Goal: Contribute content: Contribute content

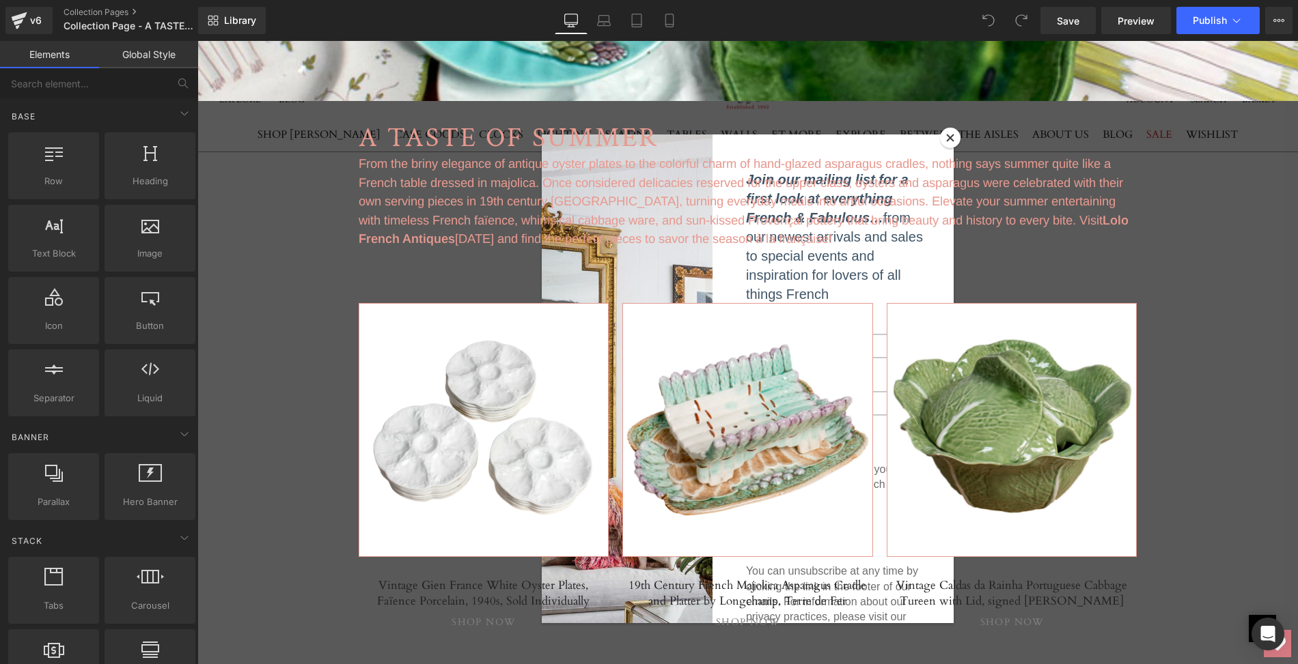
scroll to position [712, 0]
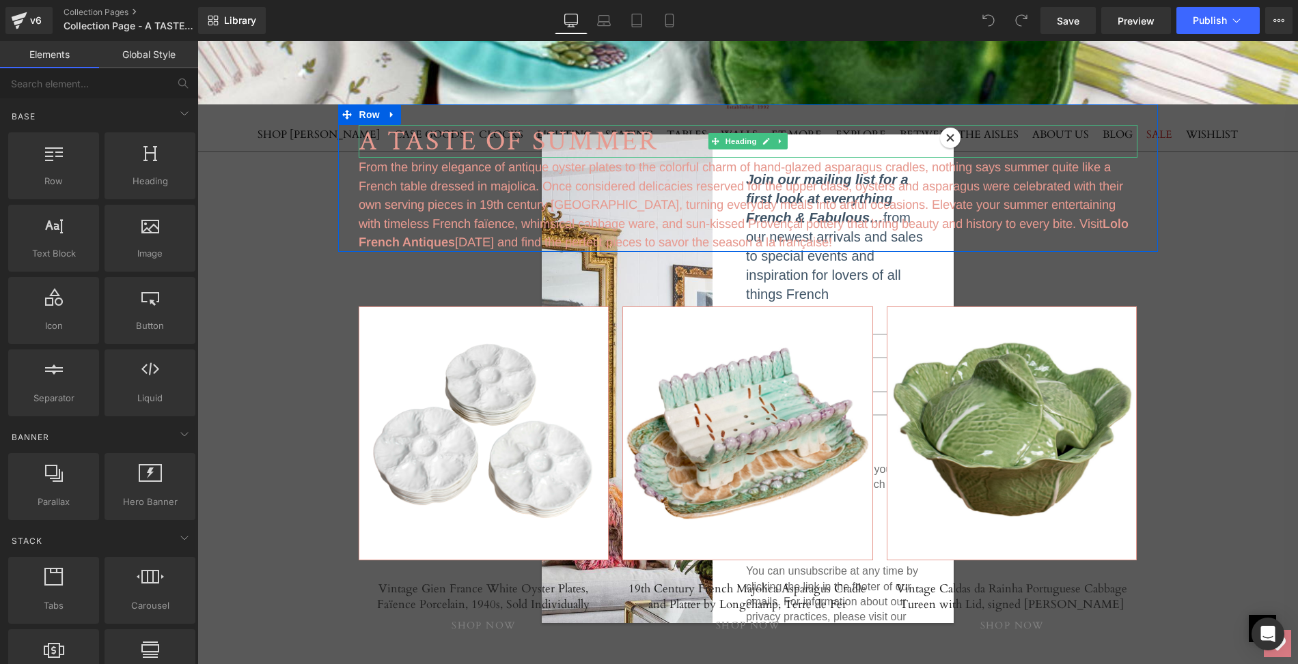
click at [953, 137] on h1 "A TASTE OF SUMMER" at bounding box center [748, 141] width 779 height 33
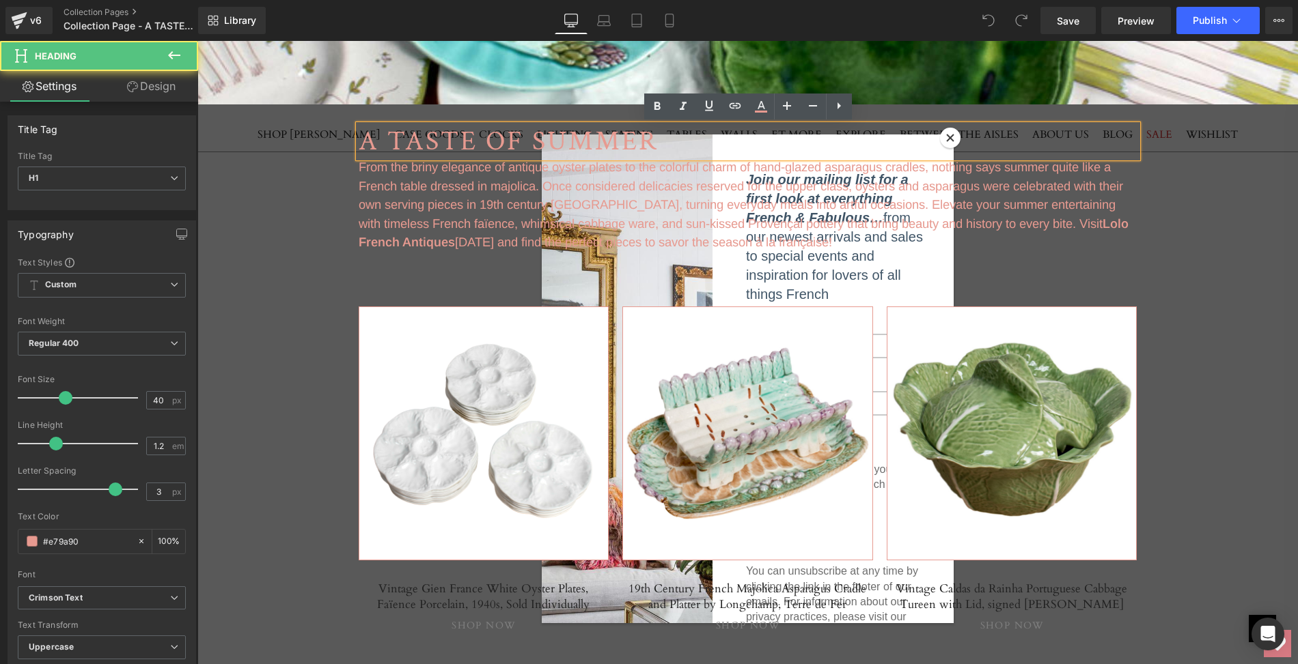
click at [953, 137] on h1 "A TASTE OF SUMMER" at bounding box center [748, 141] width 779 height 33
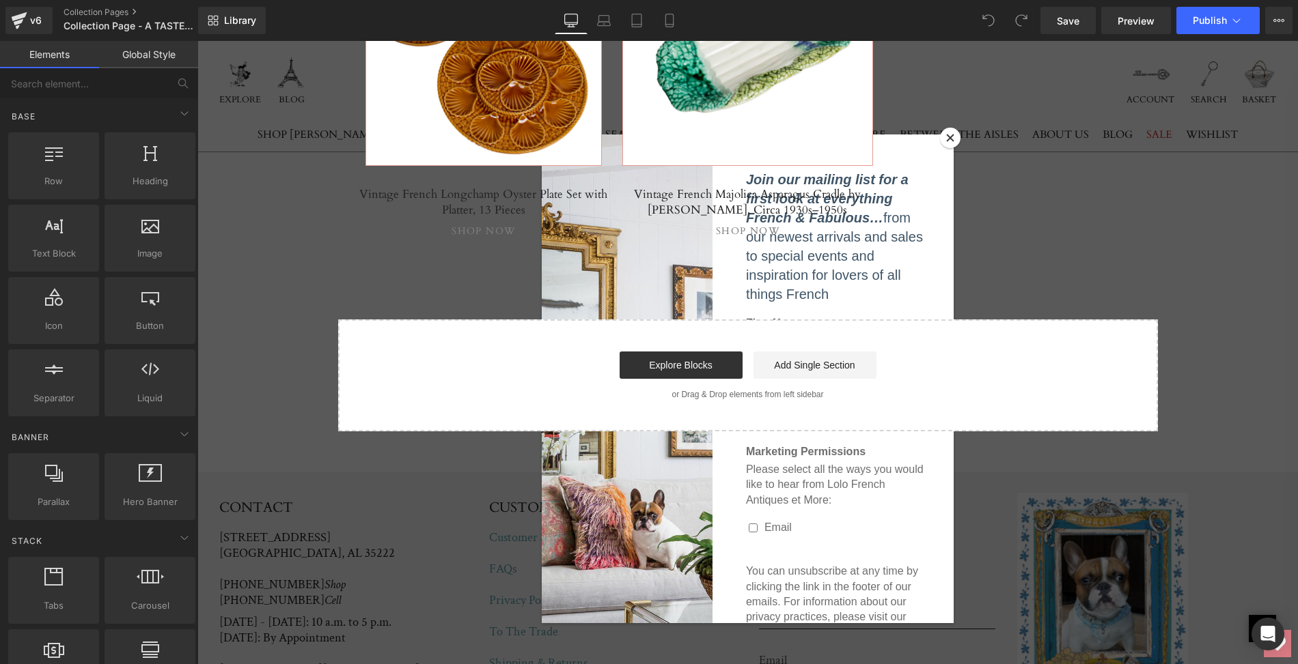
scroll to position [3742, 0]
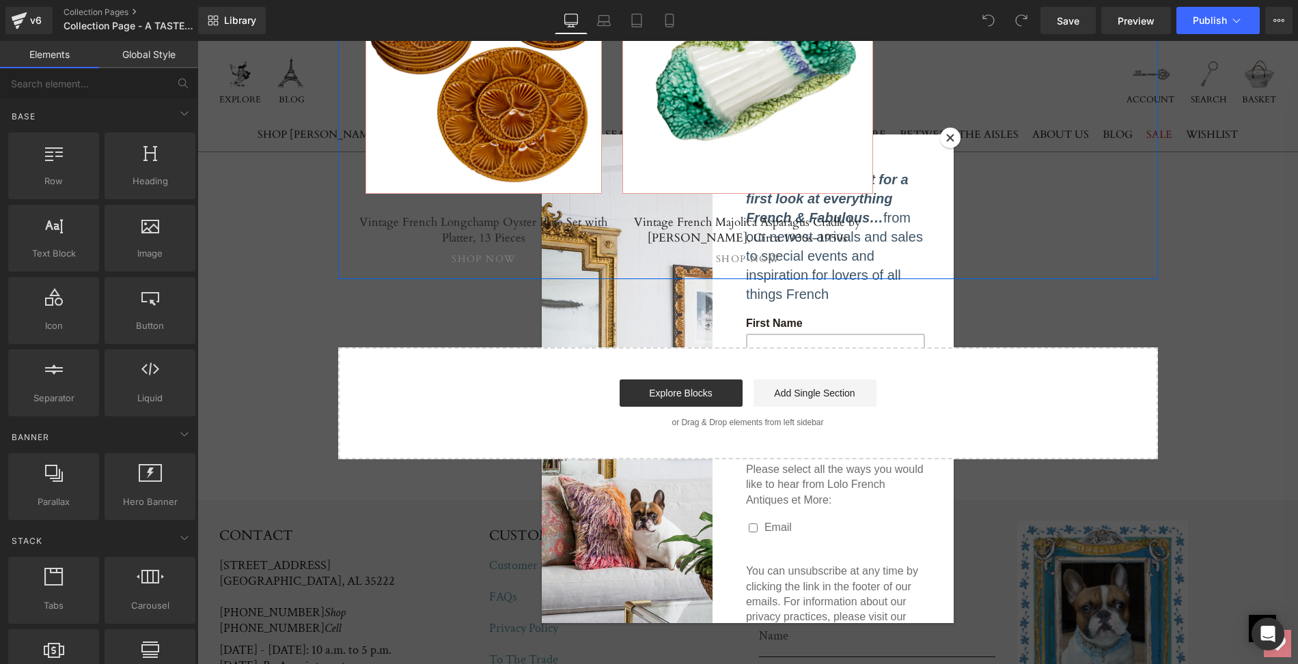
click at [950, 138] on div "Separator Hero Banner Vintage French Longchamp Oyster Plate Set with Platter, 1…" at bounding box center [748, 93] width 820 height 374
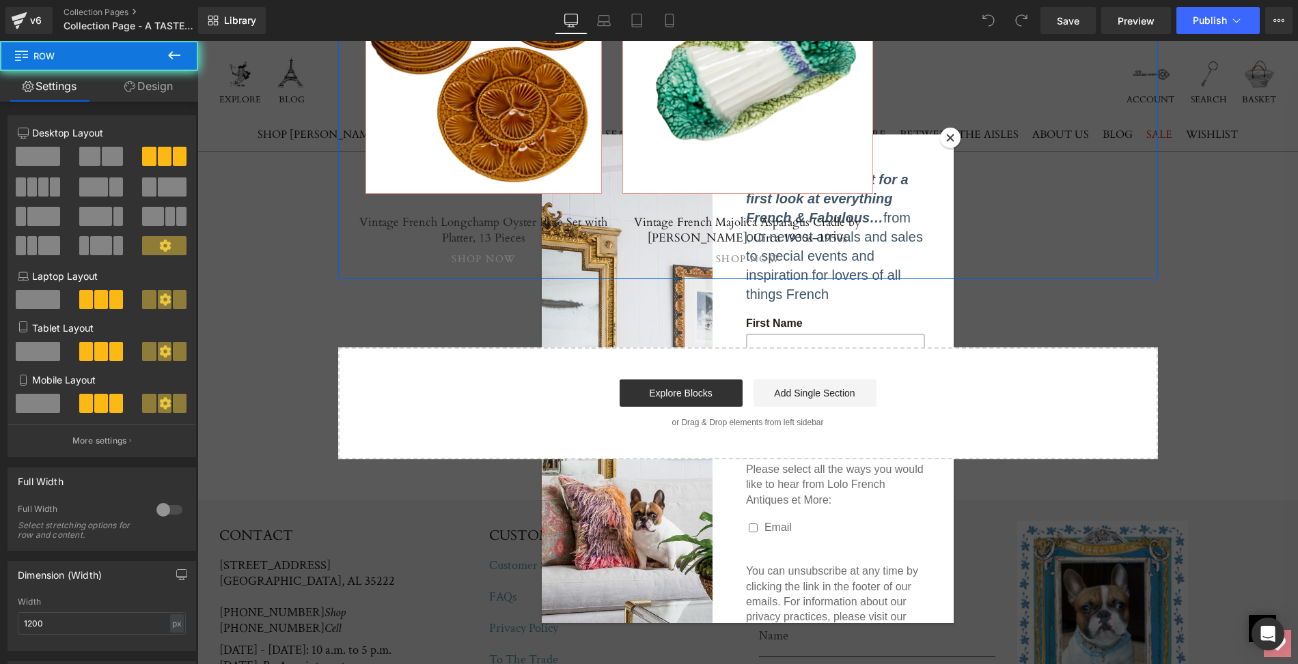
click at [950, 138] on div "Separator Hero Banner Vintage French Longchamp Oyster Plate Set with Platter, 1…" at bounding box center [748, 93] width 820 height 374
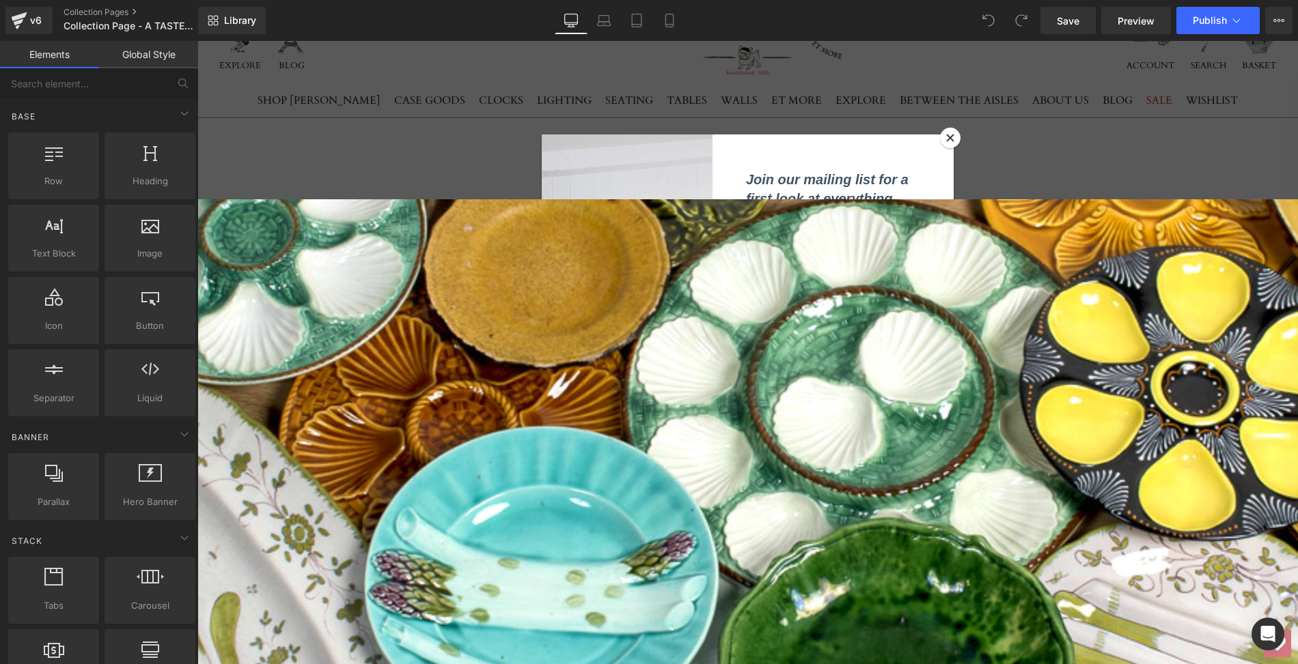
scroll to position [0, 0]
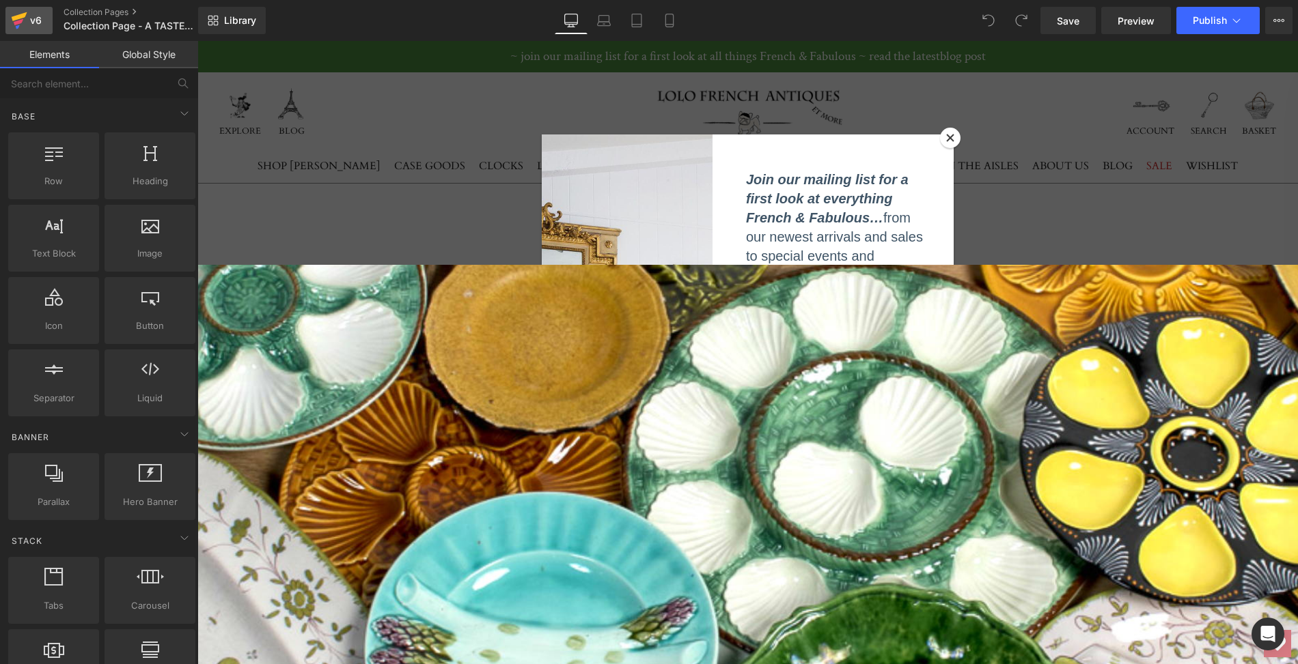
click at [24, 15] on icon at bounding box center [20, 16] width 16 height 9
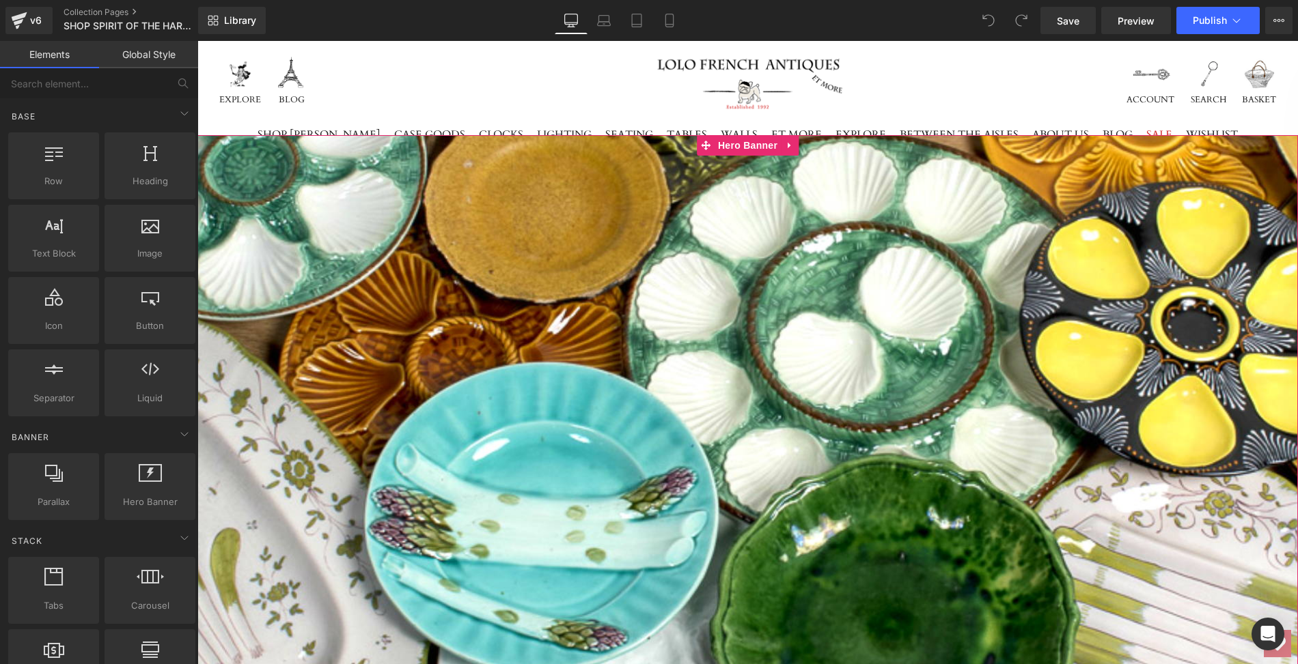
scroll to position [94, 0]
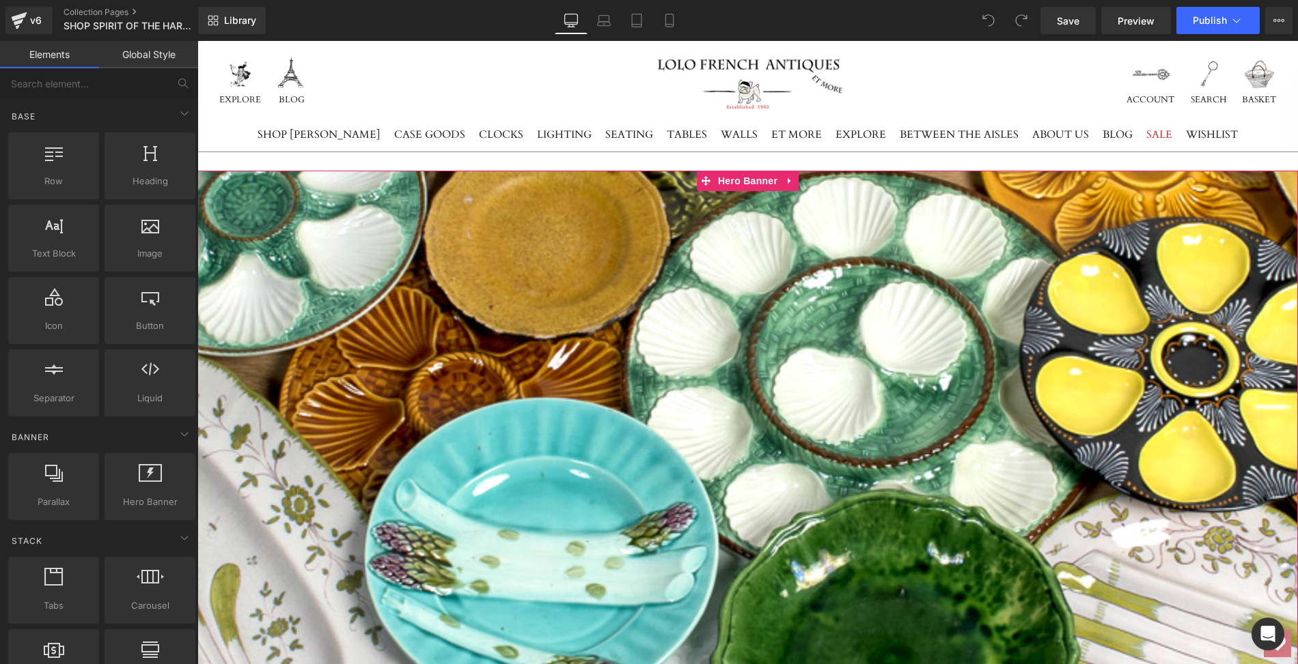
click at [767, 396] on div at bounding box center [747, 447] width 1100 height 552
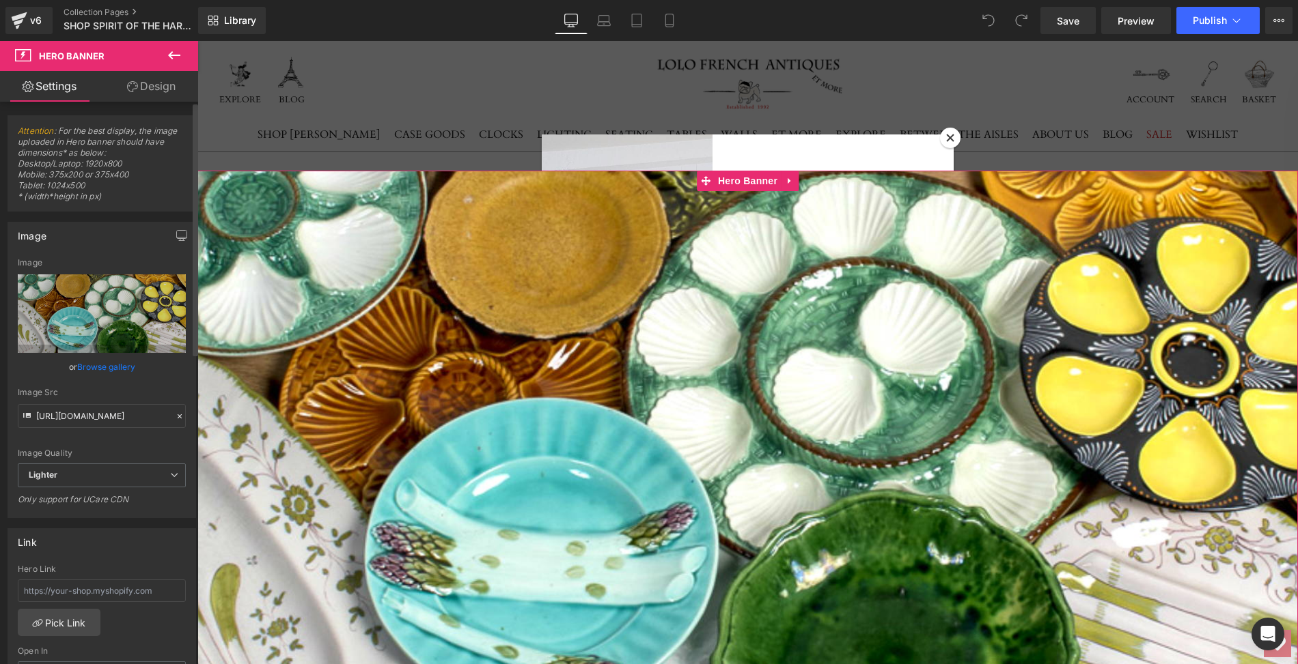
click at [111, 365] on link "Browse gallery" at bounding box center [106, 367] width 58 height 24
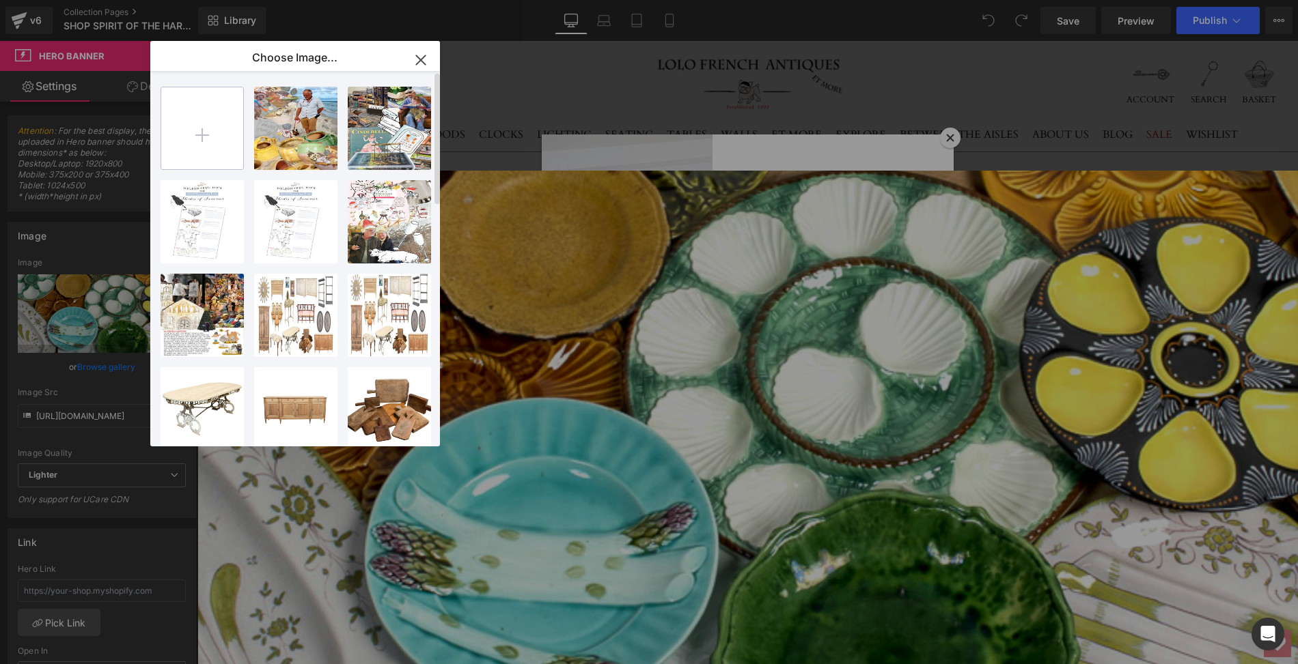
click at [200, 137] on input "file" at bounding box center [202, 128] width 82 height 82
type input "C:\fakepath\Red Slipware 1200x630.png"
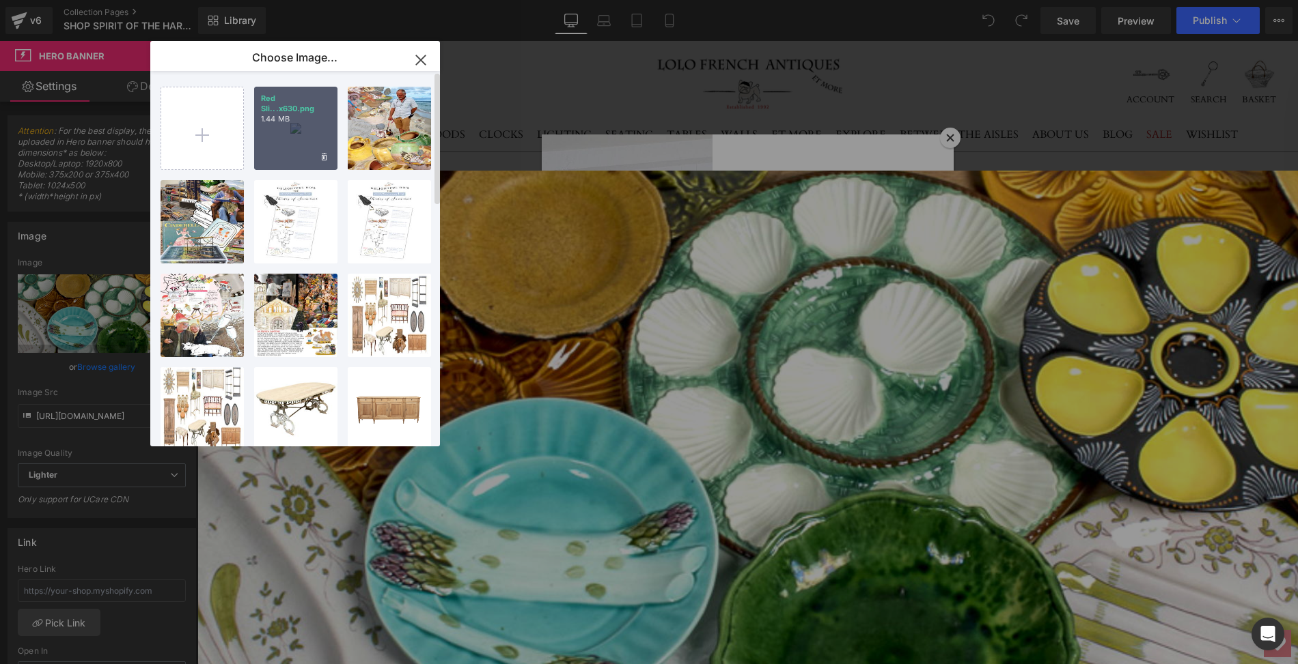
click at [294, 126] on div "Red Sli...x630.png 1.44 MB" at bounding box center [295, 128] width 83 height 83
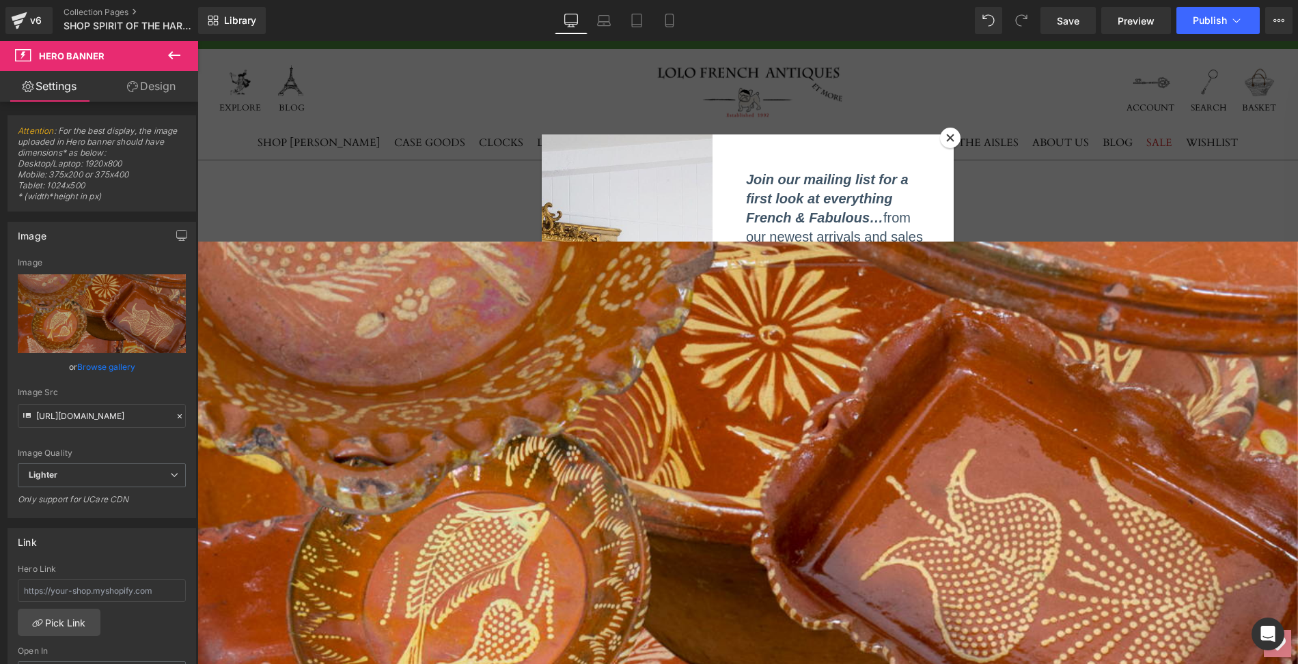
scroll to position [0, 0]
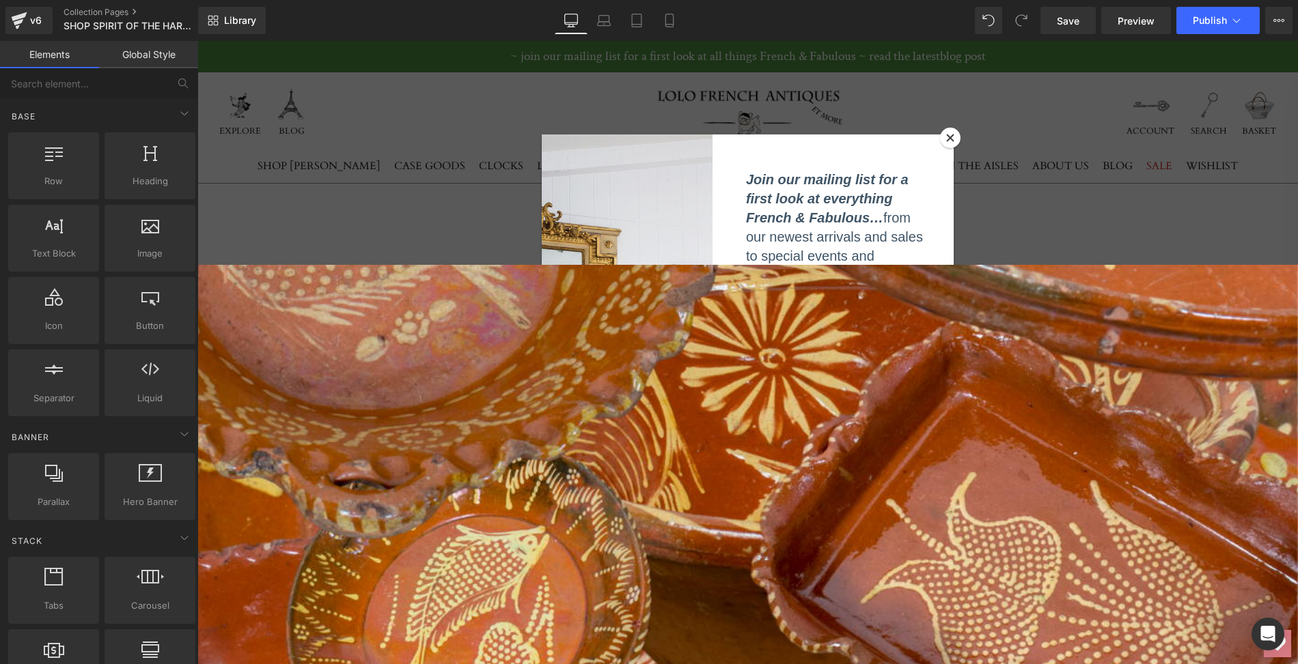
click at [953, 137] on button "Close" at bounding box center [950, 138] width 20 height 20
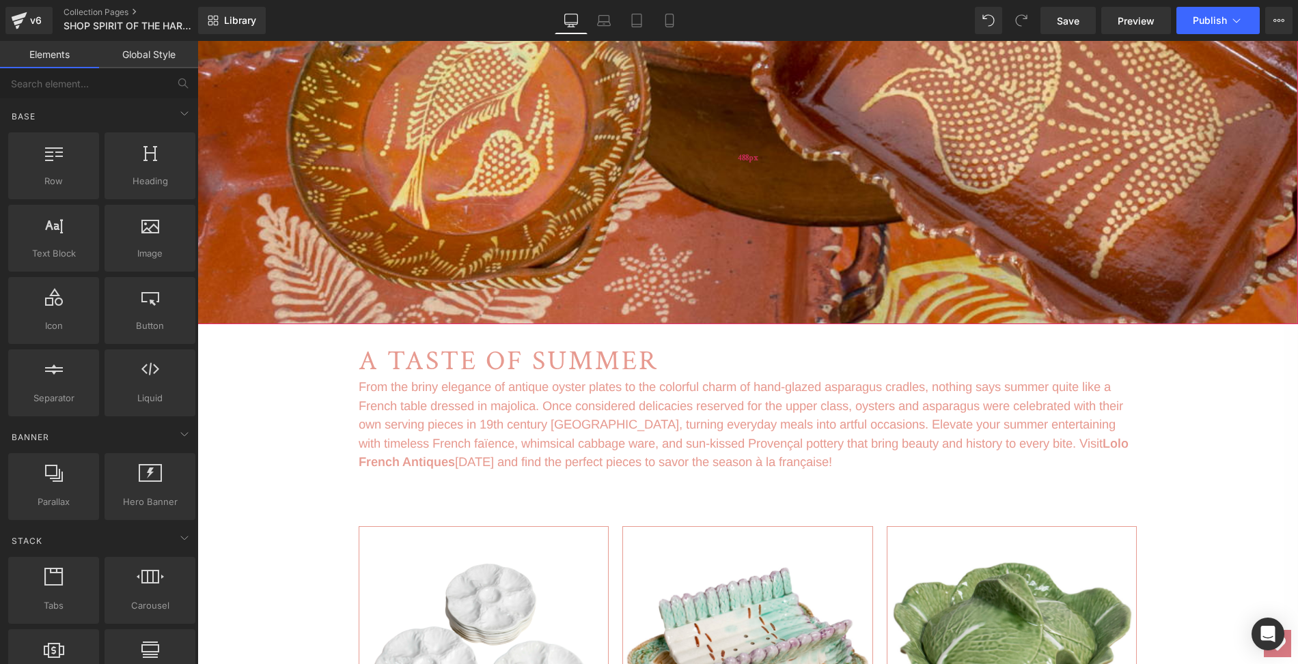
scroll to position [533, 0]
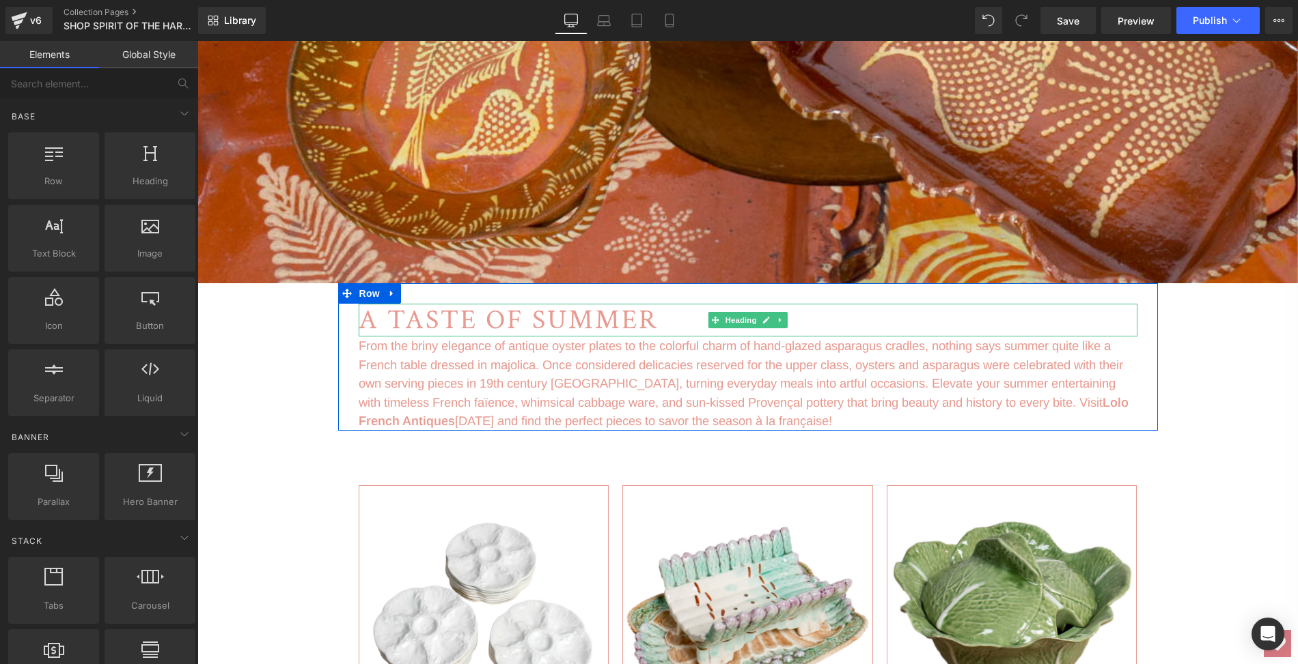
click at [658, 320] on h1 "A TASTE OF SUMMER" at bounding box center [748, 320] width 779 height 33
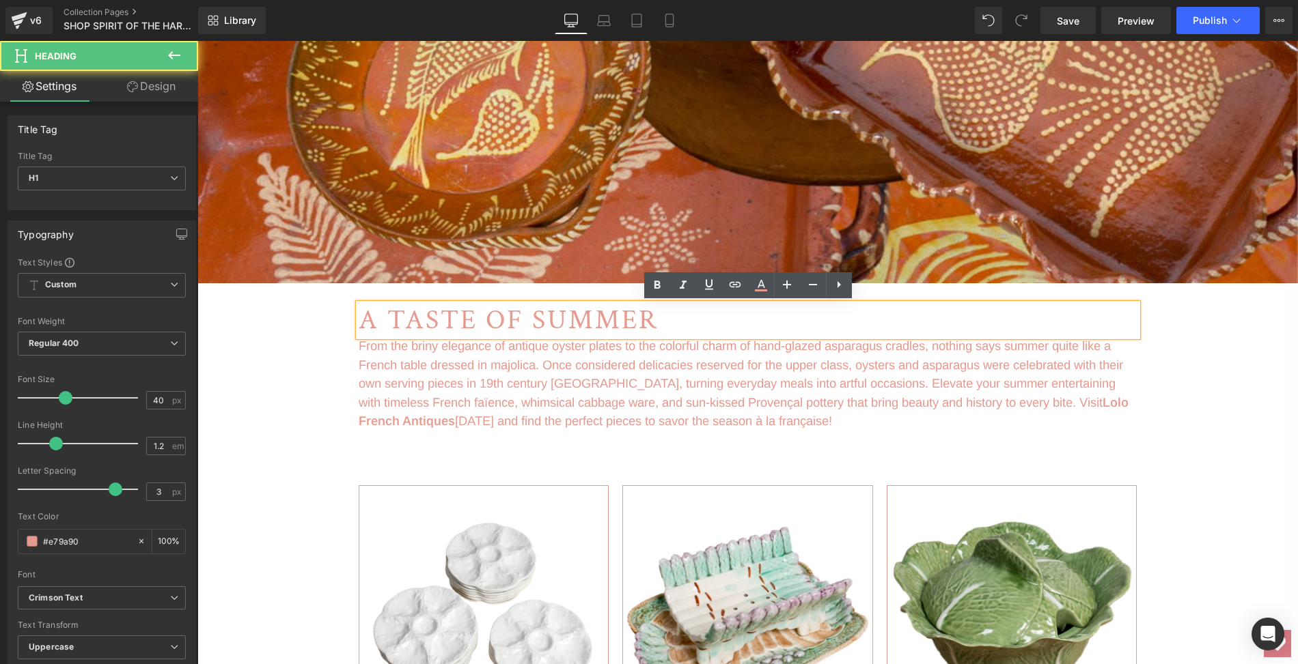
click at [658, 320] on h1 "A TASTE OF SUMMER" at bounding box center [748, 320] width 779 height 33
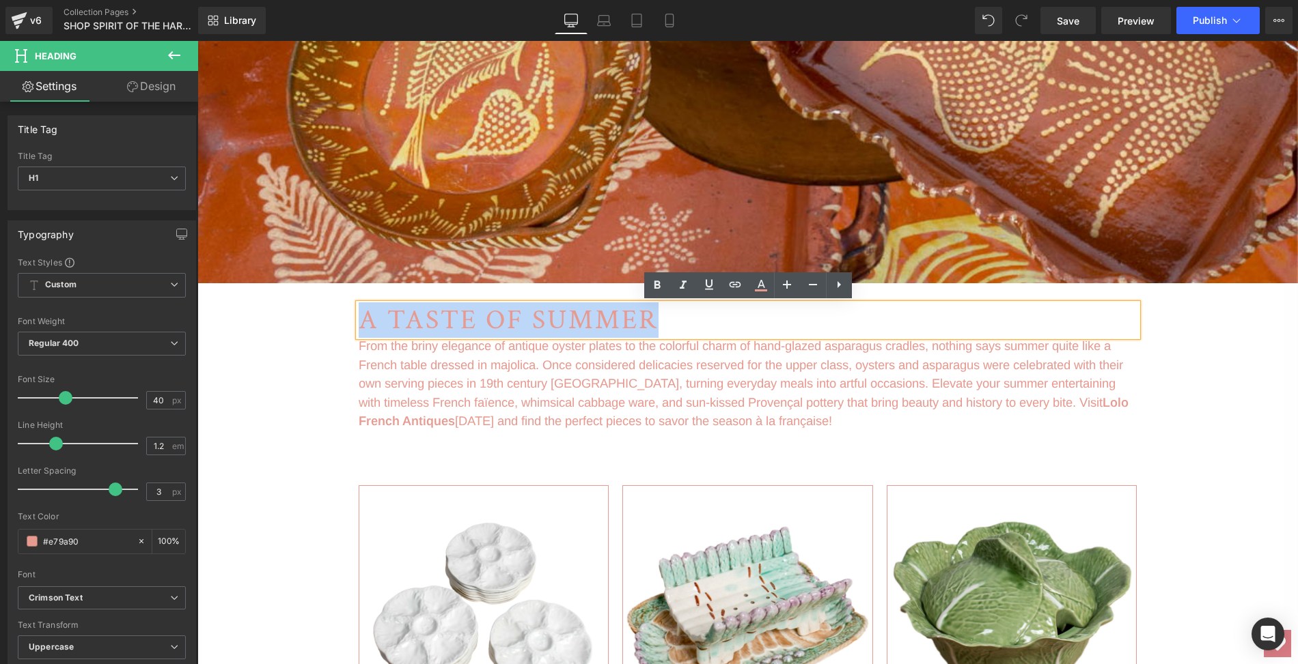
drag, startPoint x: 658, startPoint y: 320, endPoint x: 363, endPoint y: 326, distance: 295.1
click at [363, 326] on h1 "A TASTE OF SUMMER" at bounding box center [748, 320] width 779 height 33
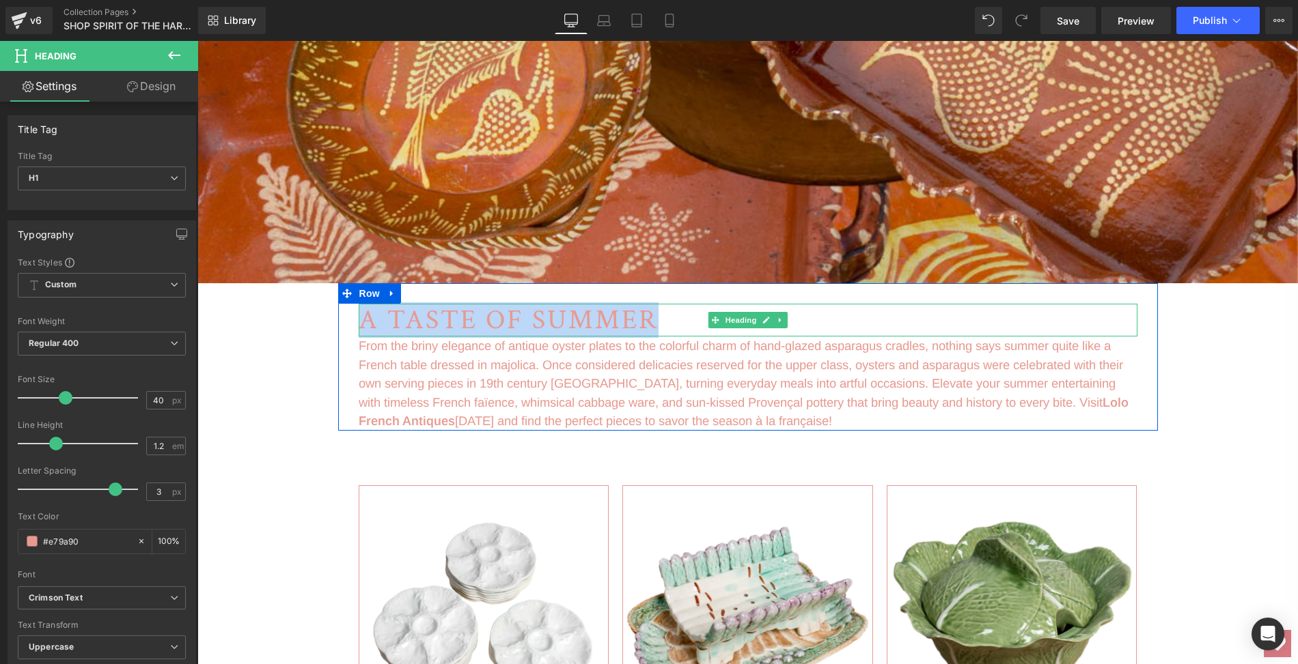
click at [678, 318] on h1 "A TASTE OF SUMMER" at bounding box center [748, 320] width 779 height 33
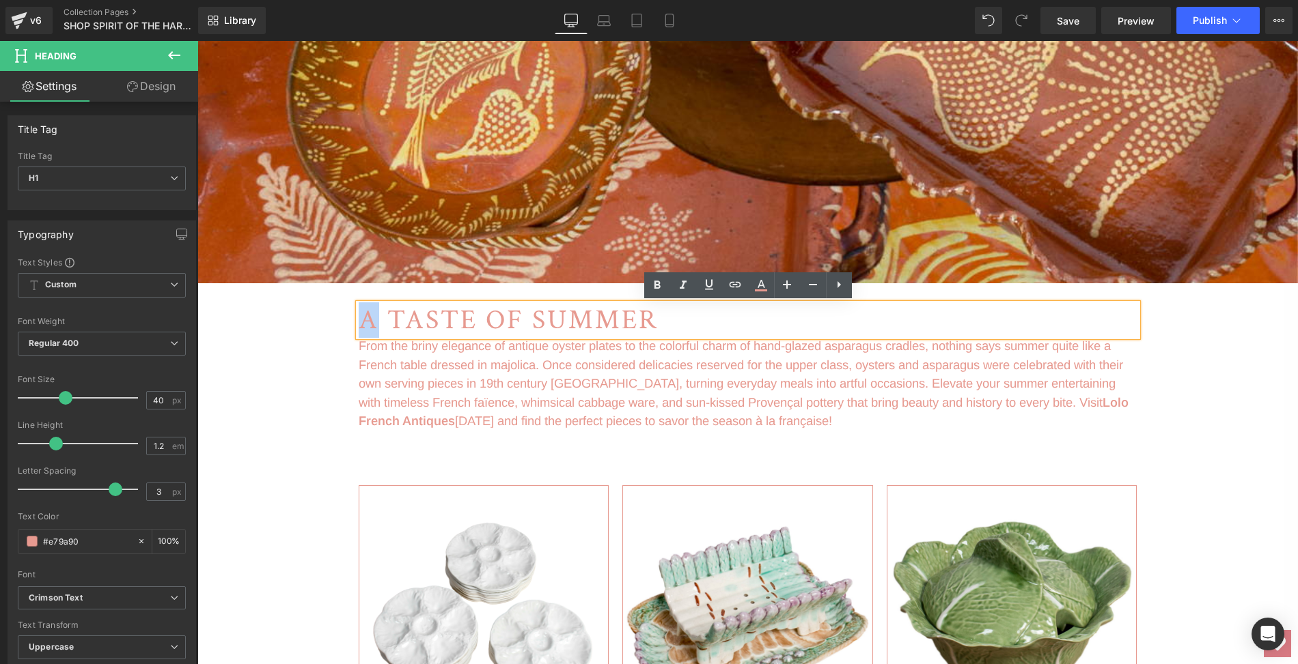
drag, startPoint x: 678, startPoint y: 318, endPoint x: 362, endPoint y: 335, distance: 316.7
click at [362, 335] on h1 "A TASTE OF SUMMER" at bounding box center [748, 320] width 779 height 33
drag, startPoint x: 359, startPoint y: 323, endPoint x: 654, endPoint y: 308, distance: 294.7
click at [654, 308] on h1 "A TASTE OF SUMMER" at bounding box center [748, 320] width 779 height 33
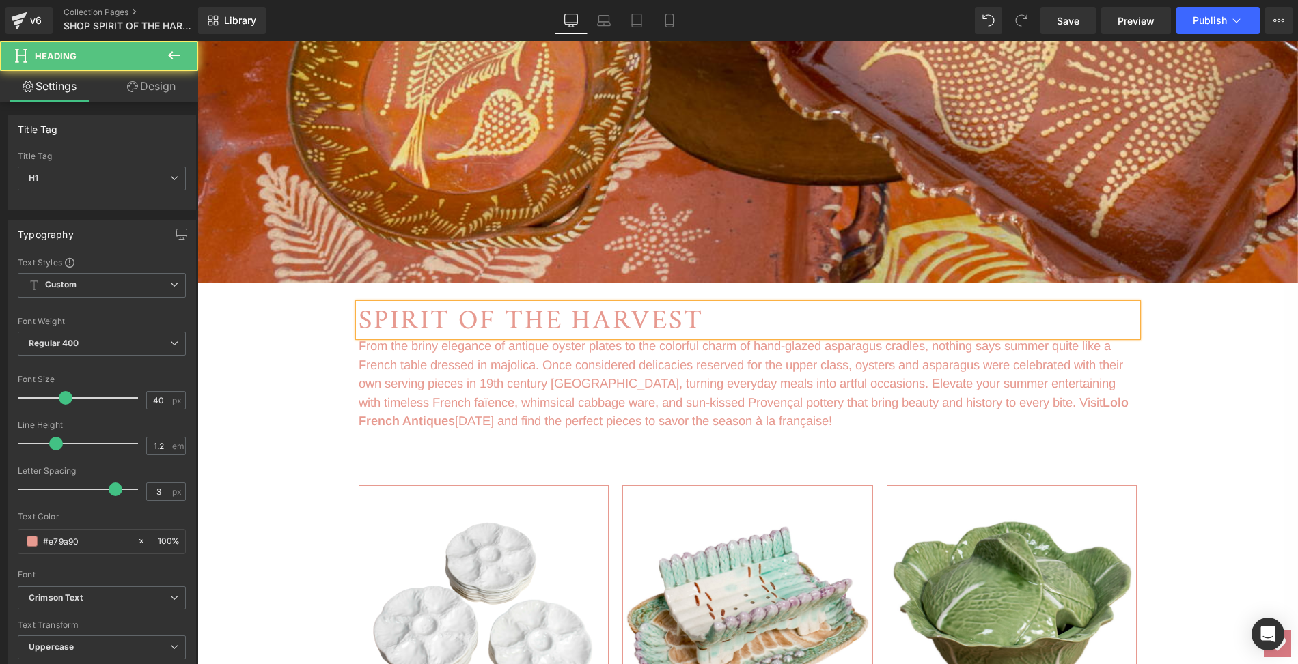
click at [725, 323] on h1 "SPIRIT OF THE HARVEST" at bounding box center [748, 320] width 779 height 33
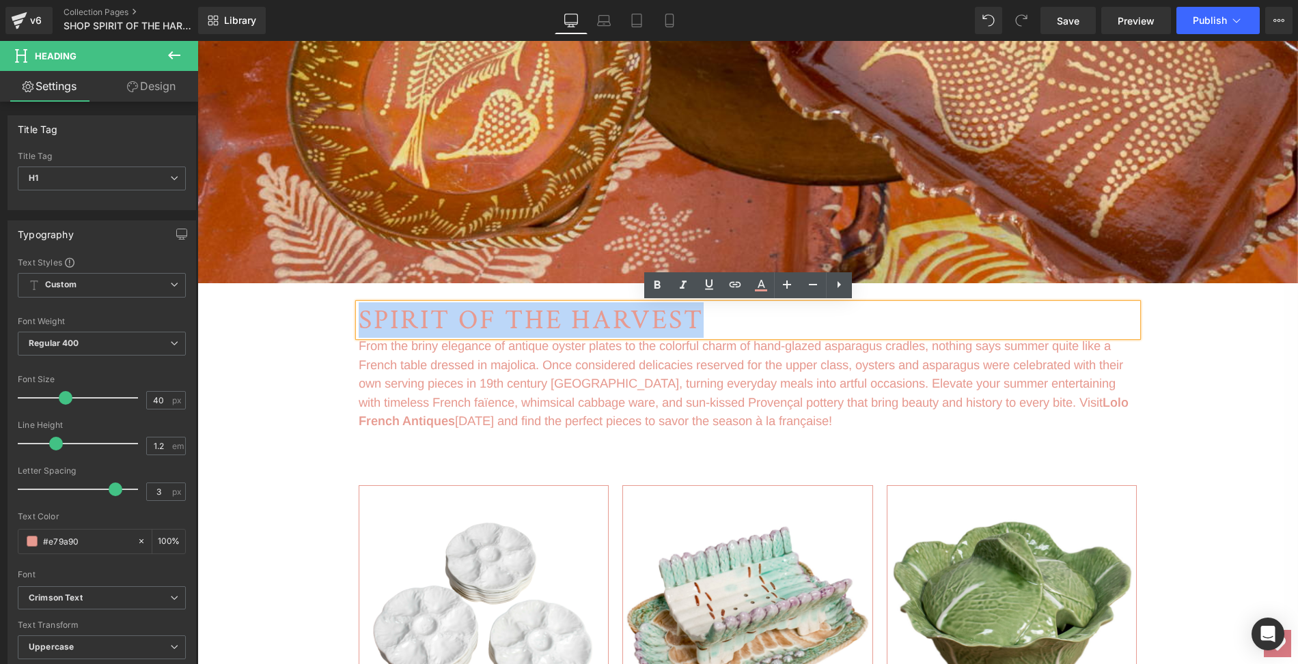
drag, startPoint x: 725, startPoint y: 323, endPoint x: 360, endPoint y: 318, distance: 364.7
click at [360, 318] on h1 "SPIRIT OF THE HARVEST" at bounding box center [748, 320] width 779 height 33
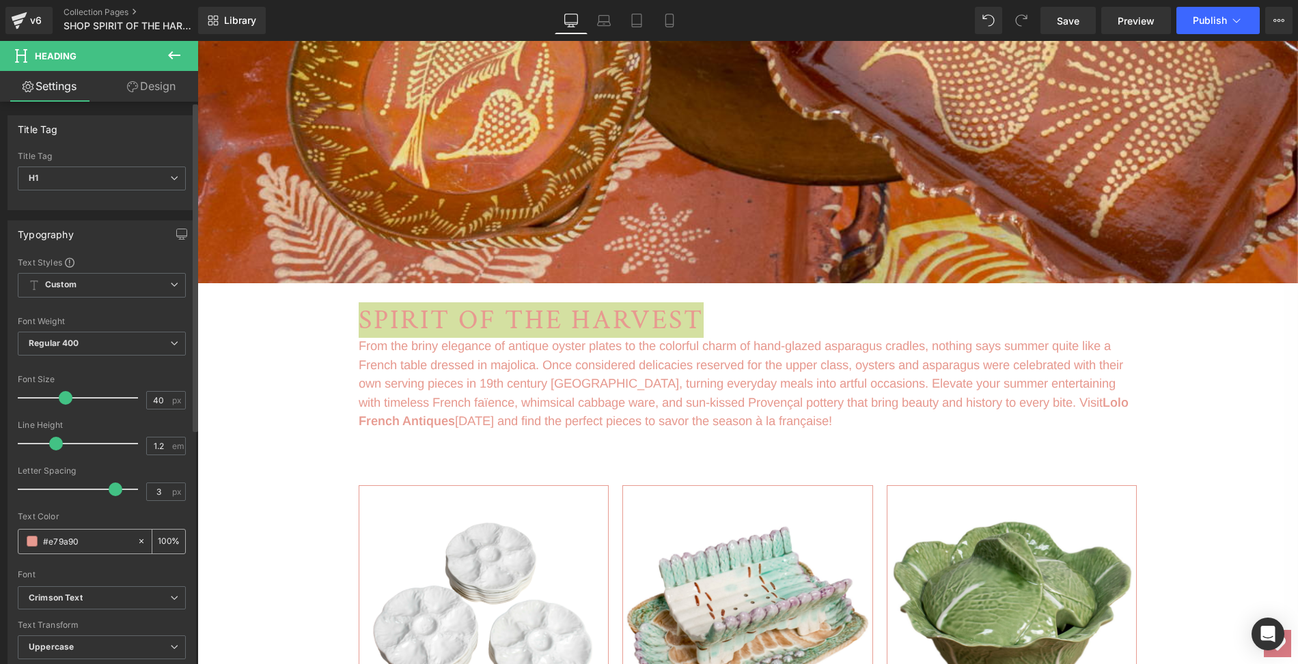
click at [137, 538] on icon at bounding box center [142, 542] width 10 height 10
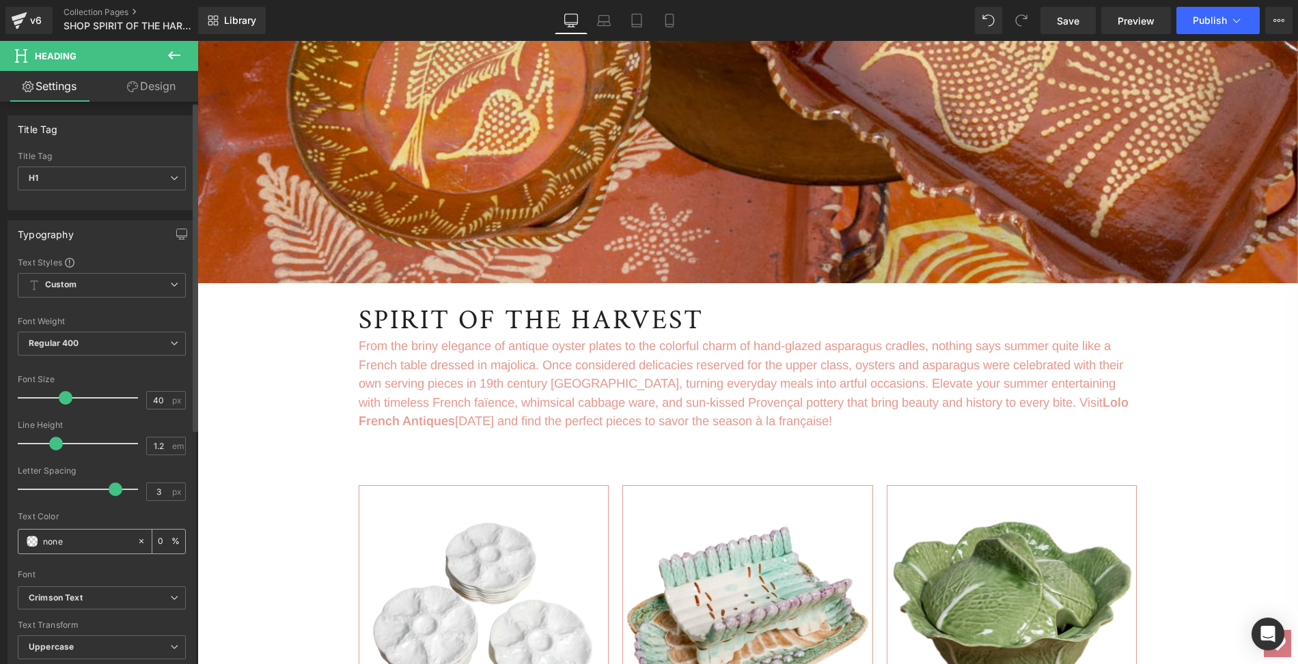
click at [74, 540] on input "#e79a90" at bounding box center [86, 541] width 87 height 15
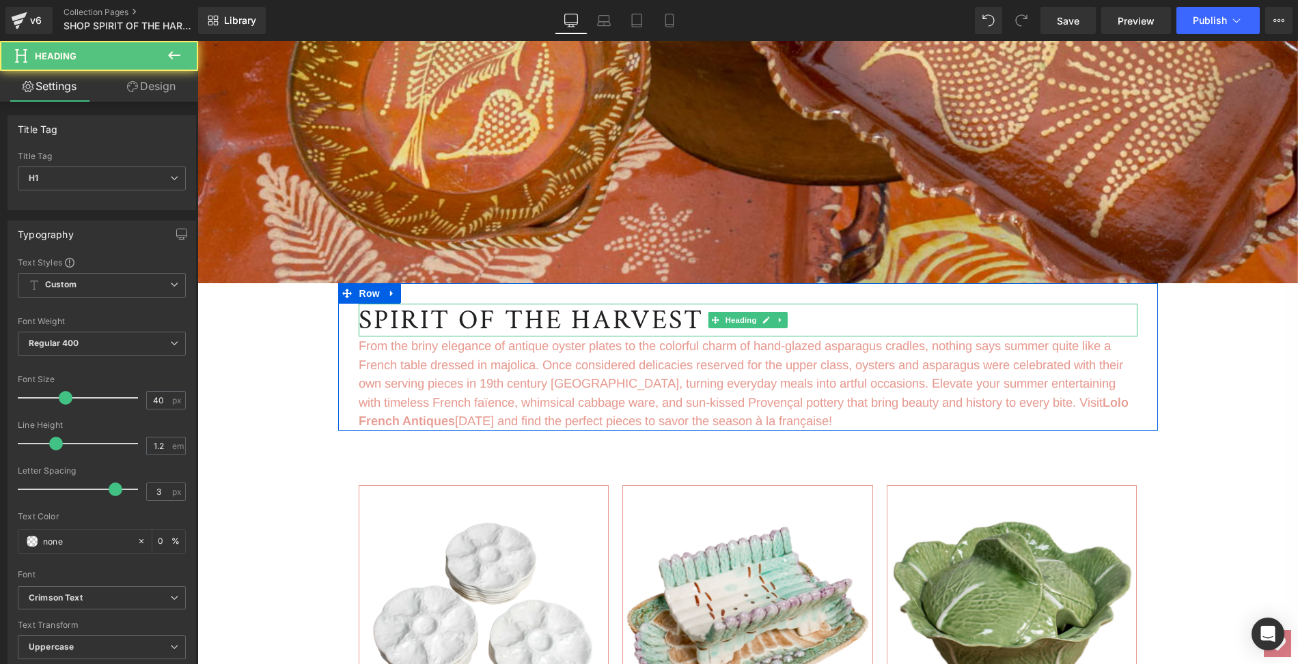
click at [363, 318] on h1 "SPIRIT OF THE HARVEST" at bounding box center [748, 320] width 779 height 33
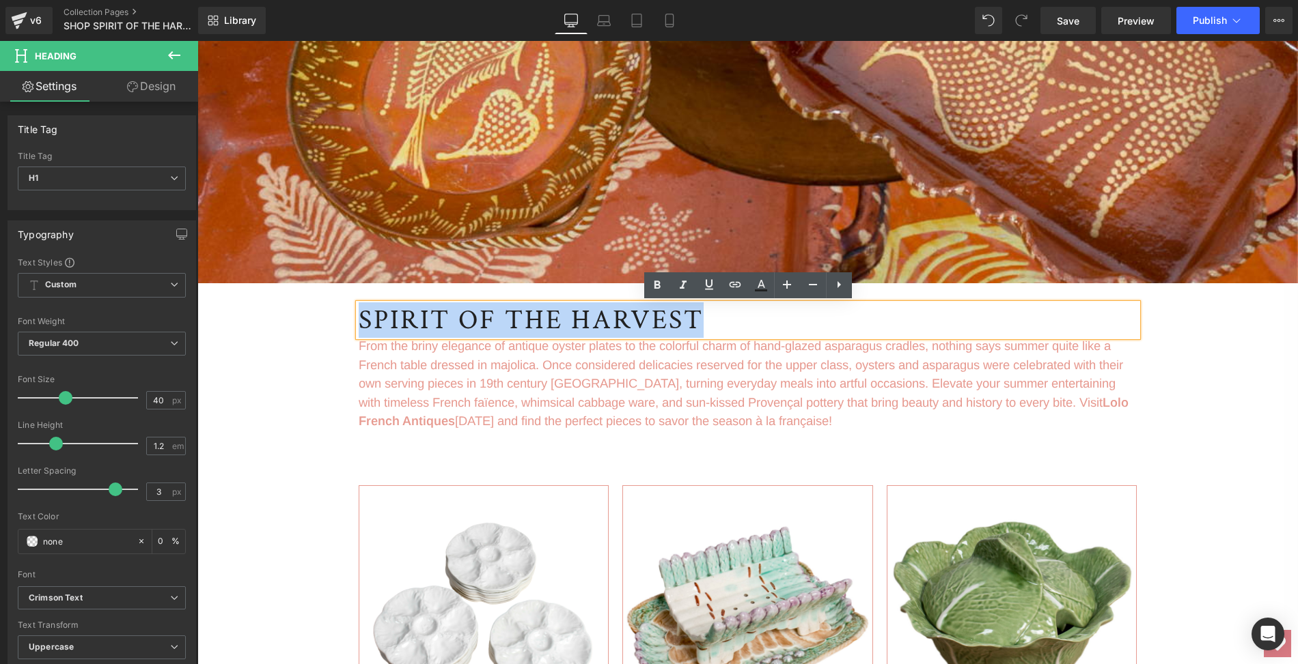
drag, startPoint x: 363, startPoint y: 318, endPoint x: 701, endPoint y: 313, distance: 338.8
click at [701, 313] on h1 "SPIRIT OF THE HARVEST" at bounding box center [748, 320] width 779 height 33
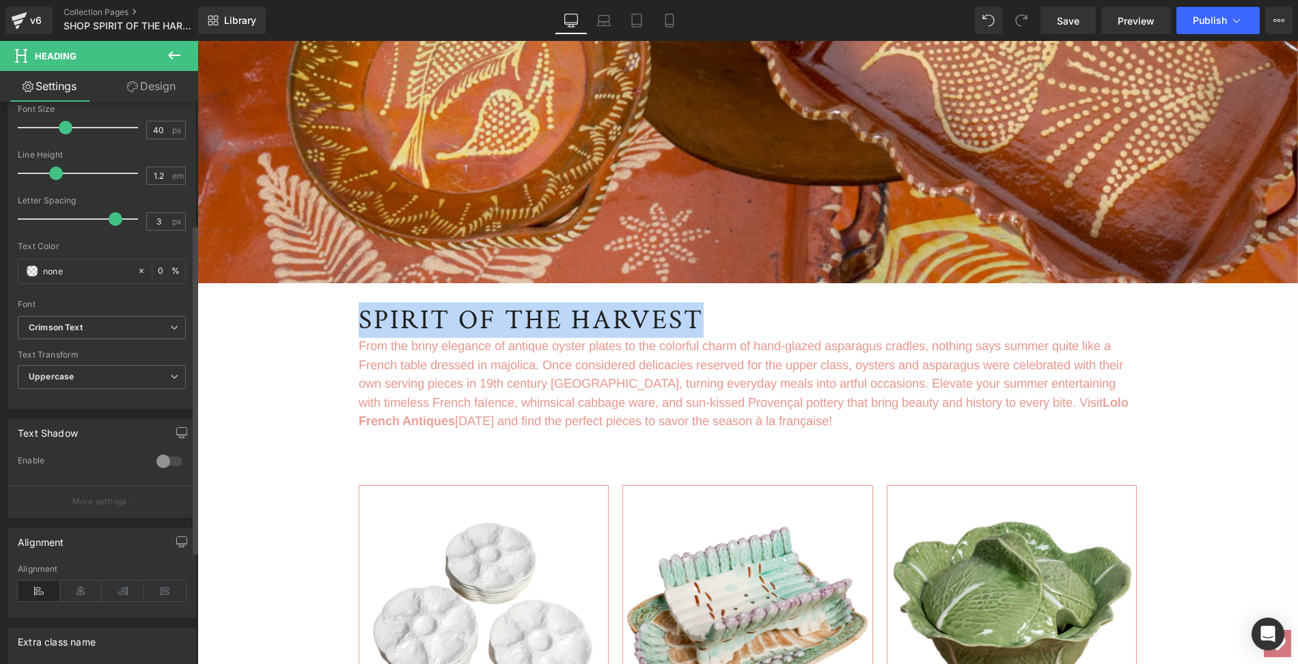
scroll to position [190, 0]
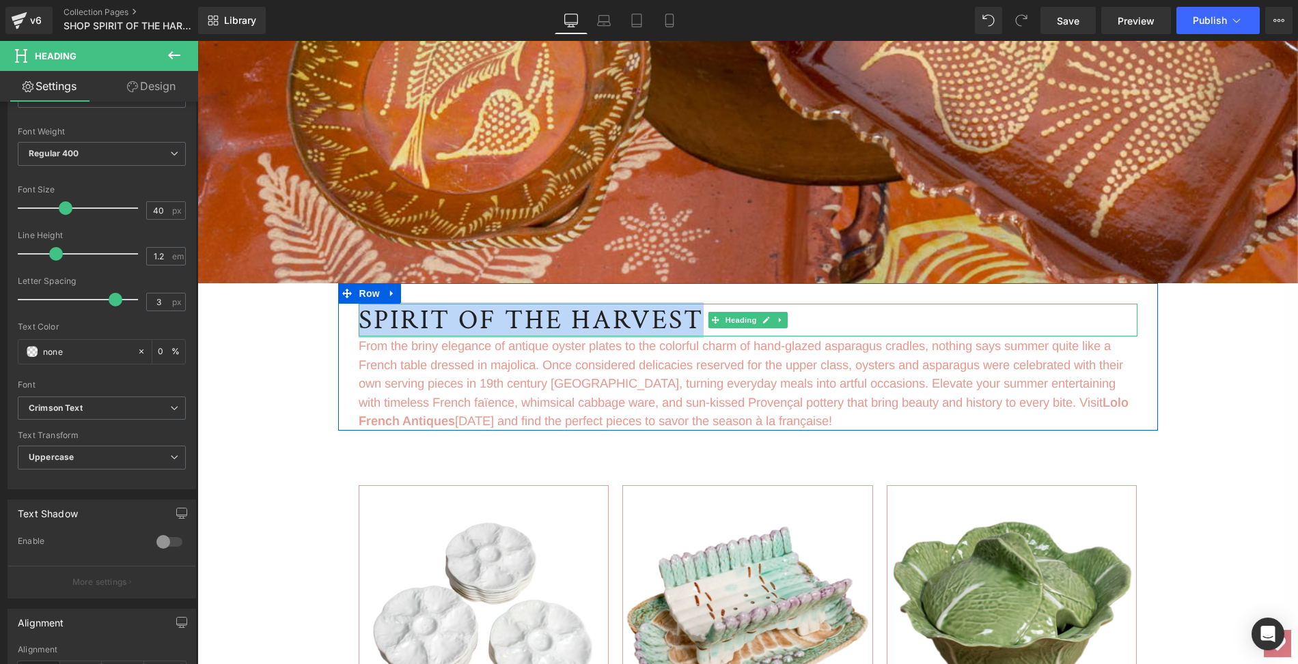
click at [704, 316] on h1 "SPIRIT OF THE HARVEST" at bounding box center [748, 320] width 779 height 33
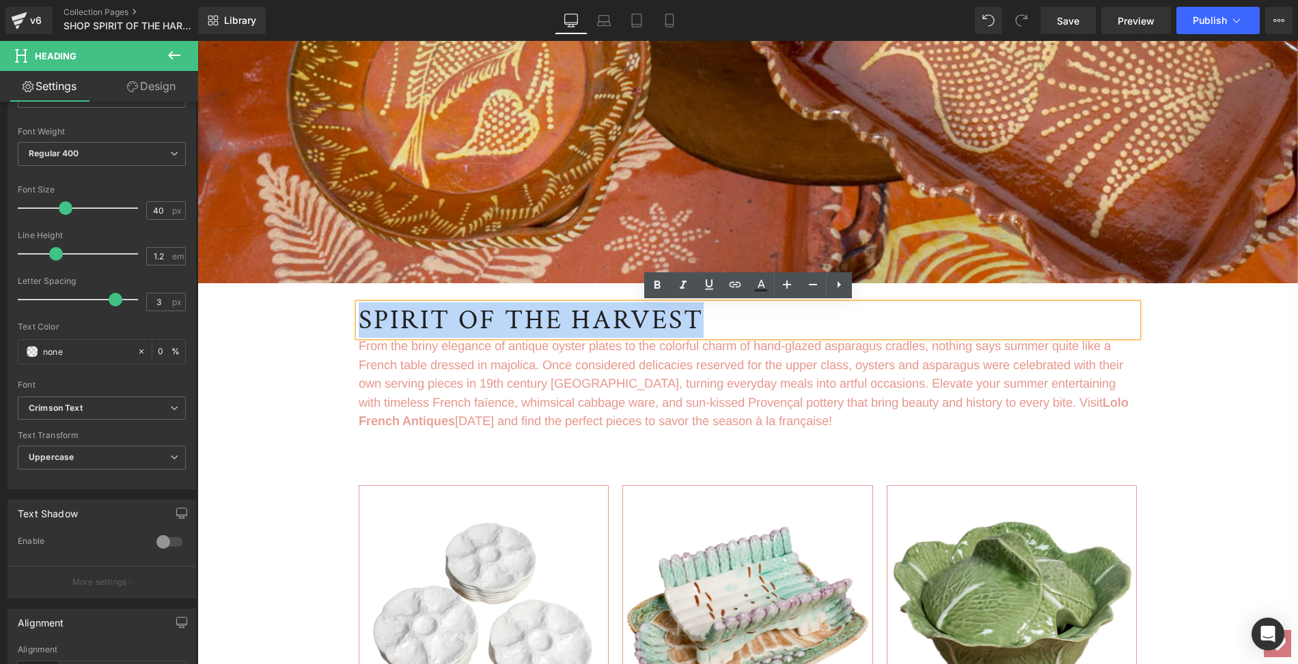
drag, startPoint x: 704, startPoint y: 316, endPoint x: 350, endPoint y: 323, distance: 354.5
click at [350, 323] on div "SPIRIT OF THE HARVEST Heading From the briny elegance of antique oyster plates …" at bounding box center [747, 357] width 799 height 148
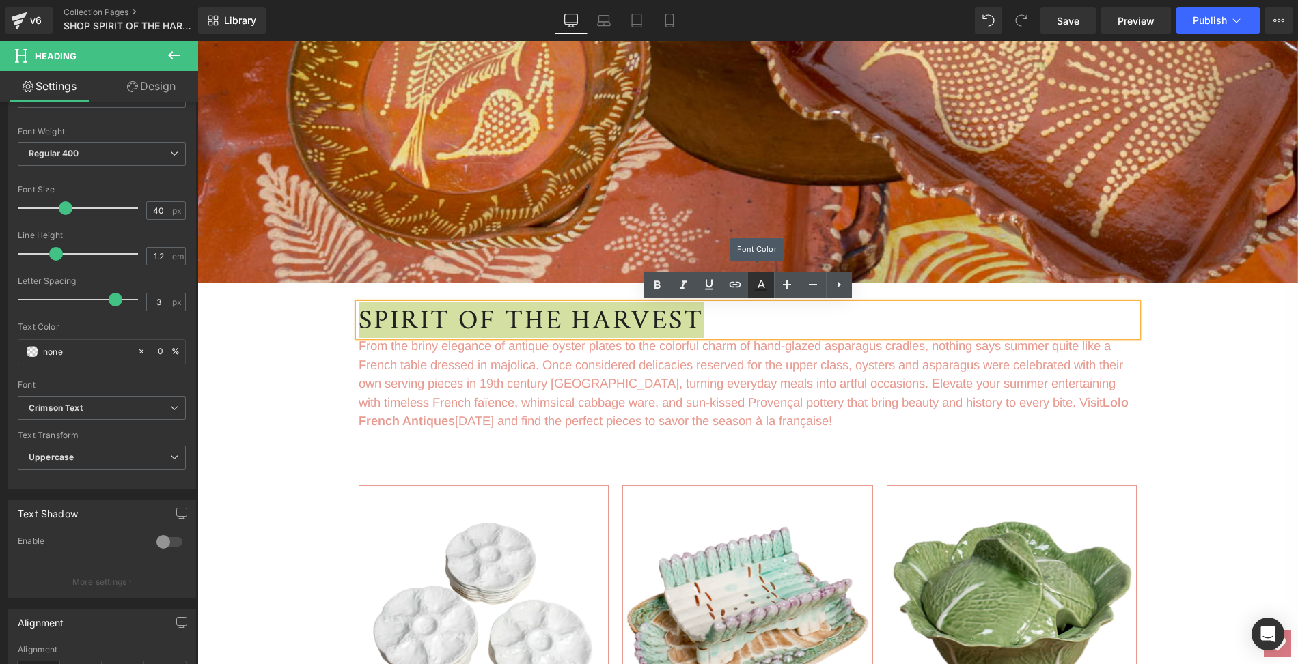
click at [761, 289] on icon at bounding box center [761, 285] width 16 height 16
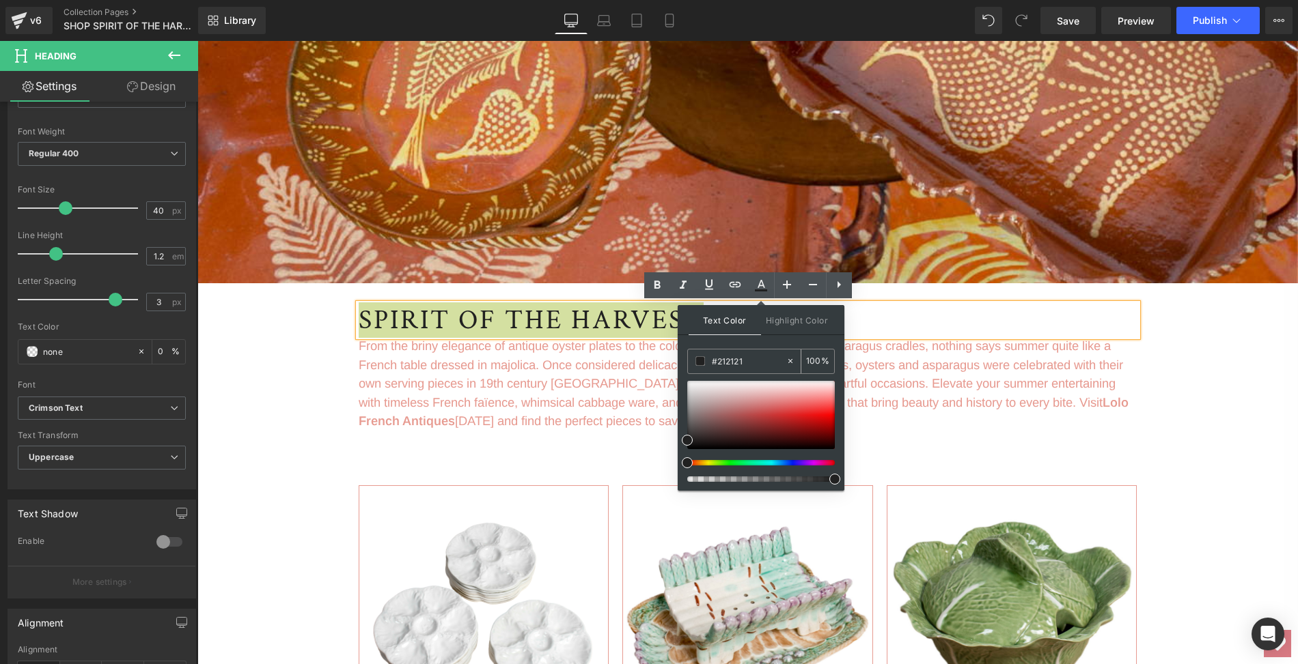
click at [748, 358] on input "#212121" at bounding box center [749, 361] width 74 height 15
drag, startPoint x: 748, startPoint y: 358, endPoint x: 717, endPoint y: 358, distance: 30.7
click at [717, 358] on input "#212121" at bounding box center [749, 361] width 74 height 15
type input "#AF4C0F"
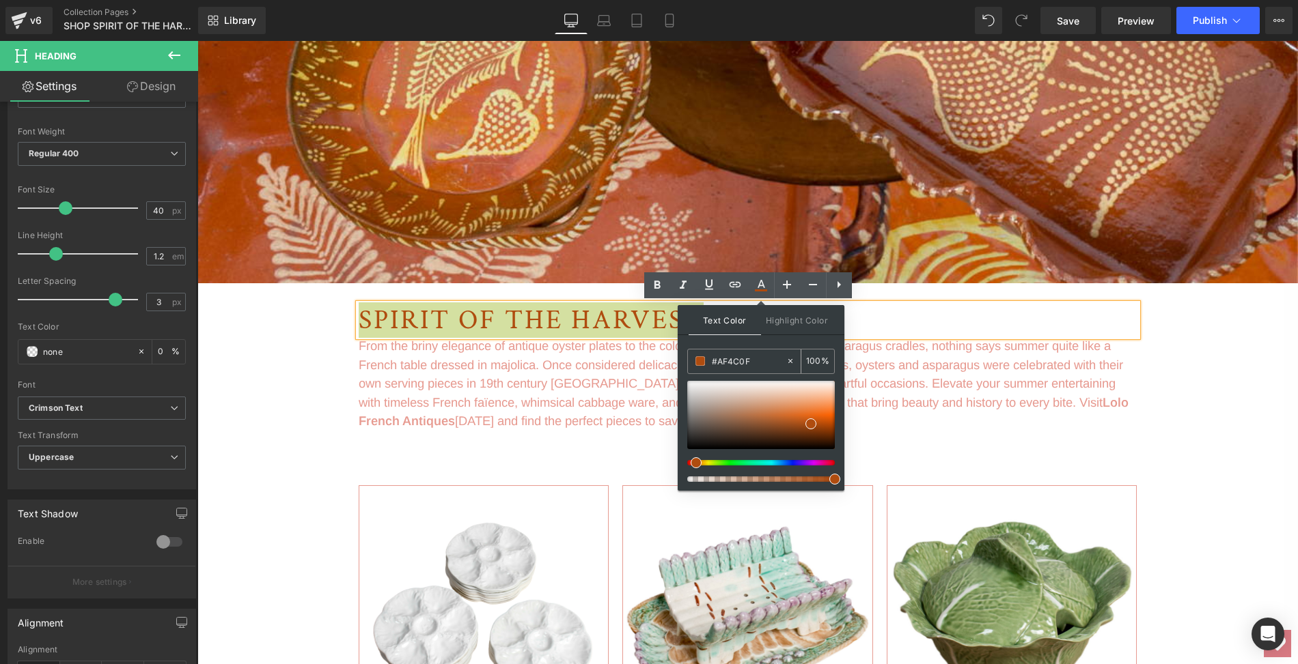
click at [698, 364] on span at bounding box center [700, 361] width 10 height 10
drag, startPoint x: 747, startPoint y: 360, endPoint x: 714, endPoint y: 359, distance: 32.8
click at [714, 359] on input "#AF4C0F" at bounding box center [749, 361] width 74 height 15
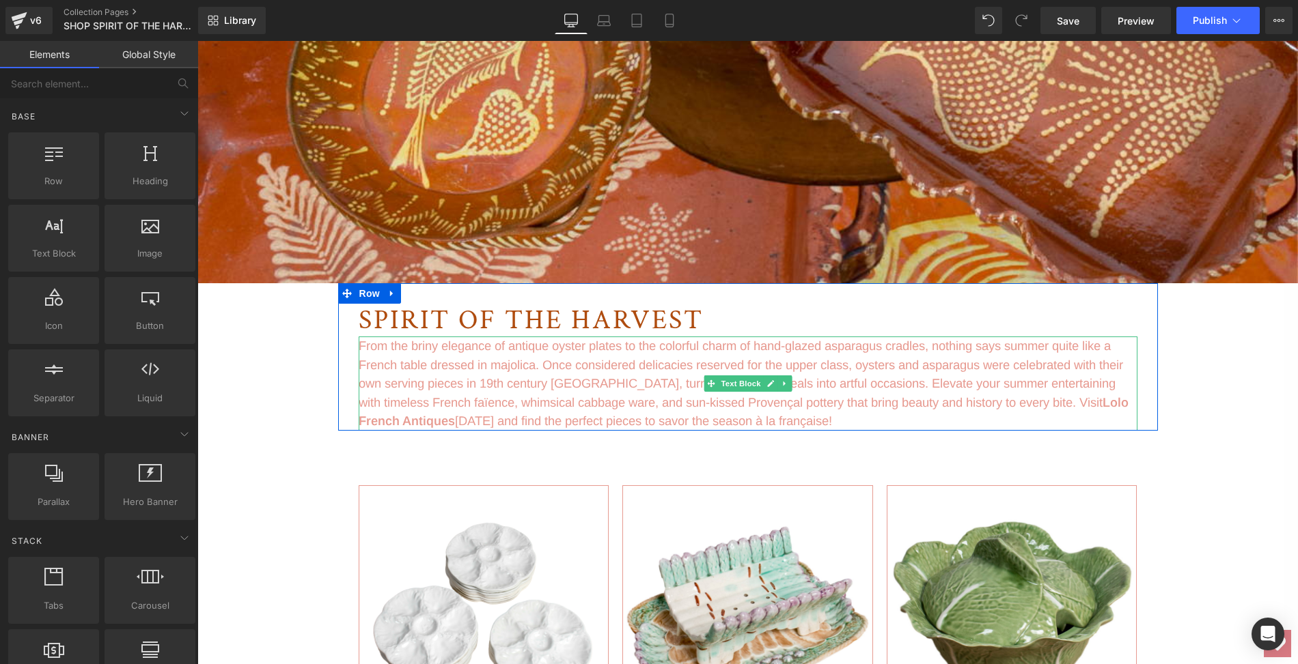
click at [369, 346] on p "From the briny elegance of antique oyster plates to the colorful charm of hand-…" at bounding box center [748, 384] width 779 height 94
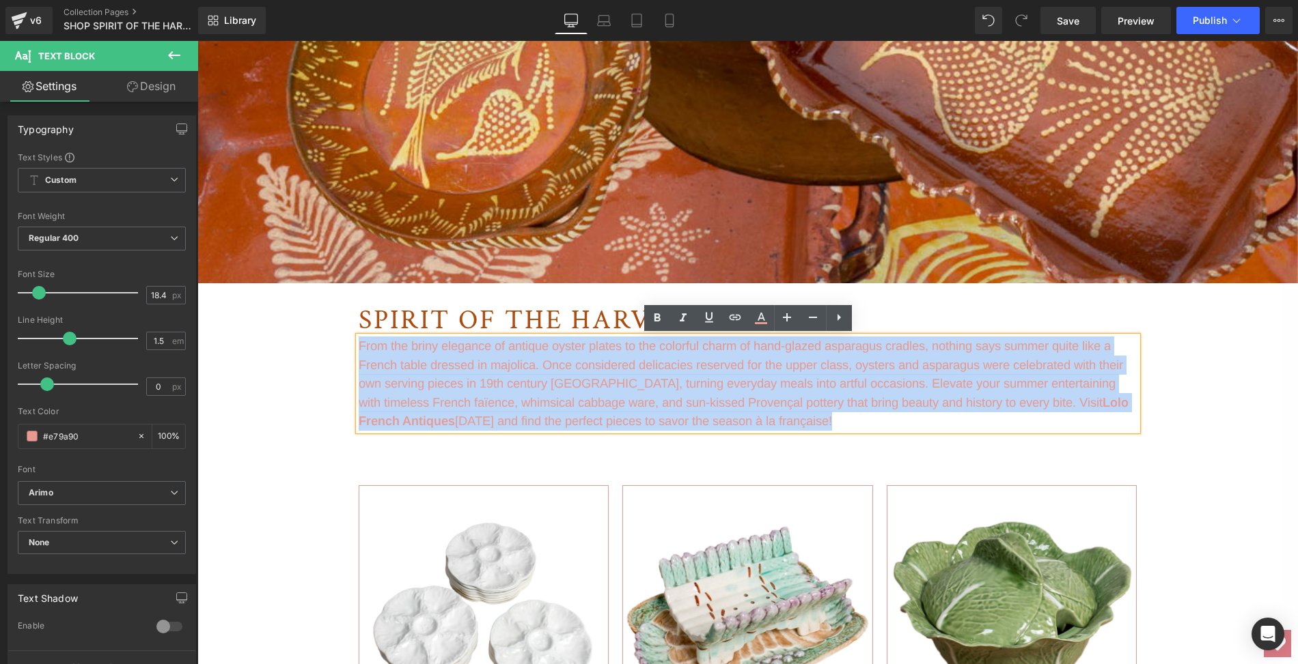
drag, startPoint x: 359, startPoint y: 346, endPoint x: 865, endPoint y: 418, distance: 511.2
click at [865, 418] on p "From the briny elegance of antique oyster plates to the colorful charm of hand-…" at bounding box center [748, 384] width 779 height 94
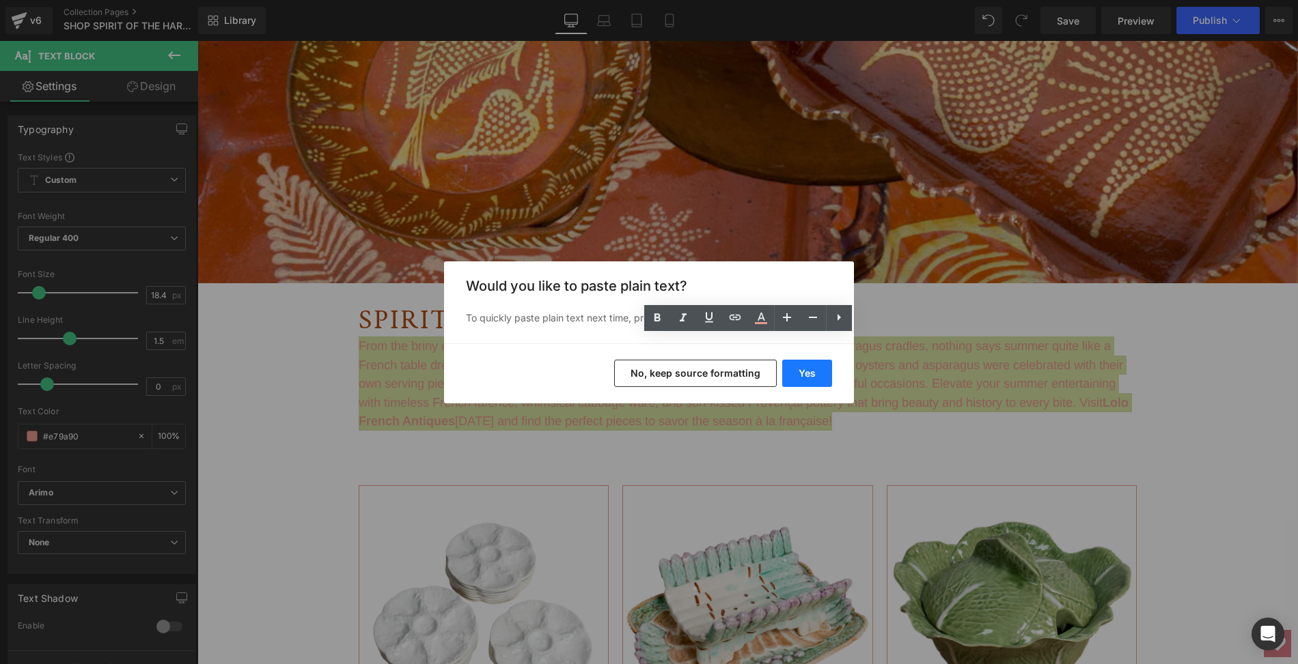
click at [807, 372] on button "Yes" at bounding box center [807, 373] width 50 height 27
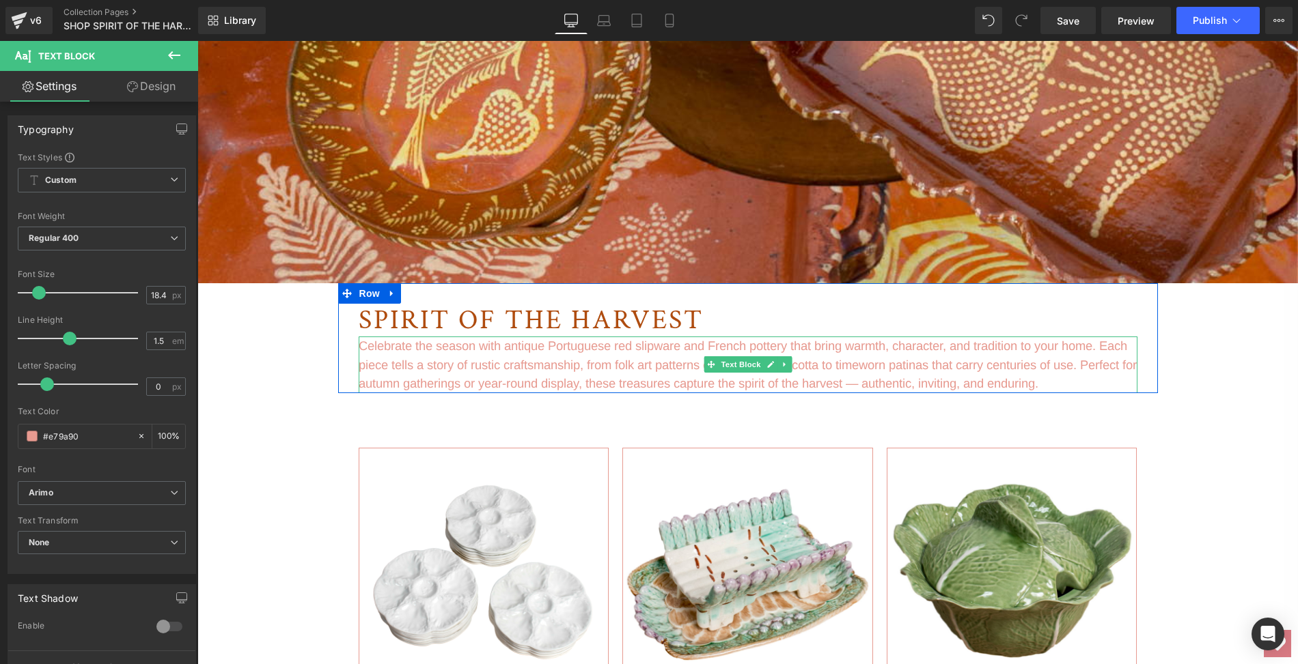
click at [1122, 382] on p "Celebrate the season with antique Portuguese red slipware and French pottery th…" at bounding box center [748, 365] width 779 height 57
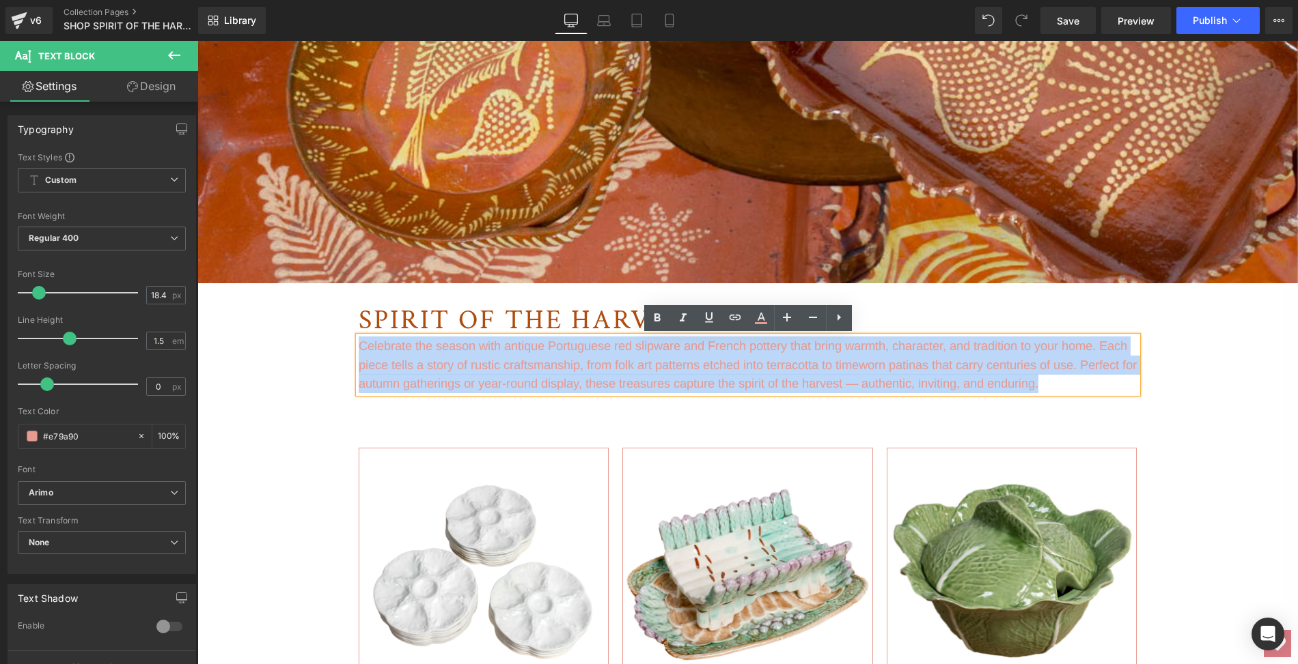
drag, startPoint x: 1122, startPoint y: 382, endPoint x: 358, endPoint y: 349, distance: 764.9
click at [359, 349] on p "Celebrate the season with antique Portuguese red slipware and French pottery th…" at bounding box center [748, 365] width 779 height 57
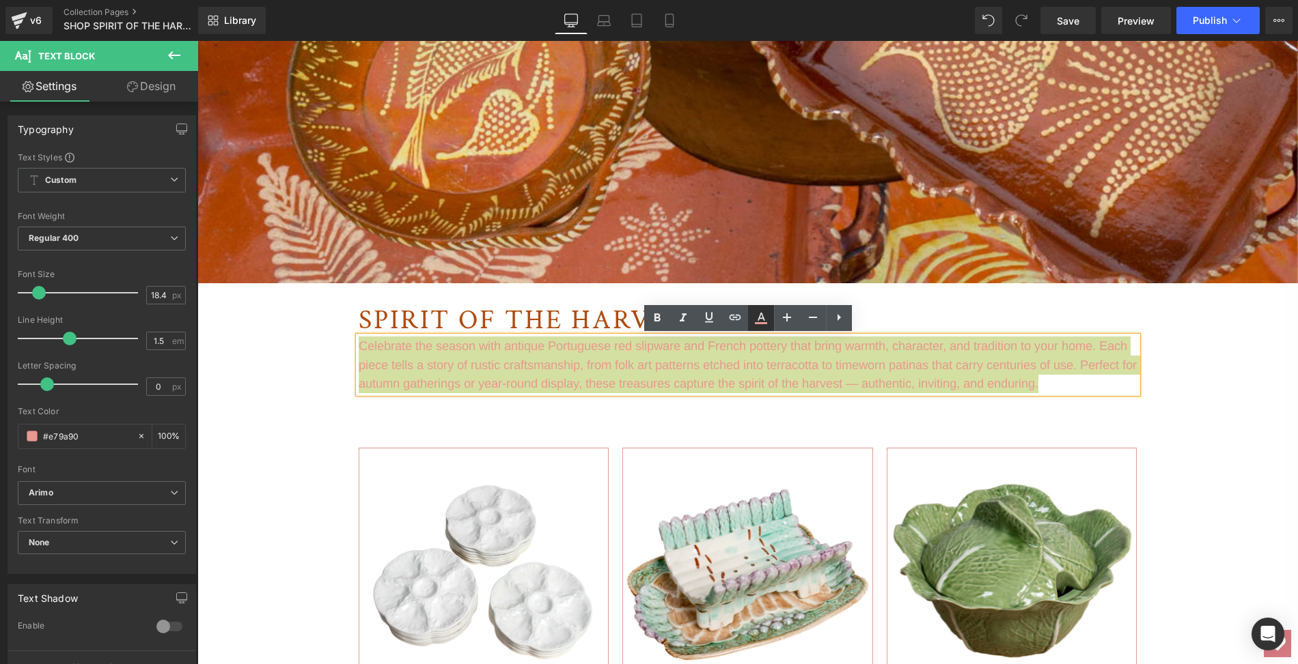
click at [761, 314] on icon at bounding box center [761, 317] width 8 height 8
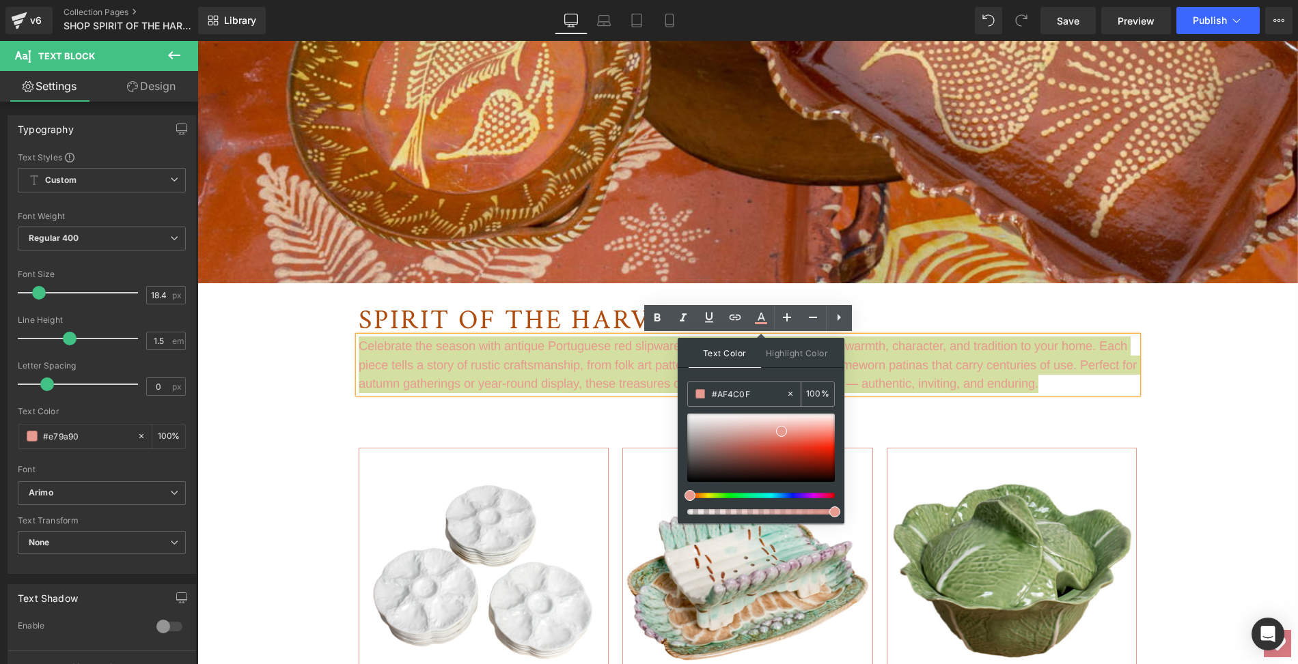
click at [751, 393] on input "#AF4C0F" at bounding box center [749, 394] width 74 height 15
drag, startPoint x: 751, startPoint y: 393, endPoint x: 718, endPoint y: 393, distance: 33.5
click at [718, 393] on input "#AF4C0F" at bounding box center [749, 394] width 74 height 15
paste input "Celebrate the season with antique Portuguese red slipware and French pottery th…"
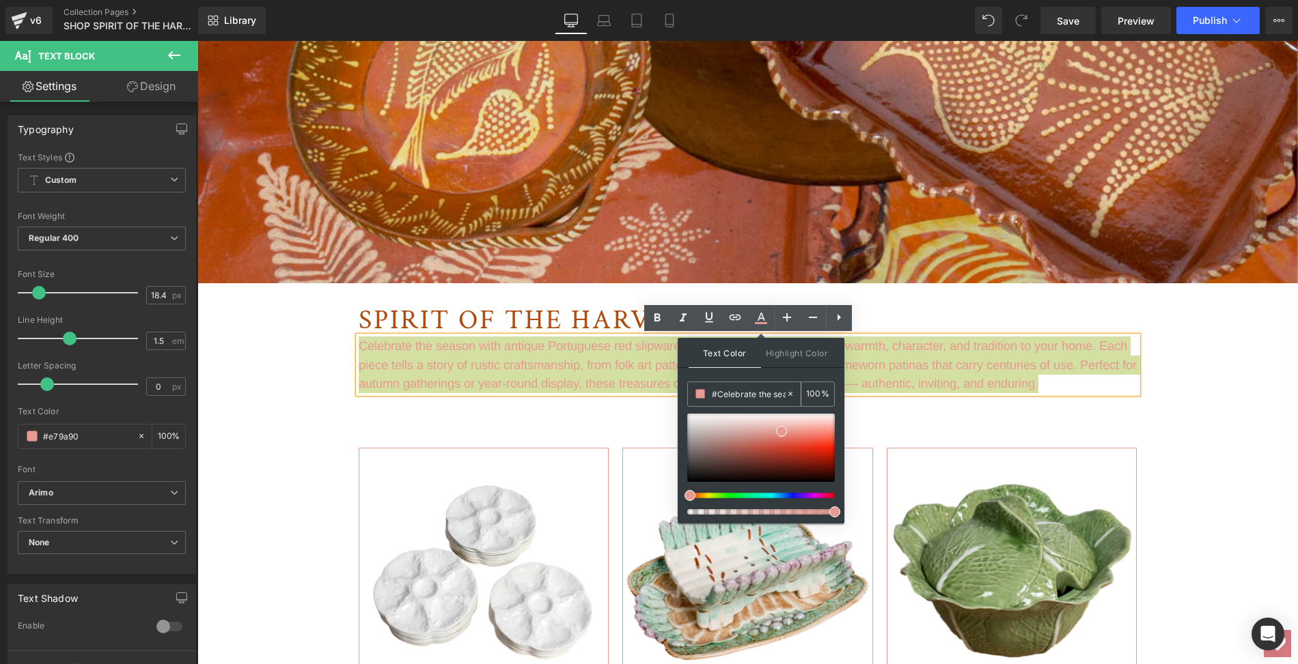
click at [793, 393] on icon at bounding box center [790, 394] width 10 height 10
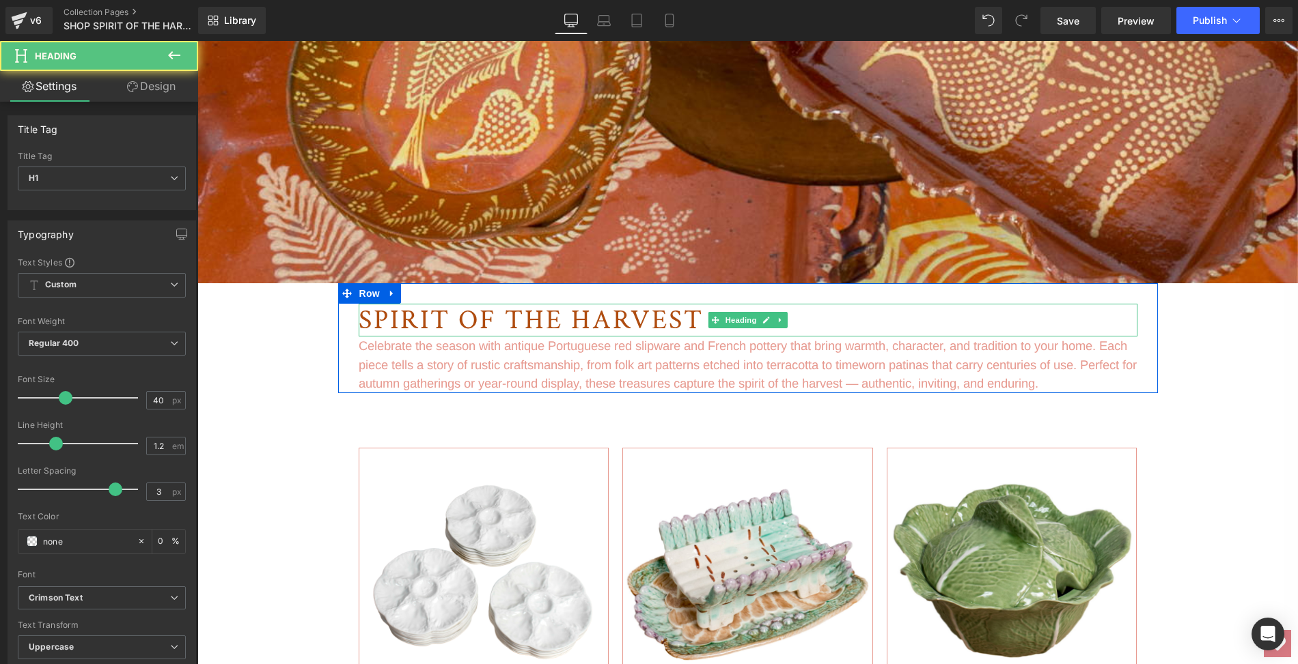
click at [688, 320] on span "SPIRIT OF THE HARVEST" at bounding box center [531, 321] width 345 height 36
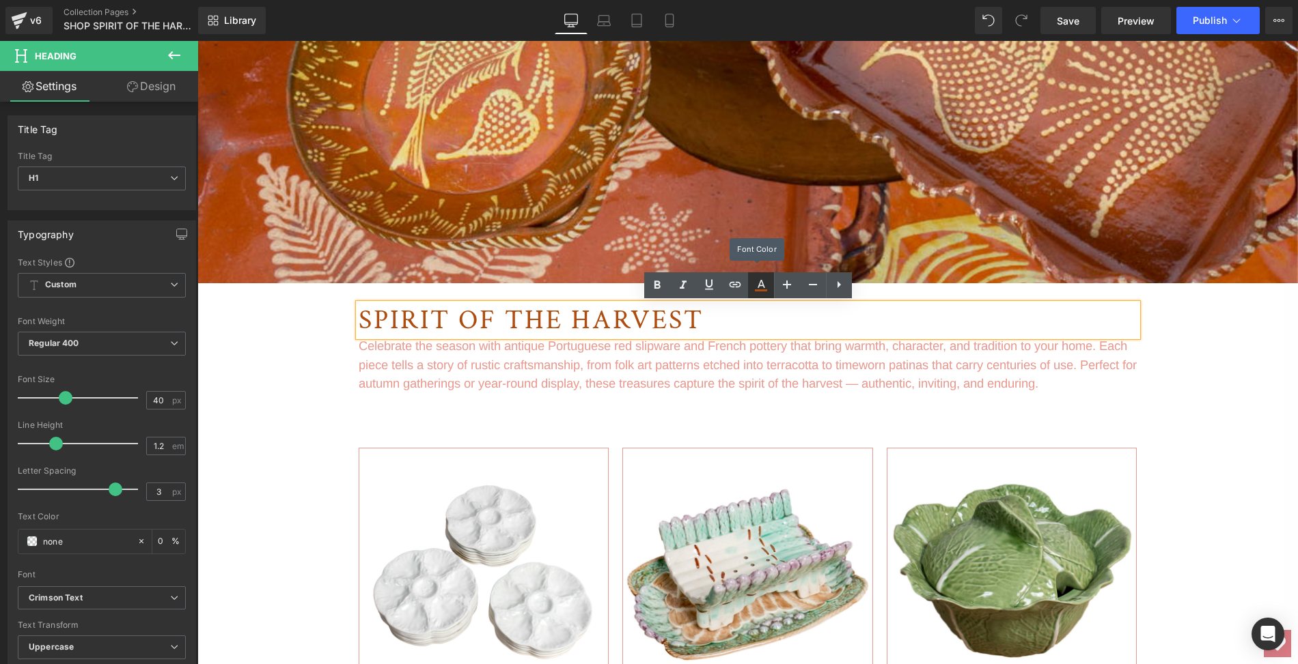
click at [761, 293] on icon at bounding box center [761, 285] width 16 height 16
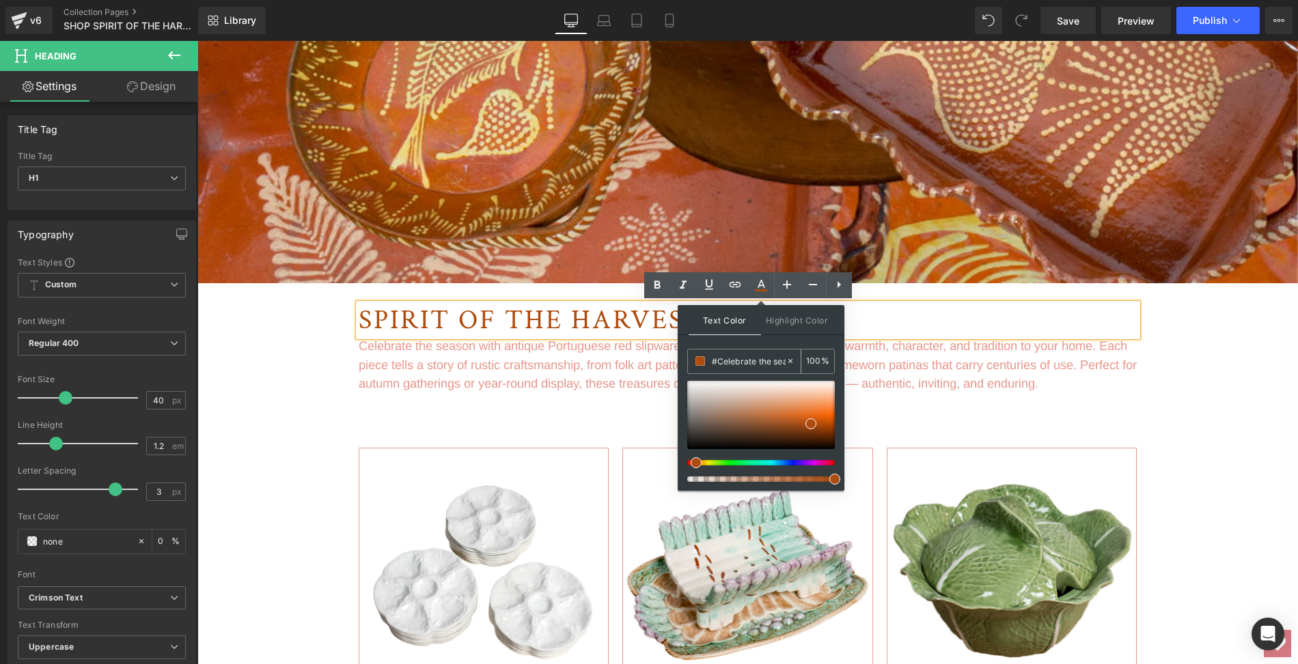
drag, startPoint x: 746, startPoint y: 359, endPoint x: 718, endPoint y: 361, distance: 28.7
click at [718, 361] on input "#Celebrate the season with antique Portuguese red slipware and French pottery t…" at bounding box center [749, 361] width 74 height 15
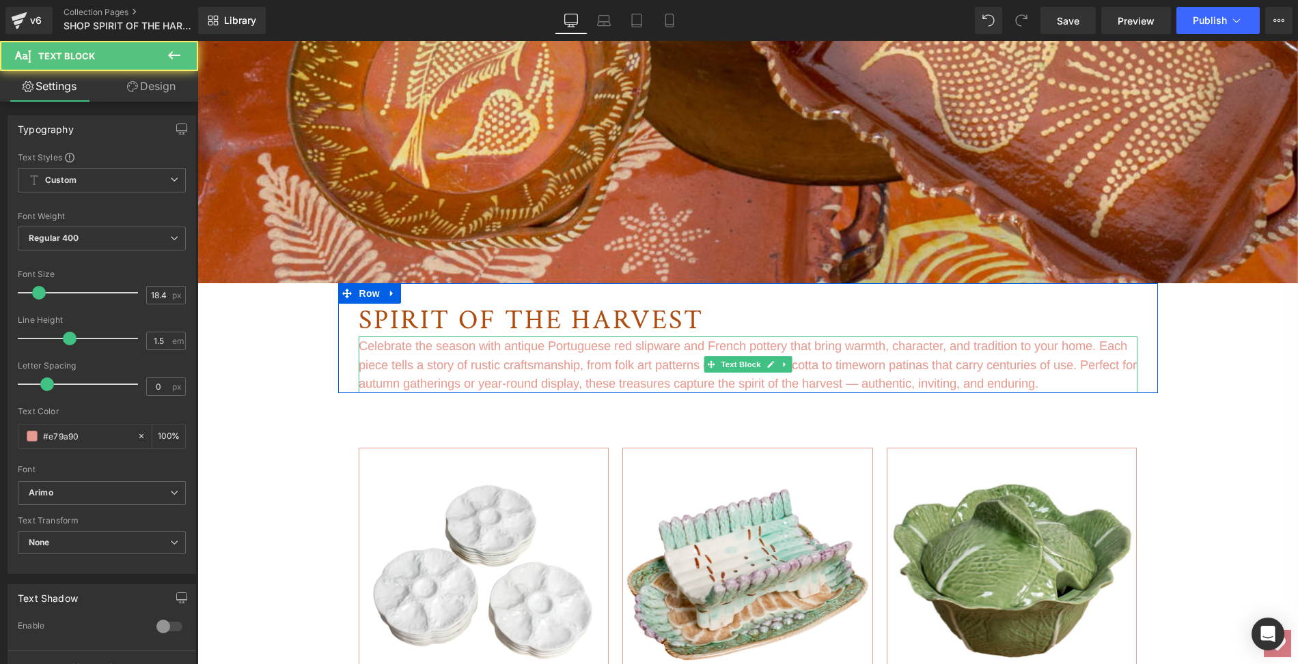
click at [1117, 387] on p "Celebrate the season with antique Portuguese red slipware and French pottery th…" at bounding box center [748, 365] width 779 height 57
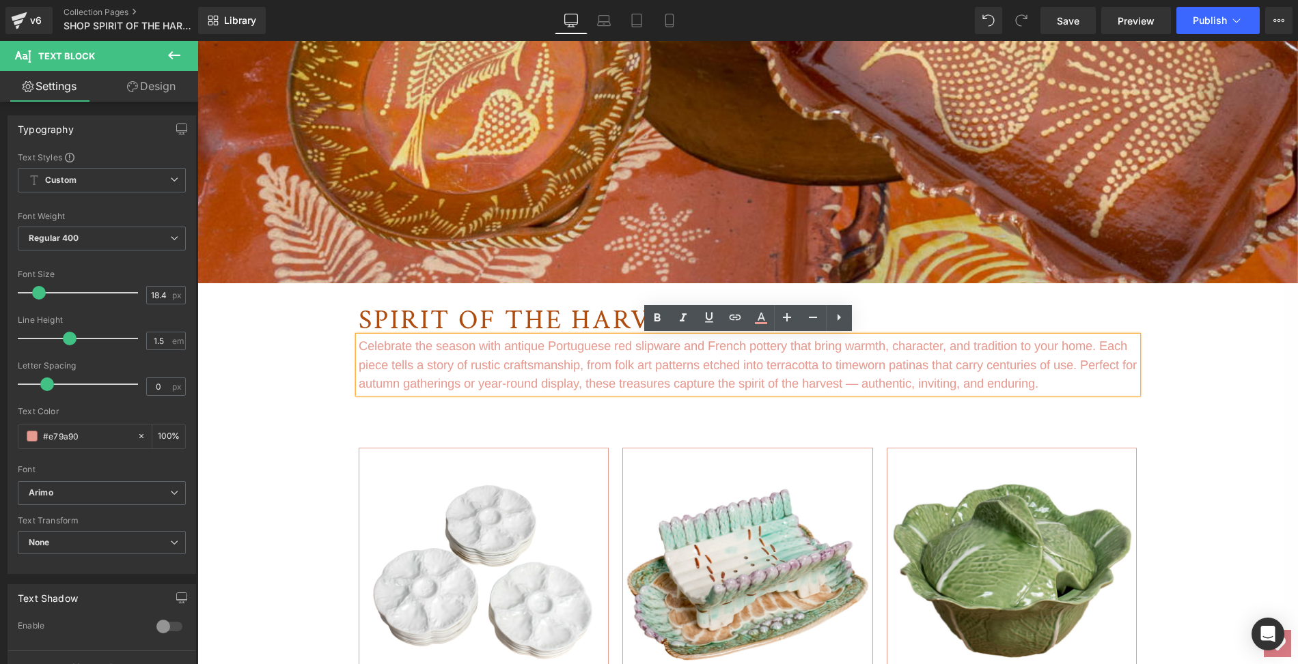
drag, startPoint x: 1117, startPoint y: 387, endPoint x: 354, endPoint y: 344, distance: 763.3
click at [359, 344] on div "Celebrate the season with antique Portuguese red slipware and French pottery th…" at bounding box center [748, 365] width 779 height 57
click at [359, 345] on div "Celebrate the season with antique Portuguese red slipware and French pottery th…" at bounding box center [748, 365] width 779 height 57
click at [360, 345] on p "Celebrate the season with antique Portuguese red slipware and French pottery th…" at bounding box center [748, 365] width 779 height 57
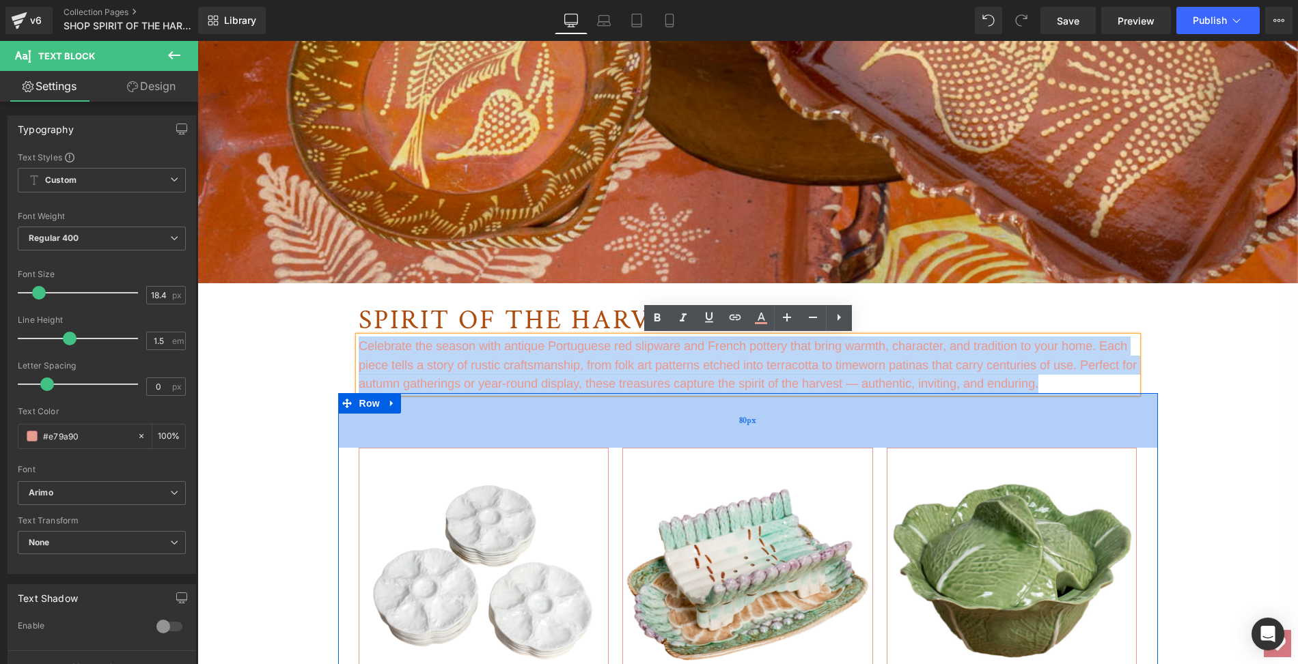
drag, startPoint x: 360, startPoint y: 345, endPoint x: 410, endPoint y: 396, distance: 71.5
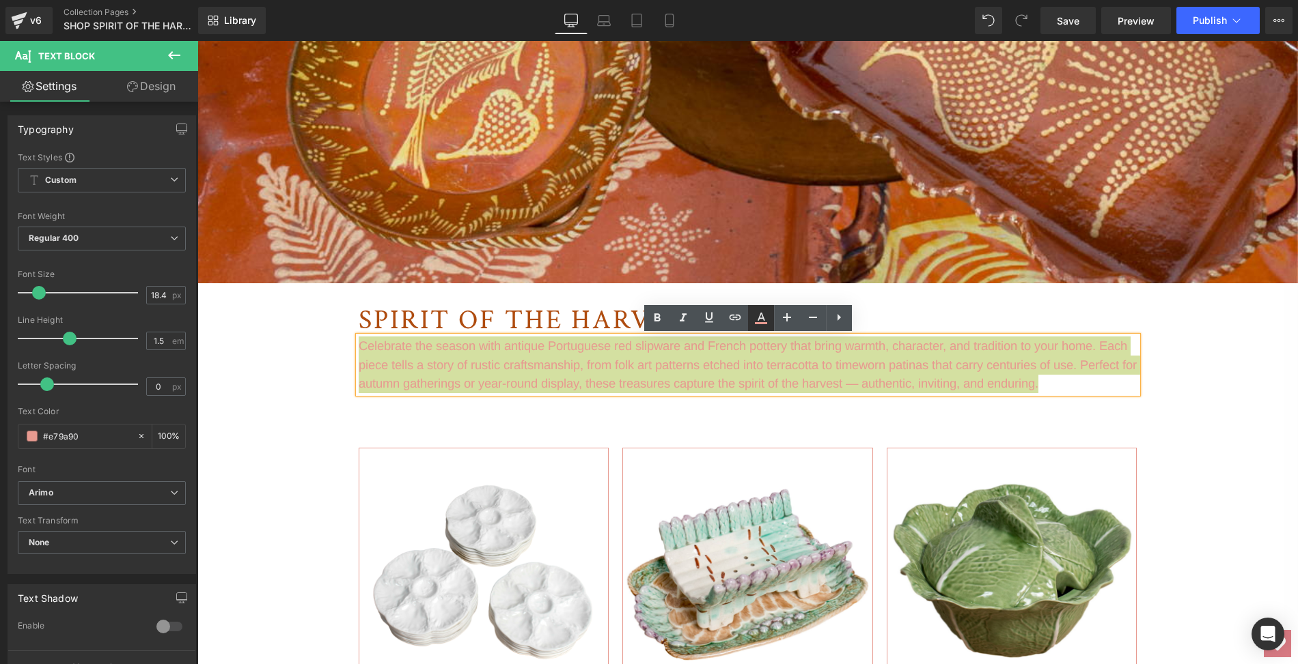
click at [759, 318] on icon at bounding box center [761, 317] width 8 height 8
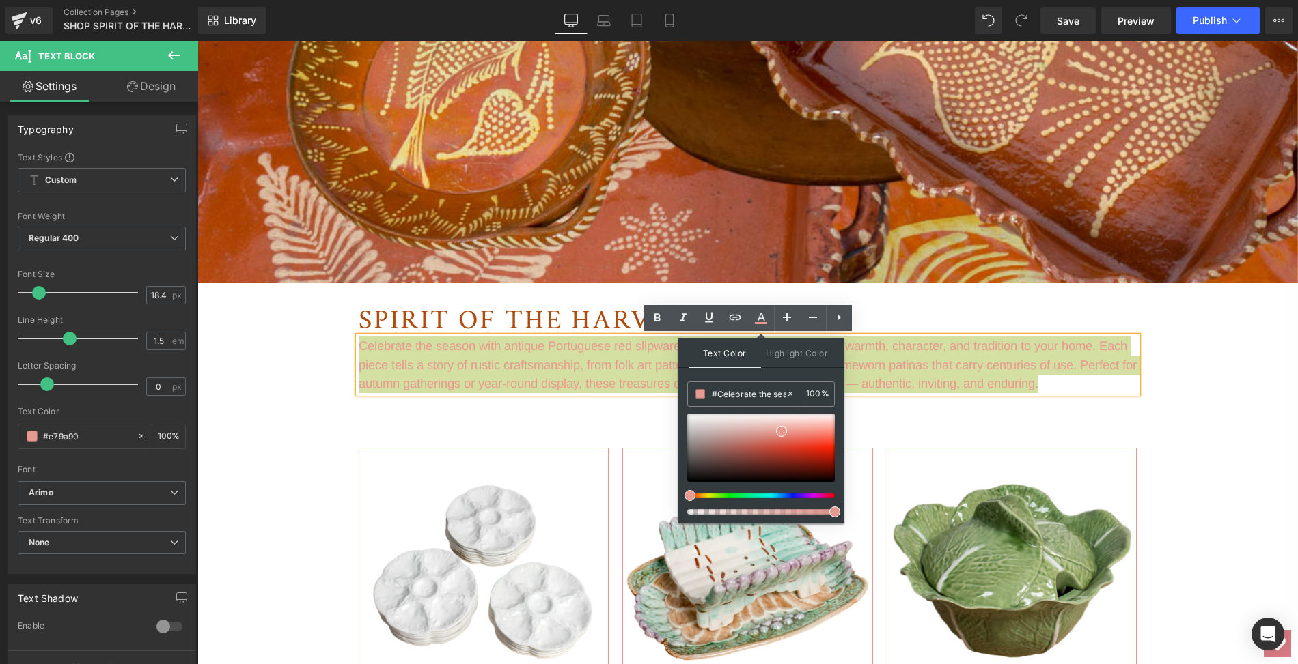
click at [750, 393] on input "#Celebrate the season with antique Portuguese red slipware and French pottery t…" at bounding box center [749, 394] width 74 height 15
drag, startPoint x: 750, startPoint y: 393, endPoint x: 718, endPoint y: 393, distance: 32.1
click at [718, 393] on input "#Celebrate the season with antique Portuguese red slipware and French pottery t…" at bounding box center [749, 394] width 74 height 15
paste input "af4c0f"
type input "#af4c0f"
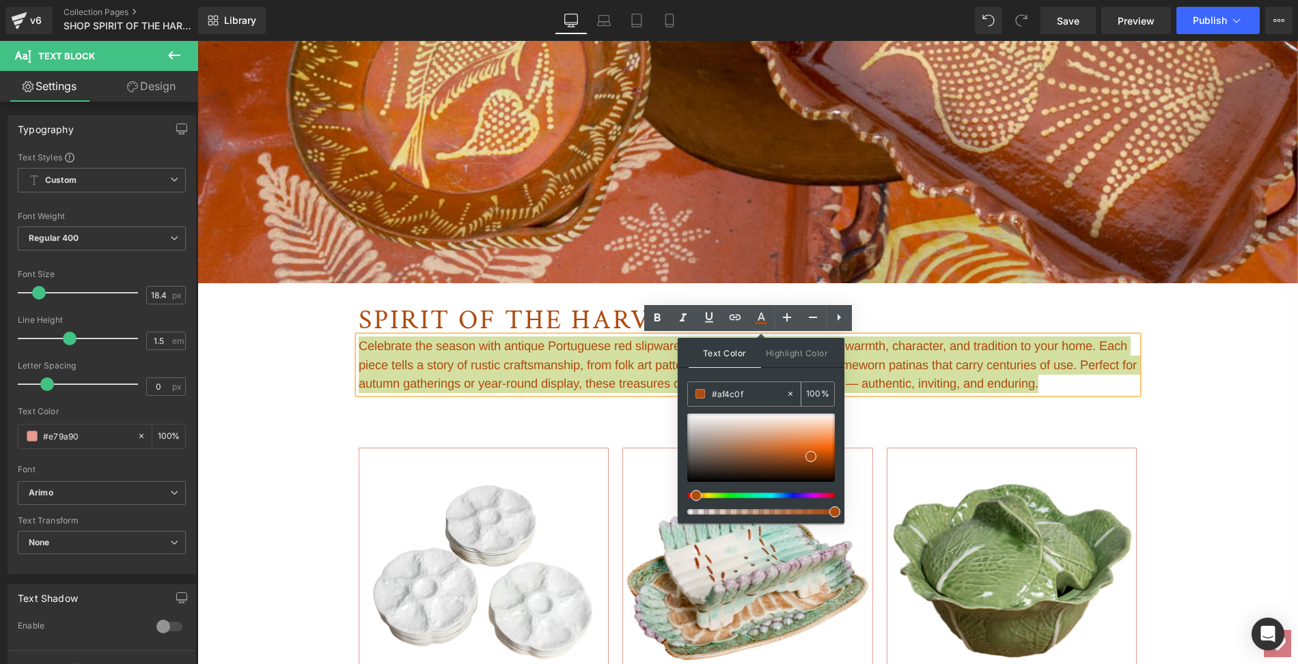
click at [703, 392] on span at bounding box center [700, 394] width 10 height 10
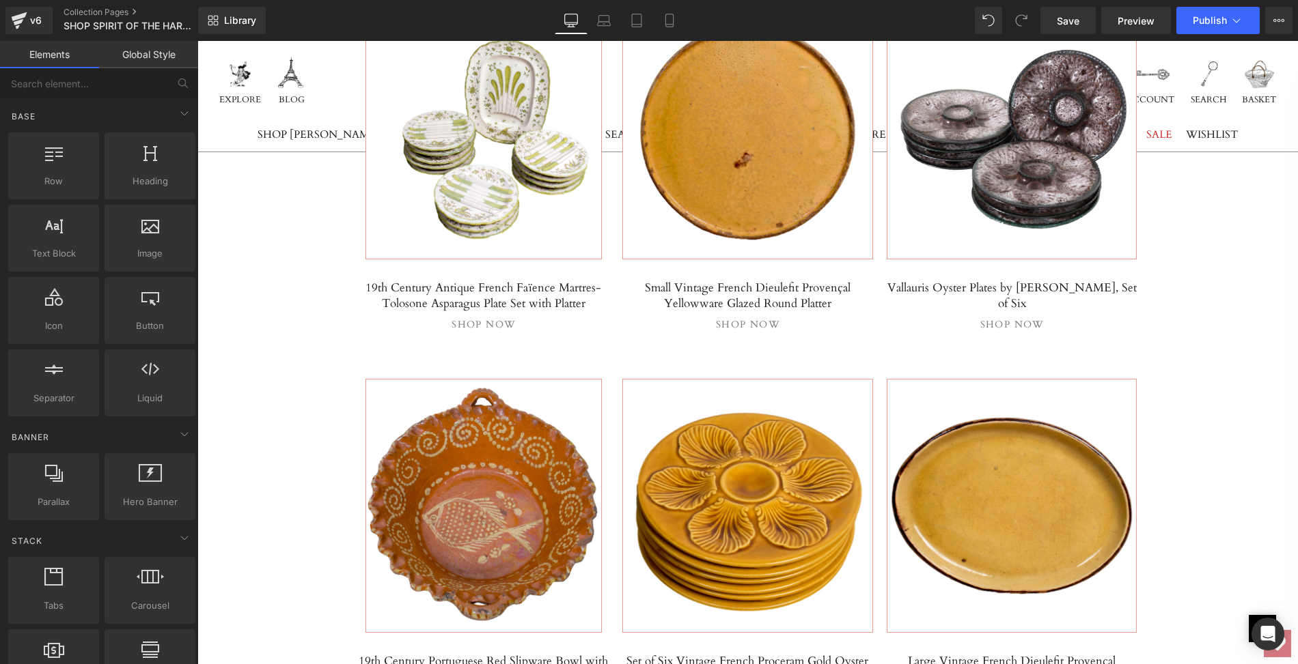
scroll to position [2892, 0]
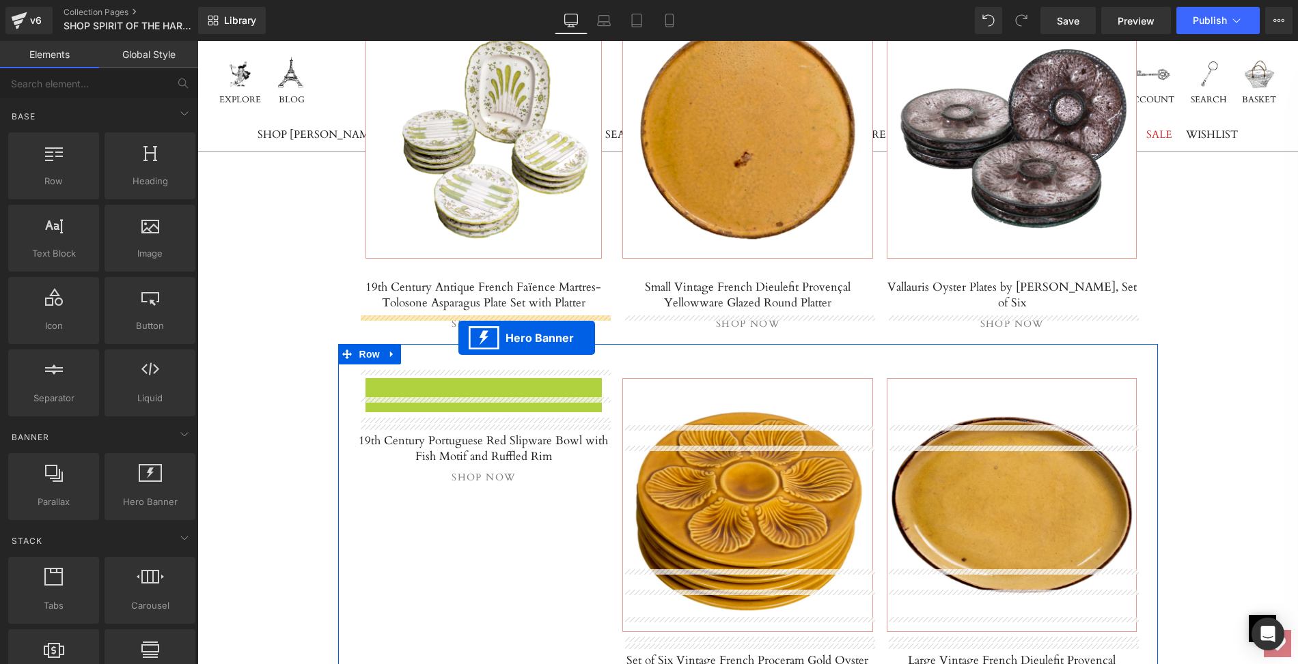
drag, startPoint x: 475, startPoint y: 324, endPoint x: 458, endPoint y: 338, distance: 21.9
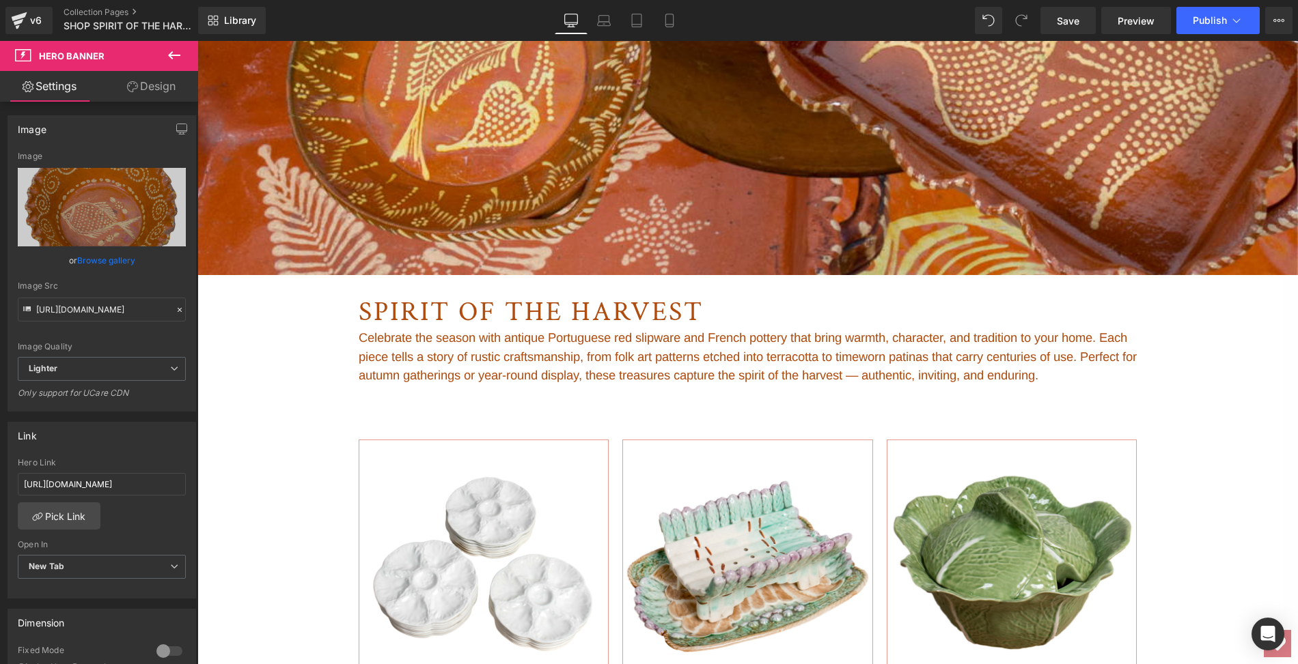
scroll to position [565, 0]
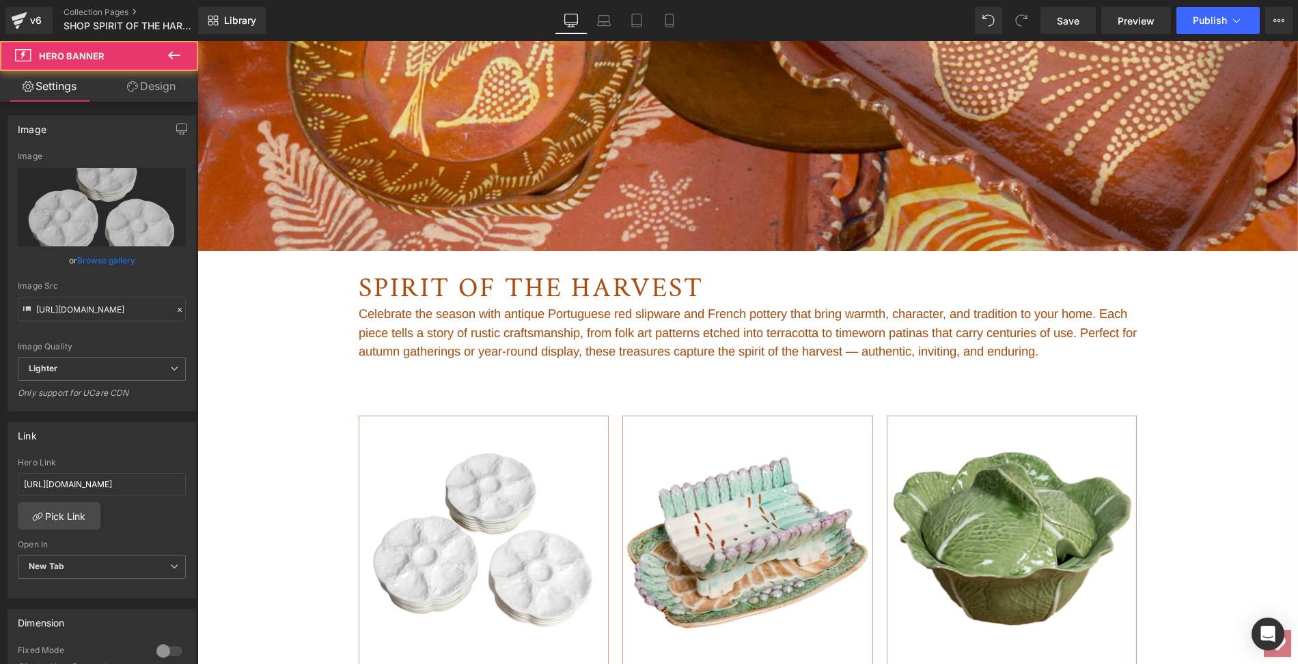
click at [504, 488] on div at bounding box center [483, 543] width 249 height 253
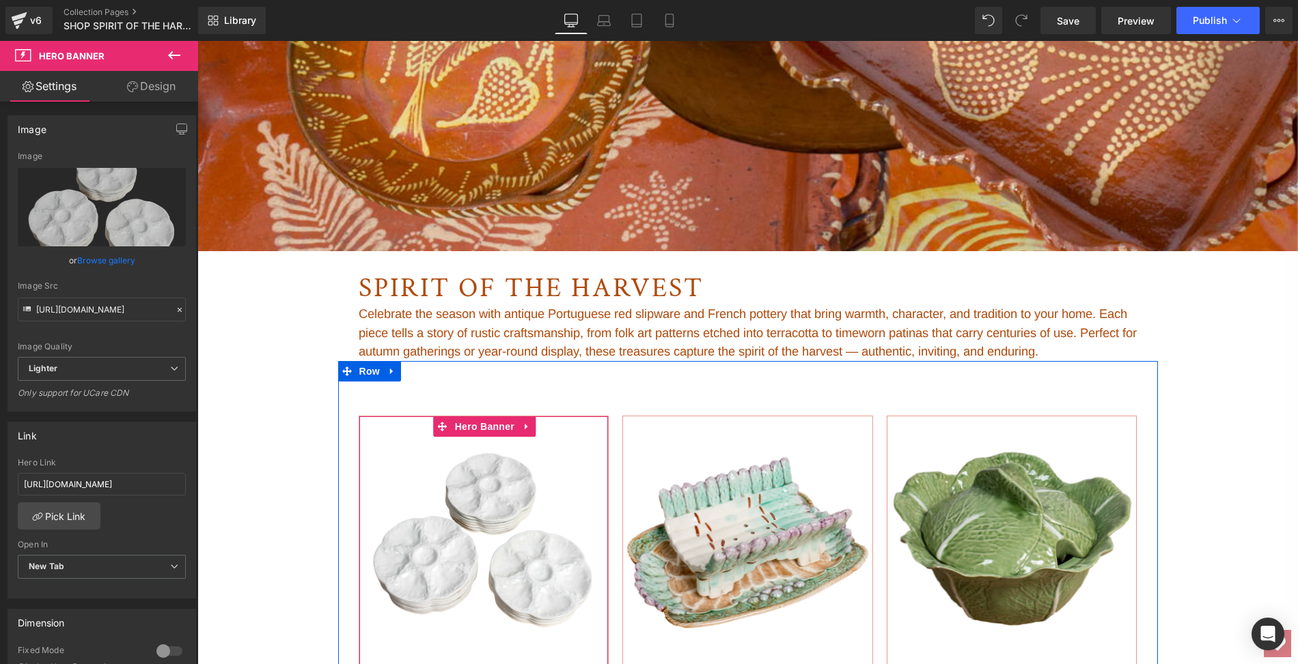
click at [432, 499] on div at bounding box center [483, 543] width 249 height 253
click at [393, 501] on div at bounding box center [483, 543] width 249 height 253
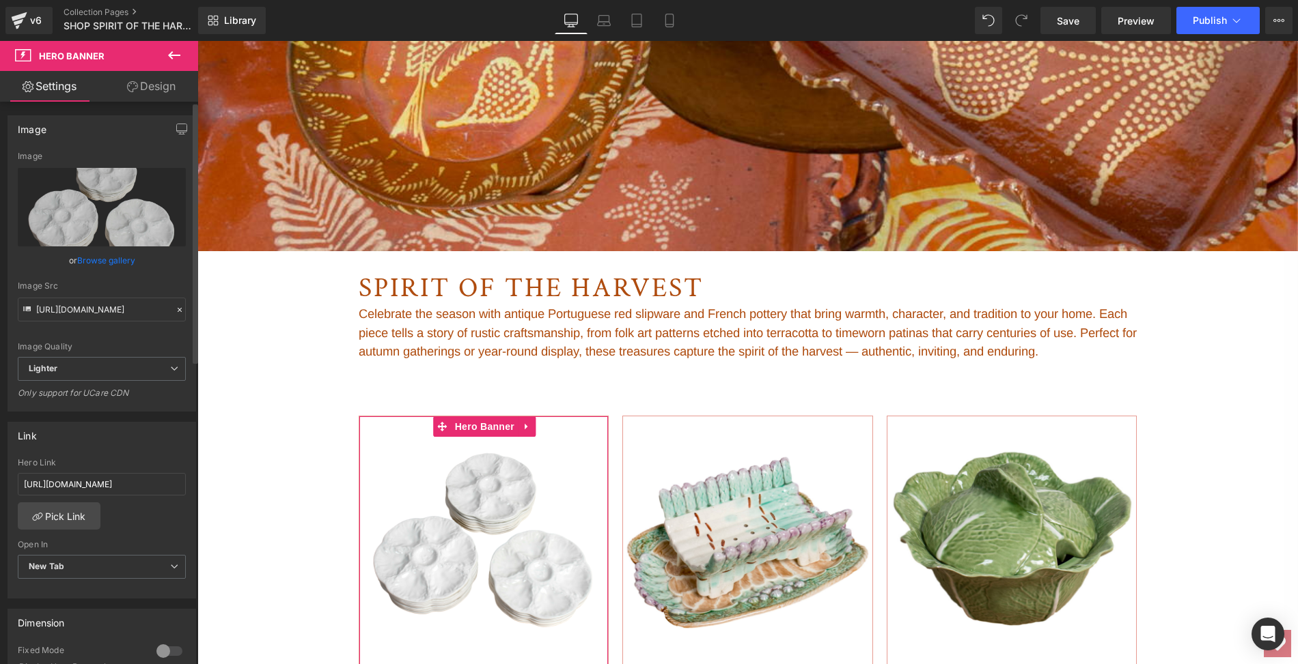
click at [113, 261] on link "Browse gallery" at bounding box center [106, 261] width 58 height 24
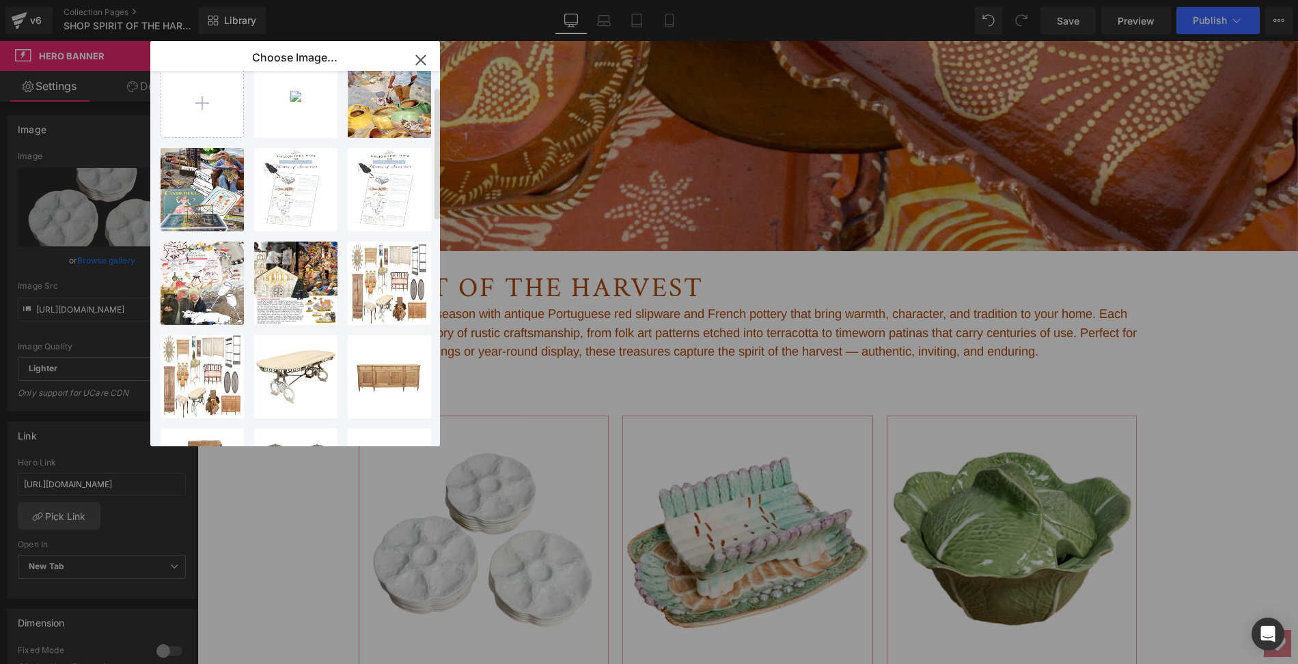
scroll to position [0, 0]
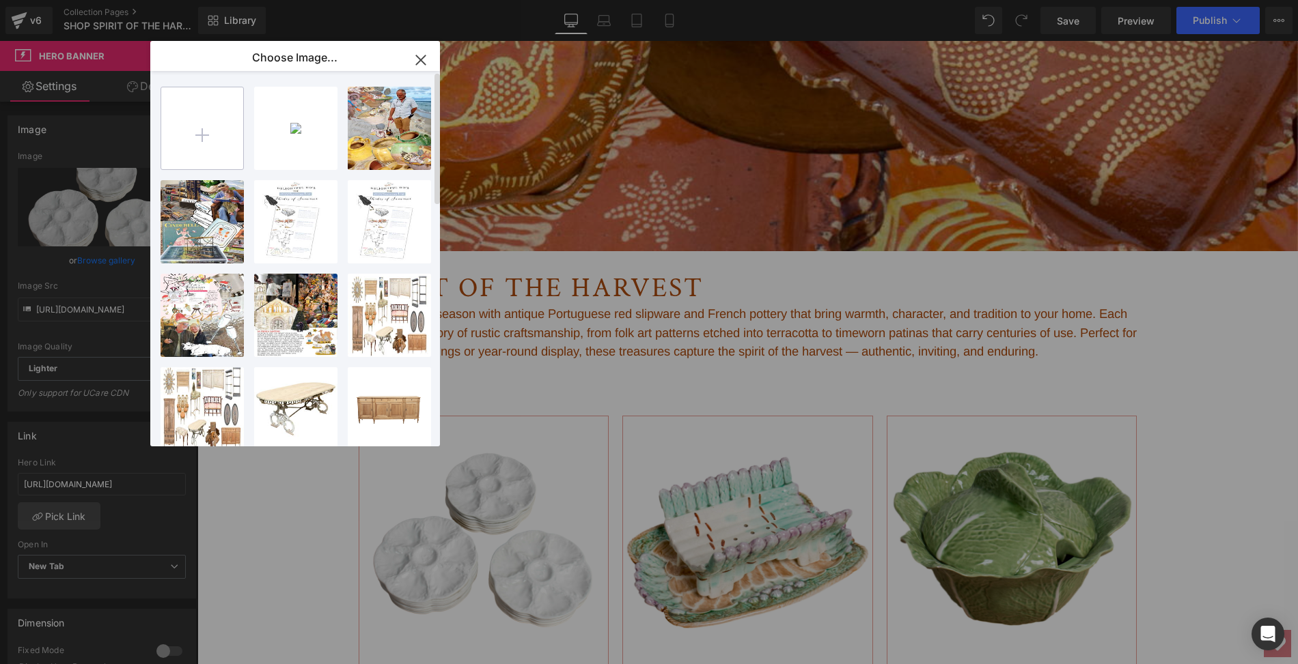
click at [199, 129] on input "file" at bounding box center [202, 128] width 82 height 82
type input "C:\fakepath\LOPi91mainps.jpg"
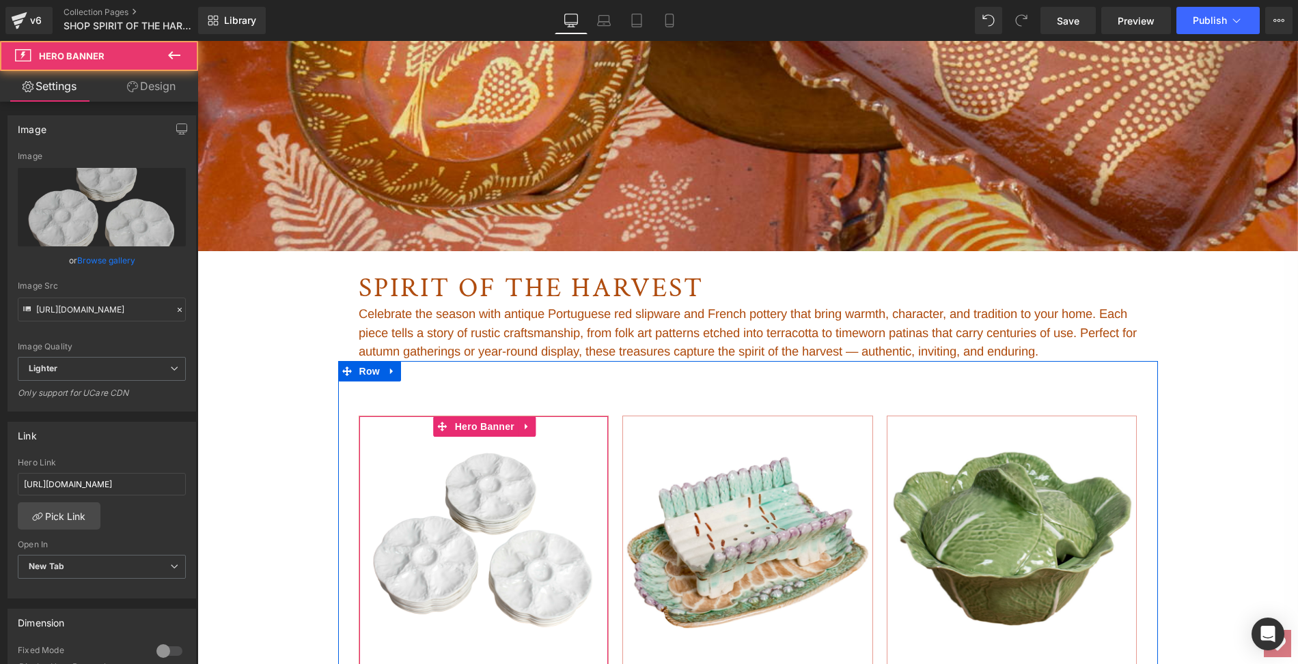
click at [501, 573] on div at bounding box center [483, 543] width 249 height 253
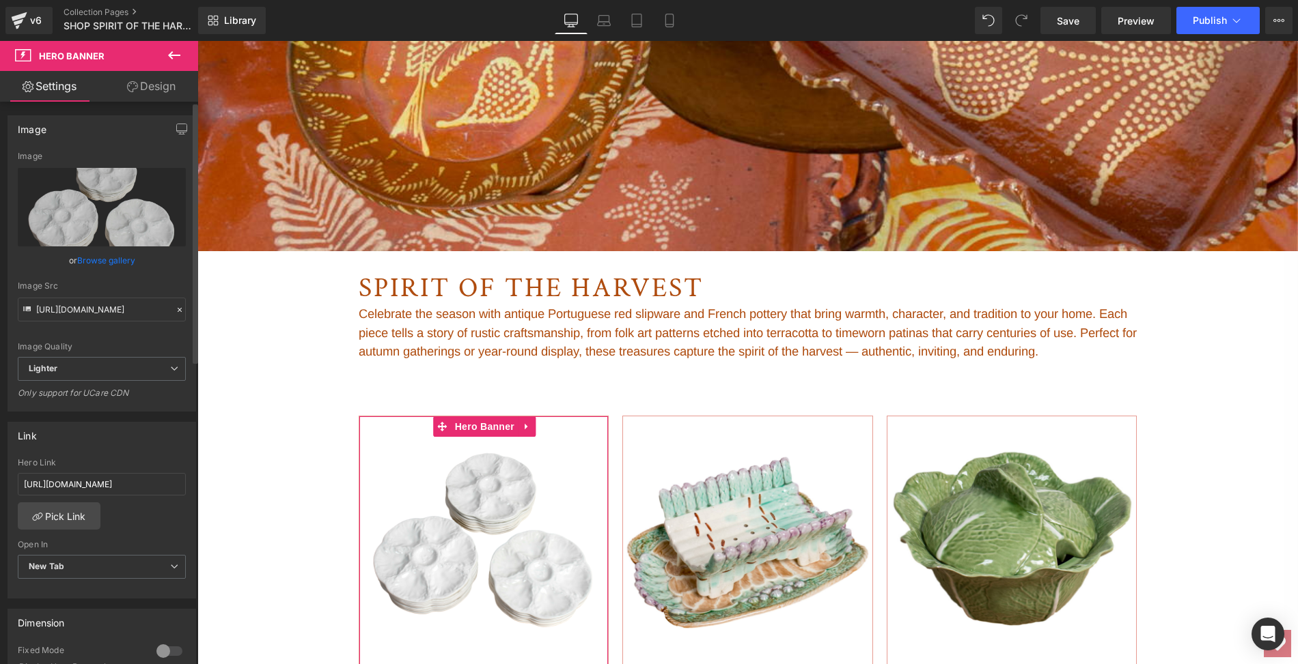
click at [117, 264] on link "Browse gallery" at bounding box center [106, 261] width 58 height 24
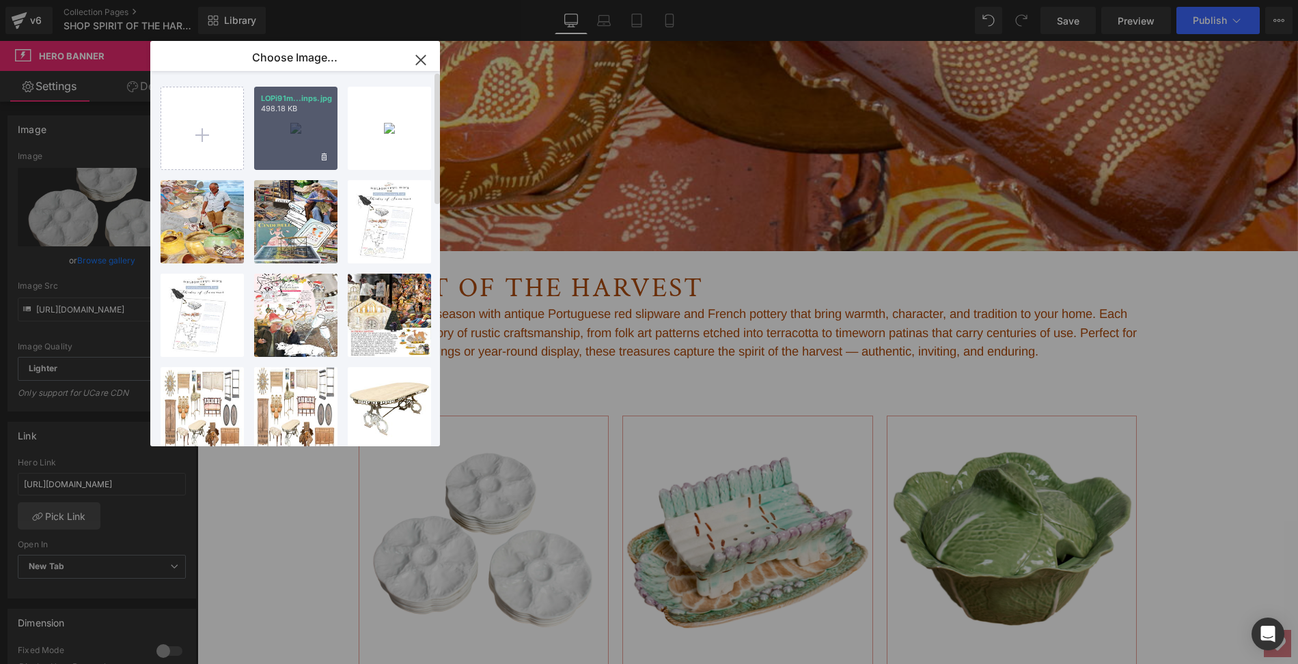
click at [297, 148] on div "LOPi91m...inps.jpg 498.18 KB" at bounding box center [295, 128] width 83 height 83
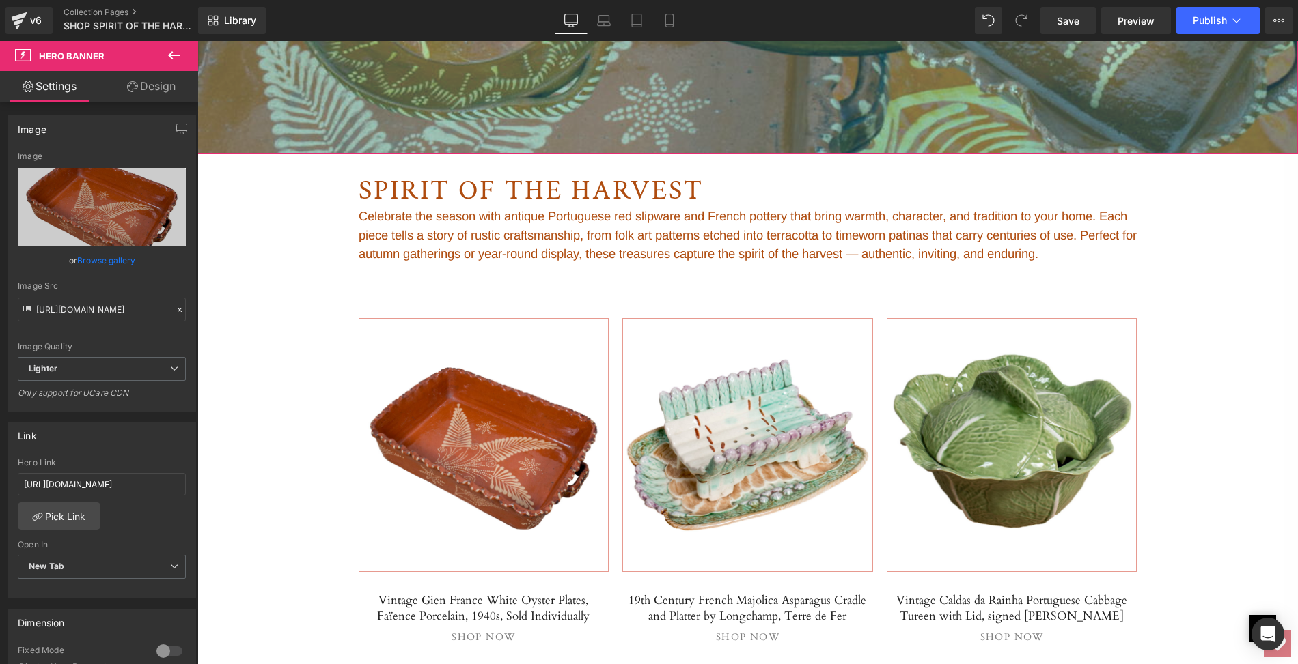
scroll to position [788, 0]
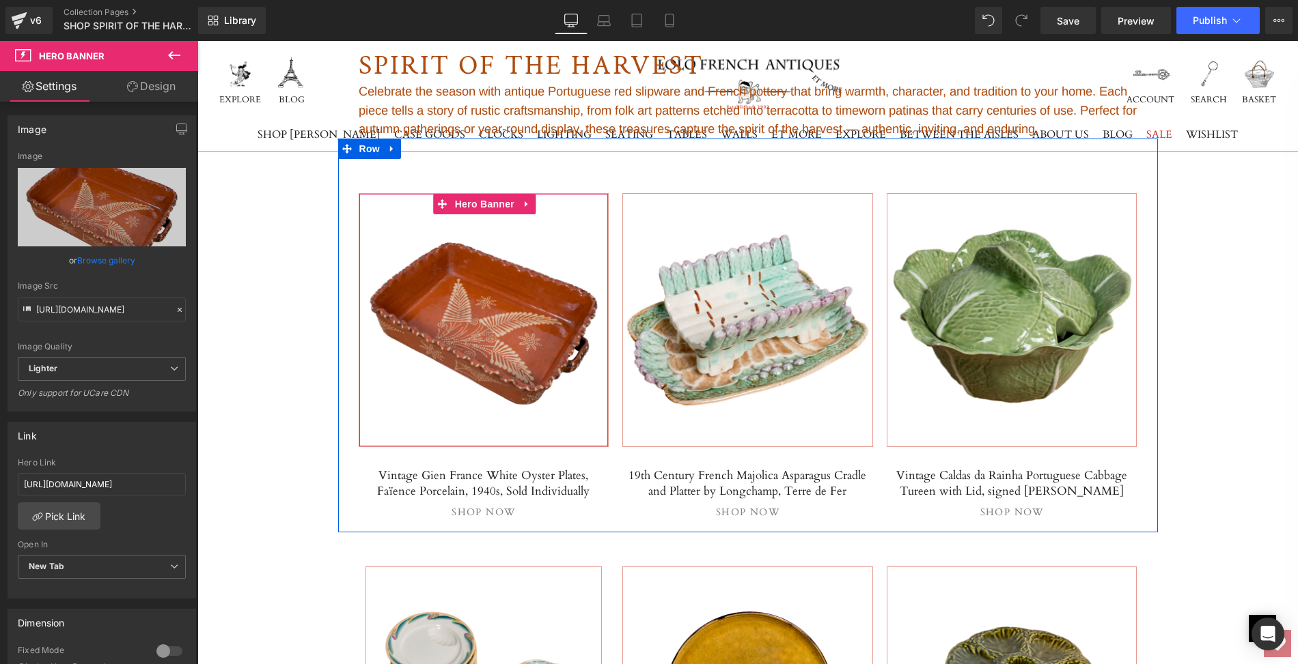
click at [448, 335] on span "Separator" at bounding box center [483, 320] width 249 height 34
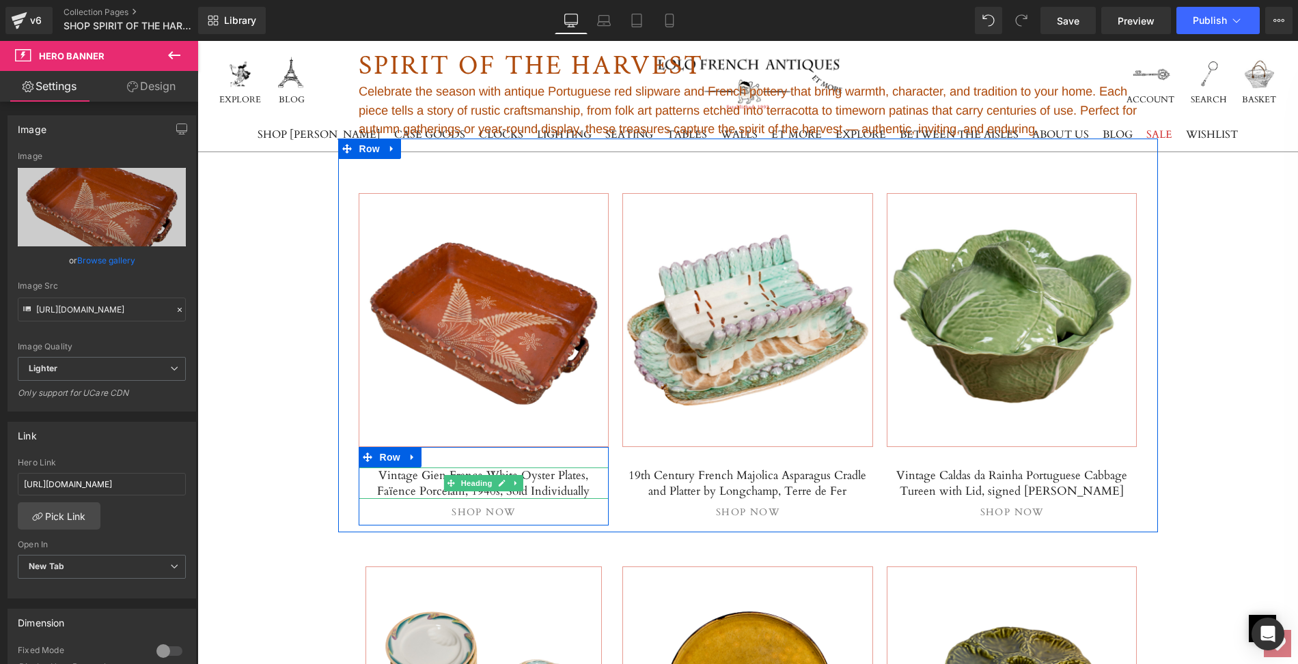
click at [438, 474] on h5 "Vintage Gien France White Oyster Plates, Faïence Porcelain, 1940s, Sold Individ…" at bounding box center [484, 483] width 251 height 31
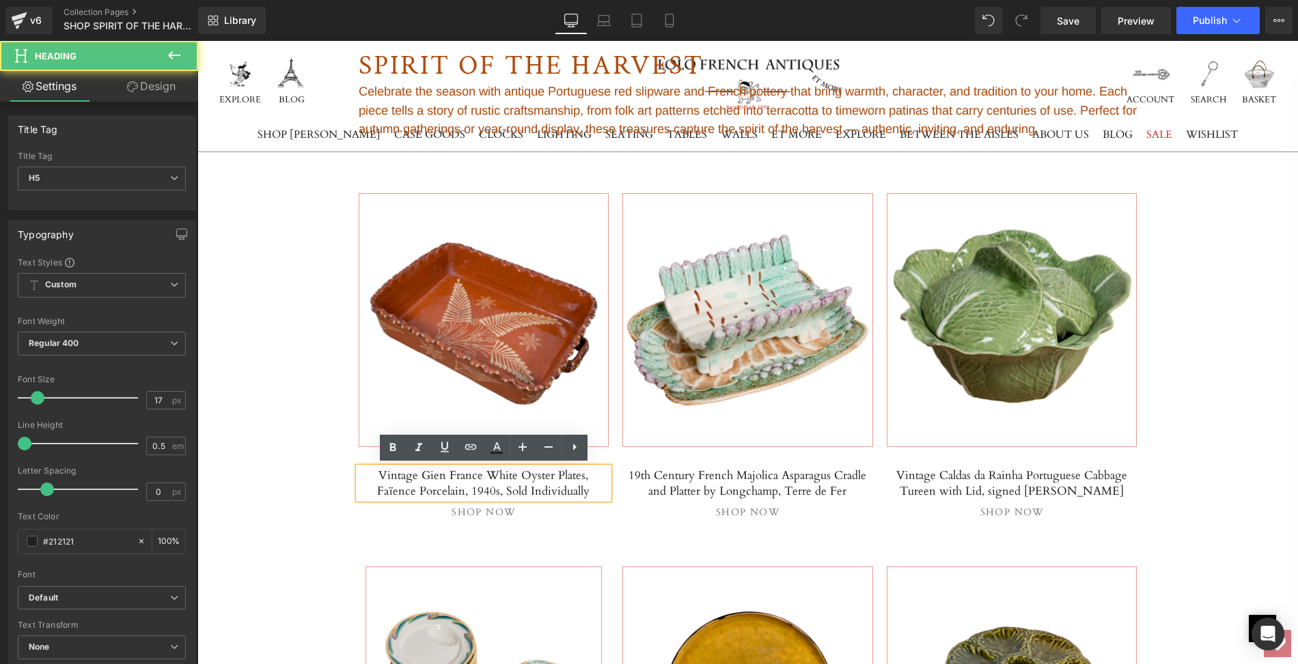
click at [367, 474] on h5 "Vintage Gien France White Oyster Plates, Faïence Porcelain, 1940s, Sold Individ…" at bounding box center [484, 483] width 251 height 31
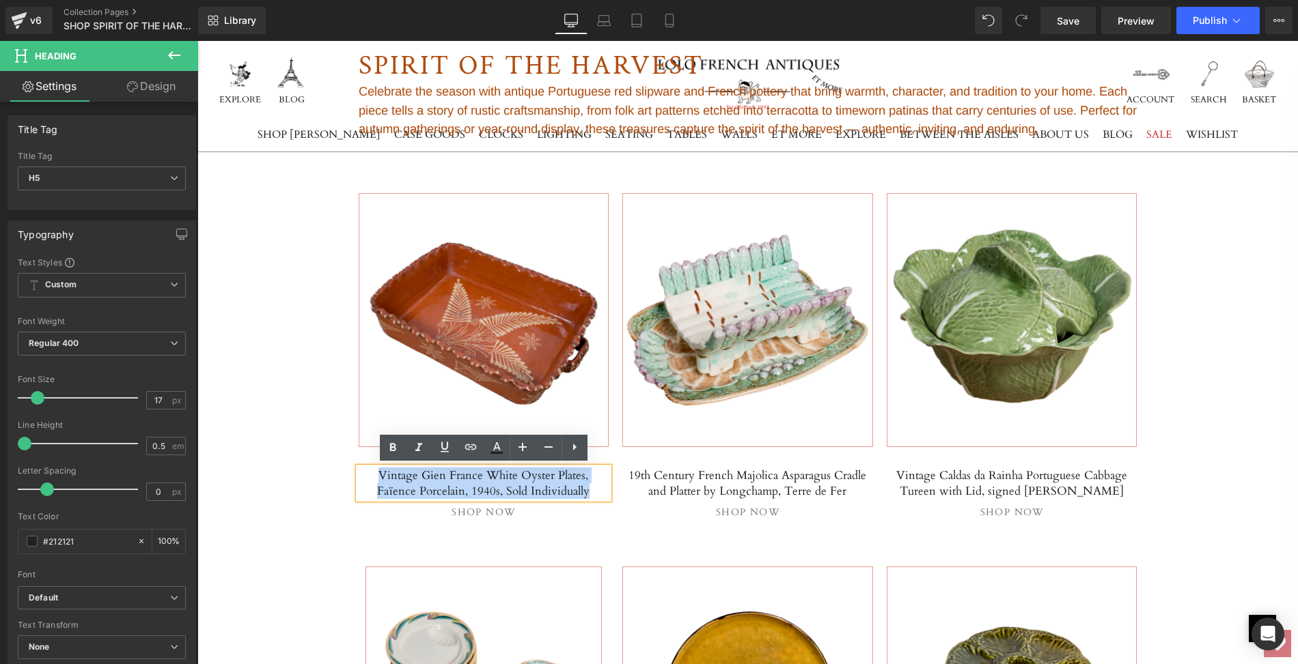
drag, startPoint x: 367, startPoint y: 474, endPoint x: 568, endPoint y: 484, distance: 201.0
click at [568, 484] on h5 "Vintage Gien France White Oyster Plates, Faïence Porcelain, 1940s, Sold Individ…" at bounding box center [484, 483] width 251 height 31
paste div
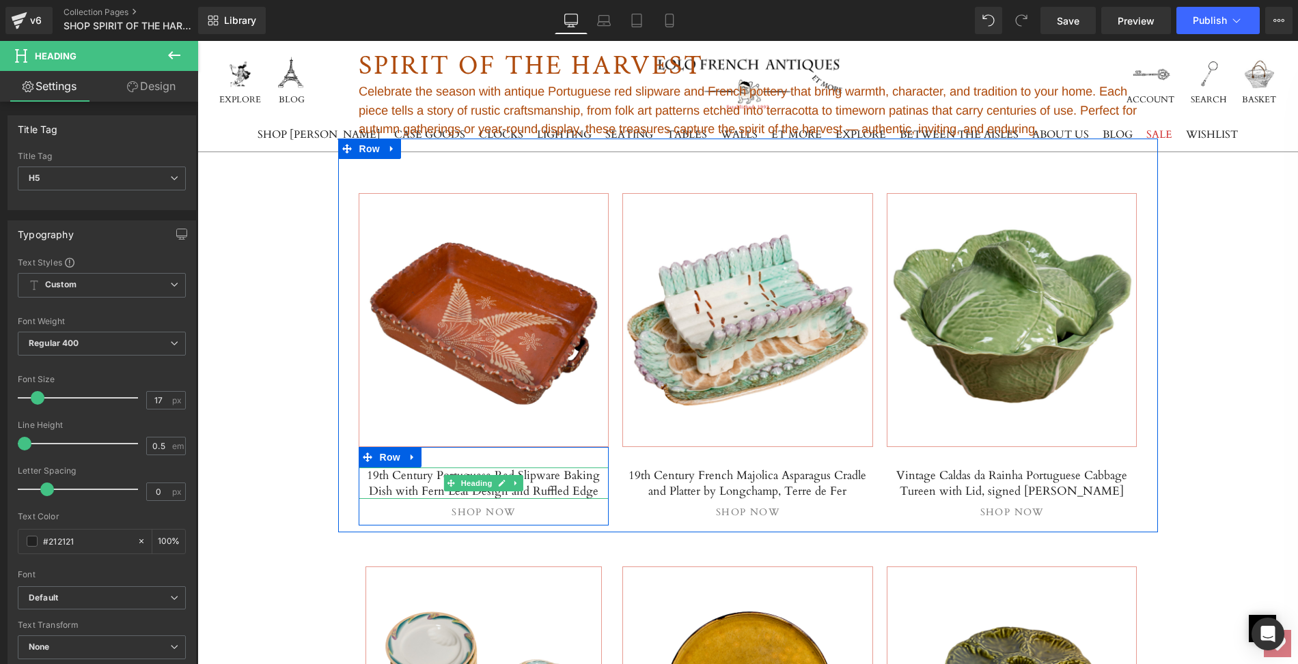
click at [363, 471] on h5 "19th Century Portuguese Red Slipware Baking Dish with Fern Leaf Design and Ruff…" at bounding box center [484, 483] width 251 height 31
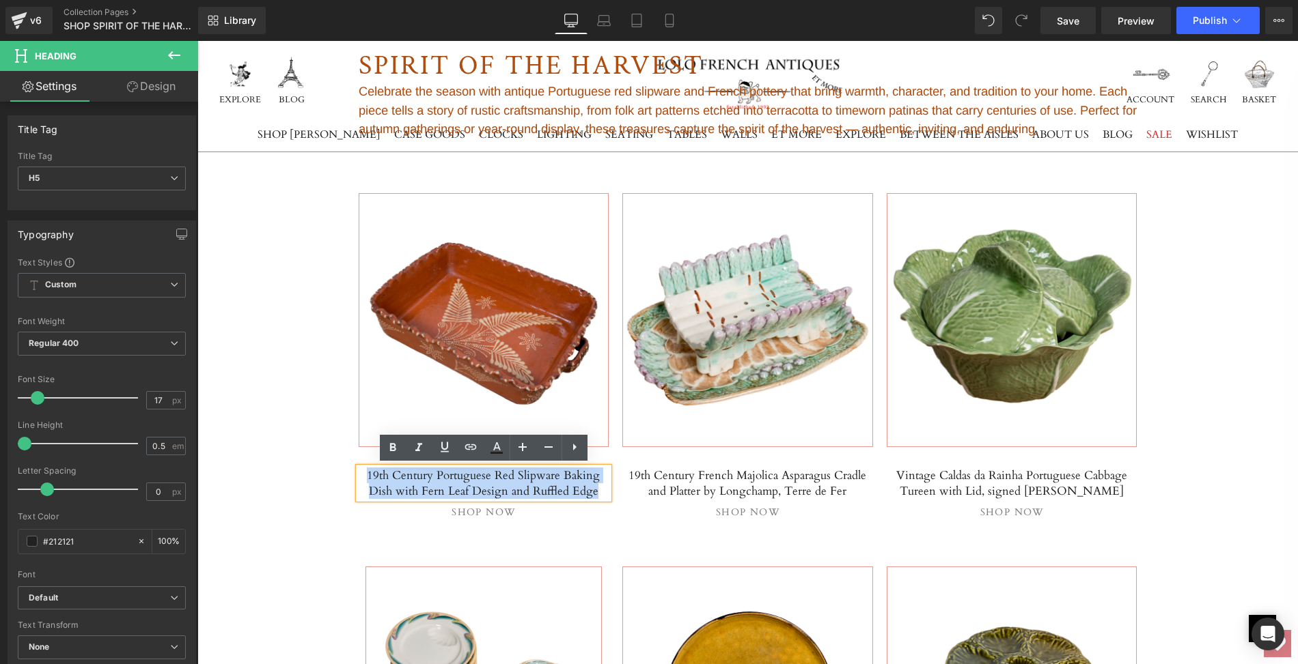
drag, startPoint x: 363, startPoint y: 471, endPoint x: 580, endPoint y: 484, distance: 217.6
click at [580, 484] on h5 "19th Century Portuguese Red Slipware Baking Dish with Fern Leaf Design and Ruff…" at bounding box center [484, 483] width 251 height 31
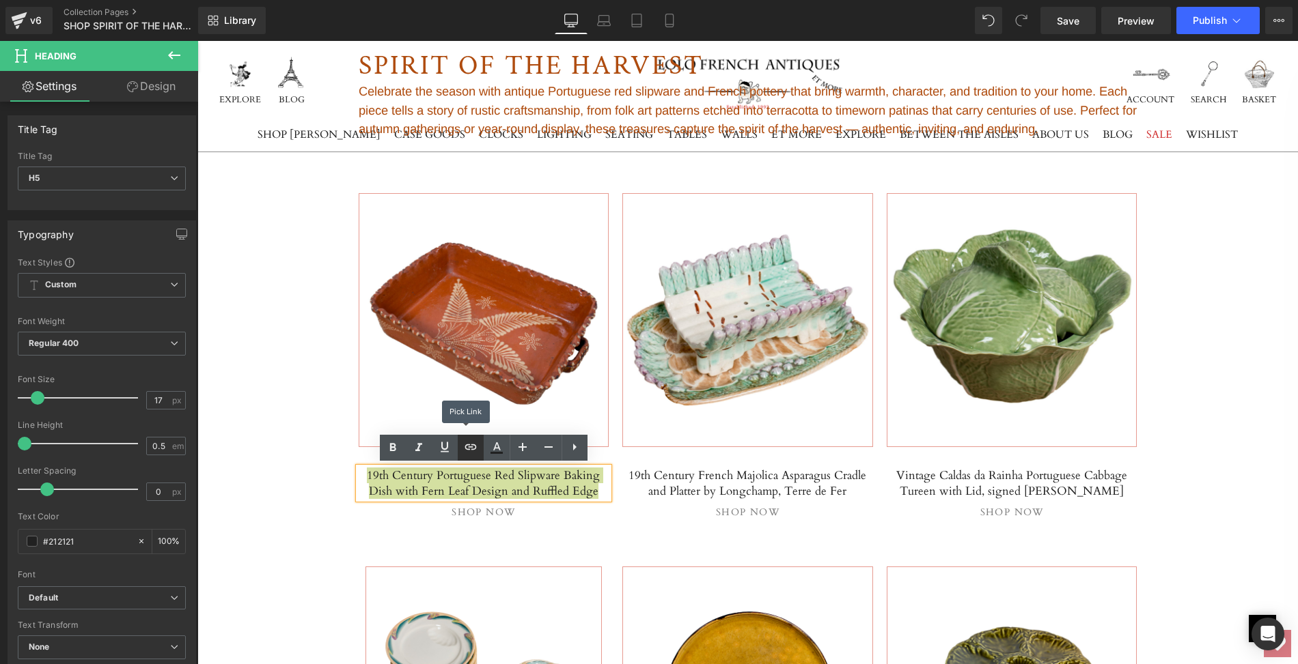
click at [473, 449] on icon at bounding box center [471, 447] width 12 height 5
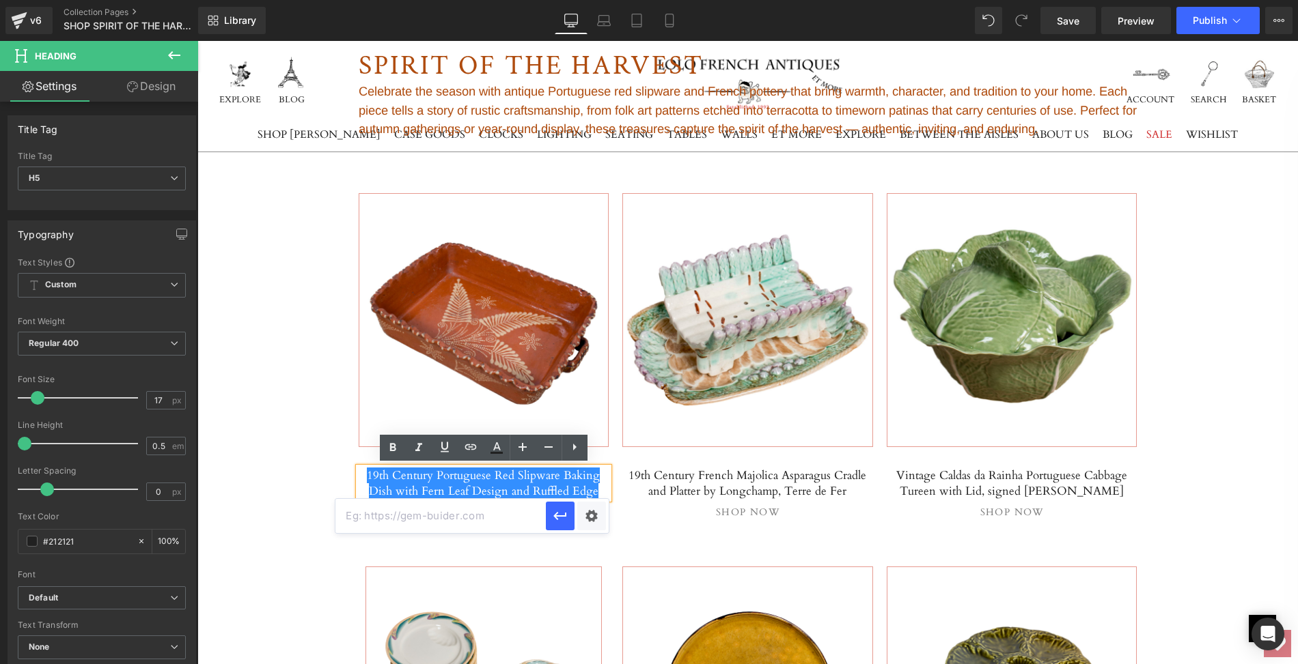
click at [382, 514] on input "text" at bounding box center [440, 516] width 210 height 34
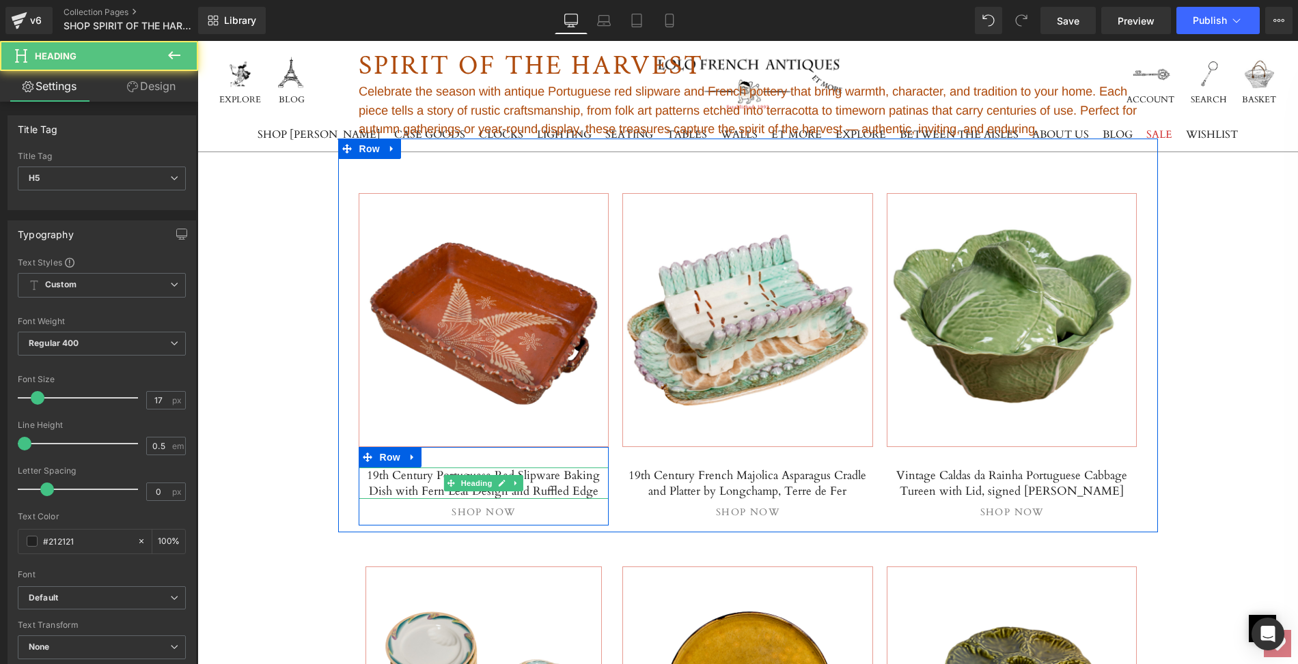
click at [583, 487] on h5 "19th Century Portuguese Red Slipware Baking Dish with Fern Leaf Design and Ruff…" at bounding box center [484, 483] width 251 height 31
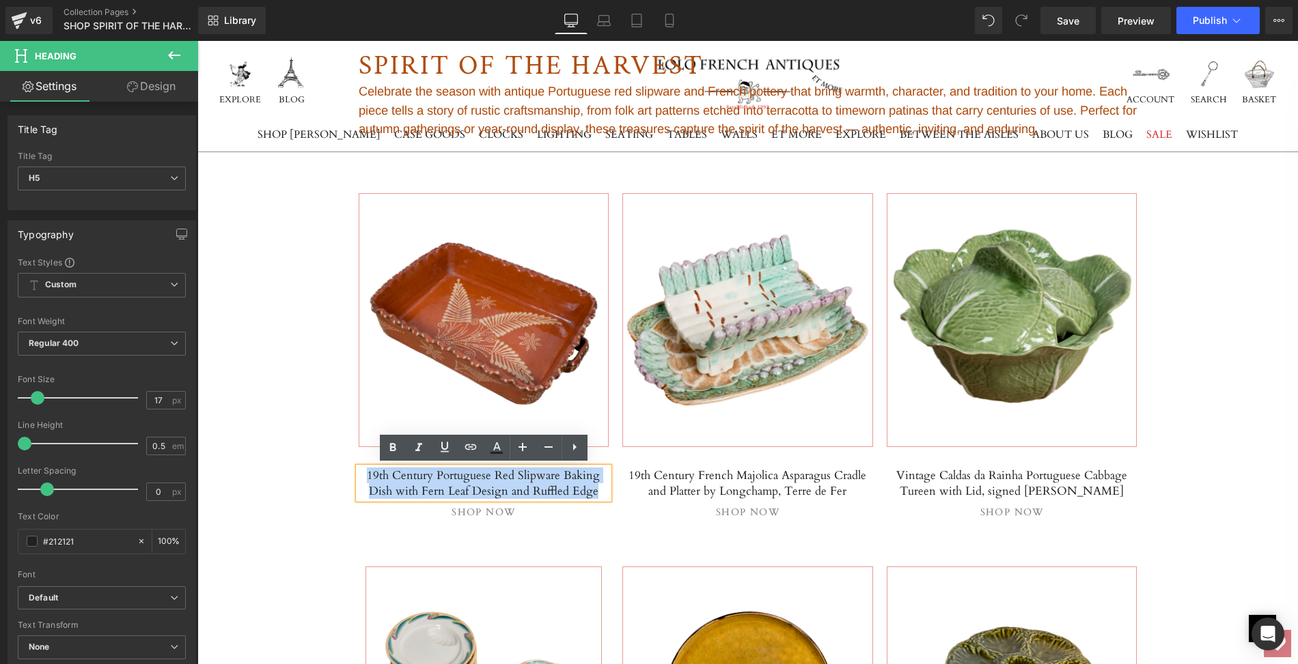
drag, startPoint x: 583, startPoint y: 487, endPoint x: 363, endPoint y: 475, distance: 219.6
click at [363, 475] on h5 "19th Century Portuguese Red Slipware Baking Dish with Fern Leaf Design and Ruff…" at bounding box center [484, 483] width 251 height 31
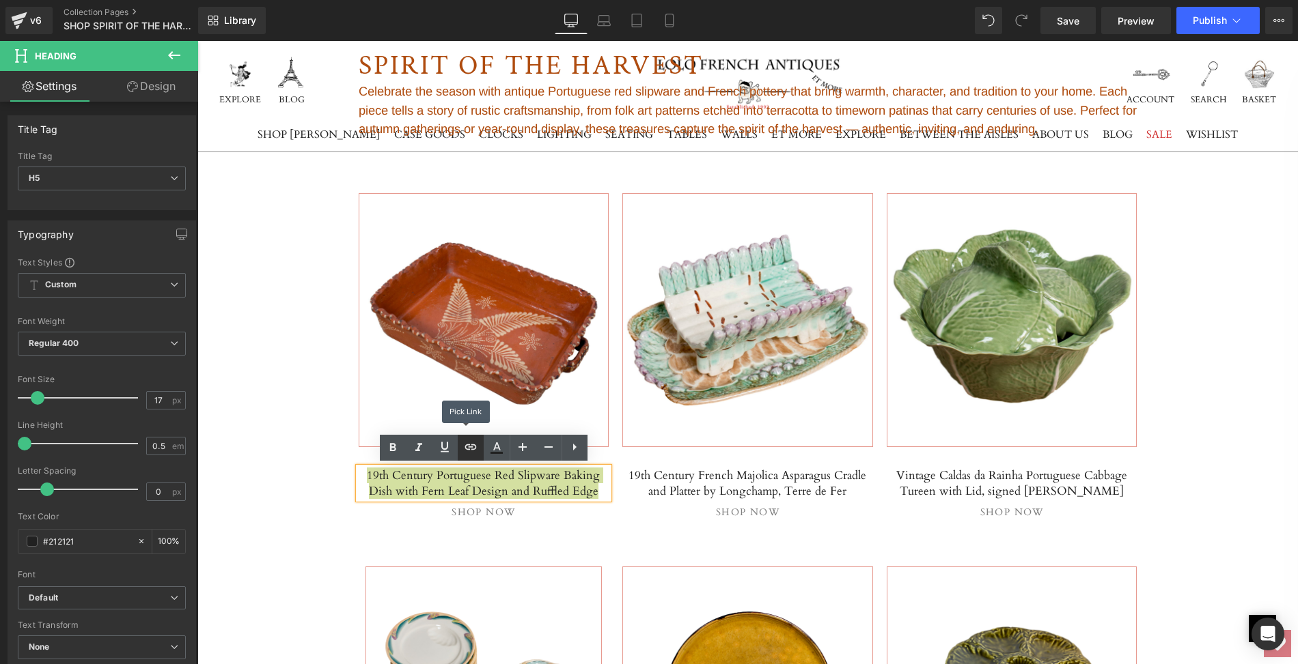
click at [468, 445] on icon at bounding box center [471, 447] width 12 height 5
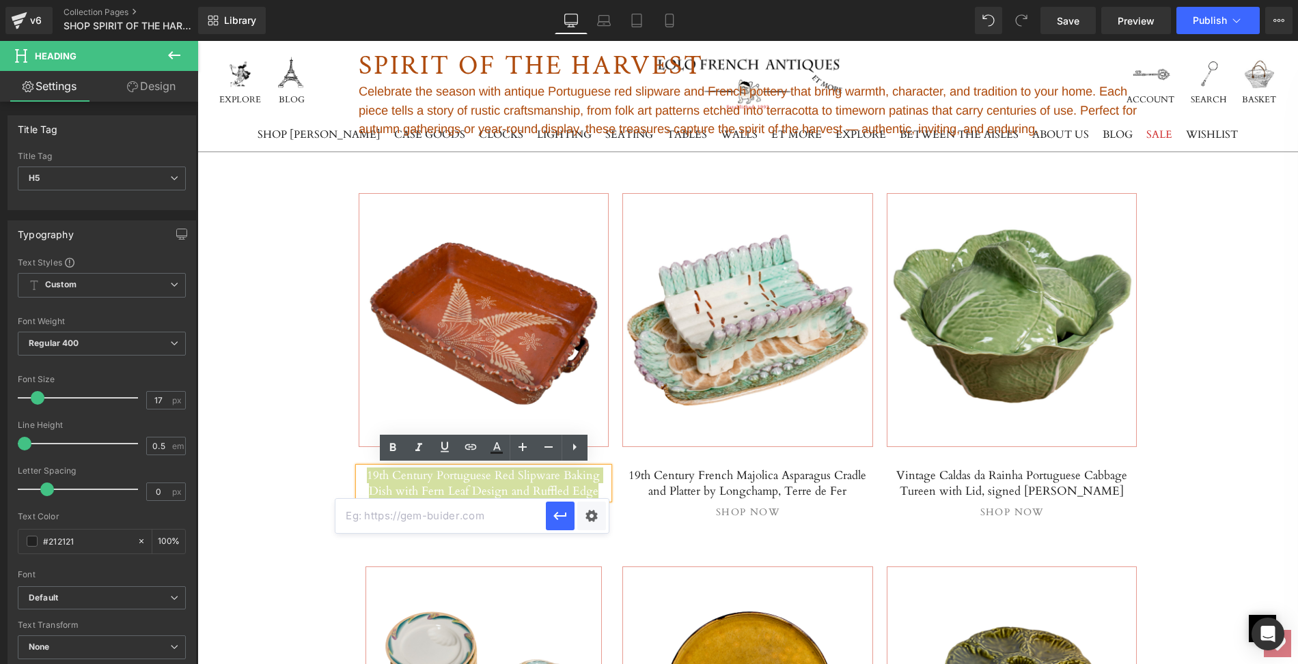
click at [373, 517] on input "text" at bounding box center [440, 516] width 210 height 34
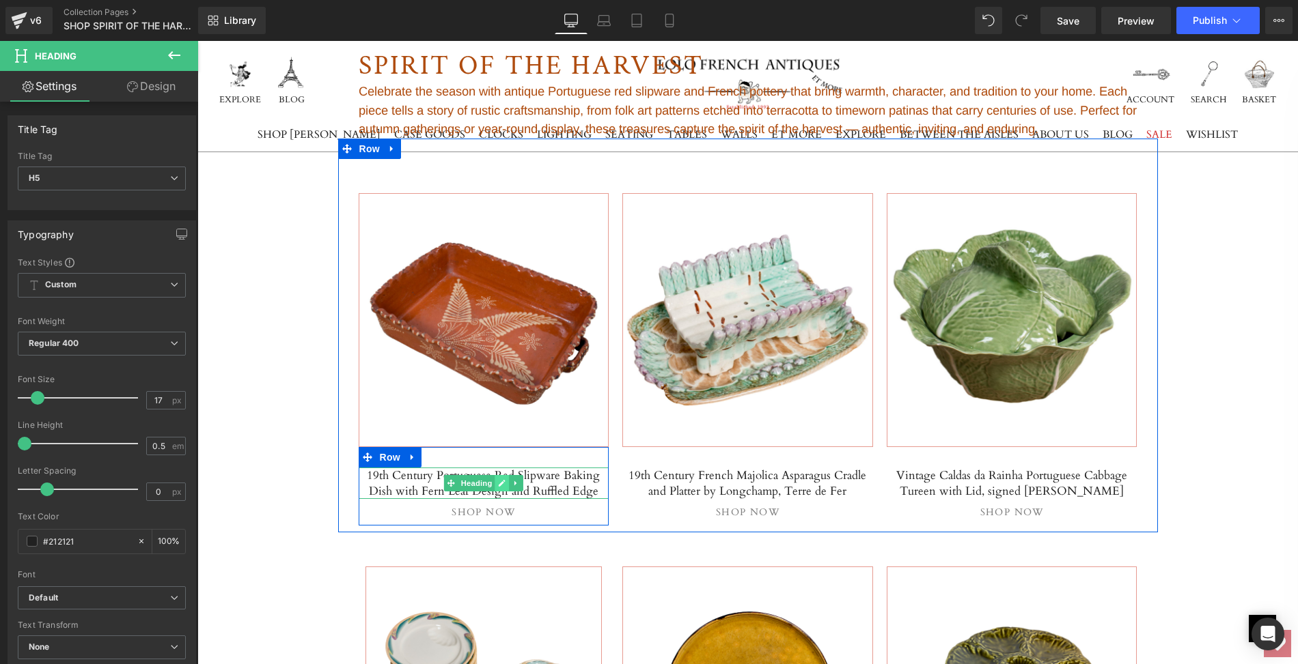
click at [496, 475] on link at bounding box center [501, 483] width 14 height 16
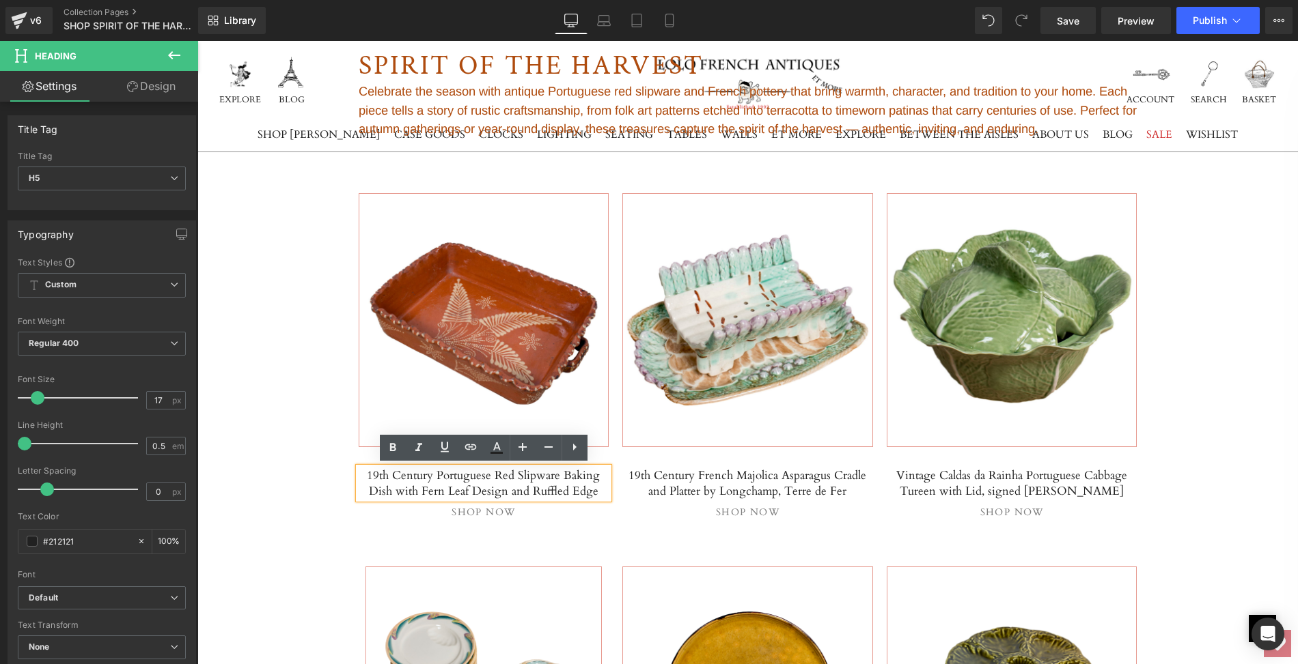
click at [589, 486] on h5 "19th Century Portuguese Red Slipware Baking Dish with Fern Leaf Design and Ruff…" at bounding box center [484, 483] width 251 height 31
drag, startPoint x: 589, startPoint y: 486, endPoint x: 363, endPoint y: 475, distance: 226.3
click at [363, 475] on h5 "19th Century Portuguese Red Slipware Baking Dish with Fern Leaf Design and Ruff…" at bounding box center [484, 483] width 251 height 31
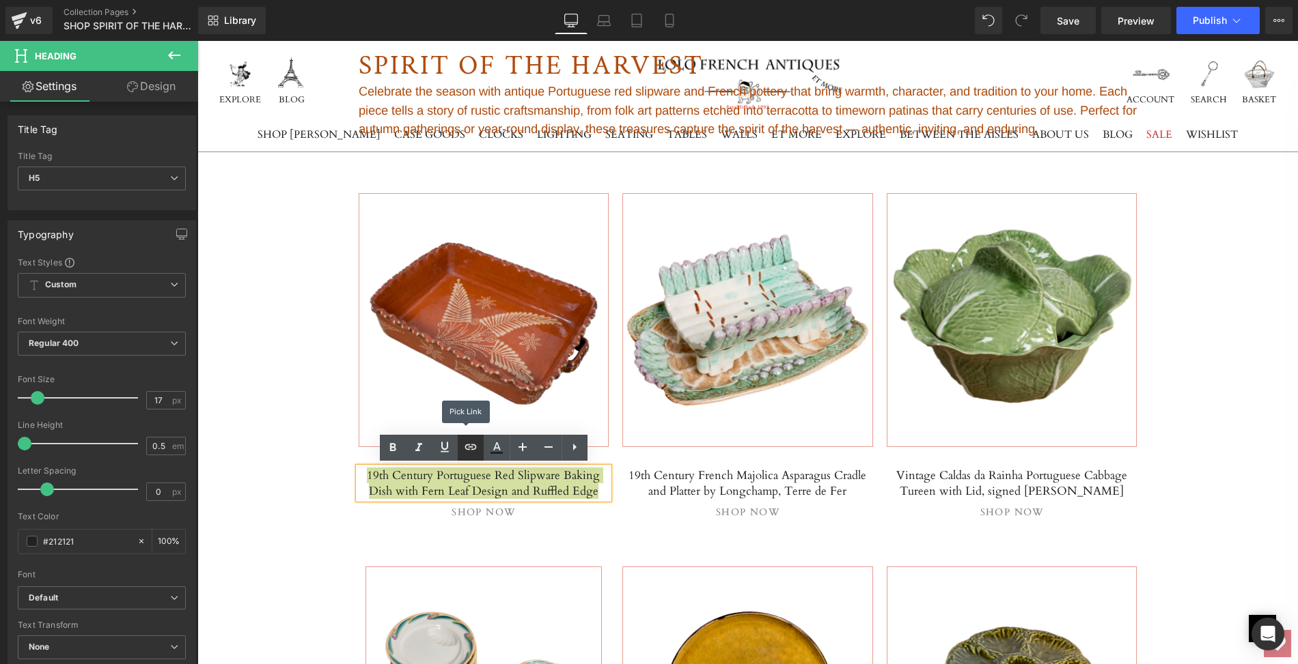
click at [468, 445] on icon at bounding box center [470, 447] width 16 height 16
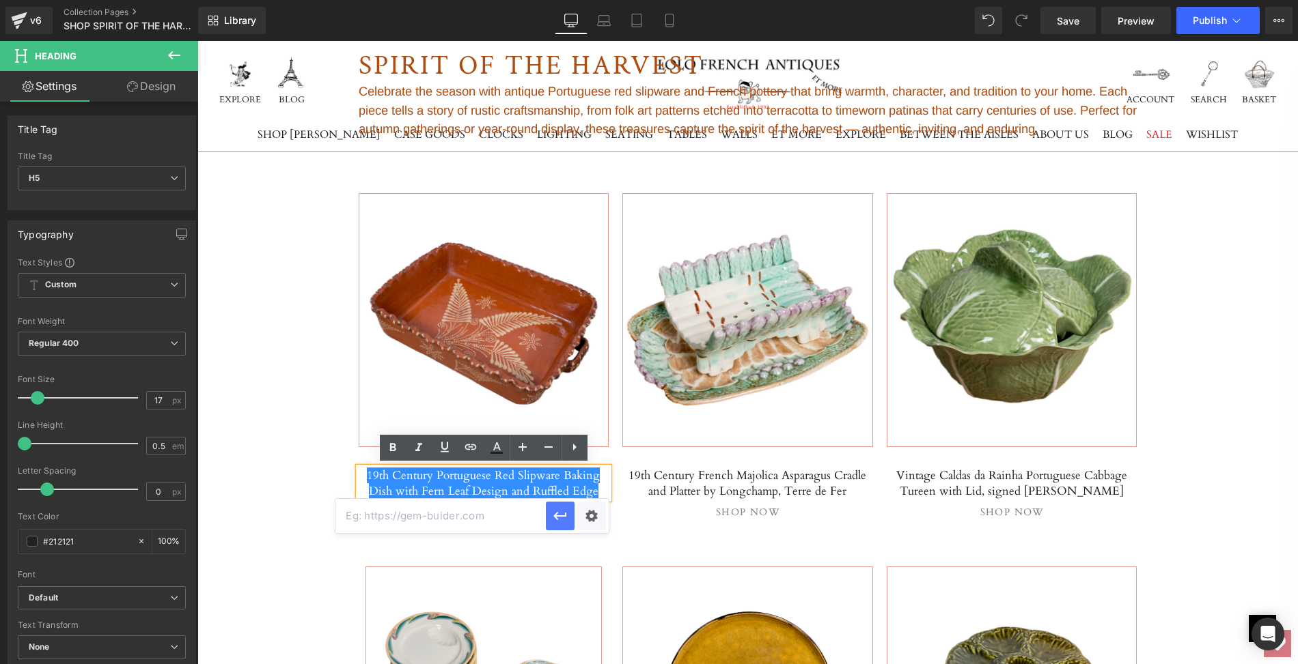
click at [560, 512] on icon "button" at bounding box center [560, 516] width 16 height 16
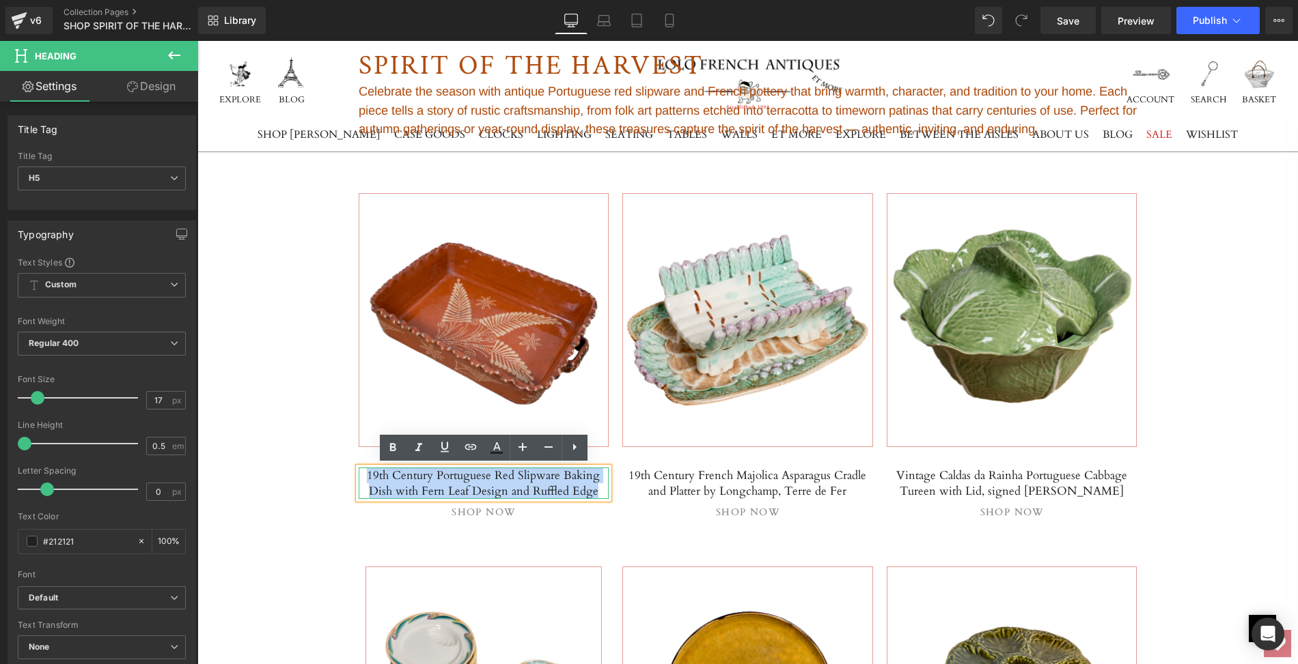
drag, startPoint x: 583, startPoint y: 486, endPoint x: 362, endPoint y: 476, distance: 220.8
click at [362, 476] on h5 "19th Century Portuguese Red Slipware Baking Dish with Fern Leaf Design and Ruff…" at bounding box center [484, 483] width 251 height 31
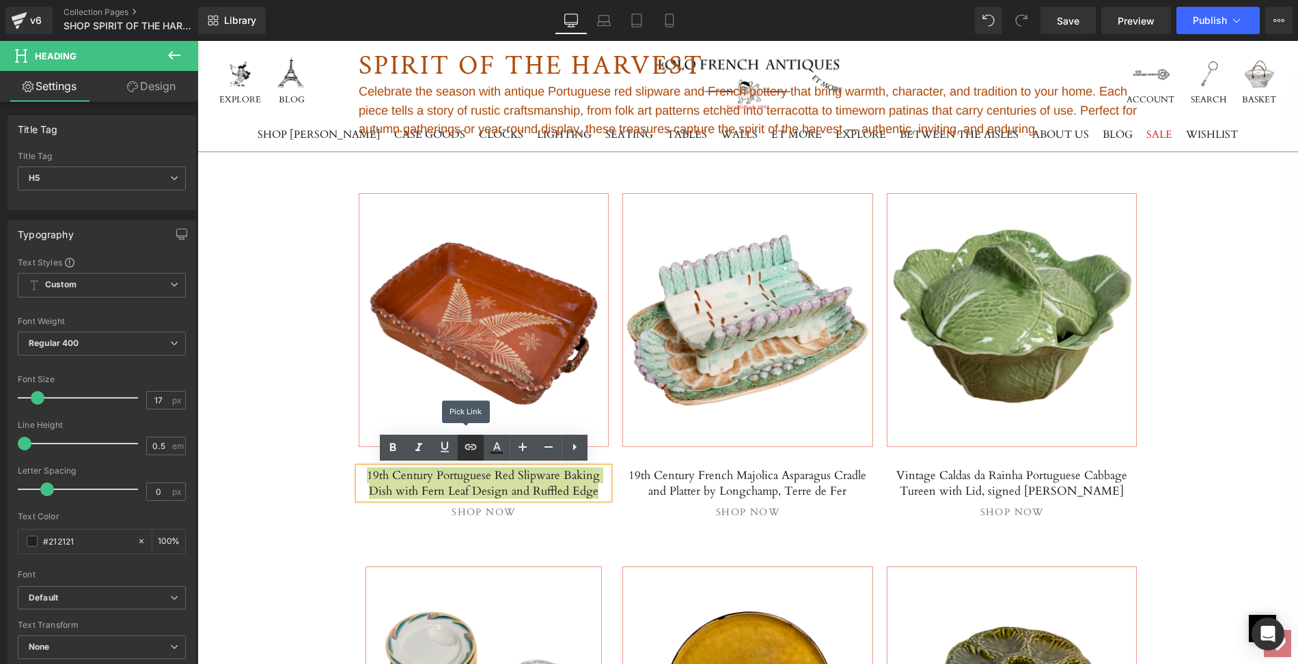
click at [472, 445] on icon at bounding box center [471, 447] width 12 height 5
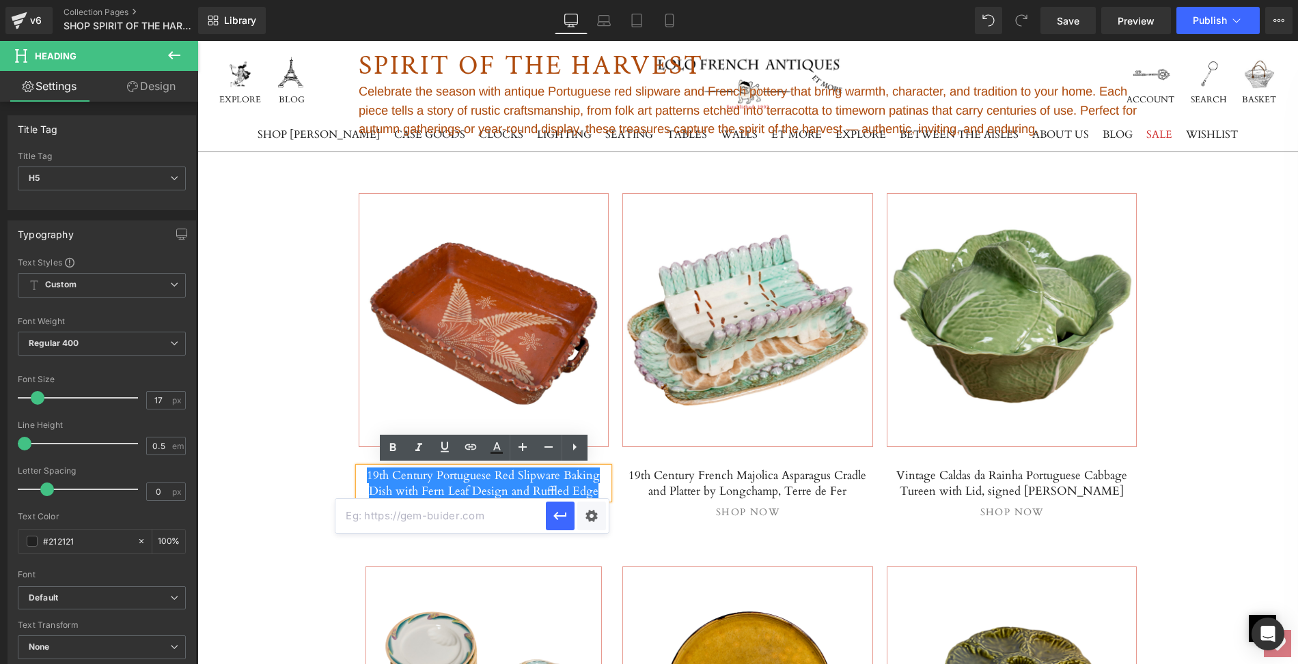
click at [472, 507] on input "text" at bounding box center [440, 516] width 210 height 34
paste input "[URL][DOMAIN_NAME]"
type input "[URL][DOMAIN_NAME]"
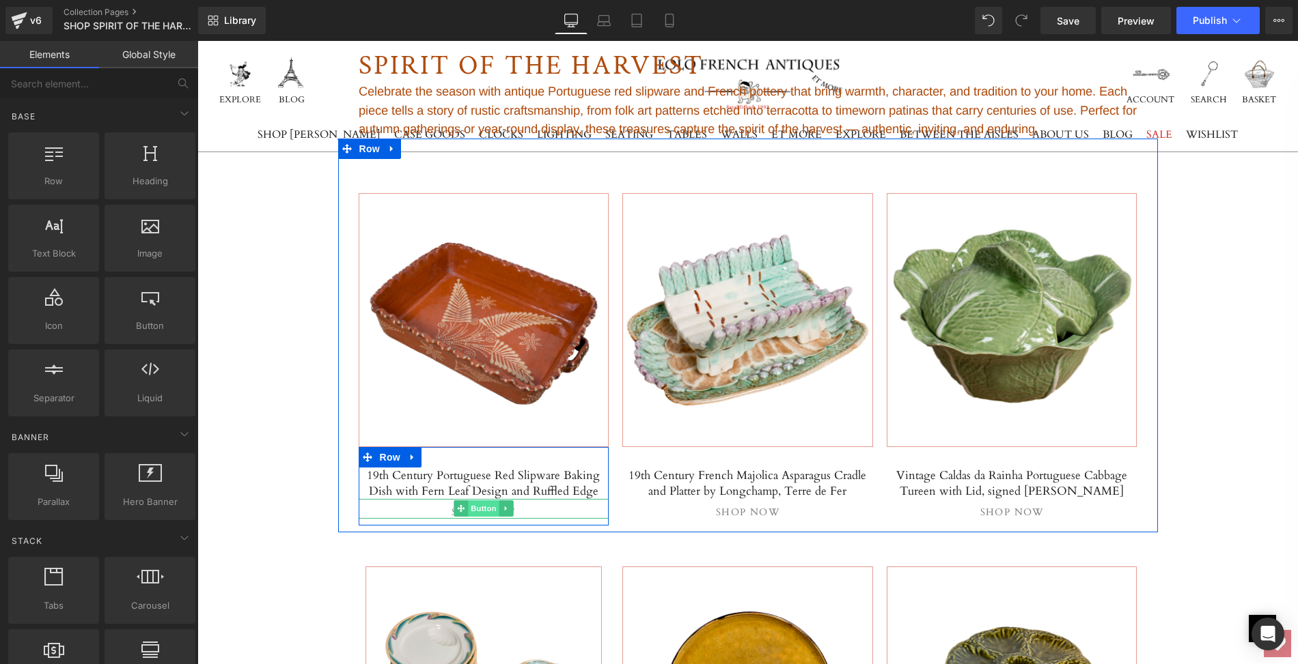
click at [481, 505] on span "Button" at bounding box center [483, 509] width 31 height 16
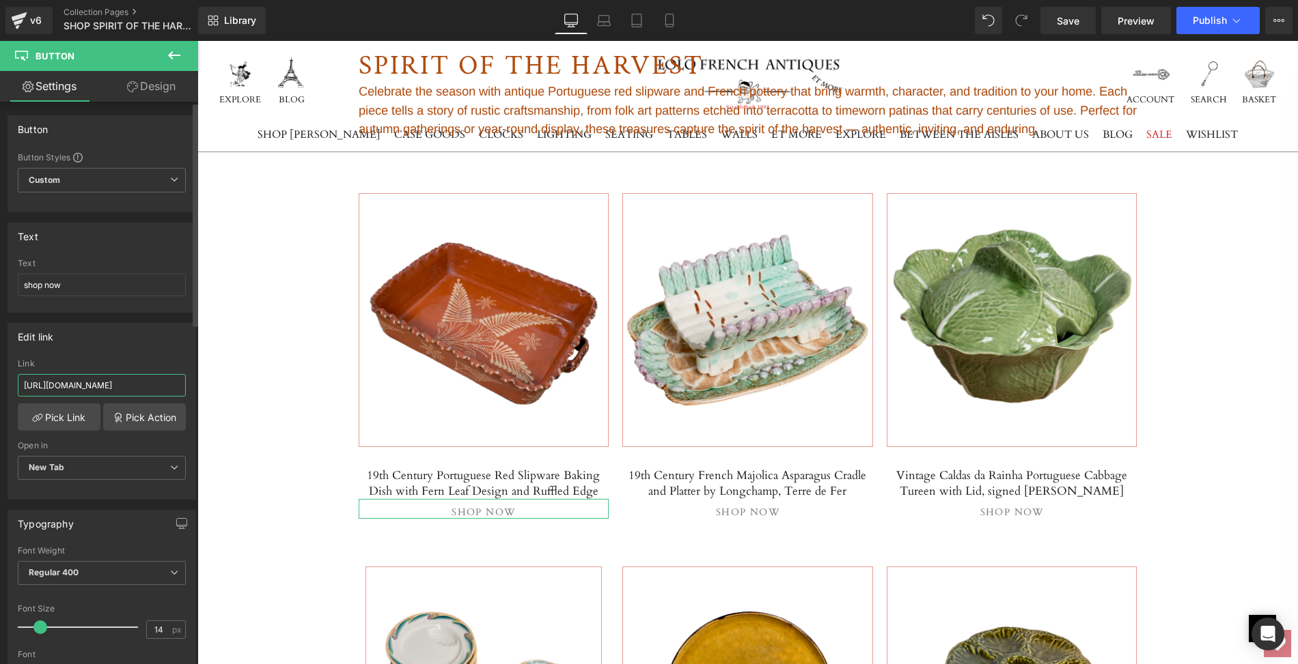
click at [73, 381] on input "[URL][DOMAIN_NAME]" at bounding box center [102, 385] width 168 height 23
drag, startPoint x: 20, startPoint y: 382, endPoint x: 188, endPoint y: 381, distance: 168.0
click at [188, 381] on div "[URL][DOMAIN_NAME] Link [URL][DOMAIN_NAME] Pick Link Pick Action Current Tab Ne…" at bounding box center [101, 429] width 187 height 140
paste input "19th-century-portuguese-red-slipware-baking-dish-with-fern-leaf-design-and-ruff…"
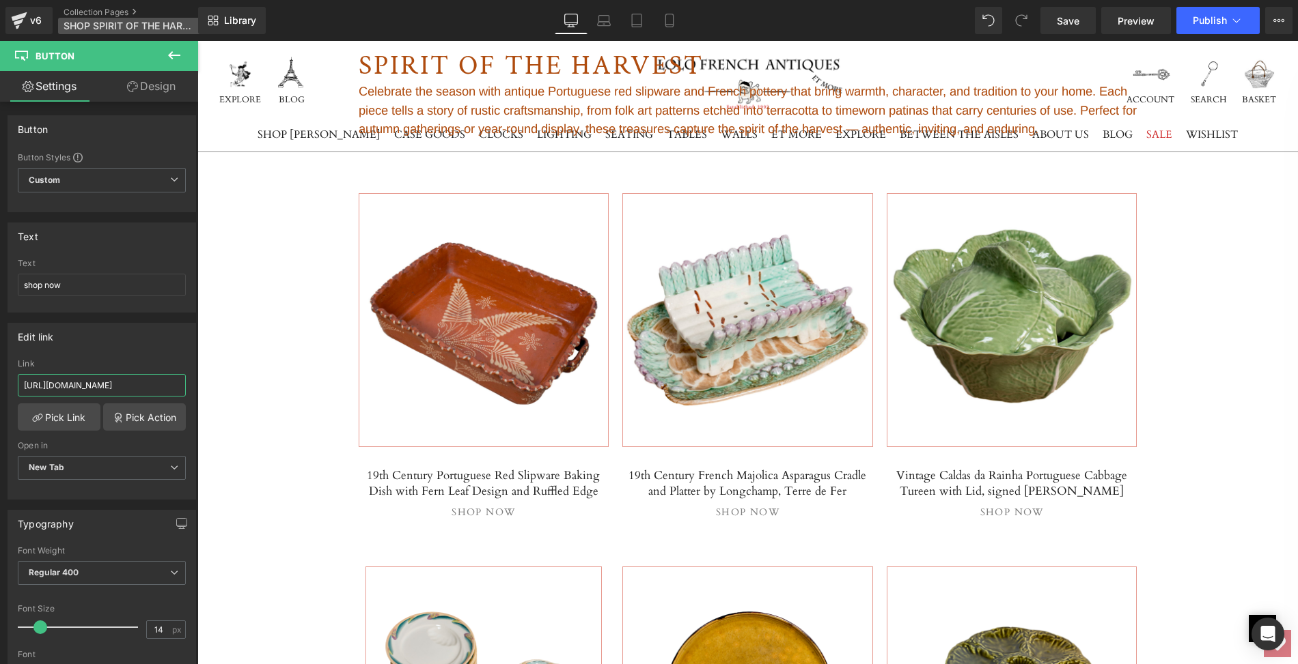
type input "[URL][DOMAIN_NAME]"
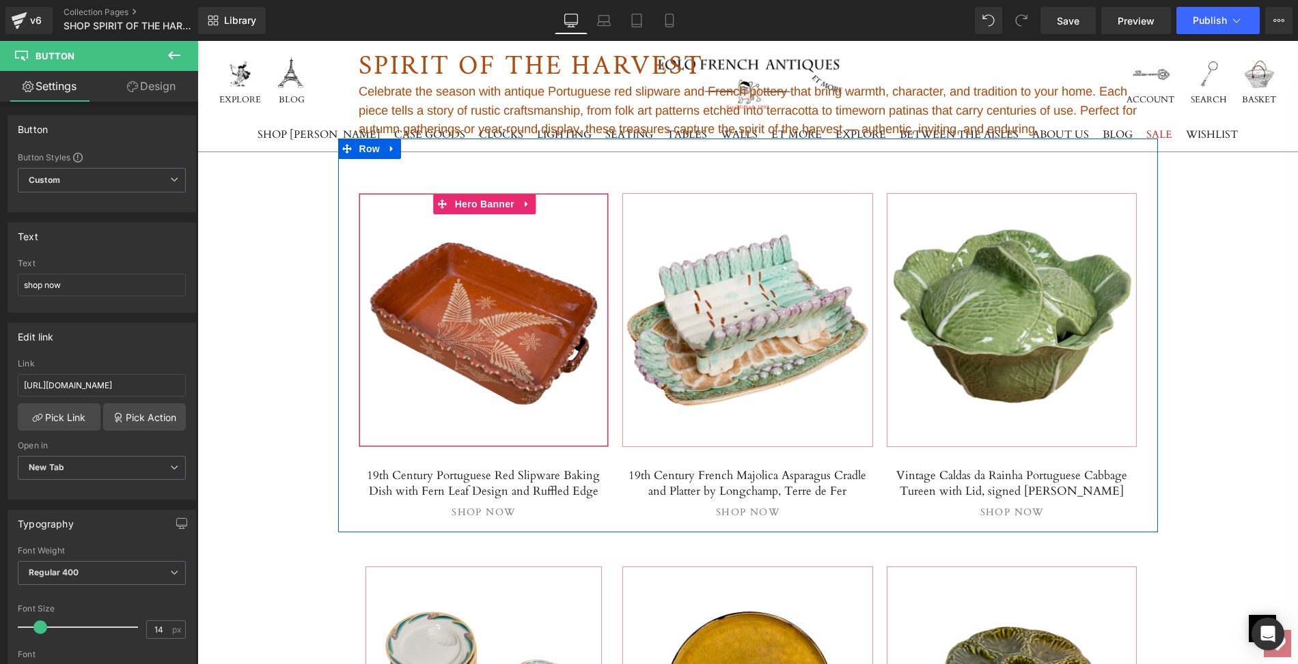
click at [483, 331] on span "Separator" at bounding box center [483, 320] width 249 height 34
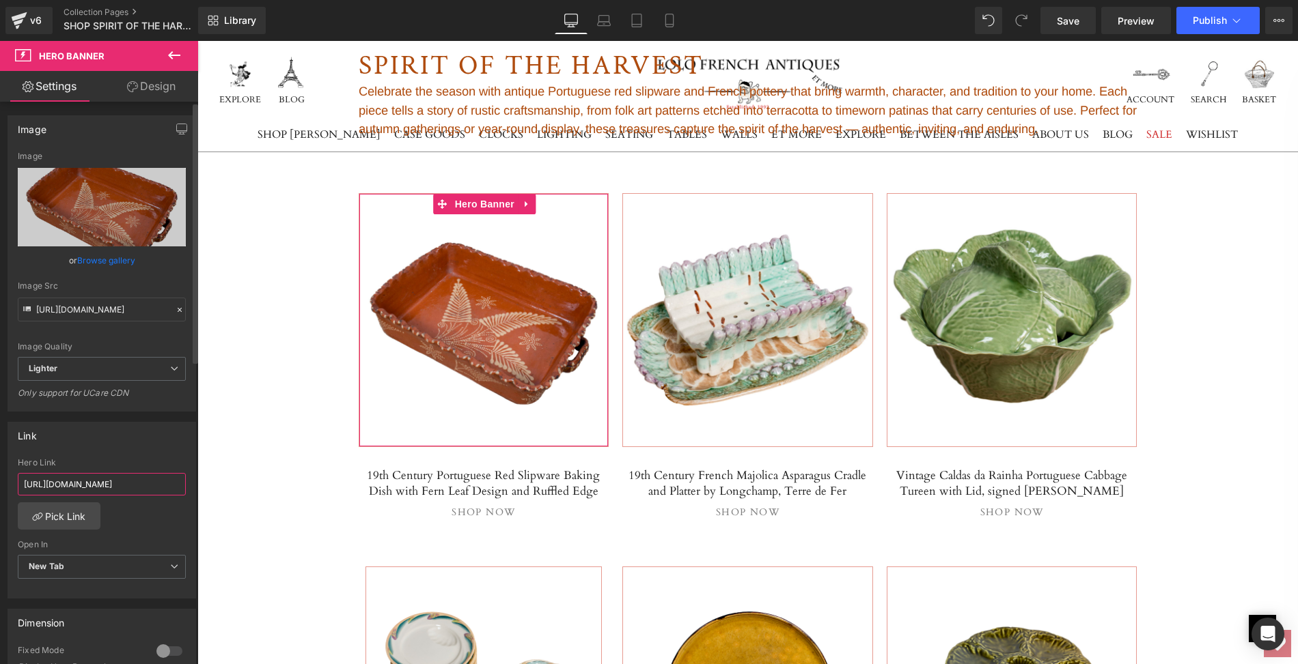
click at [150, 474] on input "[URL][DOMAIN_NAME]" at bounding box center [102, 484] width 168 height 23
drag, startPoint x: 20, startPoint y: 481, endPoint x: 183, endPoint y: 479, distance: 162.5
click at [183, 479] on div "[URL][DOMAIN_NAME] Hero Link [URL][DOMAIN_NAME] Pick Link Current Tab New Tab O…" at bounding box center [101, 528] width 187 height 140
paste input "19th-century-portuguese-red-slipware-baking-dish-with-fern-leaf-design-and-ruff…"
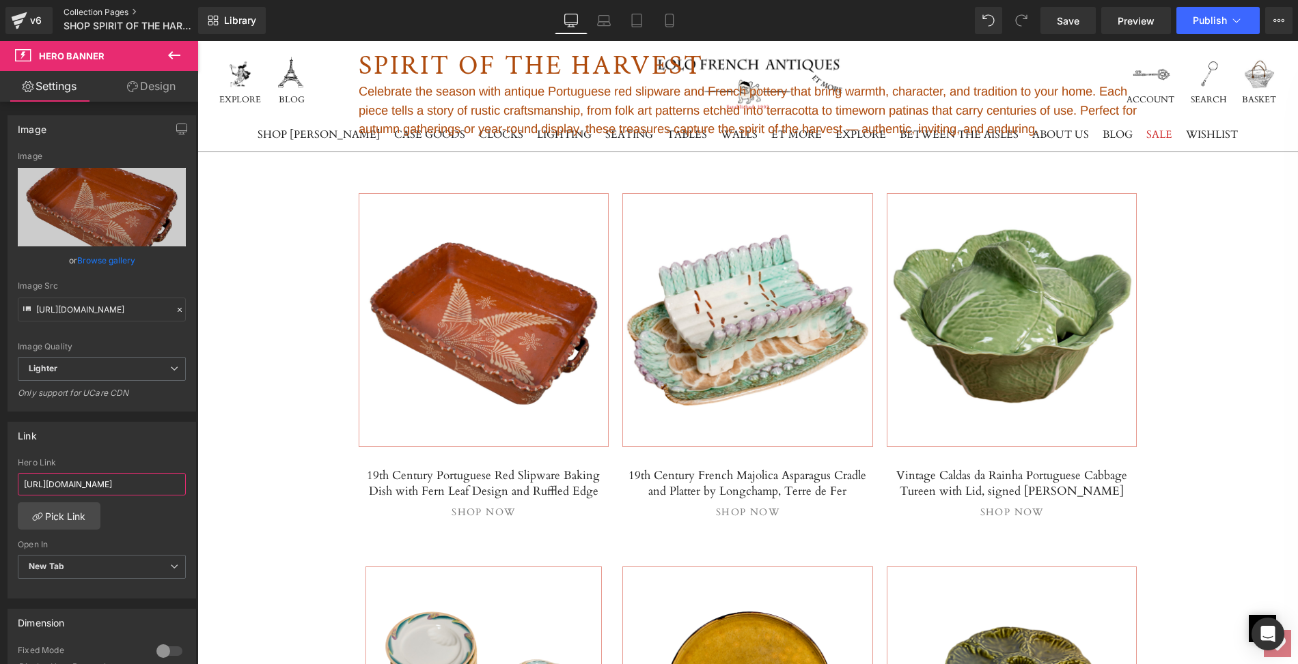
type input "[URL][DOMAIN_NAME]"
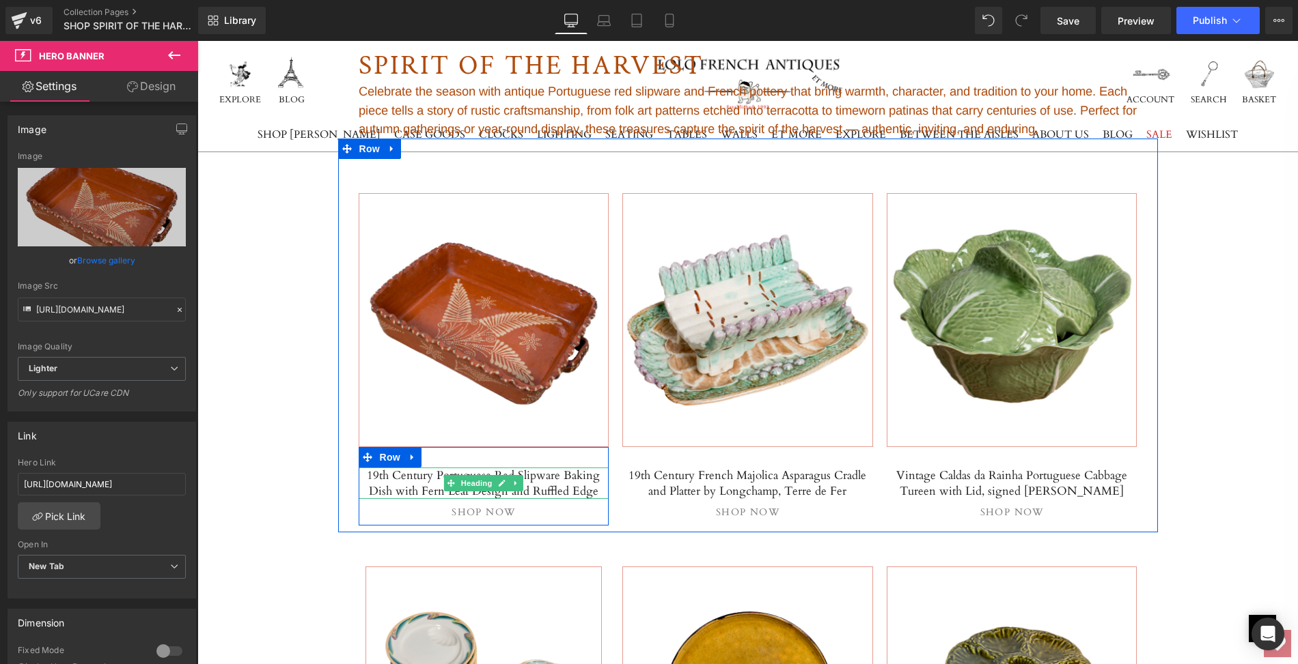
click at [362, 473] on h5 "19th Century Portuguese Red Slipware Baking Dish with Fern Leaf Design and Ruff…" at bounding box center [484, 483] width 251 height 31
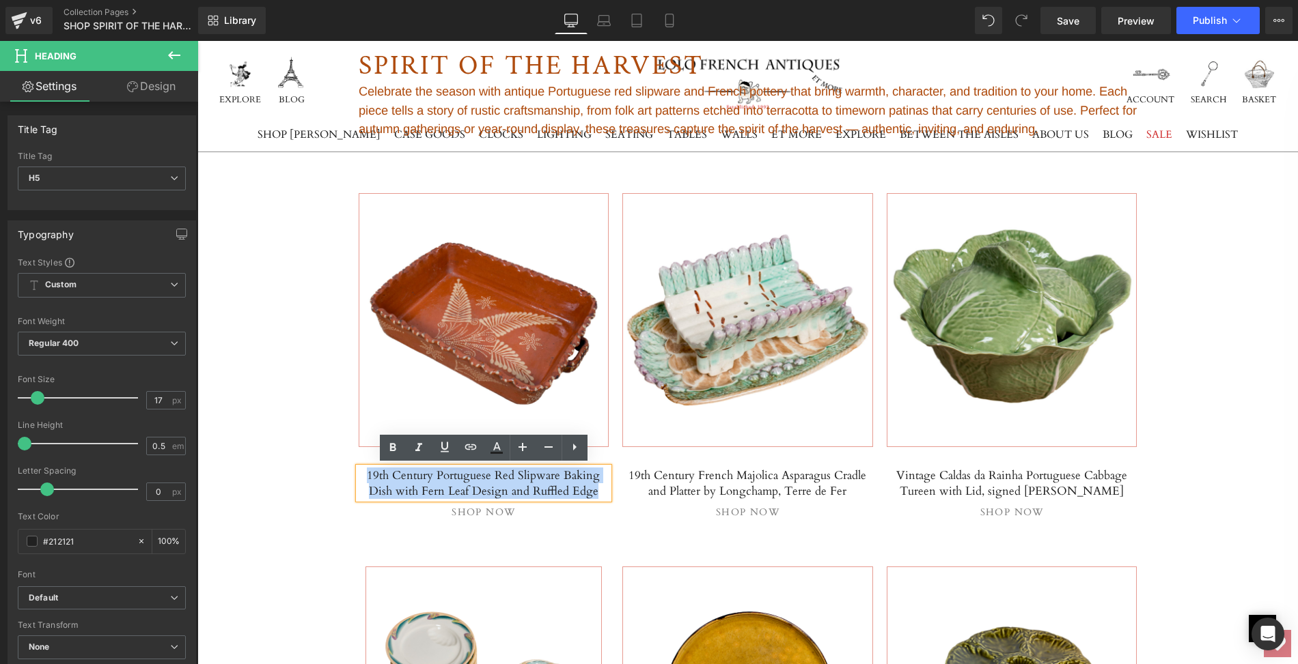
drag, startPoint x: 362, startPoint y: 473, endPoint x: 580, endPoint y: 491, distance: 219.3
click at [580, 491] on h5 "19th Century Portuguese Red Slipware Baking Dish with Fern Leaf Design and Ruff…" at bounding box center [484, 483] width 251 height 31
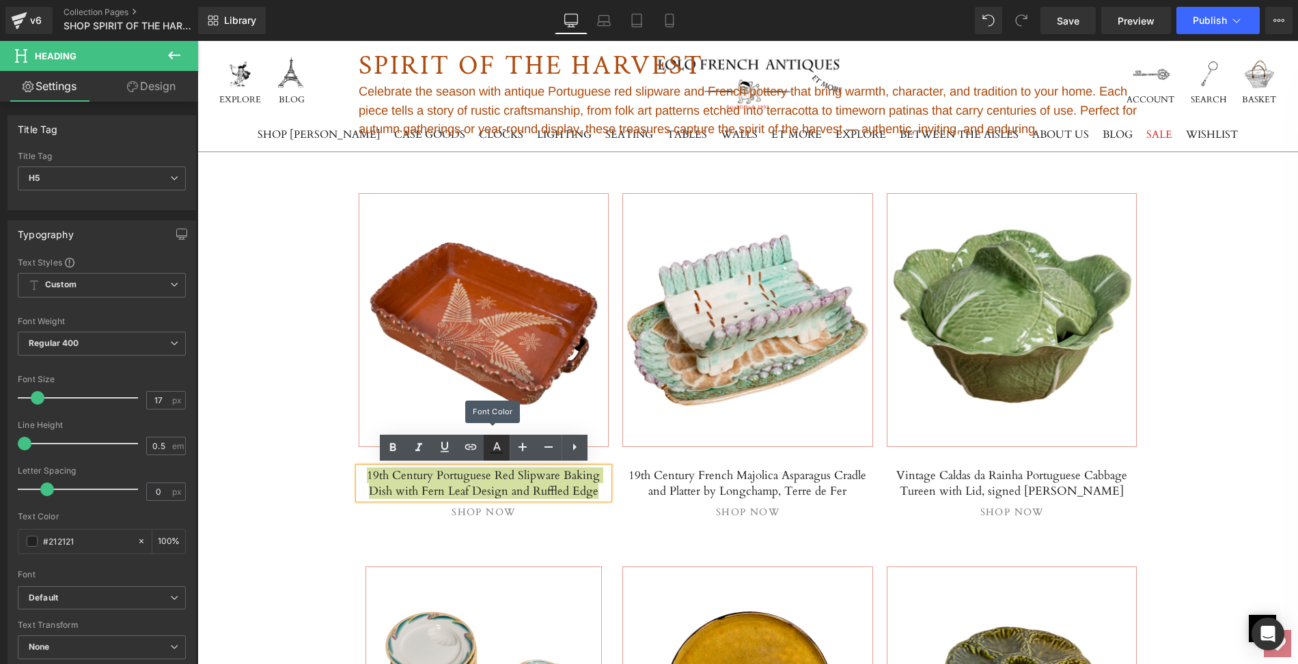
click at [500, 453] on icon at bounding box center [496, 453] width 12 height 2
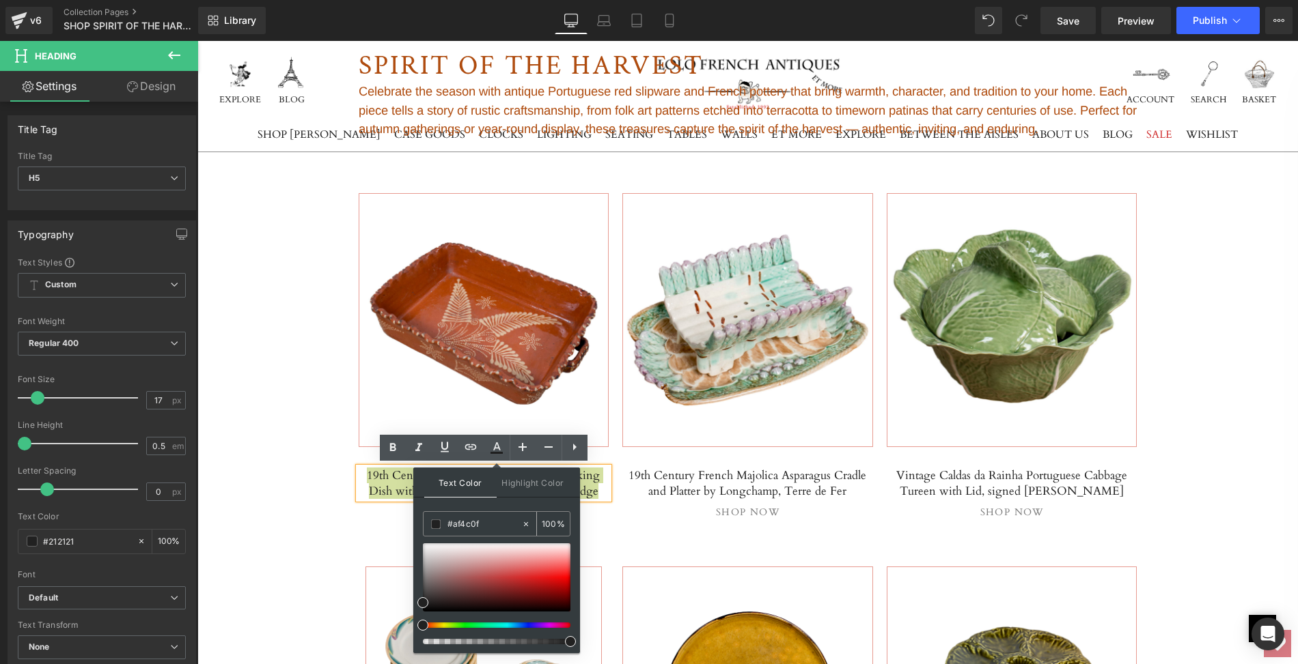
click at [482, 521] on input "#af4c0f" at bounding box center [484, 524] width 74 height 15
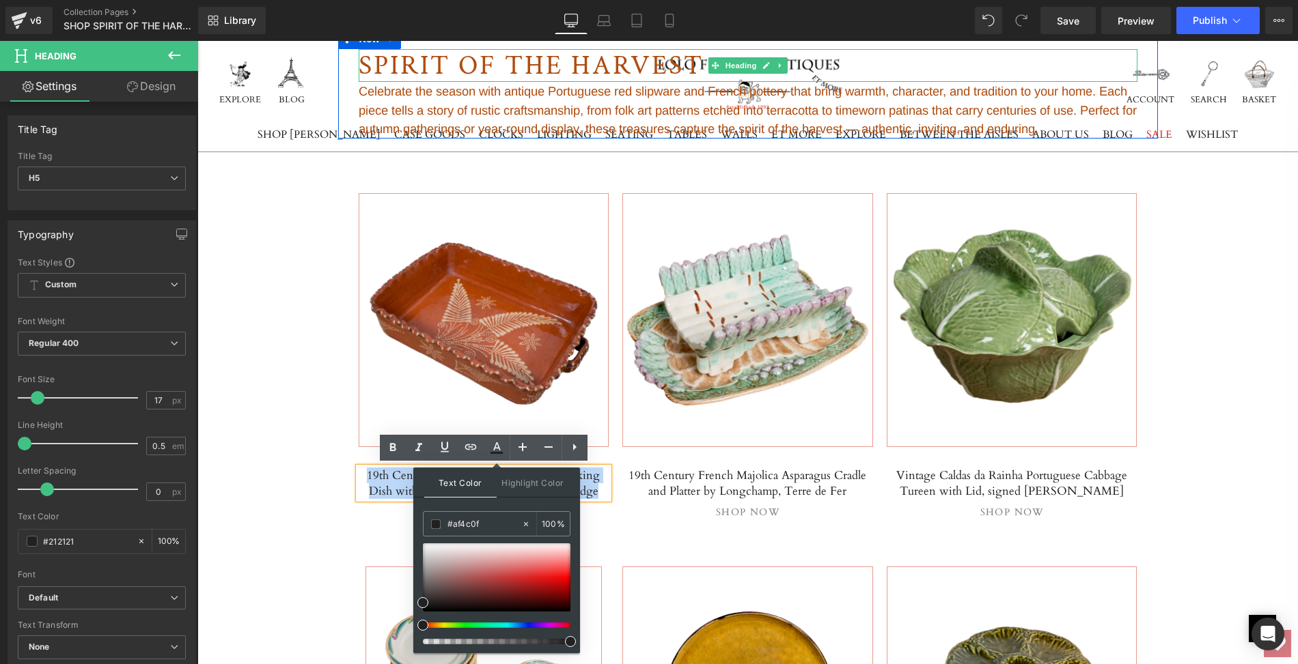
click at [432, 64] on span "SPIRIT OF THE HARVEST" at bounding box center [531, 66] width 345 height 36
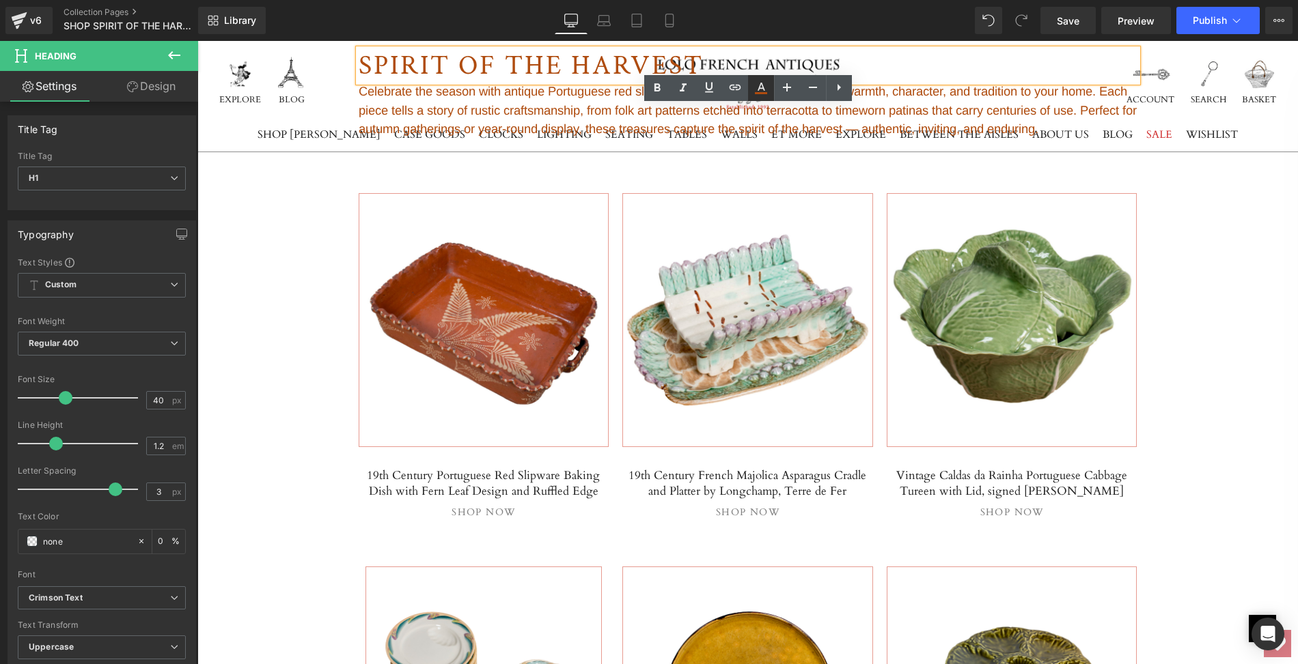
click at [762, 89] on icon at bounding box center [761, 88] width 16 height 16
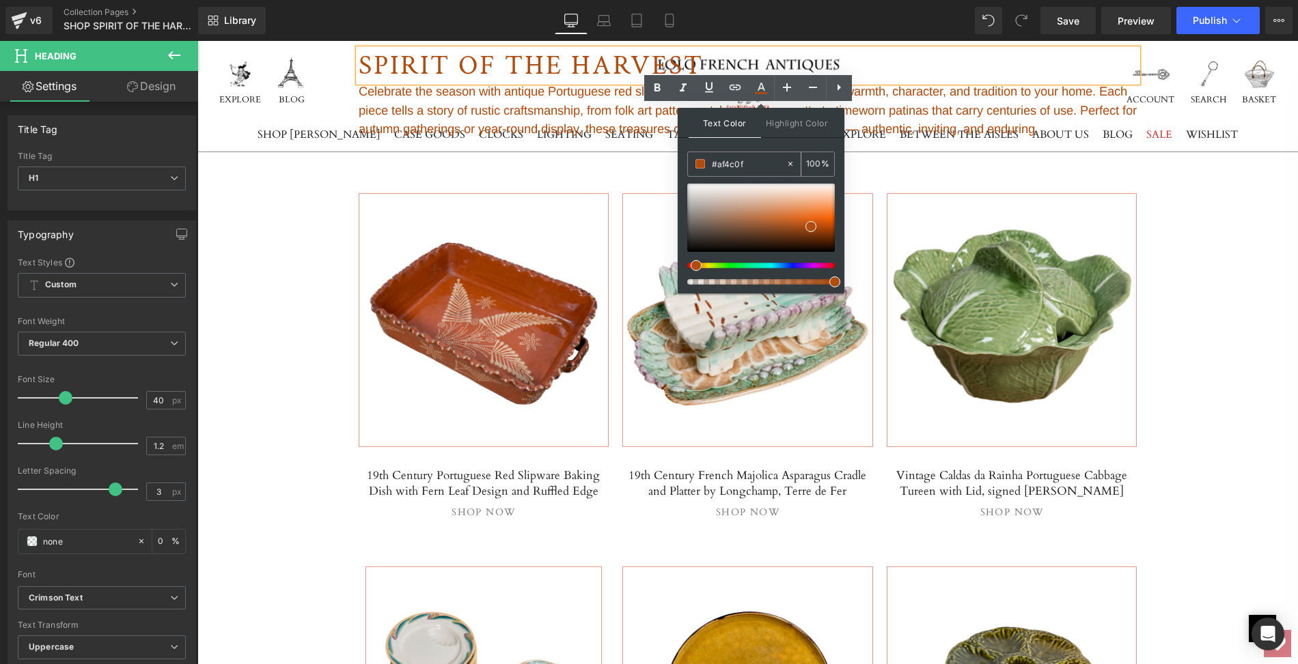
drag, startPoint x: 746, startPoint y: 160, endPoint x: 716, endPoint y: 161, distance: 30.1
click at [716, 161] on input "#af4c0f" at bounding box center [749, 163] width 74 height 15
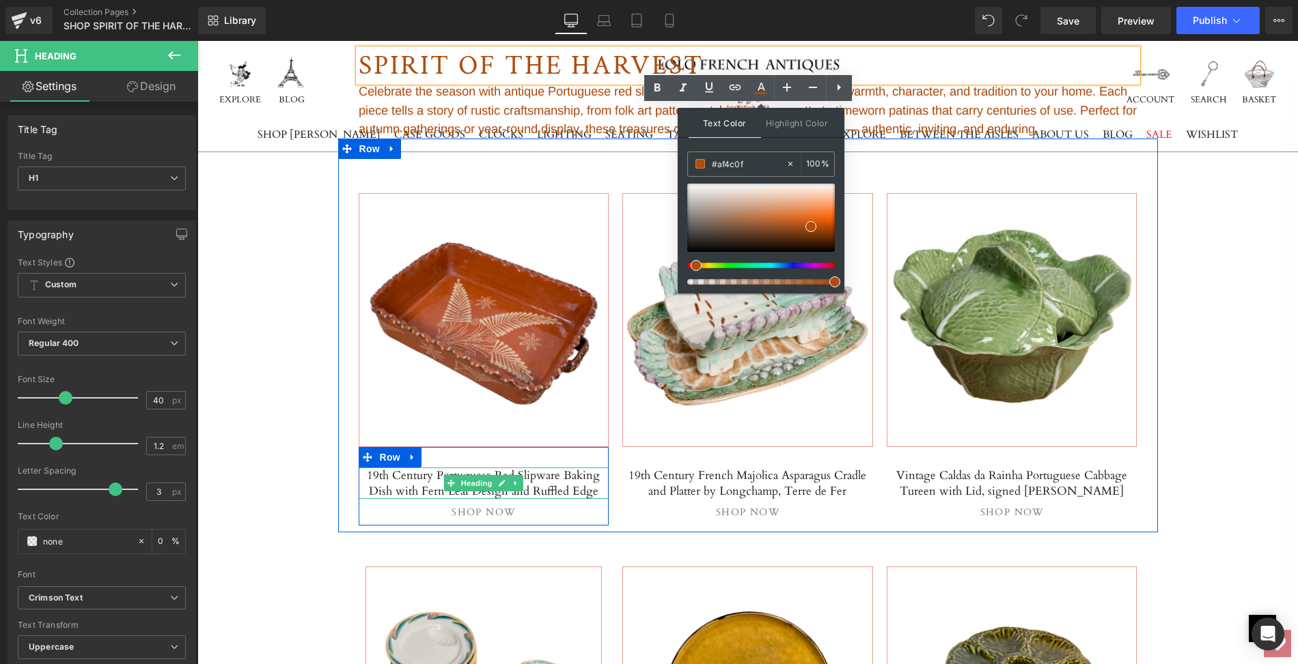
click at [362, 473] on h5 "19th Century Portuguese Red Slipware Baking Dish with Fern Leaf Design and Ruff…" at bounding box center [484, 483] width 251 height 31
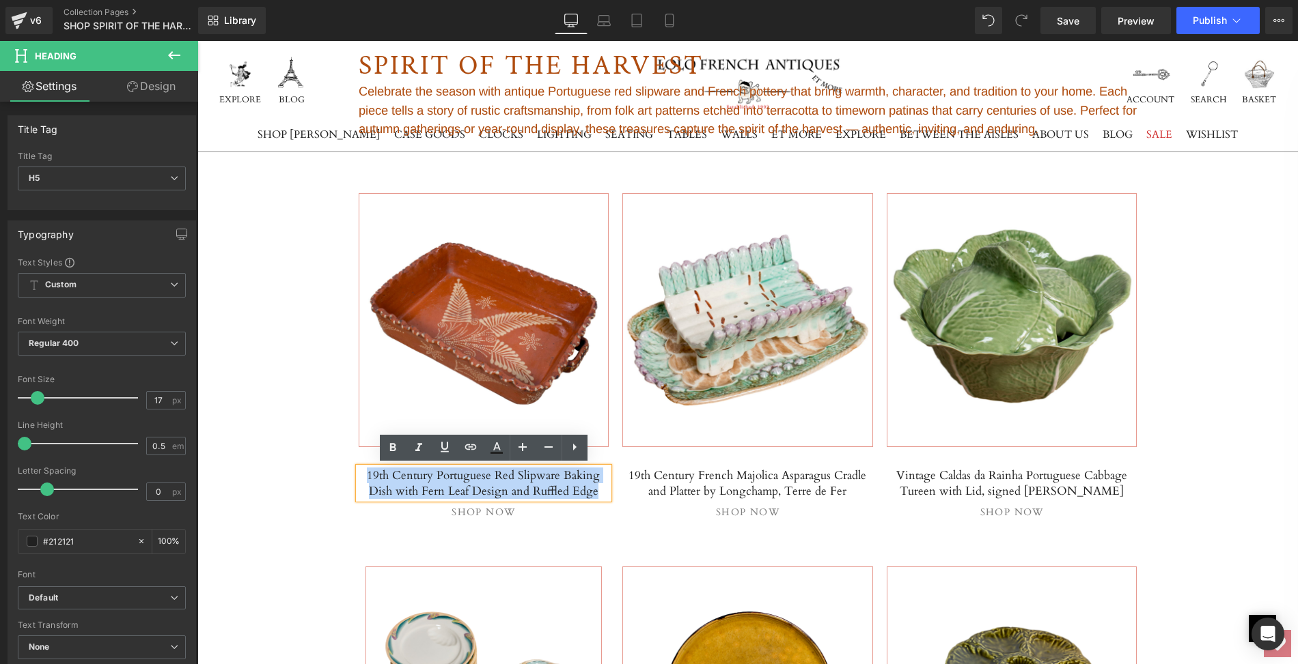
drag, startPoint x: 362, startPoint y: 473, endPoint x: 589, endPoint y: 484, distance: 227.7
click at [589, 484] on h5 "19th Century Portuguese Red Slipware Baking Dish with Fern Leaf Design and Ruff…" at bounding box center [484, 483] width 251 height 31
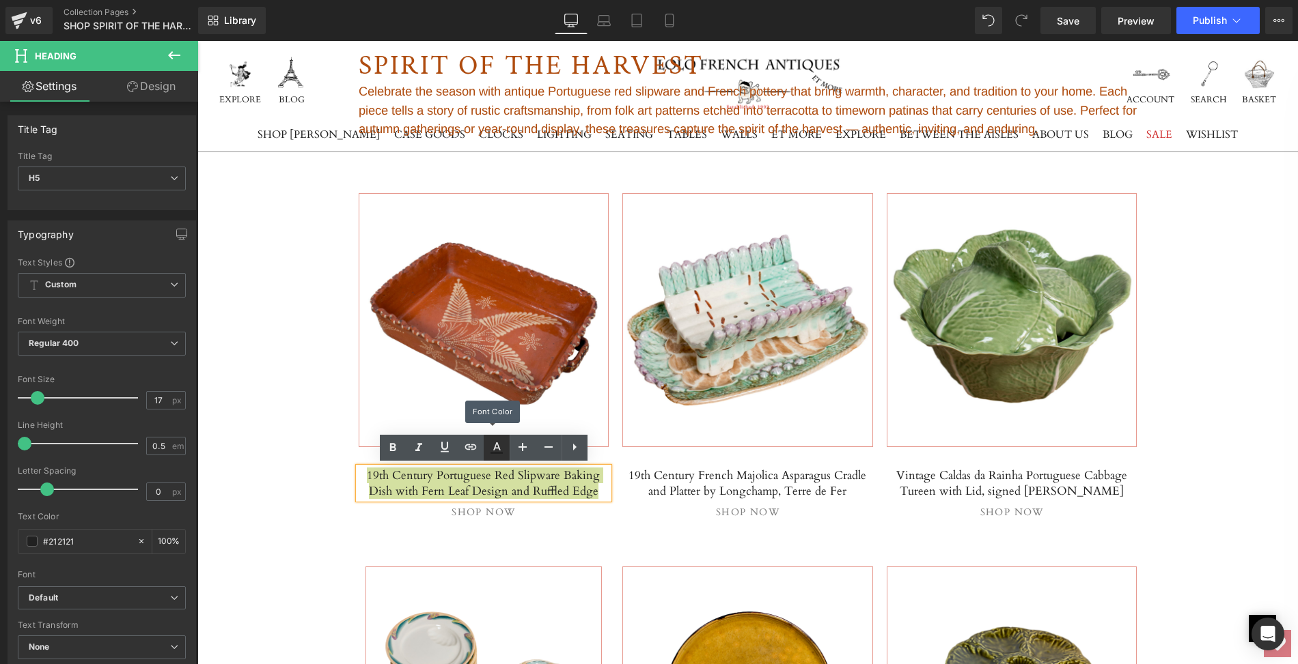
click at [500, 453] on icon at bounding box center [496, 453] width 12 height 2
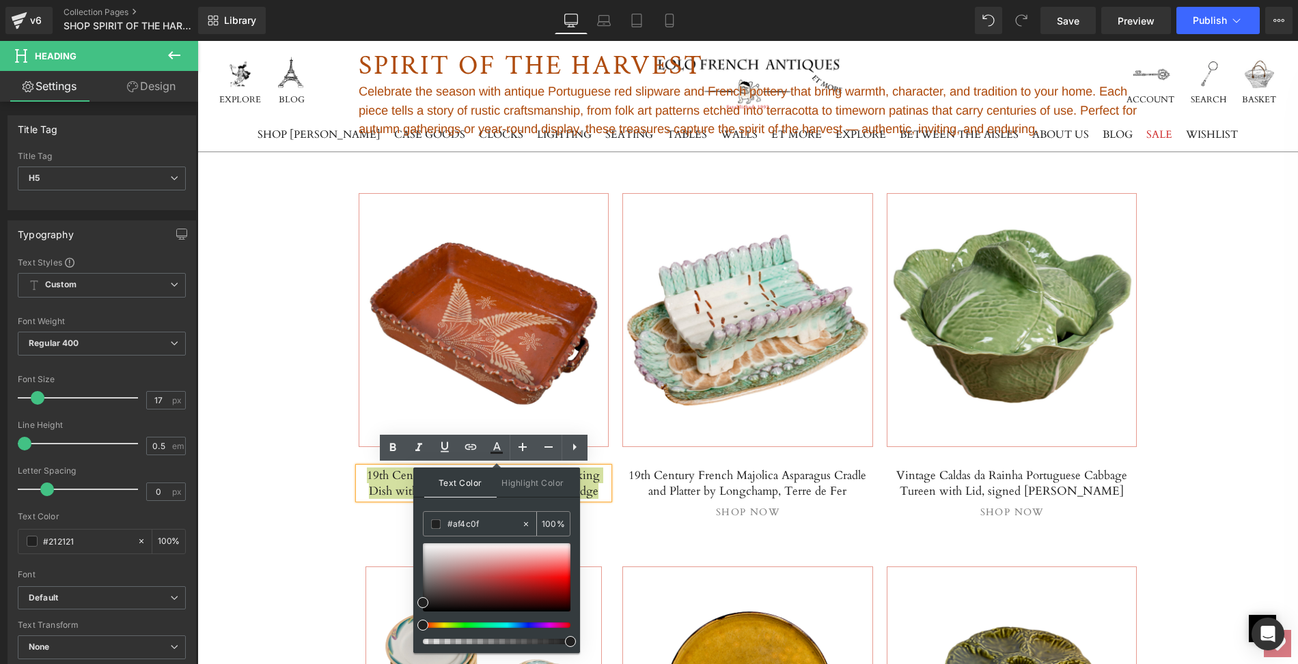
click at [484, 523] on input "#af4c0f" at bounding box center [484, 524] width 74 height 15
drag, startPoint x: 484, startPoint y: 523, endPoint x: 453, endPoint y: 522, distance: 31.4
click at [453, 522] on input "#af4c0f" at bounding box center [484, 524] width 74 height 15
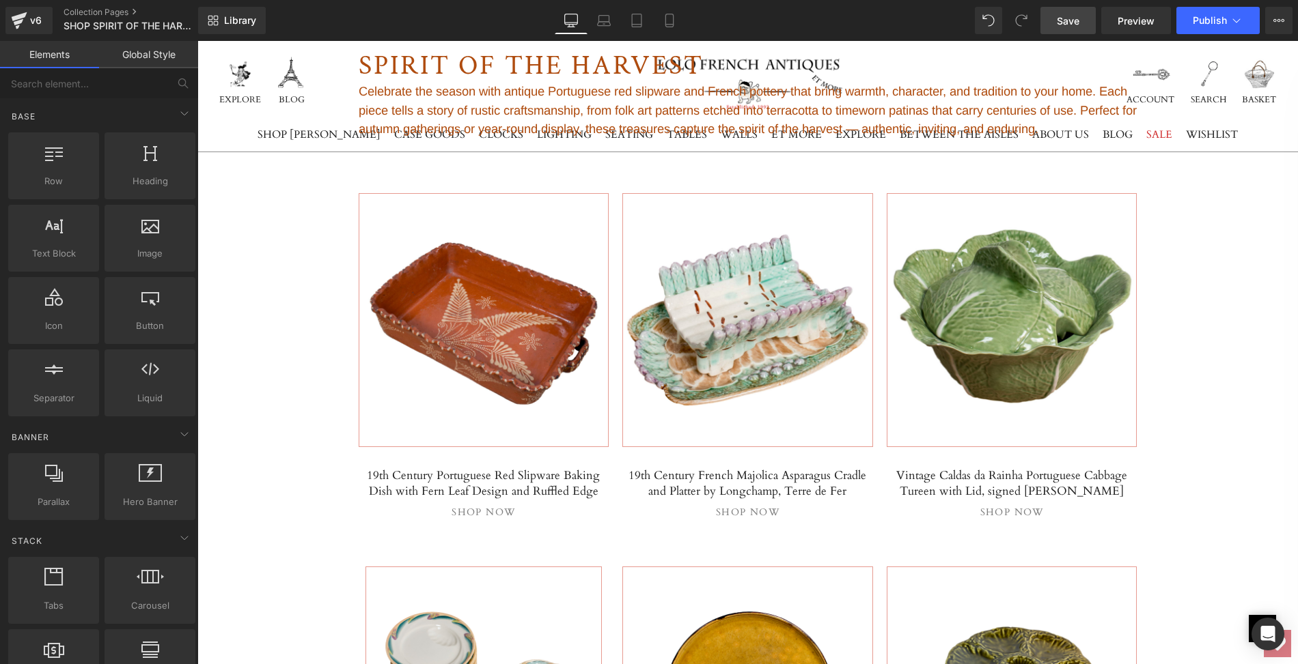
click at [1069, 17] on span "Save" at bounding box center [1067, 21] width 23 height 14
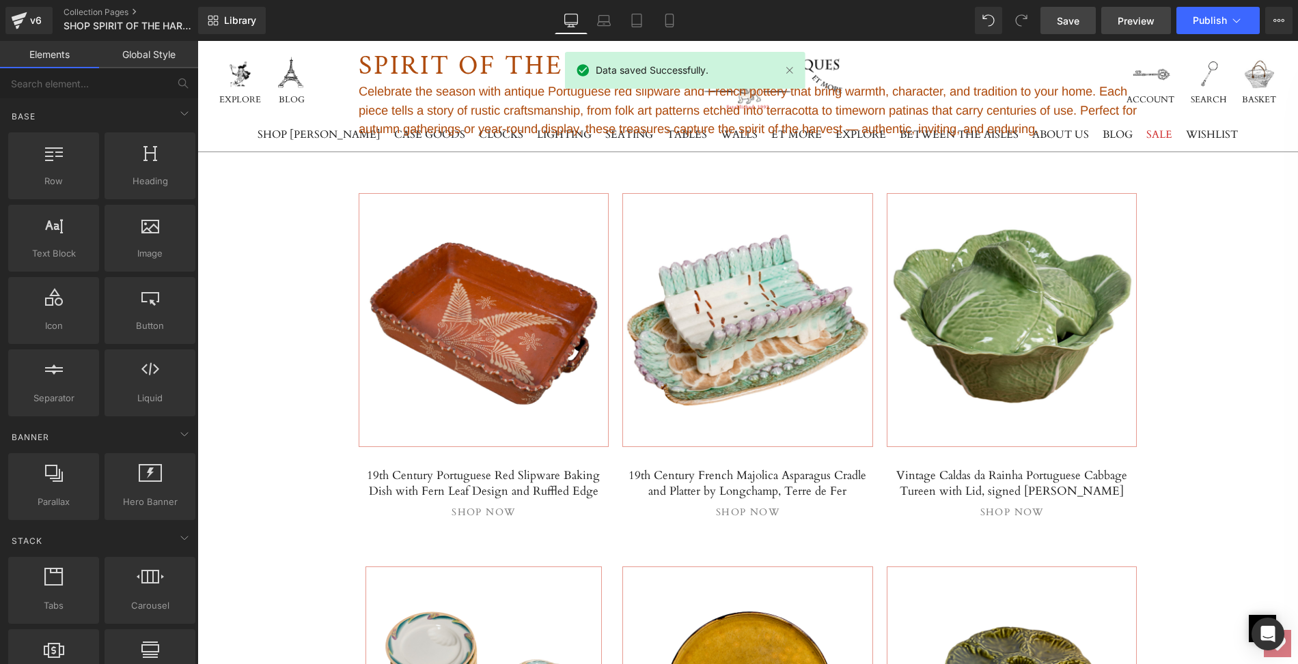
click at [1135, 17] on span "Preview" at bounding box center [1135, 21] width 37 height 14
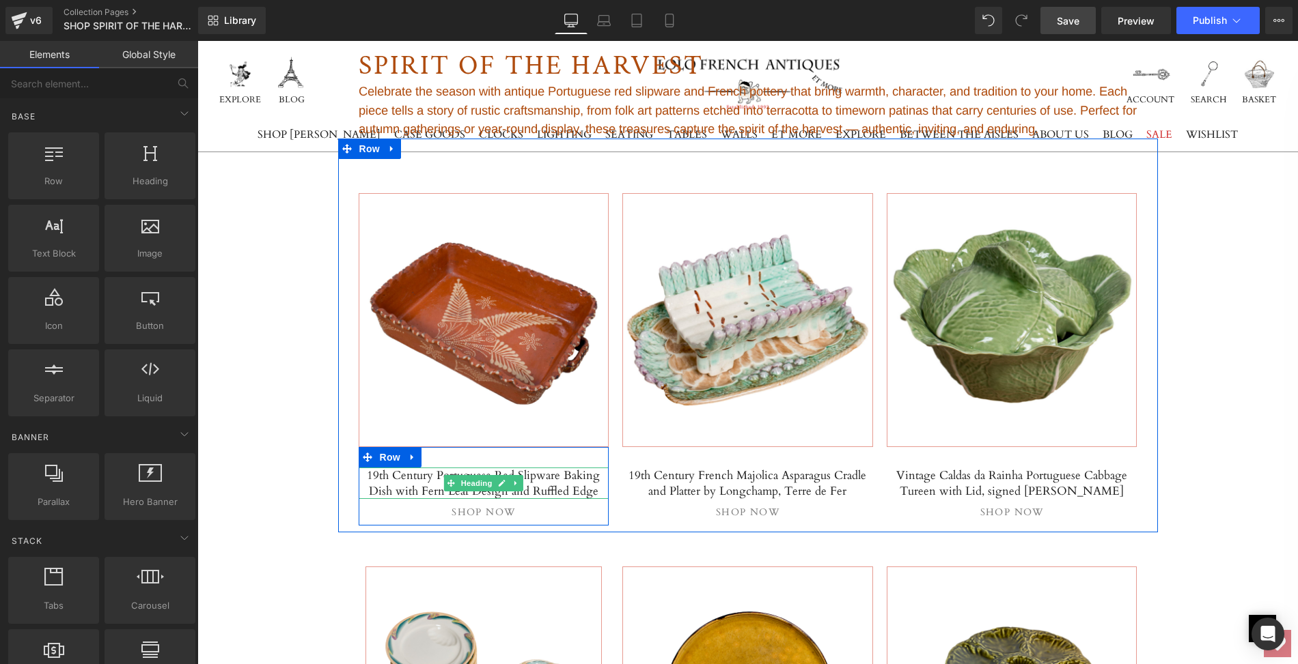
click at [405, 473] on h5 "19th Century Portuguese Red Slipware Baking Dish with Fern Leaf Design and Ruff…" at bounding box center [484, 483] width 251 height 31
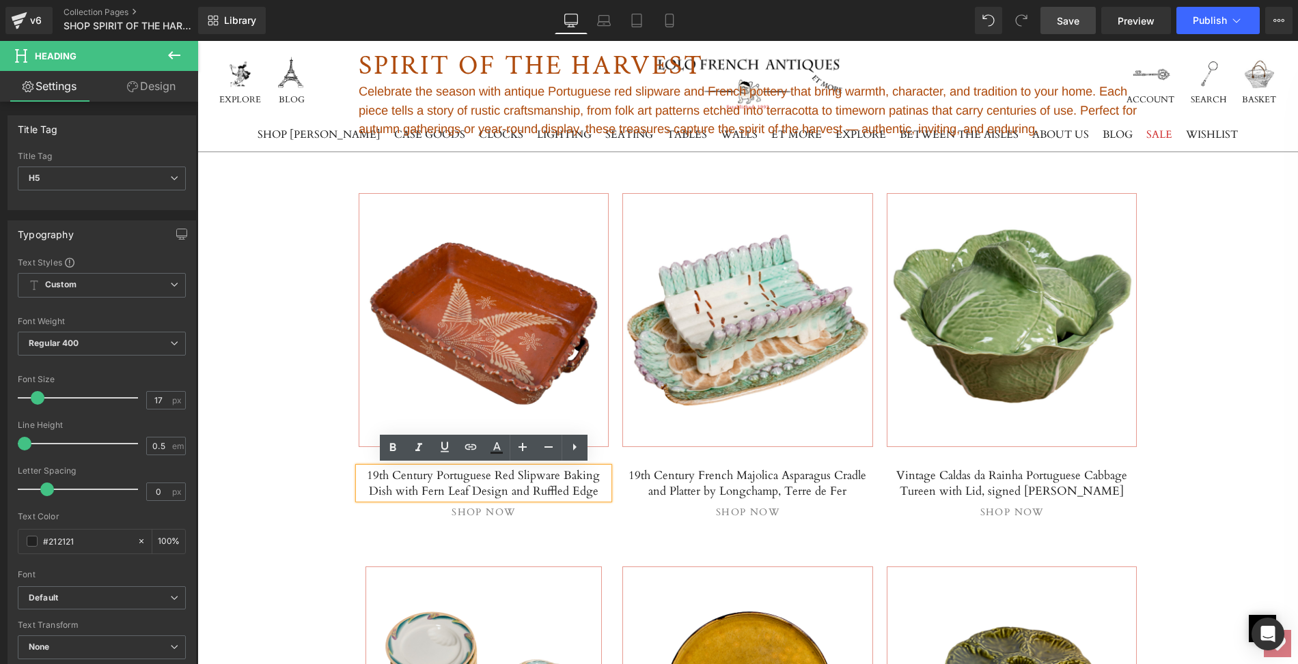
click at [361, 473] on h5 "19th Century Portuguese Red Slipware Baking Dish with Fern Leaf Design and Ruff…" at bounding box center [484, 483] width 251 height 31
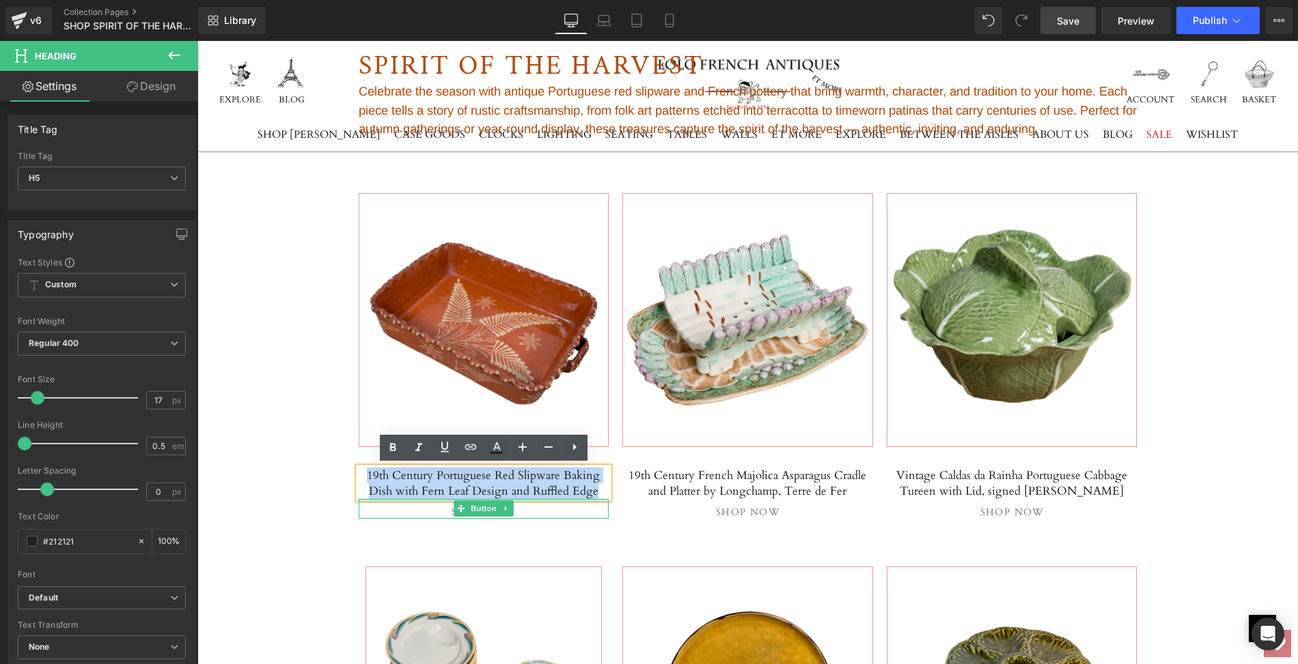
drag, startPoint x: 361, startPoint y: 473, endPoint x: 577, endPoint y: 494, distance: 216.8
click at [577, 494] on div "19th Century Portuguese Red Slipware Baking Dish with Fern Leaf Design and Ruff…" at bounding box center [484, 493] width 251 height 51
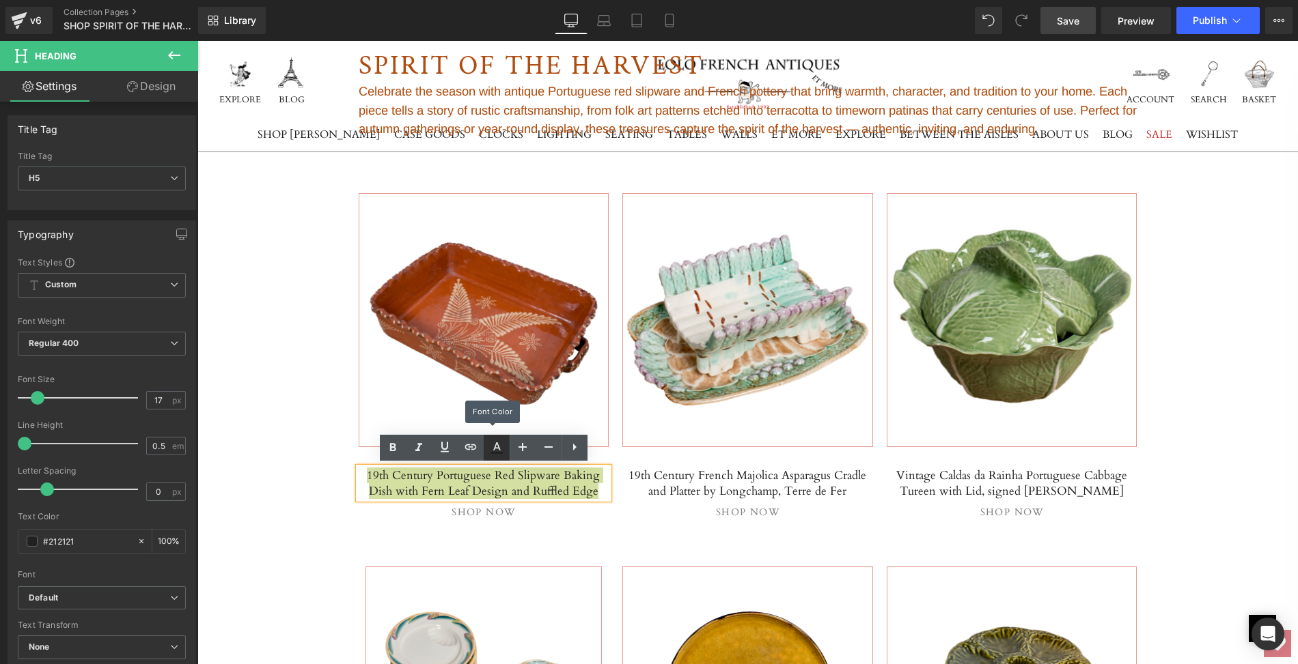
click at [501, 451] on icon at bounding box center [496, 448] width 16 height 16
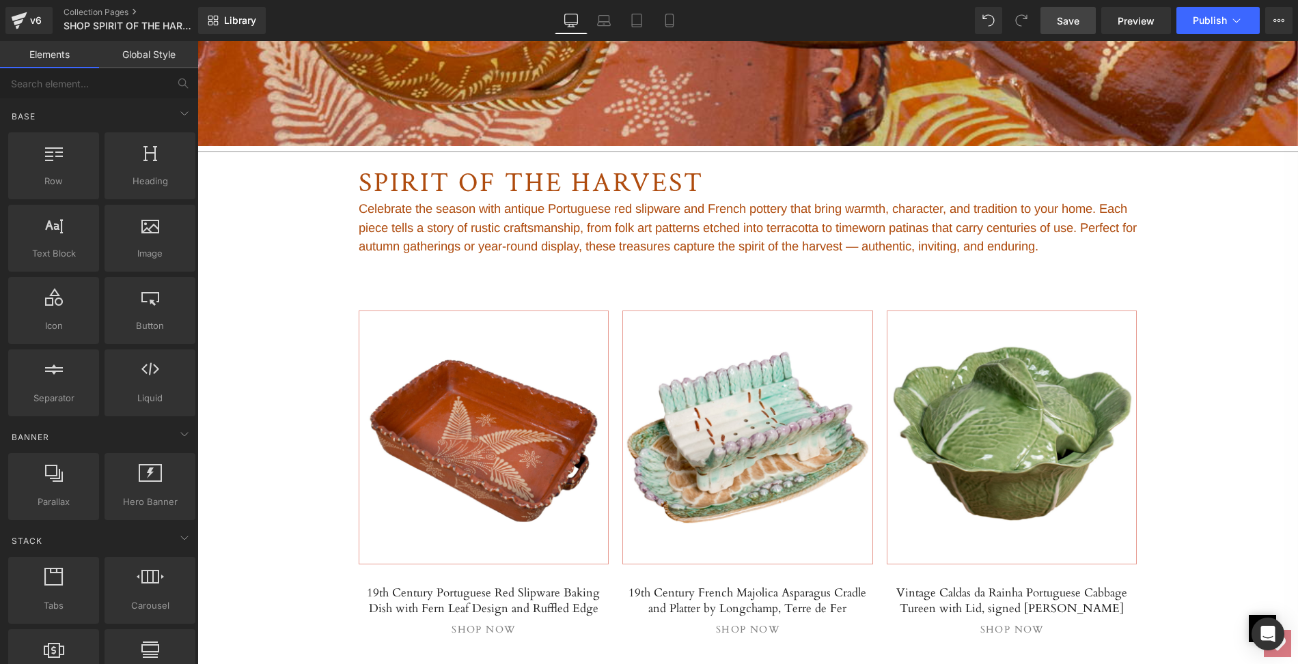
scroll to position [632, 0]
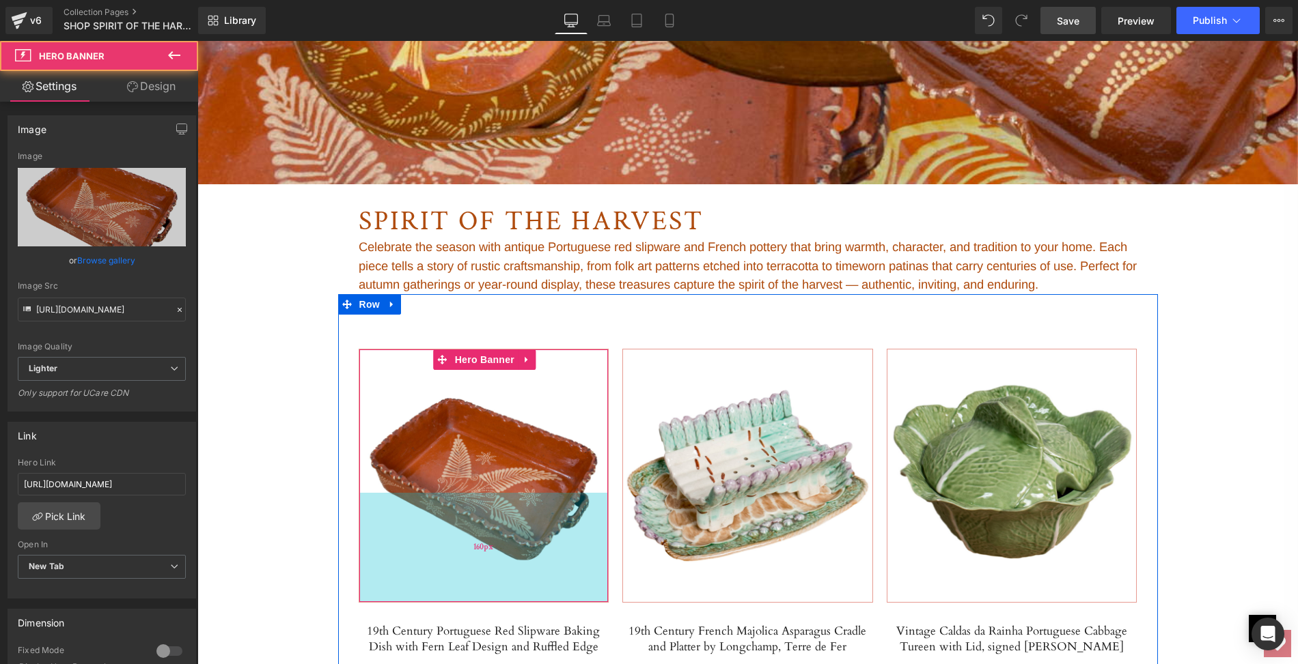
click at [453, 494] on div "160px" at bounding box center [483, 547] width 249 height 109
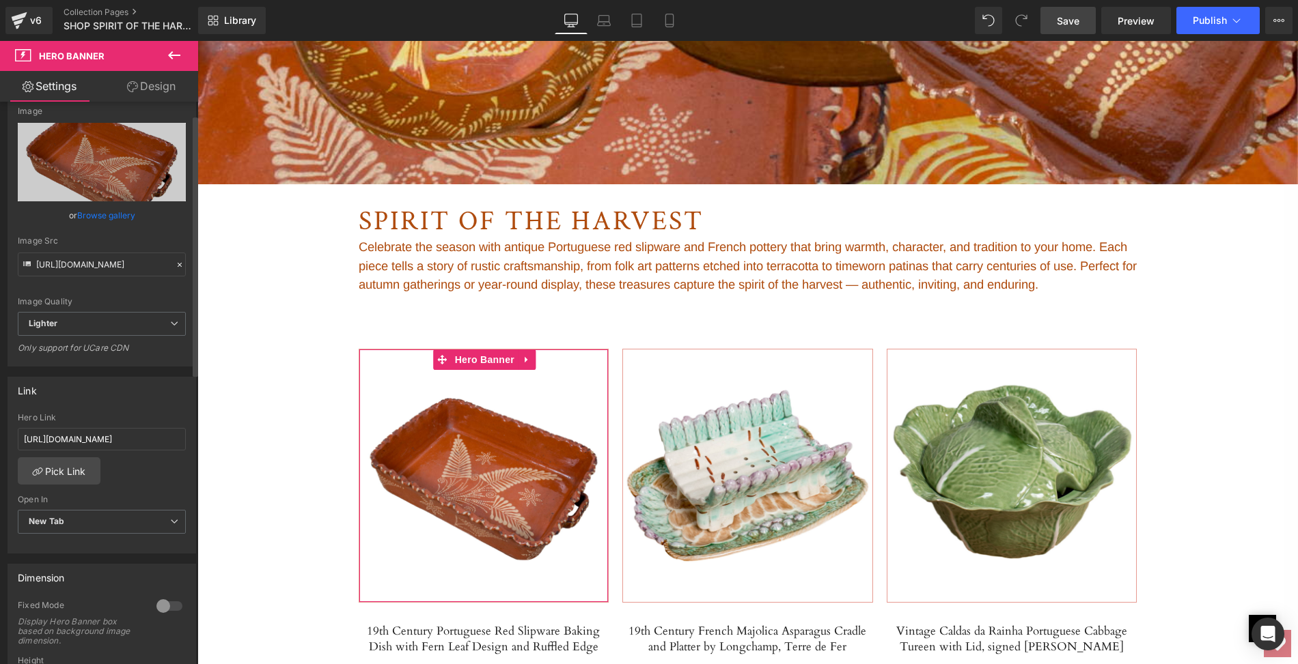
scroll to position [0, 0]
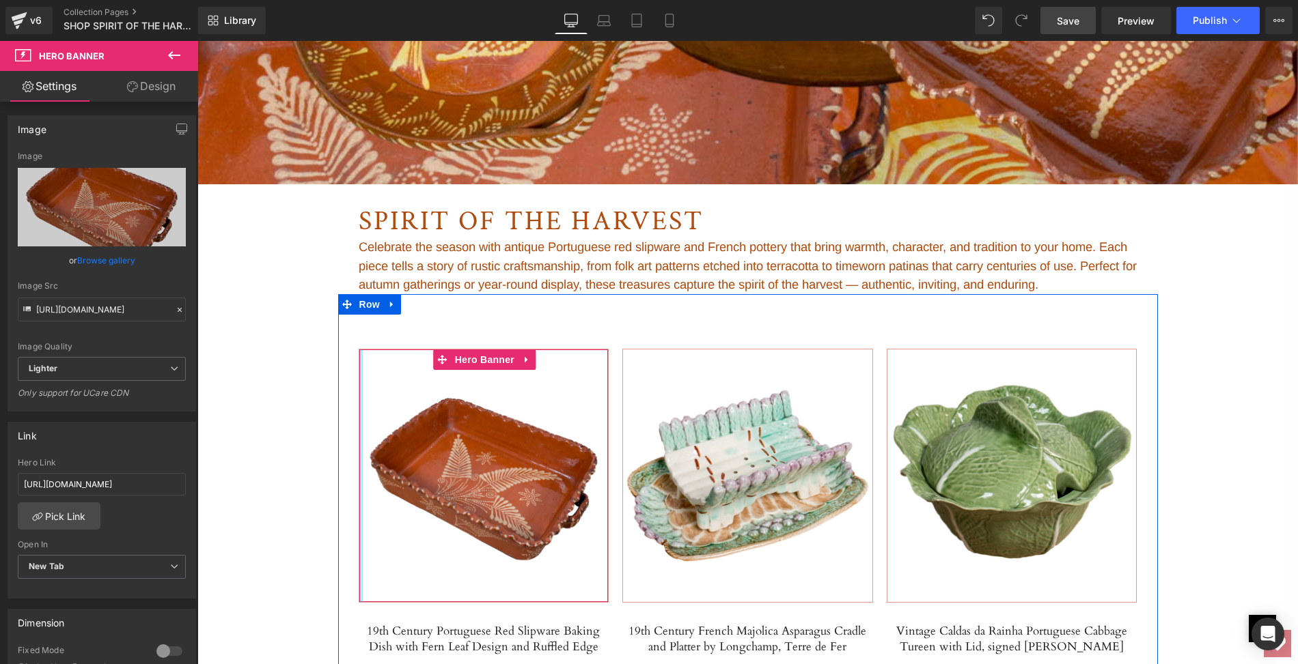
click at [359, 379] on div at bounding box center [360, 476] width 3 height 253
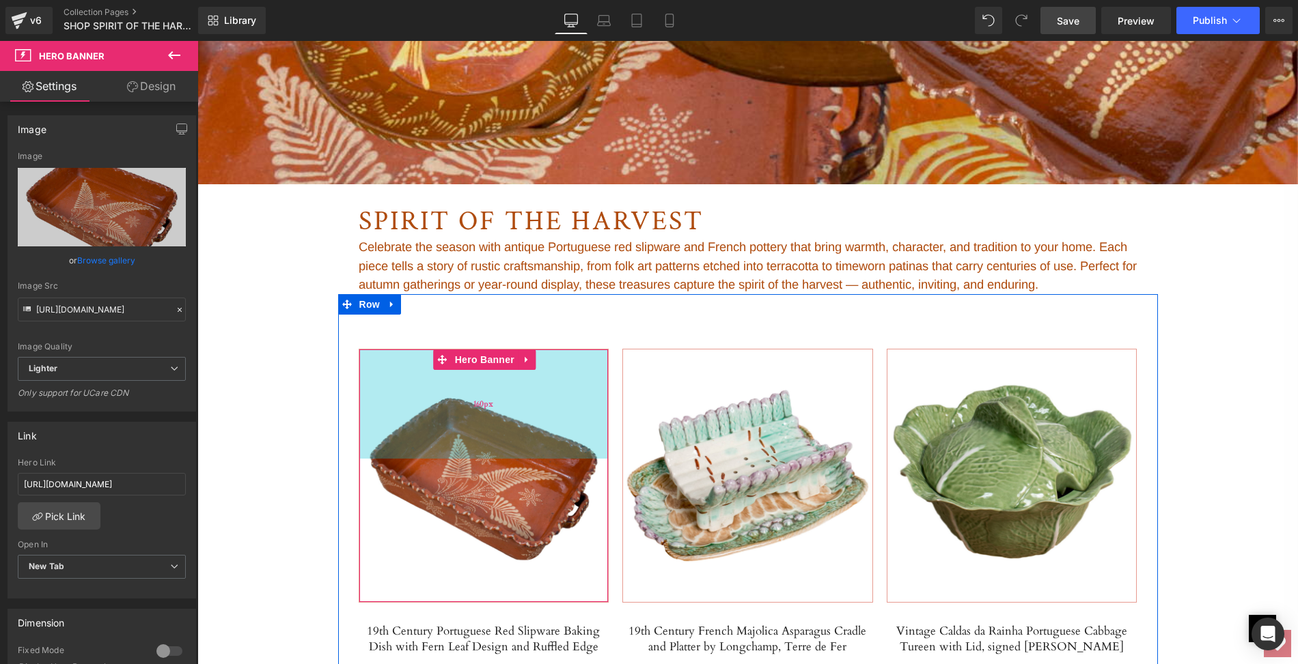
click at [372, 369] on div "160px" at bounding box center [483, 404] width 249 height 109
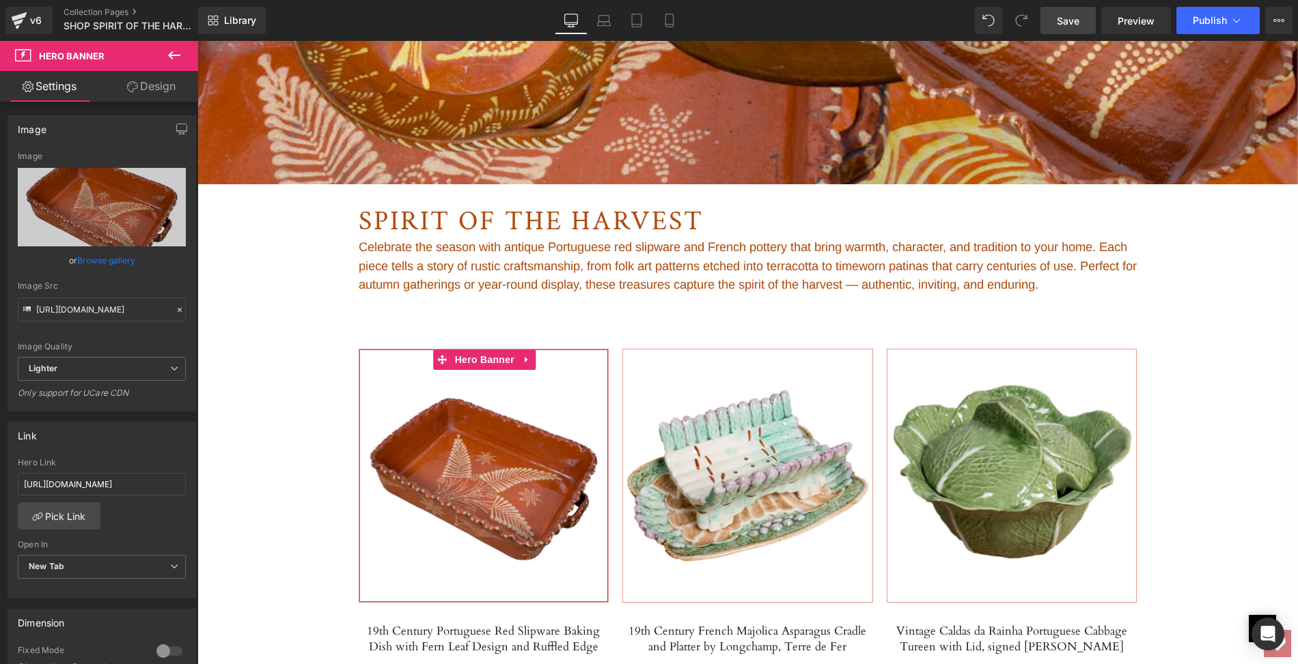
click at [150, 85] on link "Design" at bounding box center [151, 86] width 99 height 31
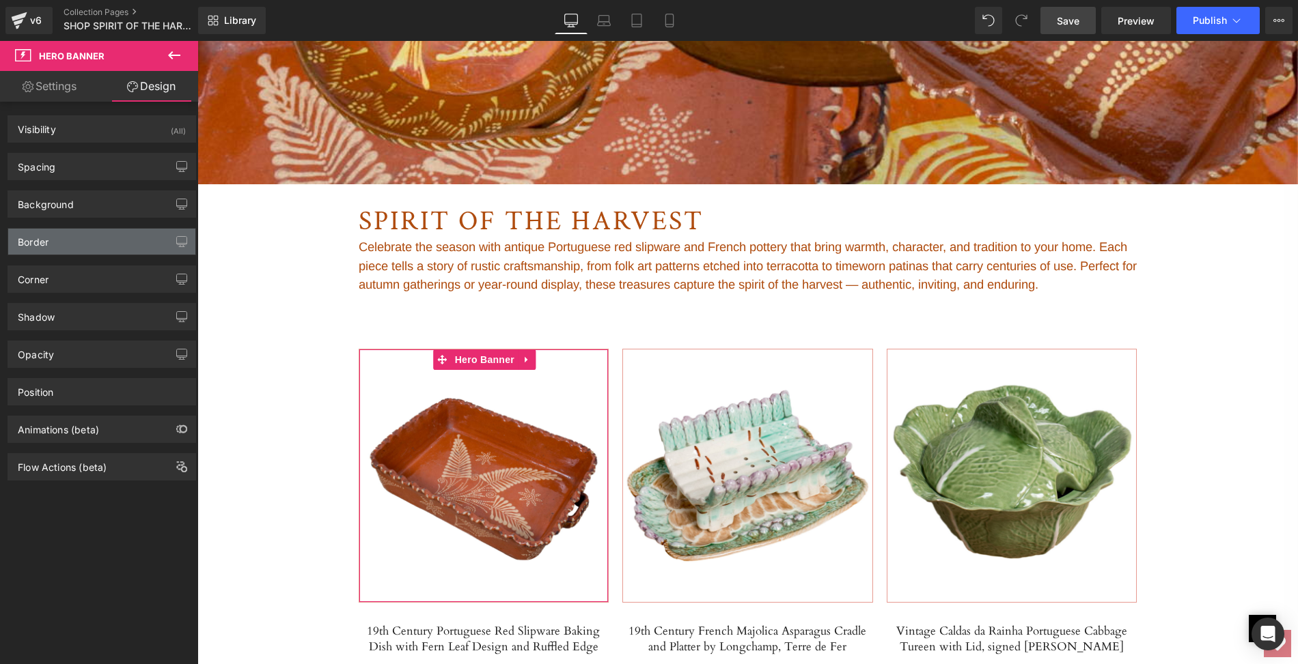
click at [89, 238] on div "Border" at bounding box center [101, 242] width 187 height 26
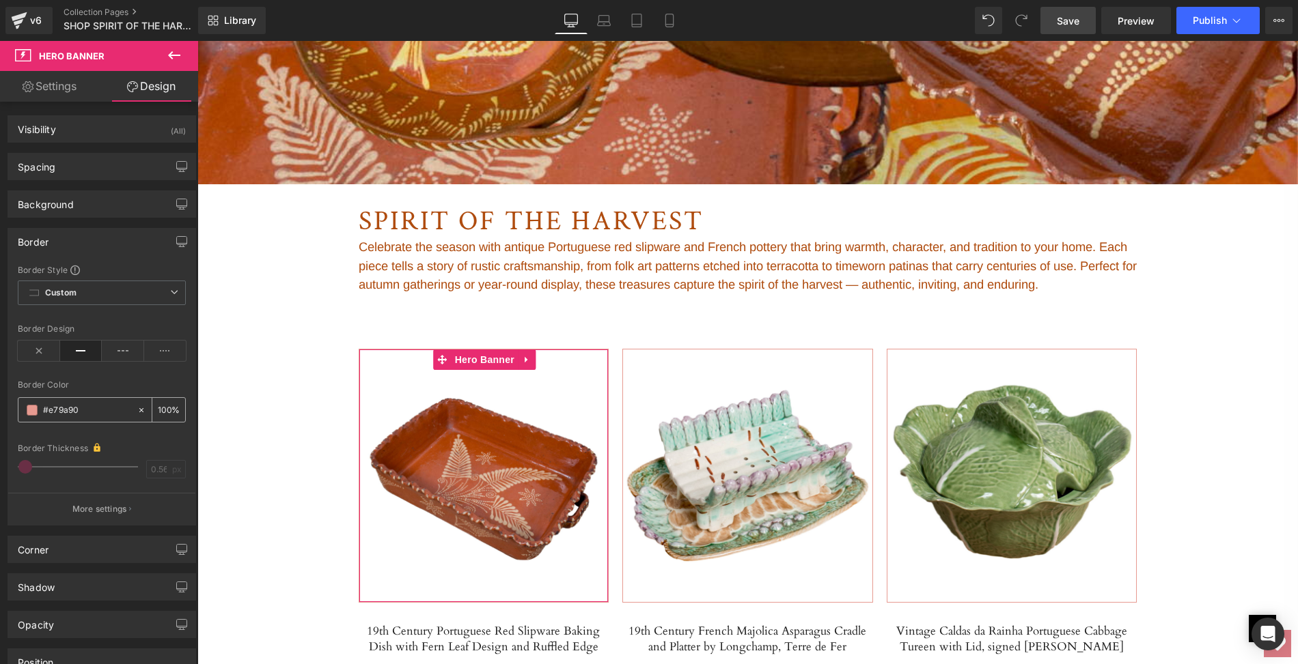
click at [78, 406] on input "#e79a90" at bounding box center [86, 410] width 87 height 15
paste input "af4c0f"
type input "af4c0f"
click at [28, 407] on span at bounding box center [32, 410] width 11 height 11
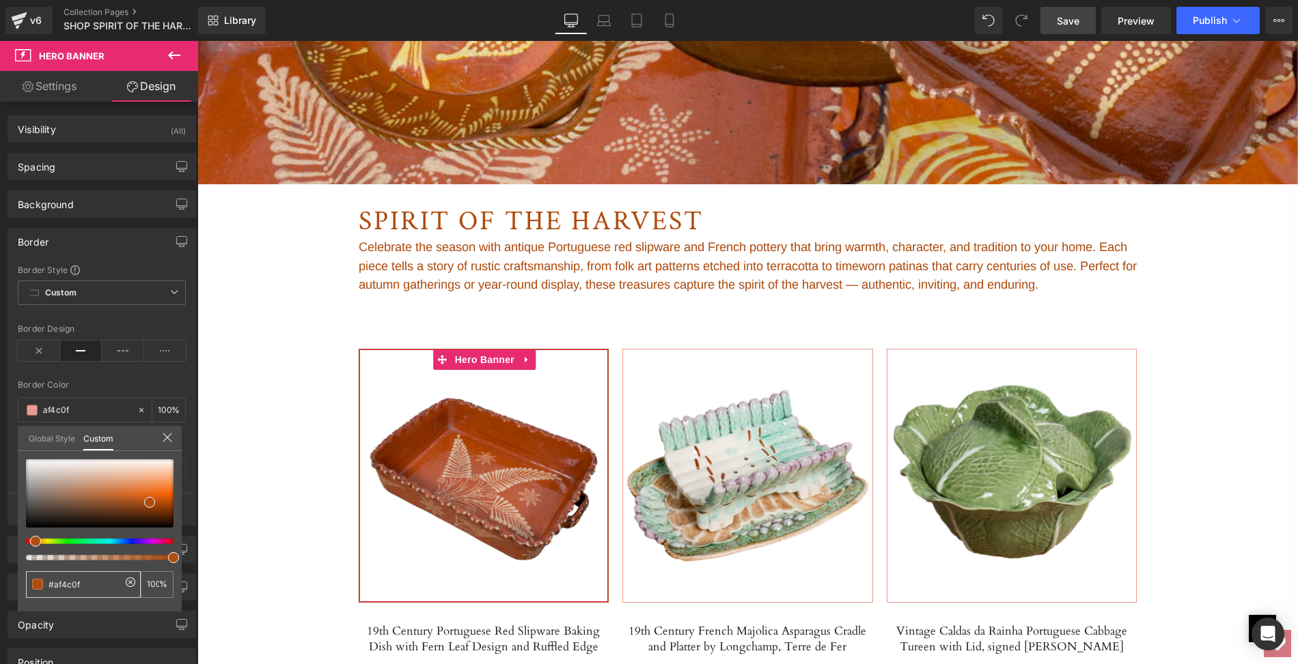
click at [37, 587] on span at bounding box center [37, 584] width 11 height 11
click at [37, 584] on span at bounding box center [37, 584] width 11 height 11
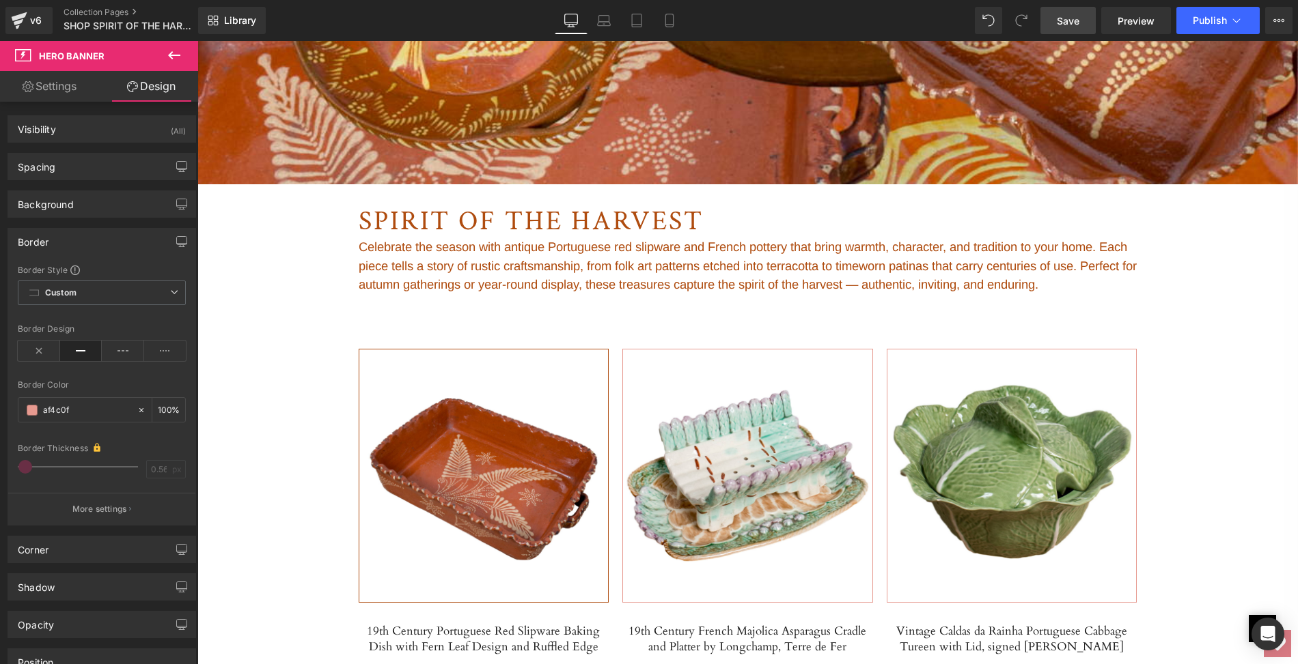
click at [63, 410] on input "af4c0f" at bounding box center [86, 410] width 87 height 15
click at [29, 407] on span at bounding box center [32, 410] width 11 height 11
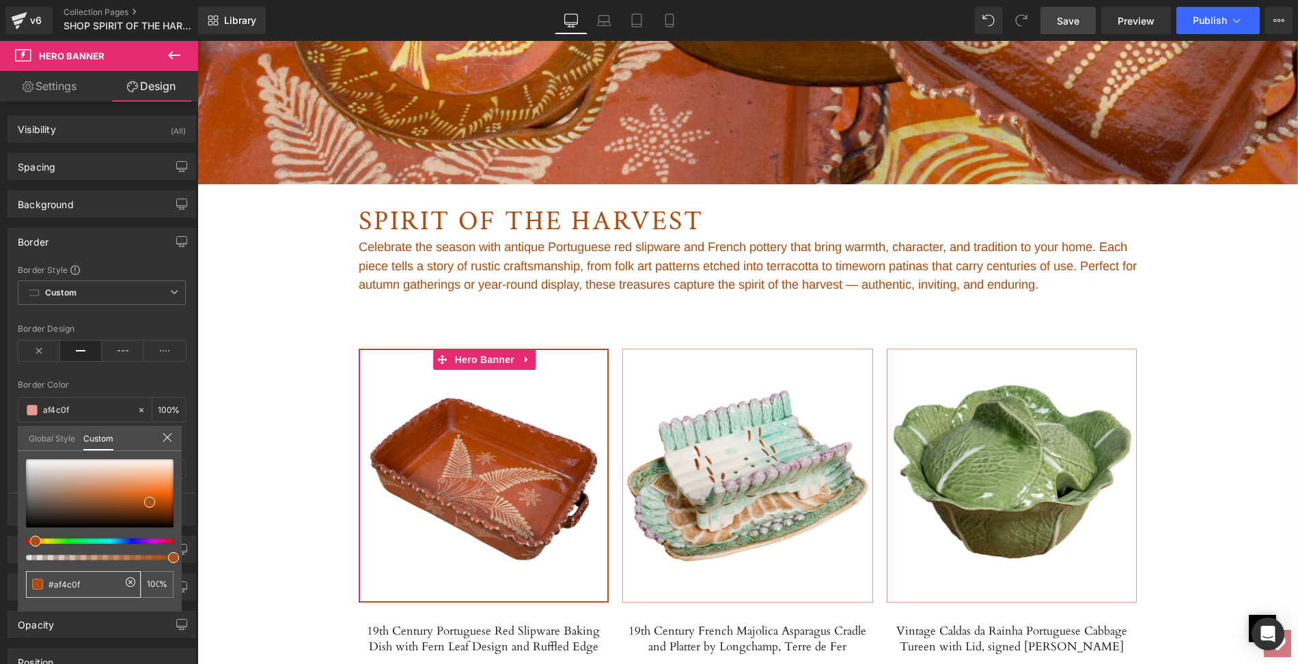
click at [38, 583] on span at bounding box center [37, 584] width 11 height 11
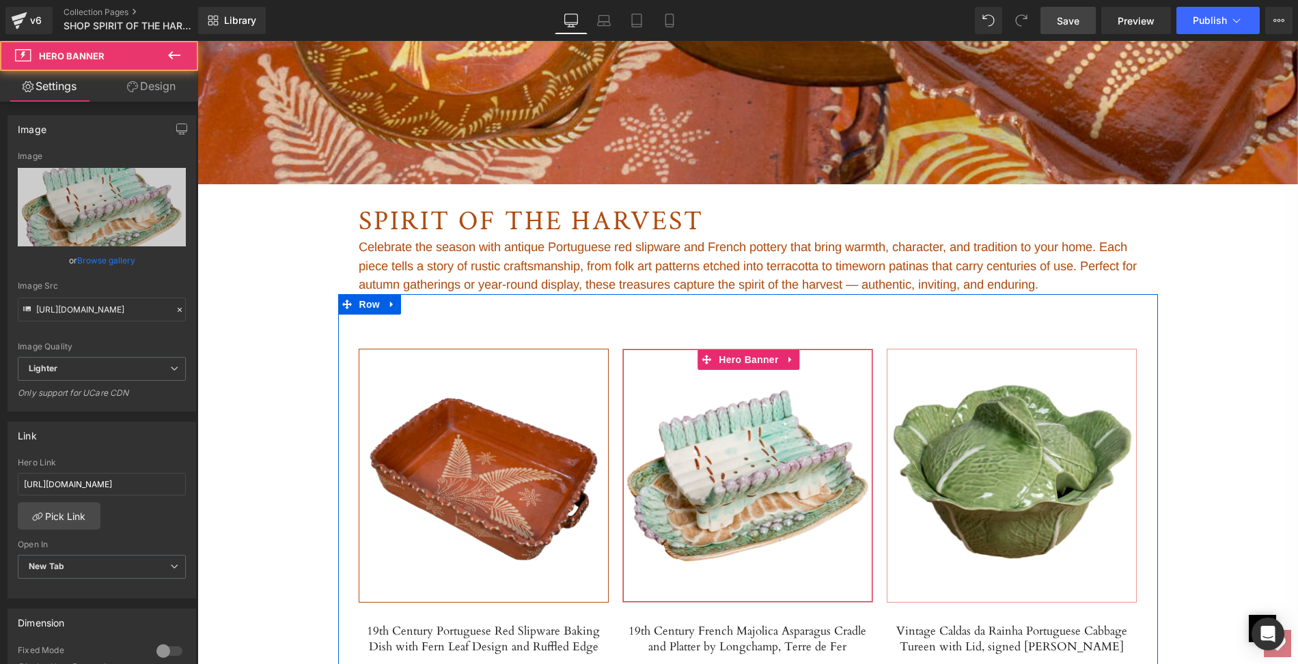
click at [654, 398] on div at bounding box center [747, 476] width 249 height 253
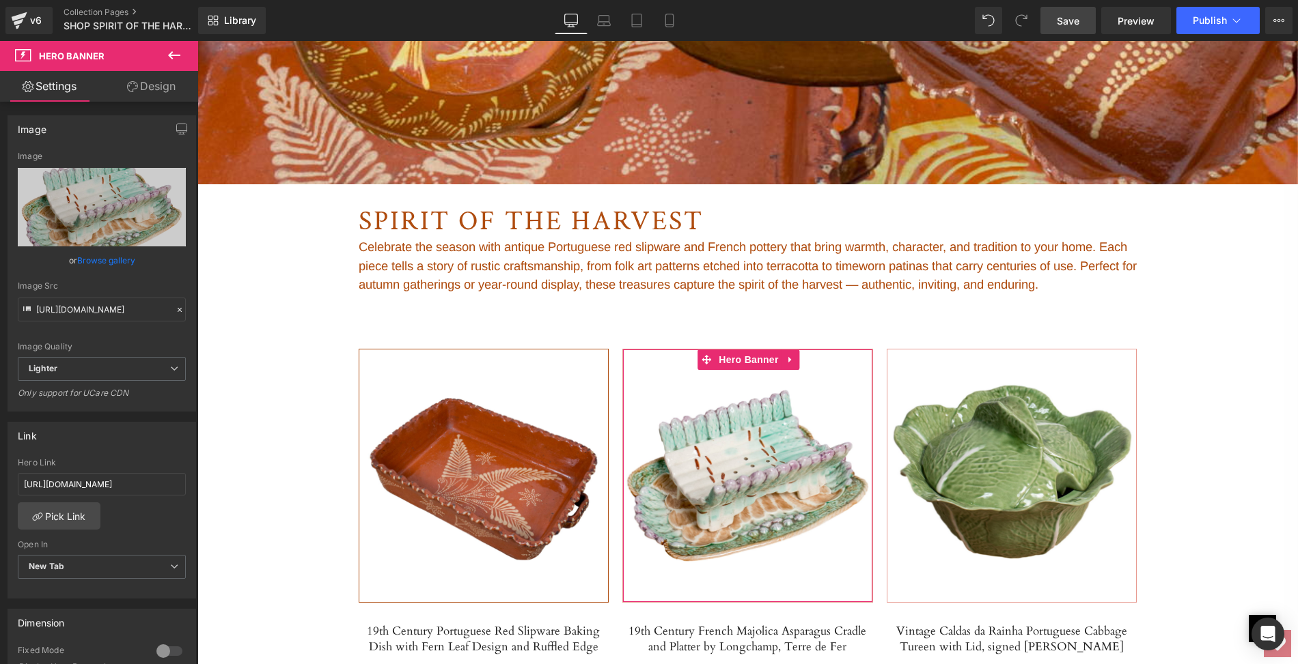
click at [157, 84] on link "Design" at bounding box center [151, 86] width 99 height 31
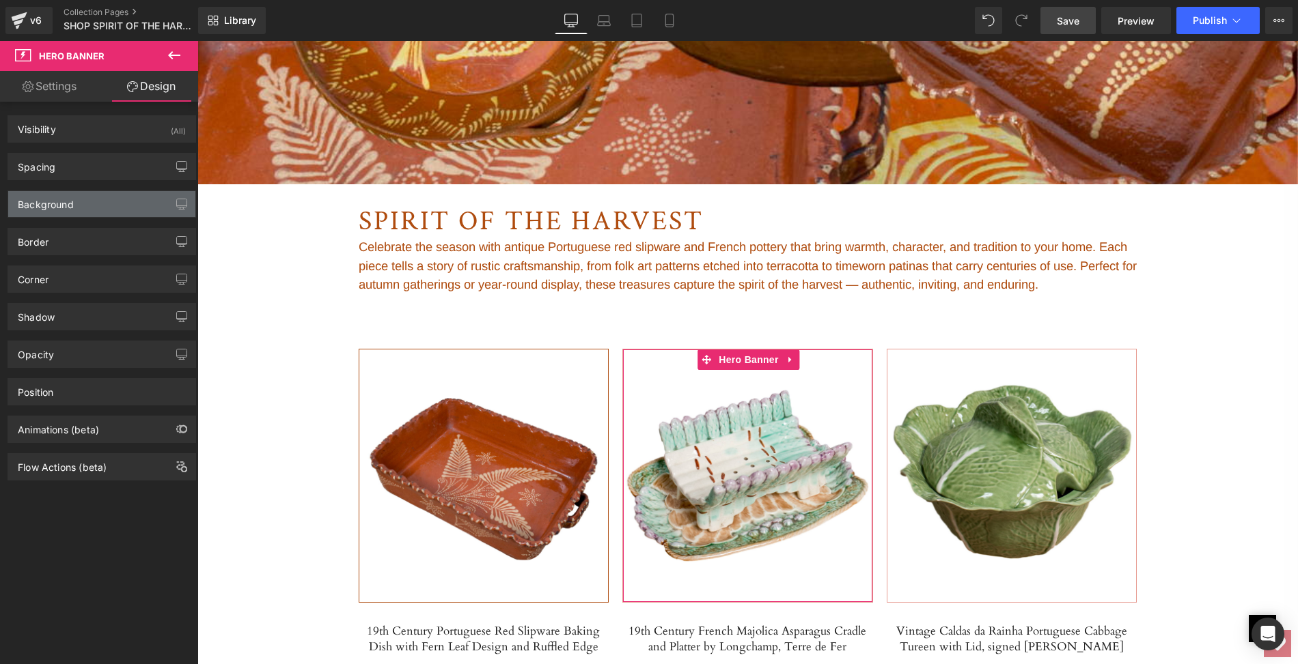
click at [129, 209] on div "Background" at bounding box center [101, 204] width 187 height 26
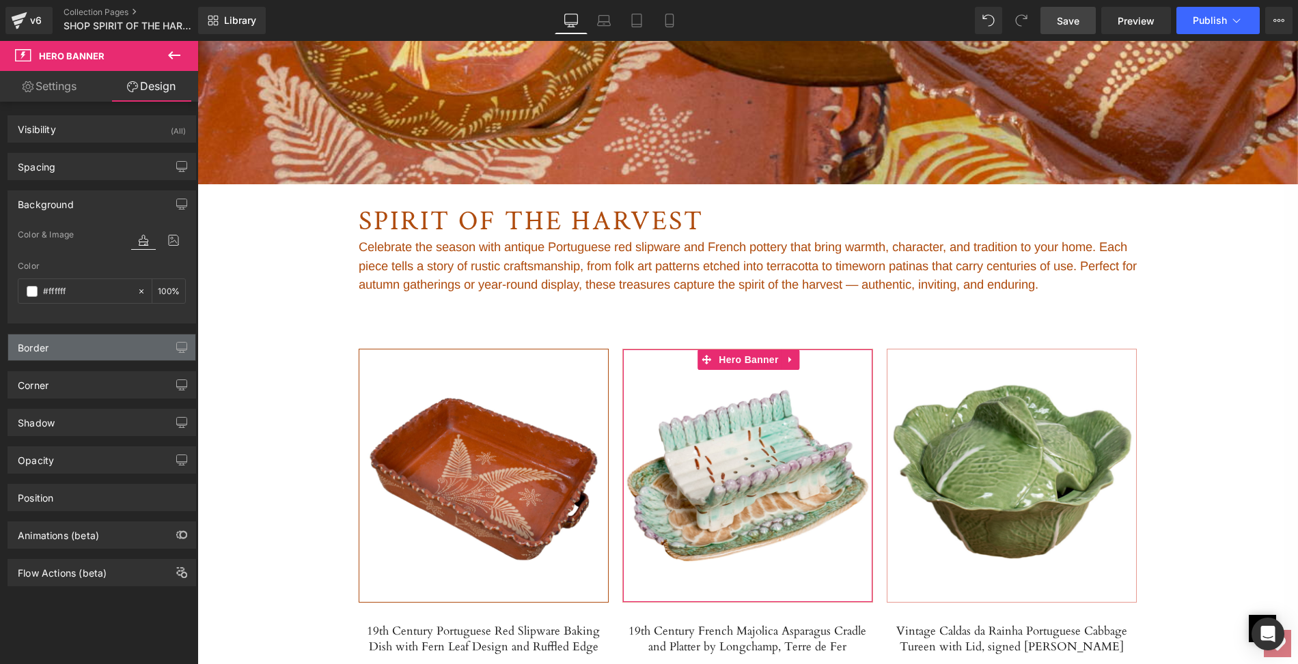
click at [109, 345] on div "Border" at bounding box center [101, 348] width 187 height 26
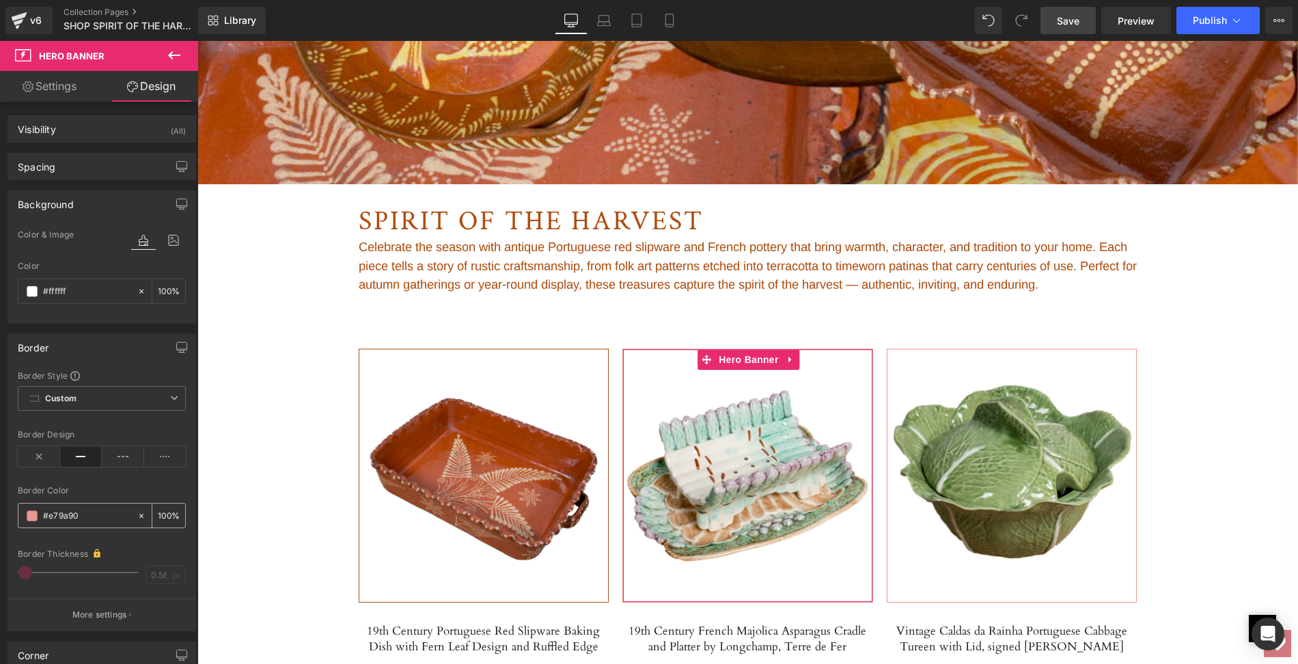
click at [81, 511] on input "#e79a90" at bounding box center [86, 516] width 87 height 15
paste input "af4c0f"
click at [40, 509] on div "af4c0f" at bounding box center [77, 516] width 118 height 24
click at [84, 511] on input "af4c0f" at bounding box center [86, 516] width 87 height 15
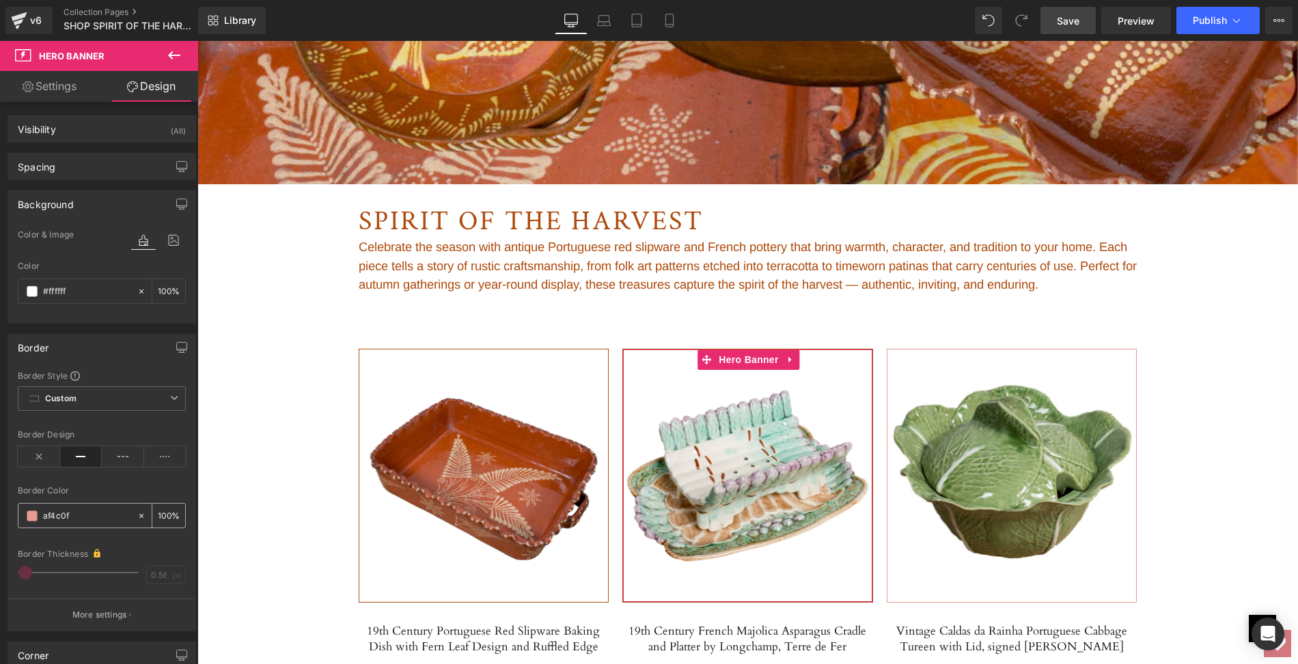
click at [32, 516] on span at bounding box center [32, 516] width 11 height 11
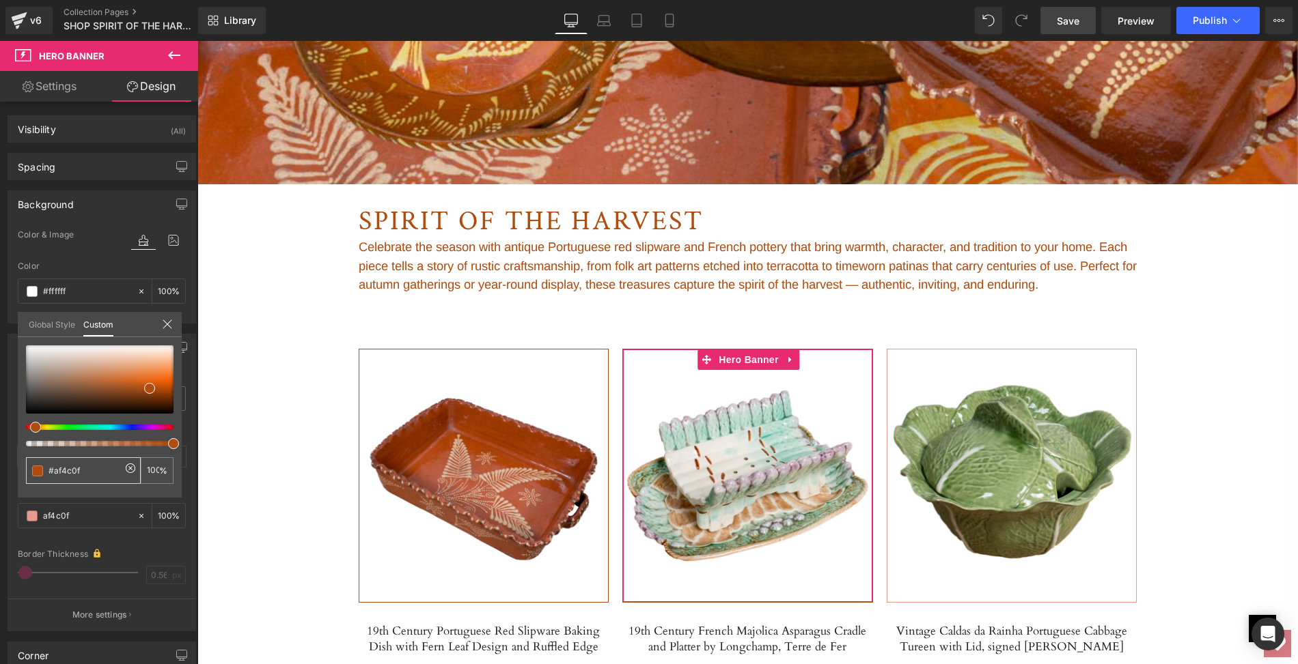
click at [37, 468] on span at bounding box center [37, 471] width 11 height 11
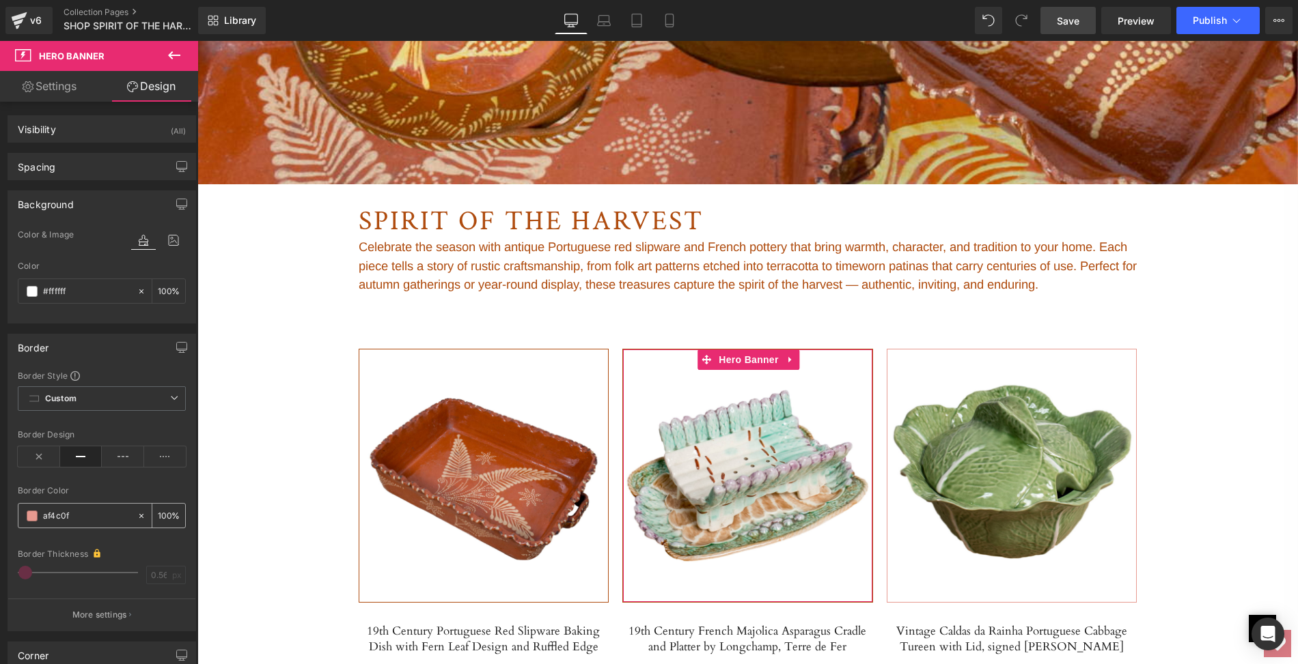
click at [138, 512] on icon at bounding box center [142, 517] width 10 height 10
click at [64, 510] on input "af4c0f" at bounding box center [86, 516] width 87 height 15
click at [99, 513] on input "af4c0f" at bounding box center [86, 516] width 87 height 15
drag, startPoint x: 70, startPoint y: 514, endPoint x: 42, endPoint y: 512, distance: 28.8
click at [43, 512] on input "af4c0f" at bounding box center [86, 516] width 87 height 15
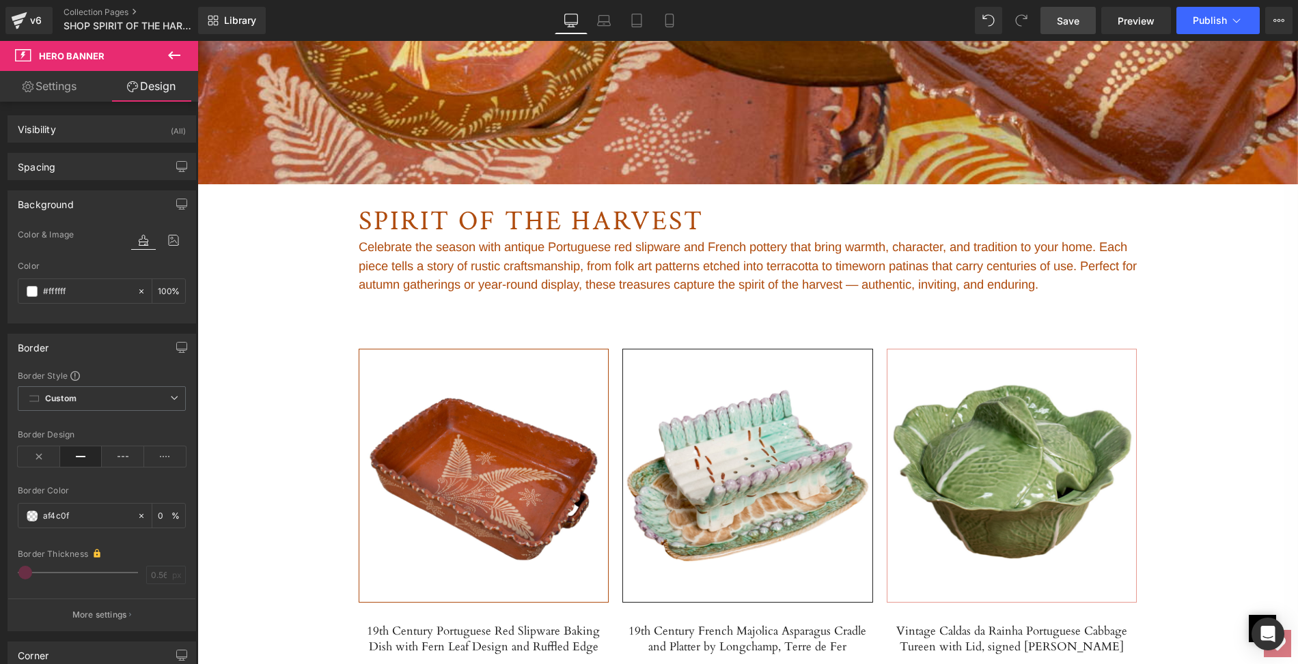
paste input "text"
click at [138, 512] on icon at bounding box center [142, 517] width 10 height 10
click at [68, 512] on input "af4c0f" at bounding box center [86, 516] width 87 height 15
click at [82, 510] on input "af4c0f" at bounding box center [86, 516] width 87 height 15
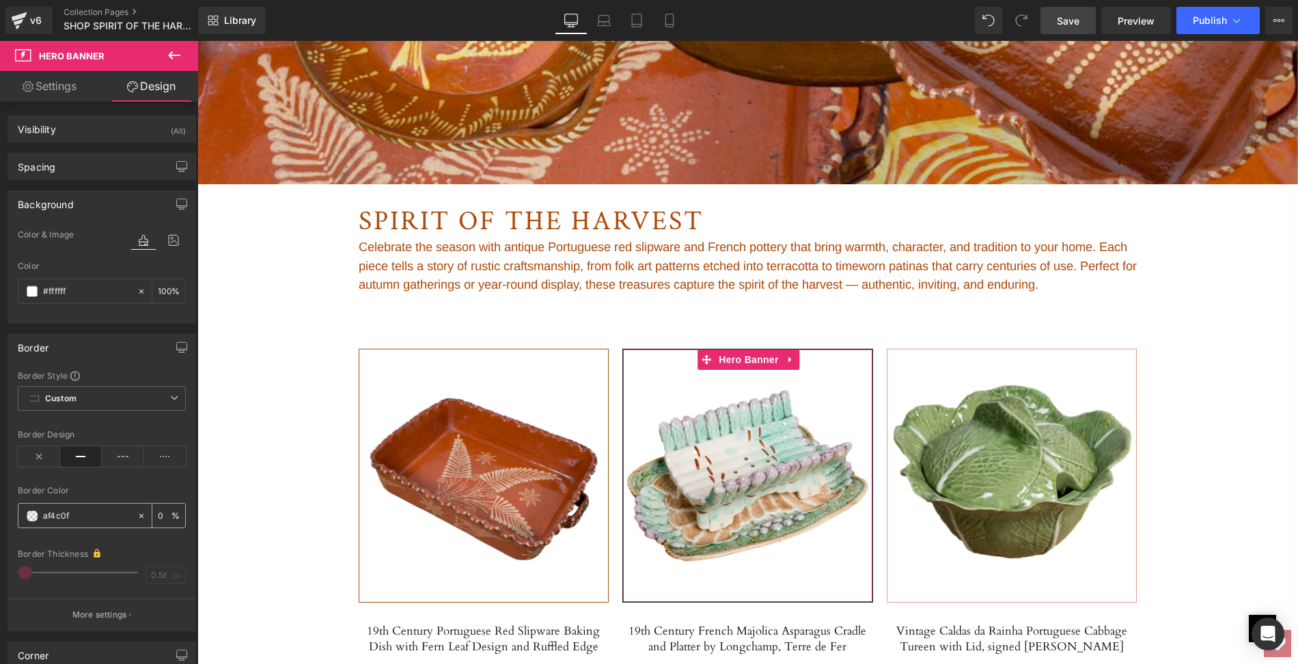
type input "af4c0f"
click at [35, 514] on span at bounding box center [32, 516] width 11 height 11
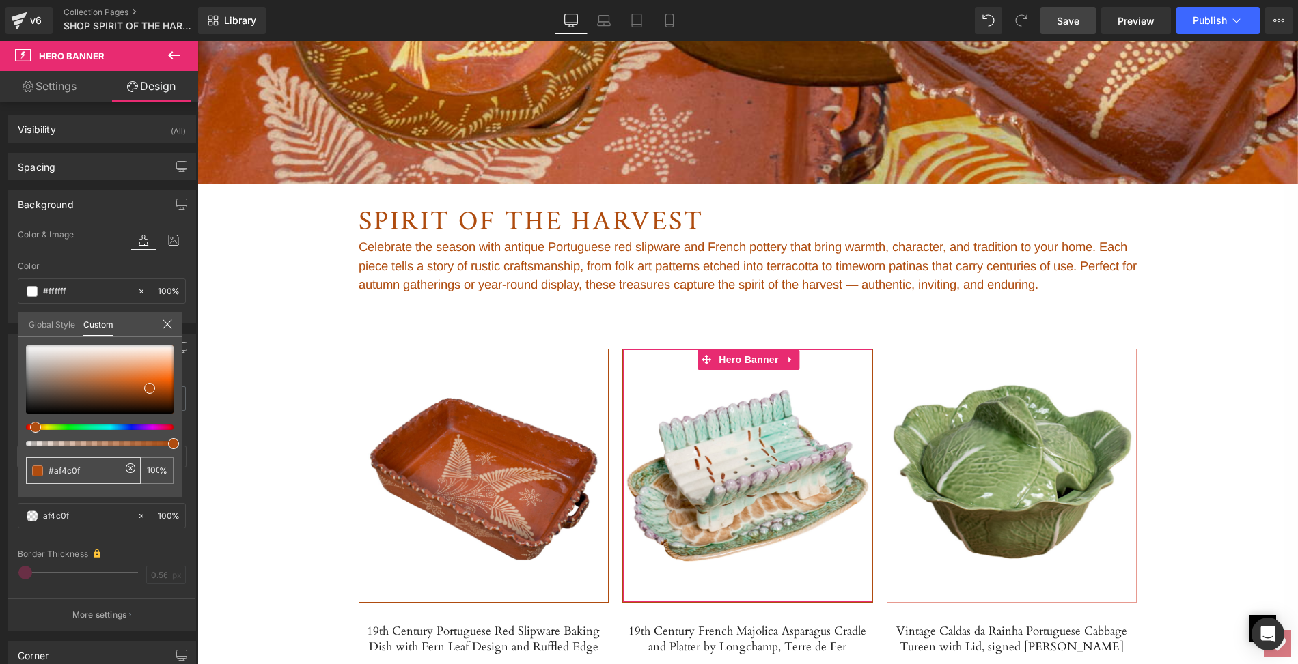
click at [34, 468] on span at bounding box center [37, 471] width 11 height 11
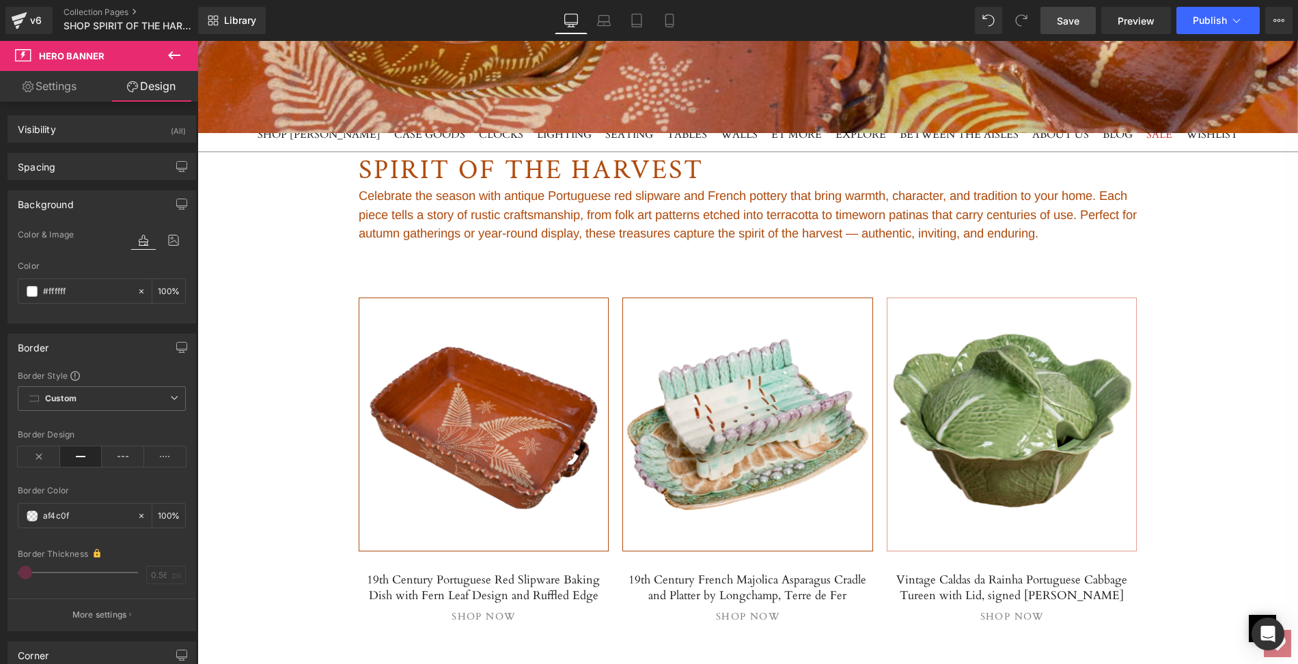
scroll to position [680, 0]
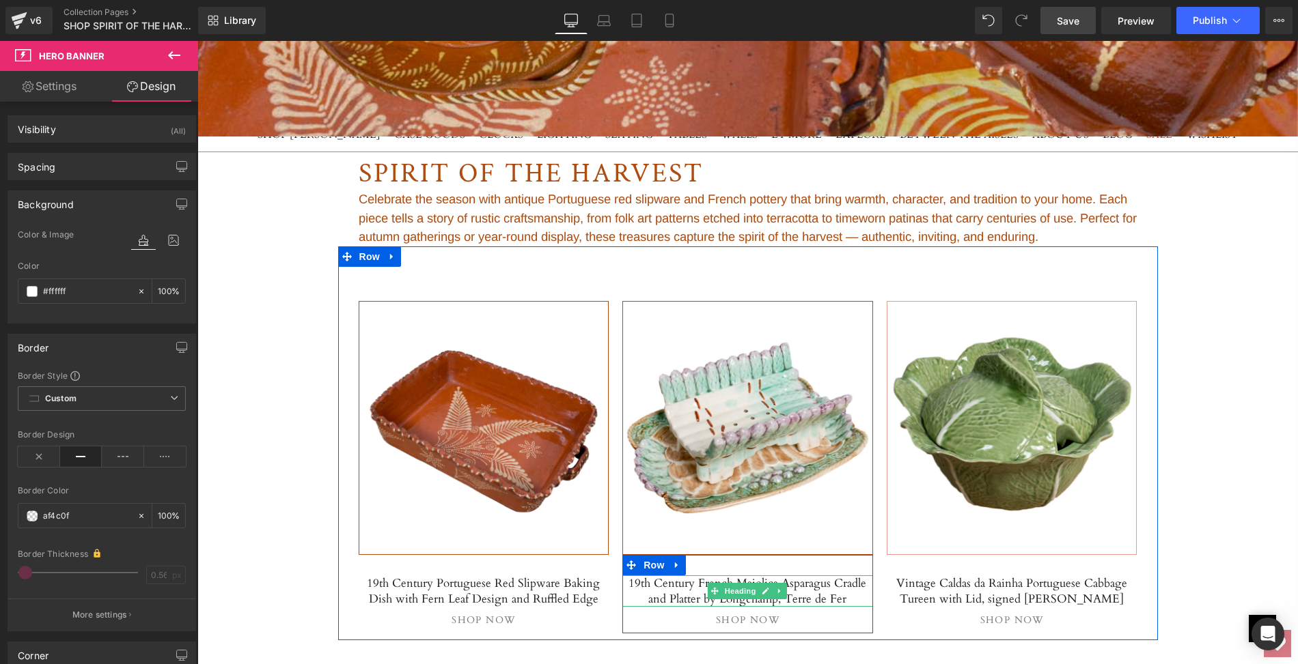
click at [636, 581] on h5 "19th Century French Majolica Asparagus Cradle and Platter by Longchamp, Terre d…" at bounding box center [747, 591] width 251 height 31
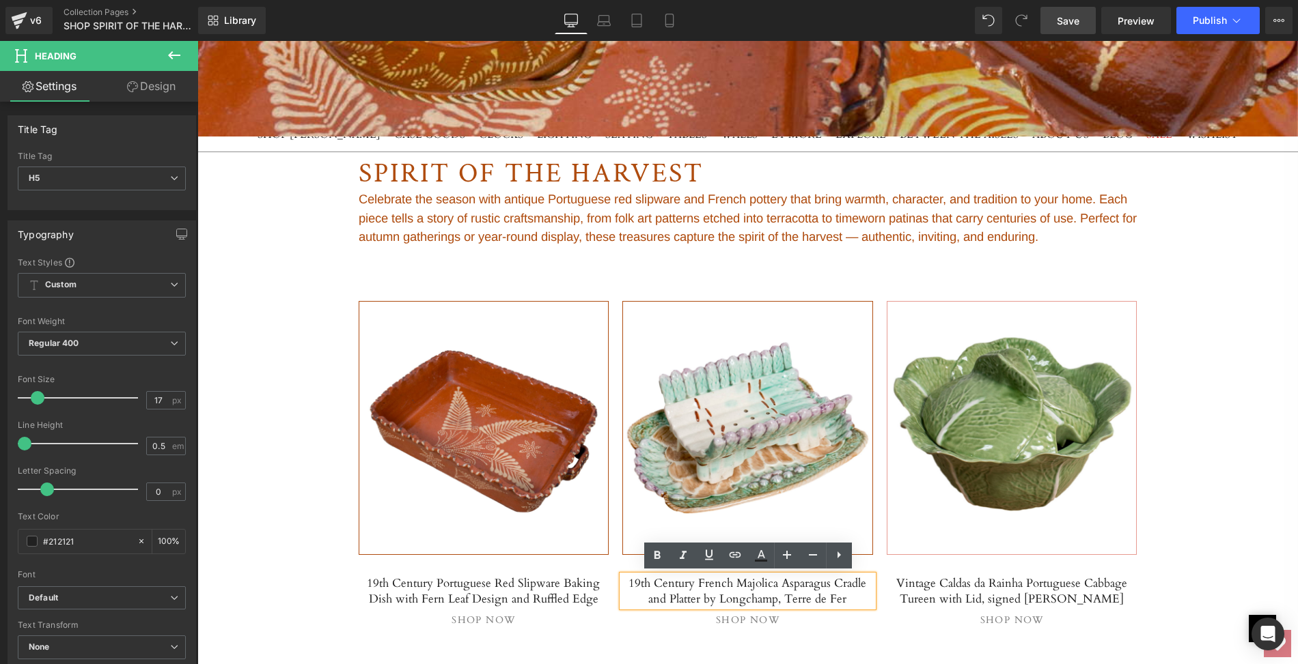
click at [626, 580] on h5 "19th Century French Majolica Asparagus Cradle and Platter by Longchamp, Terre d…" at bounding box center [747, 591] width 251 height 31
drag, startPoint x: 626, startPoint y: 580, endPoint x: 835, endPoint y: 599, distance: 209.8
click at [835, 599] on h5 "19th Century French Majolica Asparagus Cradle and Platter by Longchamp, Terre d…" at bounding box center [747, 591] width 251 height 31
paste div
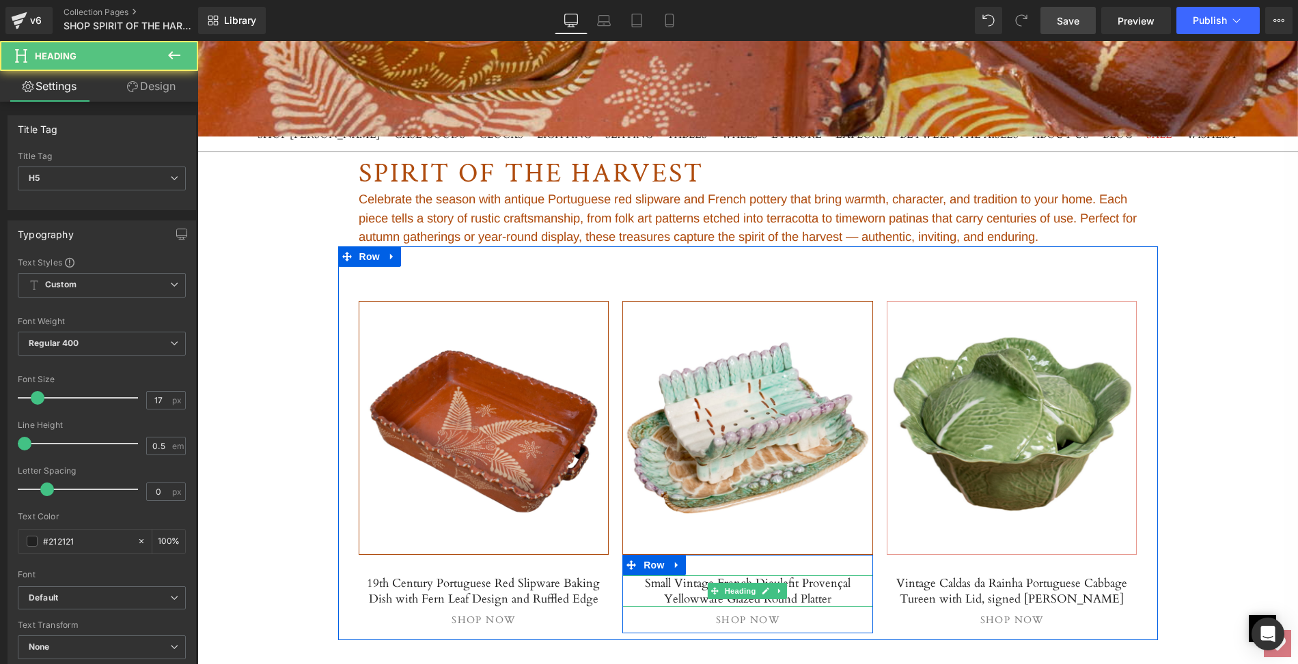
click at [646, 582] on h5 "Small Vintage French Dieulefit Provençal Yellowware Glazed Round Platter" at bounding box center [747, 591] width 251 height 31
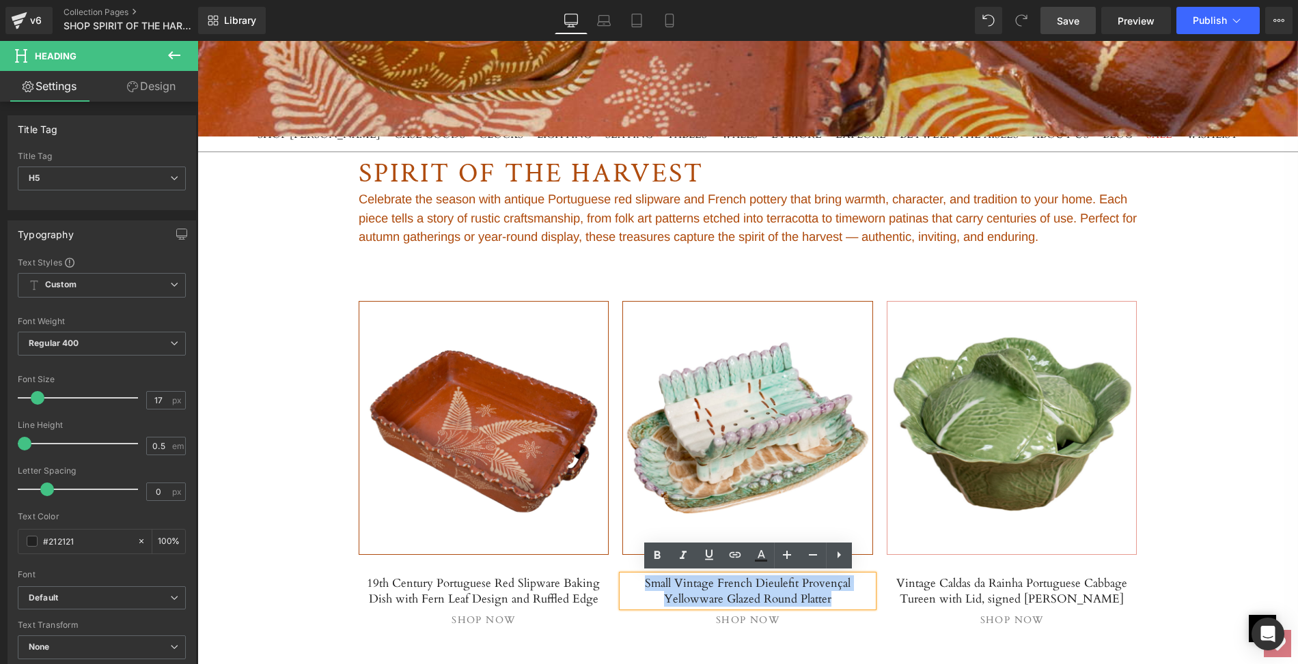
drag, startPoint x: 646, startPoint y: 582, endPoint x: 838, endPoint y: 589, distance: 192.0
click at [838, 589] on h5 "Small Vintage French Dieulefit Provençal Yellowware Glazed Round Platter" at bounding box center [747, 591] width 251 height 31
click at [738, 558] on icon at bounding box center [735, 555] width 16 height 16
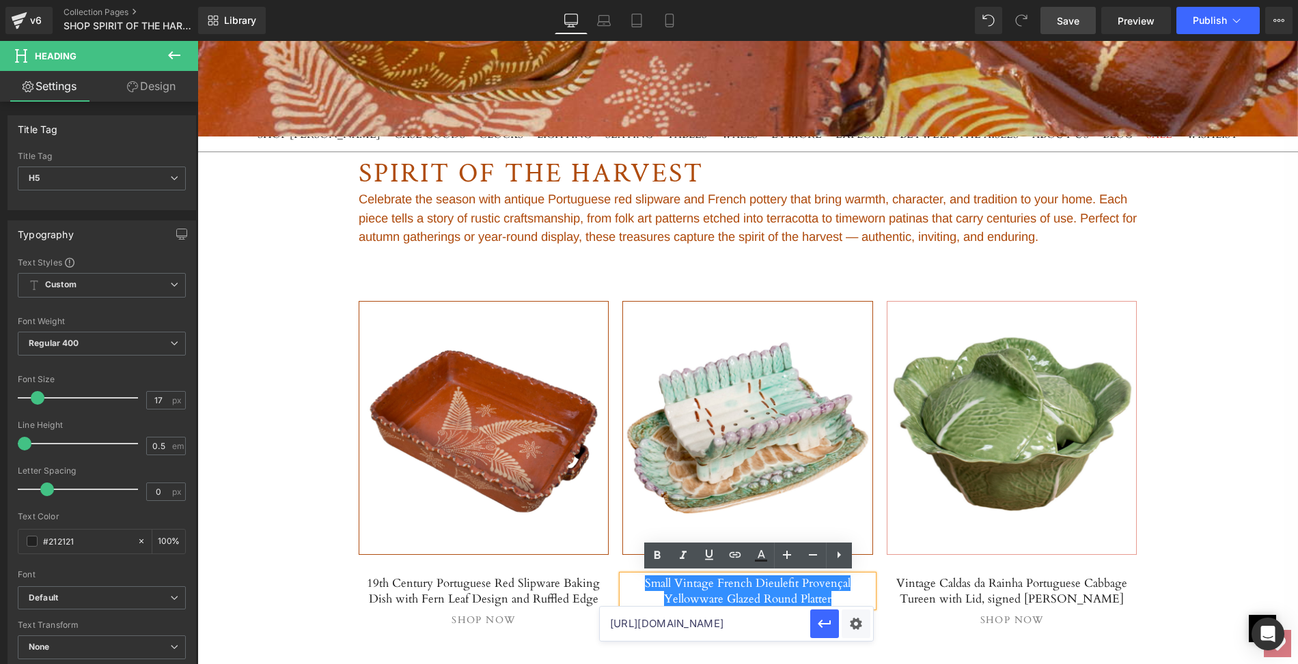
click at [689, 626] on input "[URL][DOMAIN_NAME]" at bounding box center [705, 624] width 210 height 34
paste input "small-vintage-french-dieulefit-provencal-yelloware-glazed-round-platter"
type input "[URL][DOMAIN_NAME]"
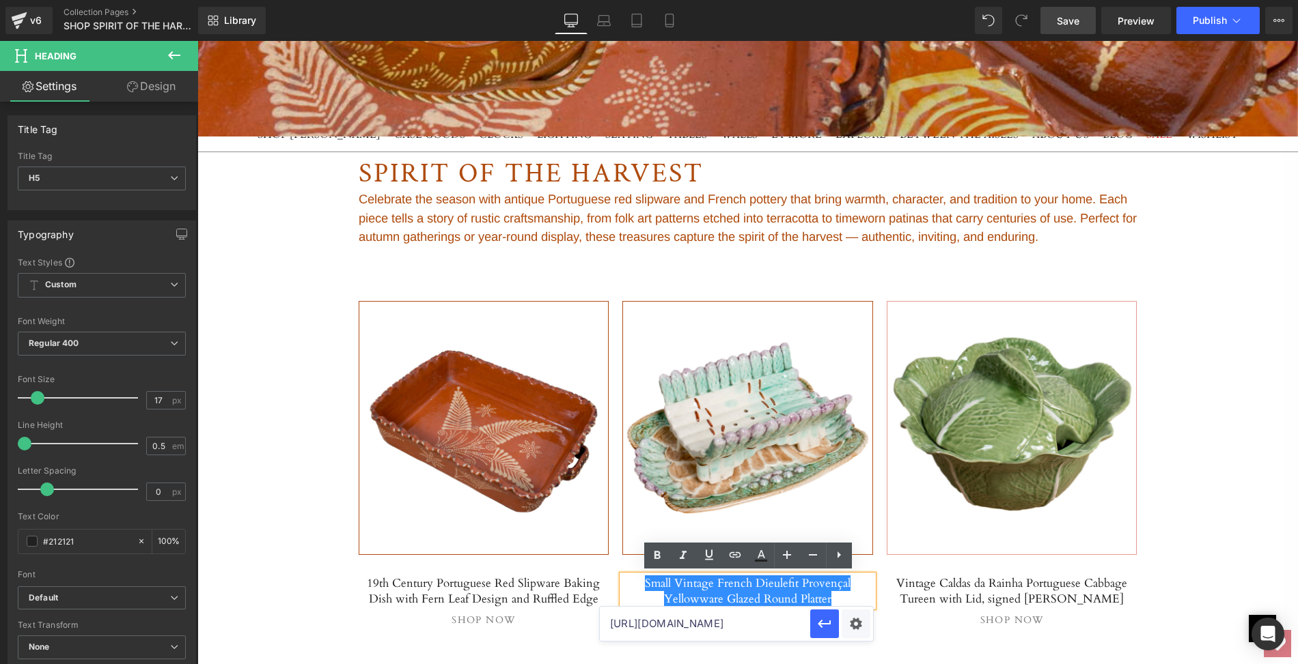
scroll to position [0, 0]
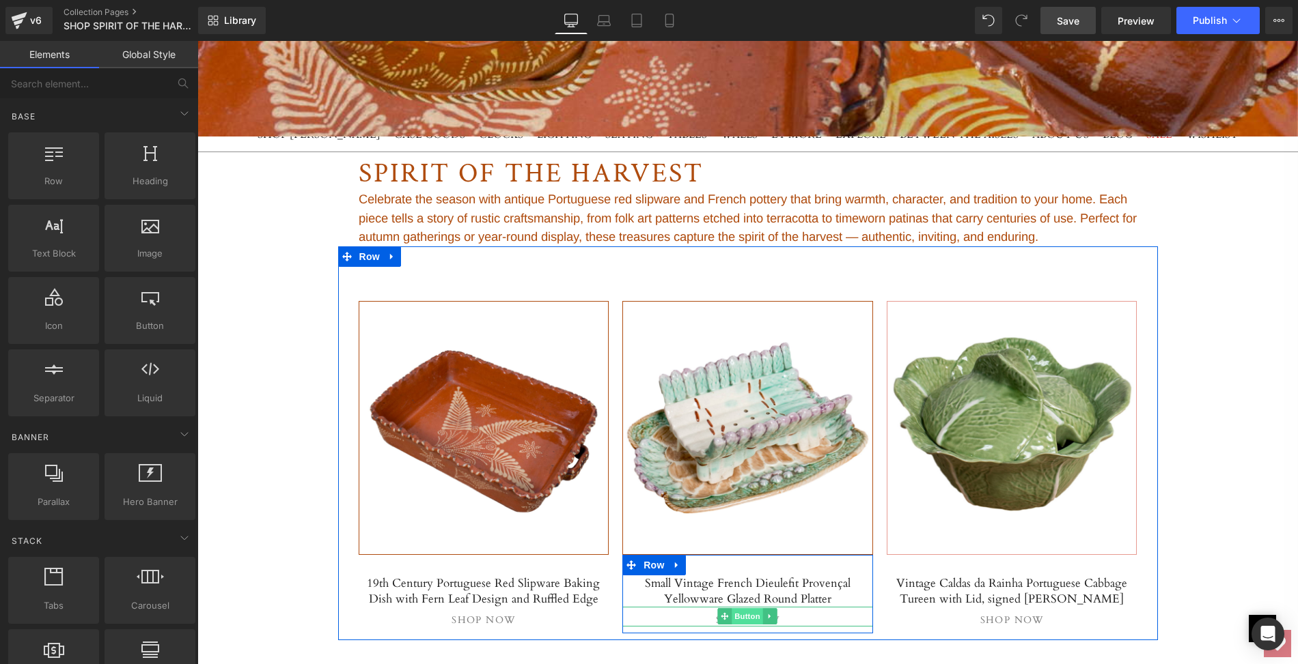
click at [735, 615] on span "Button" at bounding box center [747, 616] width 31 height 16
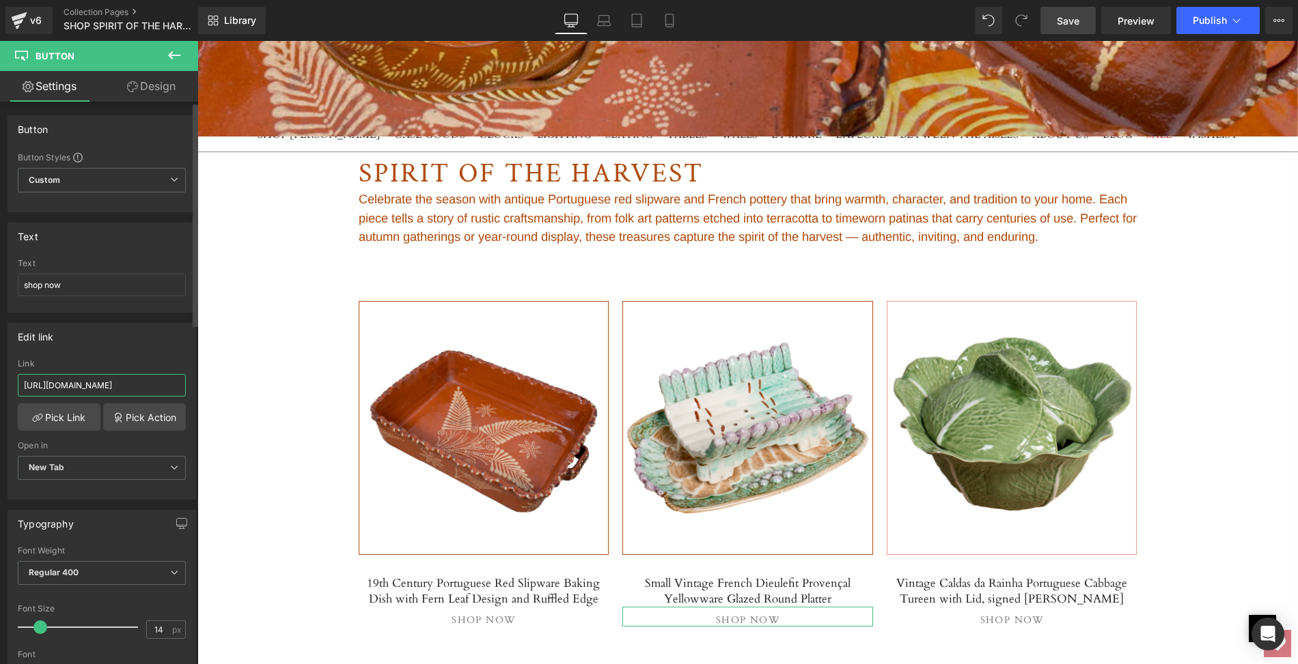
click at [122, 386] on input "[URL][DOMAIN_NAME]" at bounding box center [102, 385] width 168 height 23
click at [22, 384] on input "[URL][DOMAIN_NAME]" at bounding box center [102, 385] width 168 height 23
drag, startPoint x: 22, startPoint y: 384, endPoint x: 187, endPoint y: 380, distance: 165.3
click at [187, 380] on div "[URL][DOMAIN_NAME] Link [URL][DOMAIN_NAME] Pick Link Pick Action Current Tab Ne…" at bounding box center [101, 429] width 187 height 140
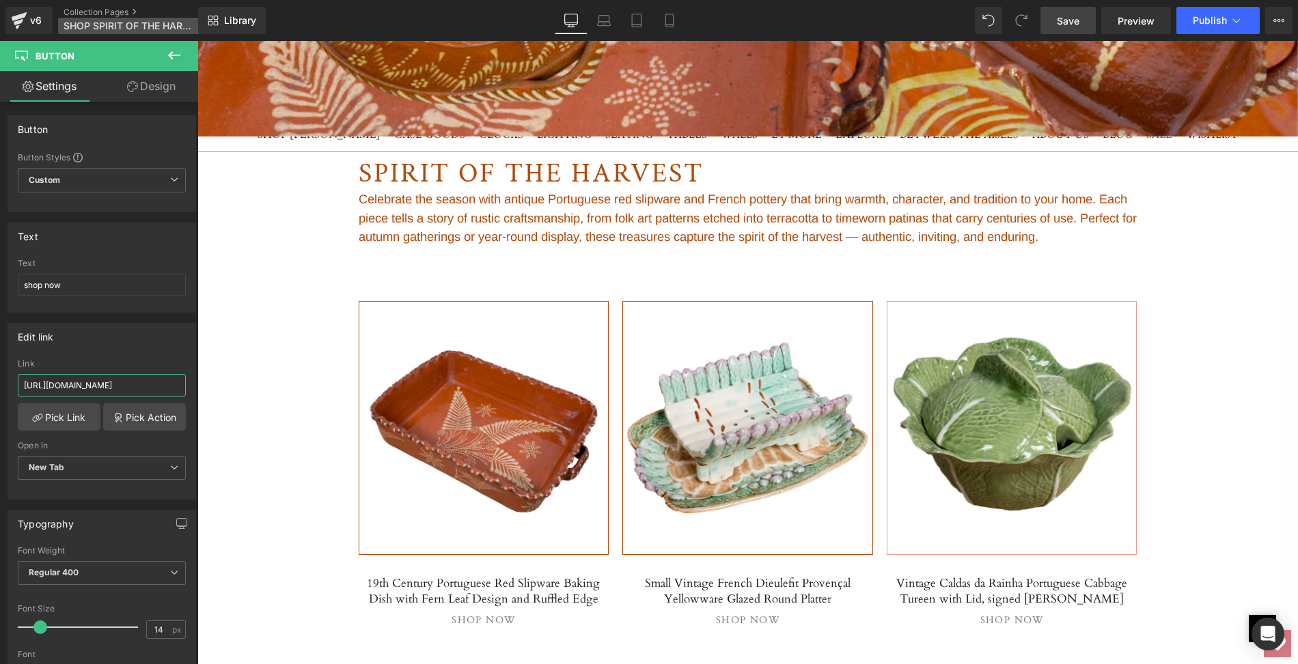
paste input "small-vintage-french-dieulefit-provencal-yelloware-glazed-round-[PERSON_NAME]"
type input "[URL][DOMAIN_NAME]"
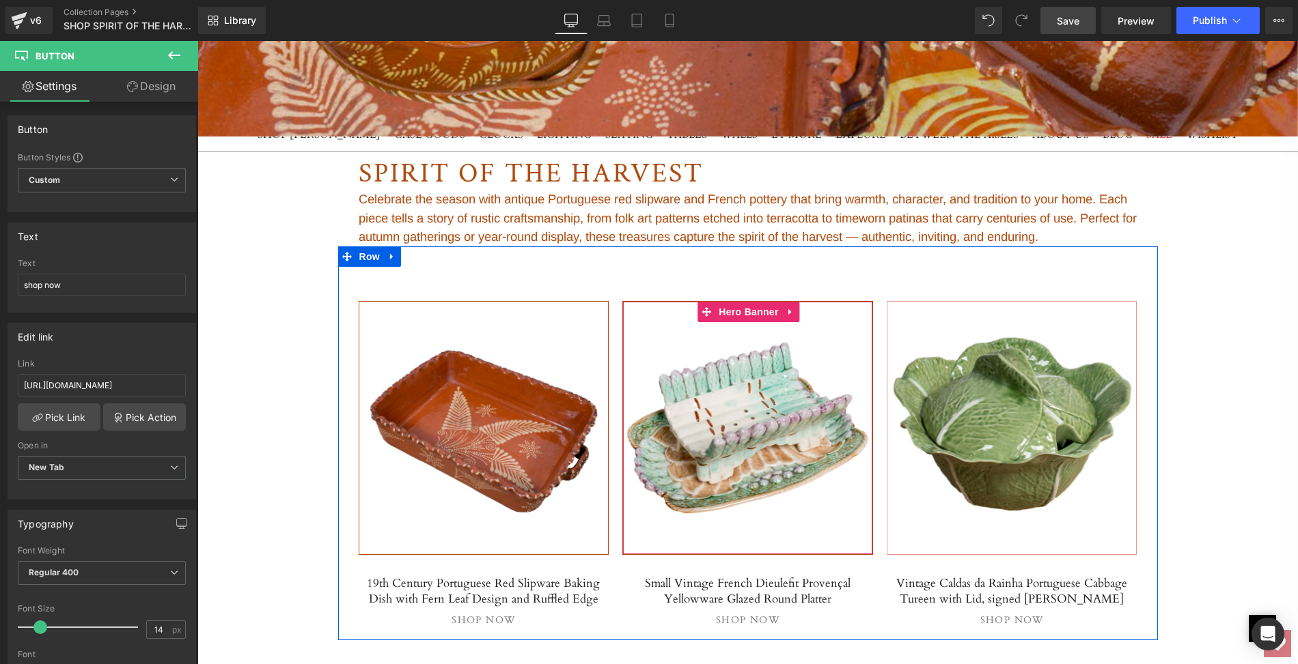
click at [714, 430] on span "Separator" at bounding box center [747, 428] width 249 height 34
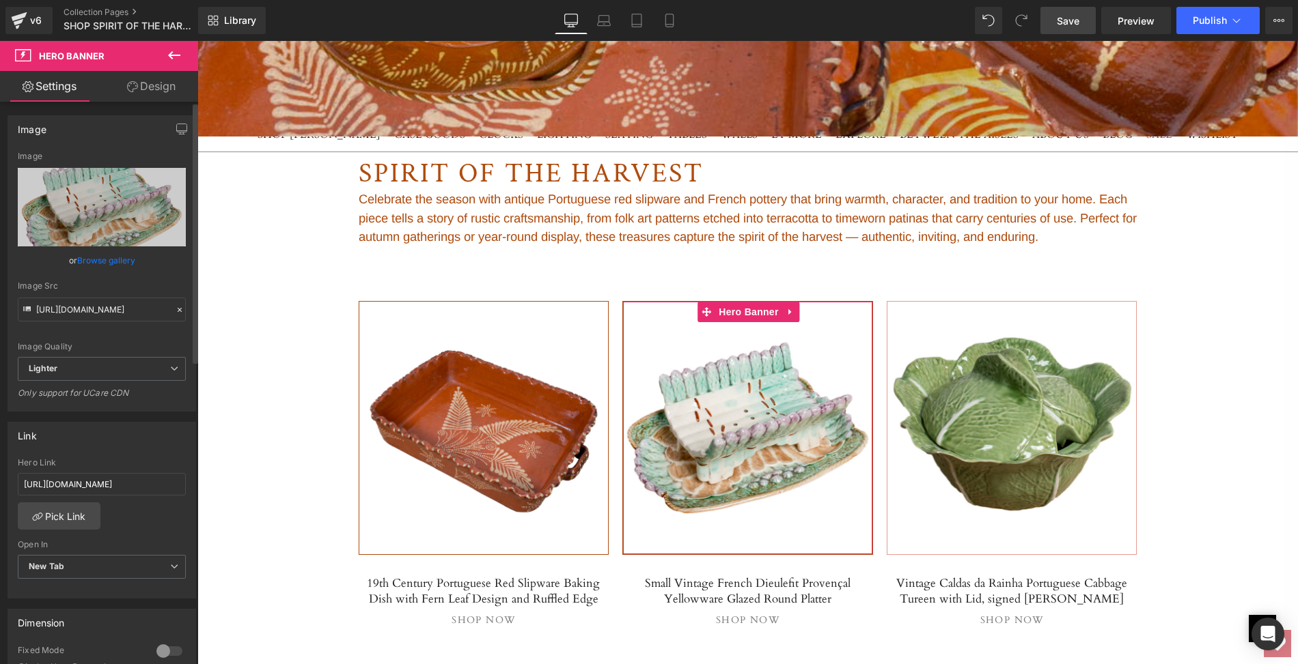
click at [106, 260] on link "Browse gallery" at bounding box center [106, 261] width 58 height 24
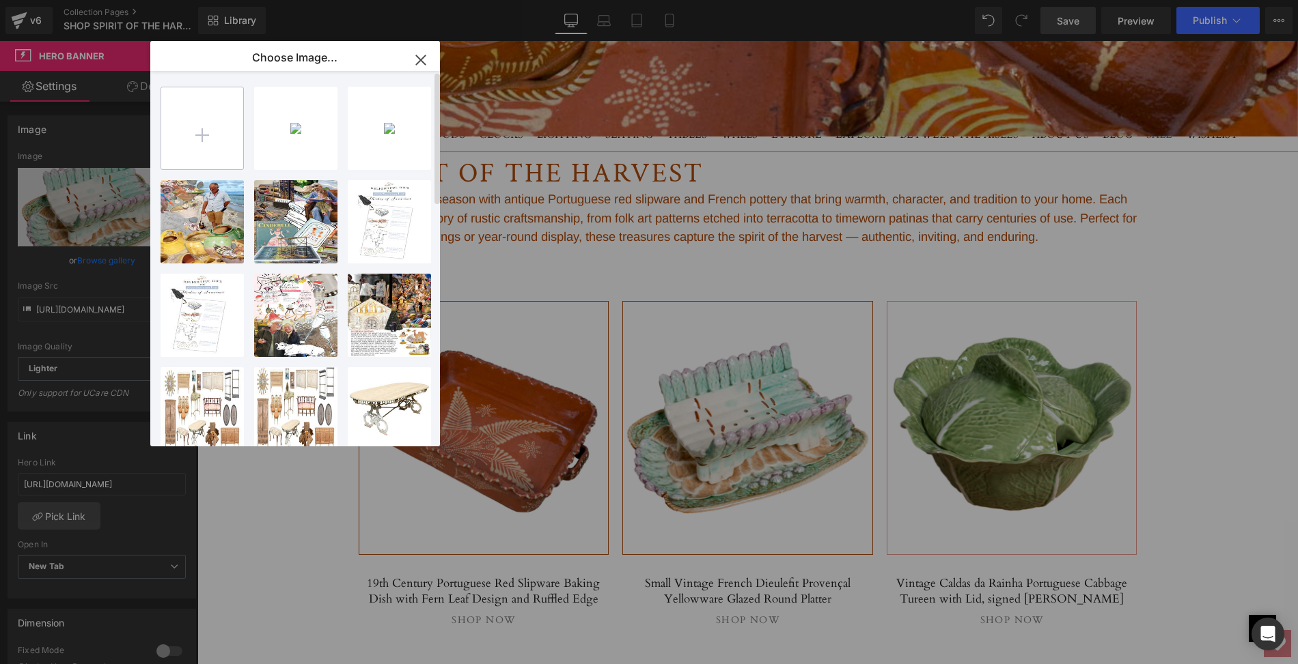
click at [201, 134] on input "file" at bounding box center [202, 128] width 82 height 82
type input "C:\fakepath\LOPI105A-2.jpg"
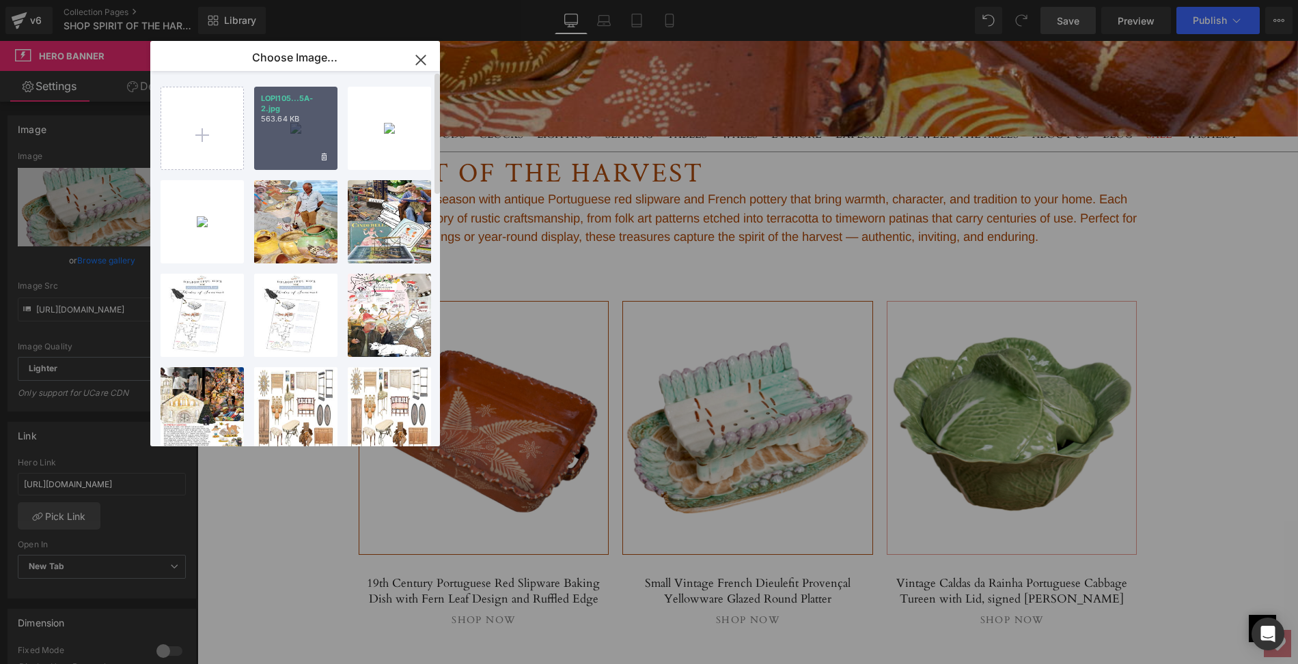
click at [305, 135] on div "LOPI105...5A-2.jpg 563.64 KB" at bounding box center [295, 128] width 83 height 83
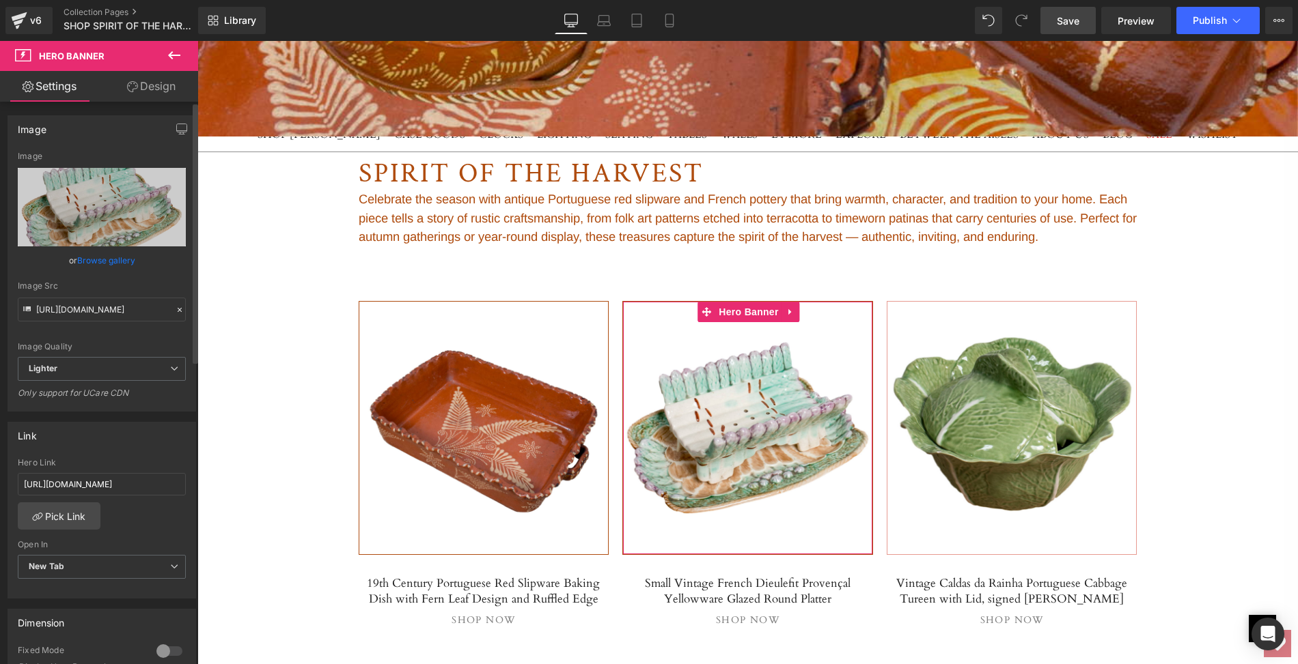
click at [122, 263] on link "Browse gallery" at bounding box center [106, 261] width 58 height 24
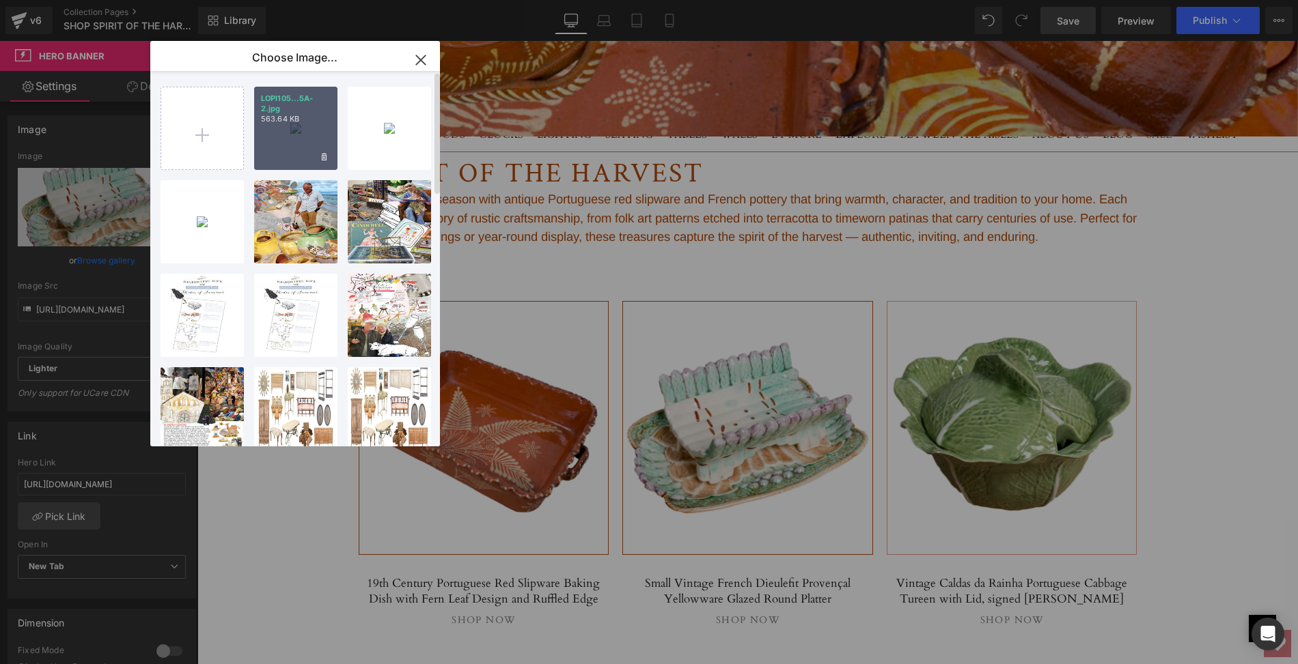
click at [290, 135] on div "LOPI105...5A-2.jpg 563.64 KB" at bounding box center [295, 128] width 83 height 83
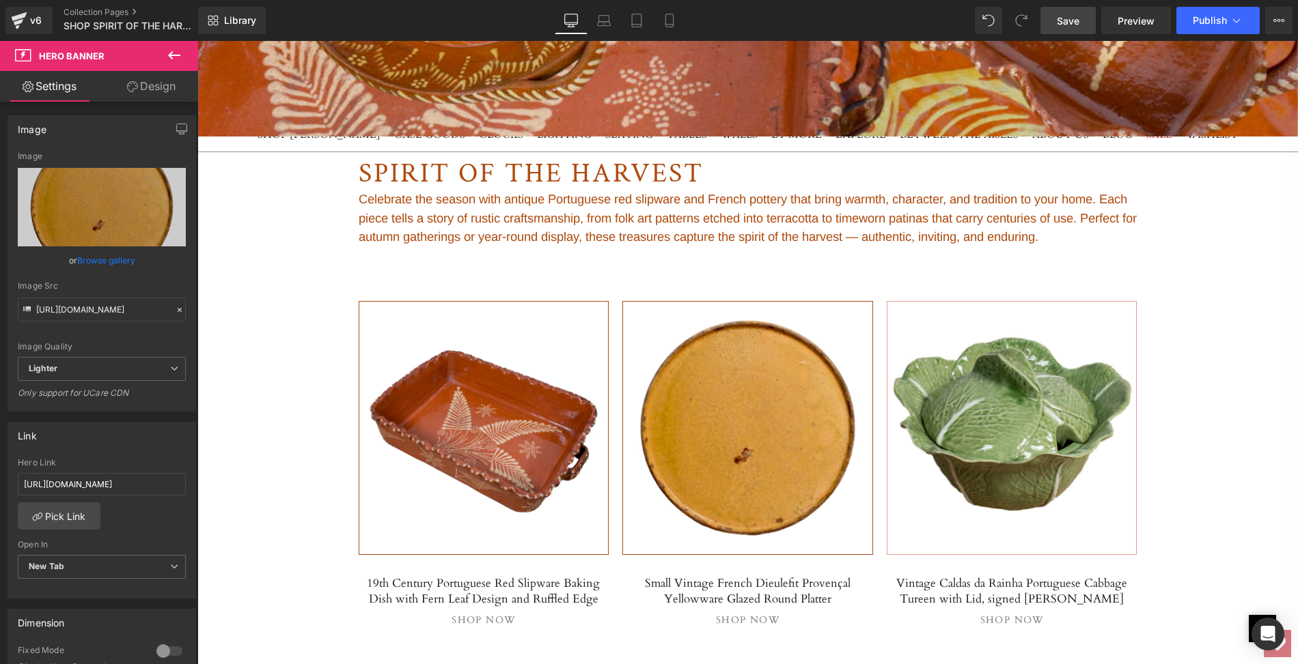
click at [1067, 17] on span "Save" at bounding box center [1067, 21] width 23 height 14
click at [1081, 24] on link "Save" at bounding box center [1067, 20] width 55 height 27
click at [1132, 23] on span "Preview" at bounding box center [1135, 21] width 37 height 14
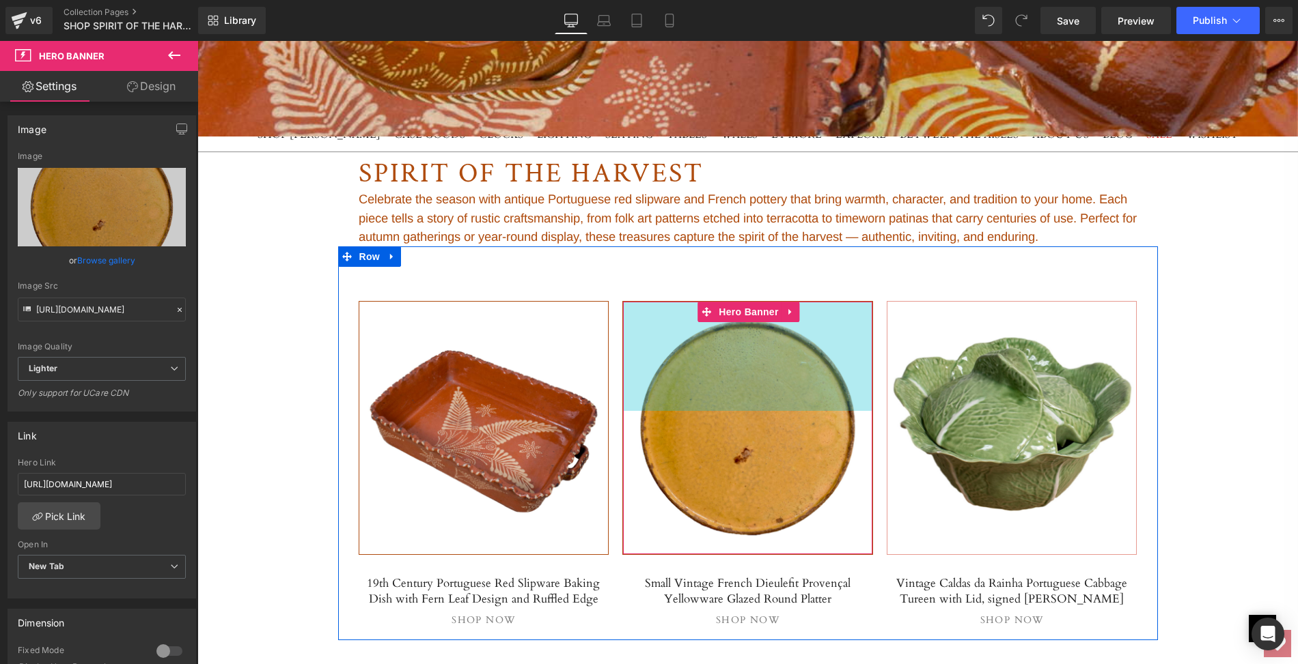
click at [712, 406] on div "160px" at bounding box center [747, 356] width 249 height 109
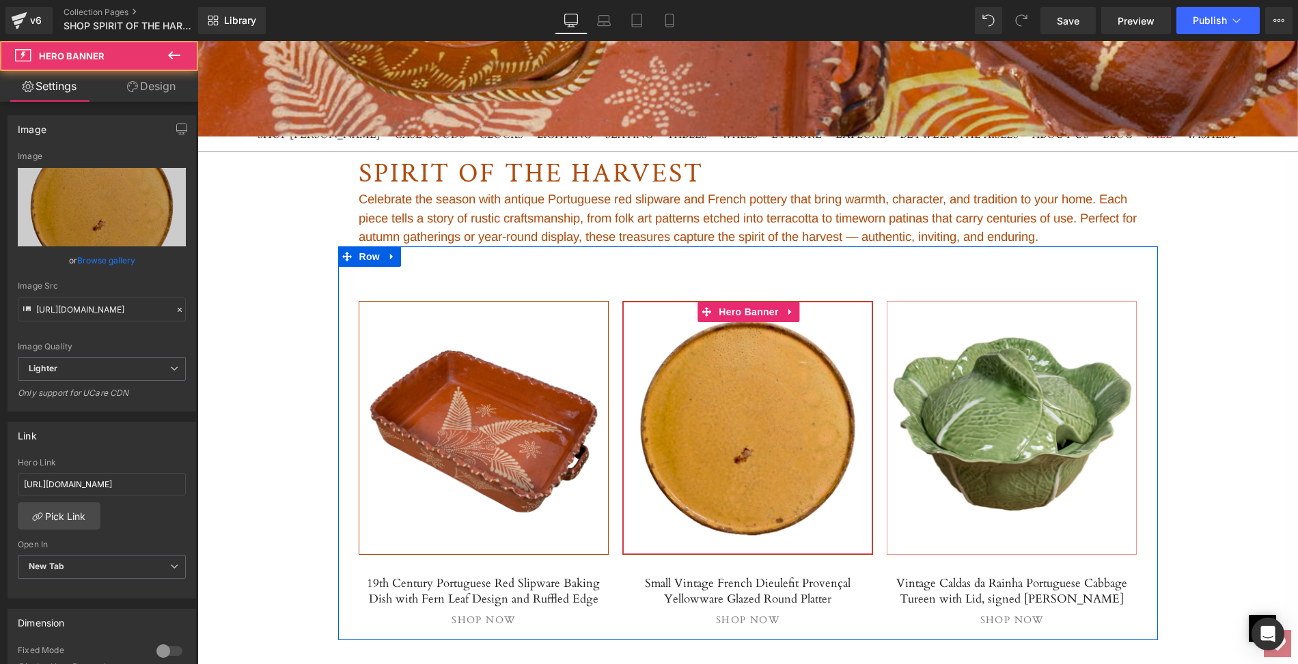
click at [718, 432] on span "Separator" at bounding box center [747, 428] width 249 height 34
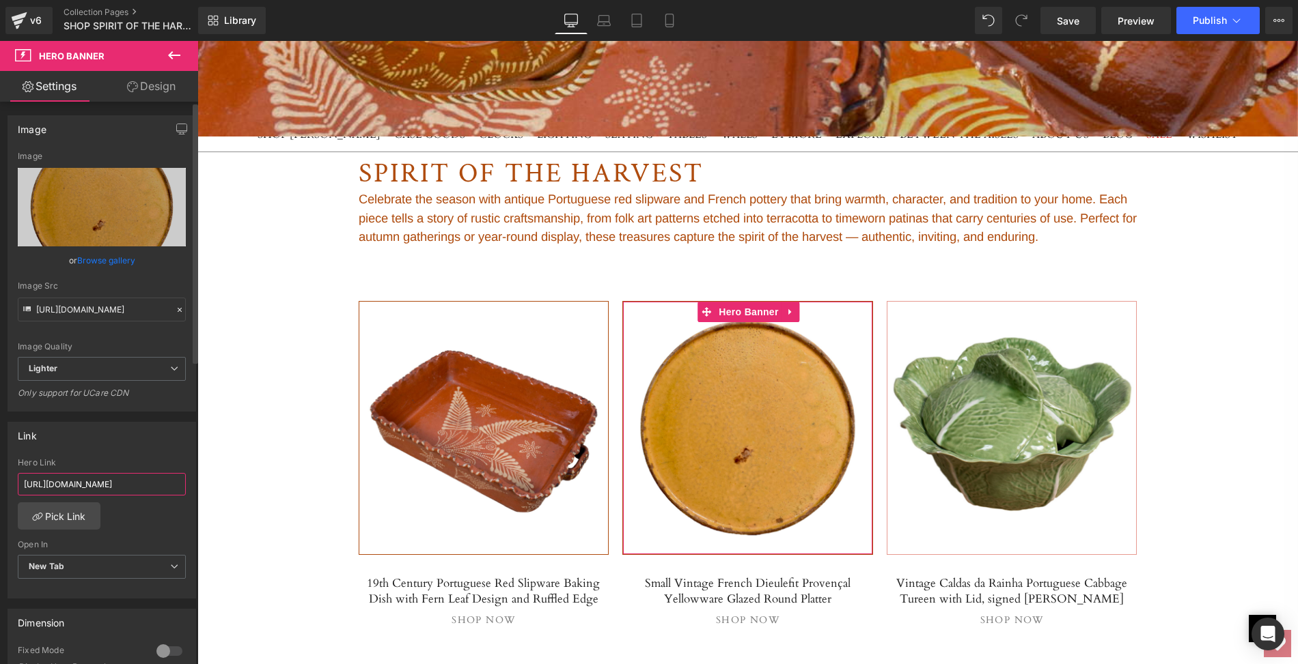
click at [21, 479] on input "[URL][DOMAIN_NAME]" at bounding box center [102, 484] width 168 height 23
drag, startPoint x: 21, startPoint y: 479, endPoint x: 180, endPoint y: 486, distance: 159.2
click at [180, 486] on div "[URL][DOMAIN_NAME]" at bounding box center [102, 484] width 168 height 23
paste input "small-vintage-french-dieulefit-provencal-yelloware-glazed-round-[PERSON_NAME]"
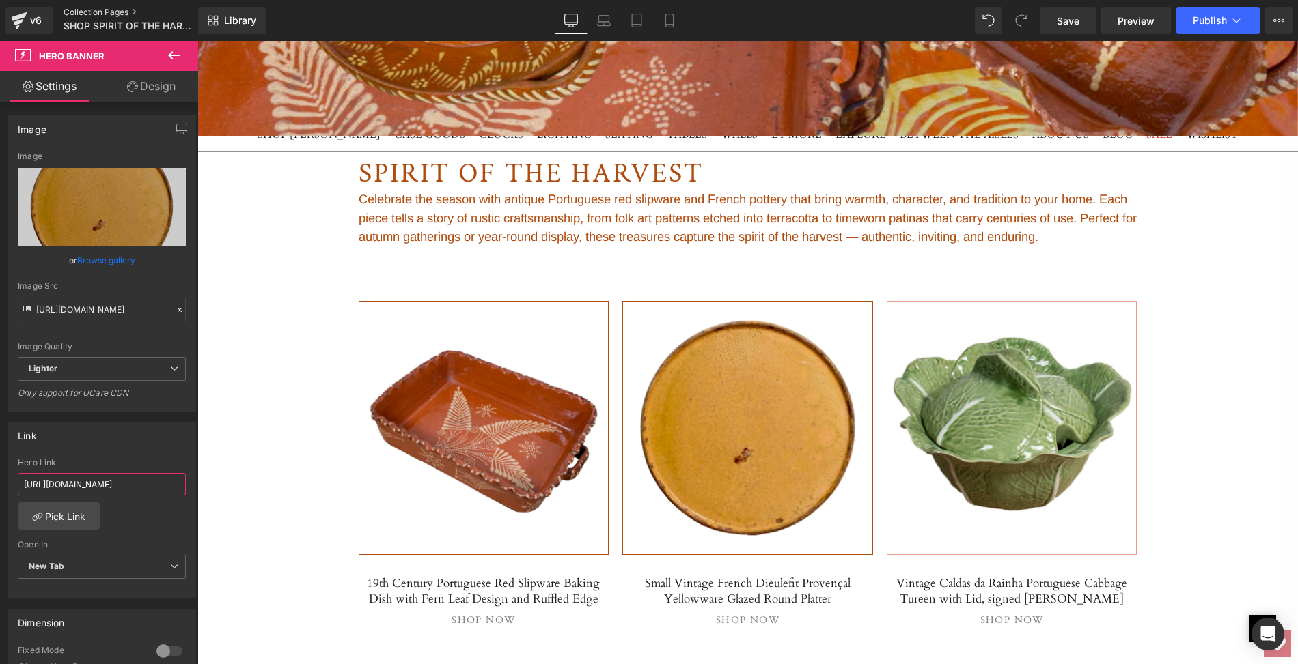
type input "[URL][DOMAIN_NAME]"
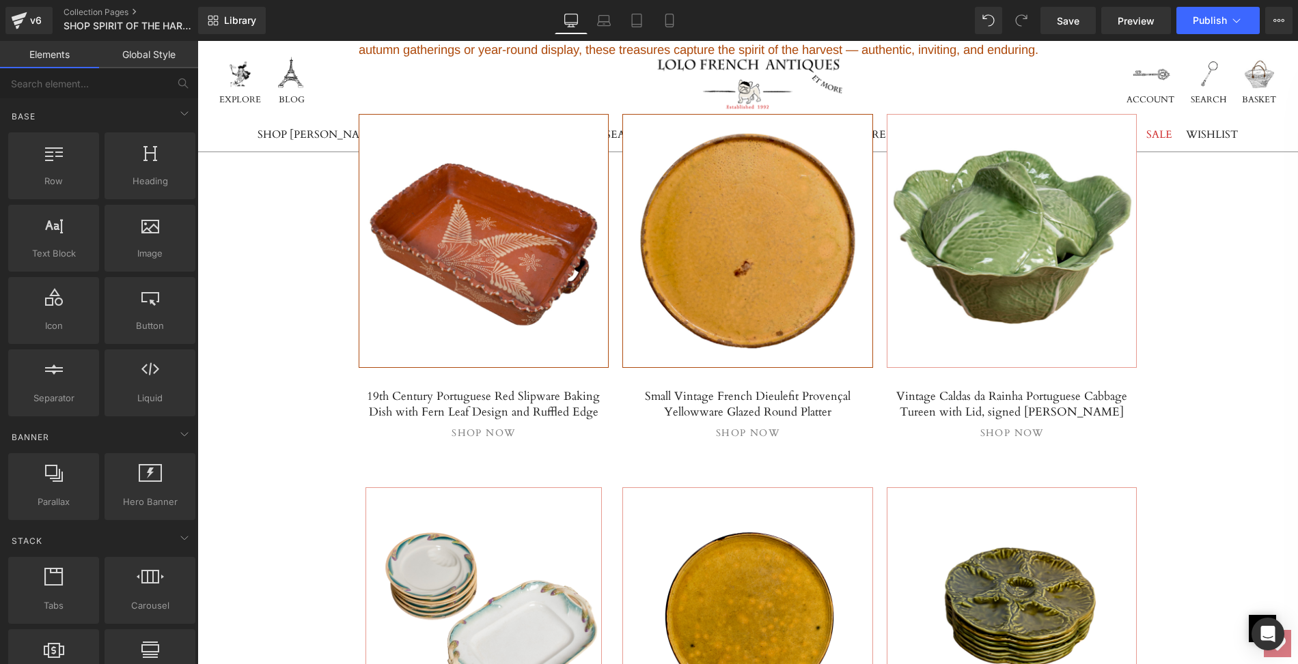
scroll to position [832, 0]
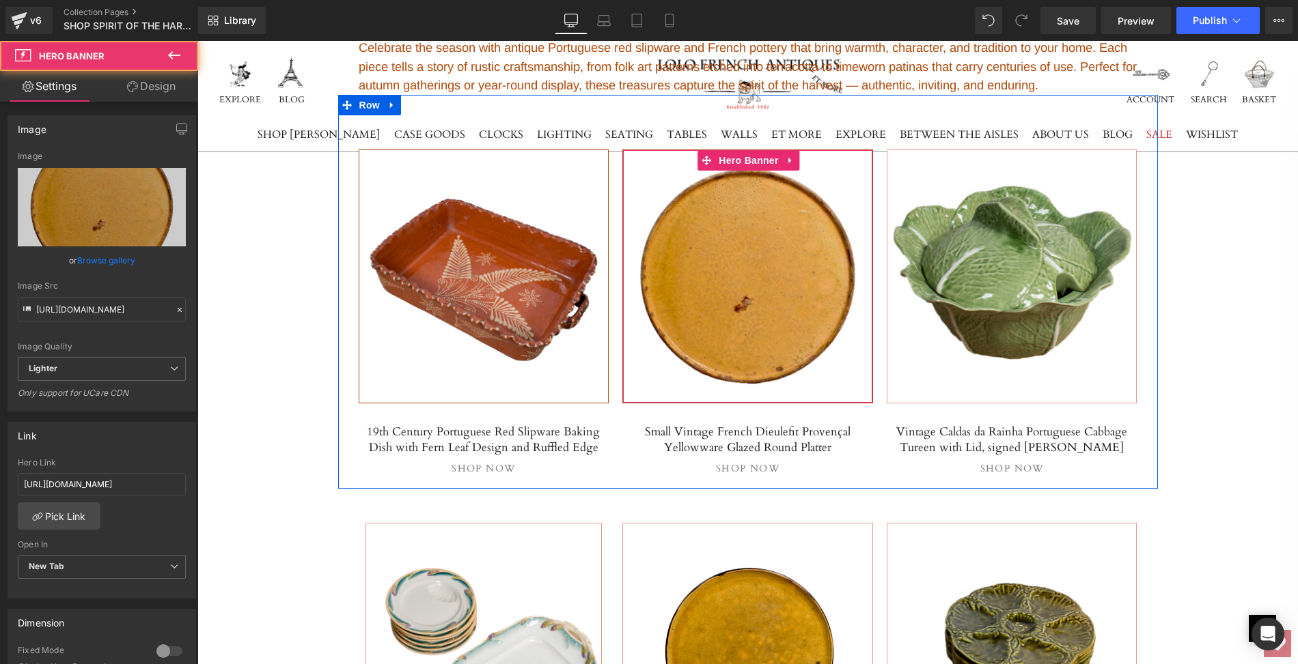
click at [698, 291] on span "Separator" at bounding box center [747, 277] width 249 height 34
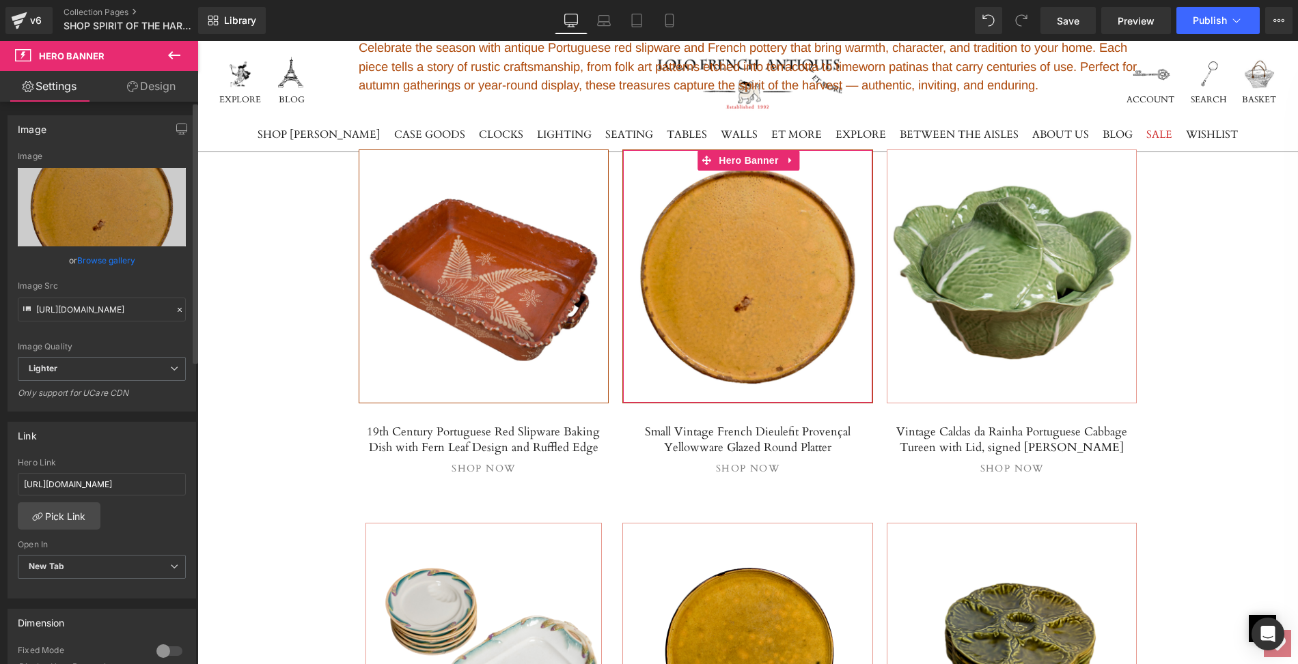
click at [115, 259] on link "Browse gallery" at bounding box center [106, 261] width 58 height 24
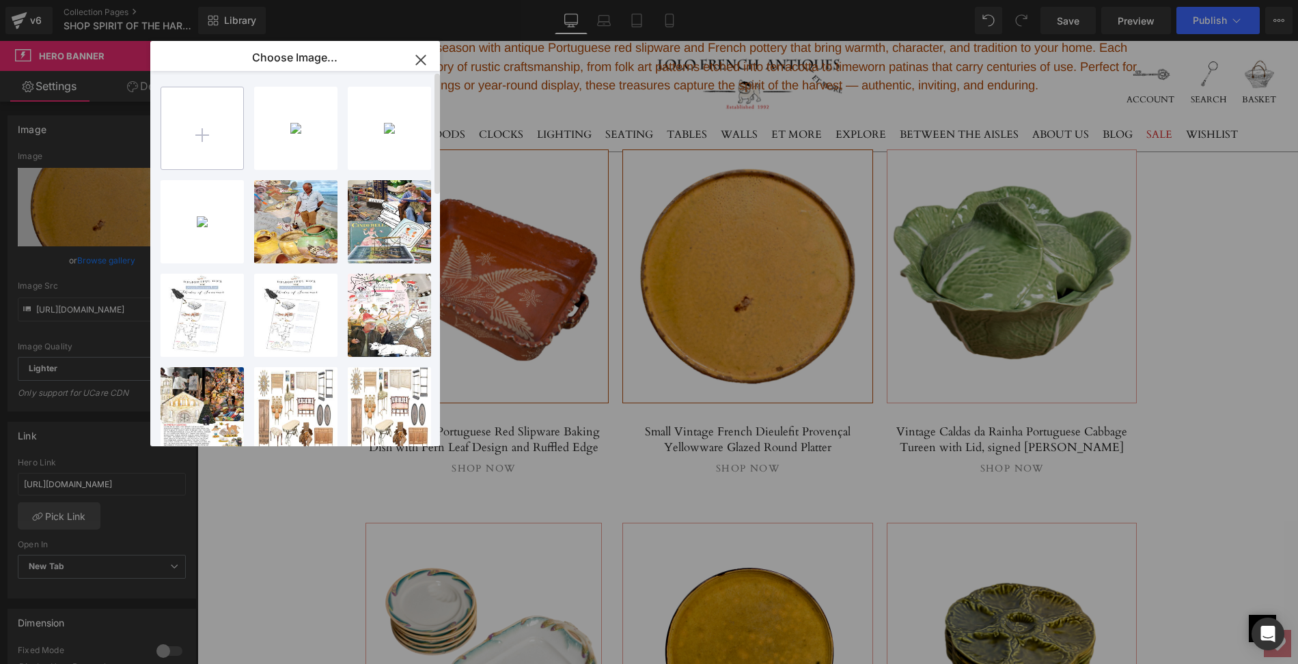
click at [203, 135] on input "file" at bounding box center [202, 128] width 82 height 82
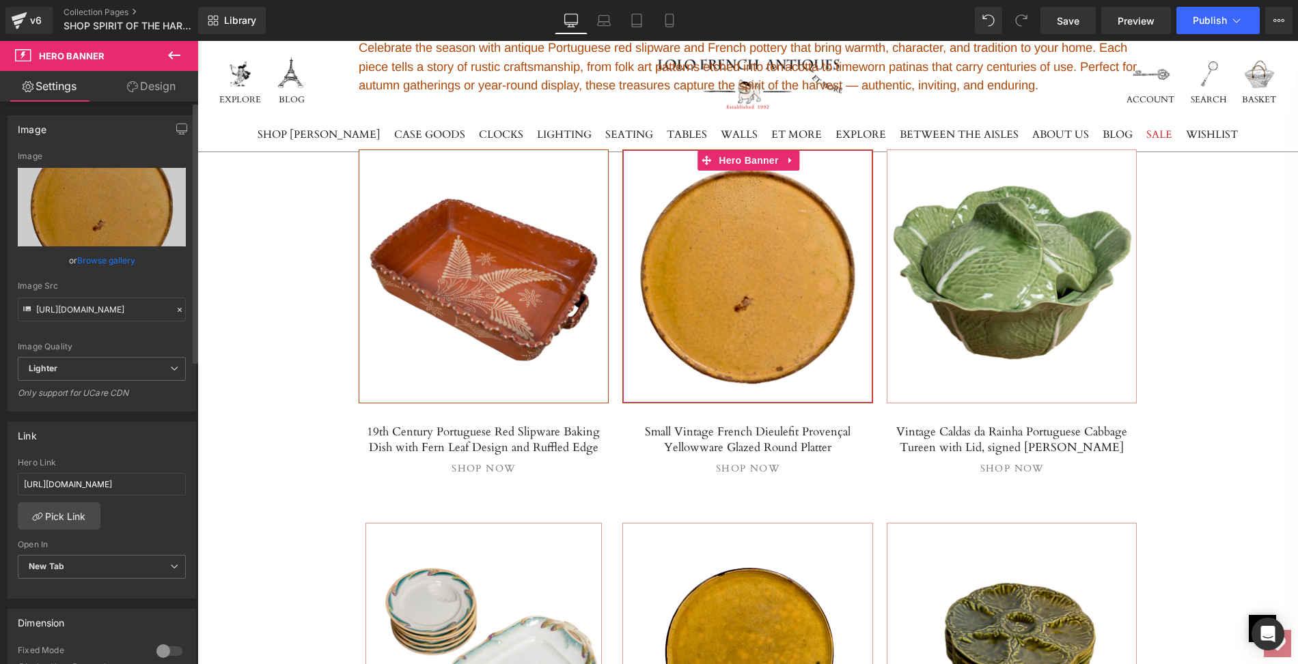
click at [124, 257] on link "Browse gallery" at bounding box center [106, 261] width 58 height 24
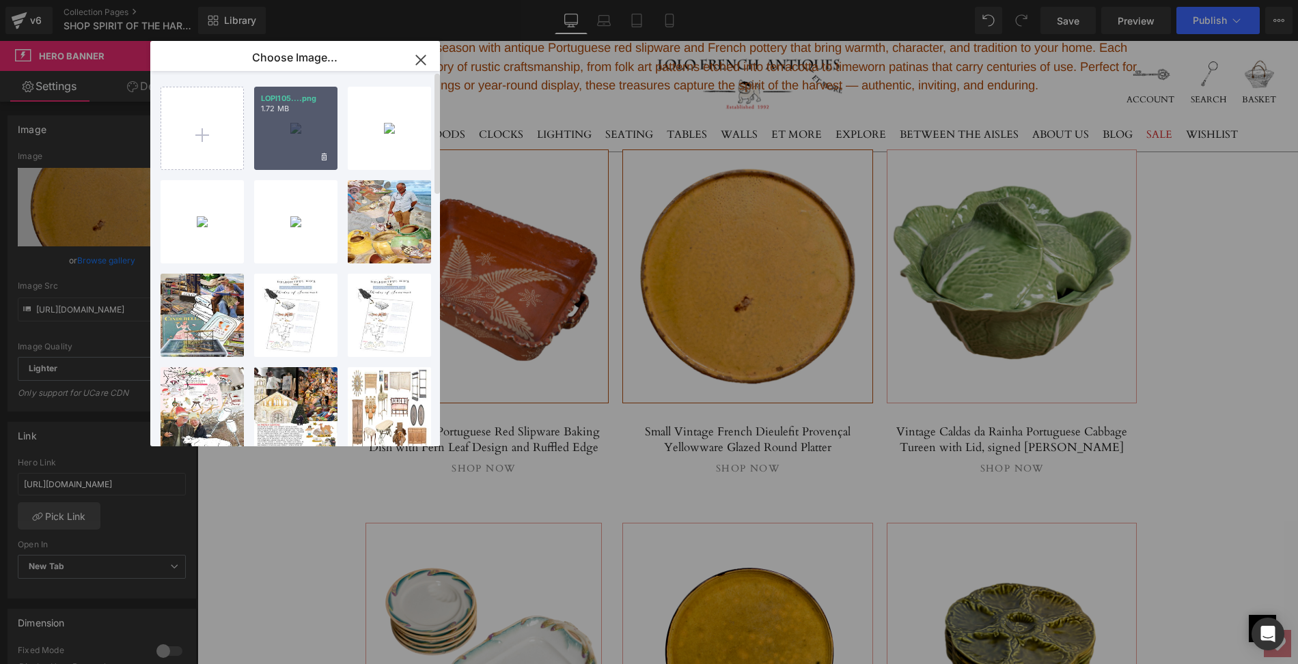
click at [288, 135] on div "LOPI105....png 1.72 MB" at bounding box center [295, 128] width 83 height 83
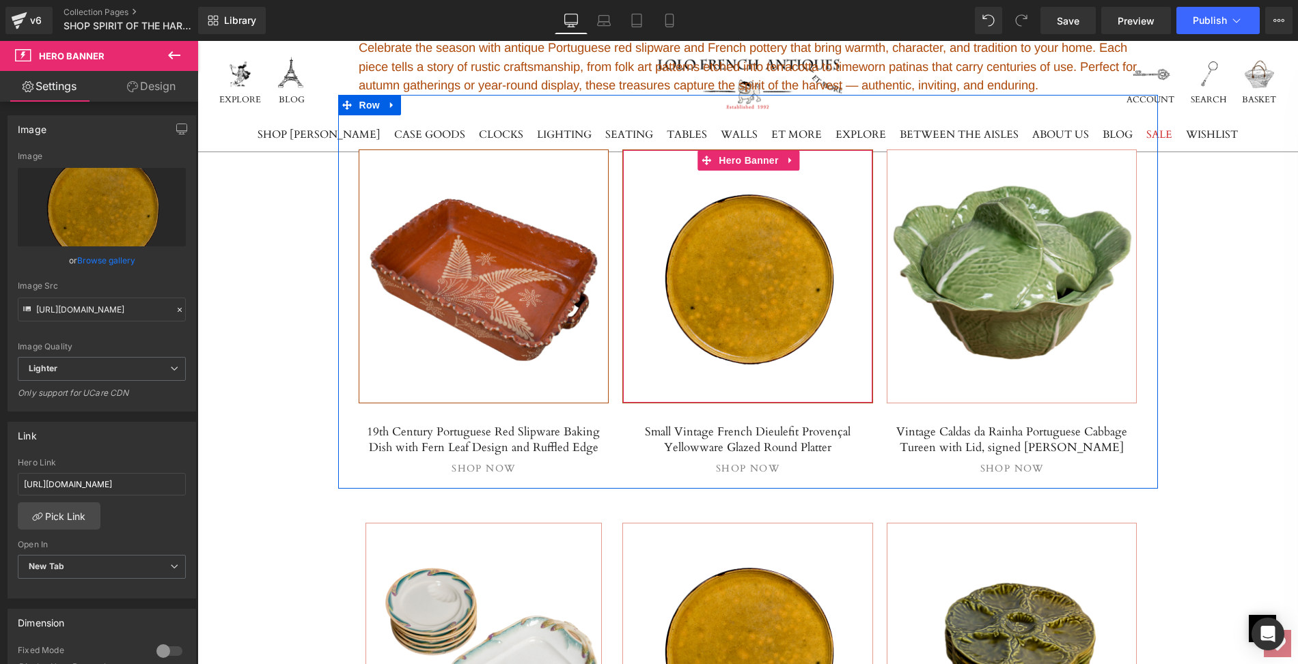
click at [742, 290] on span "Separator" at bounding box center [747, 277] width 249 height 34
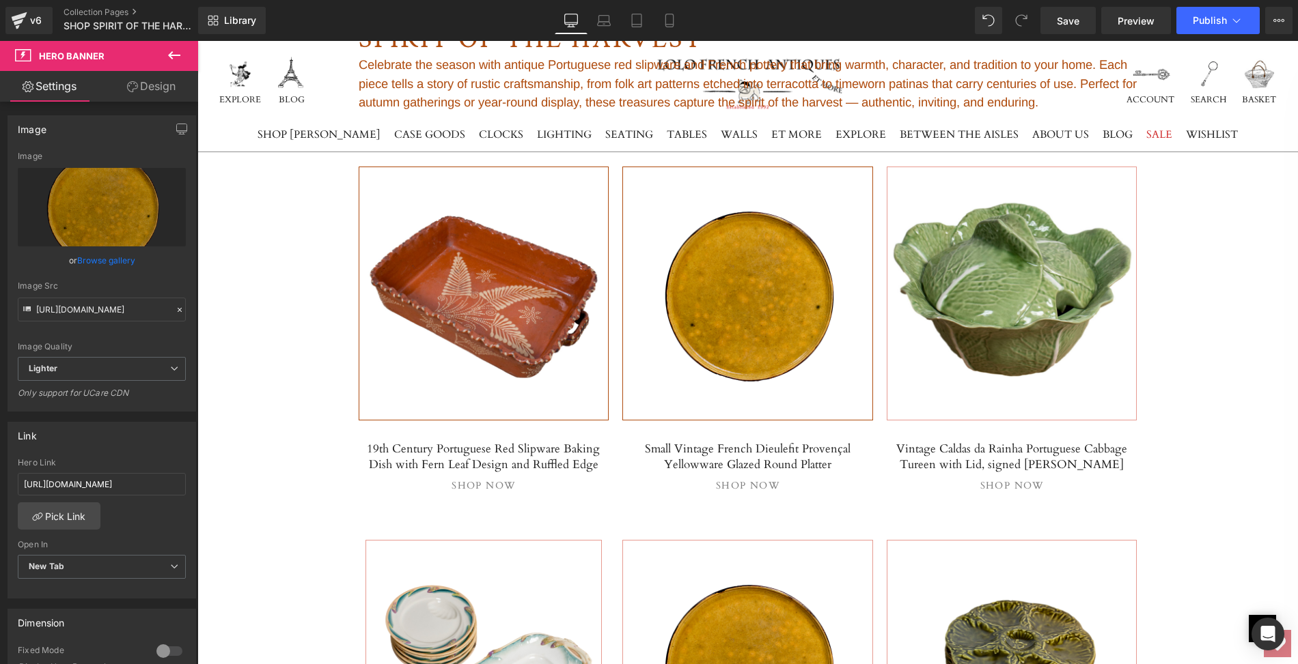
scroll to position [813, 0]
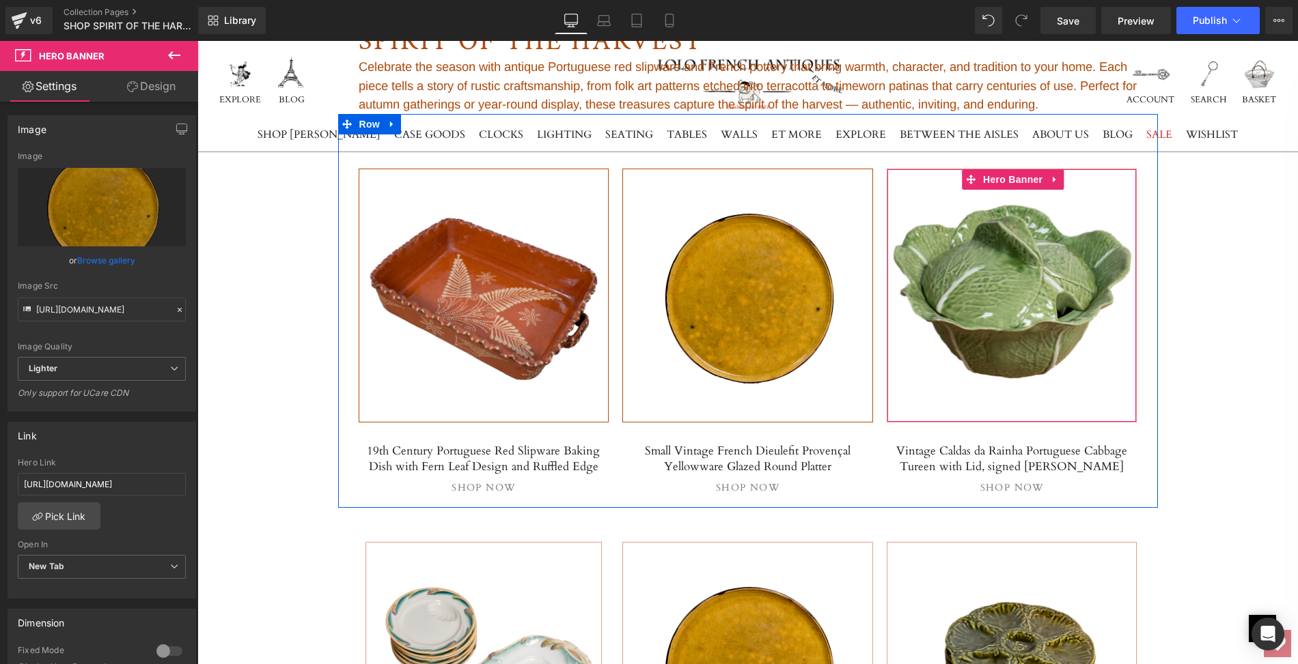
click at [1000, 320] on div at bounding box center [1011, 295] width 249 height 253
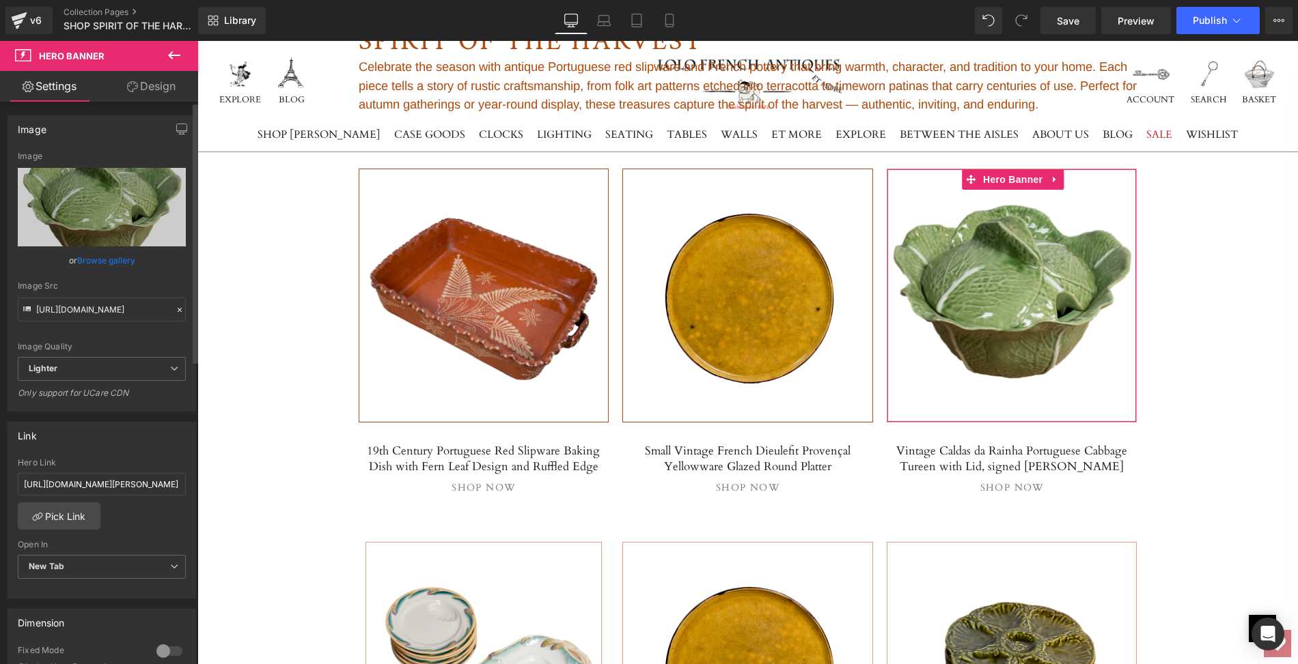
click at [100, 260] on link "Browse gallery" at bounding box center [106, 261] width 58 height 24
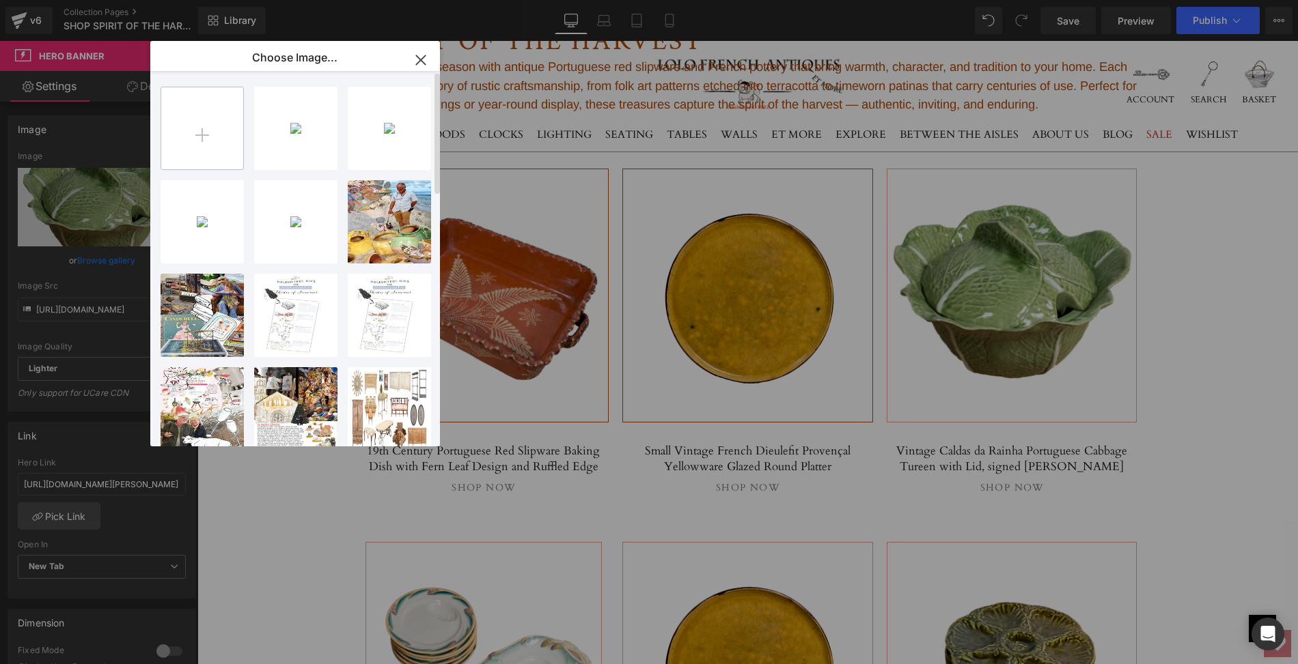
click at [199, 135] on input "file" at bounding box center [202, 128] width 82 height 82
type input "C:\fakepath\LOPL73D-5_clipped_rev_1.png"
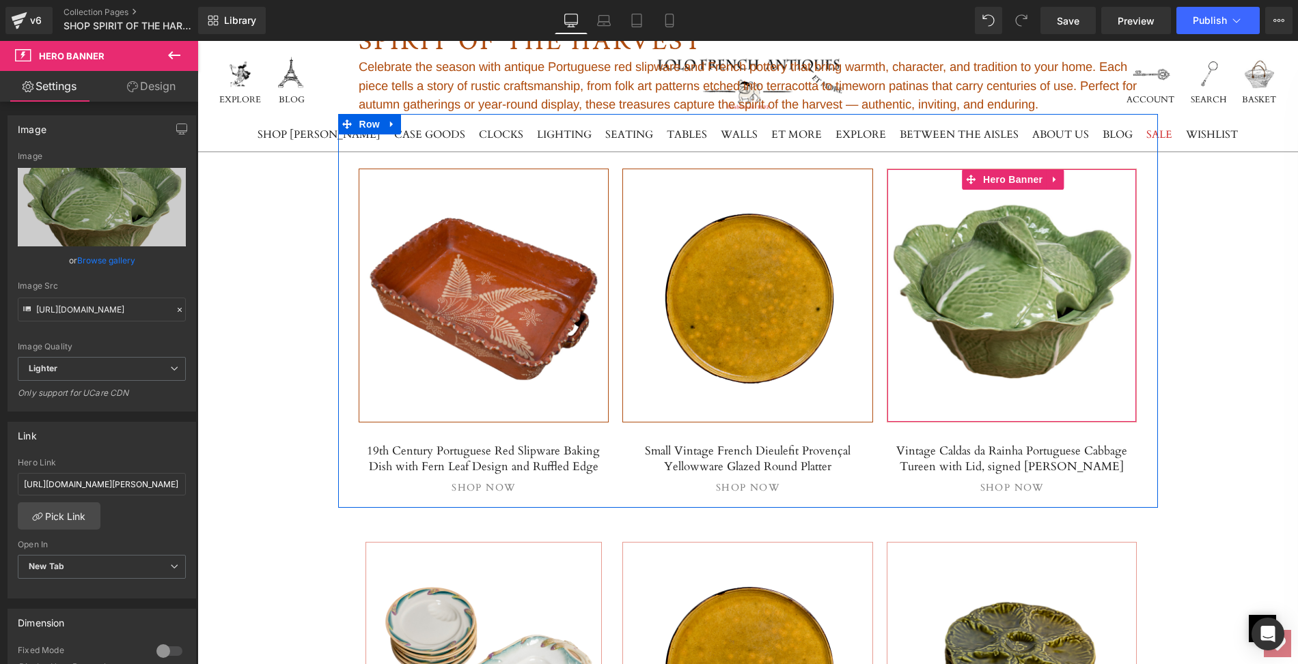
click at [978, 371] on div at bounding box center [1011, 295] width 249 height 253
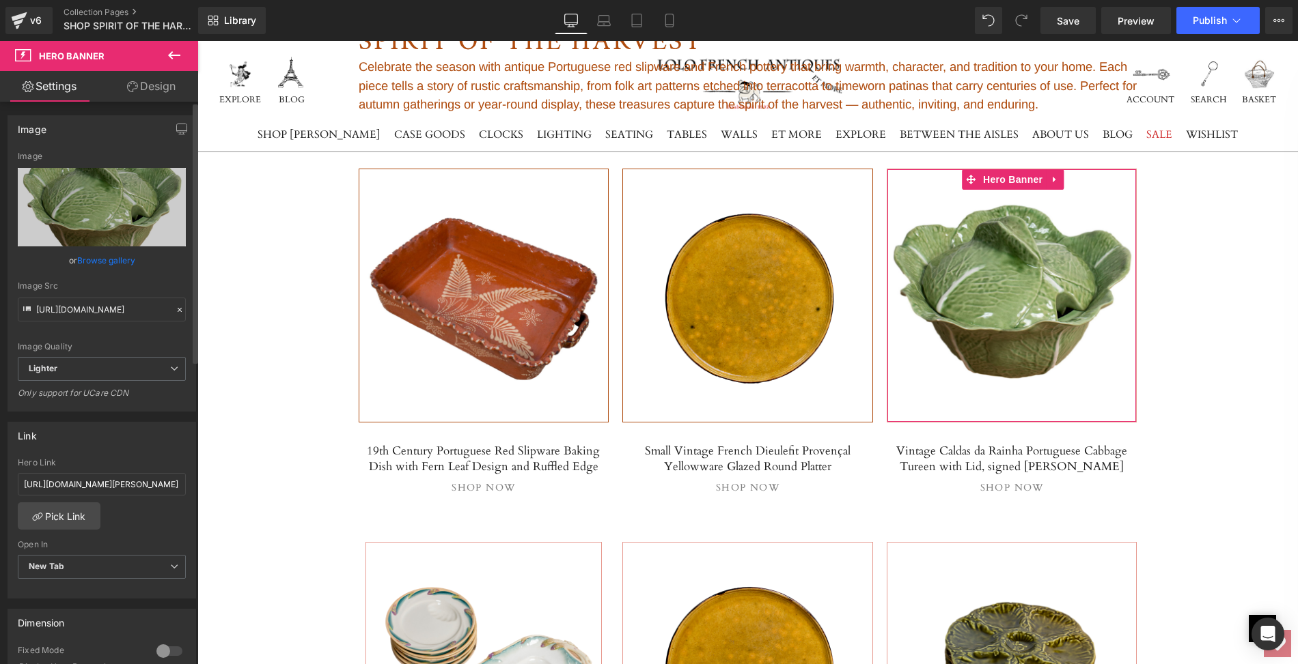
click at [117, 258] on link "Browse gallery" at bounding box center [106, 261] width 58 height 24
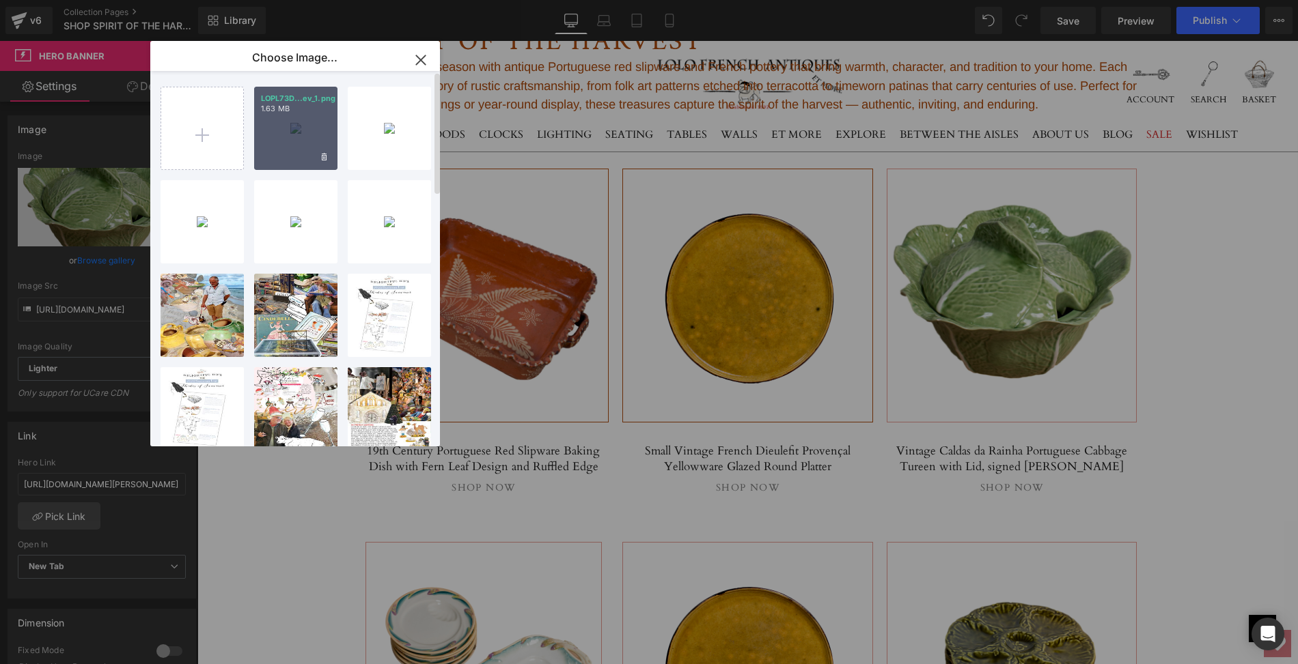
click at [289, 129] on div "LOPL73D...ev_1.png 1.63 MB" at bounding box center [295, 128] width 83 height 83
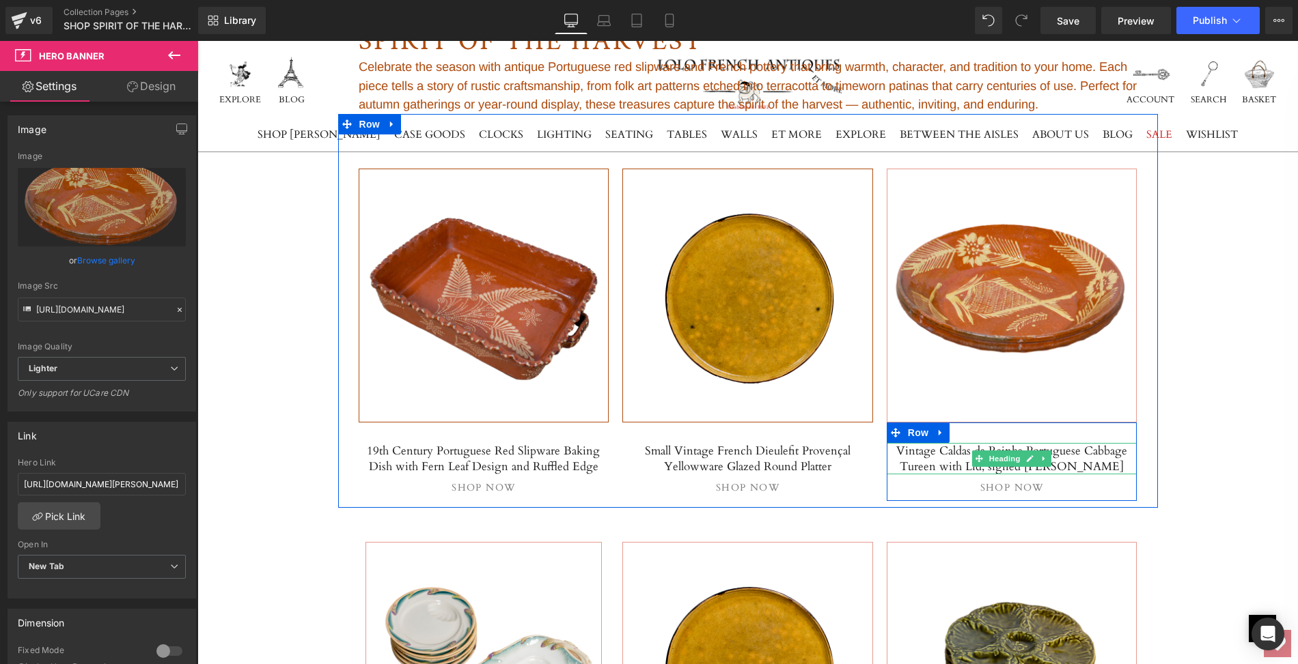
click at [955, 449] on h5 "Vintage Caldas da Rainha Portuguese Cabbage Tureen with Lid, signed [PERSON_NAM…" at bounding box center [1011, 458] width 251 height 31
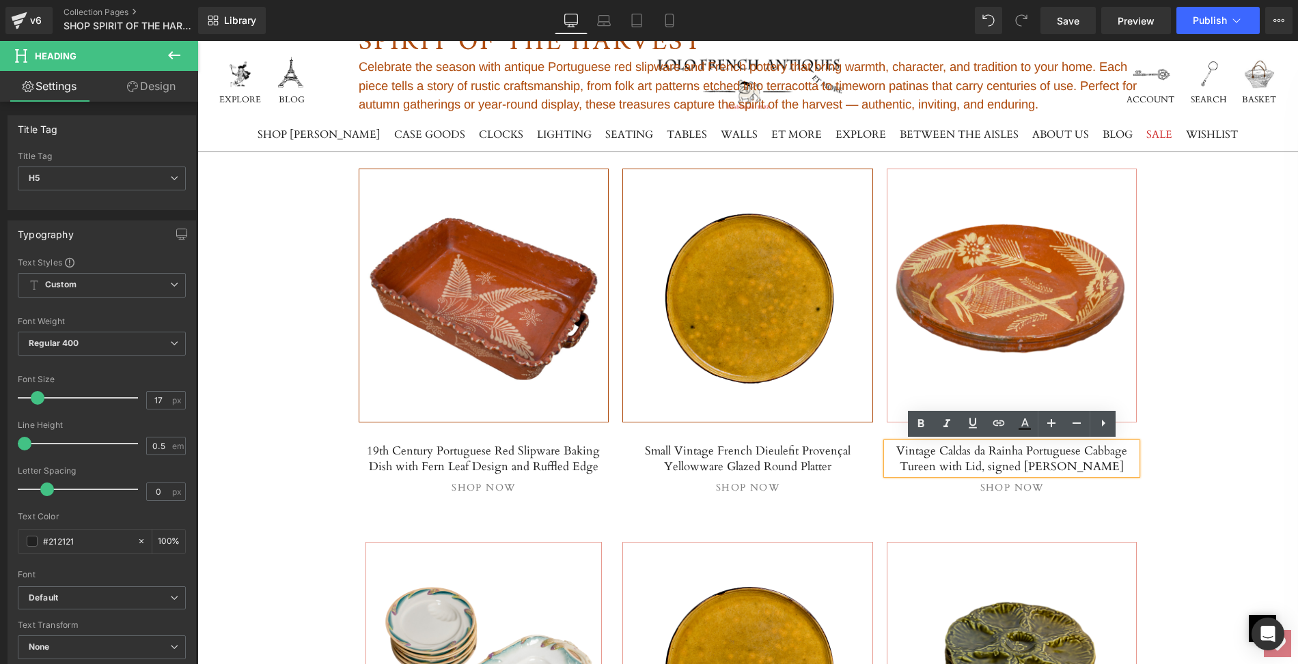
click at [903, 449] on h5 "Vintage Caldas da Rainha Portuguese Cabbage Tureen with Lid, signed [PERSON_NAM…" at bounding box center [1011, 458] width 251 height 31
drag, startPoint x: 903, startPoint y: 449, endPoint x: 1103, endPoint y: 460, distance: 200.4
click at [1103, 460] on h5 "Vintage Caldas da Rainha Portuguese Cabbage Tureen with Lid, signed [PERSON_NAM…" at bounding box center [1011, 458] width 251 height 31
paste div
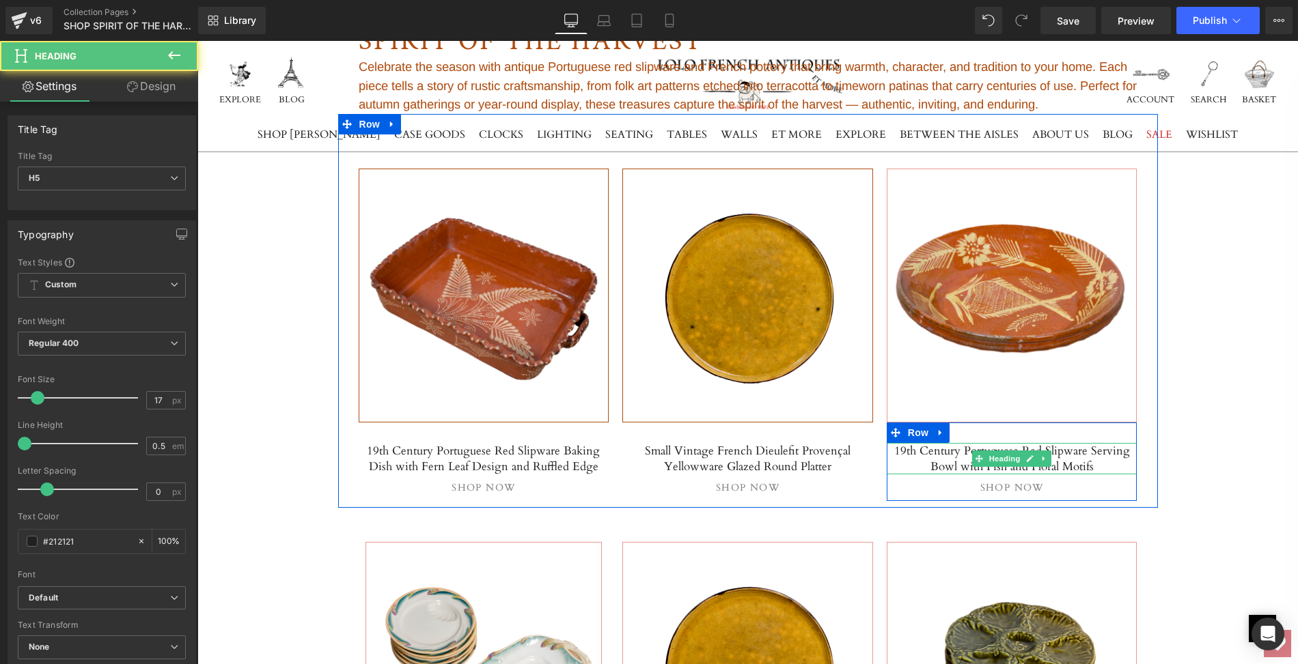
click at [904, 448] on h5 "19th Century Portuguese Red Slipware Serving Bowl with Fish and Floral Motifs" at bounding box center [1011, 458] width 251 height 31
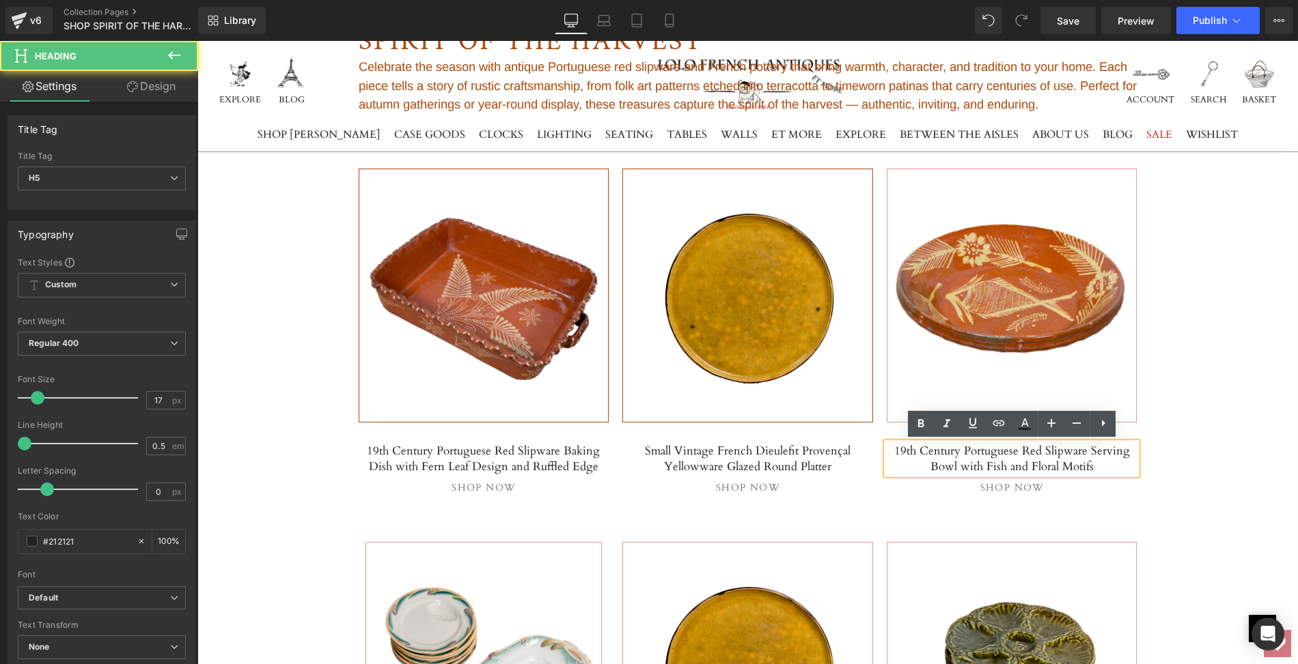
click at [888, 448] on h5 "19th Century Portuguese Red Slipware Serving Bowl with Fish and Floral Motifs" at bounding box center [1011, 458] width 251 height 31
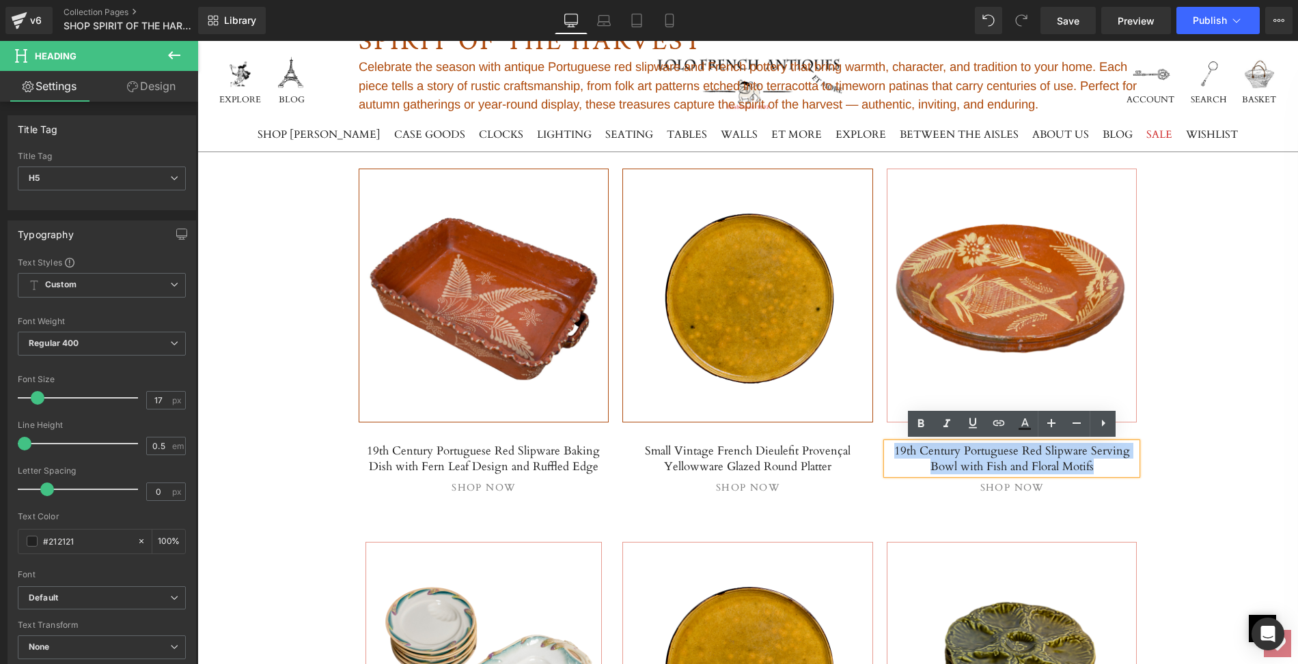
drag, startPoint x: 888, startPoint y: 448, endPoint x: 1090, endPoint y: 464, distance: 202.1
click at [1090, 464] on h5 "19th Century Portuguese Red Slipware Serving Bowl with Fish and Floral Motifs" at bounding box center [1011, 458] width 251 height 31
click at [999, 425] on icon at bounding box center [999, 423] width 12 height 5
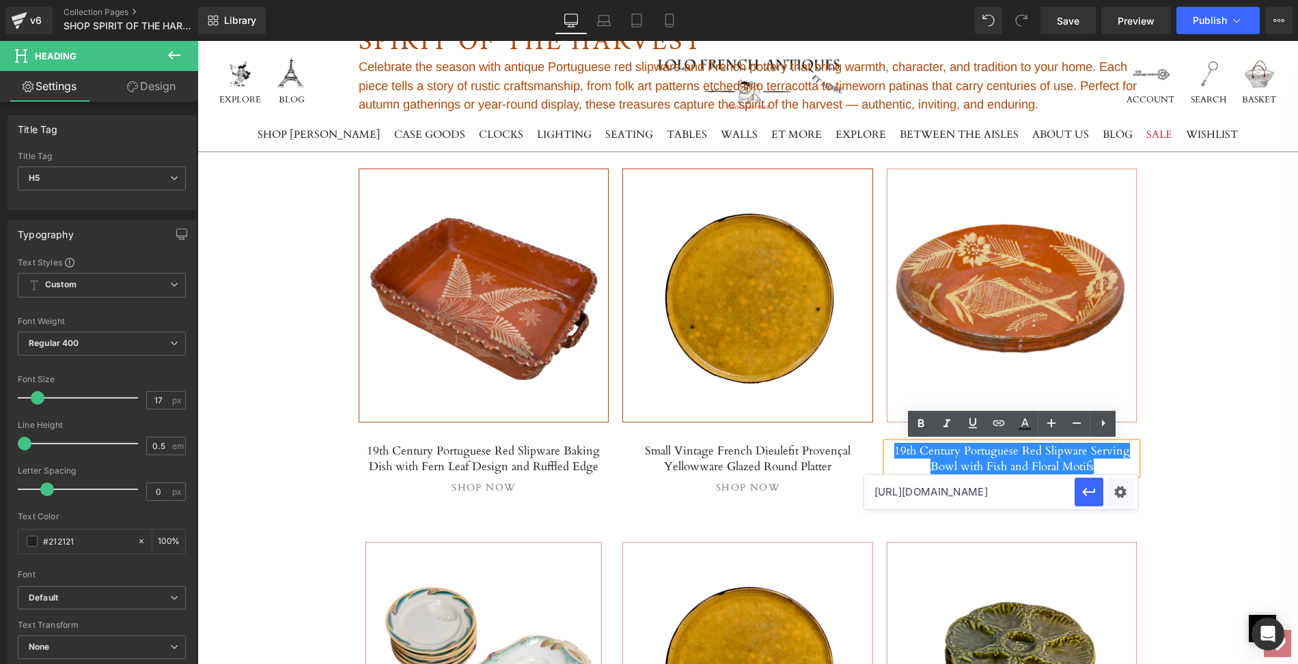
paste input "19th-century-portuguese-red-slipware-serving-bowl-with-fish-and-floral-motifs"
type input "[URL][DOMAIN_NAME]"
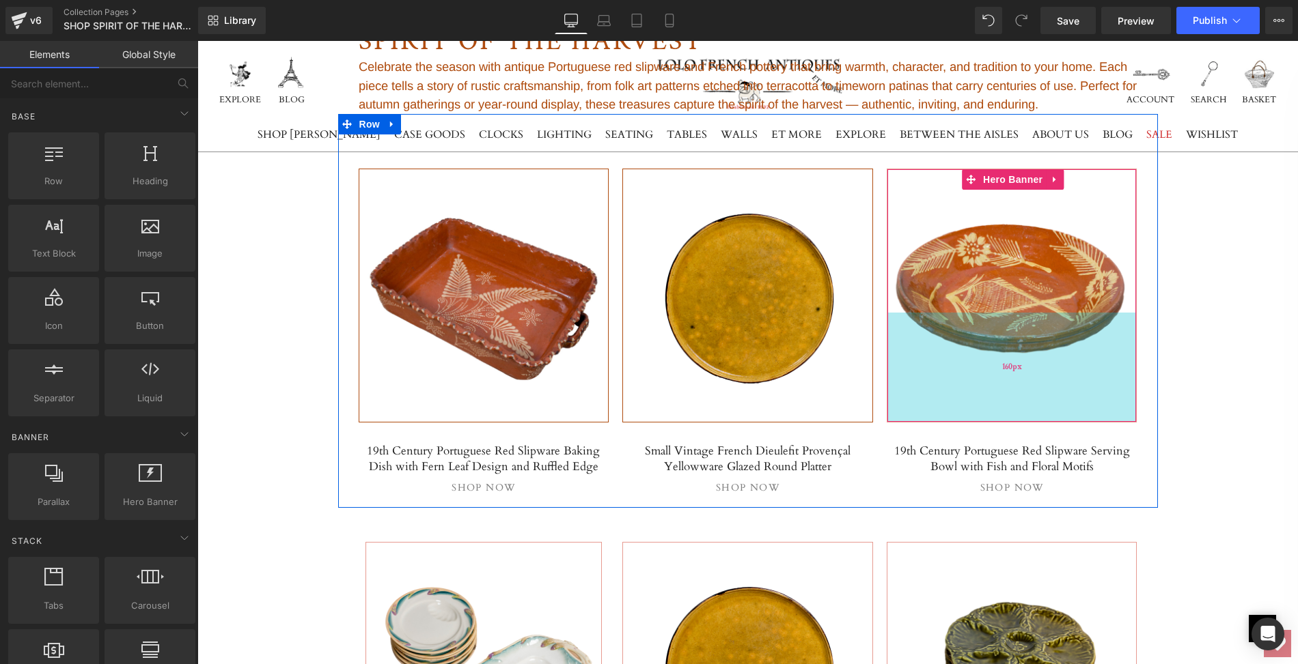
click at [998, 338] on div "160px" at bounding box center [1011, 367] width 249 height 109
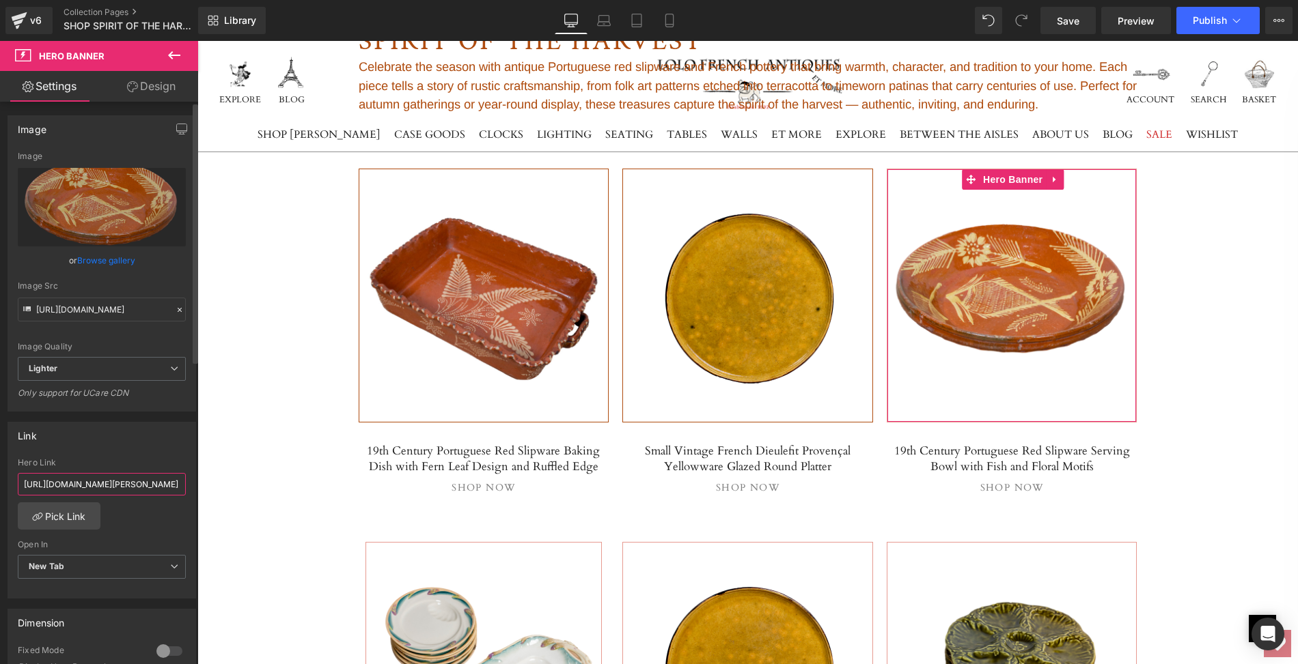
click at [23, 481] on input "[URL][DOMAIN_NAME][PERSON_NAME]" at bounding box center [102, 484] width 168 height 23
drag, startPoint x: 23, startPoint y: 481, endPoint x: 184, endPoint y: 485, distance: 161.9
click at [184, 485] on div "[URL][DOMAIN_NAME][PERSON_NAME] Hero Link [URL][DOMAIN_NAME][PERSON_NAME] Pick …" at bounding box center [101, 528] width 187 height 140
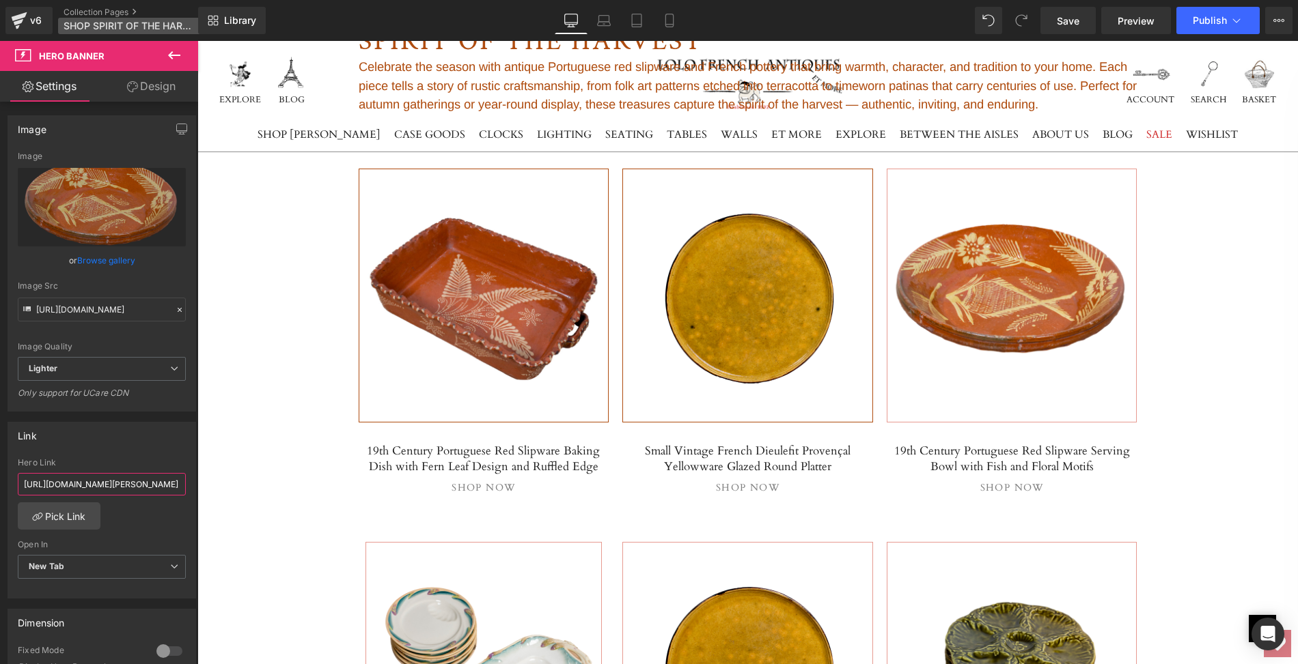
paste input "19th-century-portuguese-red-slipware-serving-bowl-with-fish-and-floral-motif"
type input "[URL][DOMAIN_NAME]"
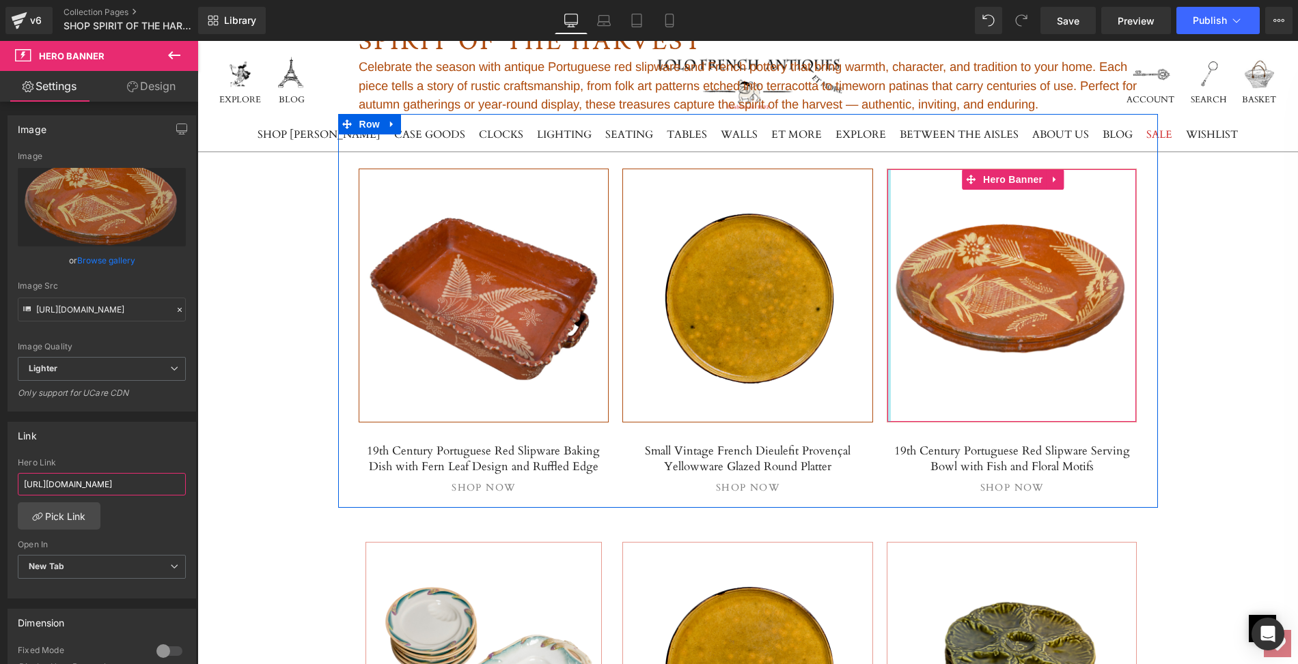
click at [890, 369] on div at bounding box center [888, 295] width 3 height 253
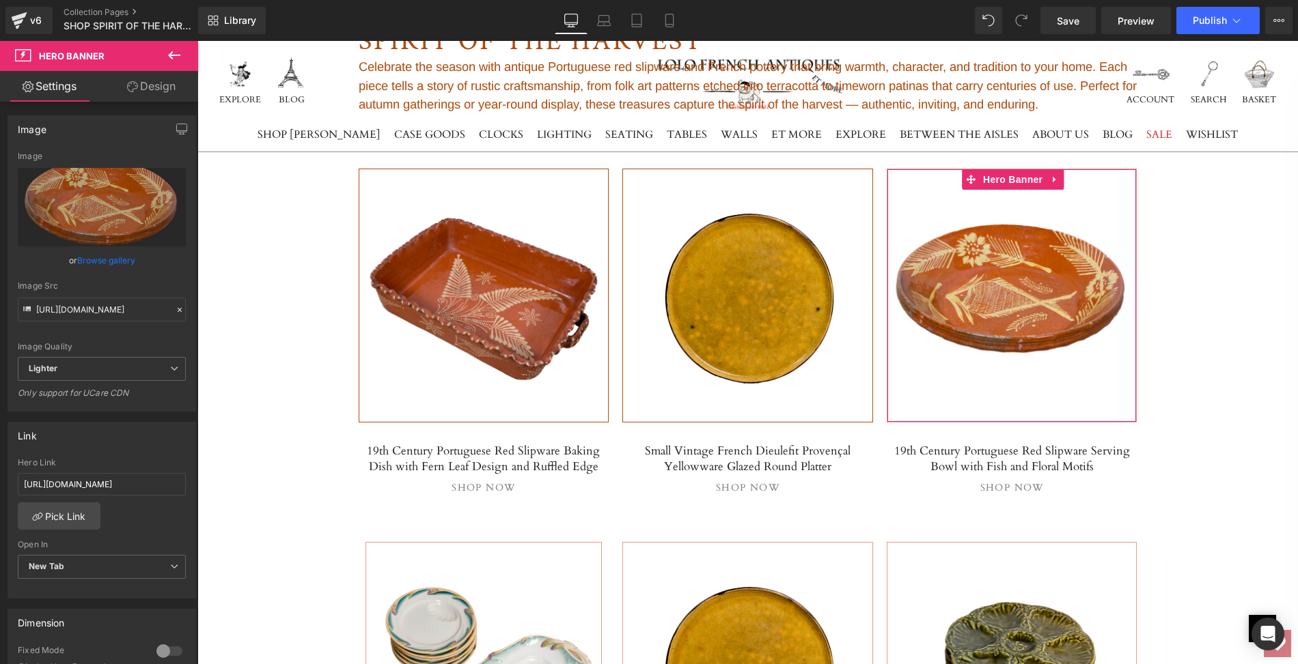
click at [151, 92] on link "Design" at bounding box center [151, 86] width 99 height 31
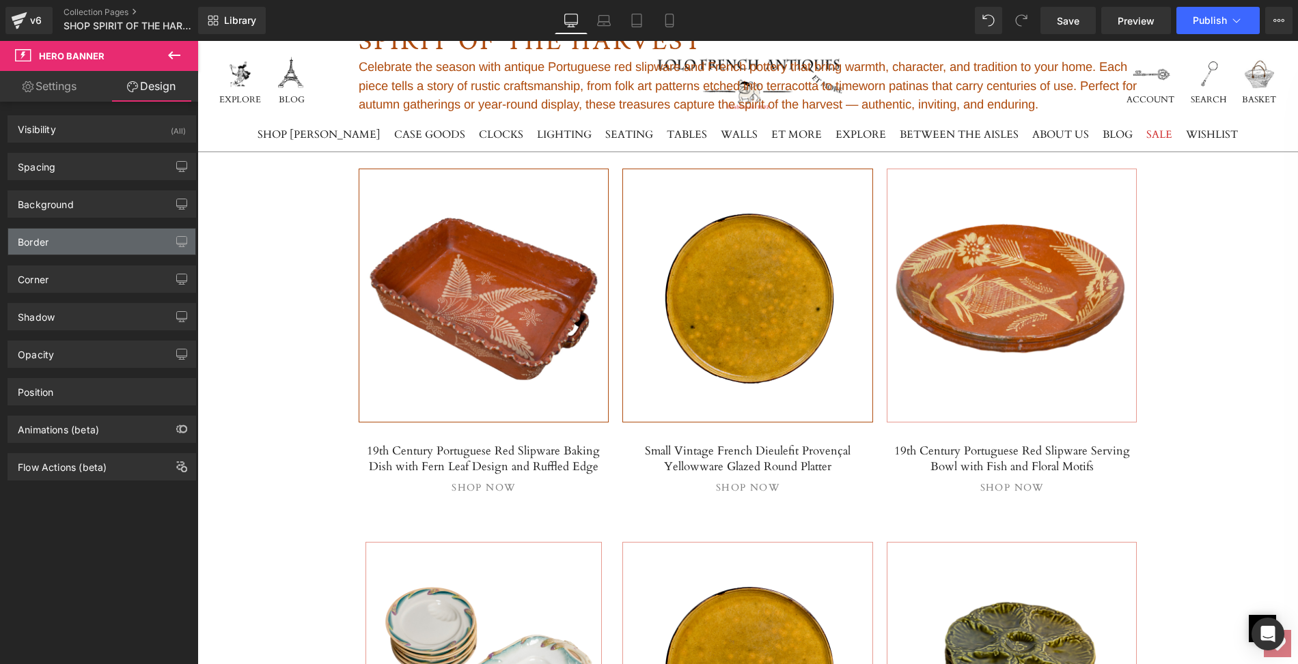
click at [100, 238] on div "Border" at bounding box center [101, 242] width 187 height 26
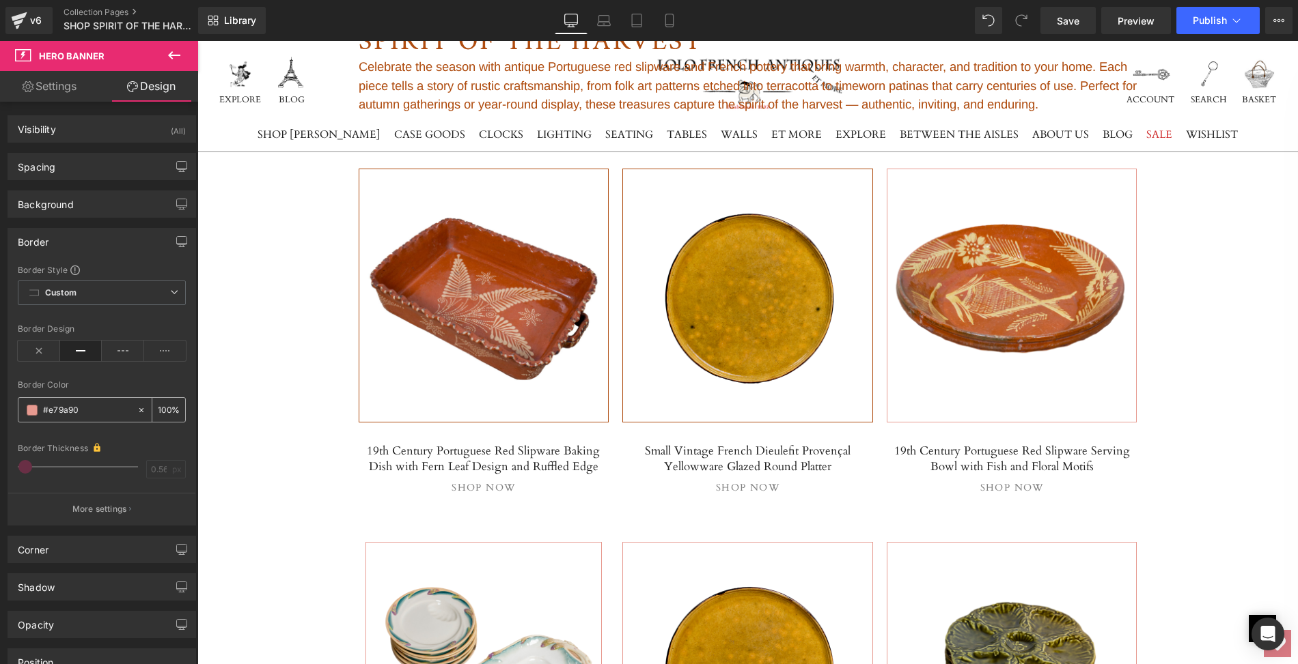
click at [139, 408] on icon at bounding box center [141, 410] width 4 height 4
click at [60, 410] on input "#e79a90" at bounding box center [86, 410] width 87 height 15
click at [68, 406] on input "#e79a90" at bounding box center [86, 410] width 87 height 15
drag, startPoint x: 68, startPoint y: 406, endPoint x: 41, endPoint y: 407, distance: 27.3
click at [41, 407] on div "#e79a90" at bounding box center [77, 410] width 118 height 24
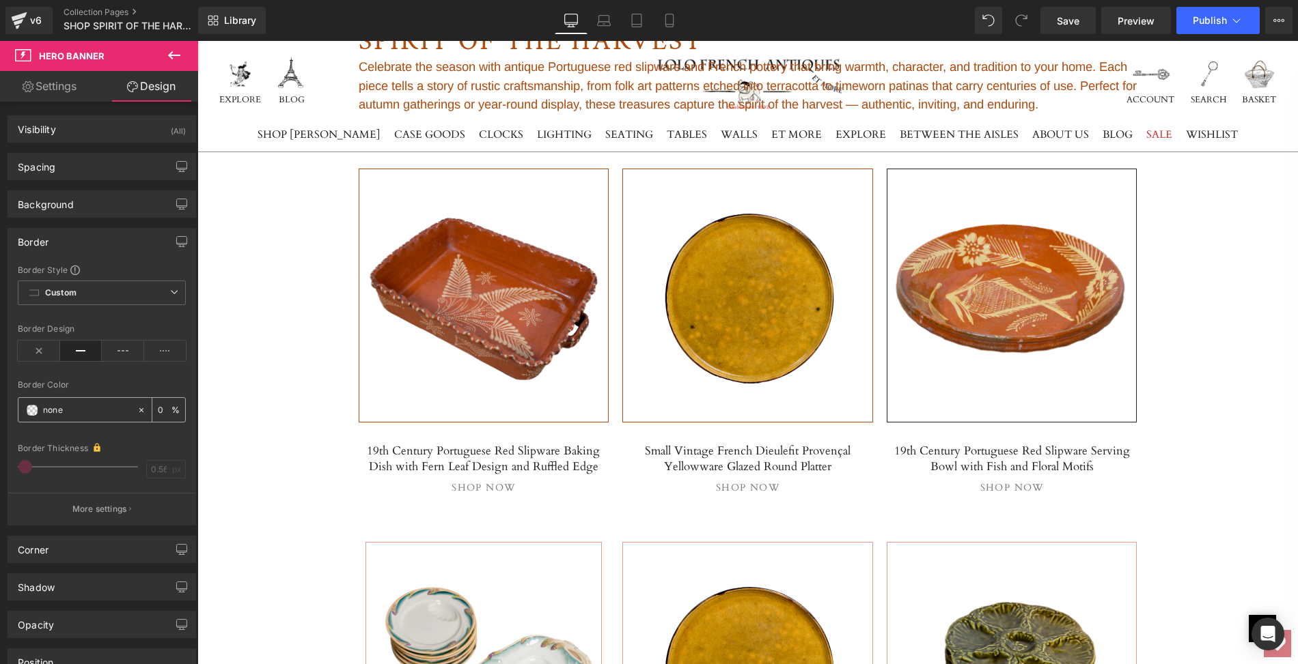
type input "none"
click at [31, 409] on span at bounding box center [32, 410] width 11 height 11
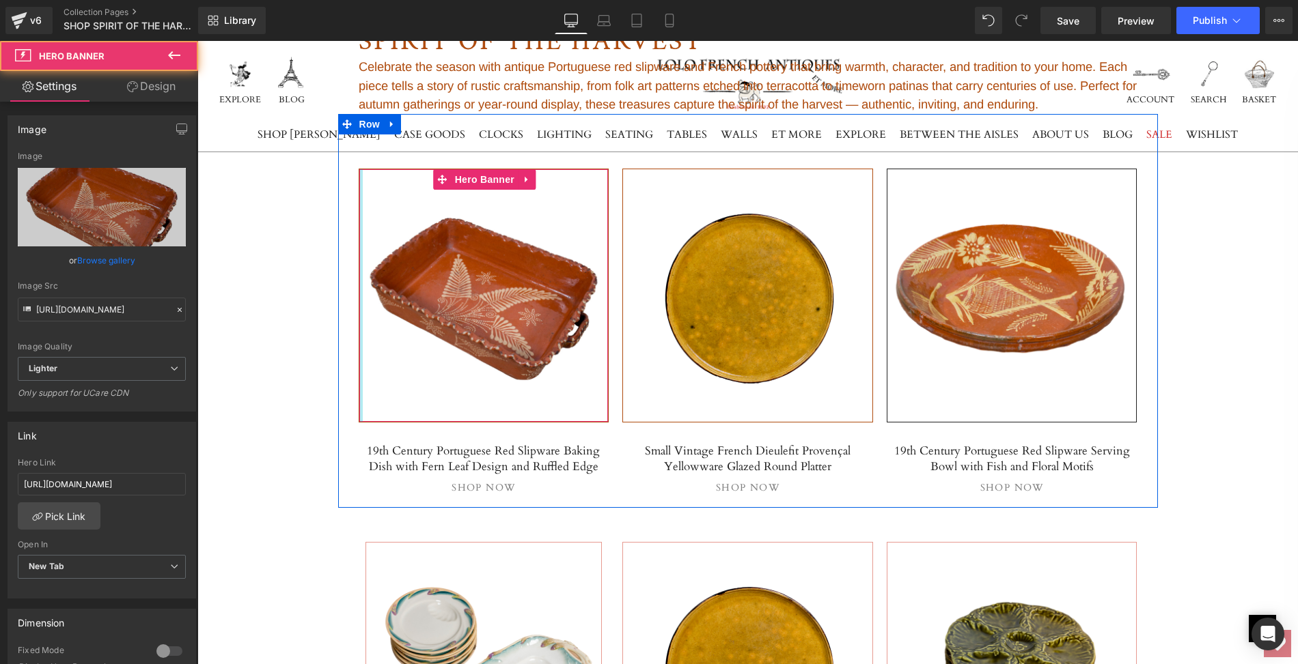
click at [359, 212] on div at bounding box center [360, 295] width 3 height 253
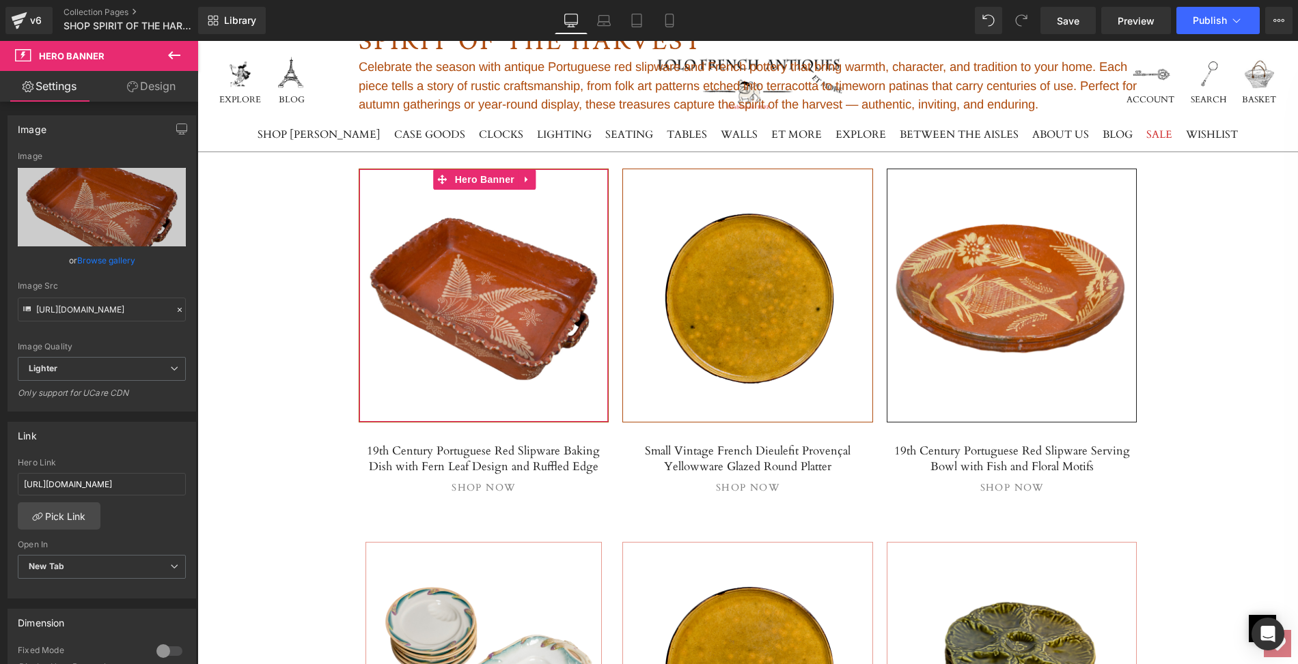
click at [154, 84] on link "Design" at bounding box center [151, 86] width 99 height 31
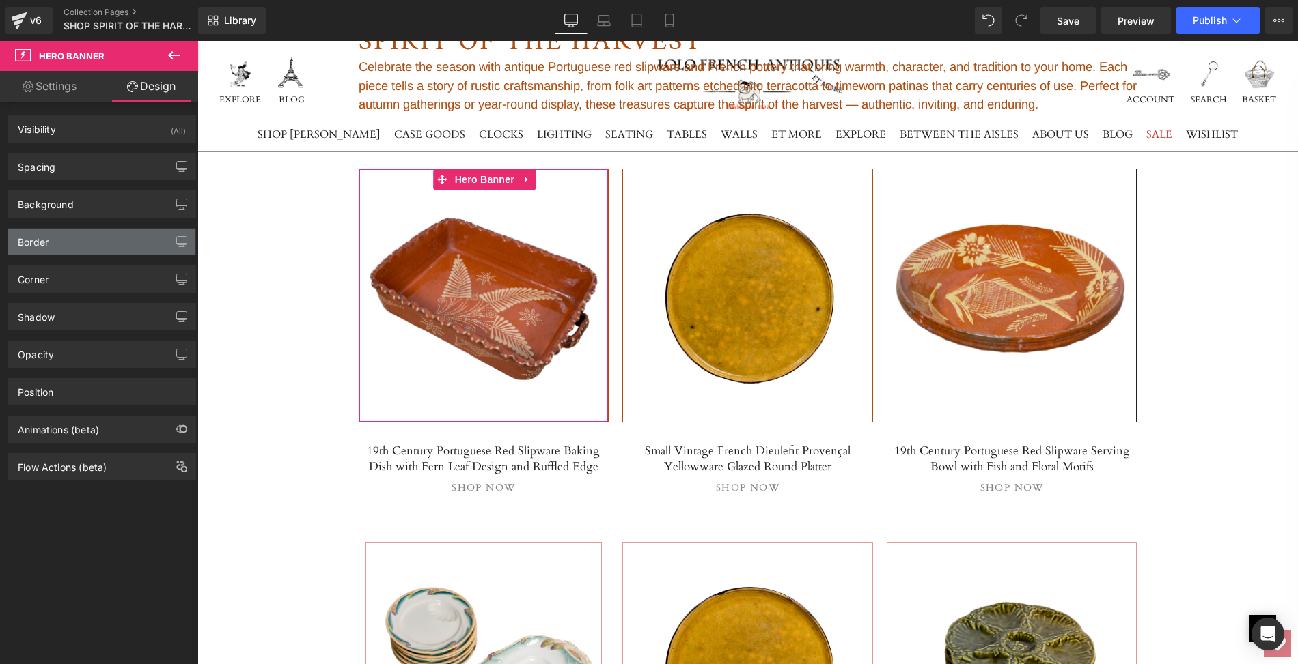
click at [69, 238] on div "Border" at bounding box center [101, 242] width 187 height 26
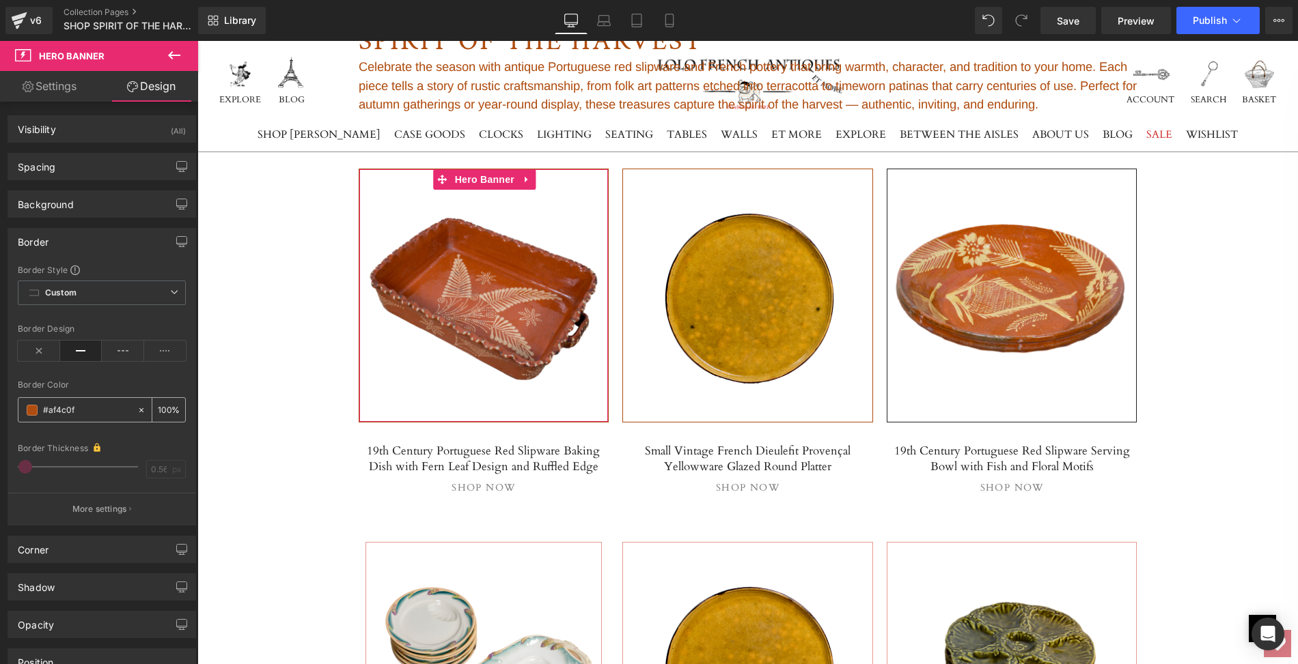
click at [74, 406] on input "#af4c0f" at bounding box center [86, 410] width 87 height 15
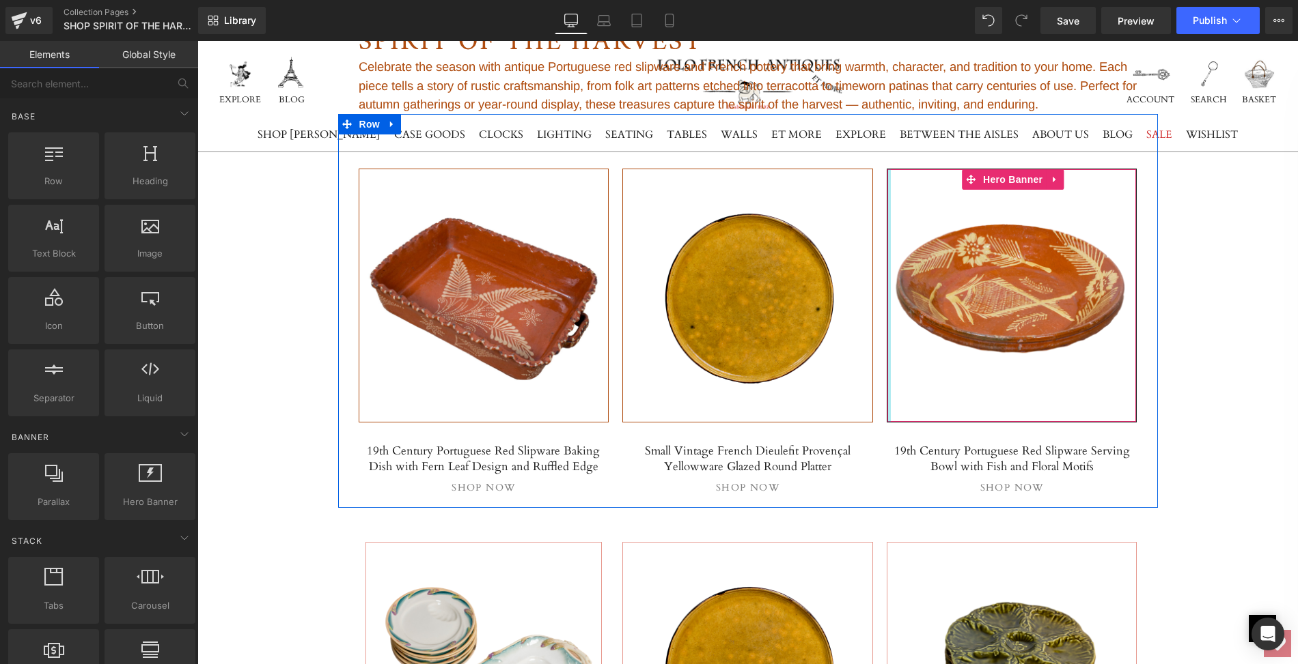
click at [888, 371] on div at bounding box center [888, 295] width 3 height 253
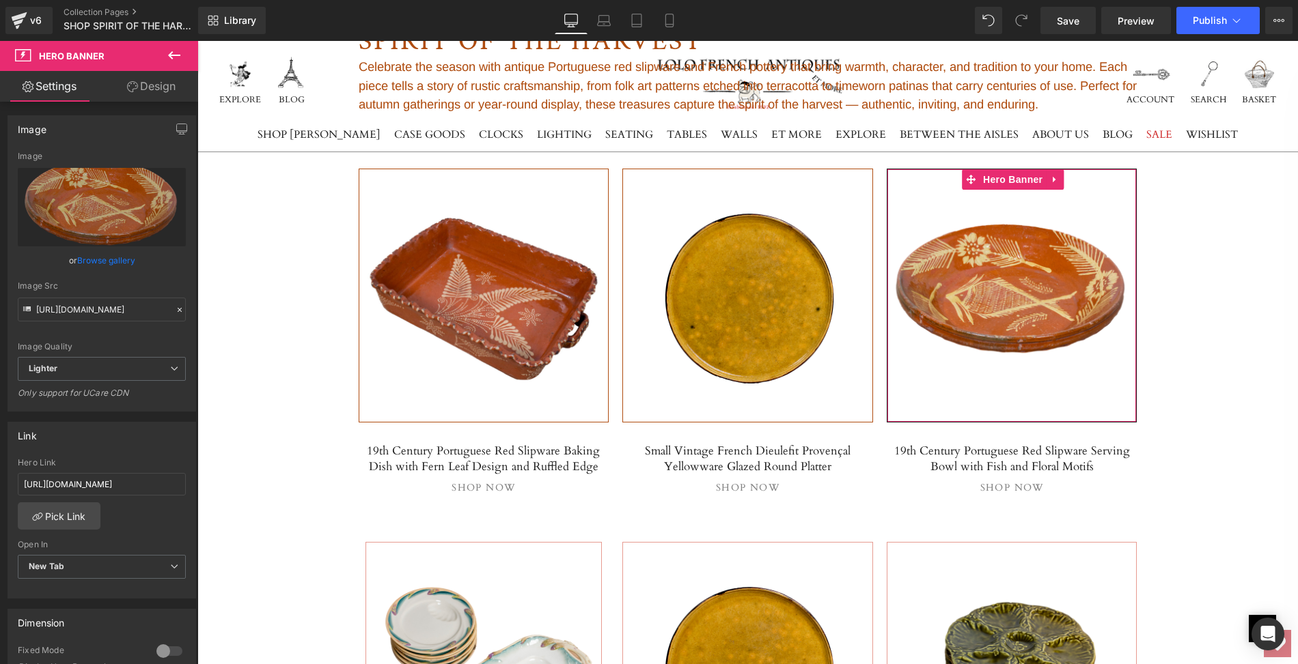
click at [160, 83] on link "Design" at bounding box center [151, 86] width 99 height 31
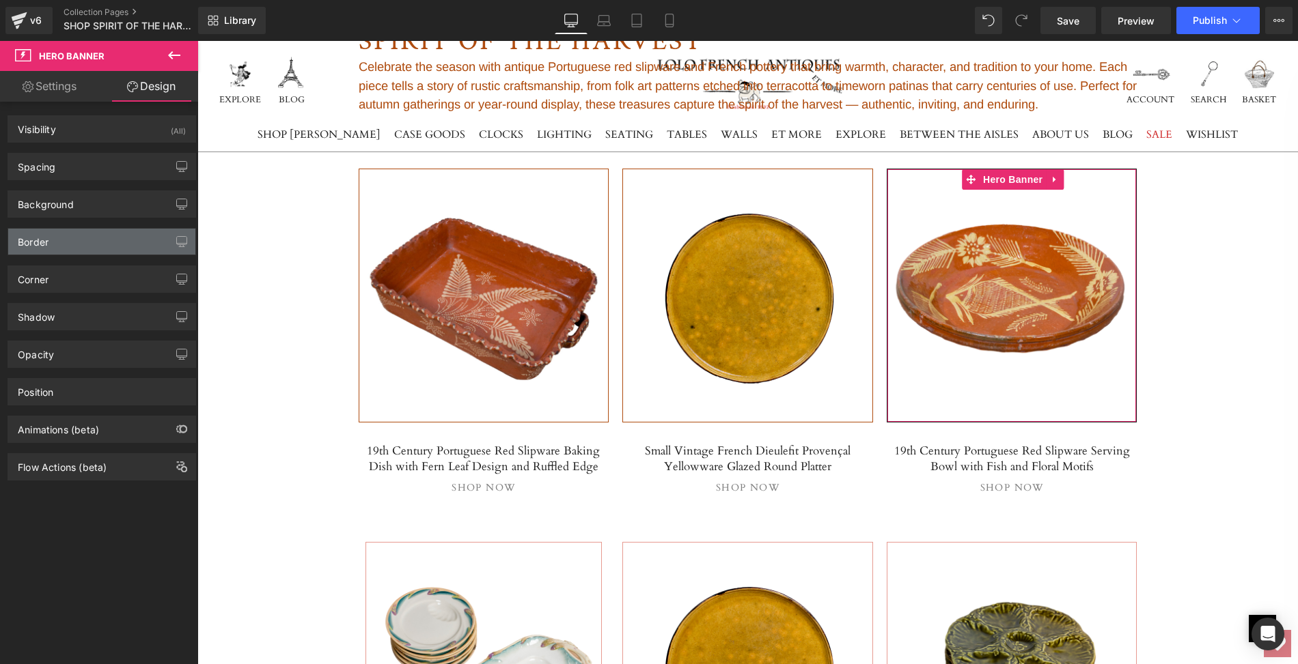
click at [92, 242] on div "Border" at bounding box center [101, 242] width 187 height 26
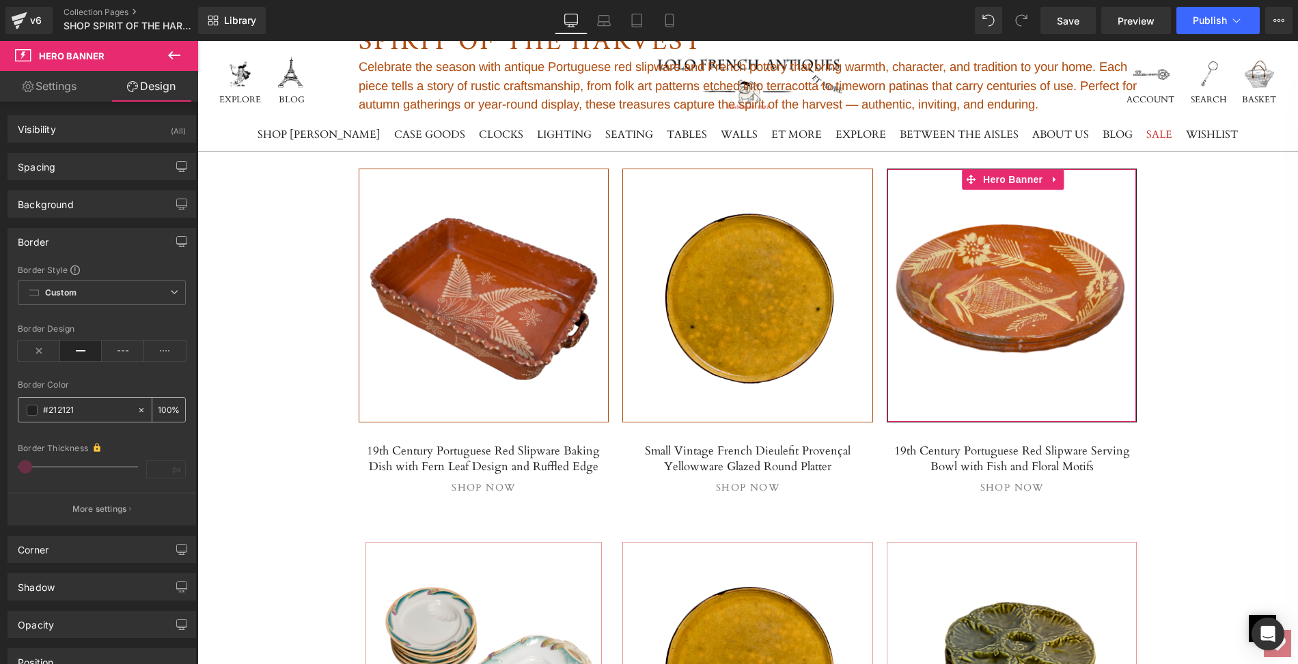
click at [137, 406] on icon at bounding box center [142, 411] width 10 height 10
click at [64, 405] on input "text" at bounding box center [86, 410] width 87 height 15
paste input "#af4c0f"
type input "#af4c0f"
click at [31, 405] on span at bounding box center [32, 410] width 11 height 11
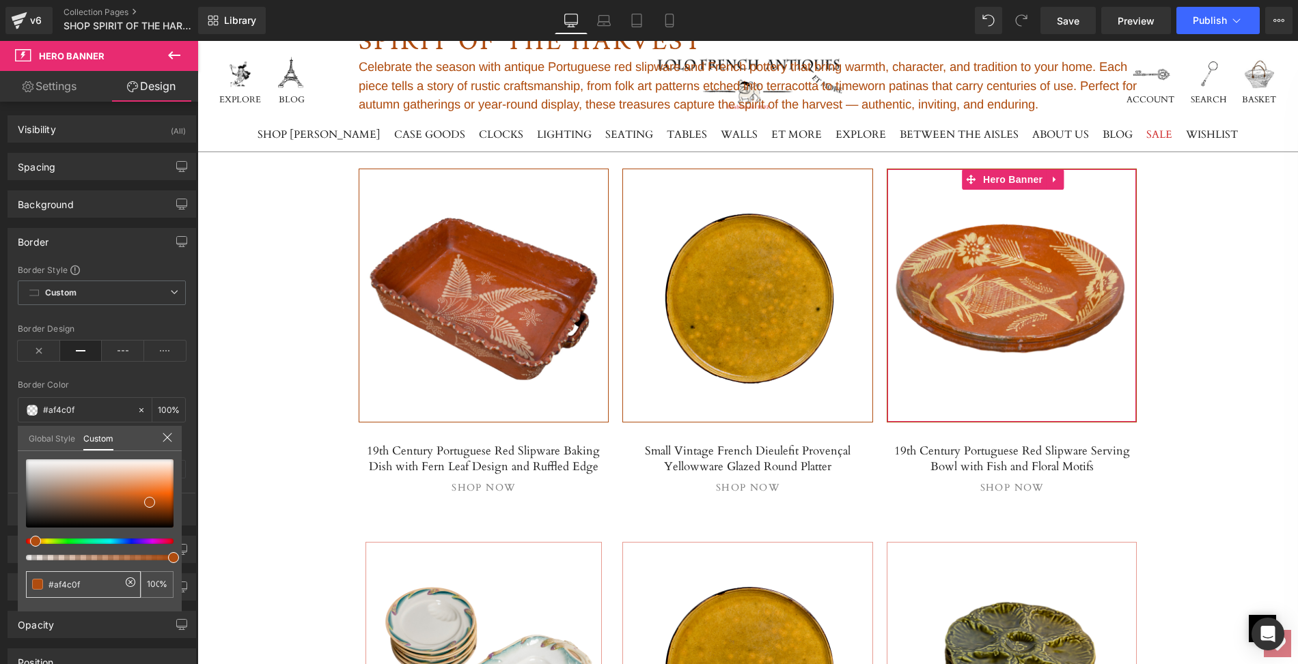
click at [38, 584] on span at bounding box center [37, 584] width 11 height 11
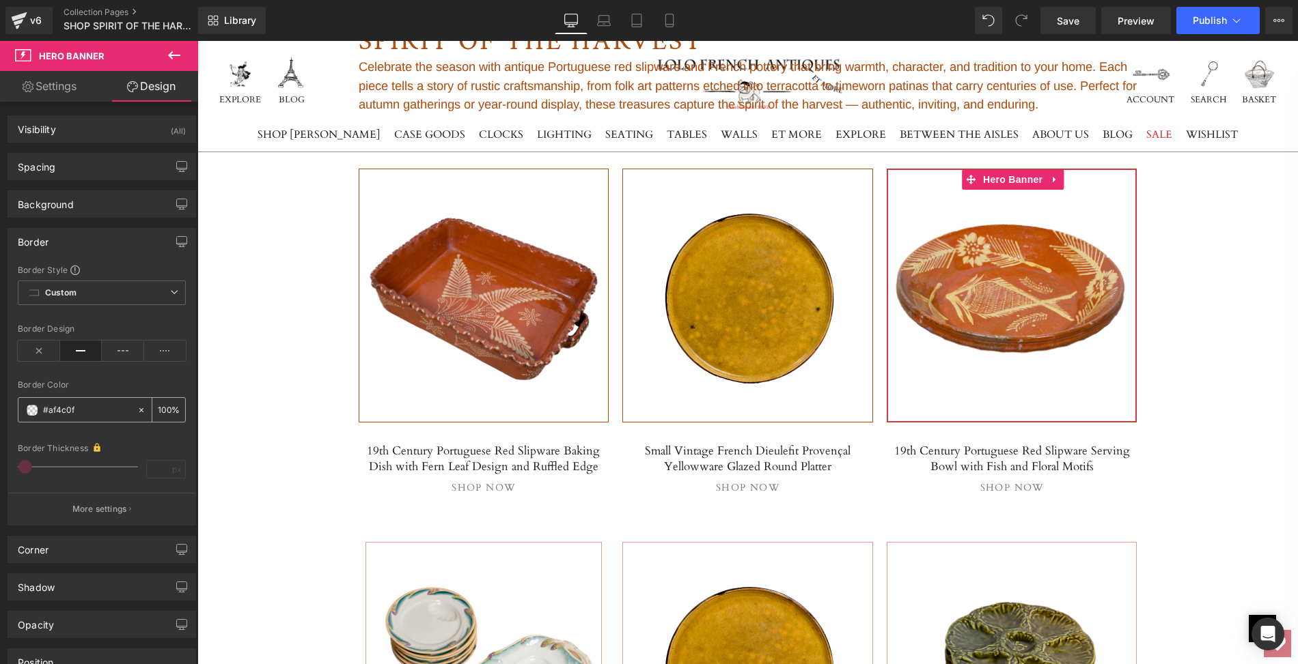
click at [29, 409] on span at bounding box center [32, 410] width 11 height 11
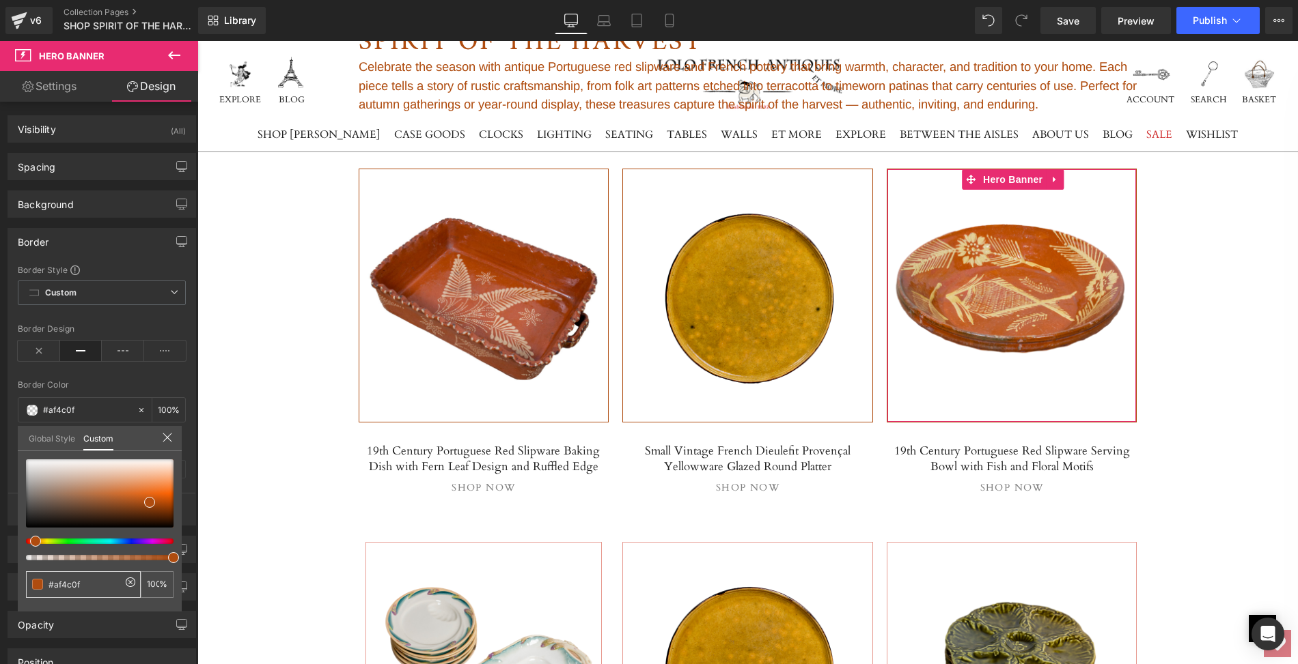
click at [36, 584] on span at bounding box center [37, 584] width 11 height 11
click at [53, 585] on input "#af4c0f" at bounding box center [84, 585] width 72 height 14
click at [40, 585] on span at bounding box center [37, 584] width 11 height 11
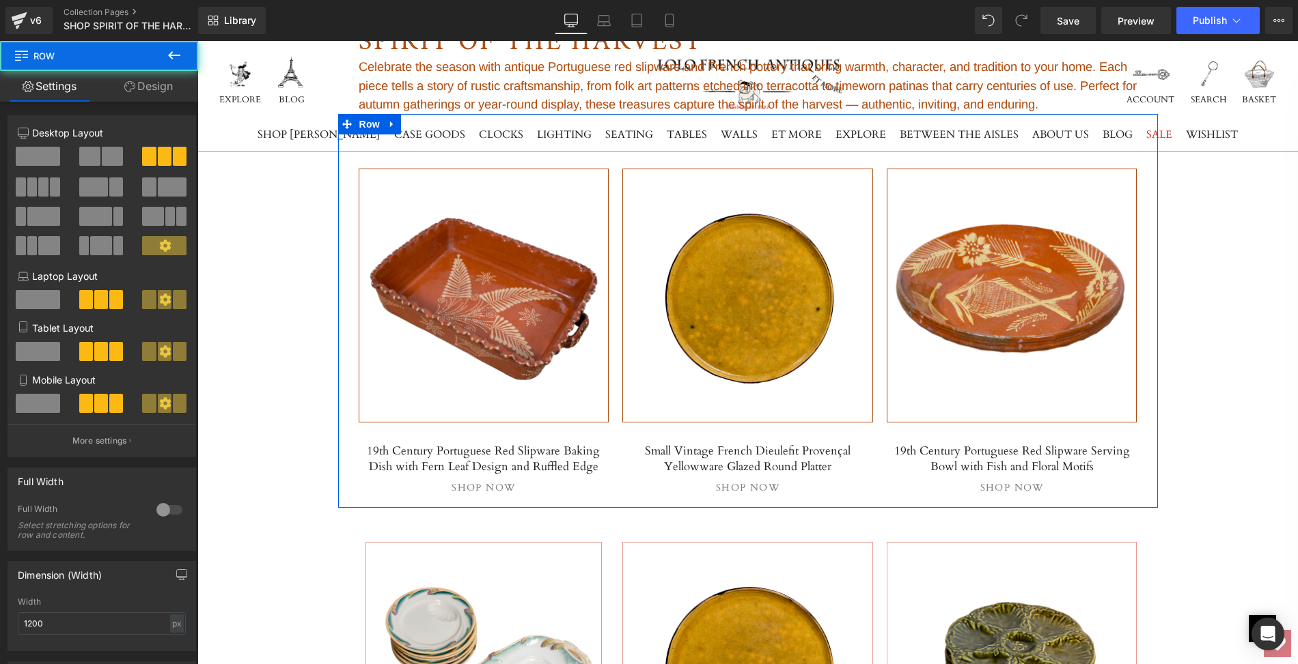
click at [1138, 378] on div "Separator Hero Banner 160px 160px 19th Century Portuguese Red Slipware Serving …" at bounding box center [1012, 335] width 264 height 333
click at [163, 87] on link "Design" at bounding box center [148, 86] width 99 height 31
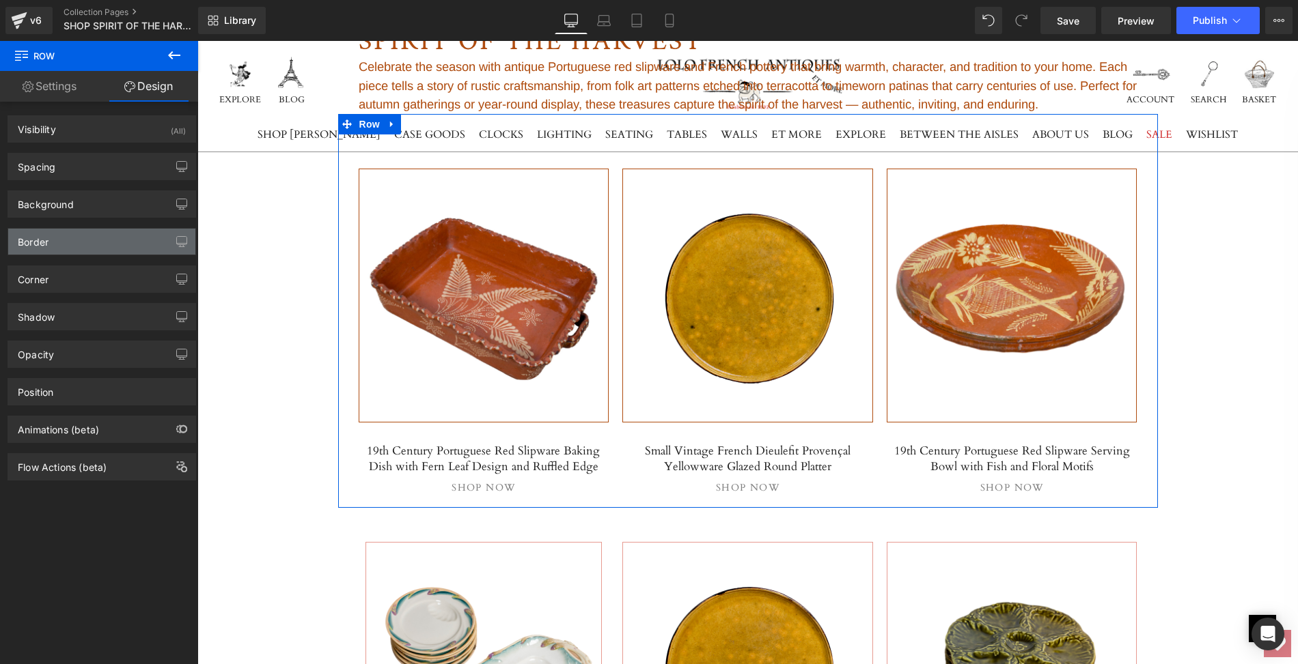
click at [87, 244] on div "Border" at bounding box center [101, 242] width 187 height 26
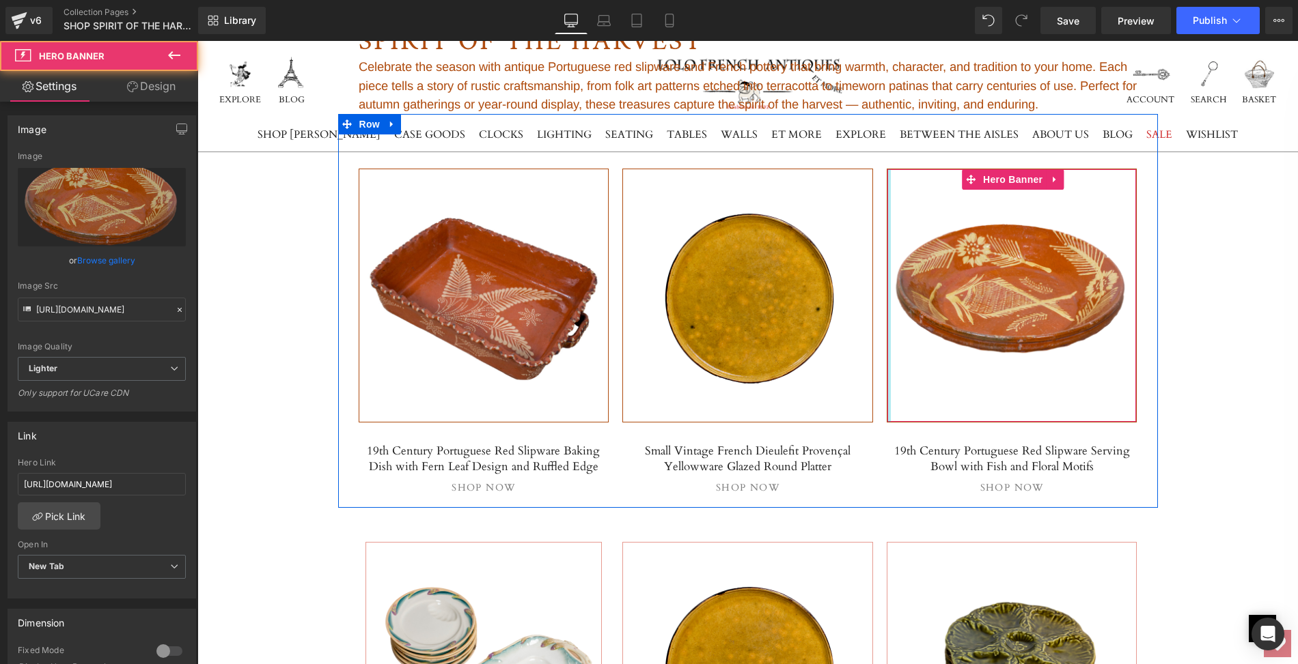
click at [890, 376] on div at bounding box center [888, 295] width 3 height 253
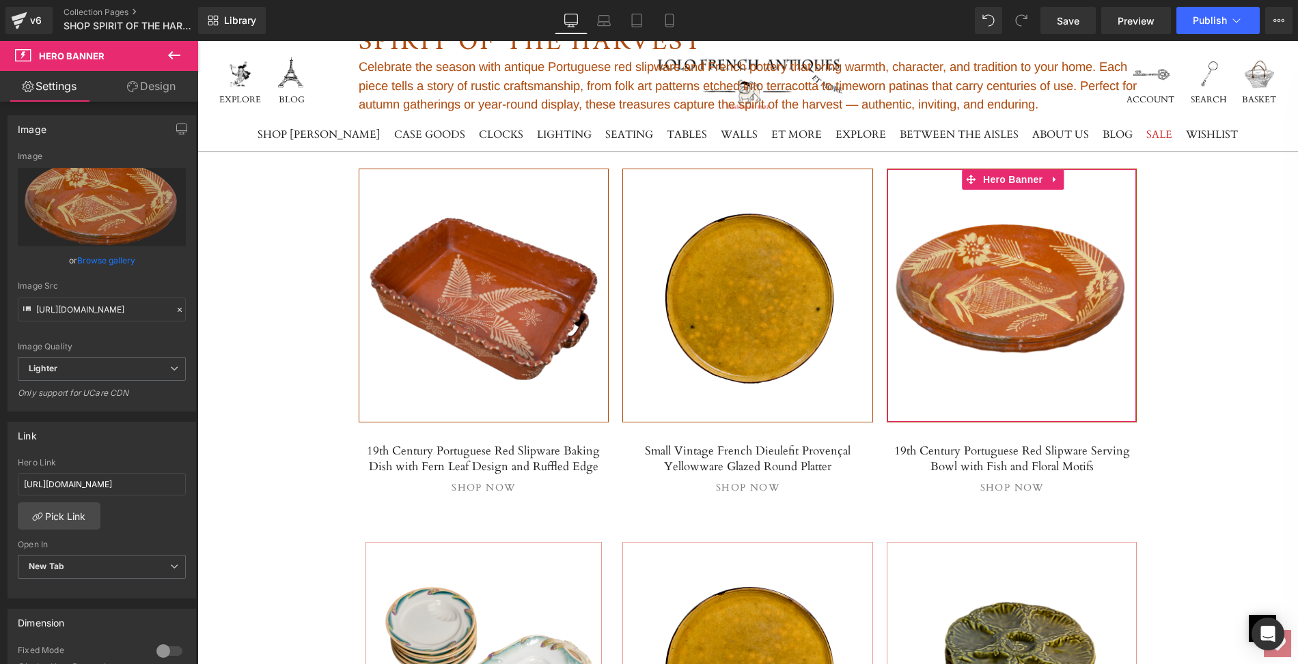
click at [152, 89] on link "Design" at bounding box center [151, 86] width 99 height 31
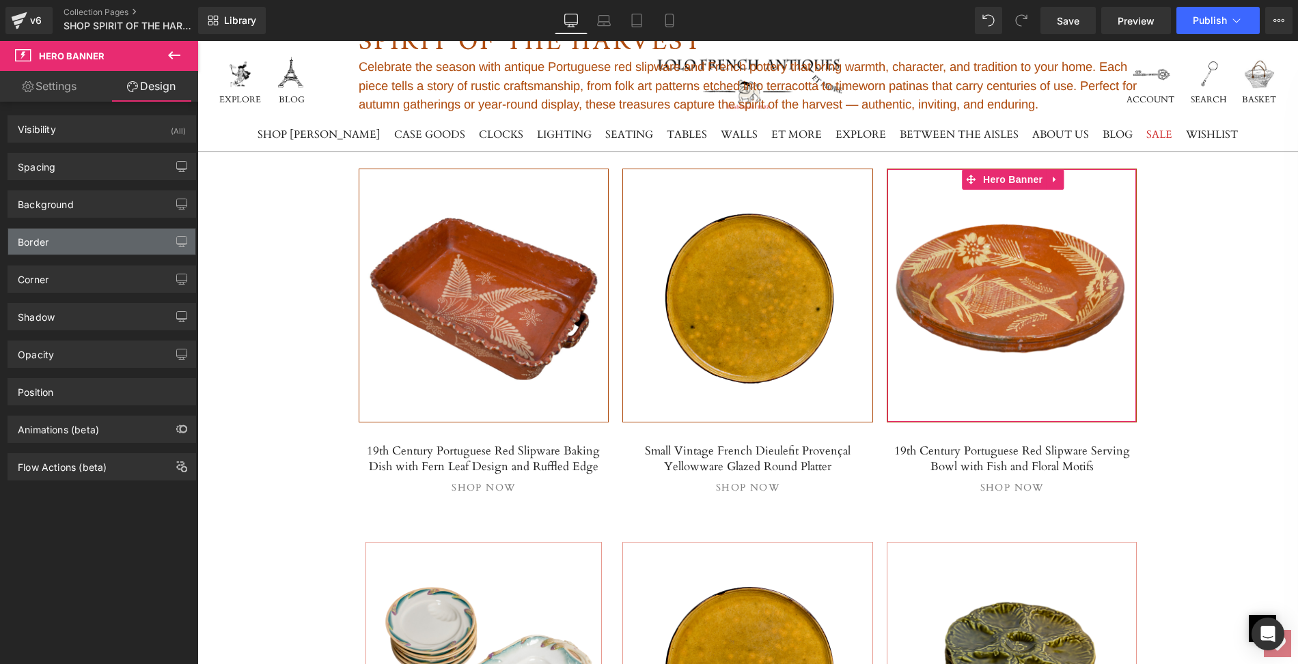
click at [111, 246] on div "Border" at bounding box center [101, 242] width 187 height 26
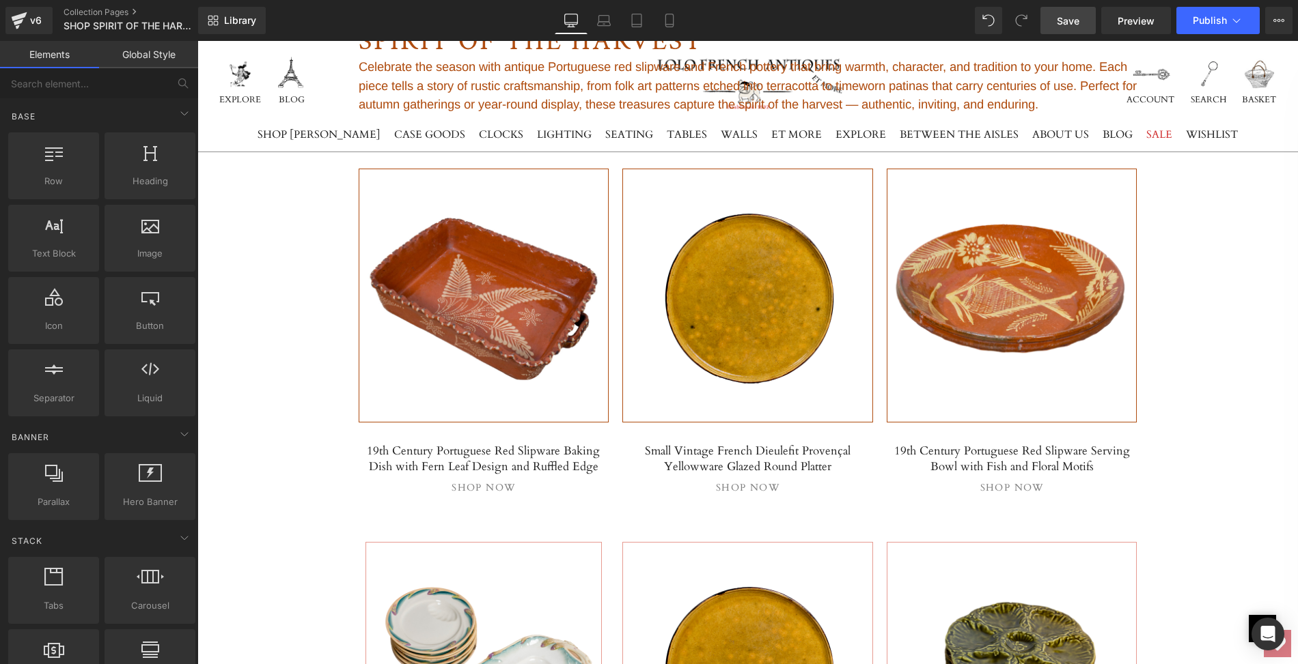
click at [1073, 23] on span "Save" at bounding box center [1067, 21] width 23 height 14
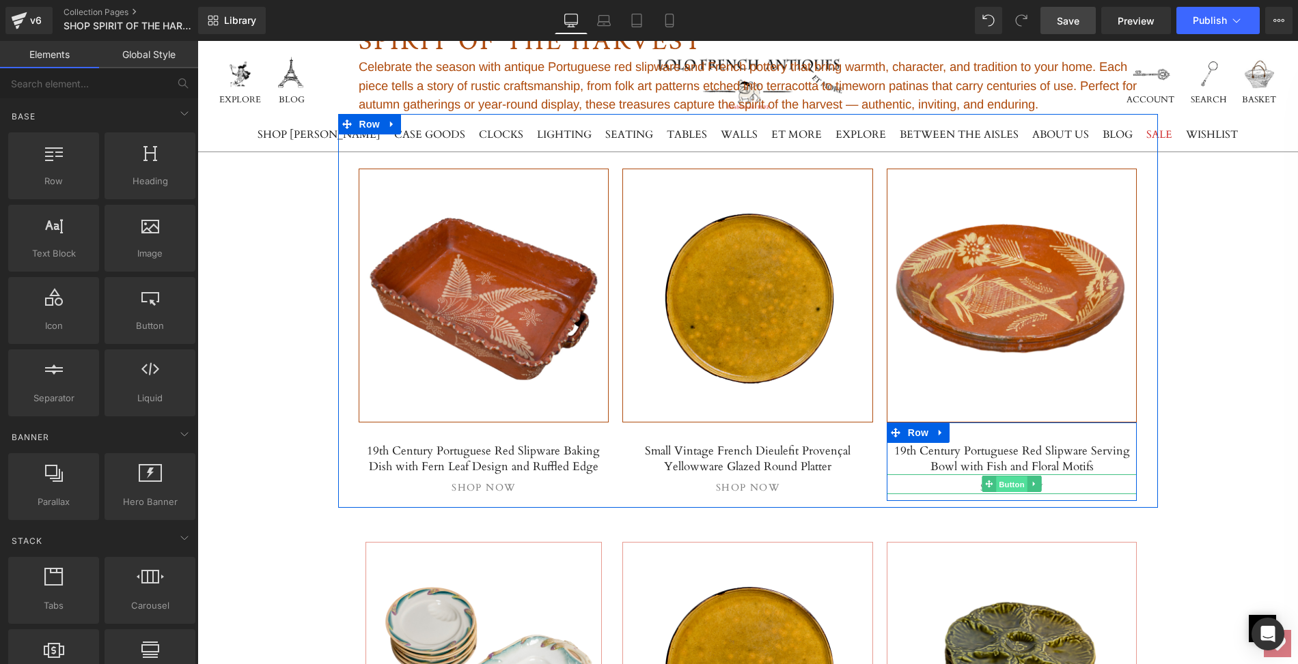
click at [1015, 479] on span "Button" at bounding box center [1011, 485] width 31 height 16
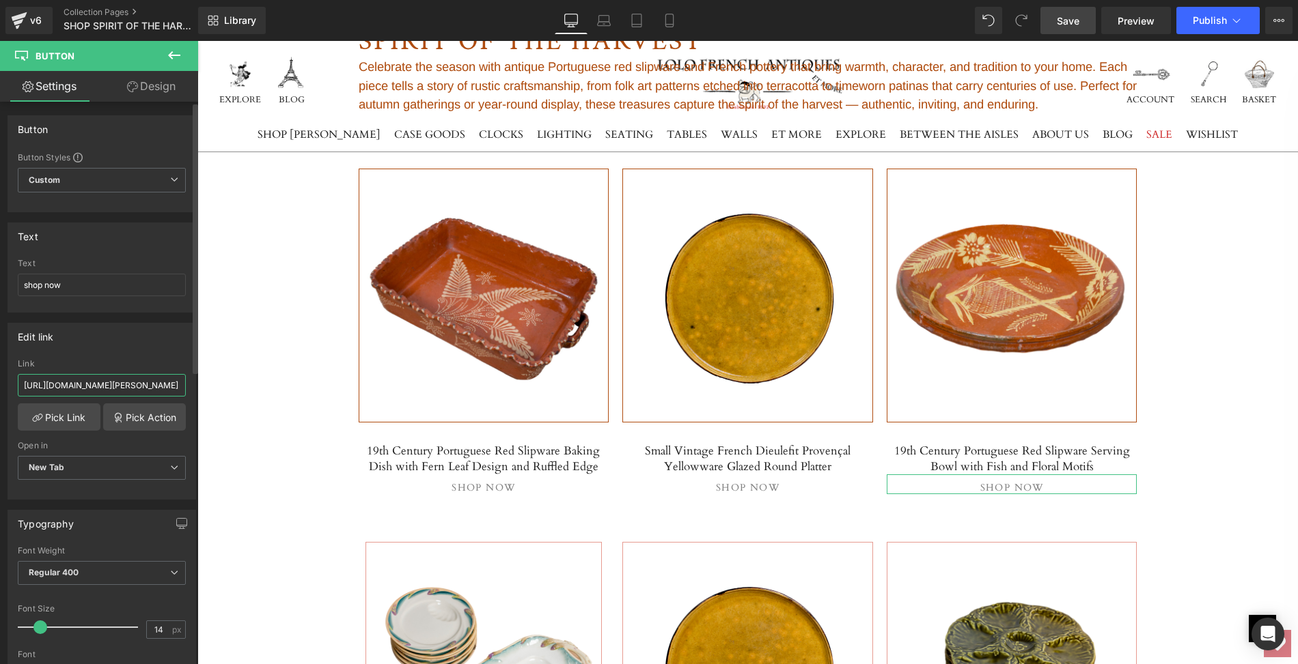
click at [20, 382] on input "[URL][DOMAIN_NAME][PERSON_NAME]" at bounding box center [102, 385] width 168 height 23
drag, startPoint x: 20, startPoint y: 382, endPoint x: 193, endPoint y: 382, distance: 172.1
click at [193, 382] on div "Button Button Styles Custom Custom Setup Global Style Custom Setup Global Style…" at bounding box center [99, 386] width 198 height 569
paste input "19th-century-portuguese-red-slipware-serving-bowl-with-fish-and-floral-motif"
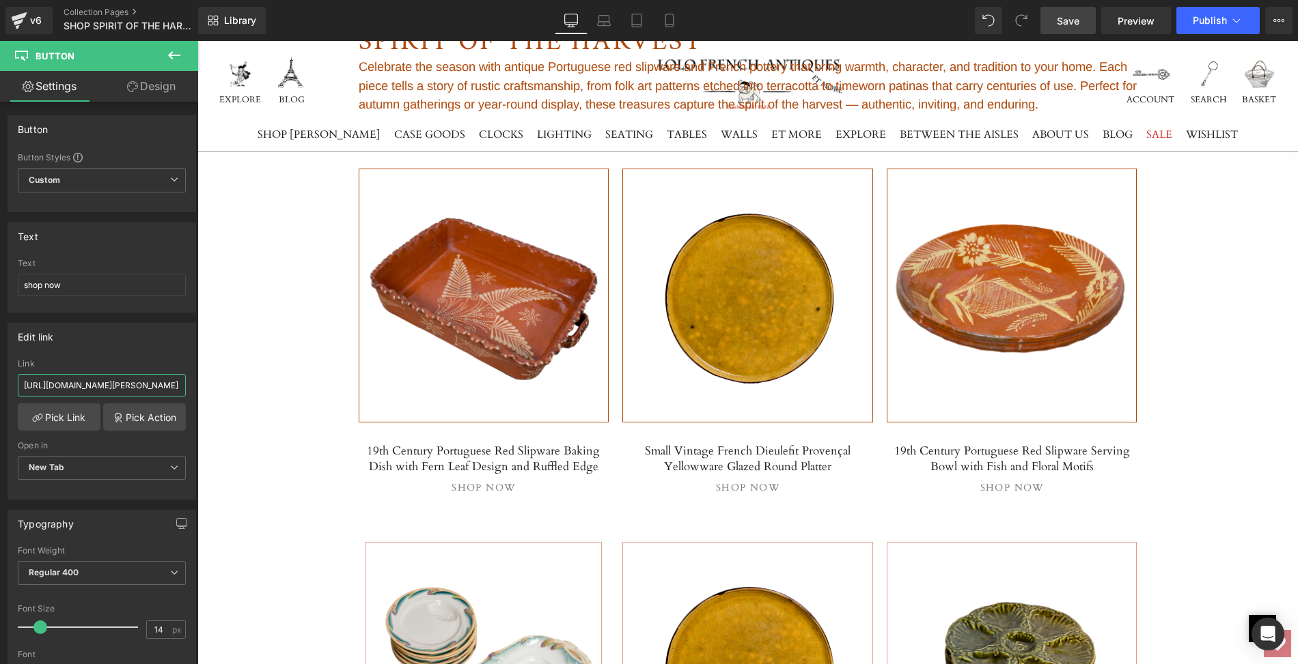
type input "[URL][DOMAIN_NAME]"
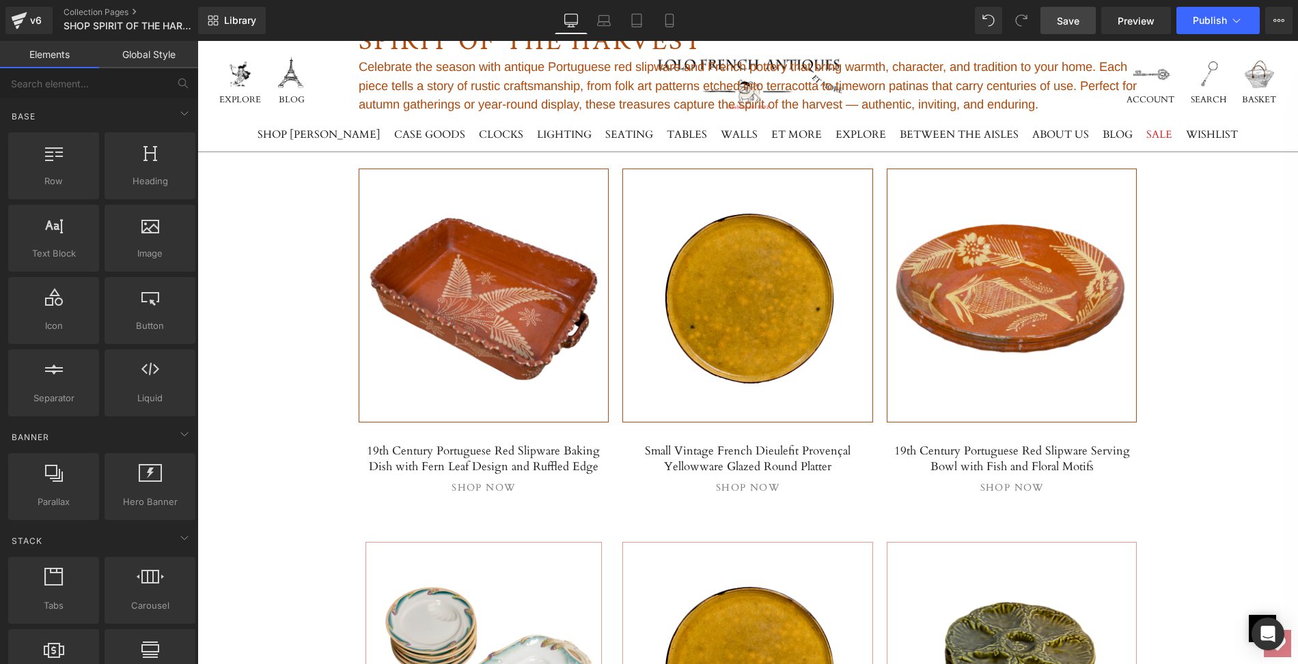
click at [1135, 23] on span "Preview" at bounding box center [1135, 21] width 37 height 14
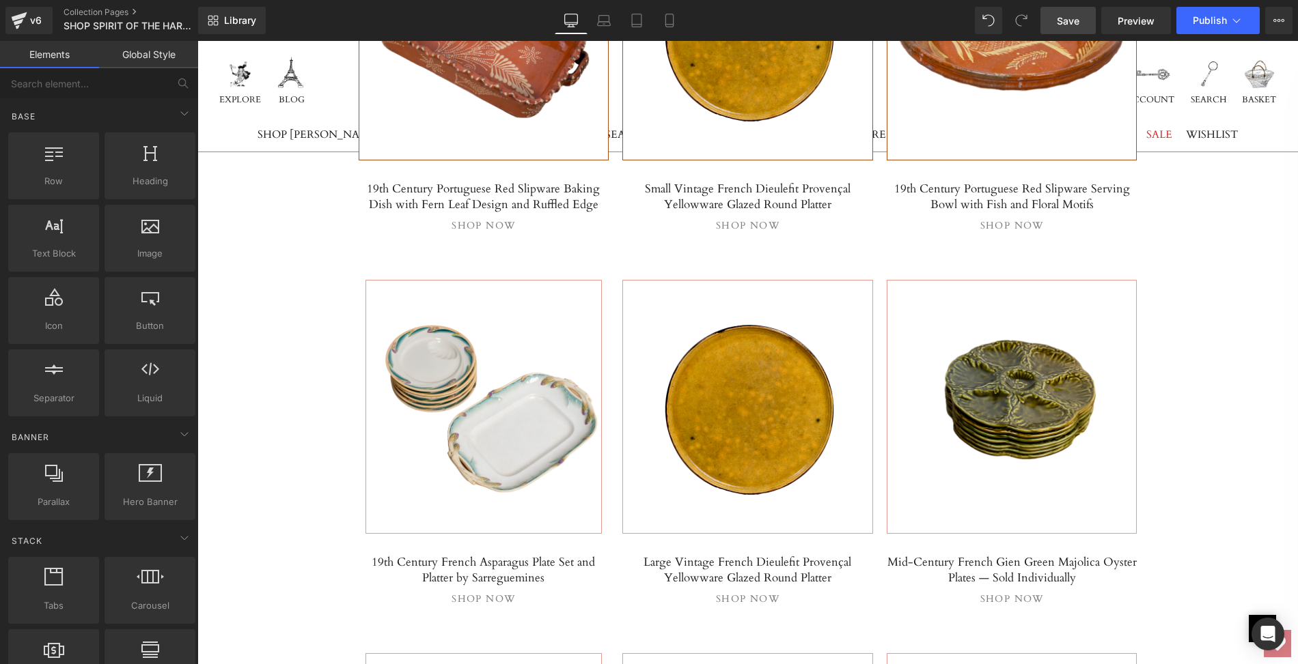
scroll to position [1141, 0]
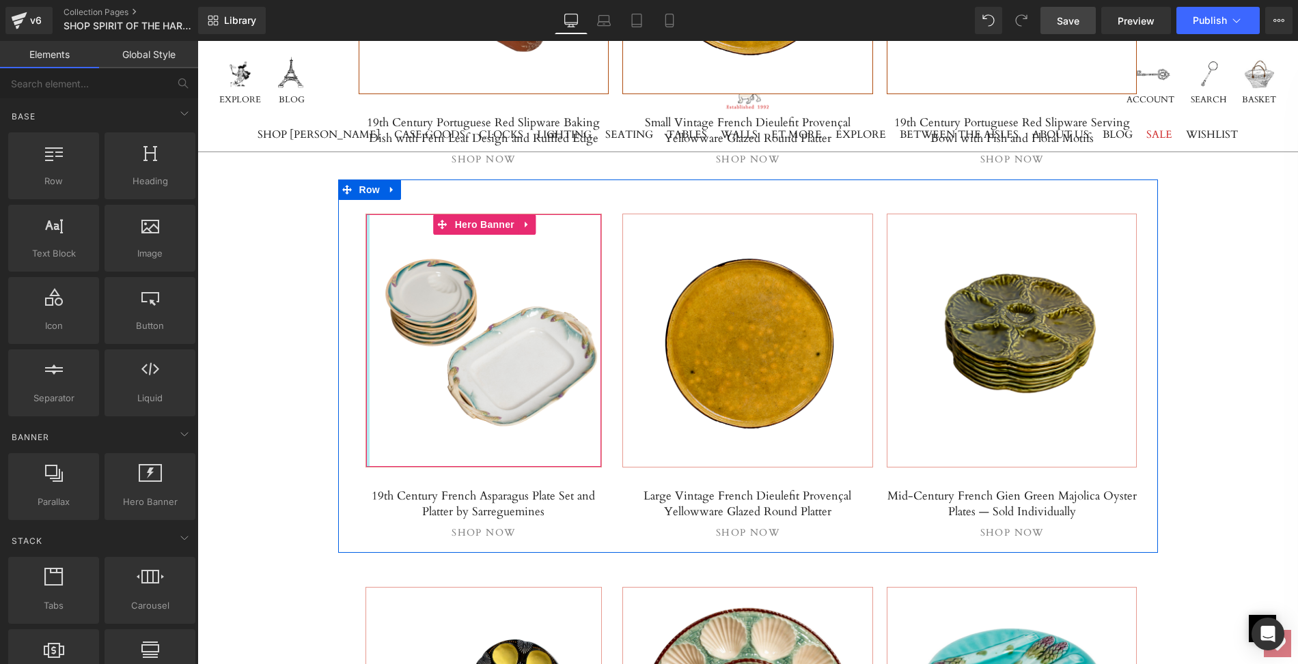
click at [366, 309] on div at bounding box center [367, 340] width 3 height 253
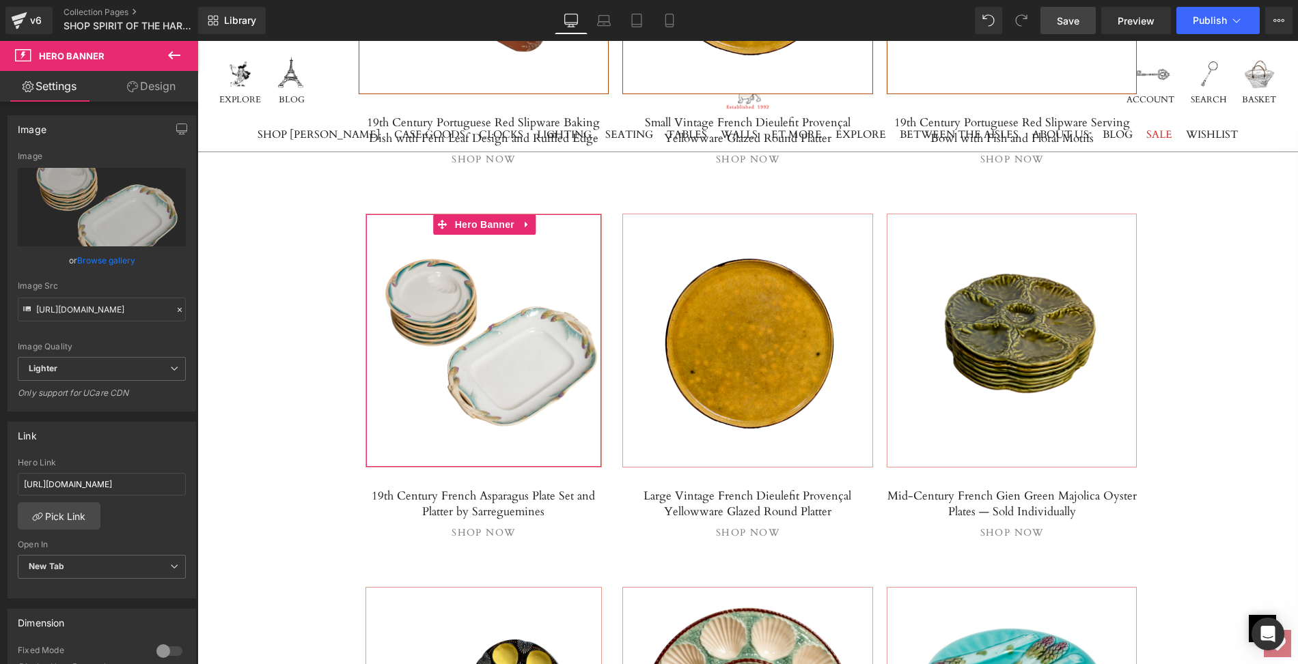
click at [158, 85] on link "Design" at bounding box center [151, 86] width 99 height 31
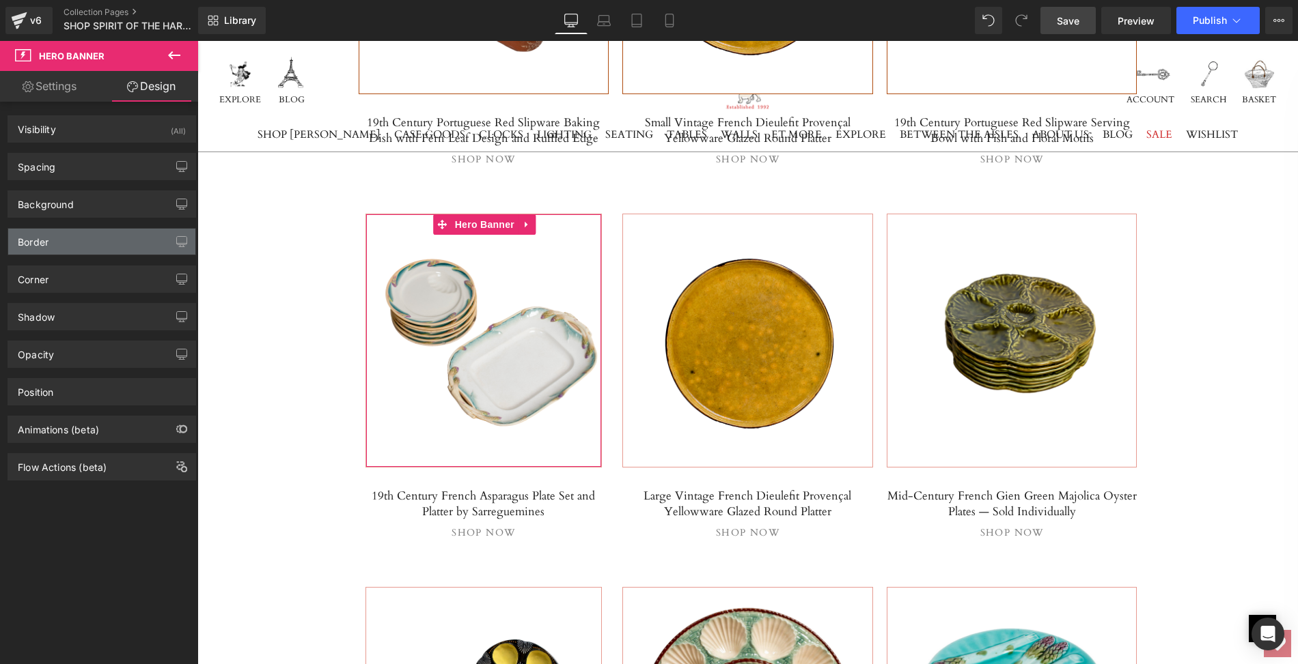
click at [72, 234] on div "Border" at bounding box center [101, 242] width 187 height 26
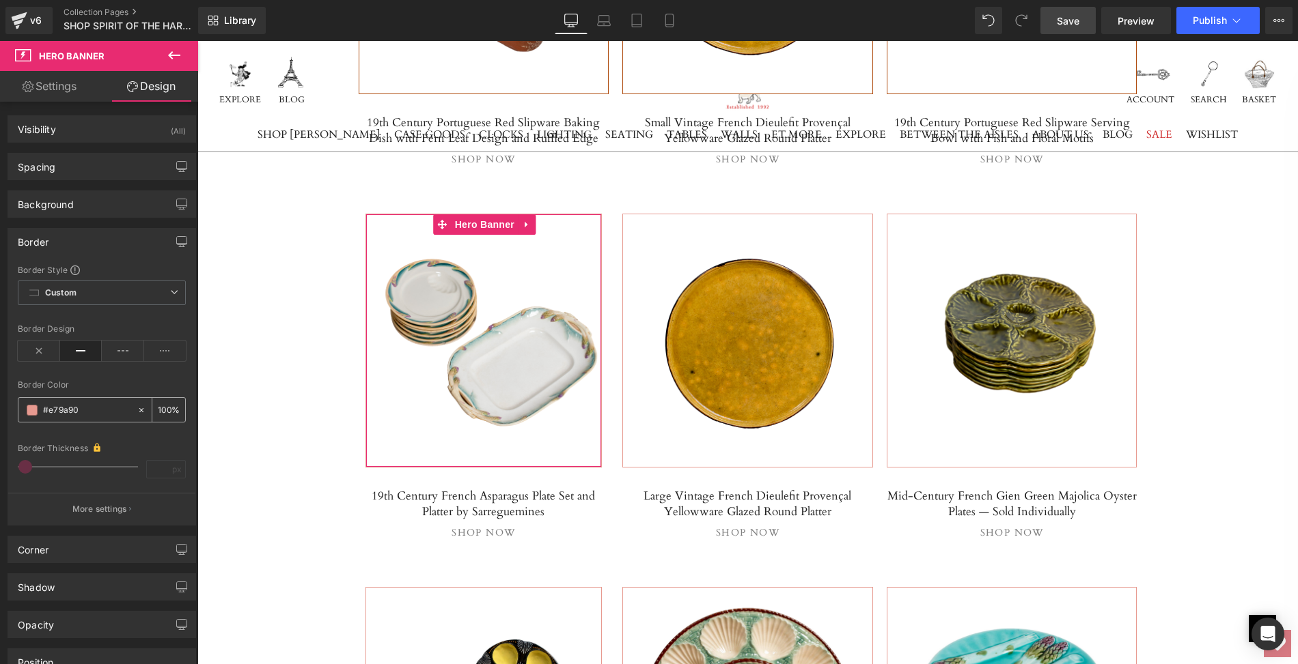
click at [33, 409] on span at bounding box center [32, 410] width 11 height 11
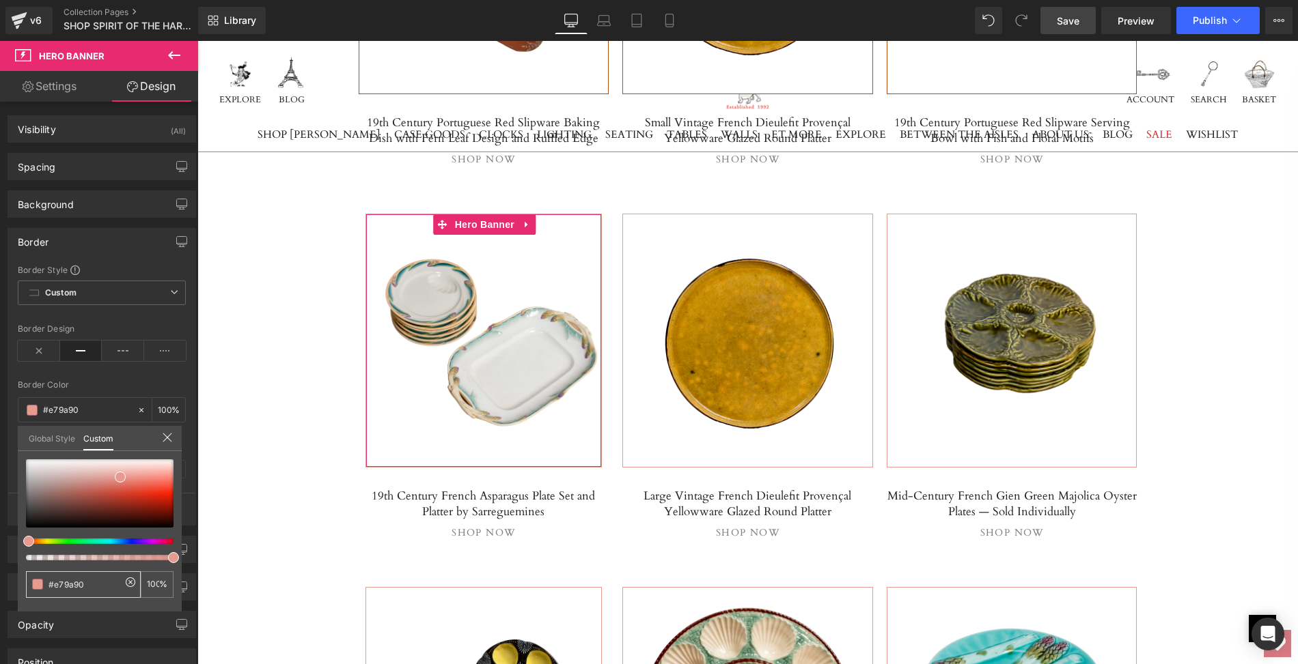
click at [85, 583] on input "#e79a90" at bounding box center [84, 585] width 72 height 14
drag, startPoint x: 85, startPoint y: 583, endPoint x: 45, endPoint y: 582, distance: 39.6
click at [45, 582] on div "#e79a90" at bounding box center [83, 585] width 115 height 27
paste input "[URL][DOMAIN_NAME]"
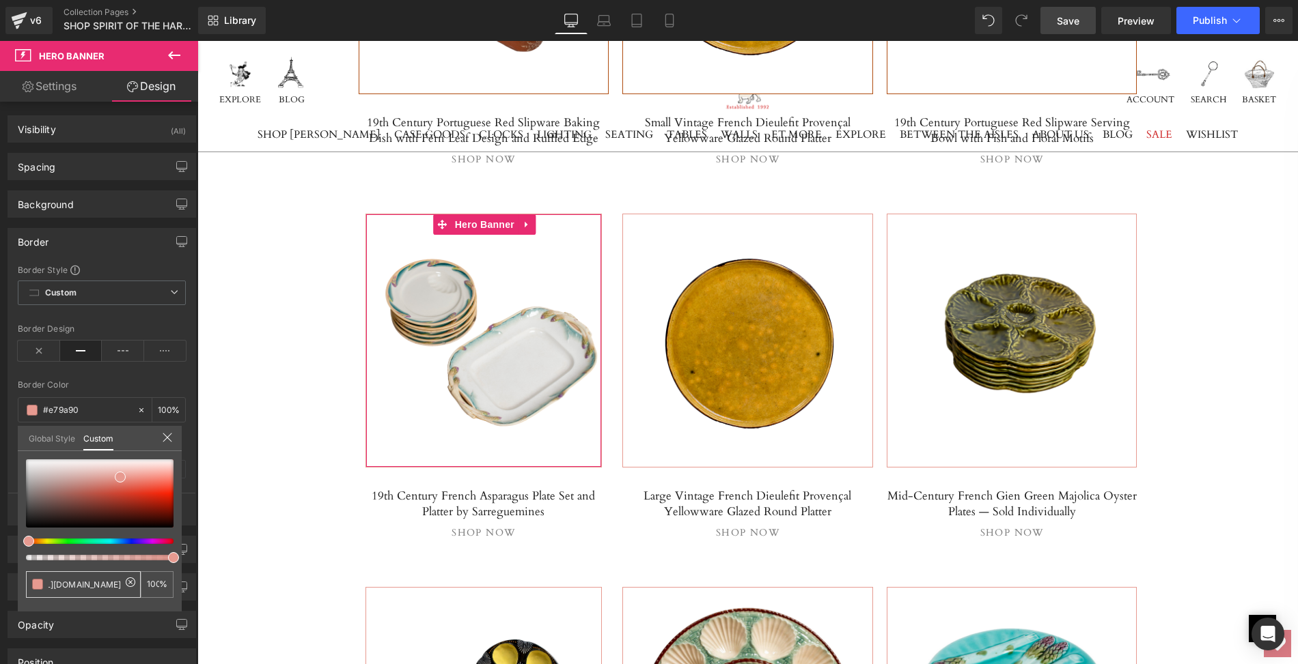
type input "[URL][DOMAIN_NAME]"
click at [132, 582] on icon at bounding box center [130, 582] width 11 height 11
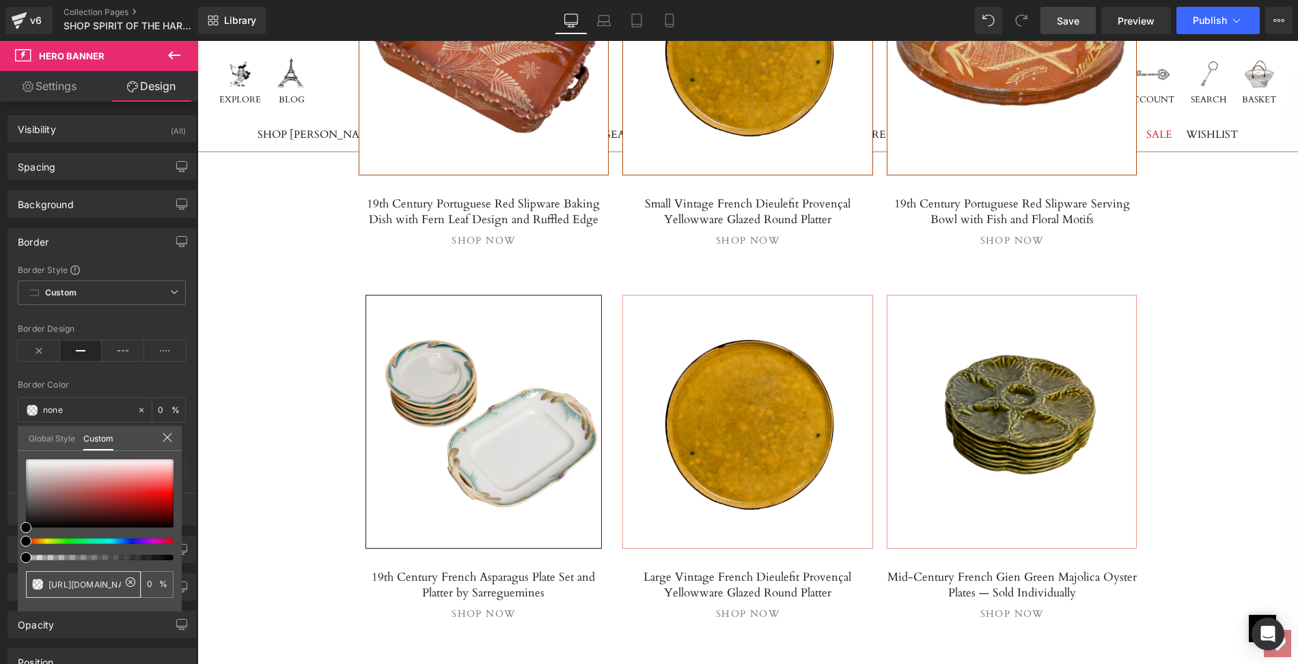
scroll to position [1057, 0]
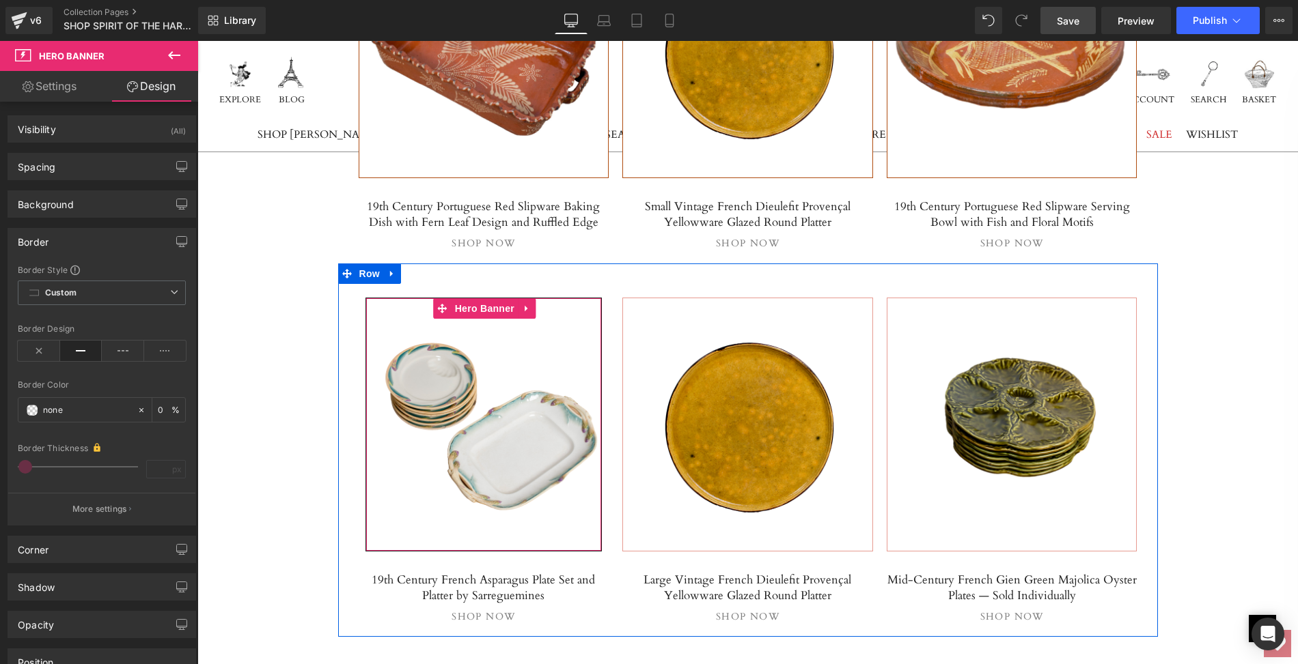
click at [473, 401] on div at bounding box center [484, 424] width 236 height 253
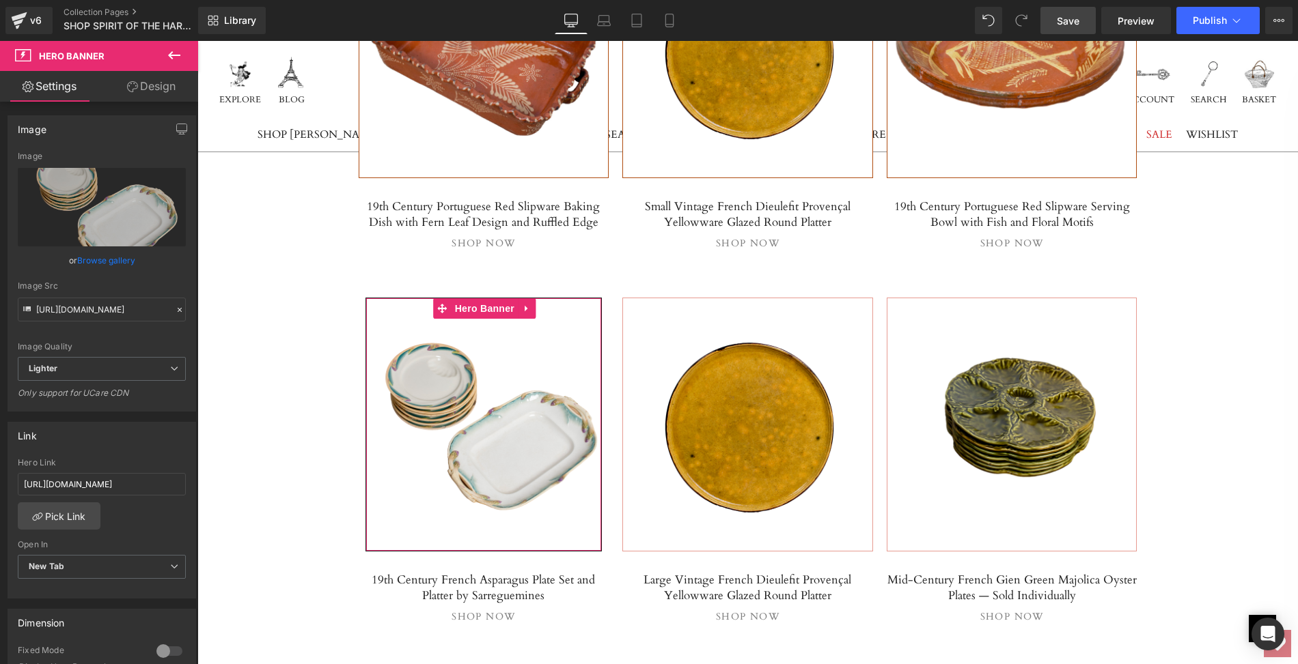
click at [128, 265] on link "Browse gallery" at bounding box center [106, 261] width 58 height 24
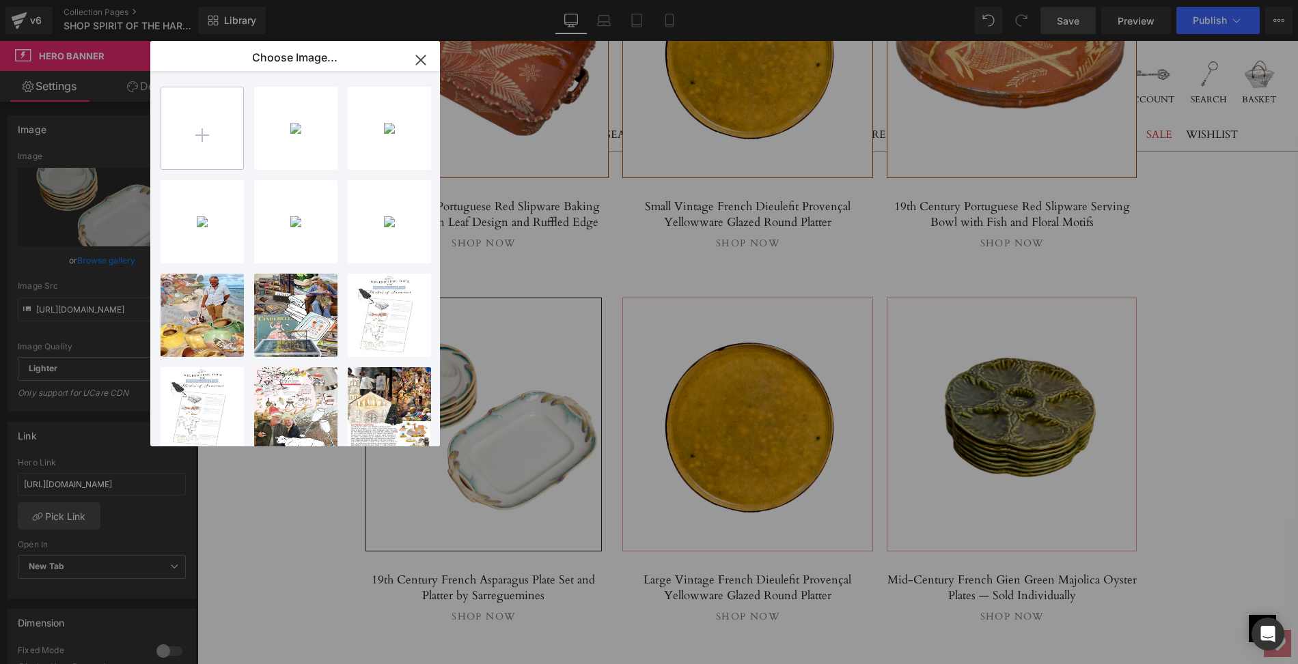
click at [206, 133] on input "file" at bounding box center [202, 128] width 82 height 82
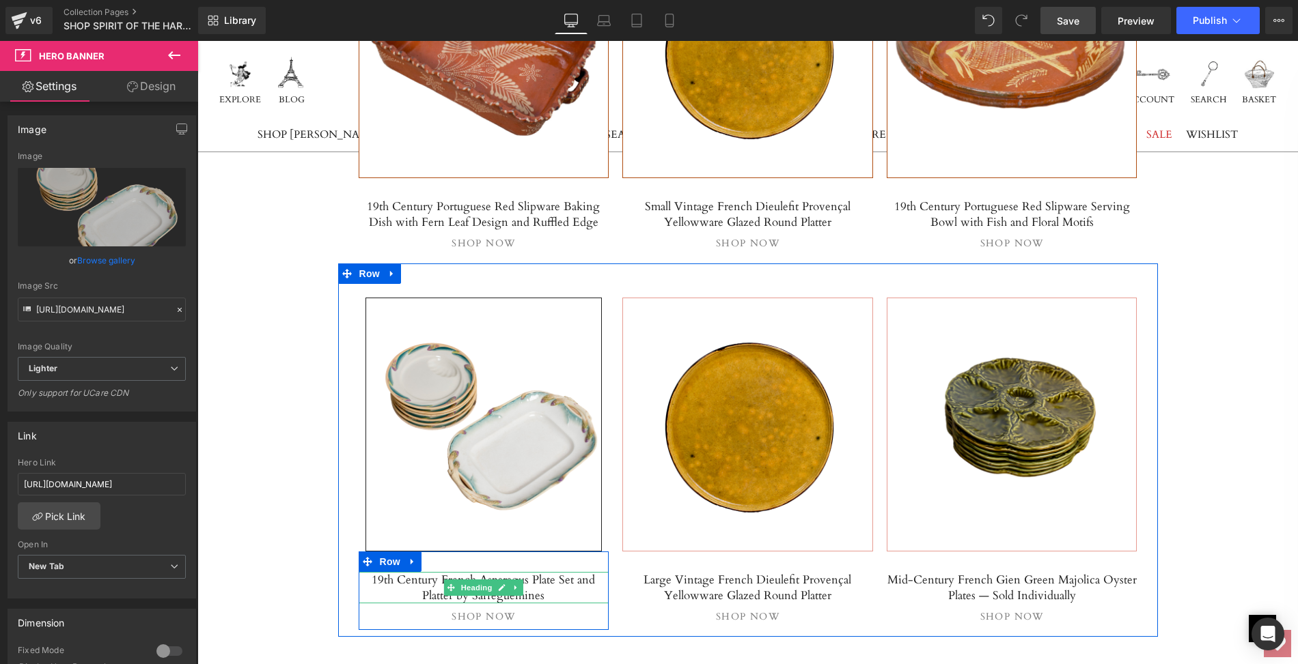
click at [530, 583] on h5 "19th Century French Asparagus Plate Set and Platter by Sarreguemines" at bounding box center [484, 587] width 251 height 31
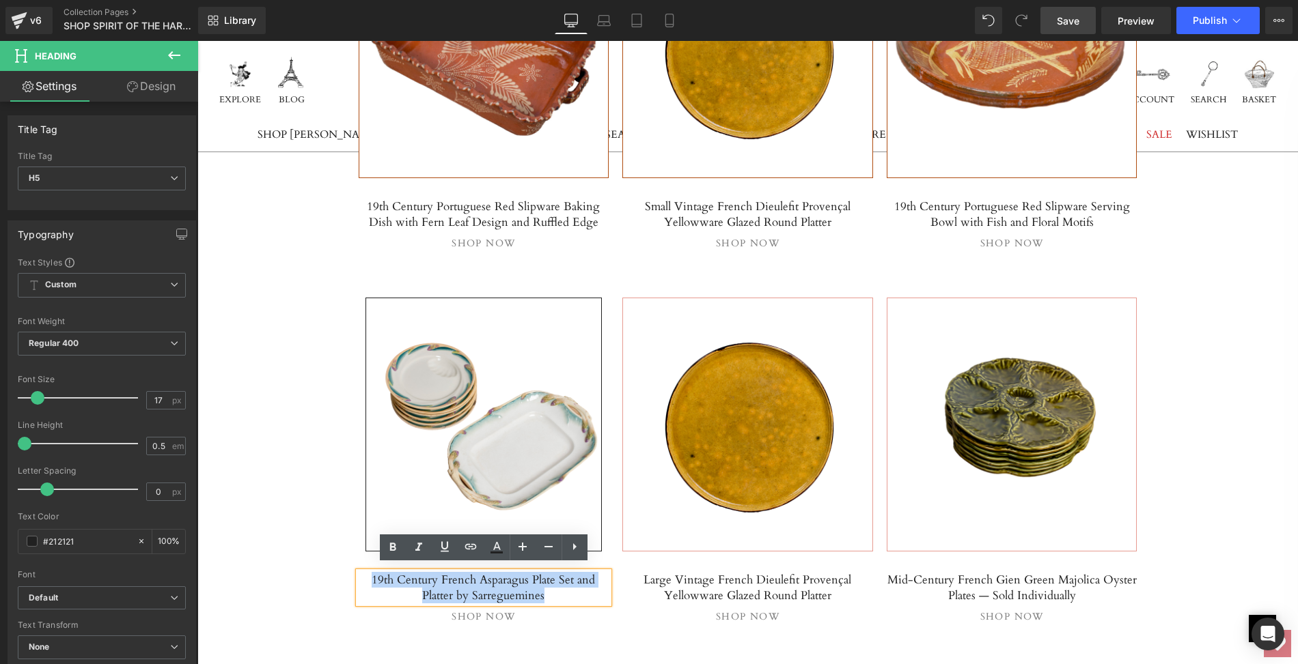
drag, startPoint x: 530, startPoint y: 583, endPoint x: 363, endPoint y: 577, distance: 166.7
click at [363, 577] on h5 "19th Century French Asparagus Plate Set and Platter by Sarreguemines" at bounding box center [484, 587] width 251 height 31
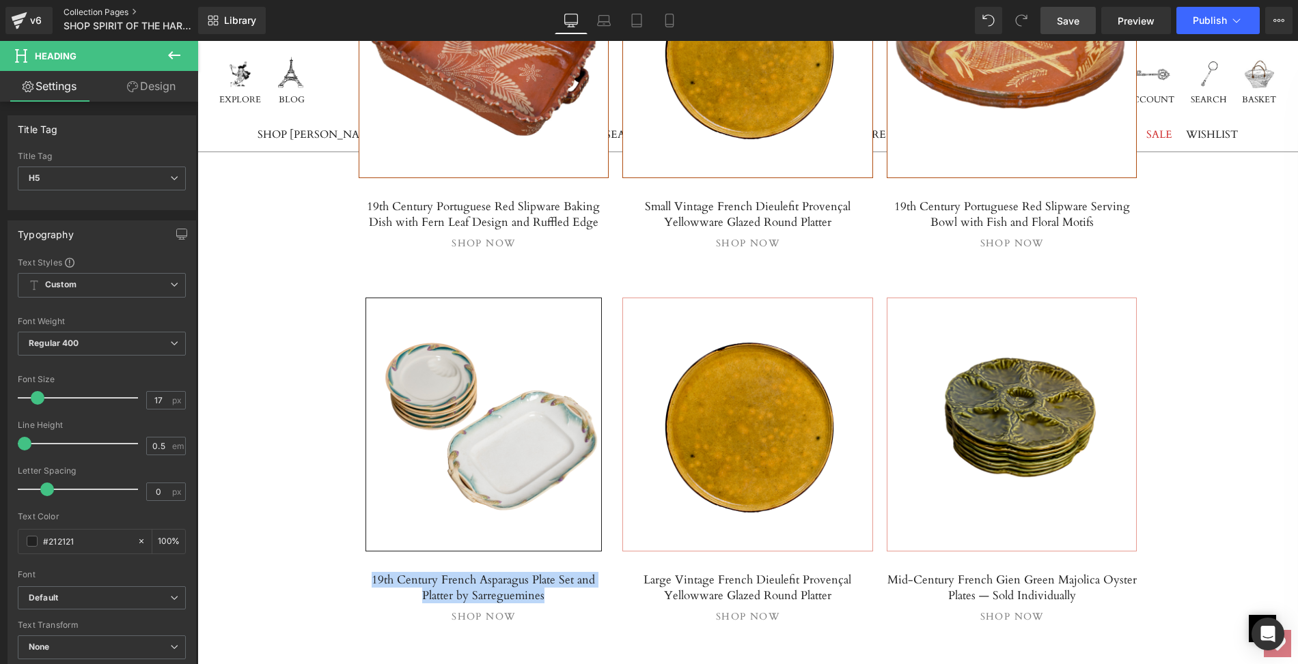
paste div
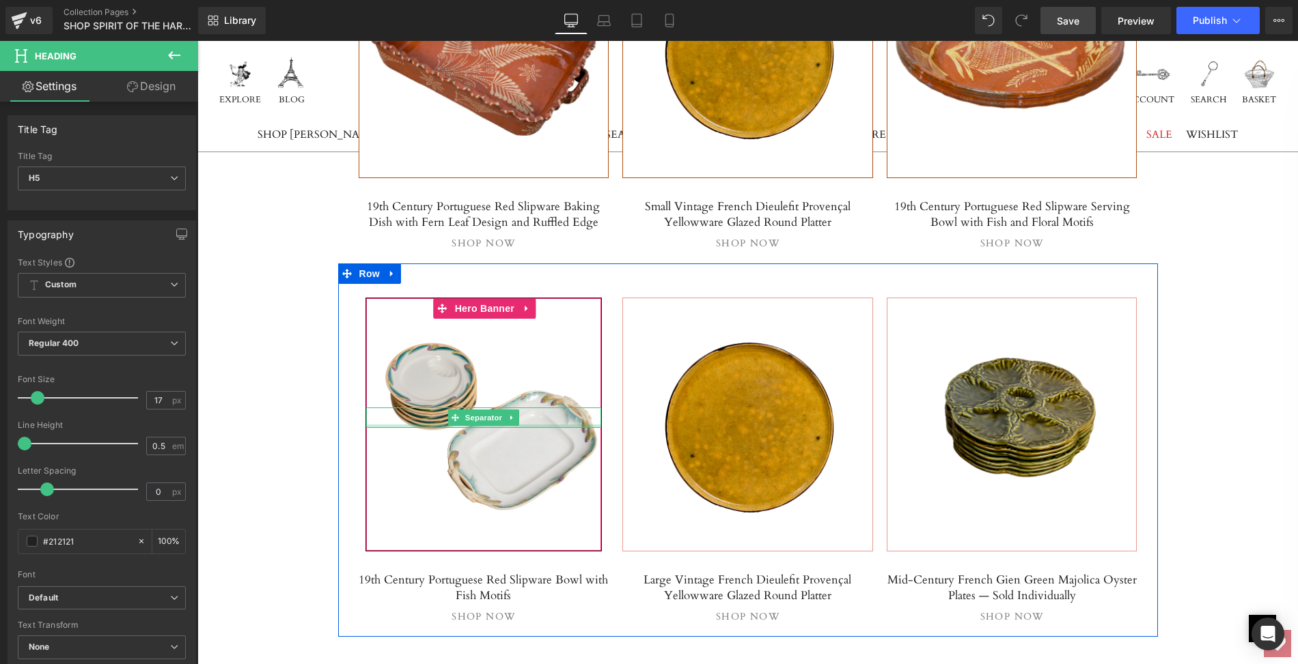
click at [473, 425] on div at bounding box center [484, 426] width 236 height 3
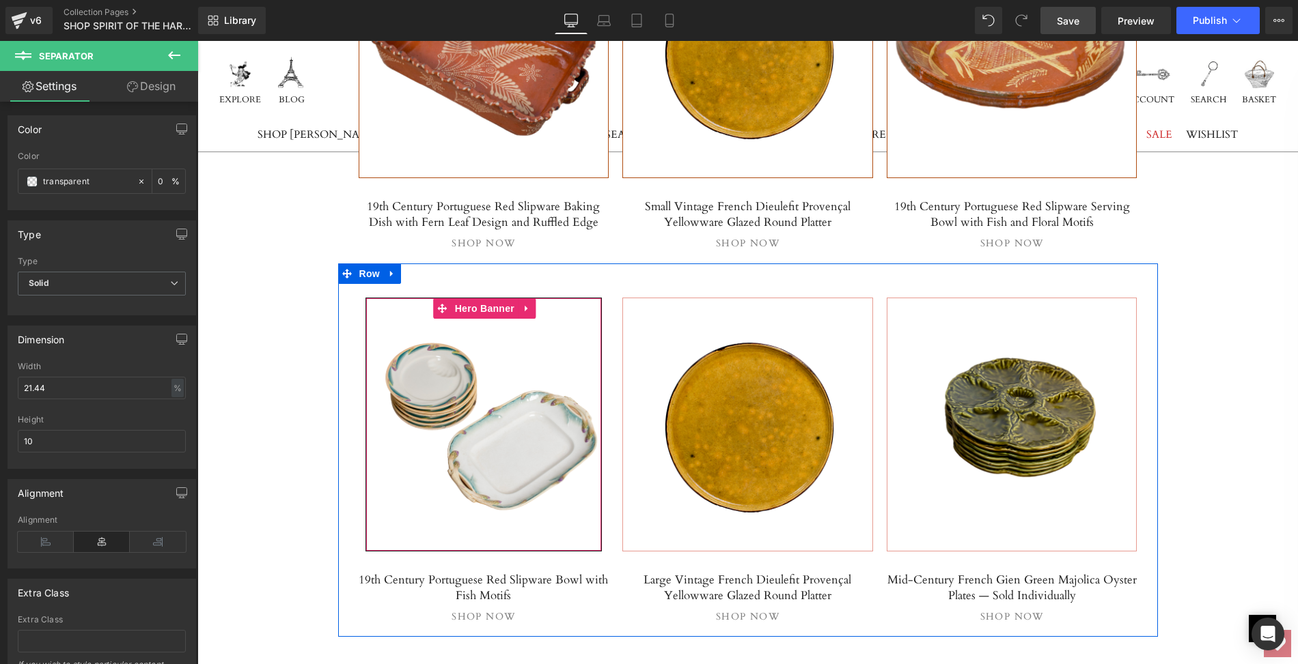
click at [462, 382] on div at bounding box center [484, 424] width 236 height 253
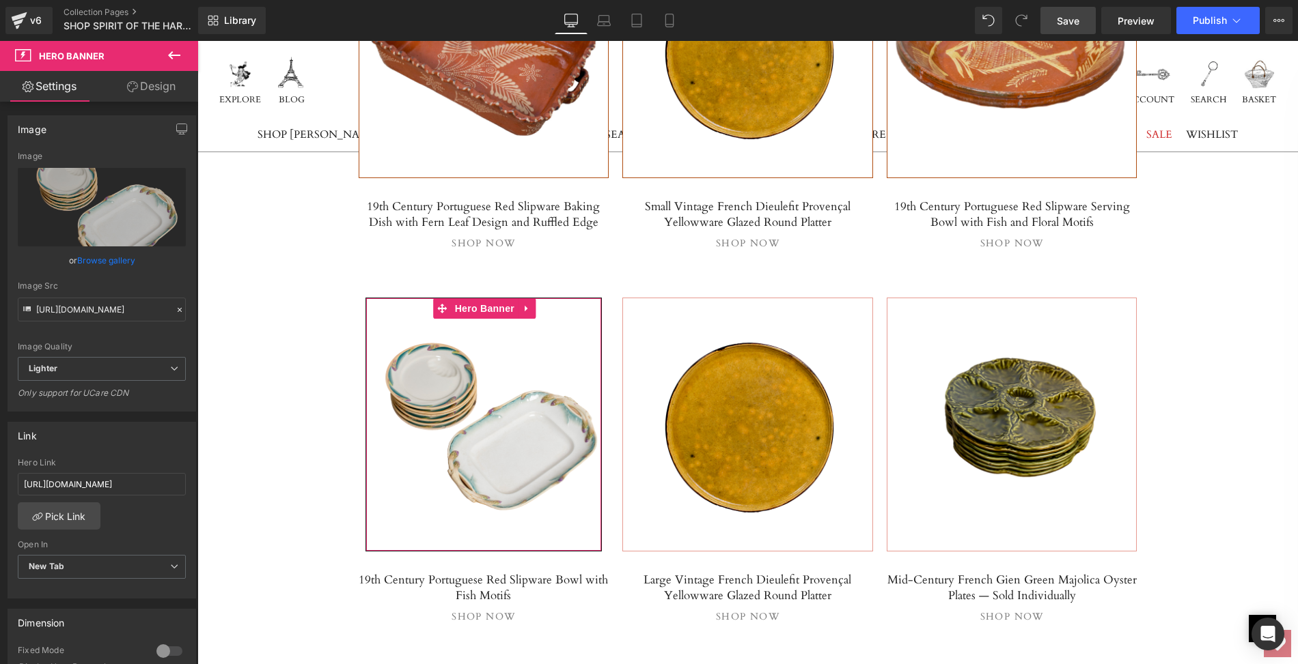
click at [115, 260] on link "Browse gallery" at bounding box center [106, 261] width 58 height 24
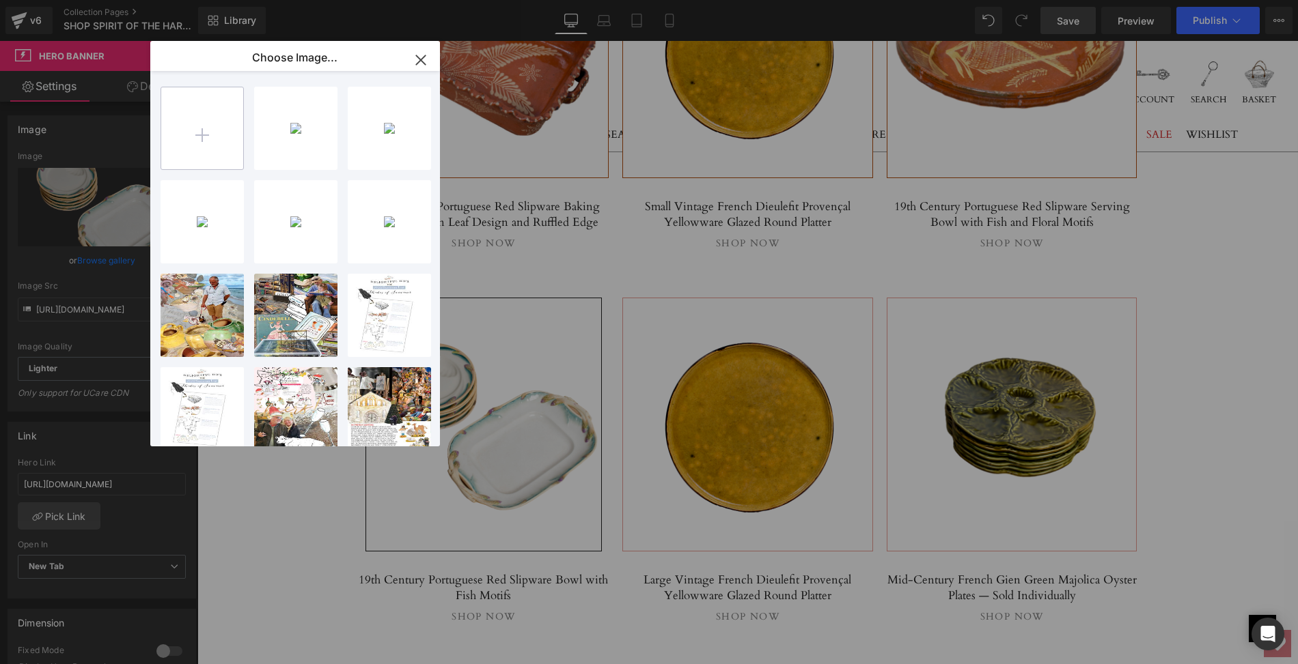
click at [204, 132] on input "file" at bounding box center [202, 128] width 82 height 82
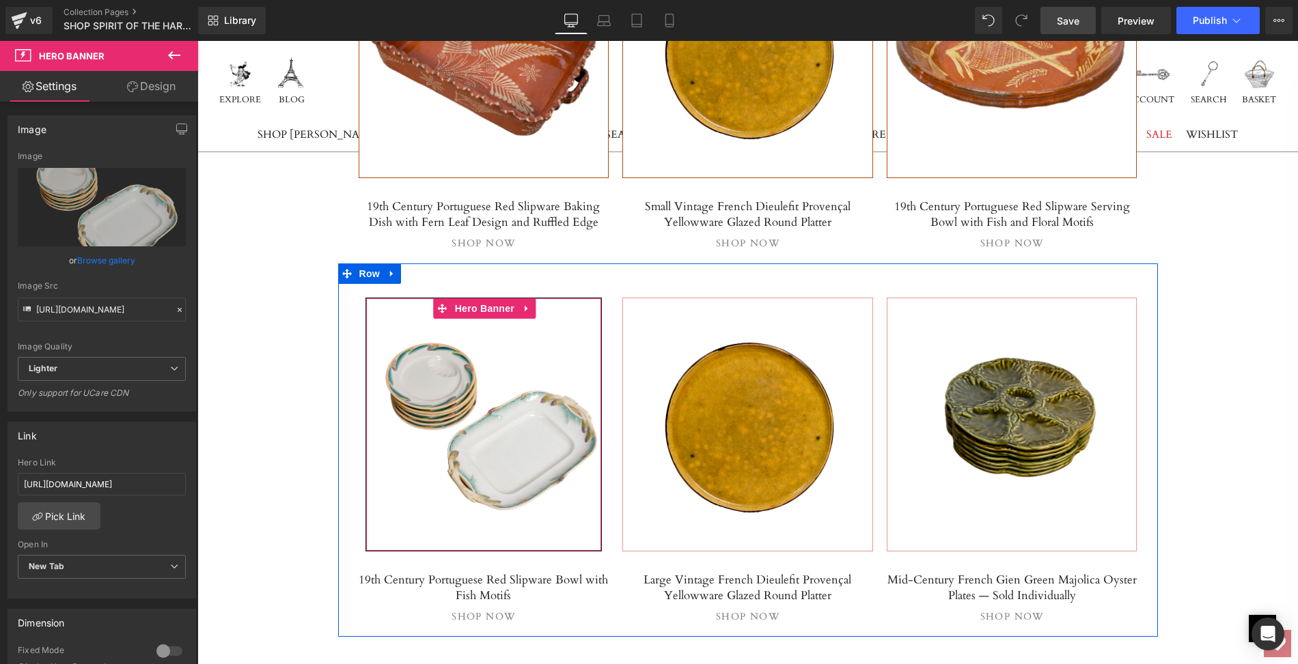
click at [514, 349] on div at bounding box center [484, 424] width 236 height 253
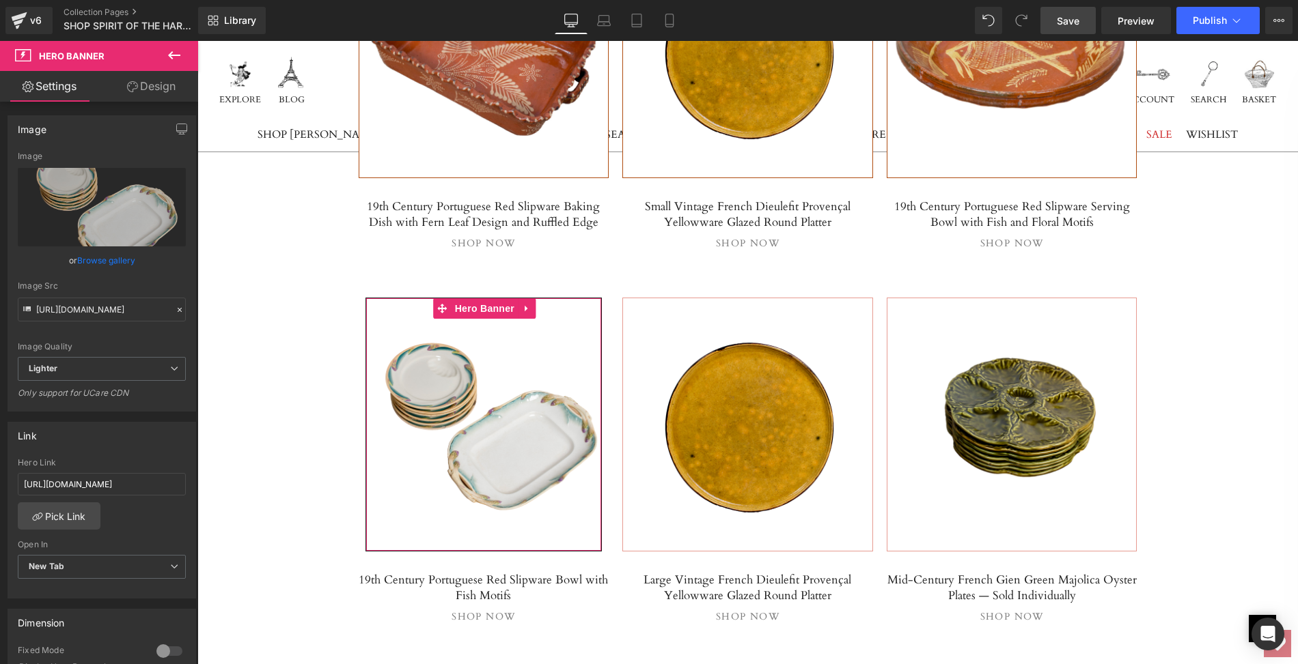
click at [120, 261] on link "Browse gallery" at bounding box center [106, 261] width 58 height 24
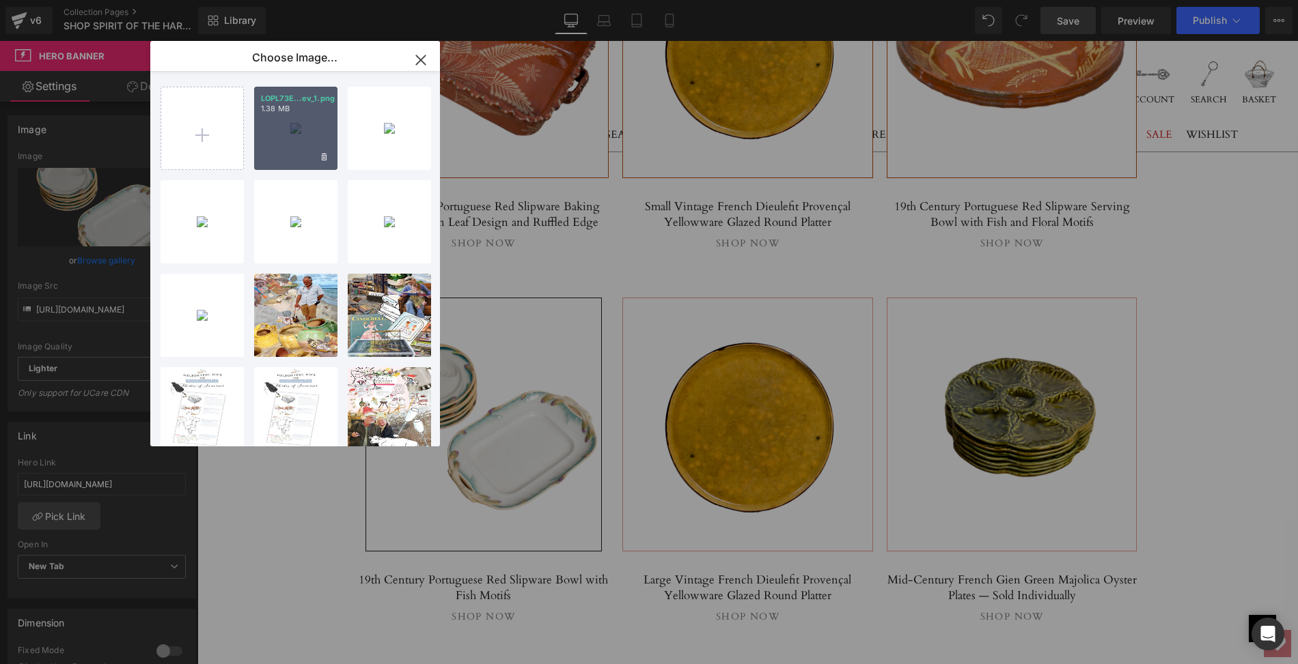
click at [274, 135] on div "LOPL73E...ev_1.png 1.38 MB" at bounding box center [295, 128] width 83 height 83
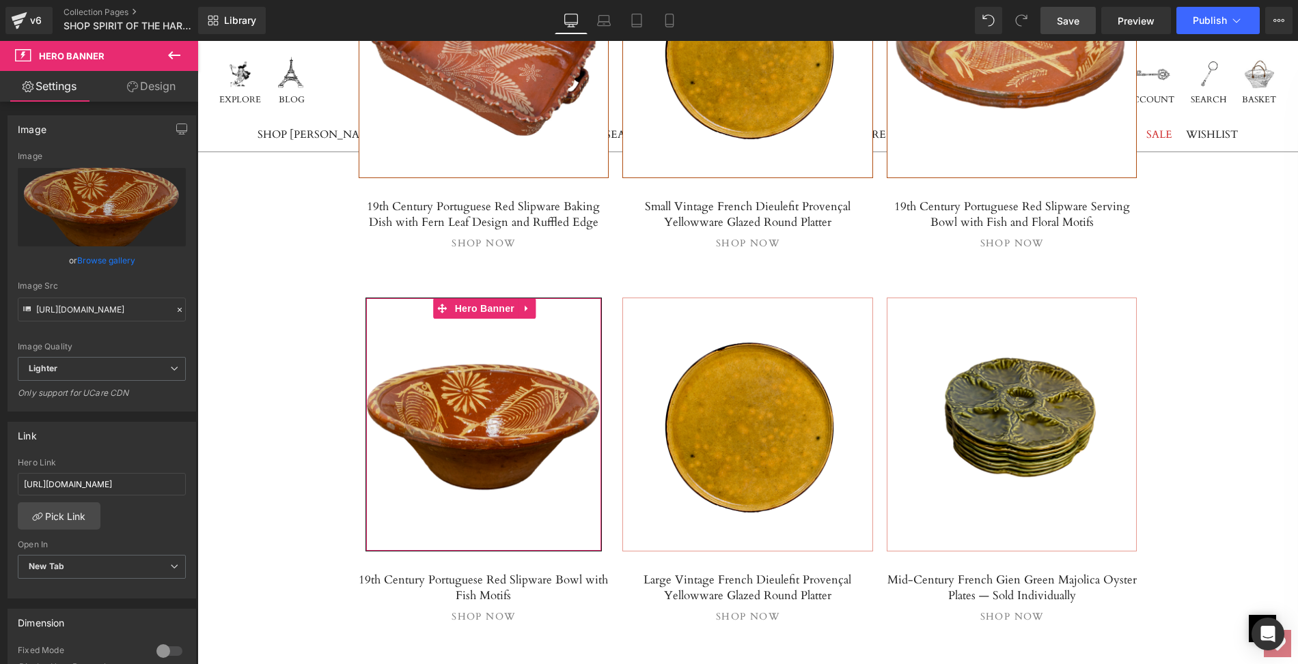
click at [130, 264] on link "Browse gallery" at bounding box center [106, 261] width 58 height 24
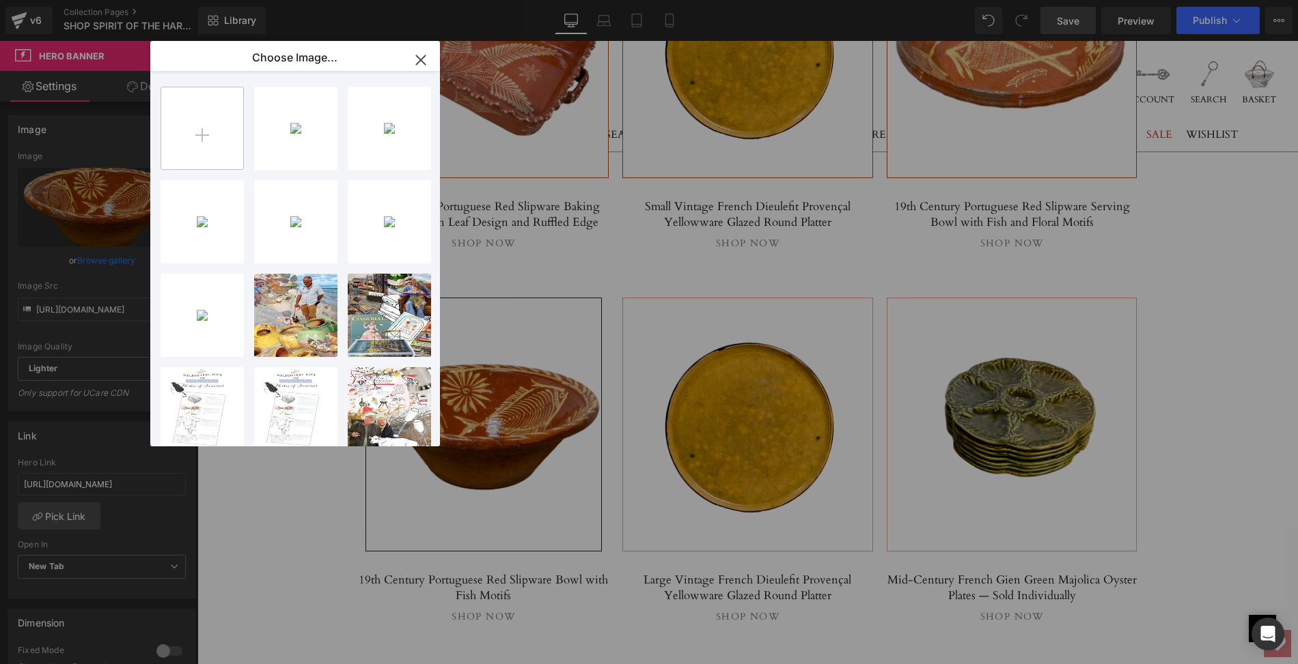
click at [206, 137] on input "file" at bounding box center [202, 128] width 82 height 82
type input "C:\fakepath\LOPL73E-1mainps.jpg"
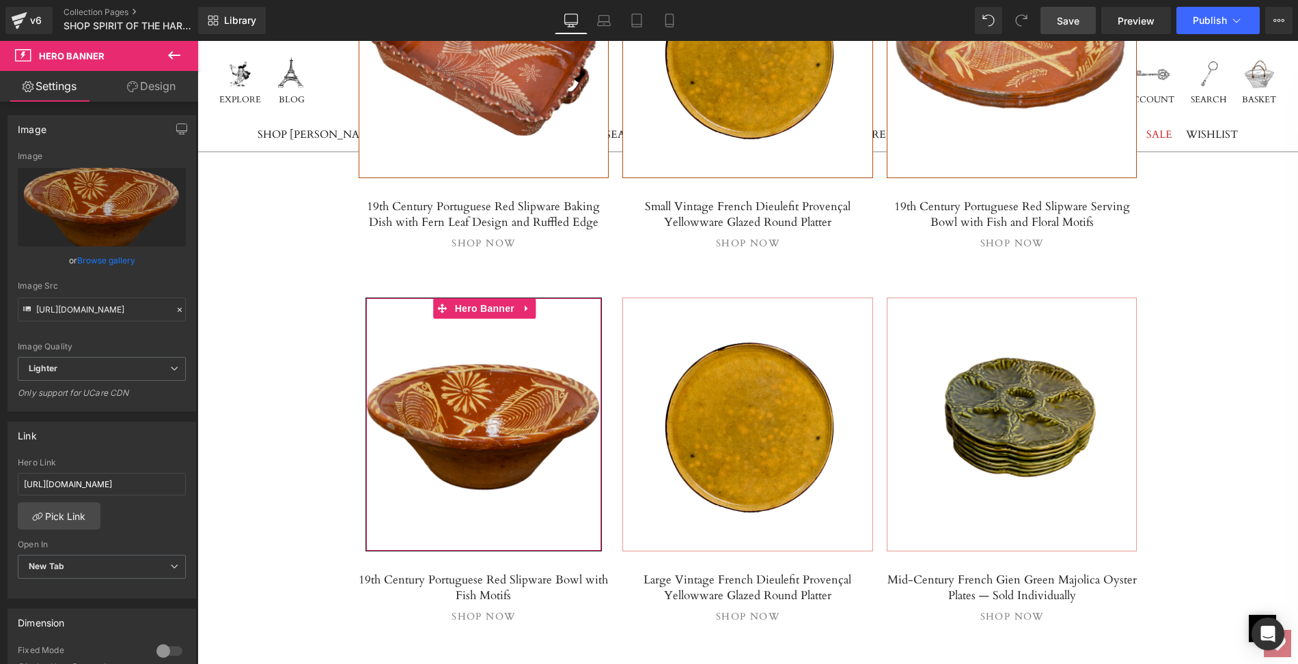
click at [98, 264] on link "Browse gallery" at bounding box center [106, 261] width 58 height 24
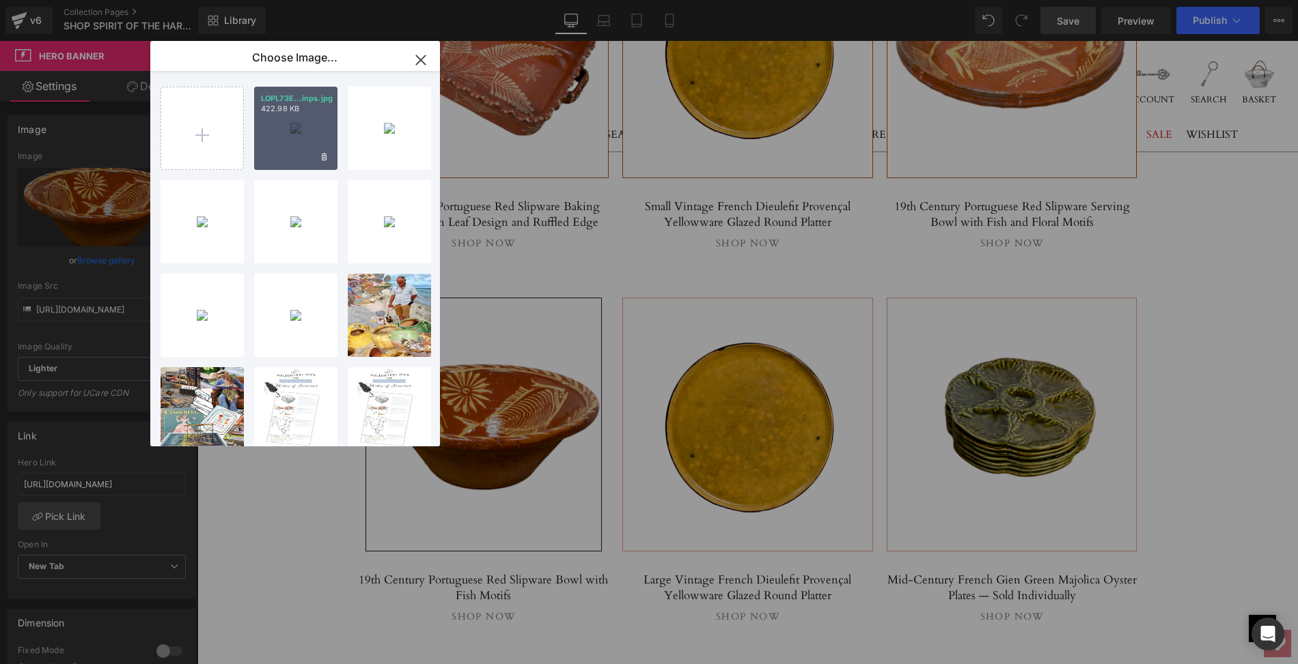
click at [282, 147] on div "LOPL73E...inps.jpg 422.98 KB" at bounding box center [295, 128] width 83 height 83
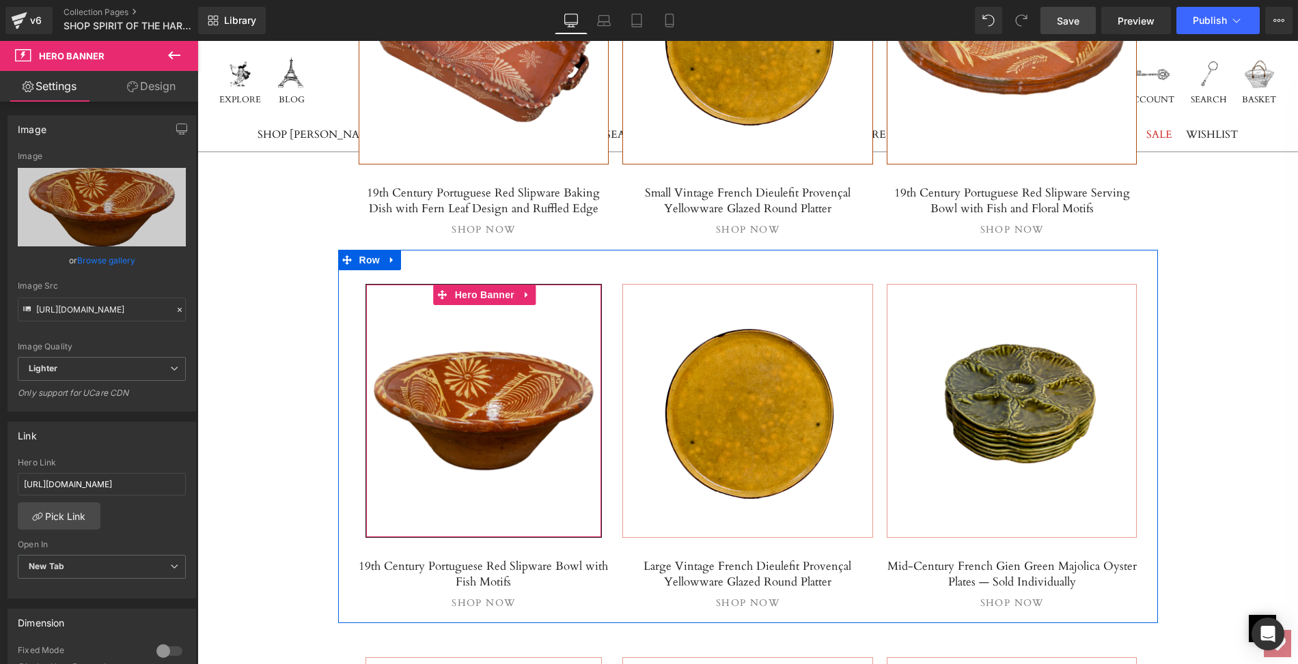
scroll to position [1054, 0]
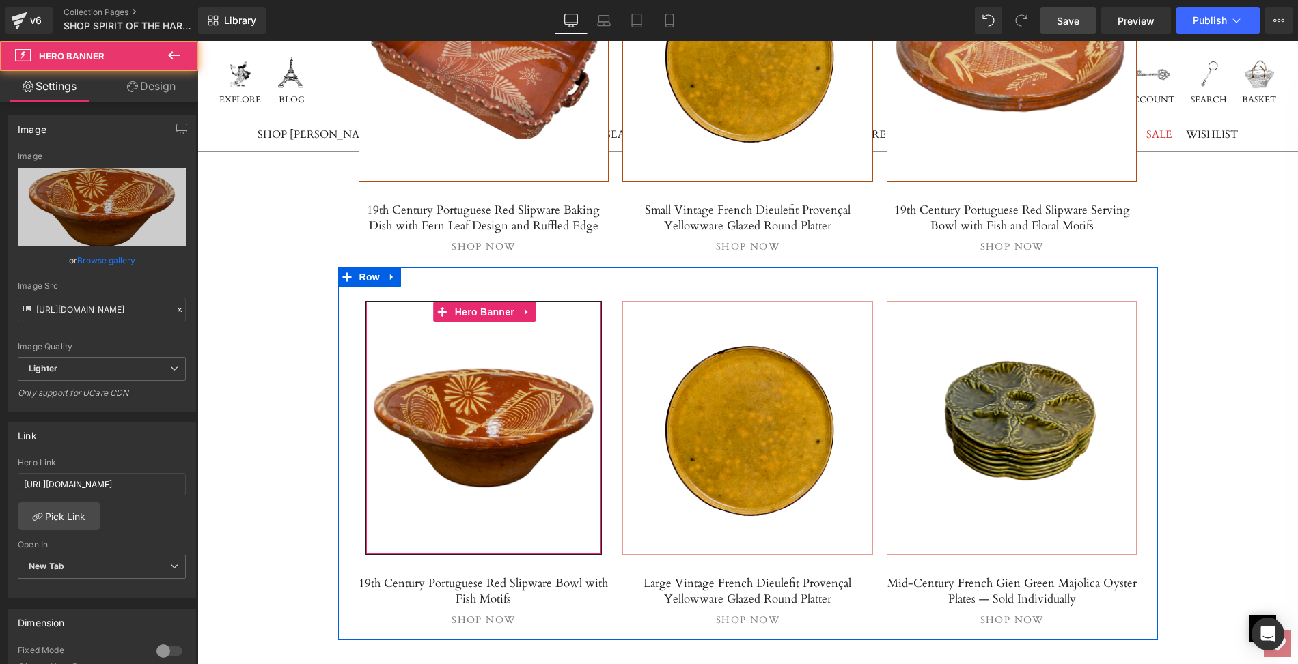
click at [432, 430] on span "Separator" at bounding box center [484, 428] width 236 height 34
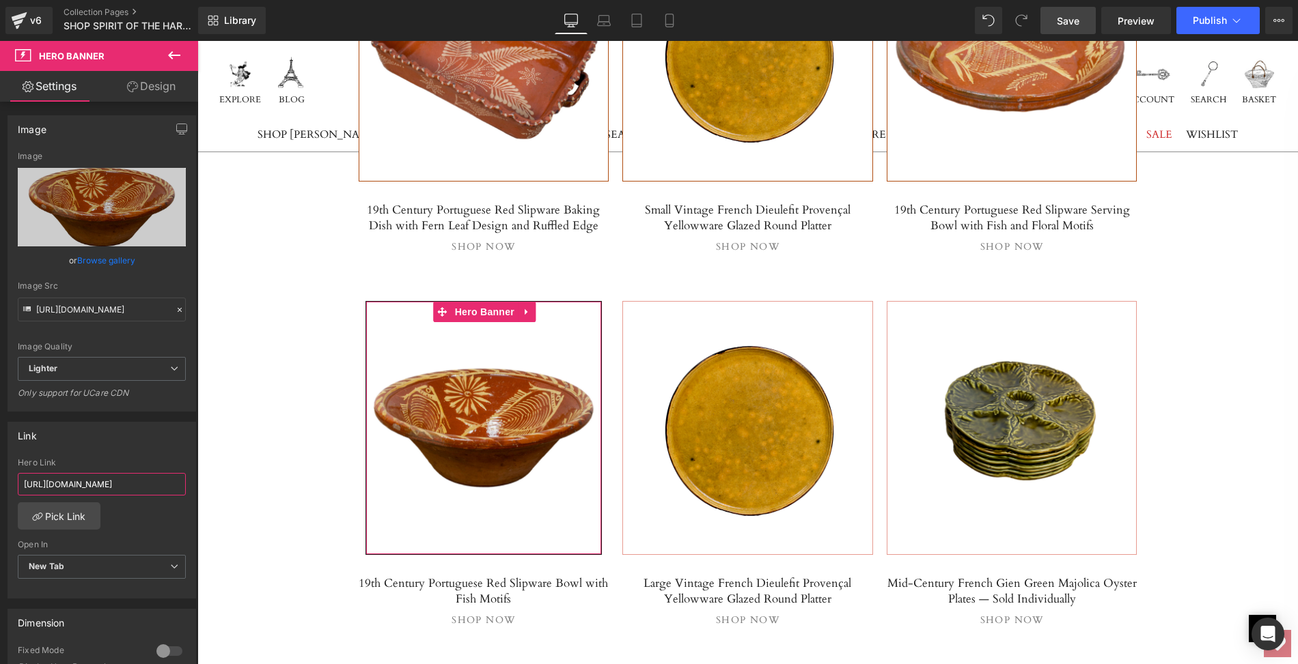
click at [128, 484] on input "[URL][DOMAIN_NAME]" at bounding box center [102, 484] width 168 height 23
drag, startPoint x: 20, startPoint y: 481, endPoint x: 192, endPoint y: 481, distance: 171.4
click at [192, 481] on div "Link [URL][DOMAIN_NAME] Hero Link [URL][DOMAIN_NAME] Pick Link Current Tab New …" at bounding box center [102, 505] width 204 height 187
paste input "portuguese-slipware-bowl-with-fish-motif"
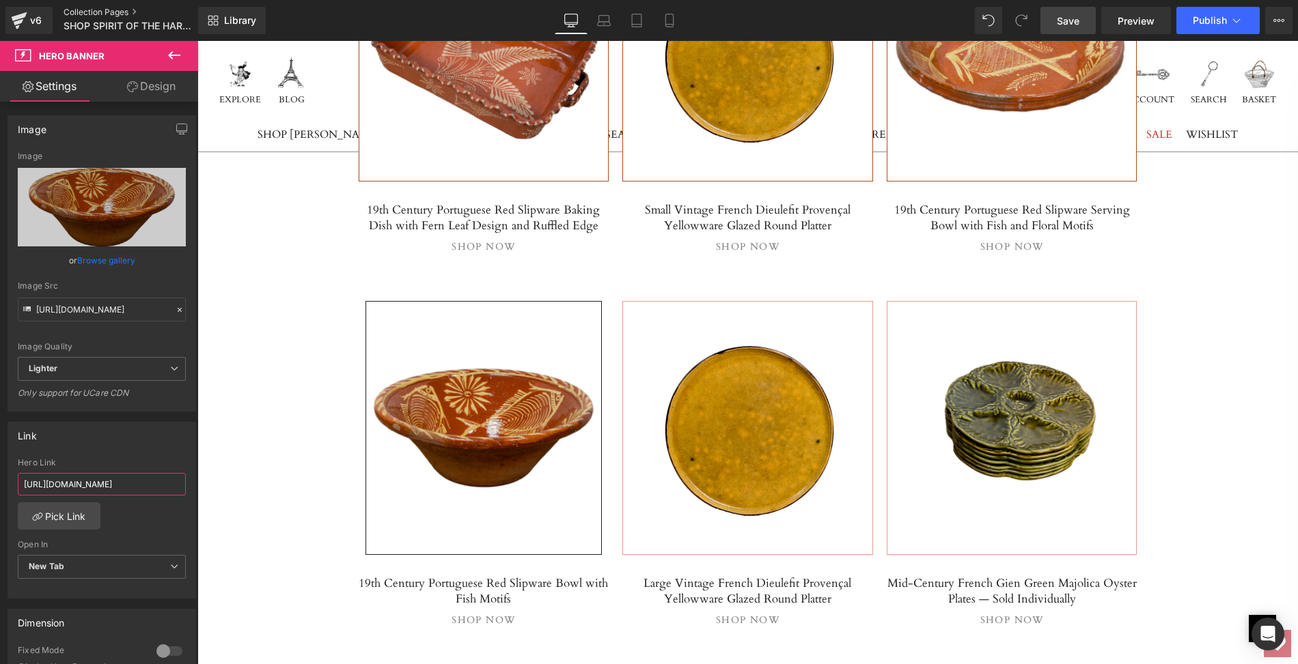
type input "[URL][DOMAIN_NAME]"
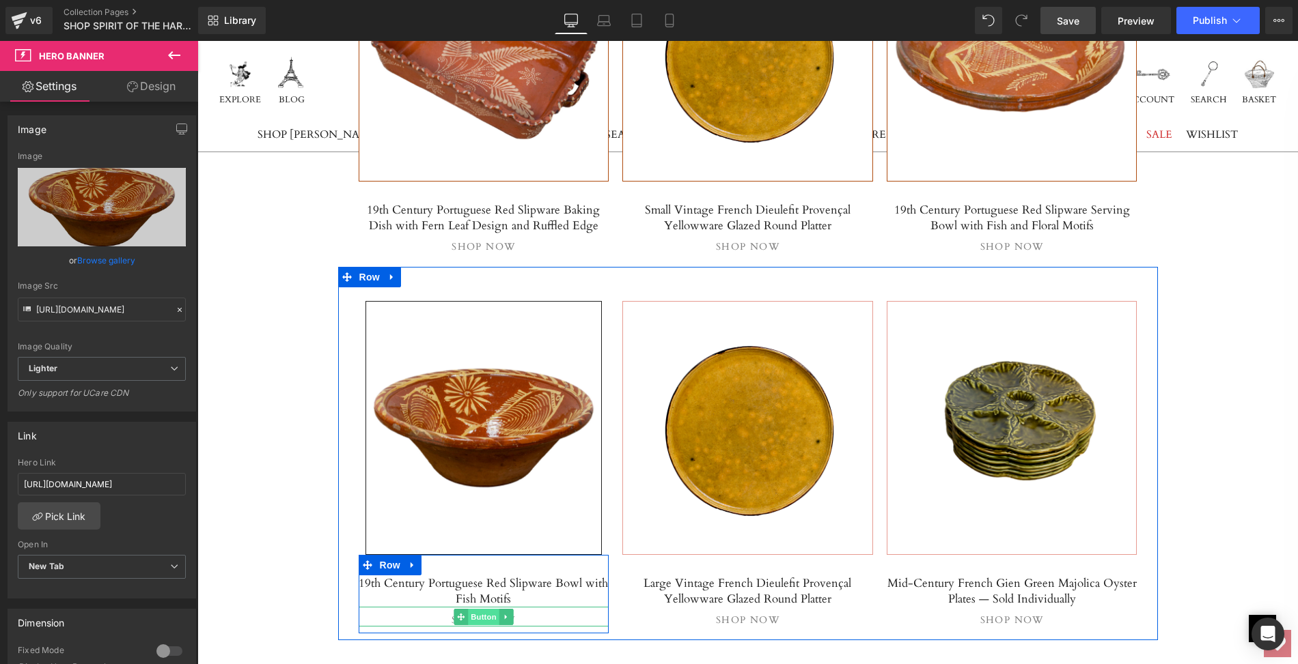
click at [475, 610] on span "Button" at bounding box center [483, 617] width 31 height 16
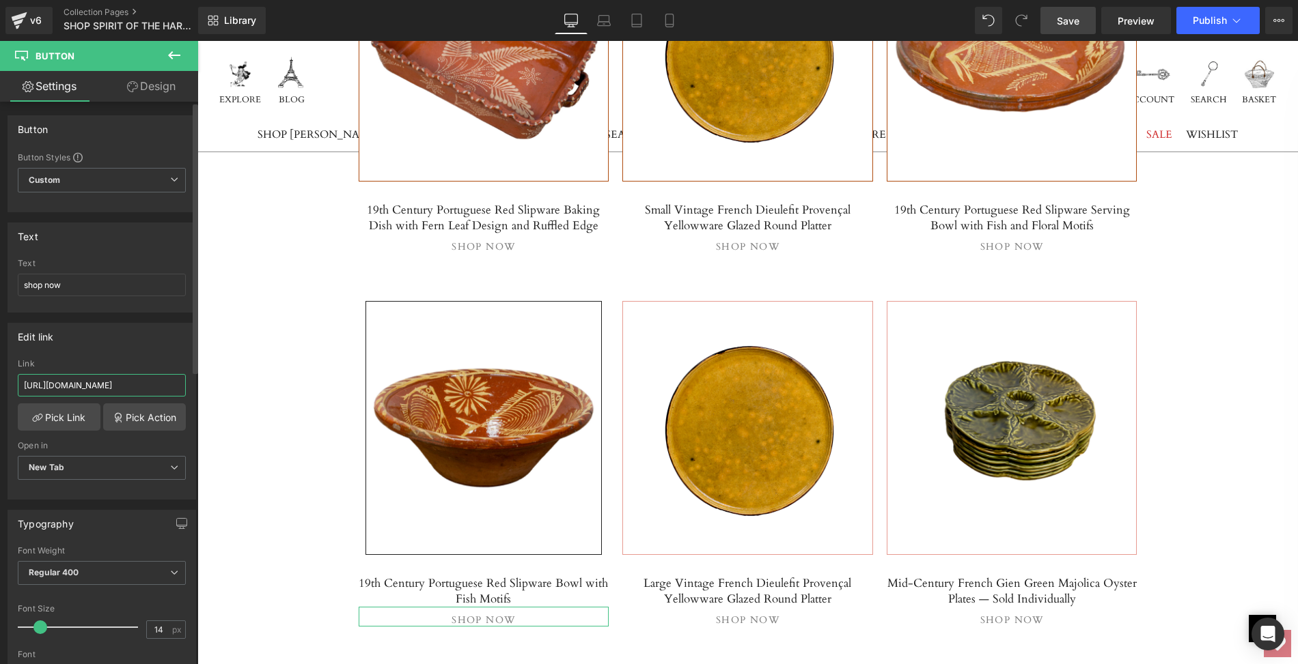
click at [21, 381] on input "[URL][DOMAIN_NAME]" at bounding box center [102, 385] width 168 height 23
drag, startPoint x: 21, startPoint y: 381, endPoint x: 197, endPoint y: 388, distance: 175.6
click at [197, 388] on div "Button Button Styles Custom Custom Setup Global Style Custom Setup Global Style…" at bounding box center [99, 386] width 198 height 569
paste input "portuguese-slipware-bowl-with-fish-motif"
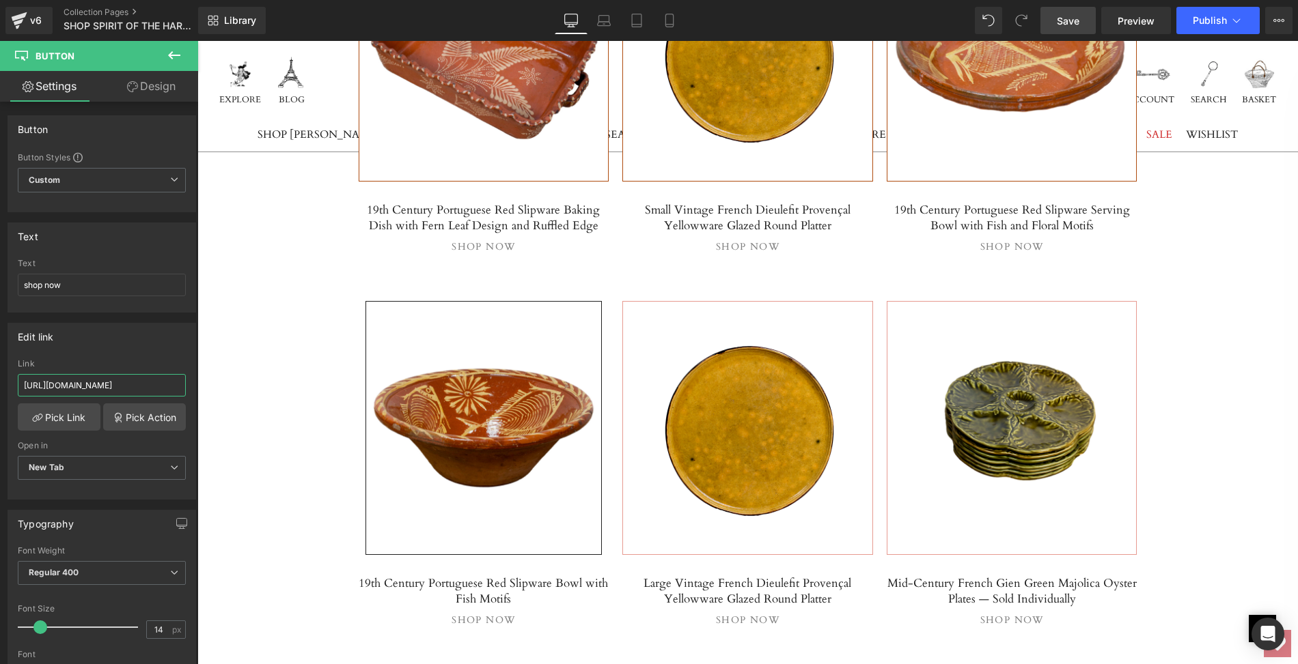
type input "[URL][DOMAIN_NAME]"
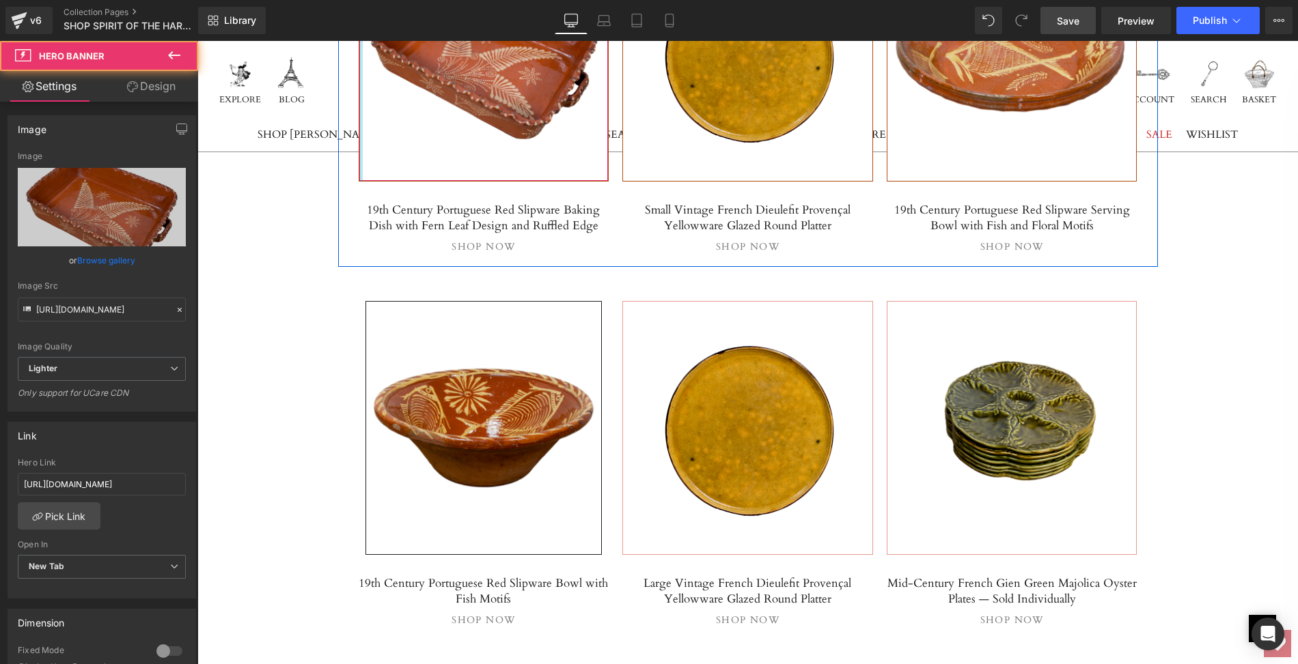
click at [359, 175] on div at bounding box center [360, 54] width 3 height 253
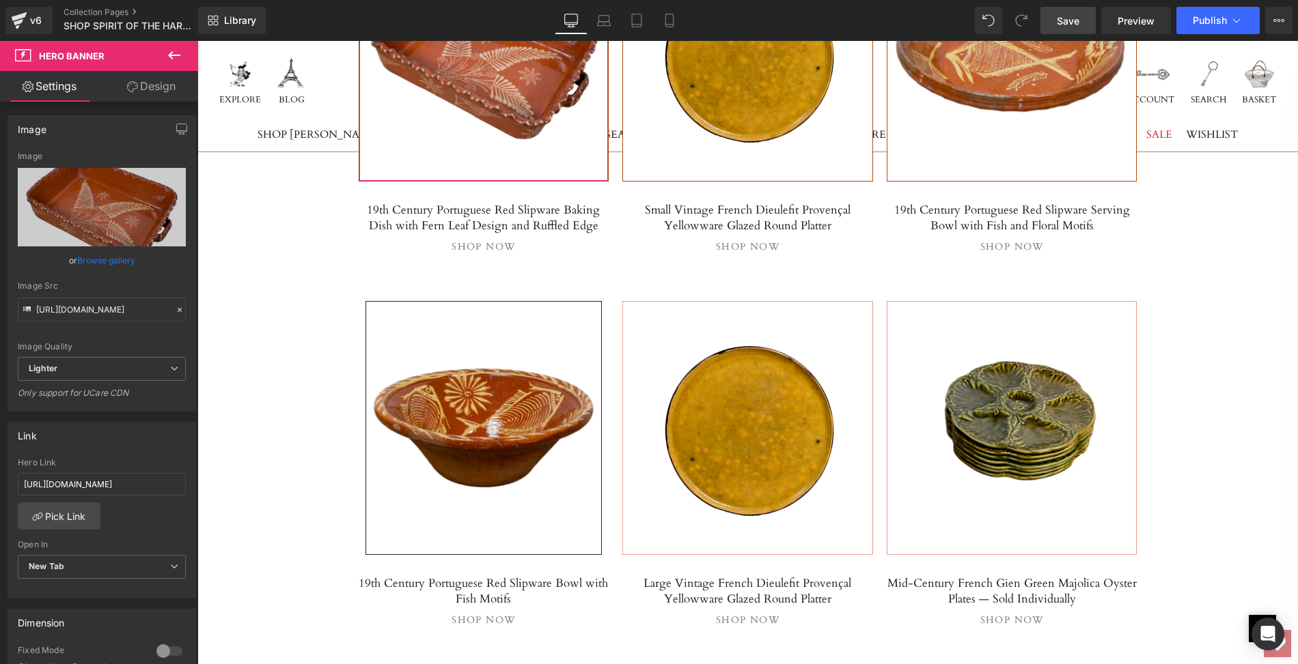
click at [157, 87] on link "Design" at bounding box center [151, 86] width 99 height 31
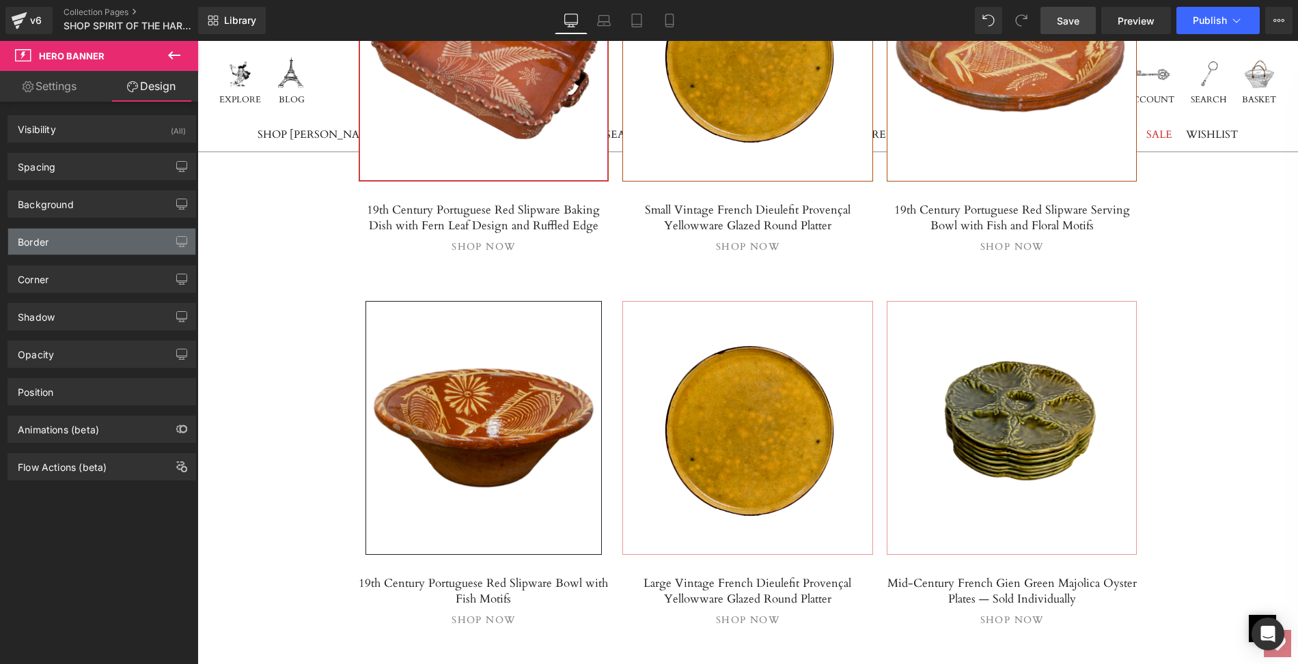
click at [68, 234] on div "Border" at bounding box center [101, 242] width 187 height 26
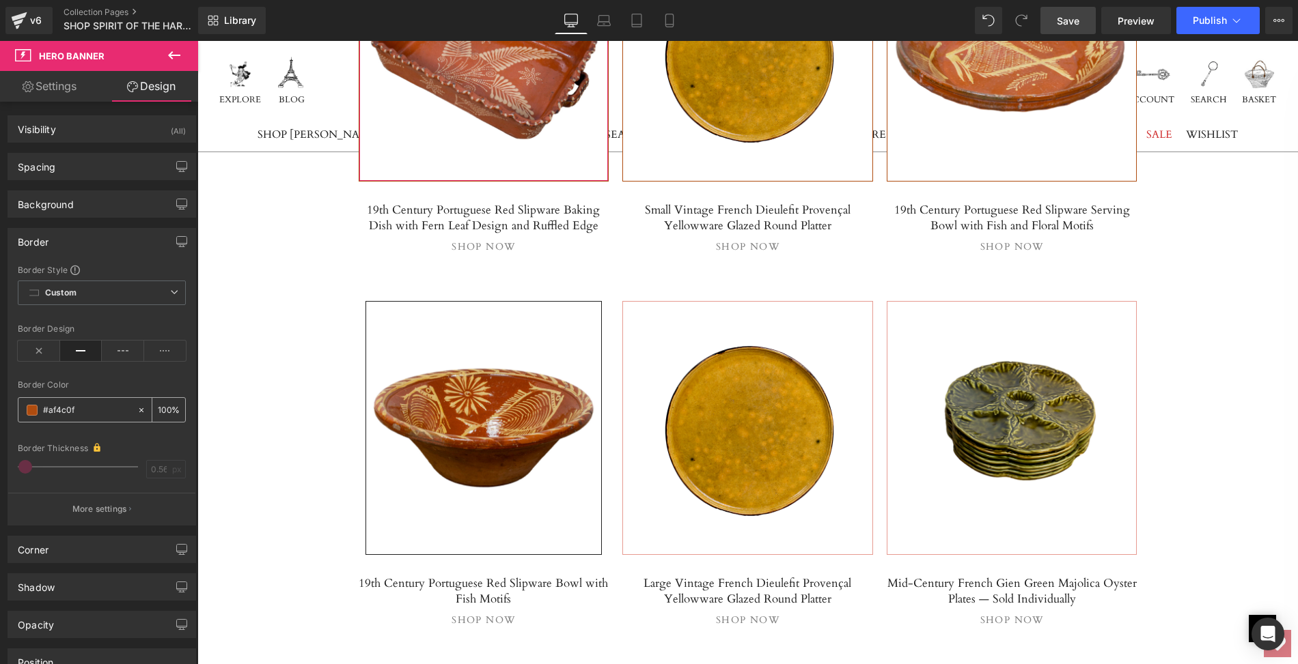
click at [79, 408] on input "#af4c0f" at bounding box center [86, 410] width 87 height 15
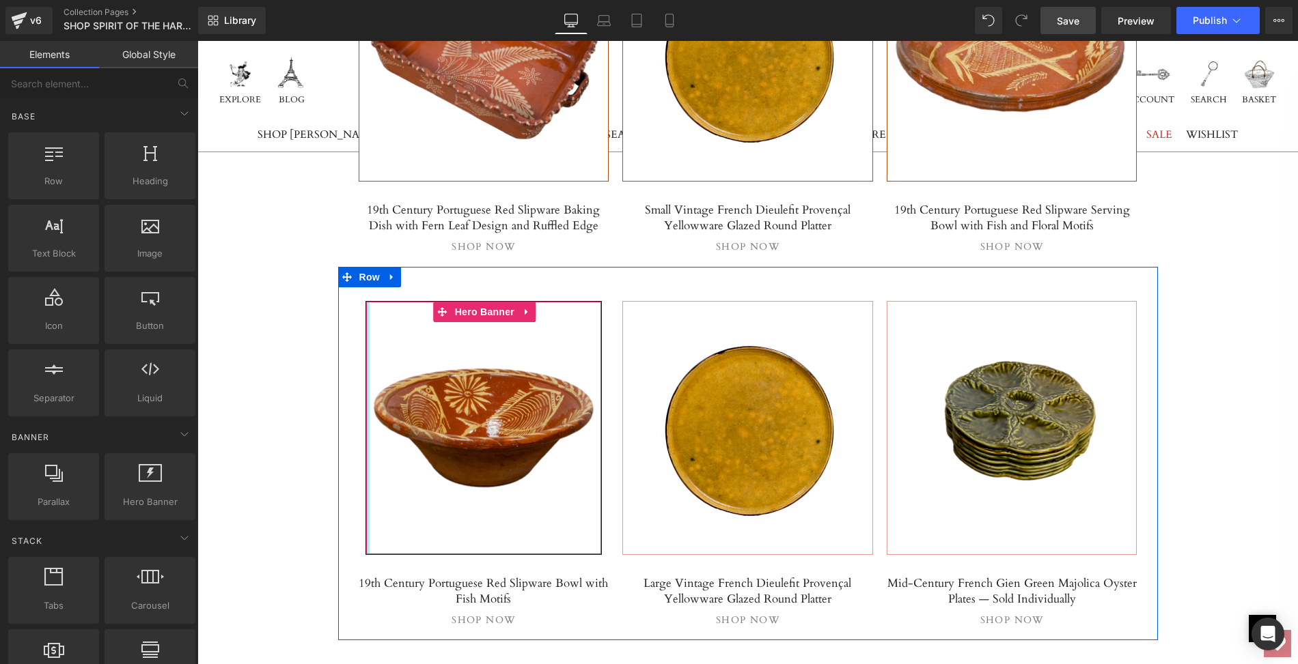
click at [367, 350] on div at bounding box center [367, 428] width 3 height 253
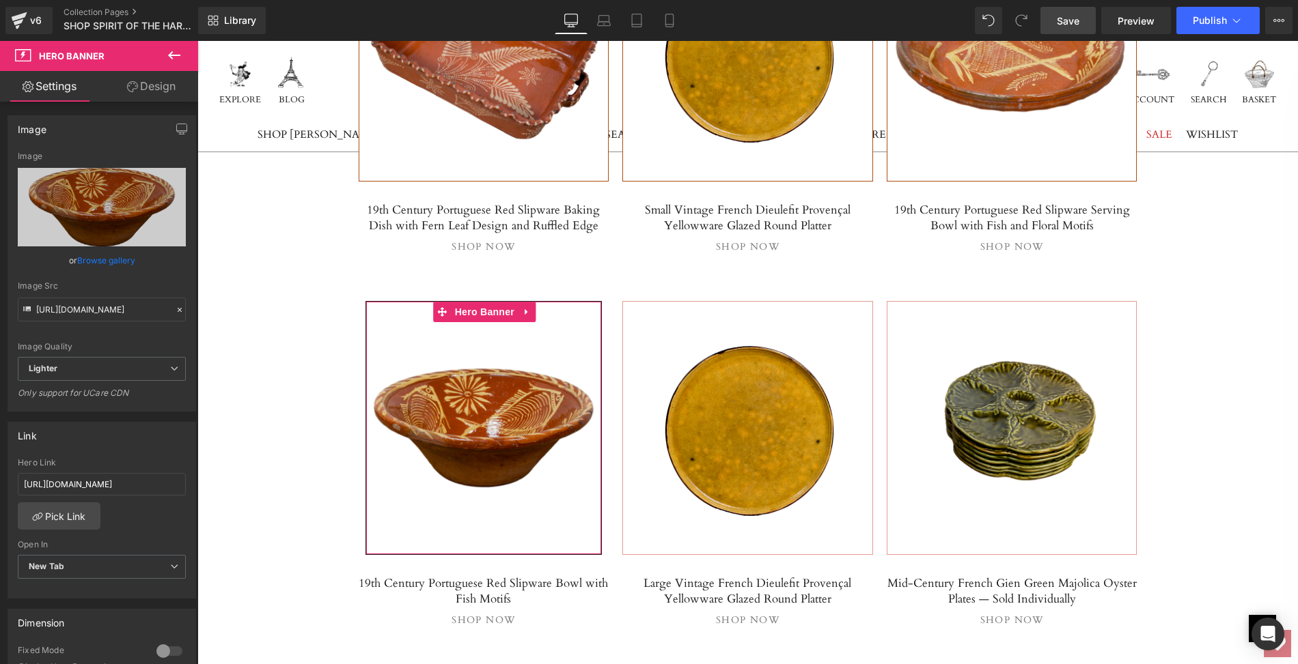
click at [151, 83] on link "Design" at bounding box center [151, 86] width 99 height 31
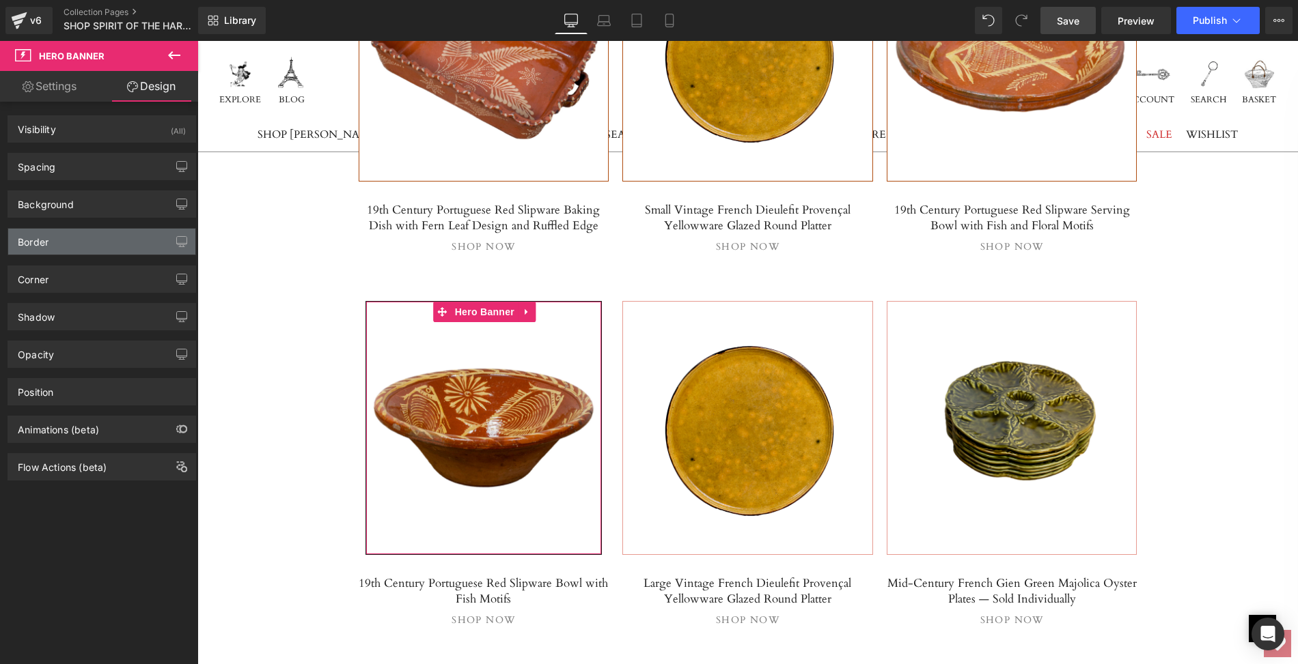
click at [76, 234] on div "Border" at bounding box center [101, 242] width 187 height 26
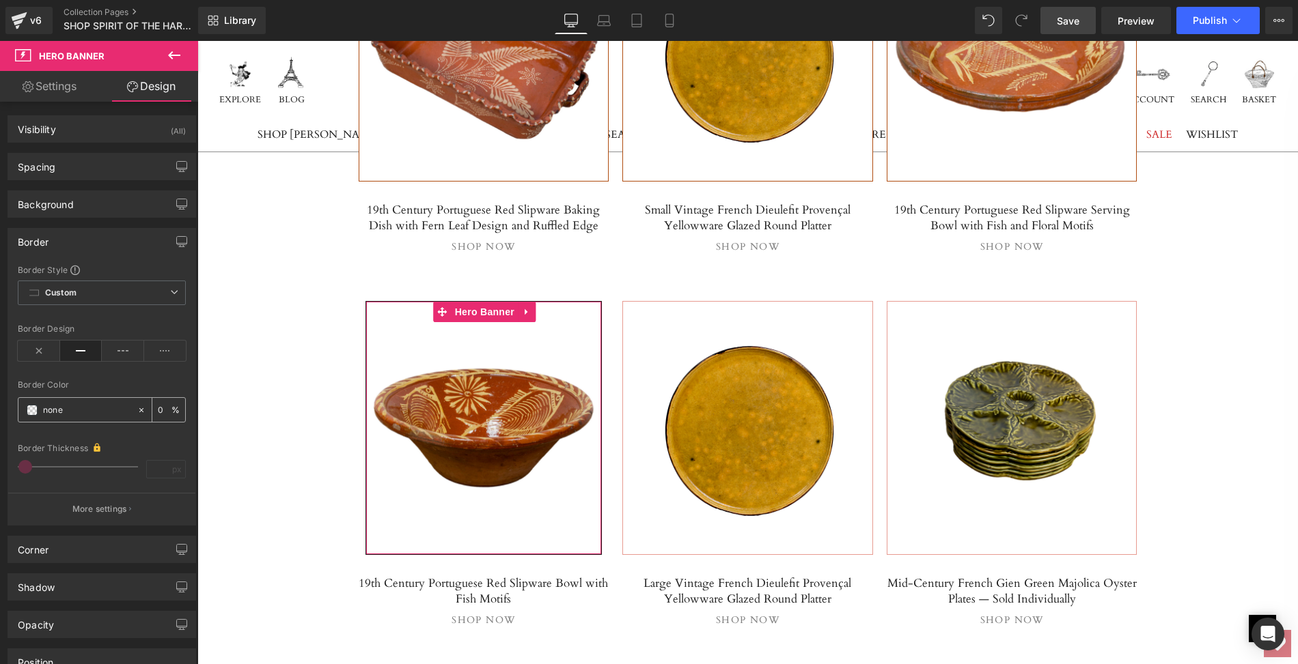
click at [70, 407] on input "text" at bounding box center [86, 410] width 87 height 15
paste input "#af4c0f"
type input "#af4c0f"
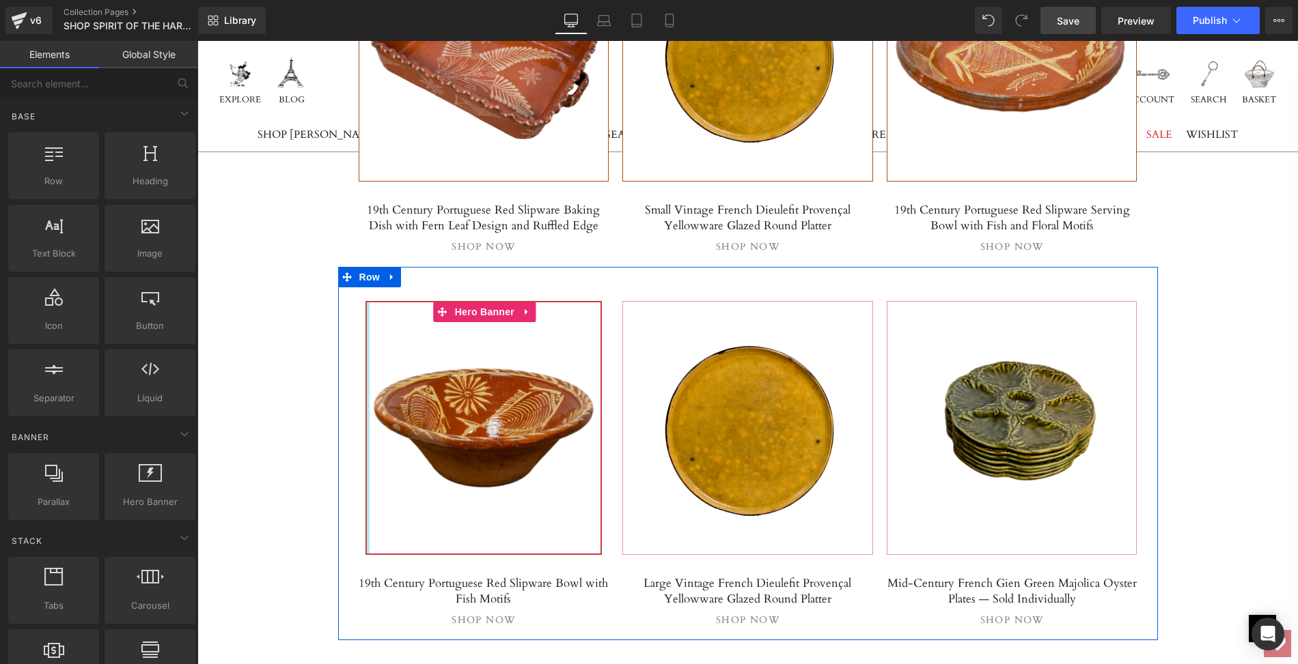
click at [366, 370] on div at bounding box center [367, 428] width 3 height 253
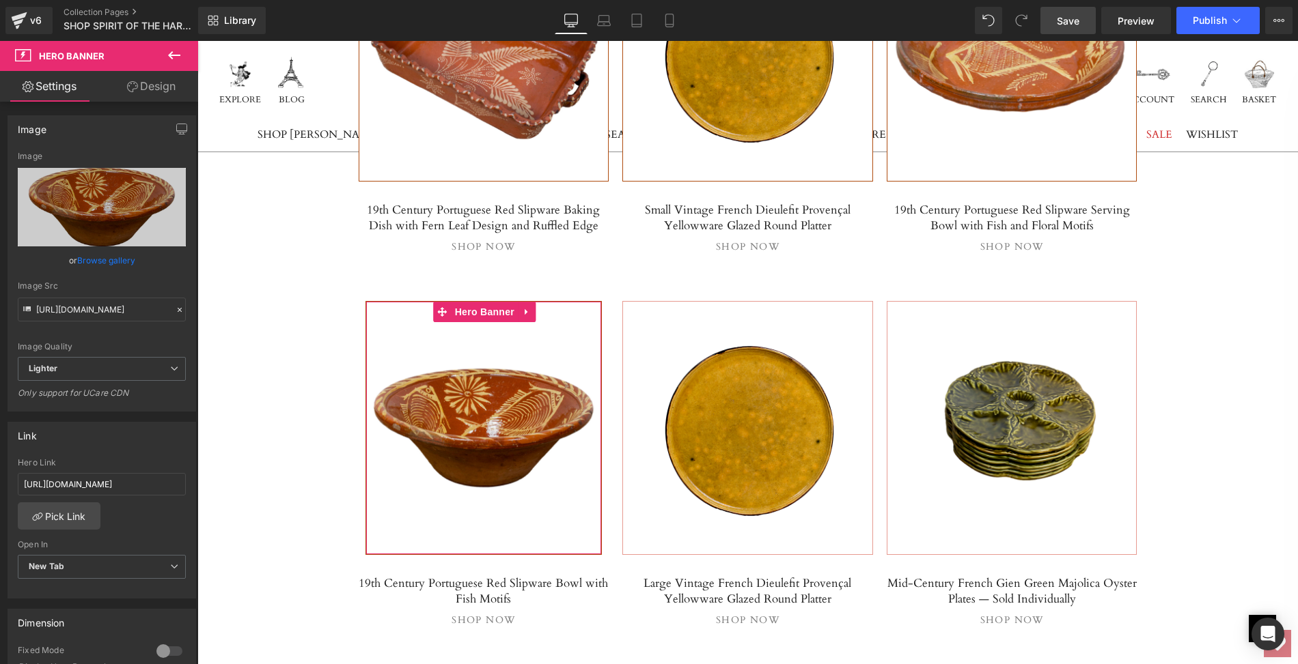
click at [156, 87] on link "Design" at bounding box center [151, 86] width 99 height 31
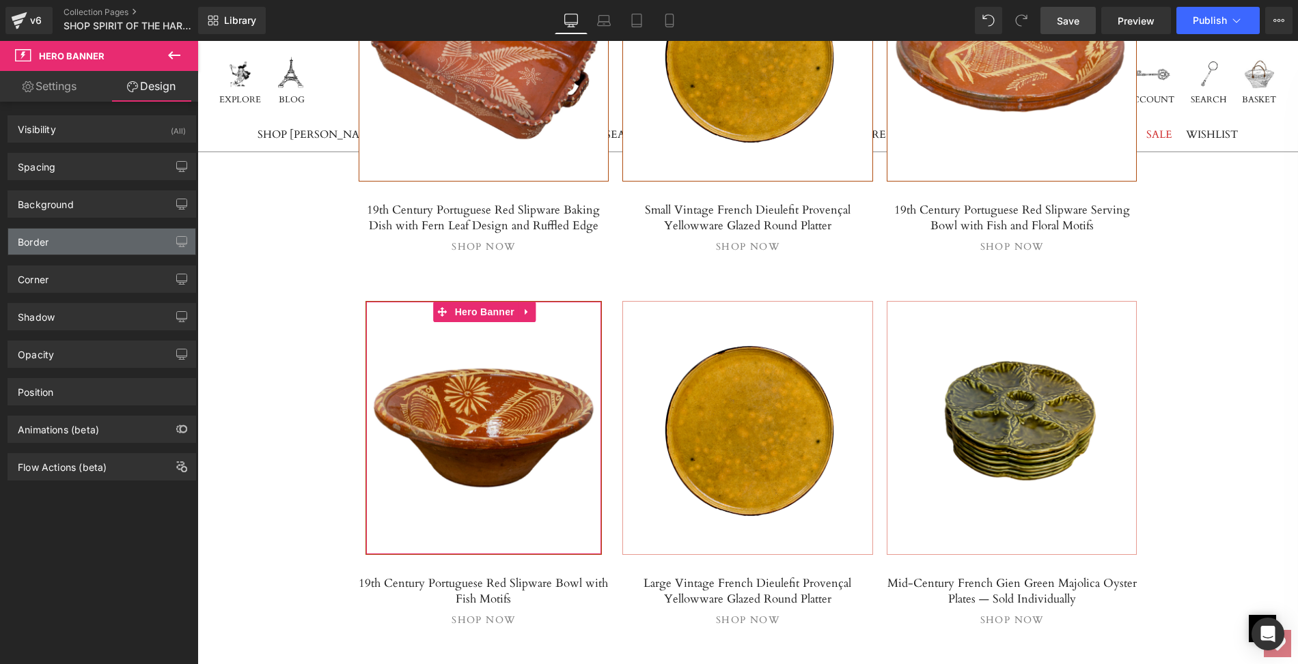
click at [74, 236] on div "Border" at bounding box center [101, 242] width 187 height 26
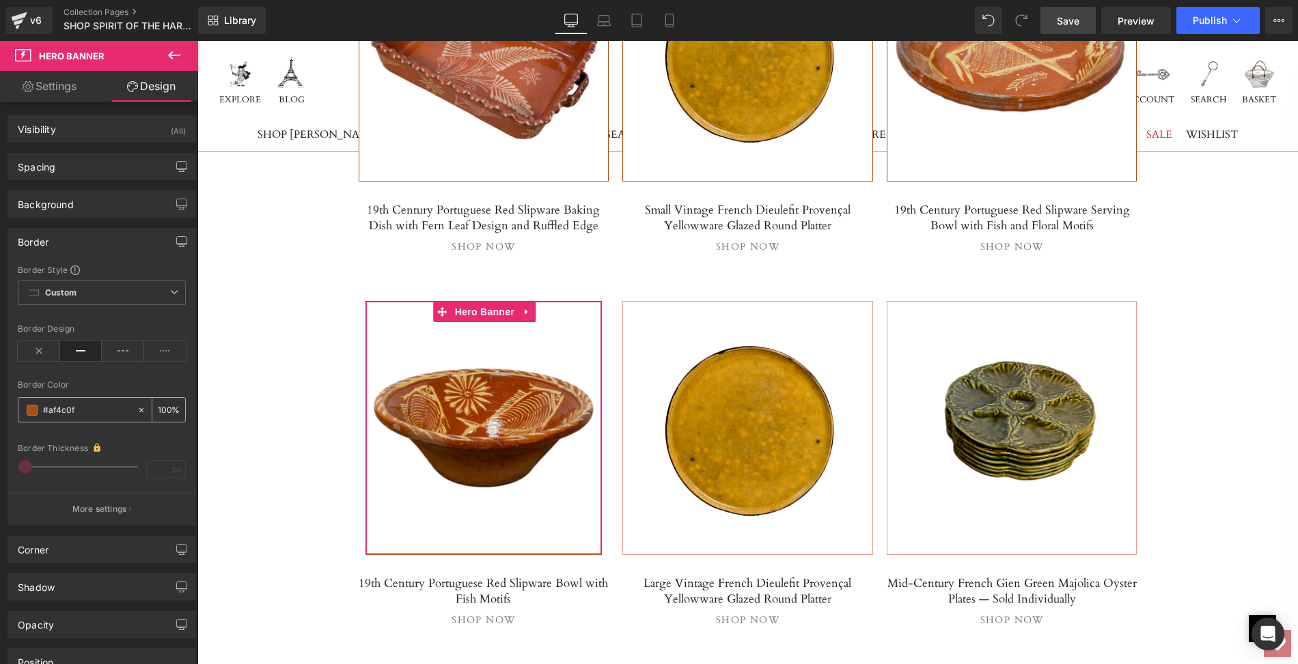
click at [35, 407] on span at bounding box center [32, 410] width 11 height 11
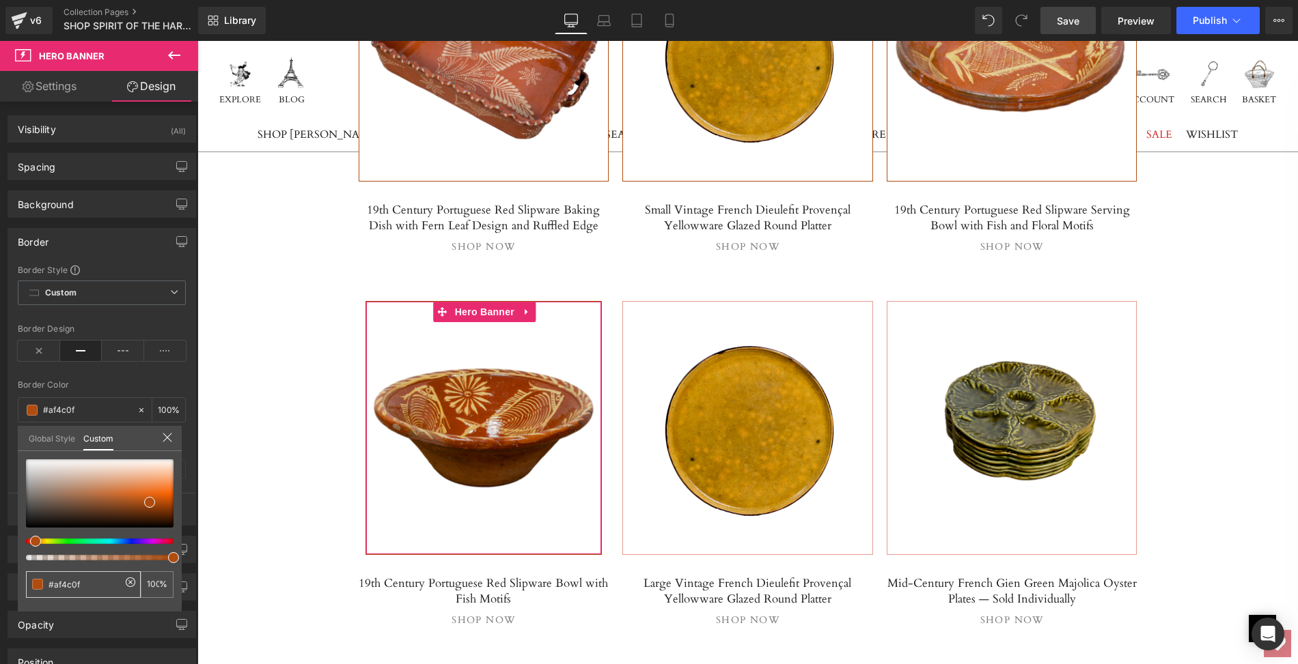
click at [36, 583] on span at bounding box center [37, 584] width 11 height 11
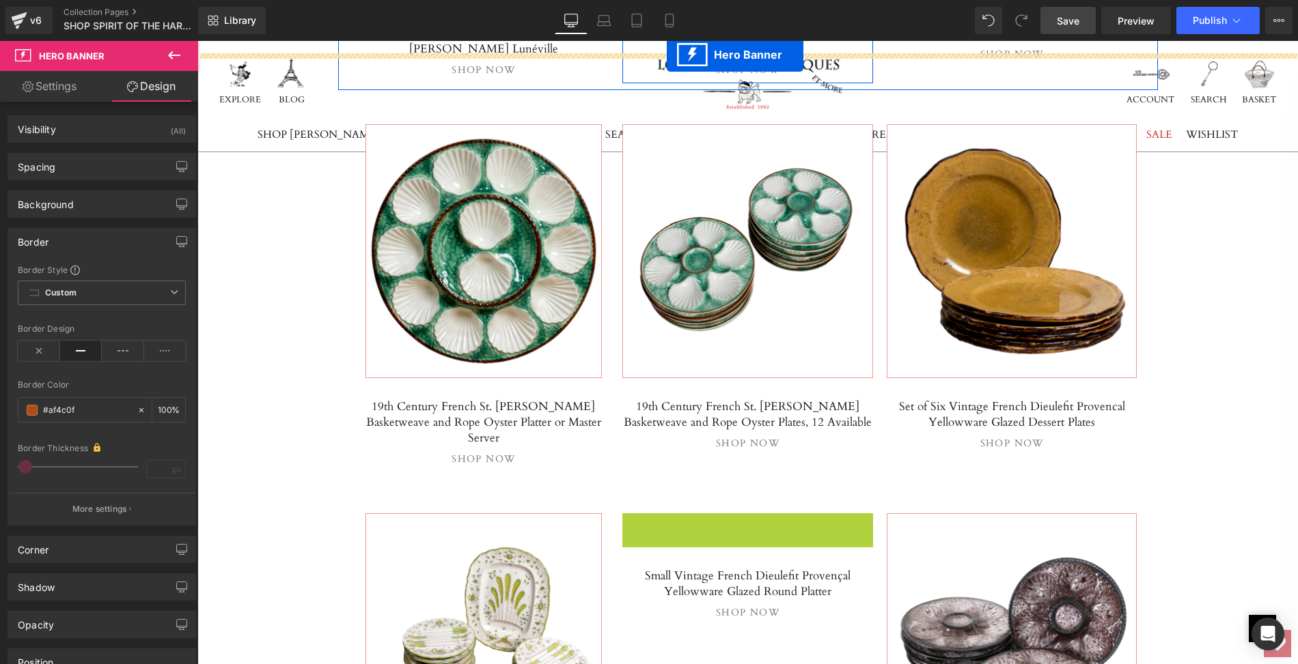
scroll to position [2364, 0]
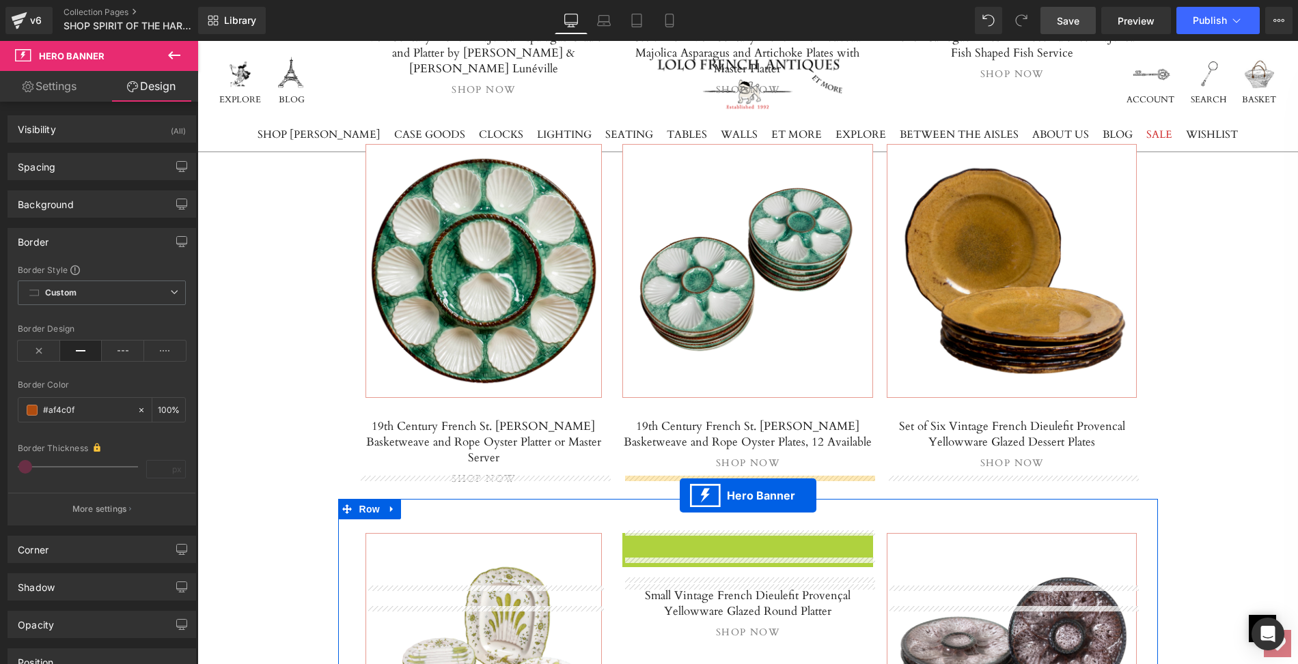
drag, startPoint x: 744, startPoint y: 385, endPoint x: 680, endPoint y: 496, distance: 127.9
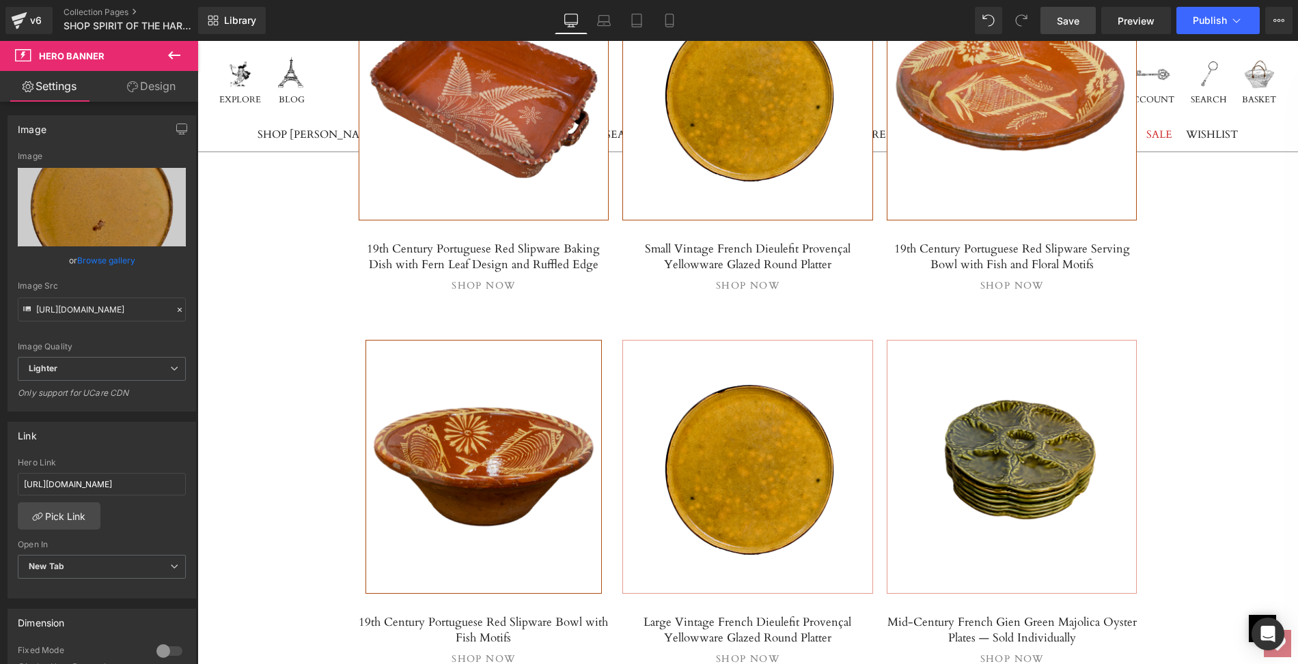
scroll to position [1048, 0]
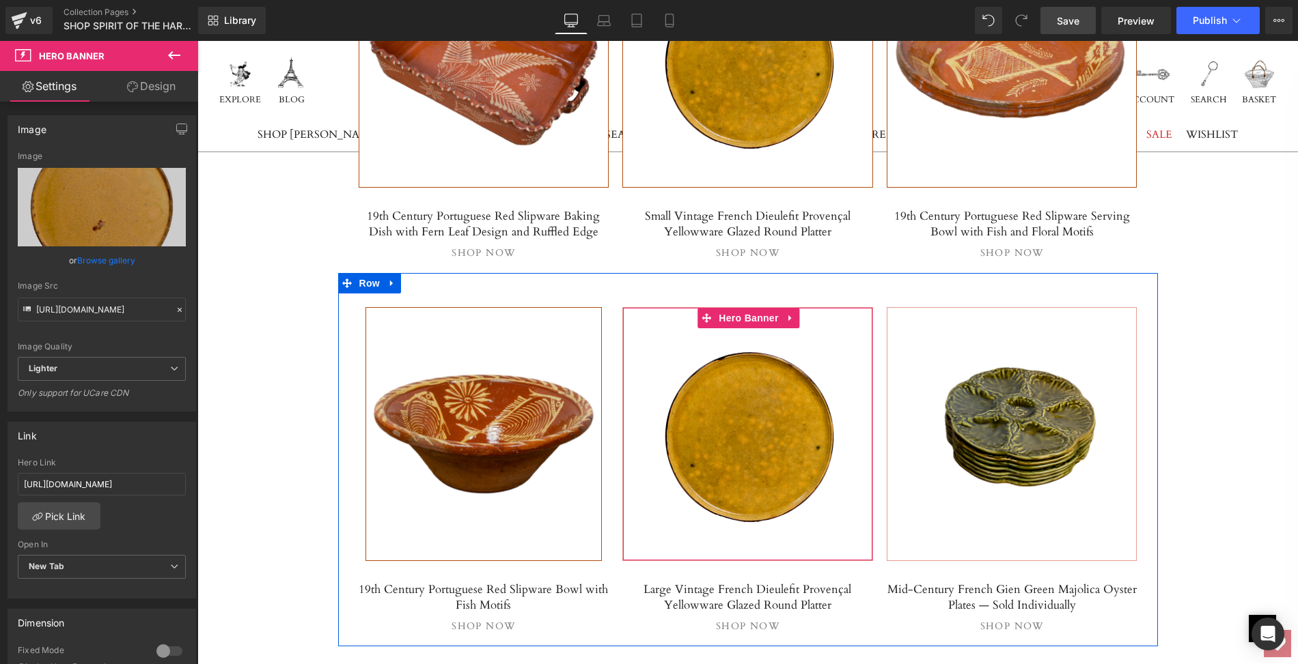
click at [701, 471] on div at bounding box center [747, 434] width 249 height 253
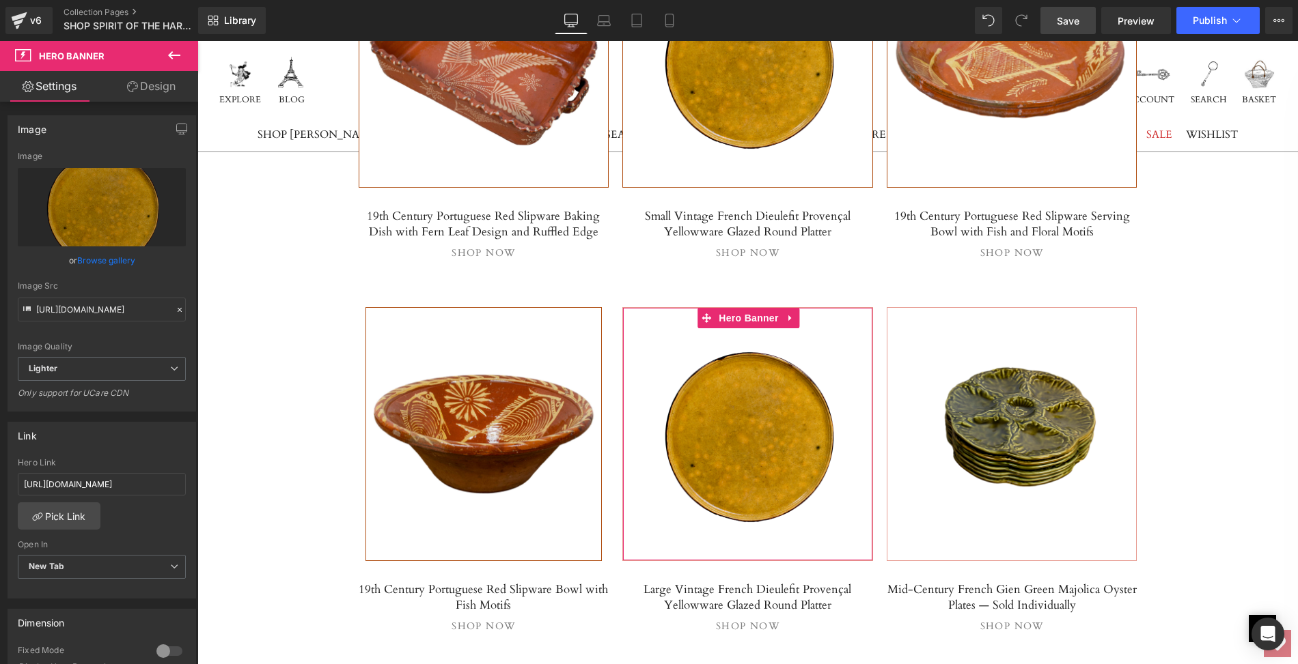
click at [111, 263] on link "Browse gallery" at bounding box center [106, 261] width 58 height 24
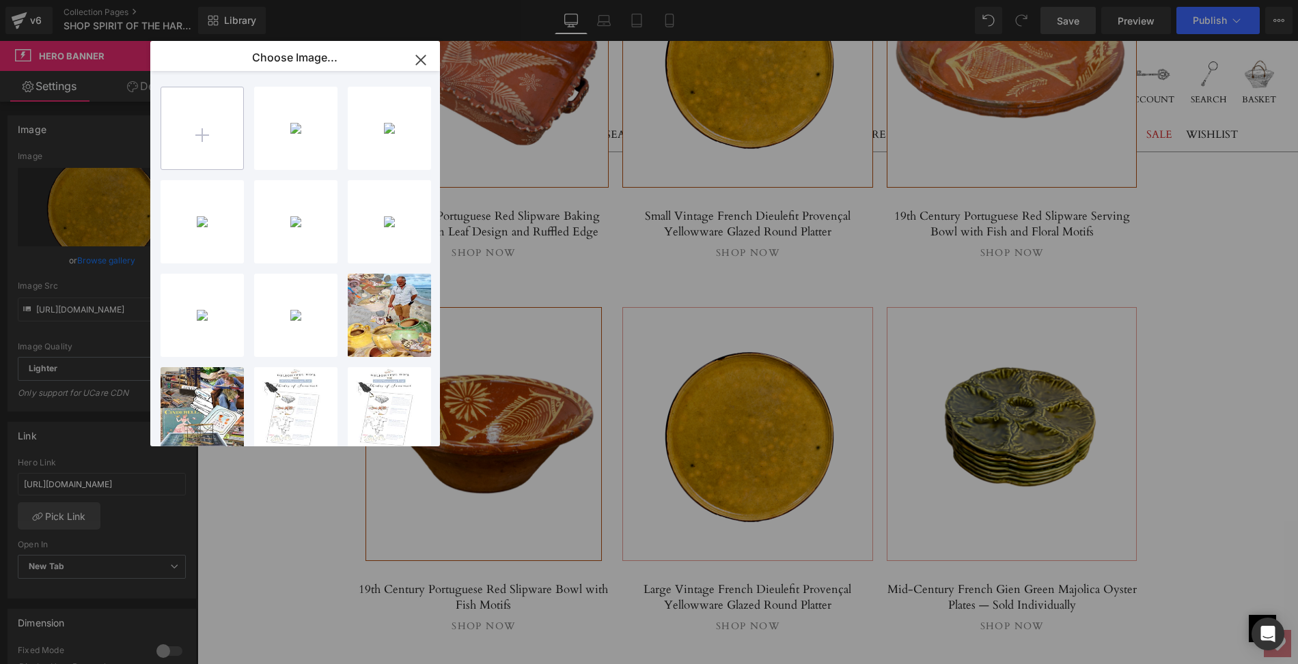
click at [203, 137] on input "file" at bounding box center [202, 128] width 82 height 82
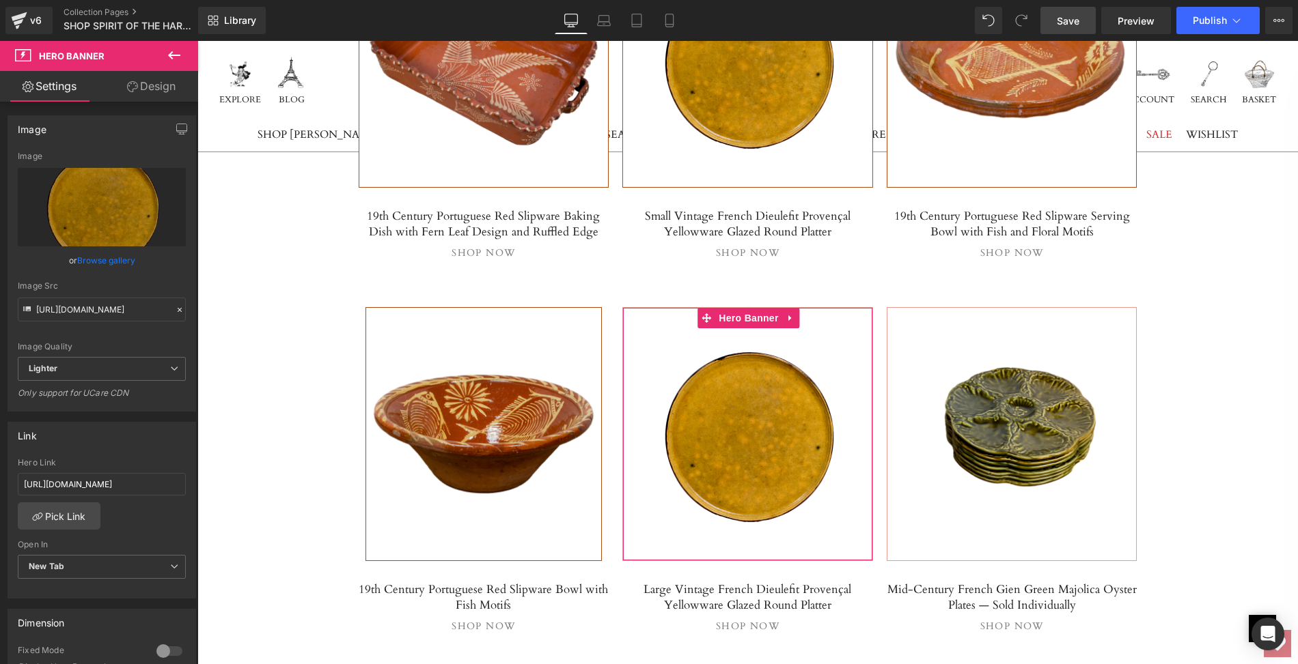
click at [109, 261] on link "Browse gallery" at bounding box center [106, 261] width 58 height 24
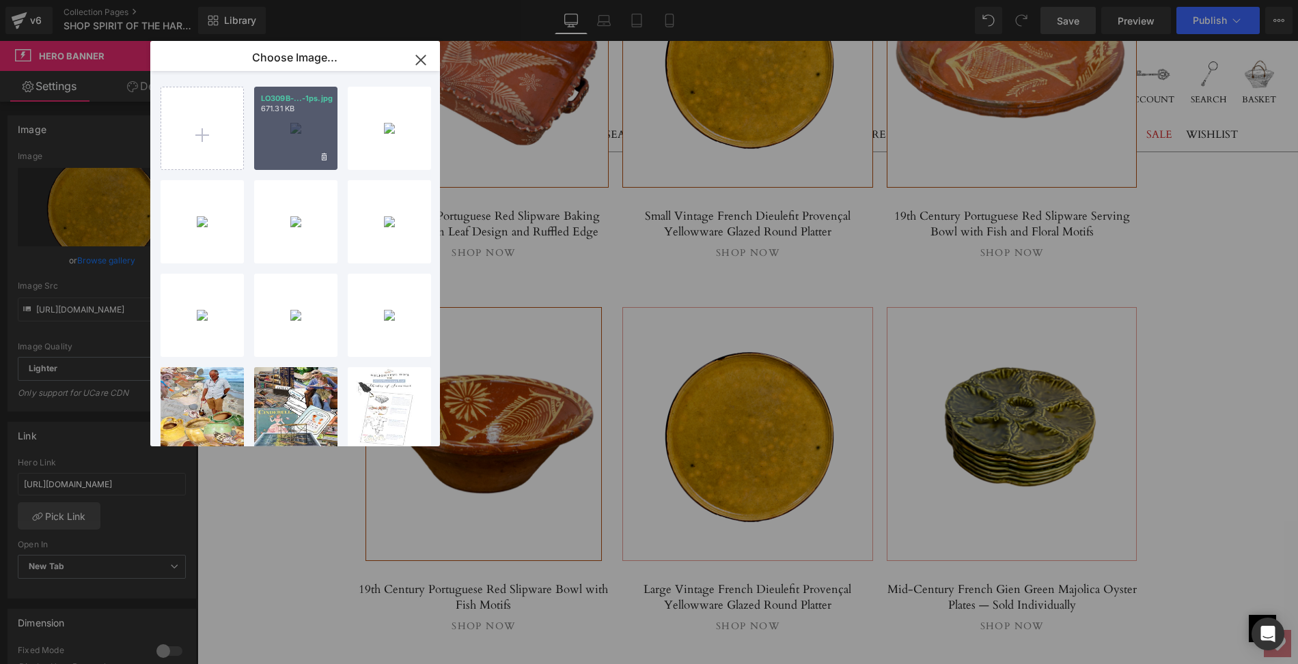
click at [279, 153] on div "LO309B-...-1ps.jpg 671.31 KB" at bounding box center [295, 128] width 83 height 83
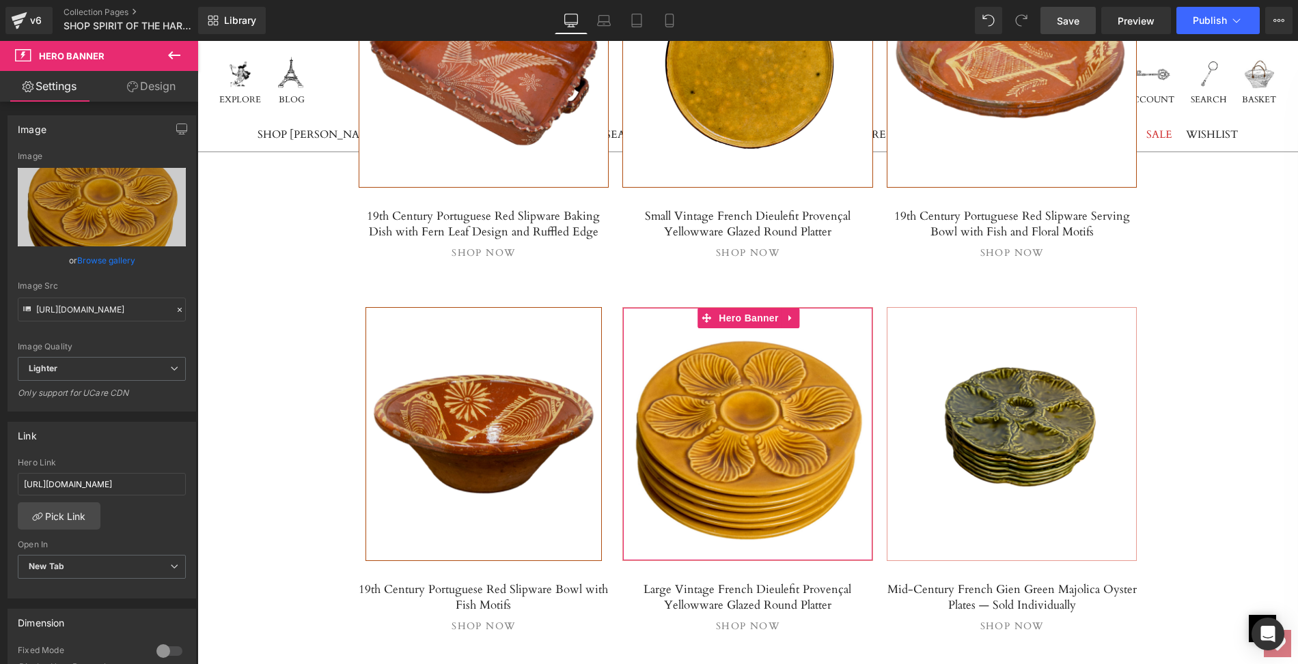
click at [121, 260] on link "Browse gallery" at bounding box center [106, 261] width 58 height 24
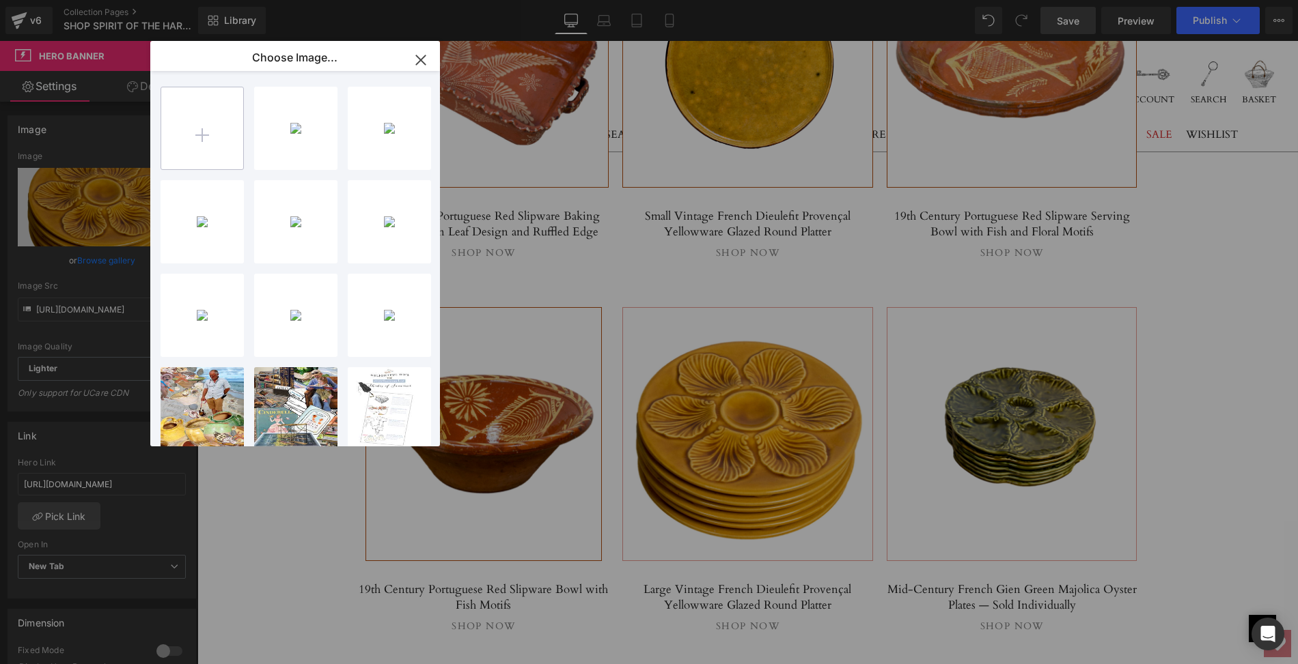
click at [202, 135] on input "file" at bounding box center [202, 128] width 82 height 82
type input "C:\fakepath\LO309B-1ps.png"
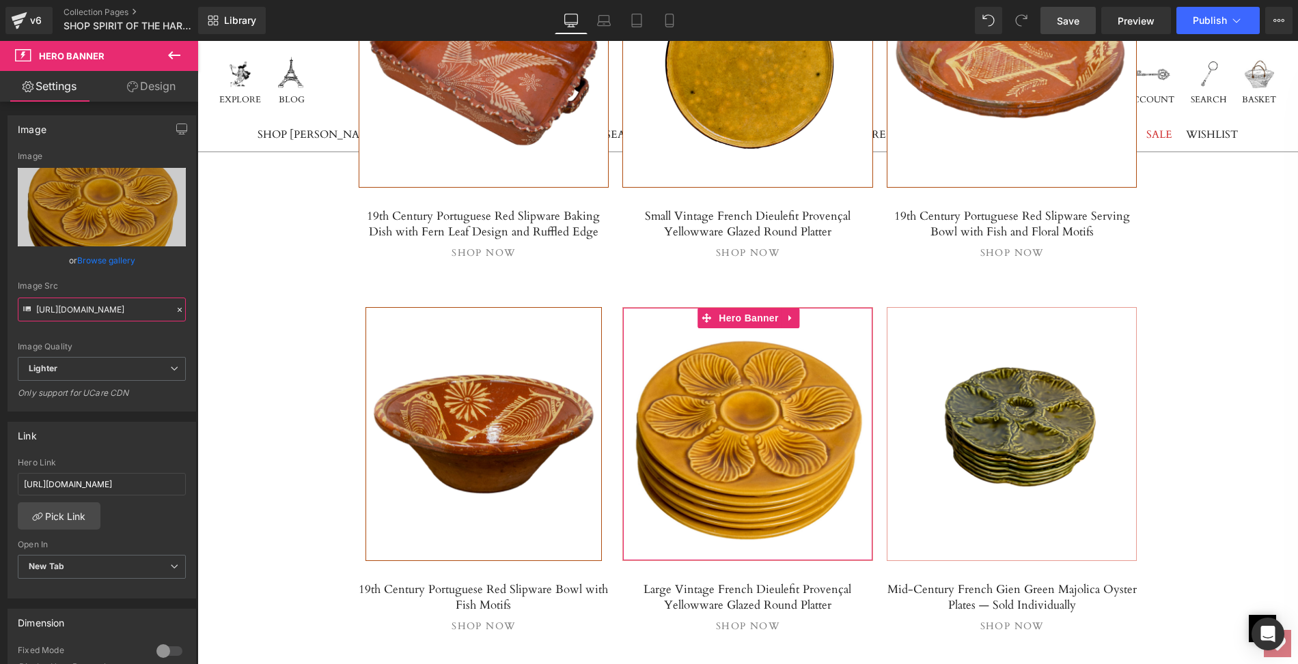
click at [104, 309] on input "[URL][DOMAIN_NAME]" at bounding box center [102, 310] width 168 height 24
click at [124, 256] on link "Browse gallery" at bounding box center [106, 261] width 58 height 24
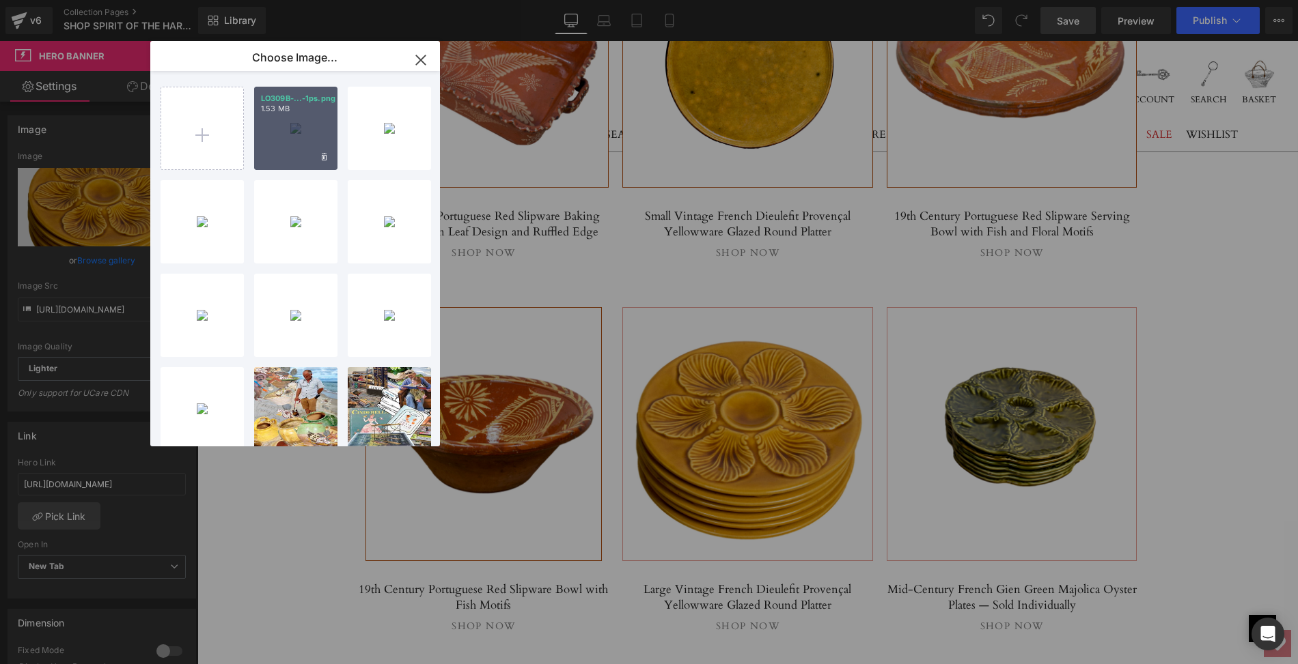
click at [306, 141] on div "LO309B-...-1ps.png 1.53 MB" at bounding box center [295, 128] width 83 height 83
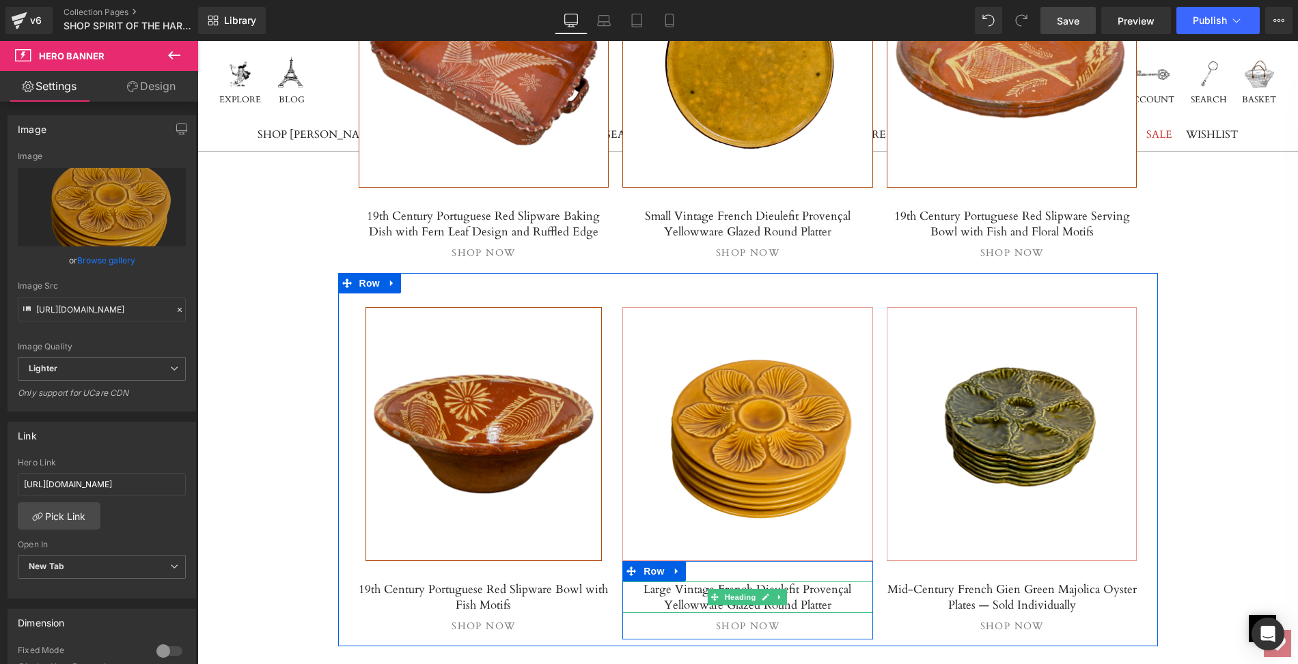
click at [671, 582] on h5 "Large Vintage French Dieulefit Provençal Yellowware Glazed Round Platter" at bounding box center [747, 597] width 251 height 31
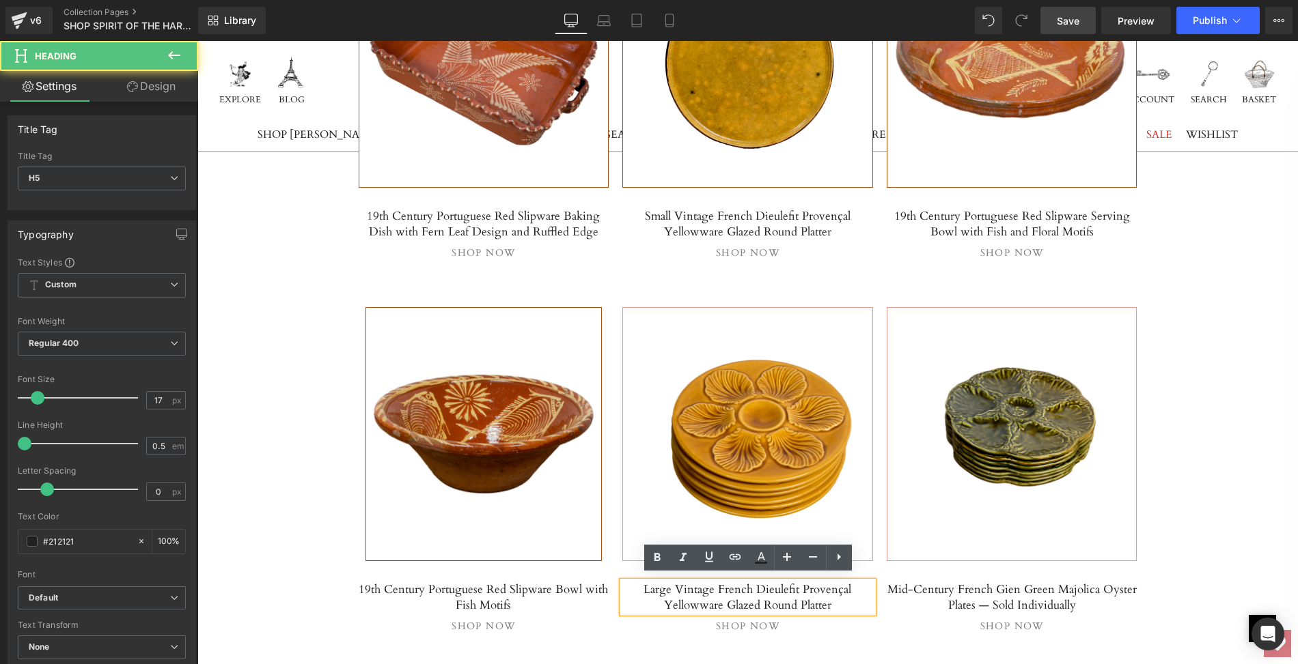
click at [649, 583] on h5 "Large Vintage French Dieulefit Provençal Yellowware Glazed Round Platter" at bounding box center [747, 597] width 251 height 31
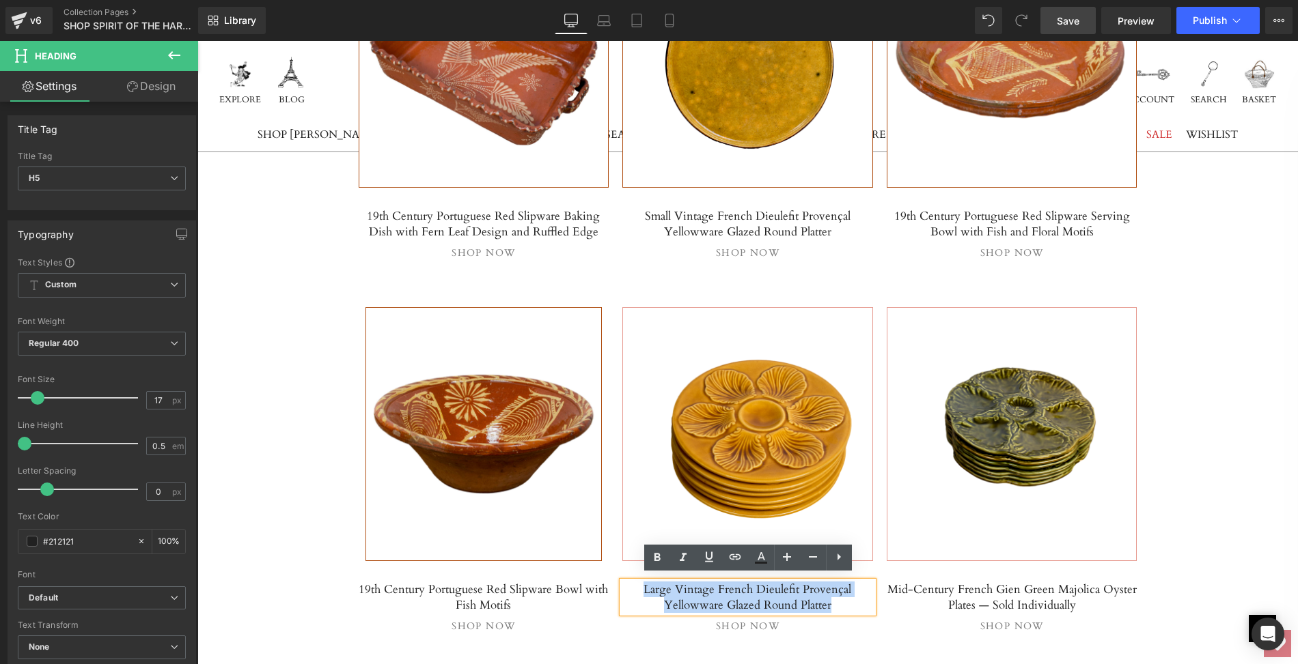
drag, startPoint x: 649, startPoint y: 583, endPoint x: 830, endPoint y: 598, distance: 181.0
click at [830, 598] on h5 "Large Vintage French Dieulefit Provençal Yellowware Glazed Round Platter" at bounding box center [747, 597] width 251 height 31
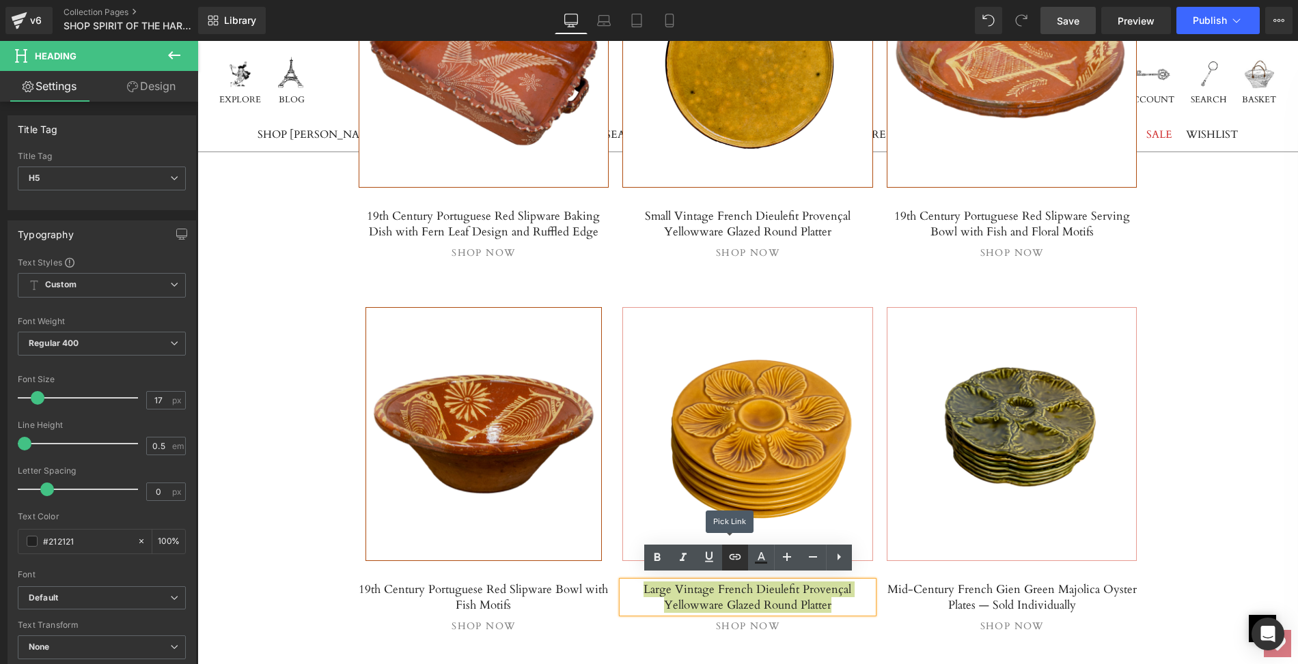
click at [737, 558] on icon at bounding box center [735, 557] width 16 height 16
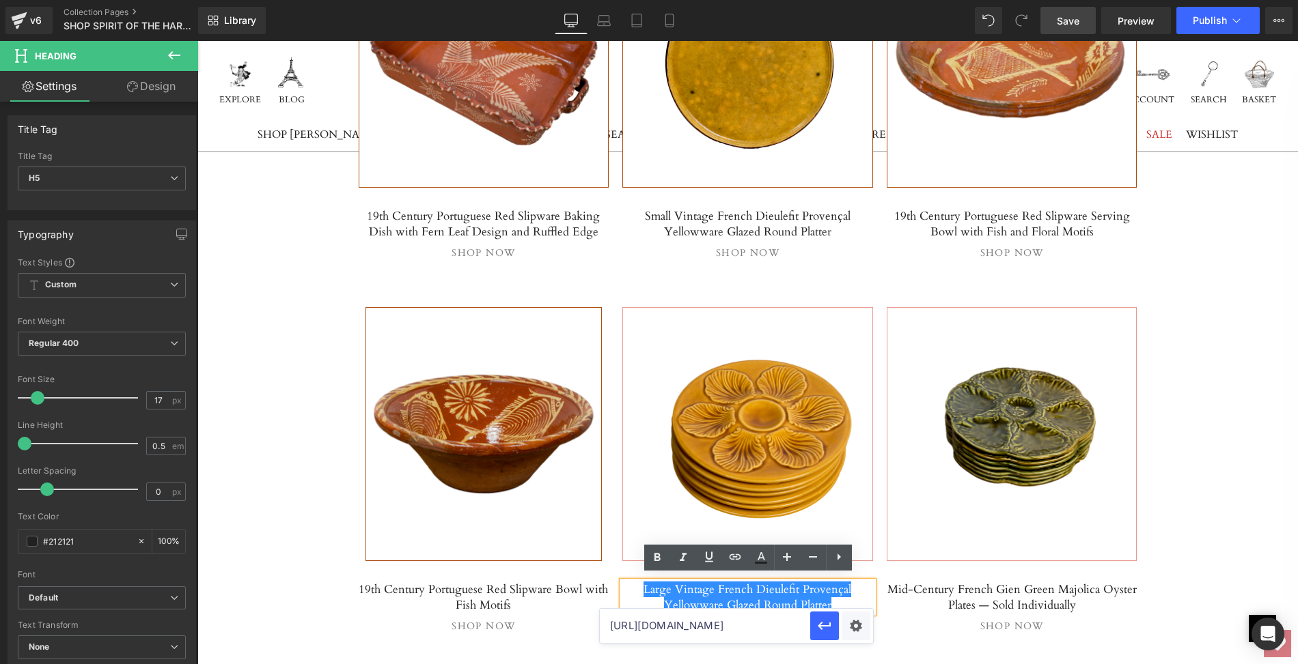
paste input "Set of Six Vintage French Proceram Gold Oyster Plates, Signed"
type input "Set of Six Vintage French Proceram Gold Oyster Plates, Signed"
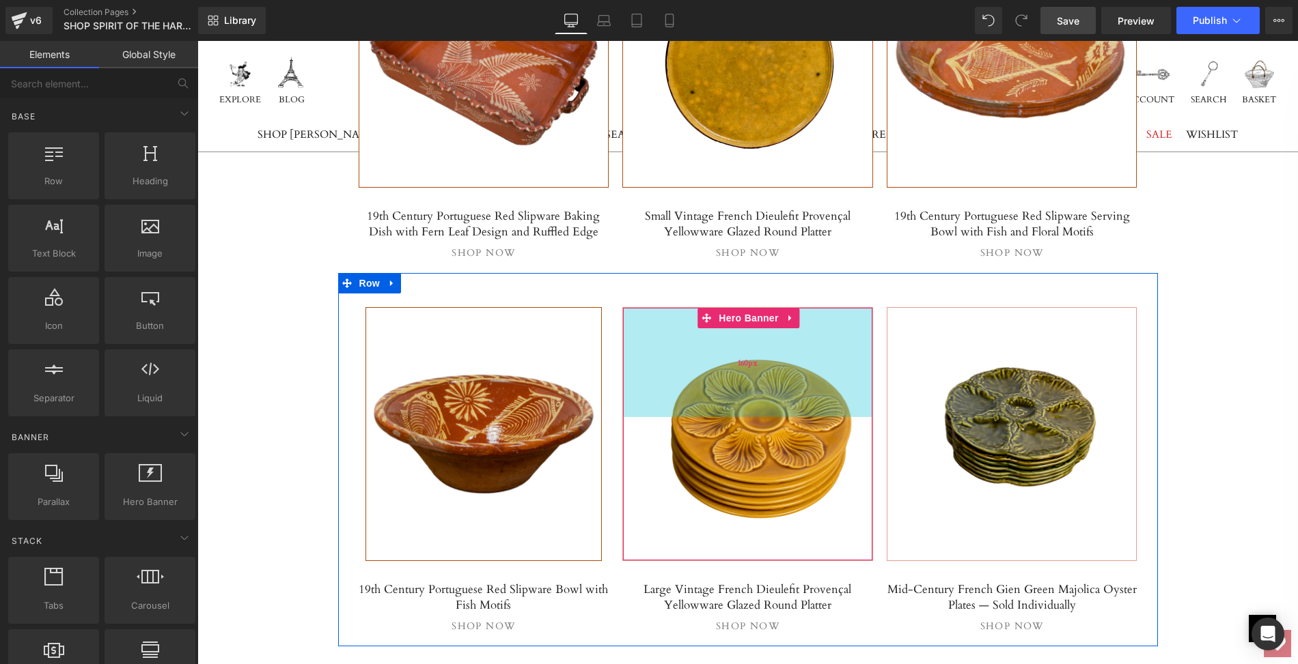
click at [673, 361] on div "160px" at bounding box center [747, 362] width 249 height 109
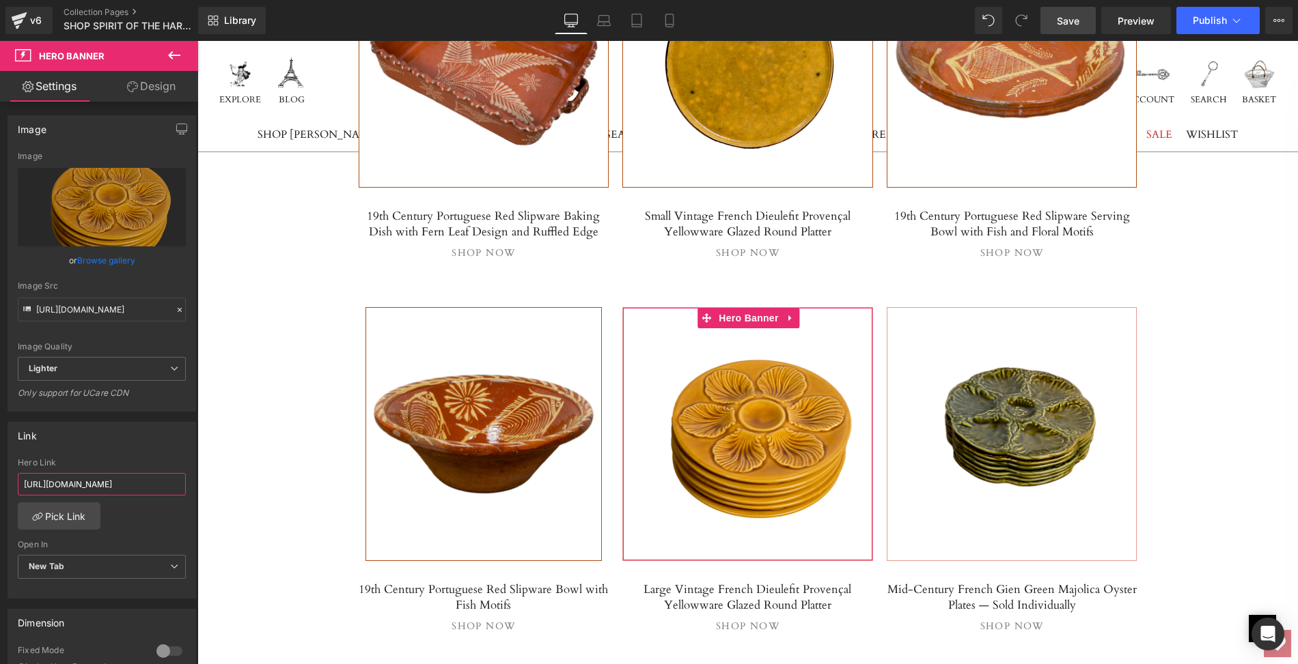
click at [22, 479] on input "[URL][DOMAIN_NAME]" at bounding box center [102, 484] width 168 height 23
drag, startPoint x: 22, startPoint y: 479, endPoint x: 185, endPoint y: 480, distance: 163.2
click at [185, 480] on div "[URL][DOMAIN_NAME] Hero Link [URL][DOMAIN_NAME] Pick Link Current Tab New Tab O…" at bounding box center [101, 528] width 187 height 140
paste input "set-of-six-vintage-french-proceram-gold-oyster-plates-signed"
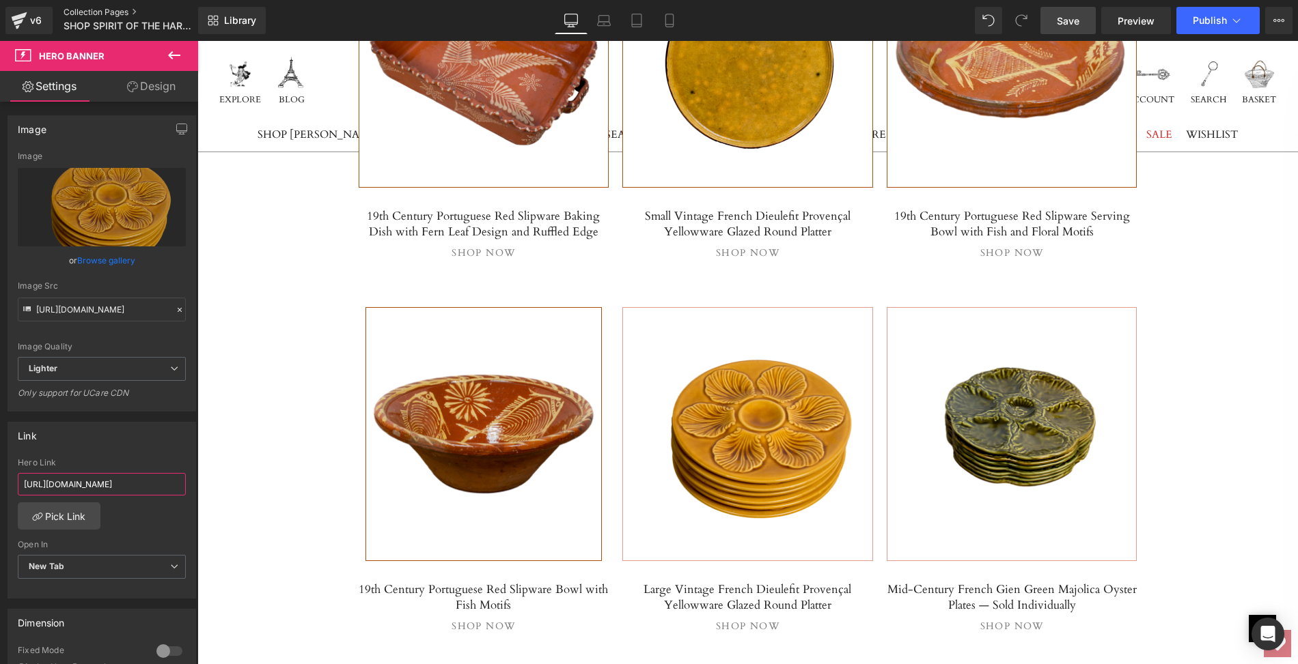
type input "[URL][DOMAIN_NAME]"
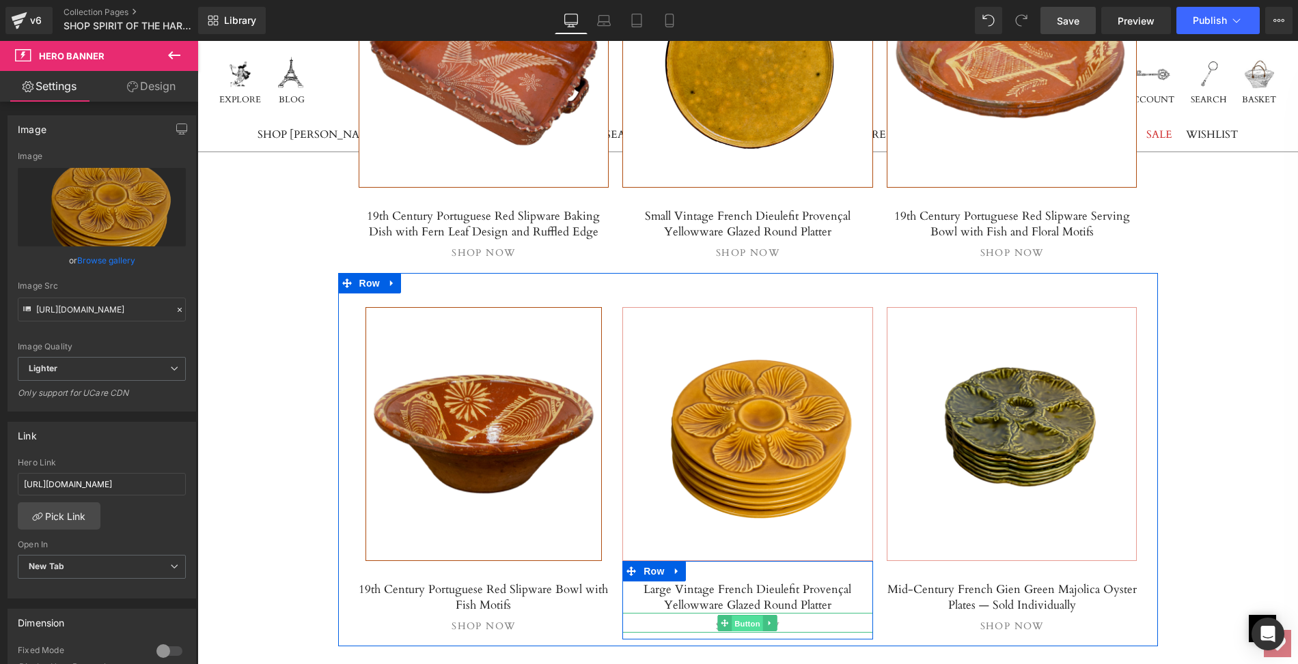
click at [742, 615] on span "Button" at bounding box center [747, 623] width 31 height 16
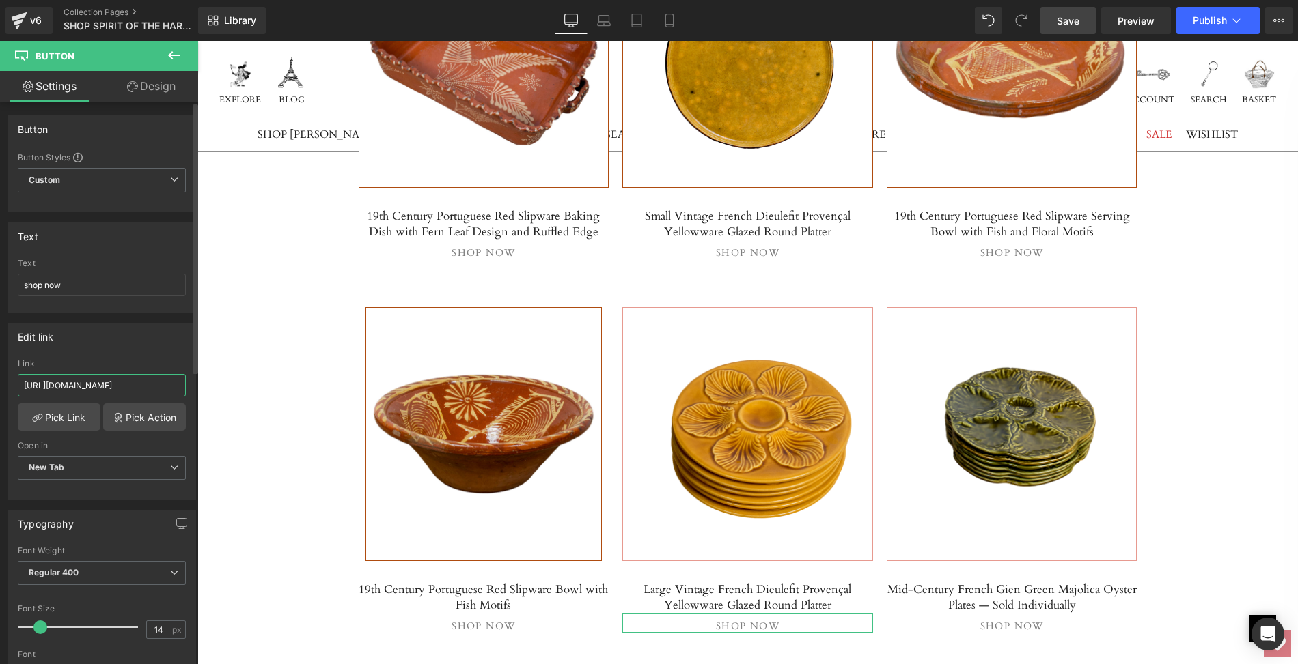
click at [21, 378] on input "[URL][DOMAIN_NAME]" at bounding box center [102, 385] width 168 height 23
drag, startPoint x: 219, startPoint y: 419, endPoint x: 206, endPoint y: 384, distance: 37.6
paste input "set-of-six-vintage-french-proceram-gold-oyster-plates-signed"
type input "[URL][DOMAIN_NAME]"
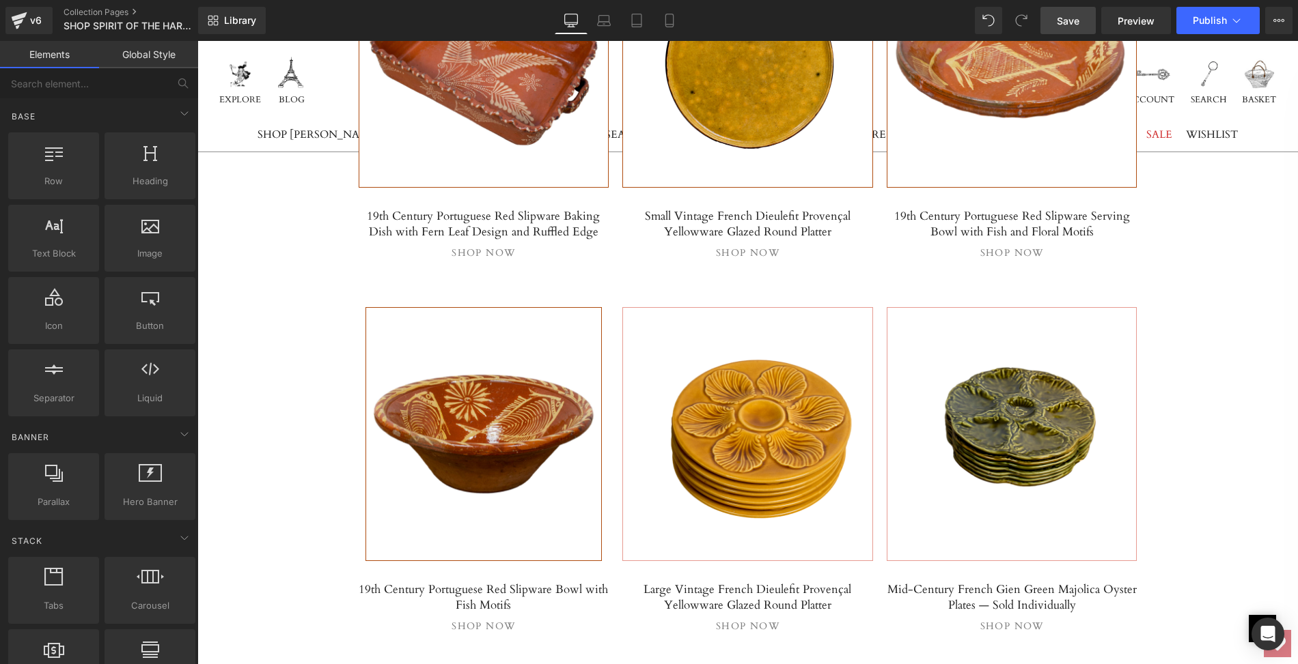
scroll to position [0, 0]
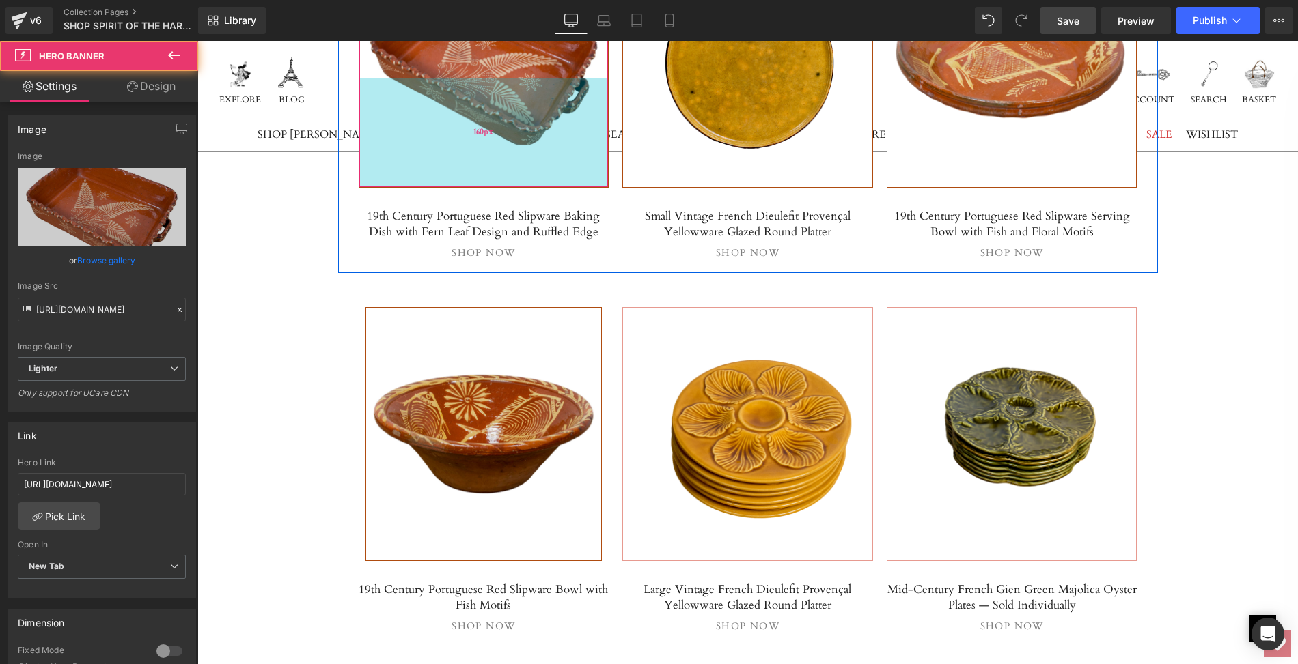
click at [598, 184] on div "160px" at bounding box center [483, 132] width 249 height 109
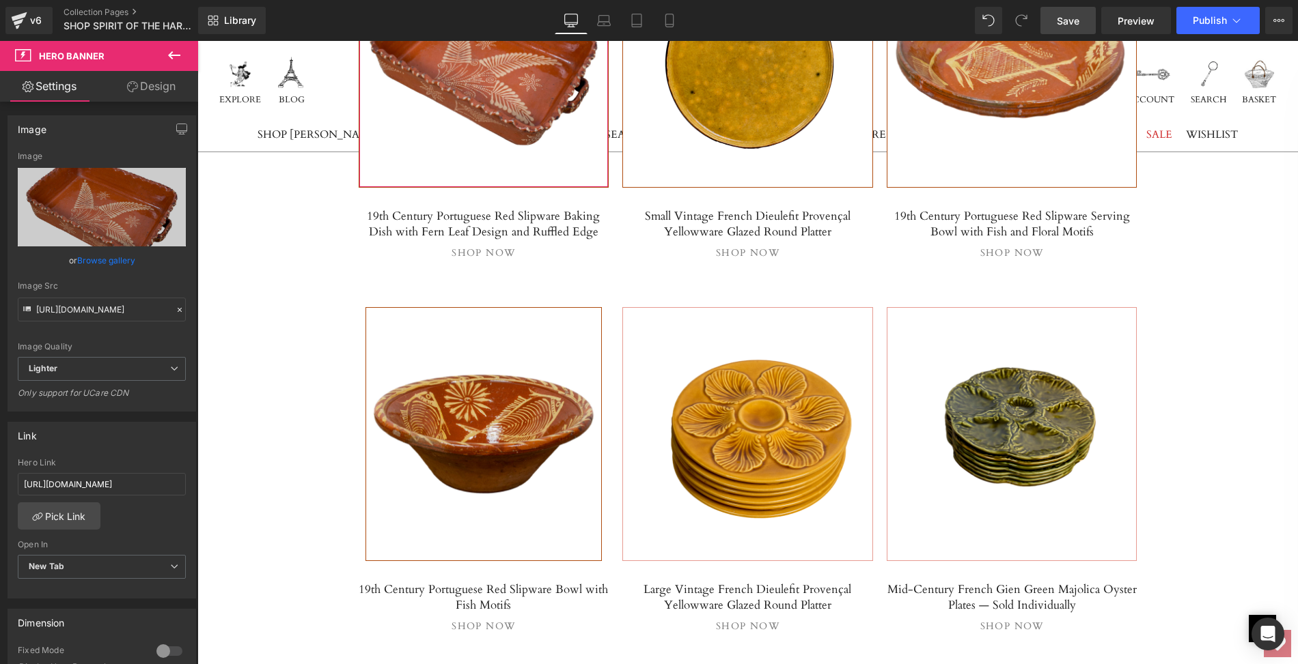
click at [159, 81] on link "Design" at bounding box center [151, 86] width 99 height 31
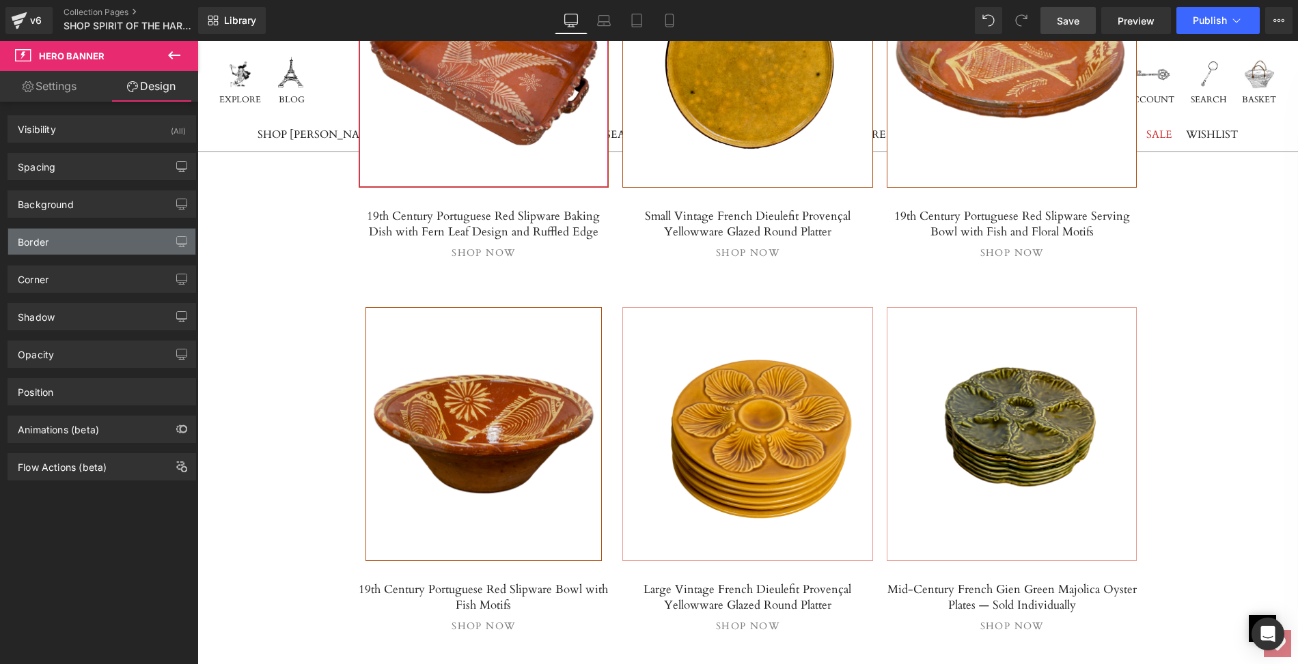
click at [85, 232] on div "Border" at bounding box center [101, 242] width 187 height 26
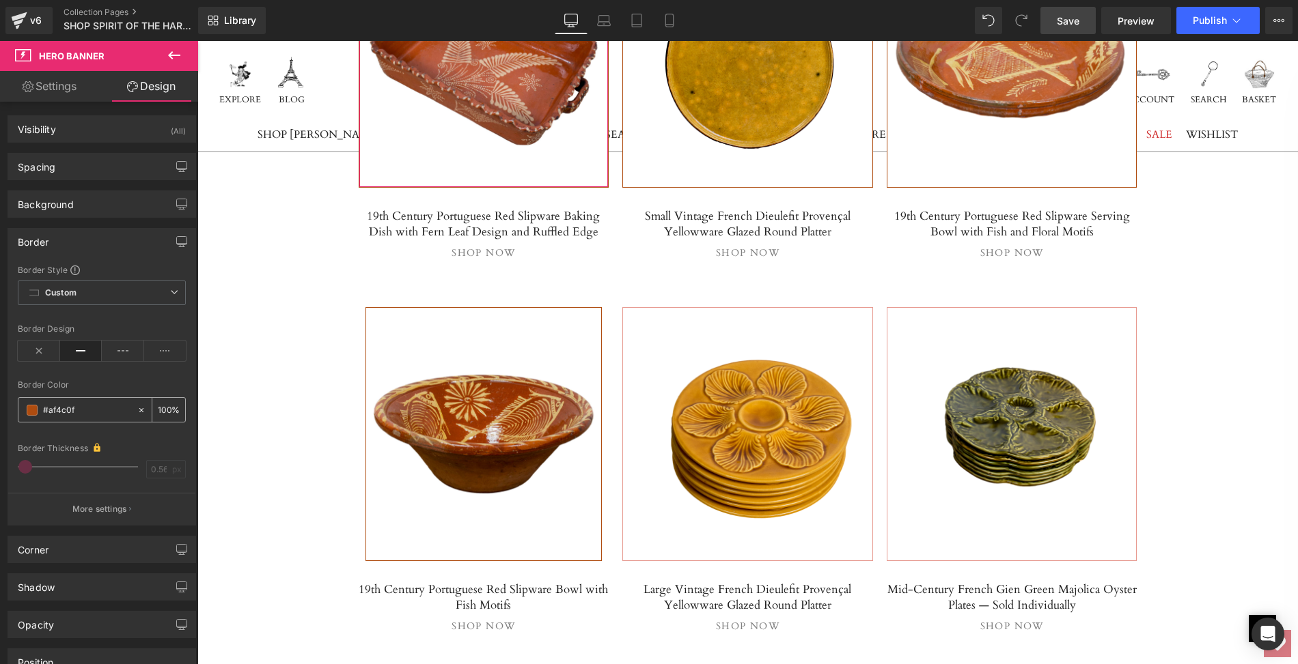
click at [74, 406] on input "#af4c0f" at bounding box center [86, 410] width 87 height 15
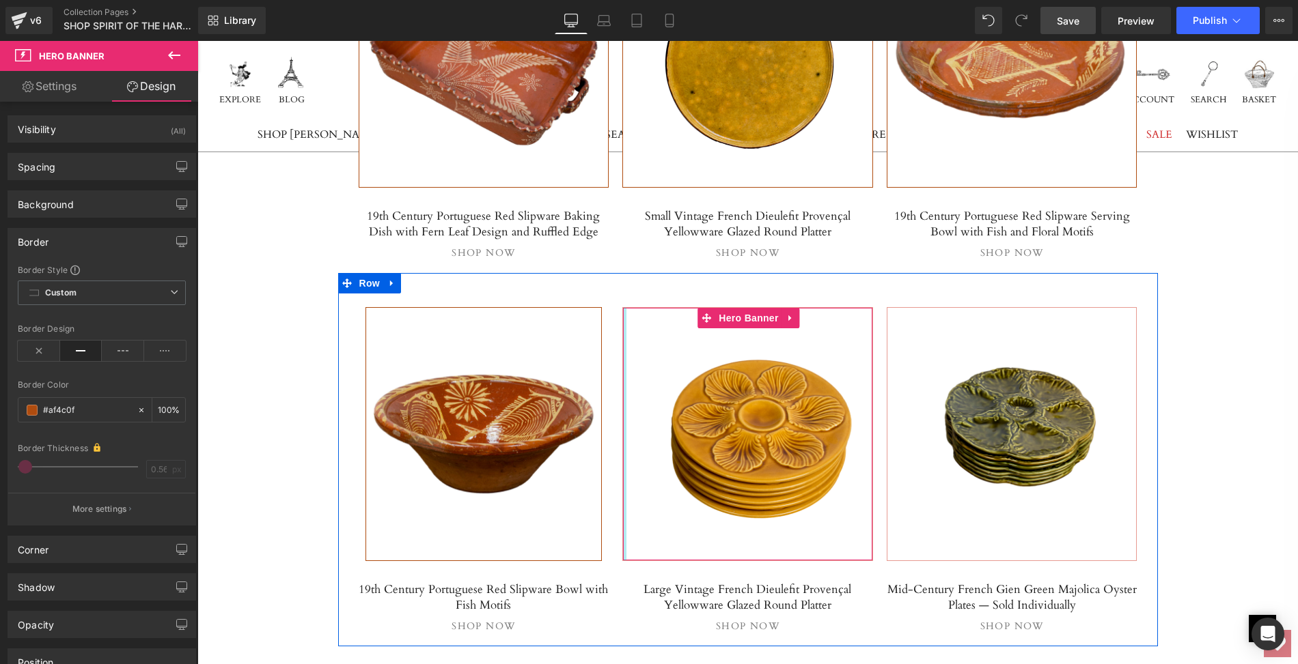
click at [625, 398] on div at bounding box center [624, 434] width 3 height 253
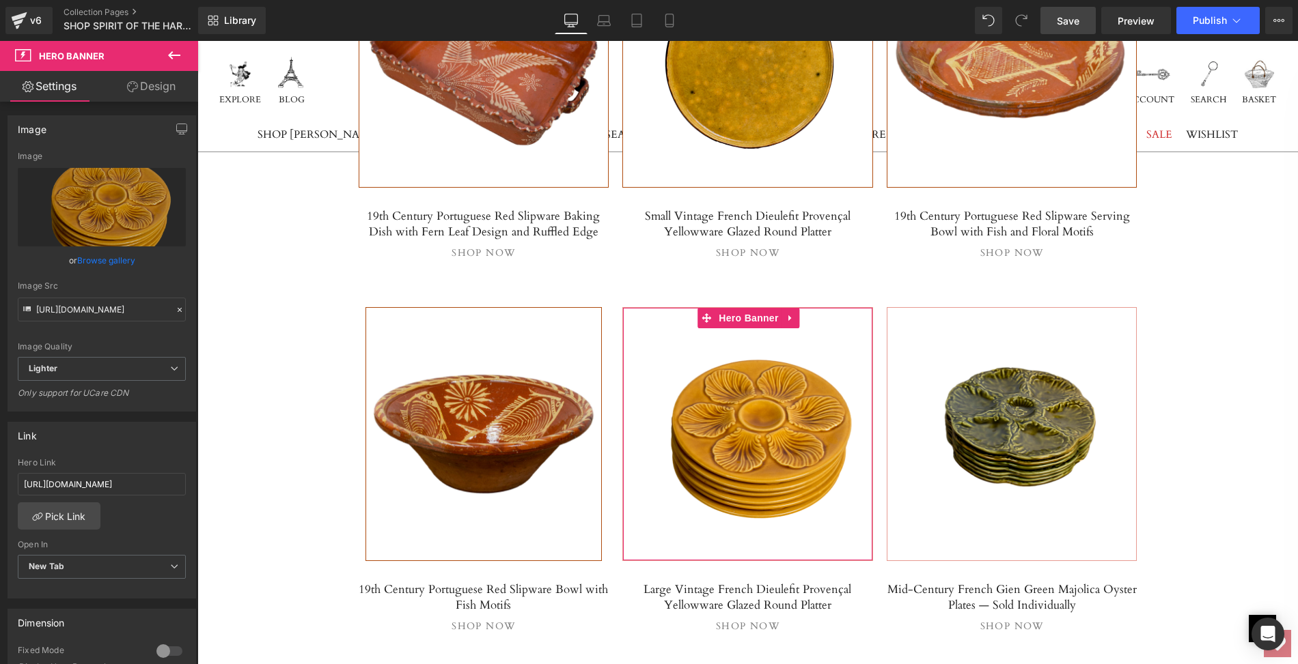
click at [150, 83] on link "Design" at bounding box center [151, 86] width 99 height 31
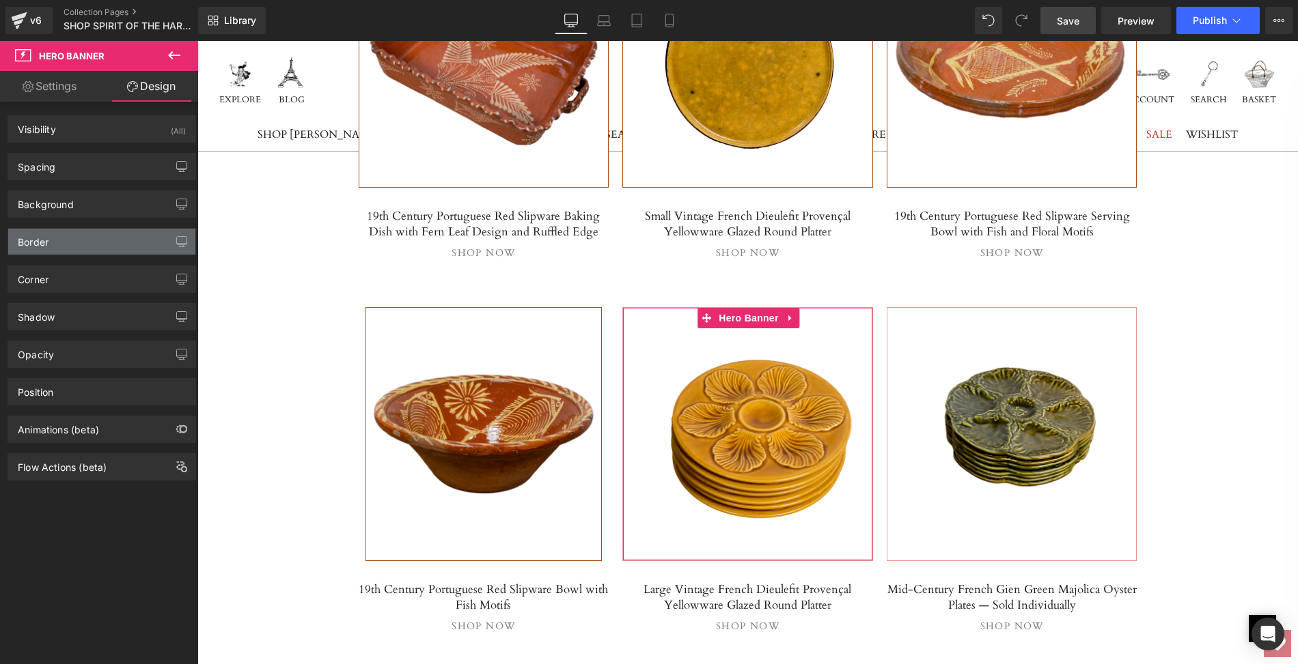
click at [45, 236] on div "Border" at bounding box center [33, 238] width 31 height 19
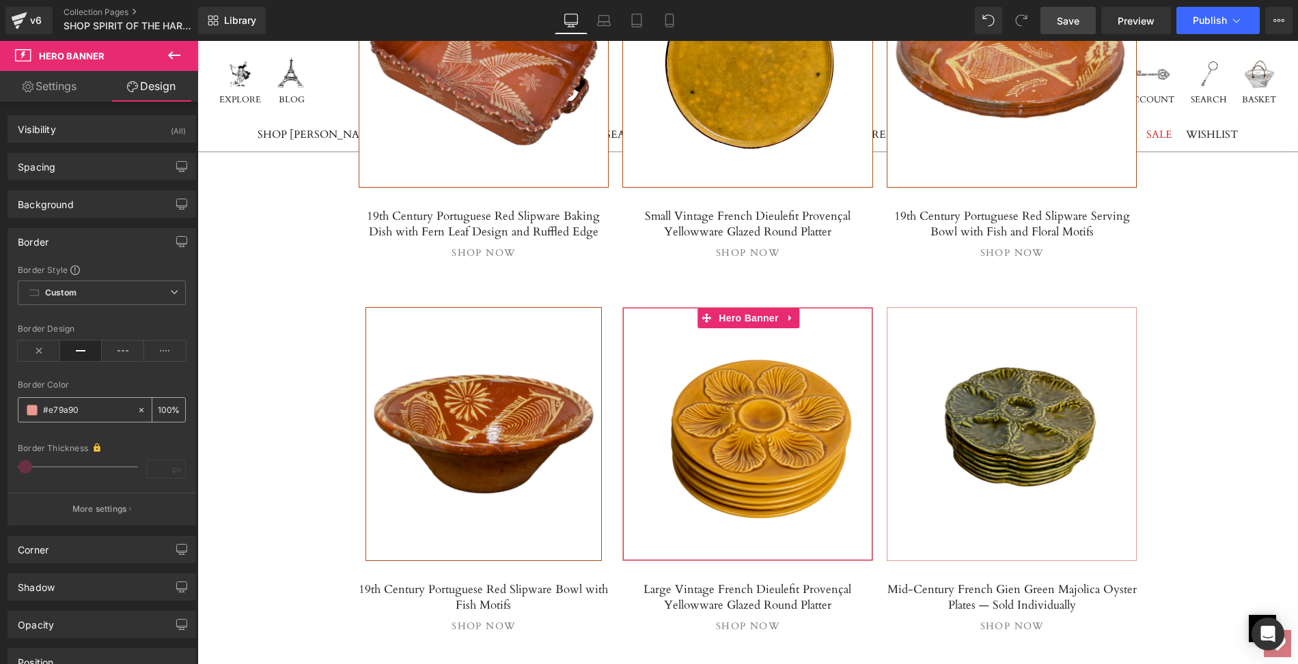
click at [81, 406] on input "text" at bounding box center [86, 410] width 87 height 15
paste input "#af4c0f"
type input "#af4c0f"
click at [178, 436] on div "Border Style Custom Custom Setup Global Style Custom Setup Global Style Border …" at bounding box center [101, 394] width 187 height 261
click at [31, 408] on span at bounding box center [32, 410] width 11 height 11
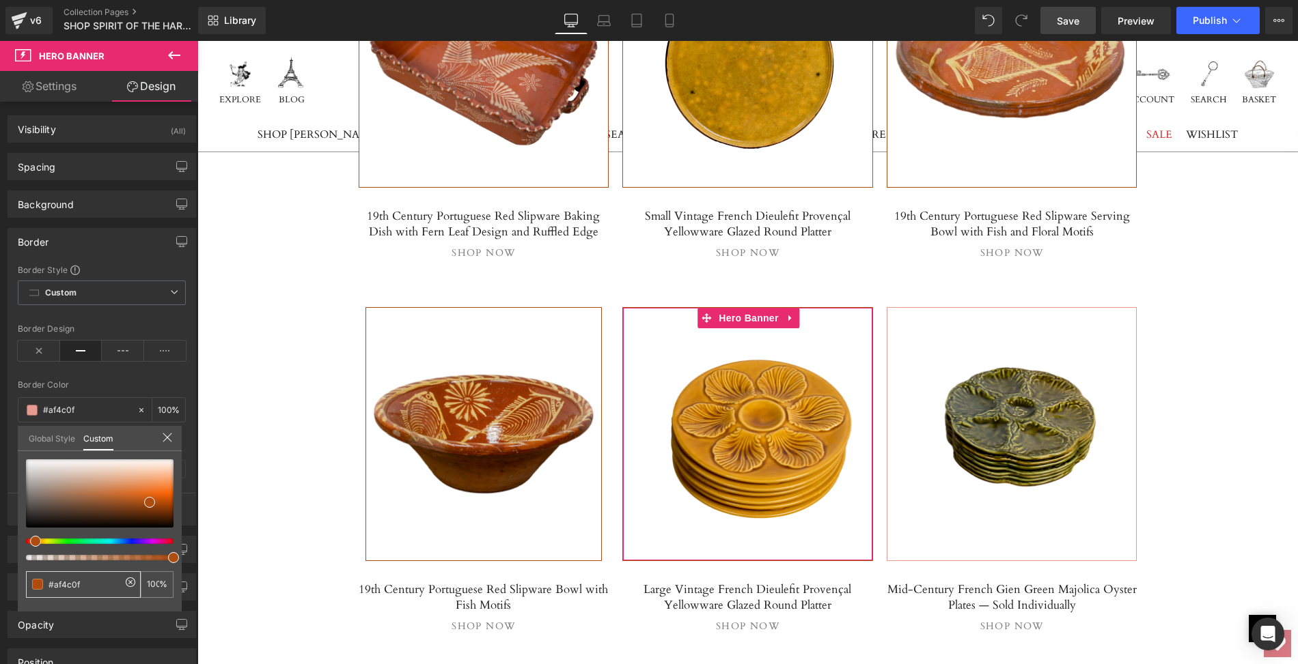
click at [38, 585] on span at bounding box center [37, 584] width 11 height 11
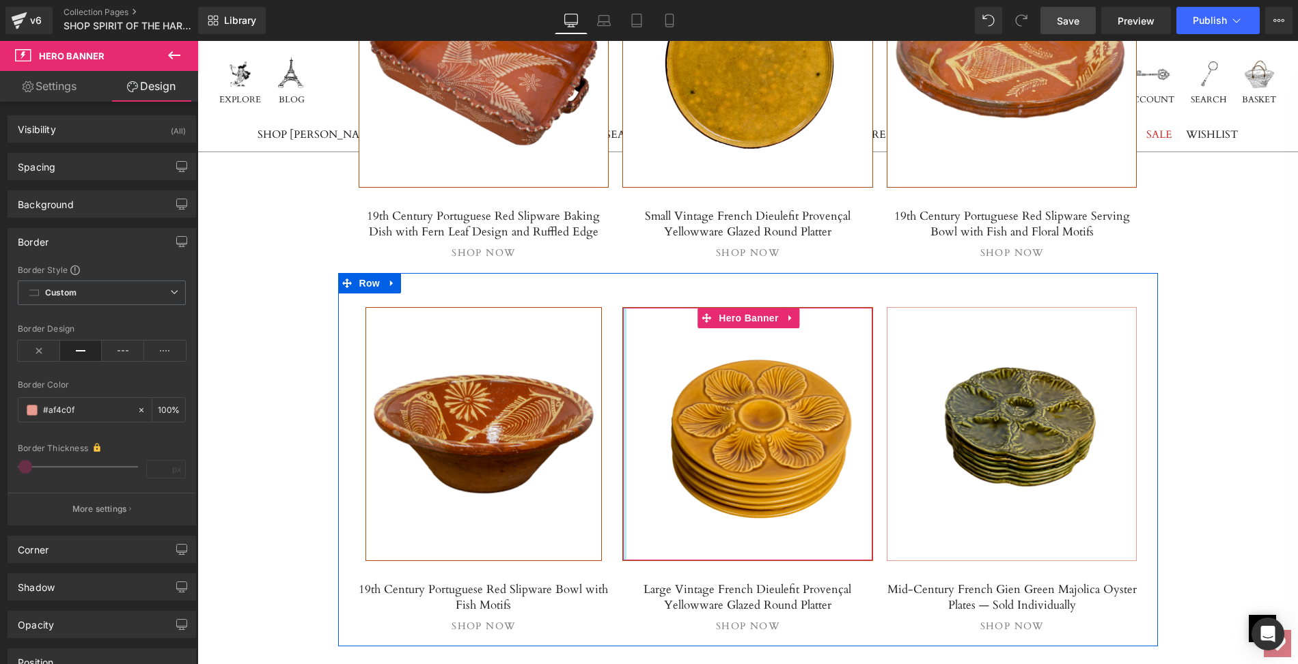
click at [623, 345] on div at bounding box center [624, 434] width 3 height 253
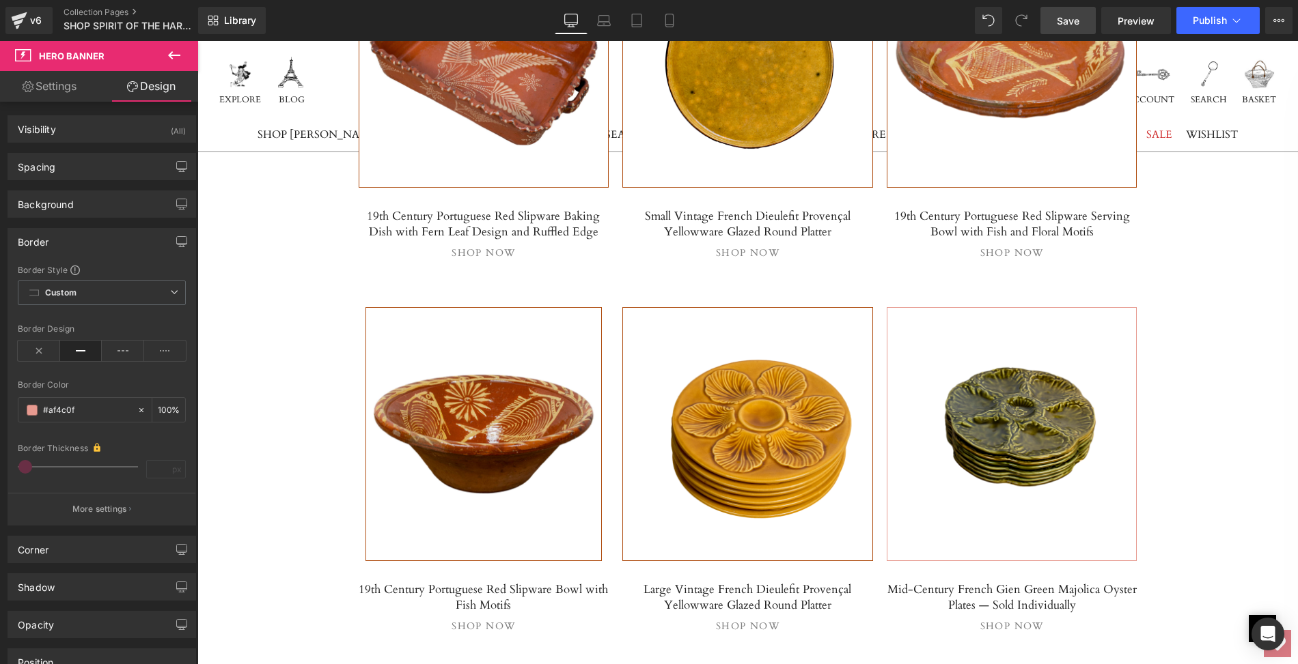
click at [1074, 20] on span "Save" at bounding box center [1067, 21] width 23 height 14
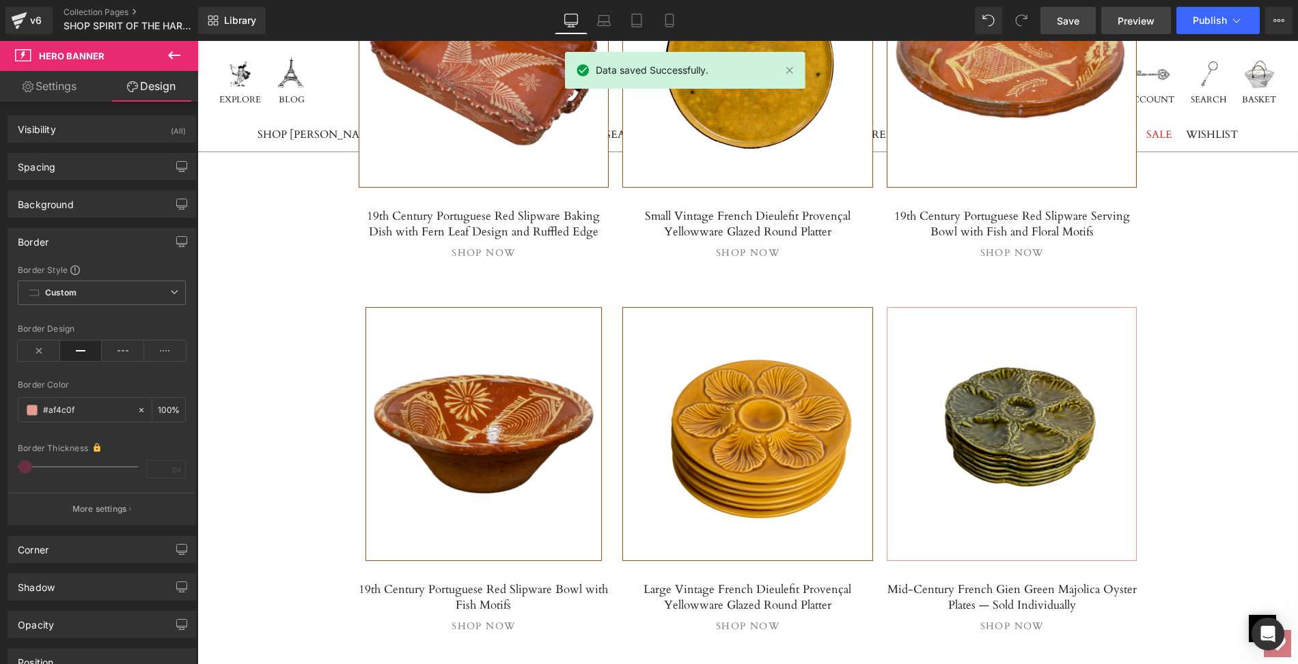
click at [1132, 14] on span "Preview" at bounding box center [1135, 21] width 37 height 14
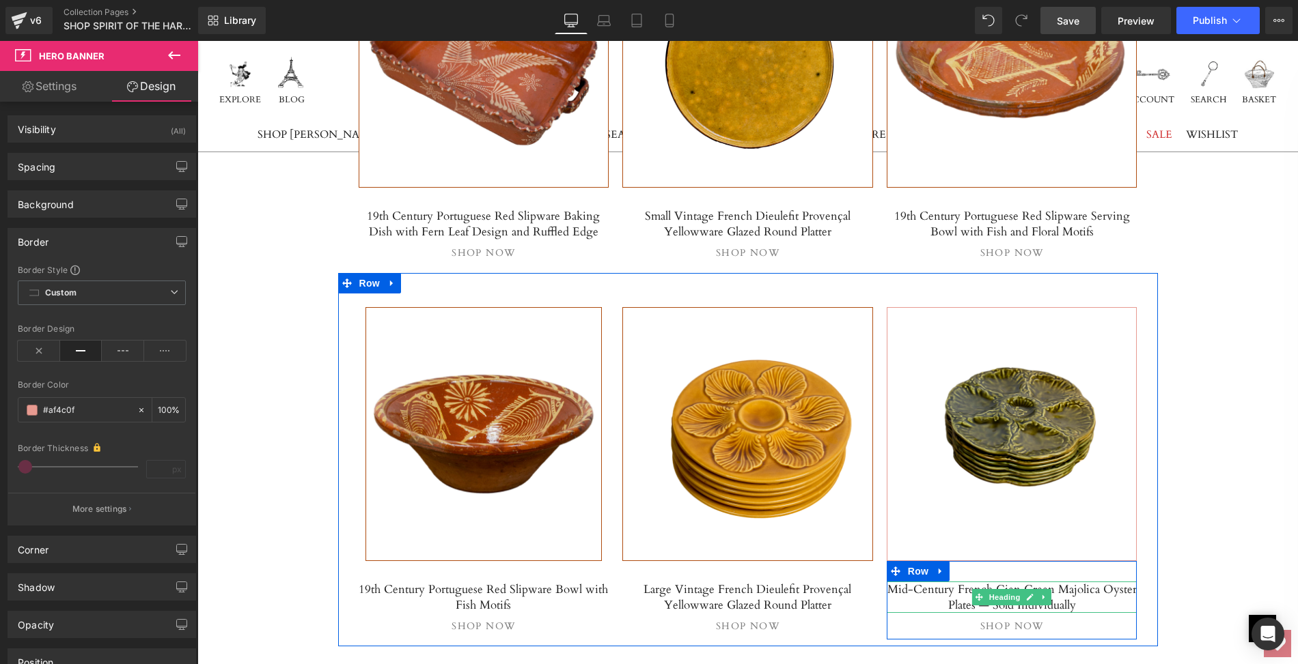
click at [942, 582] on h5 "Mid-Century French Gien Green Majolica Oyster Plates — Sold Individually" at bounding box center [1011, 597] width 251 height 31
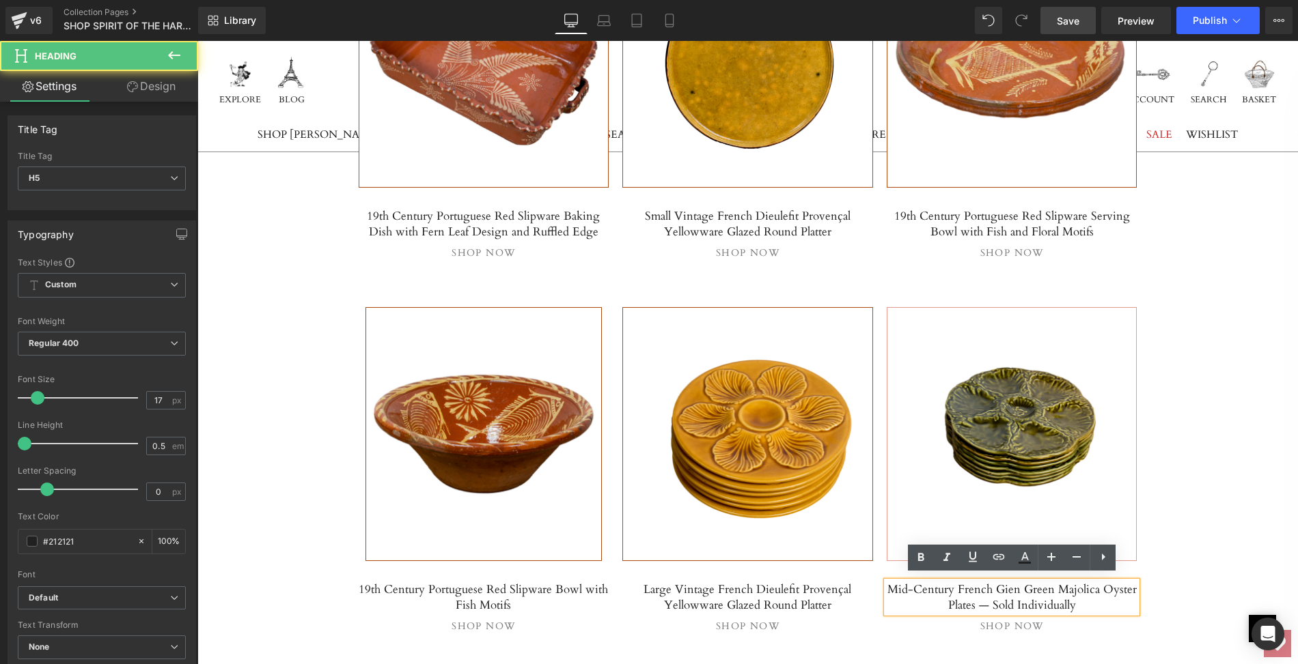
click at [896, 582] on h5 "Mid-Century French Gien Green Majolica Oyster Plates — Sold Individually" at bounding box center [1011, 597] width 251 height 31
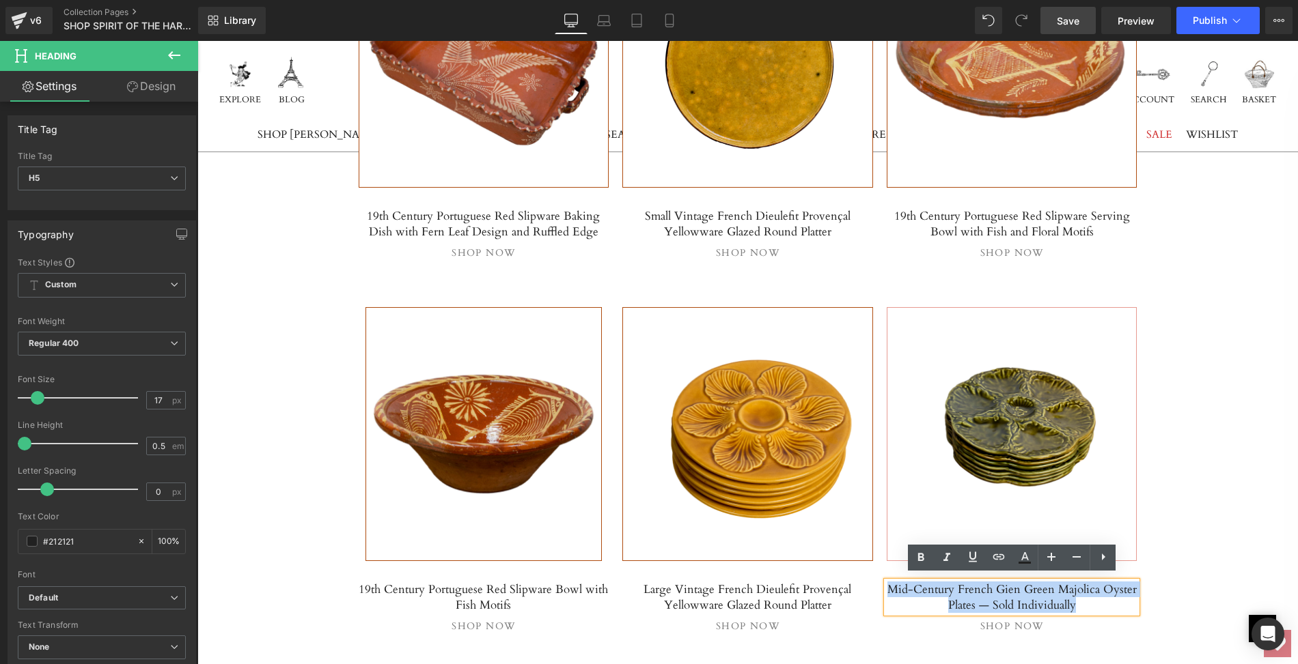
drag, startPoint x: 896, startPoint y: 580, endPoint x: 1095, endPoint y: 593, distance: 199.2
click at [1095, 593] on h5 "Mid-Century French Gien Green Majolica Oyster Plates — Sold Individually" at bounding box center [1011, 597] width 251 height 31
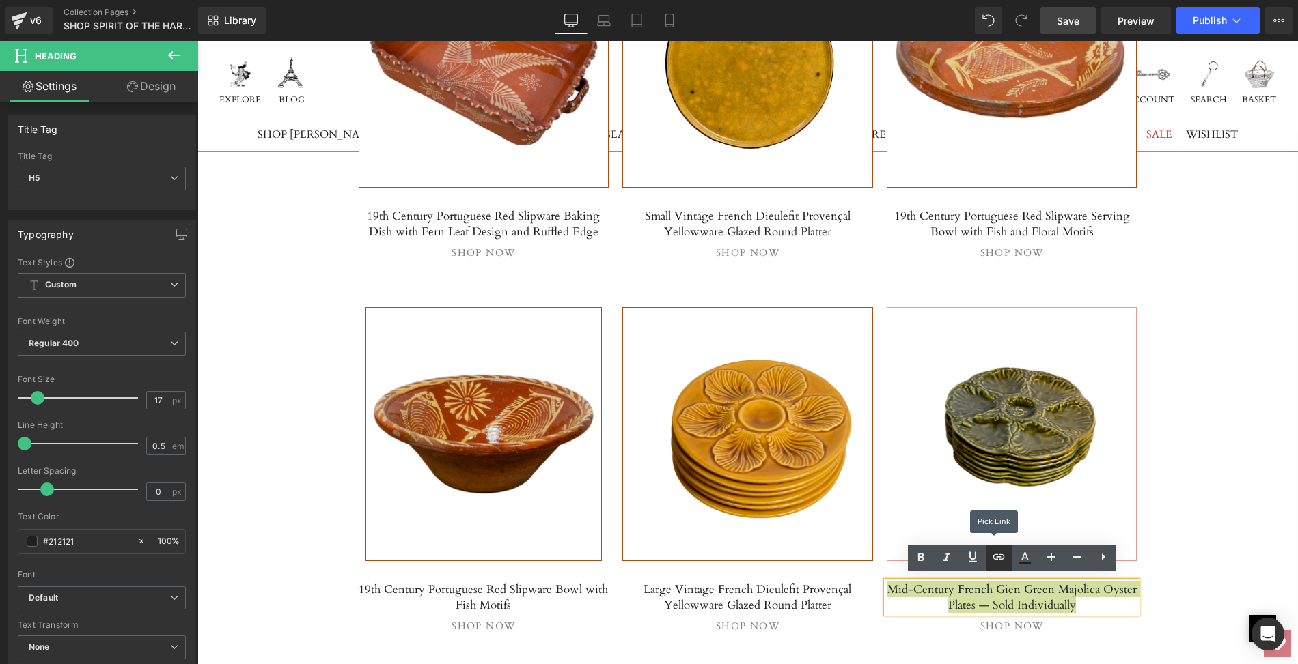
click at [1002, 555] on icon at bounding box center [999, 557] width 12 height 5
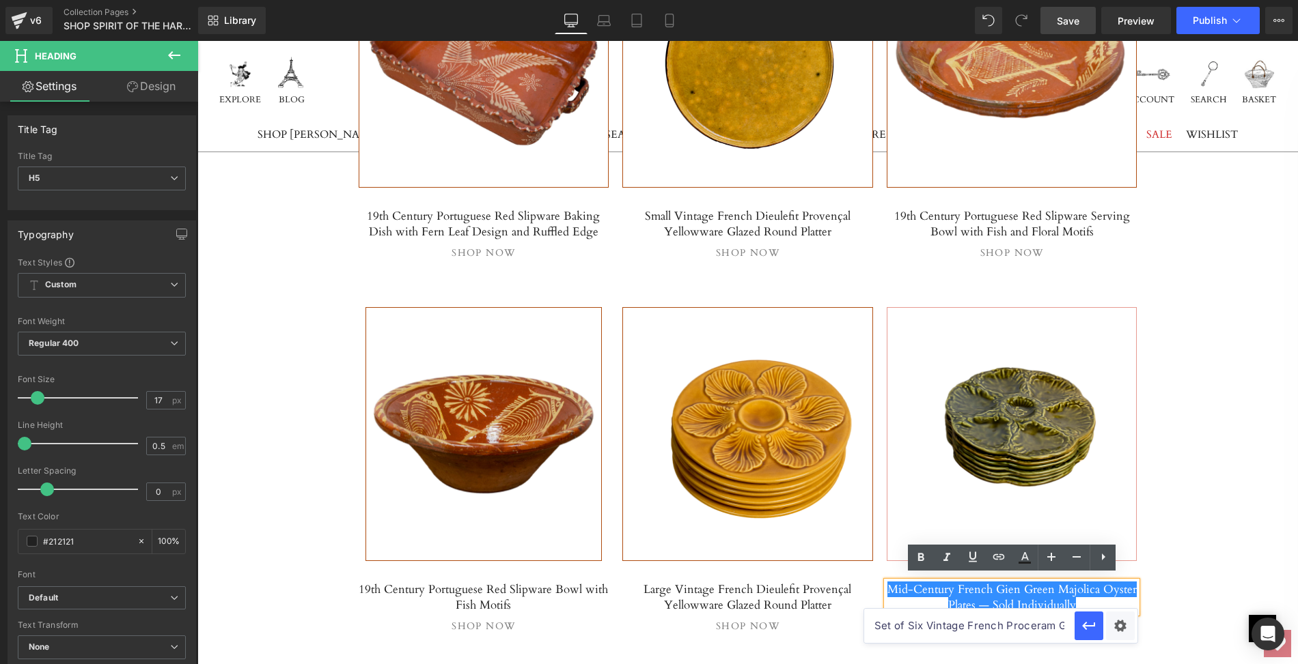
click at [919, 624] on input "Set of Six Vintage French Proceram Gold Oyster Plates, Signed" at bounding box center [969, 626] width 210 height 34
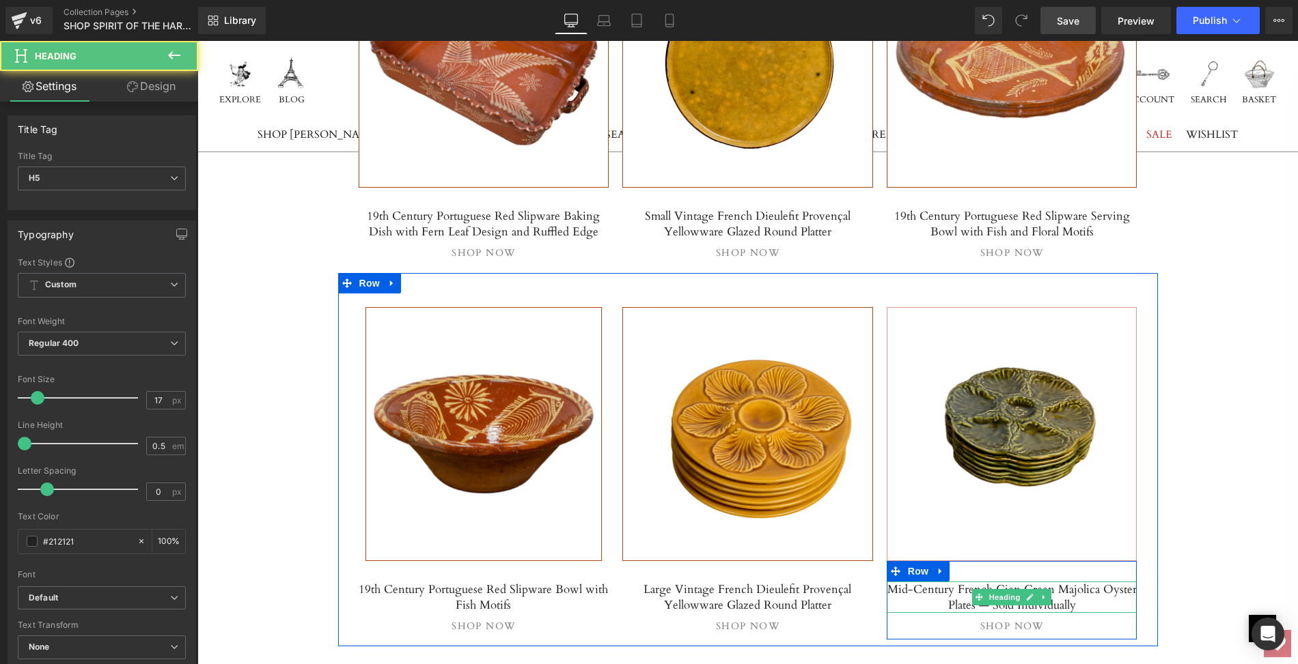
click at [964, 584] on h5 "Mid-Century French Gien Green Majolica Oyster Plates — Sold Individually" at bounding box center [1011, 597] width 251 height 31
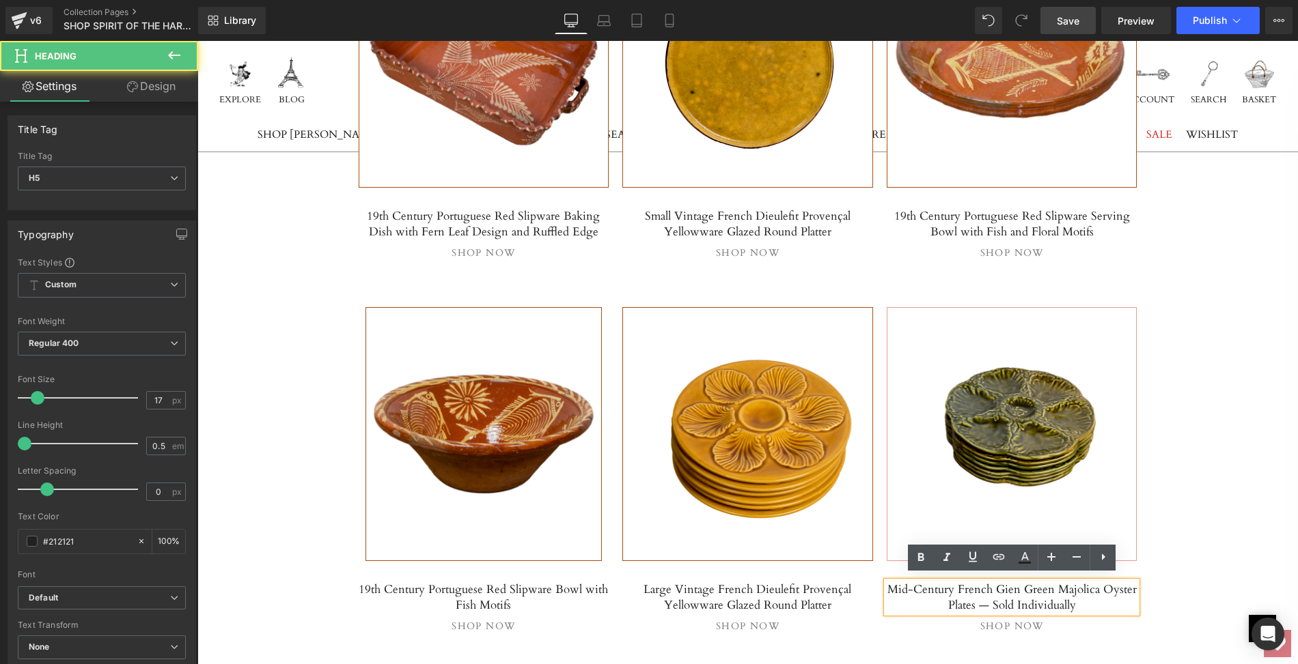
click at [896, 582] on h5 "Mid-Century French Gien Green Majolica Oyster Plates — Sold Individually" at bounding box center [1011, 597] width 251 height 31
click at [916, 582] on h5 "Mid-Century French Gien Green Majolica Oyster Plates — Sold Individually" at bounding box center [1011, 597] width 251 height 31
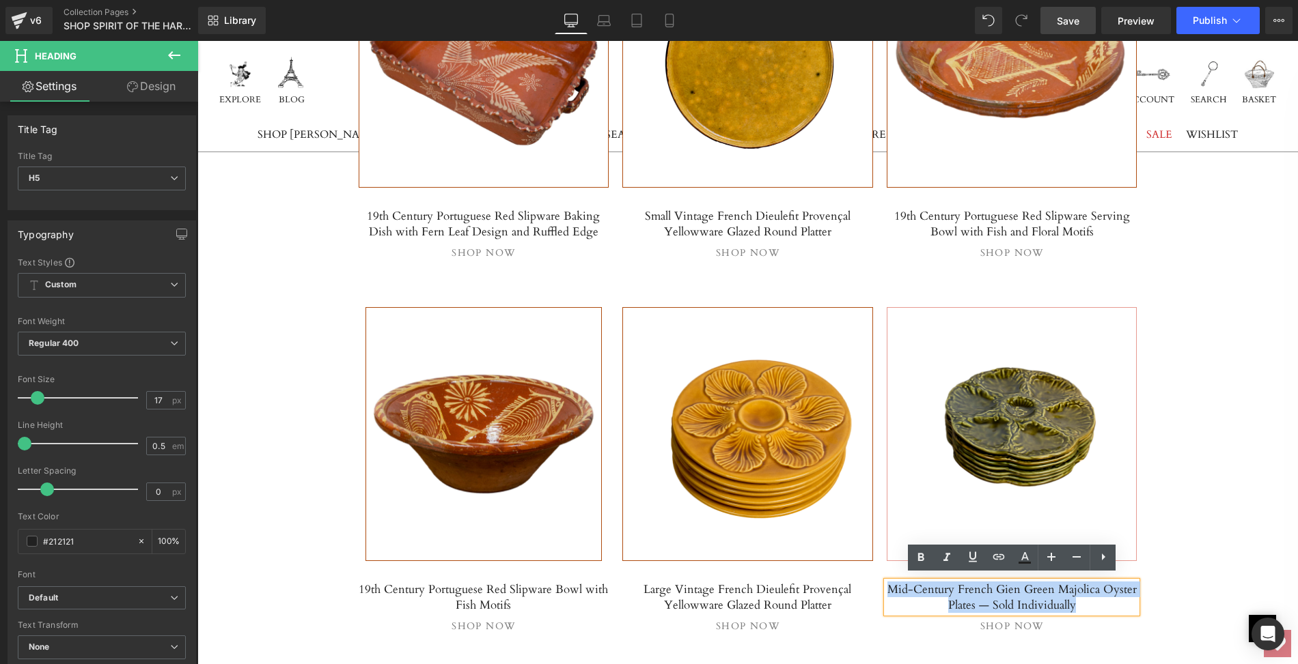
drag, startPoint x: 1081, startPoint y: 596, endPoint x: 890, endPoint y: 583, distance: 191.7
click at [890, 583] on h5 "Mid-Century French Gien Green Majolica Oyster Plates — Sold Individually" at bounding box center [1011, 597] width 251 height 31
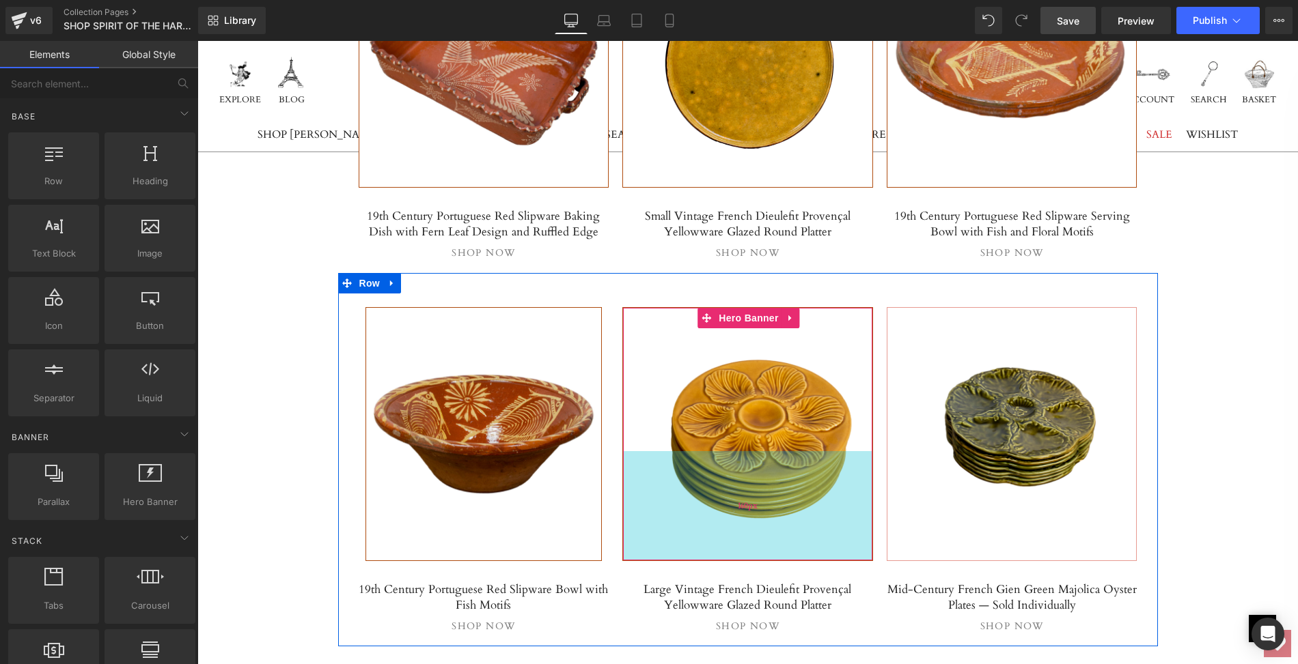
click at [858, 550] on div "160px" at bounding box center [747, 505] width 249 height 109
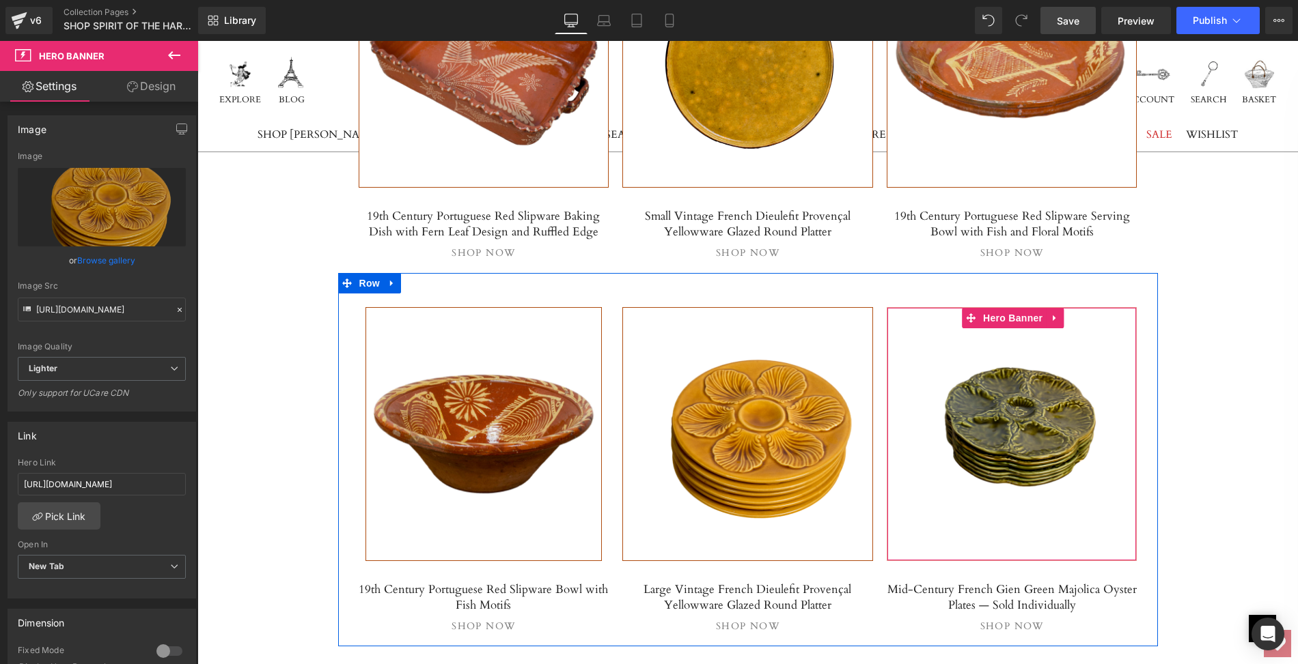
click at [981, 442] on span "Separator" at bounding box center [1011, 434] width 249 height 34
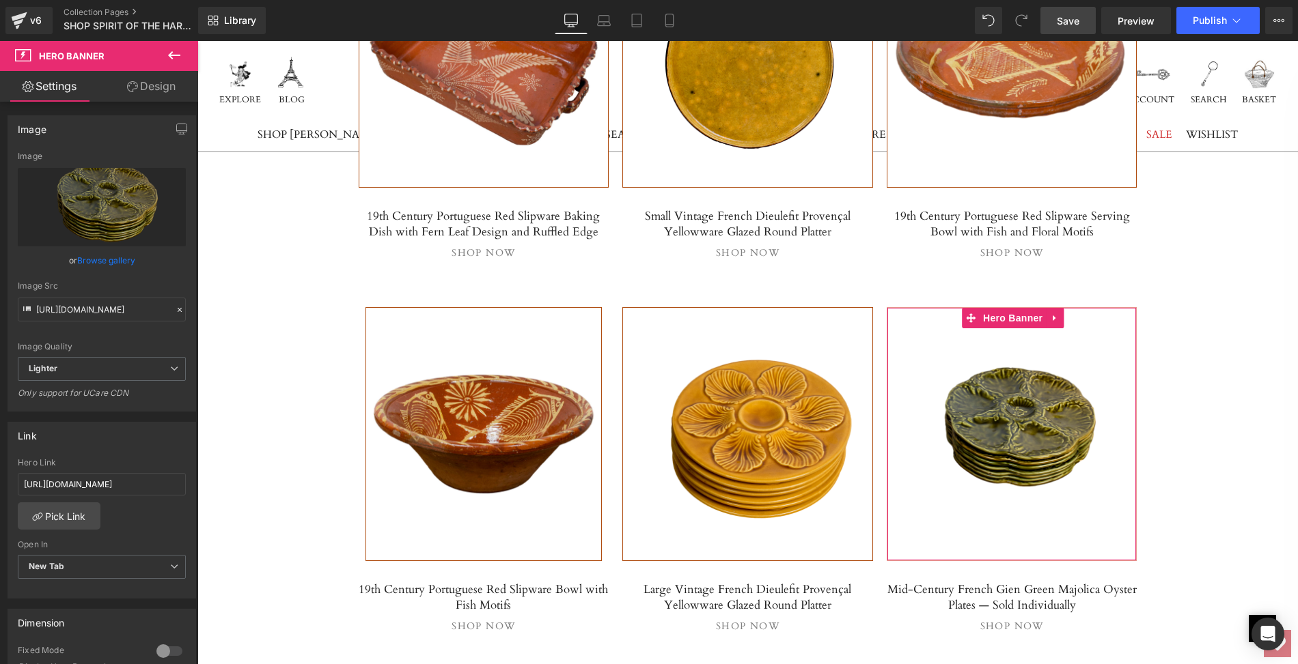
click at [80, 258] on link "Browse gallery" at bounding box center [106, 261] width 58 height 24
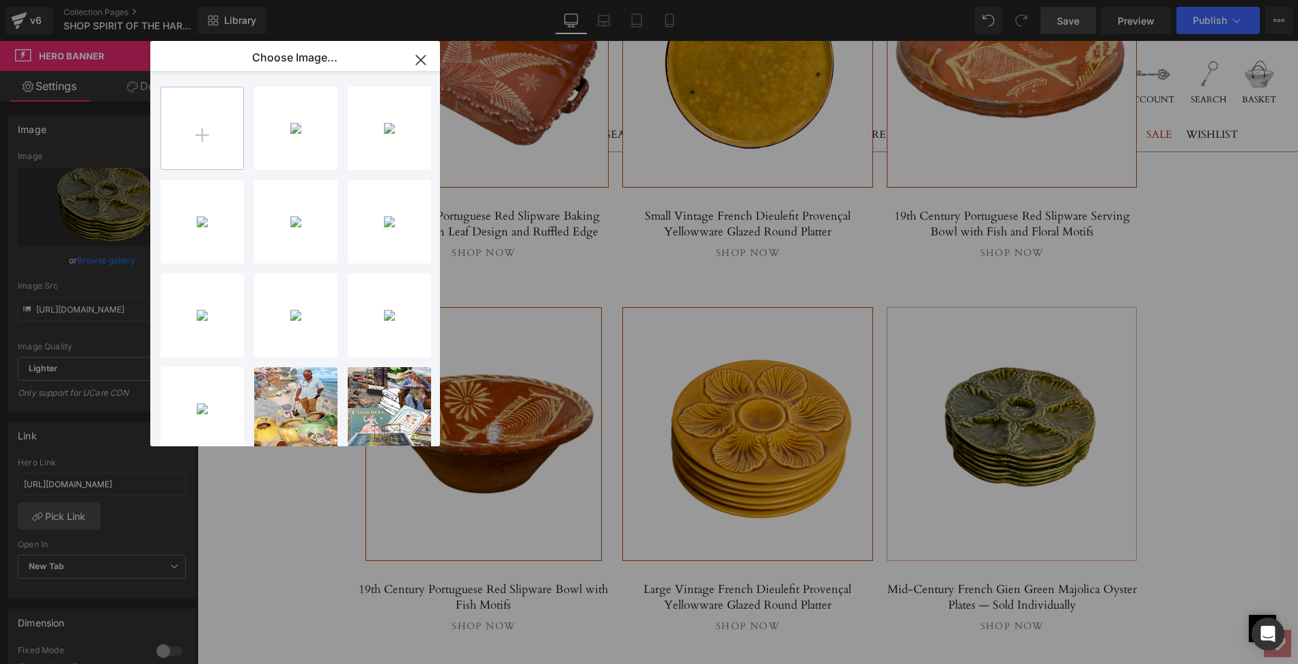
click at [200, 128] on input "file" at bounding box center [202, 128] width 82 height 82
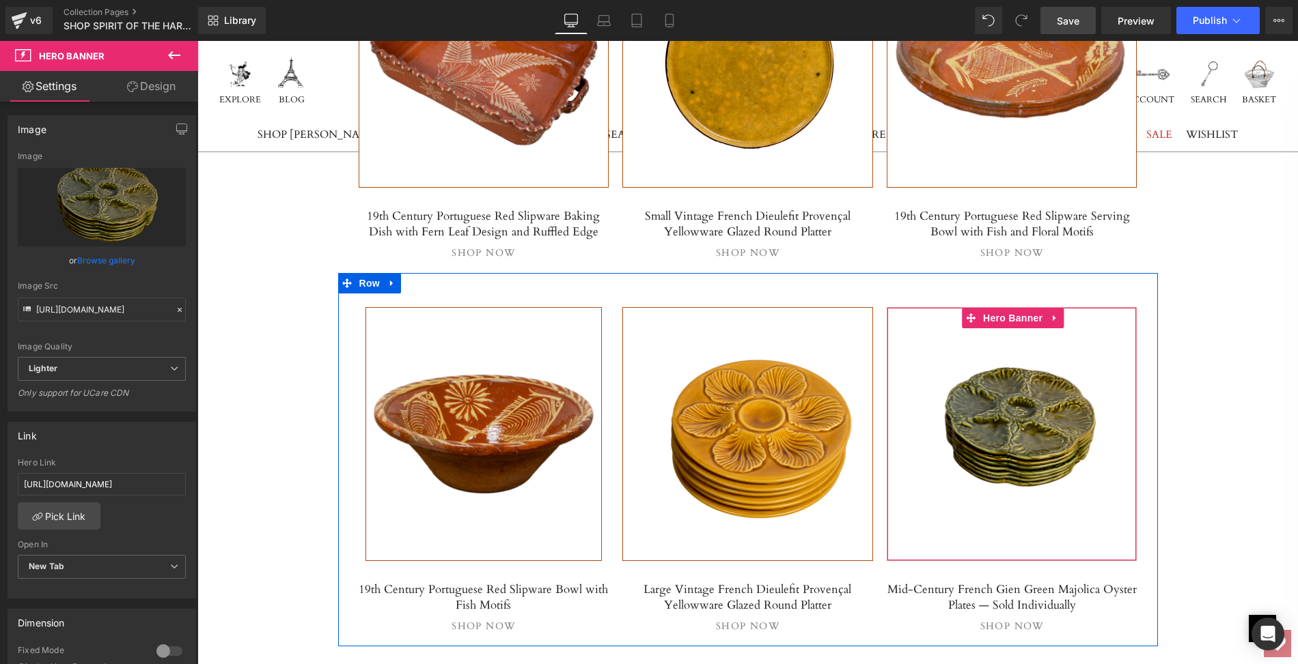
click at [1022, 443] on span "Separator" at bounding box center [1011, 434] width 249 height 34
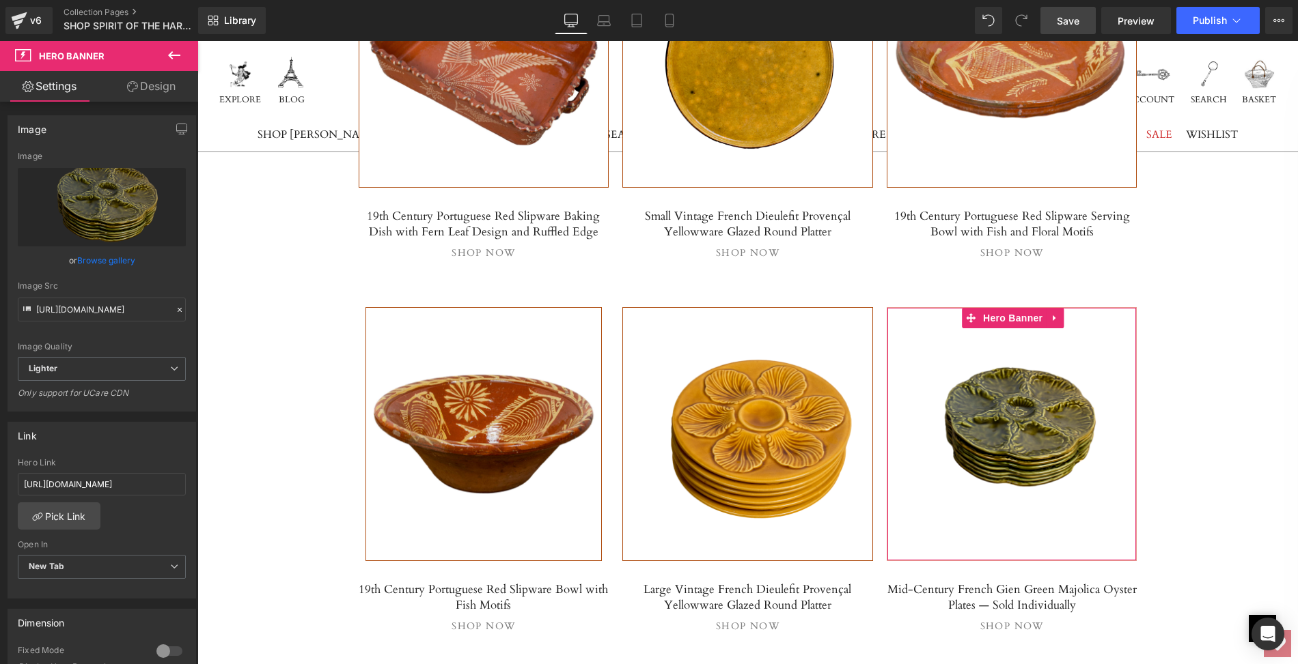
click at [113, 260] on link "Browse gallery" at bounding box center [106, 261] width 58 height 24
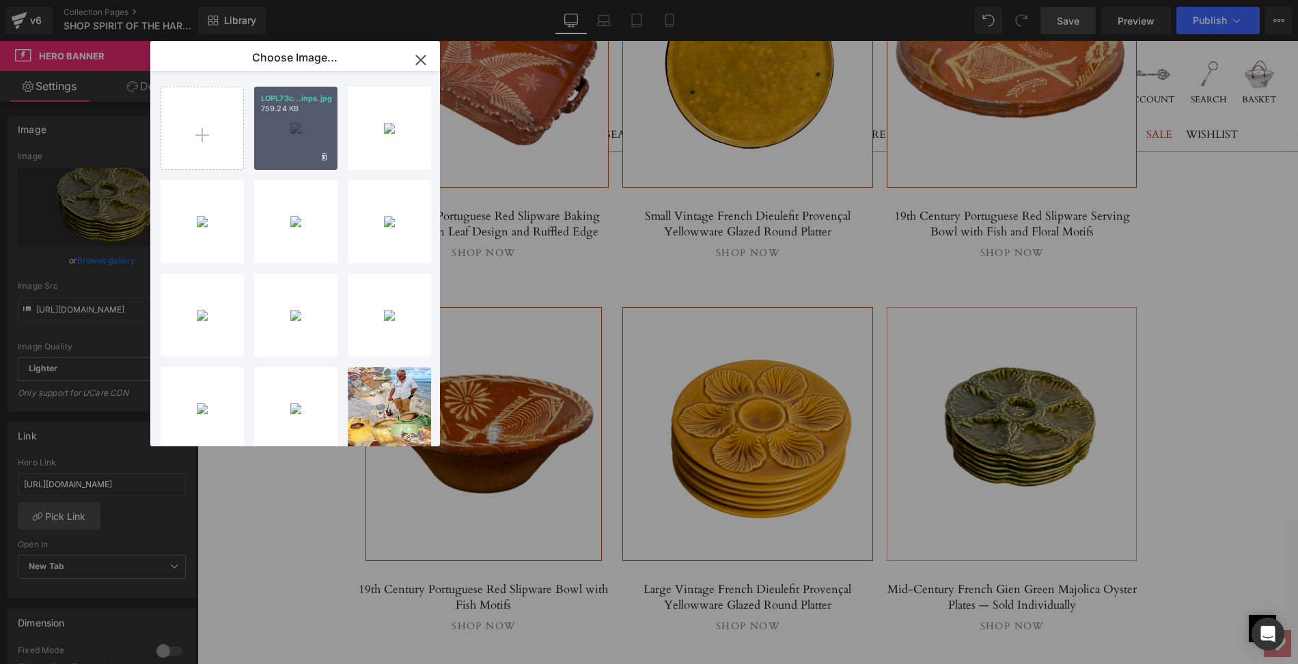
click at [290, 135] on div "LOPL73c...inps.jpg 759.24 KB" at bounding box center [295, 128] width 83 height 83
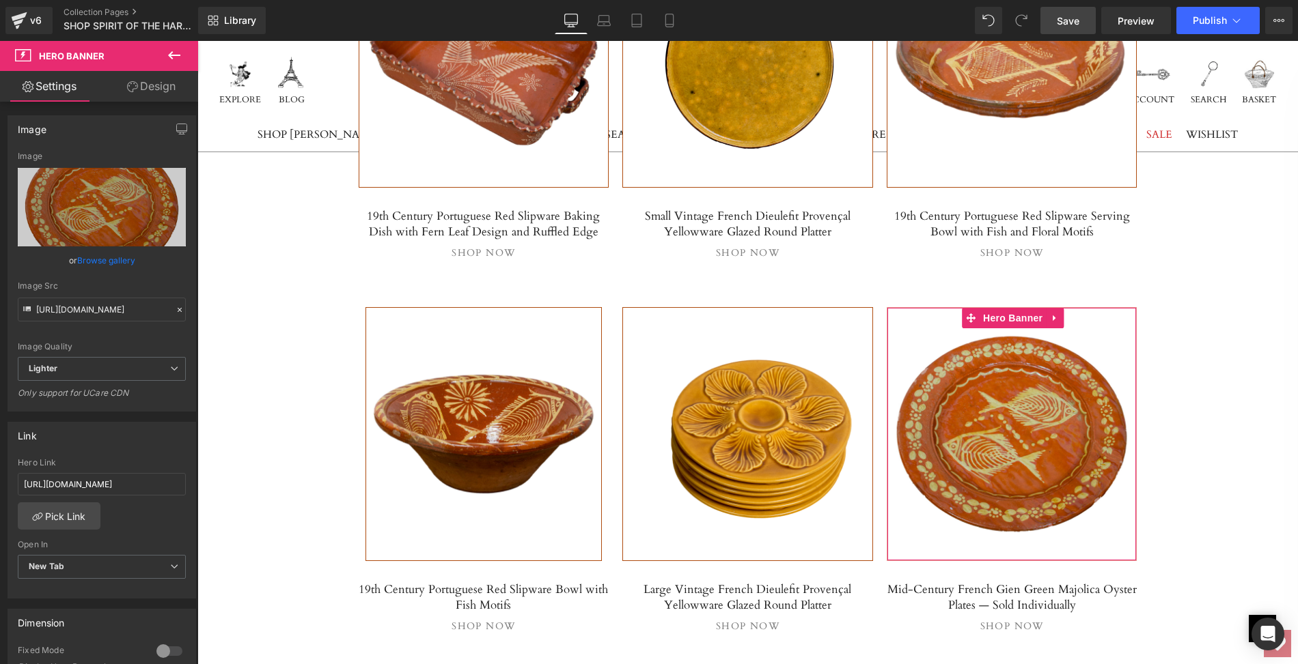
click at [91, 260] on link "Browse gallery" at bounding box center [106, 261] width 58 height 24
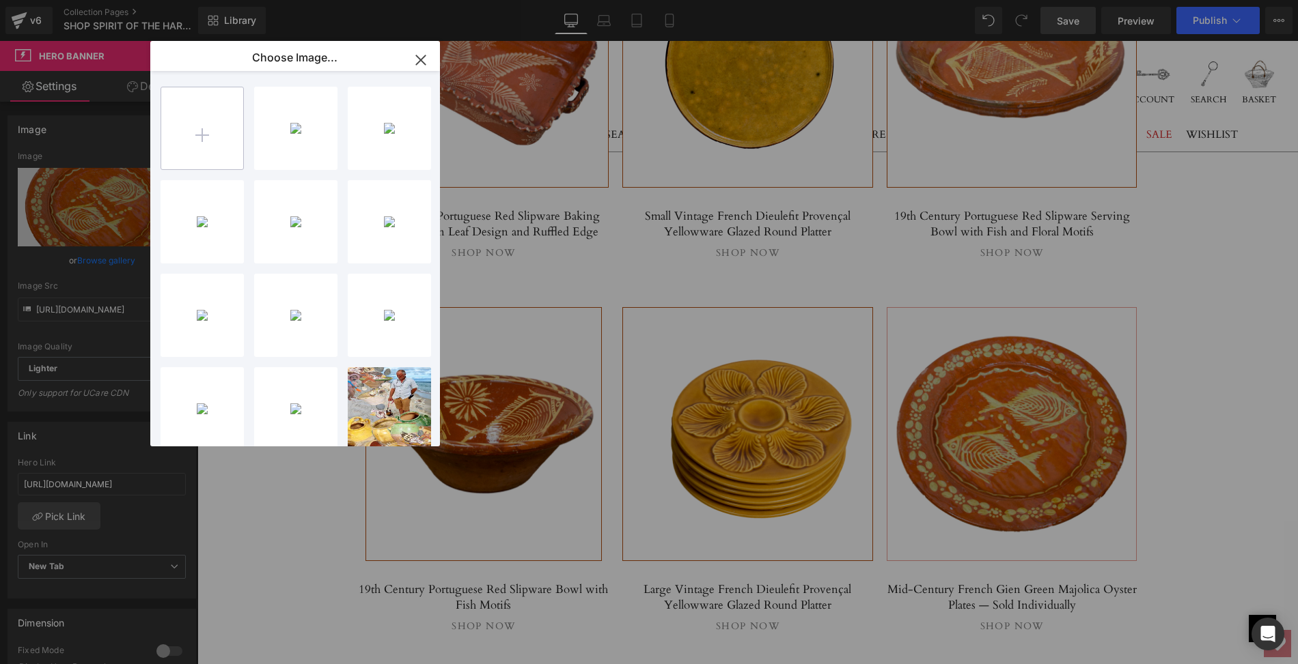
click at [201, 143] on input "file" at bounding box center [202, 128] width 82 height 82
type input "C:\fakepath\LOPL73C-17_clipped_rev_1.png"
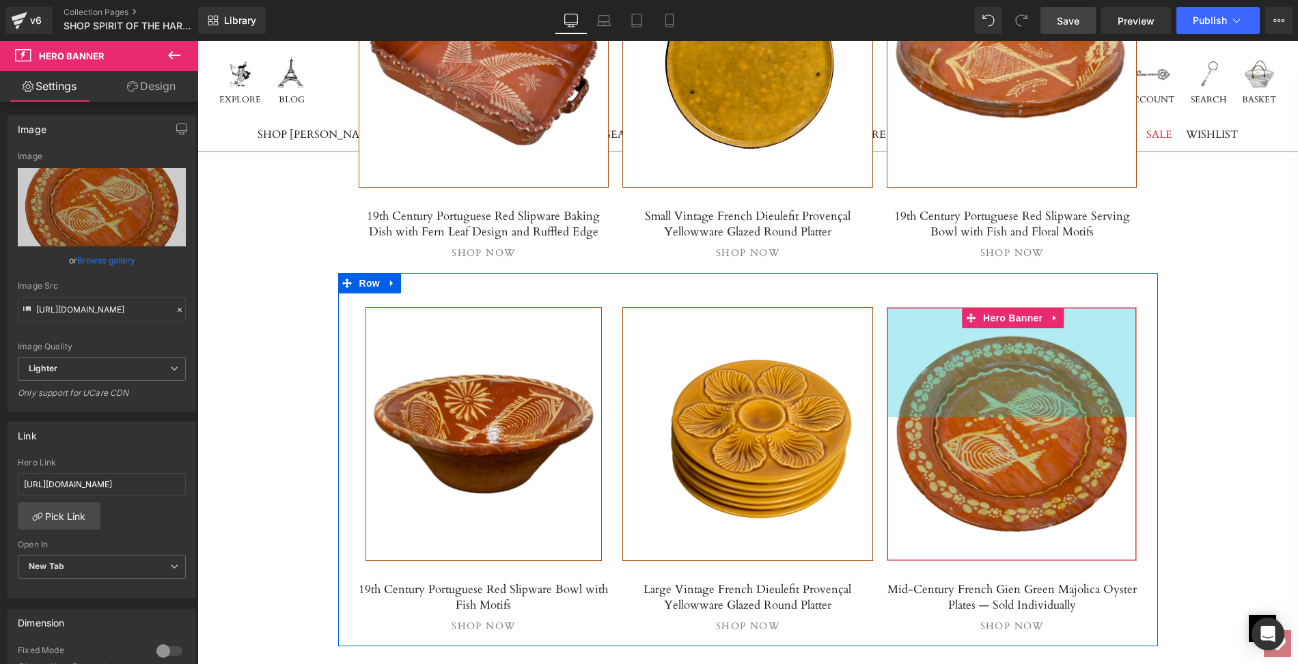
click at [1022, 406] on div "160px" at bounding box center [1011, 362] width 249 height 109
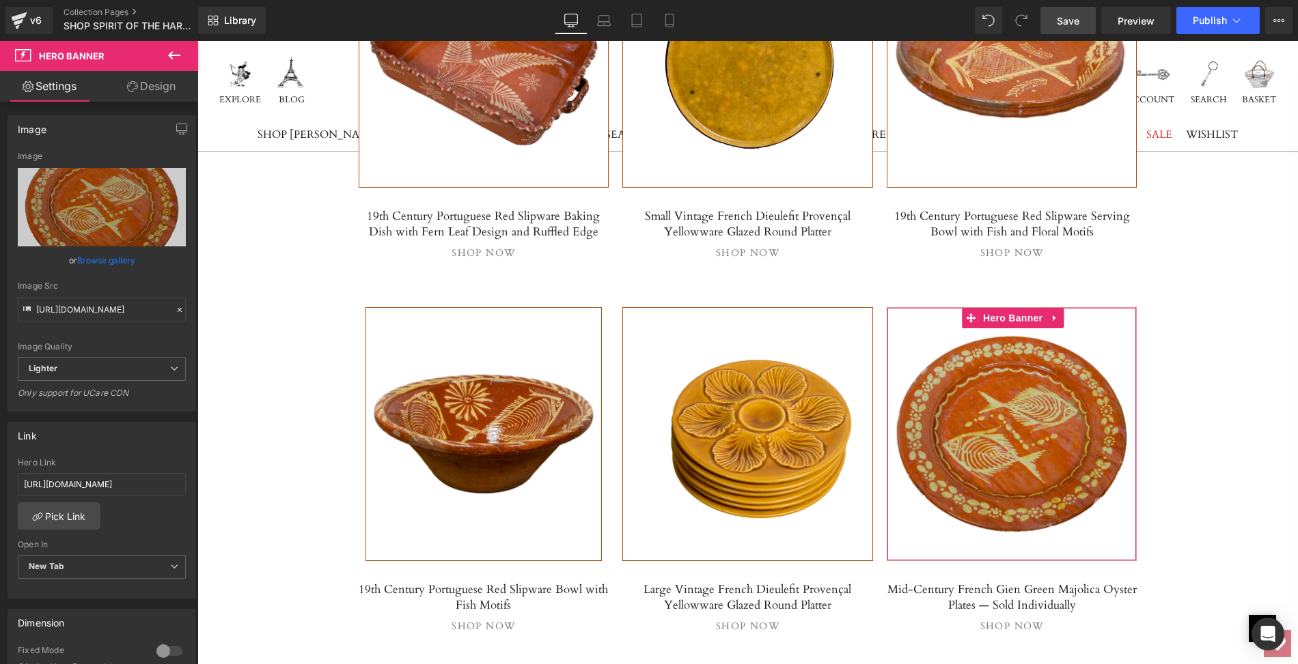
click at [116, 258] on link "Browse gallery" at bounding box center [106, 261] width 58 height 24
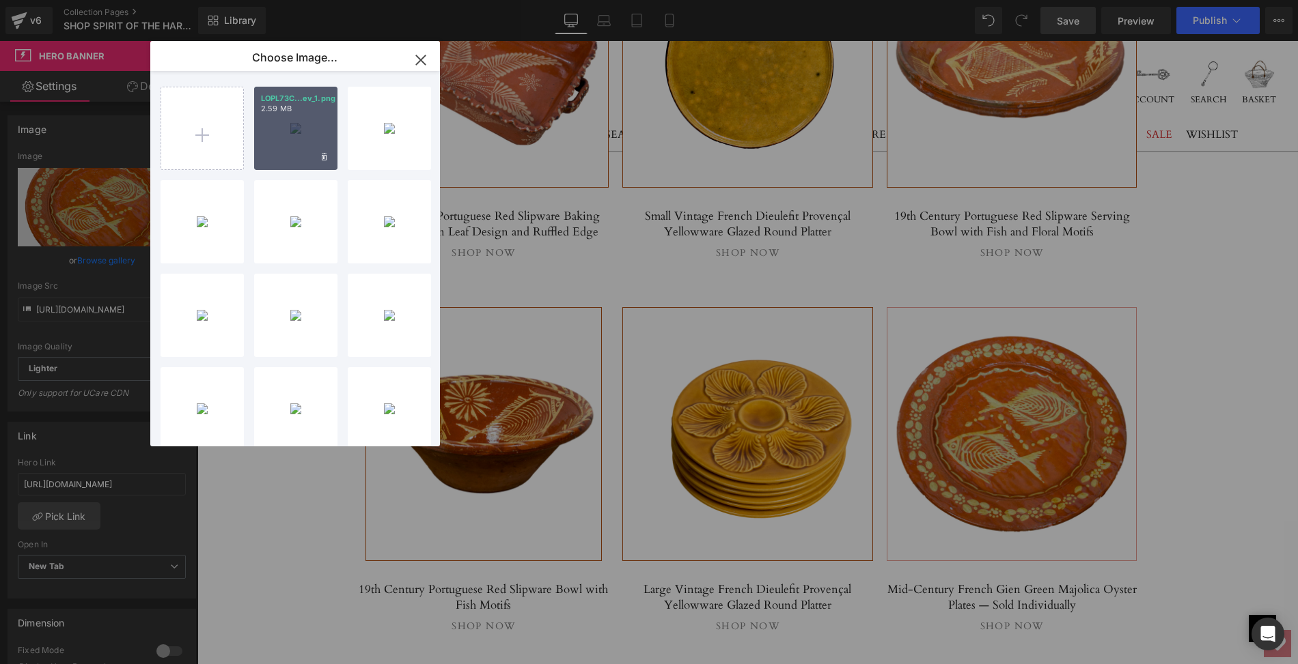
click at [285, 135] on div "LOPL73C...ev_1.png 2.59 MB" at bounding box center [295, 128] width 83 height 83
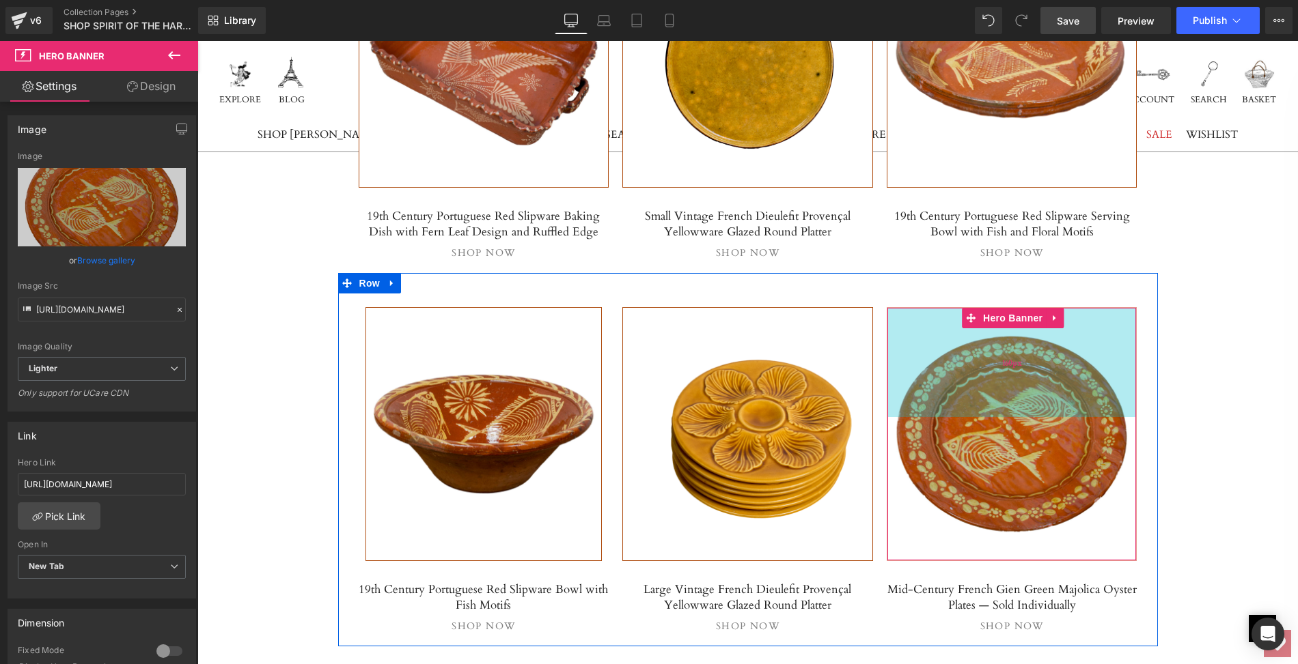
click at [965, 403] on div "160px" at bounding box center [1011, 362] width 249 height 109
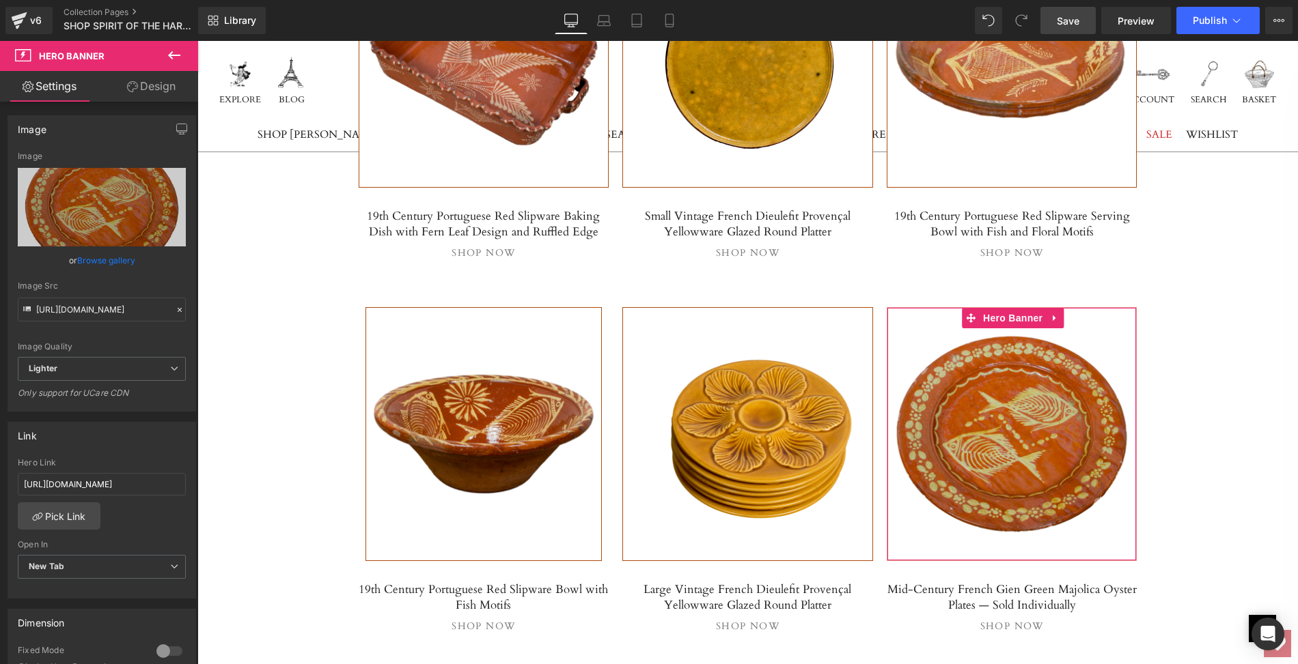
click at [123, 258] on link "Browse gallery" at bounding box center [106, 261] width 58 height 24
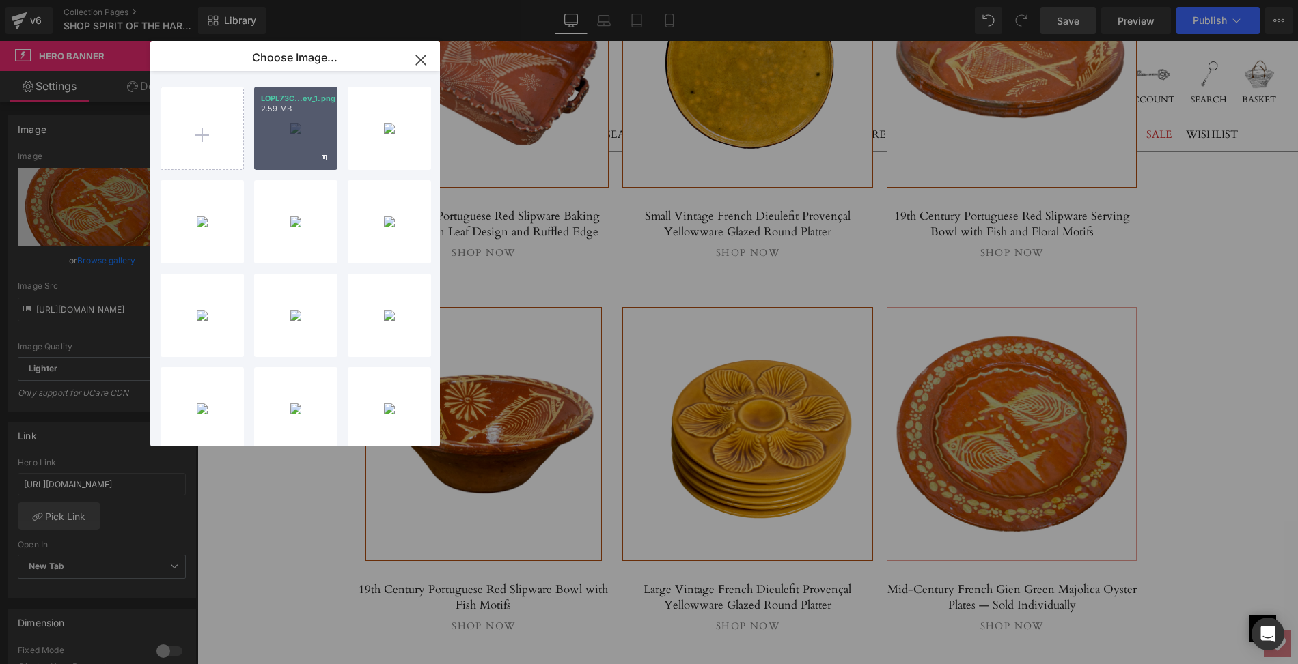
click at [288, 139] on div "LOPL73C...ev_1.png 2.59 MB" at bounding box center [295, 128] width 83 height 83
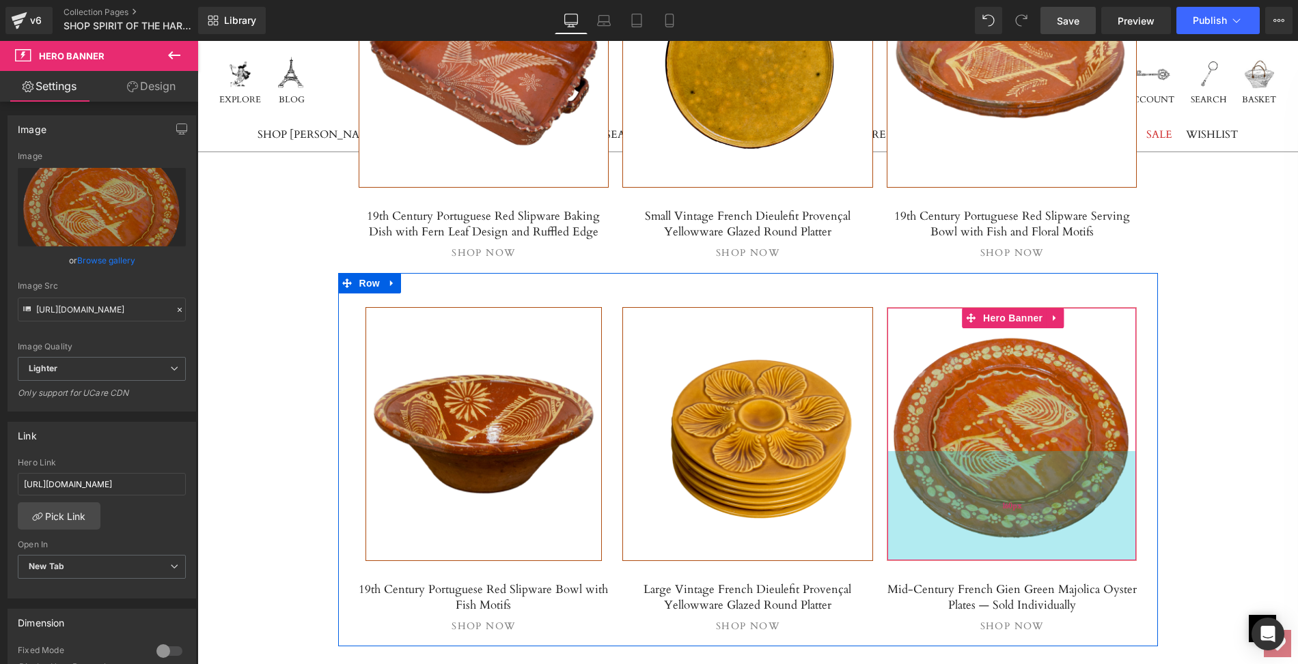
click at [997, 507] on div "160px" at bounding box center [1011, 505] width 249 height 109
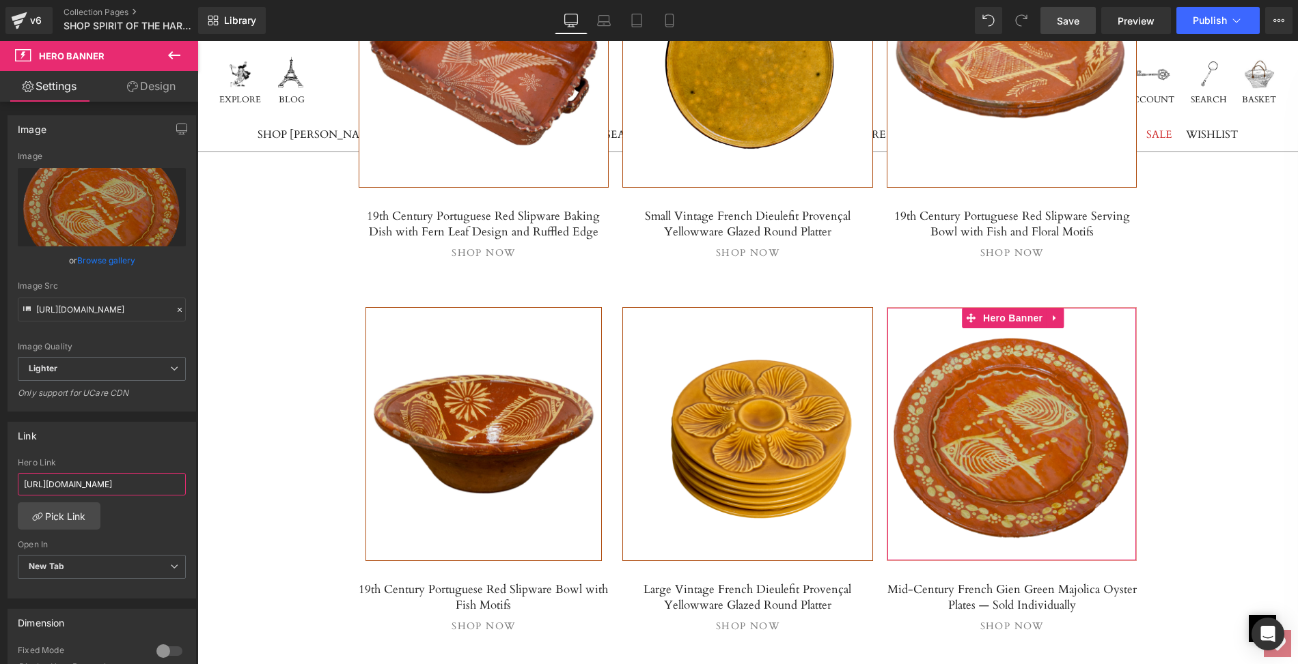
click at [22, 482] on input "[URL][DOMAIN_NAME]" at bounding box center [102, 484] width 168 height 23
drag, startPoint x: 22, startPoint y: 482, endPoint x: 182, endPoint y: 481, distance: 159.8
click at [182, 481] on div "[URL][DOMAIN_NAME] Hero Link [URL][DOMAIN_NAME] Pick Link Current Tab New Tab O…" at bounding box center [101, 528] width 187 height 140
paste input "19th-century-round-portuguese-red-slipware-platter-with-fish-motif"
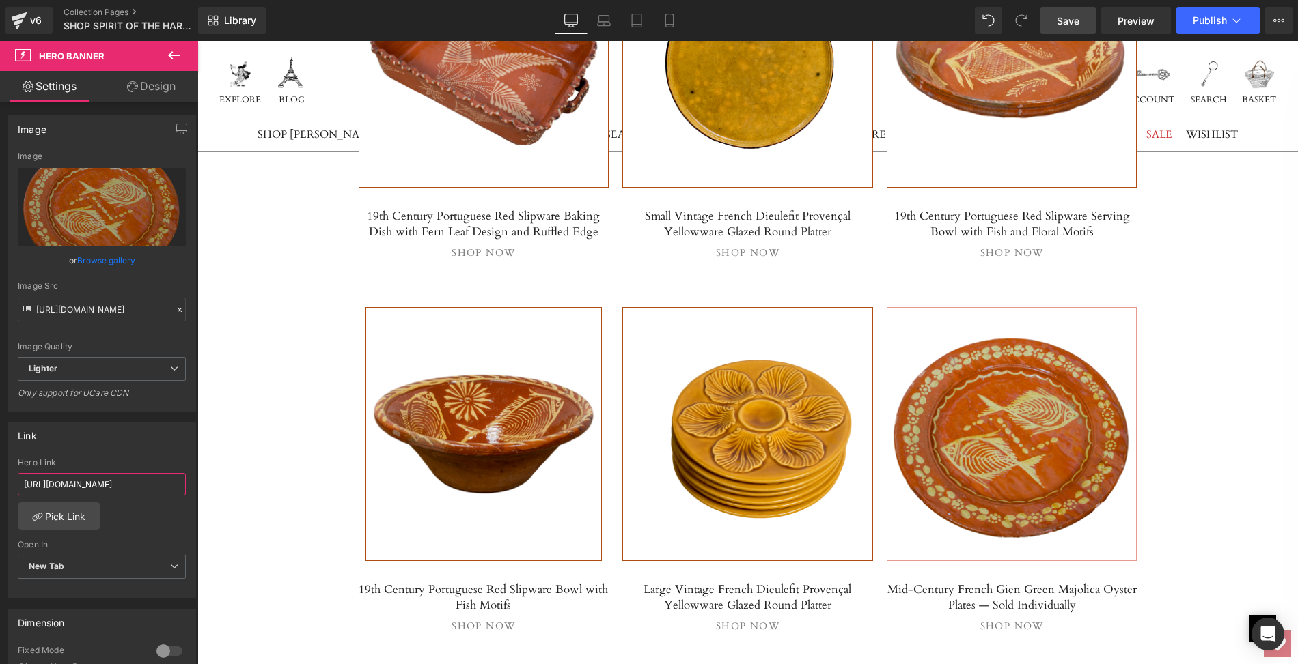
type input "[URL][DOMAIN_NAME]"
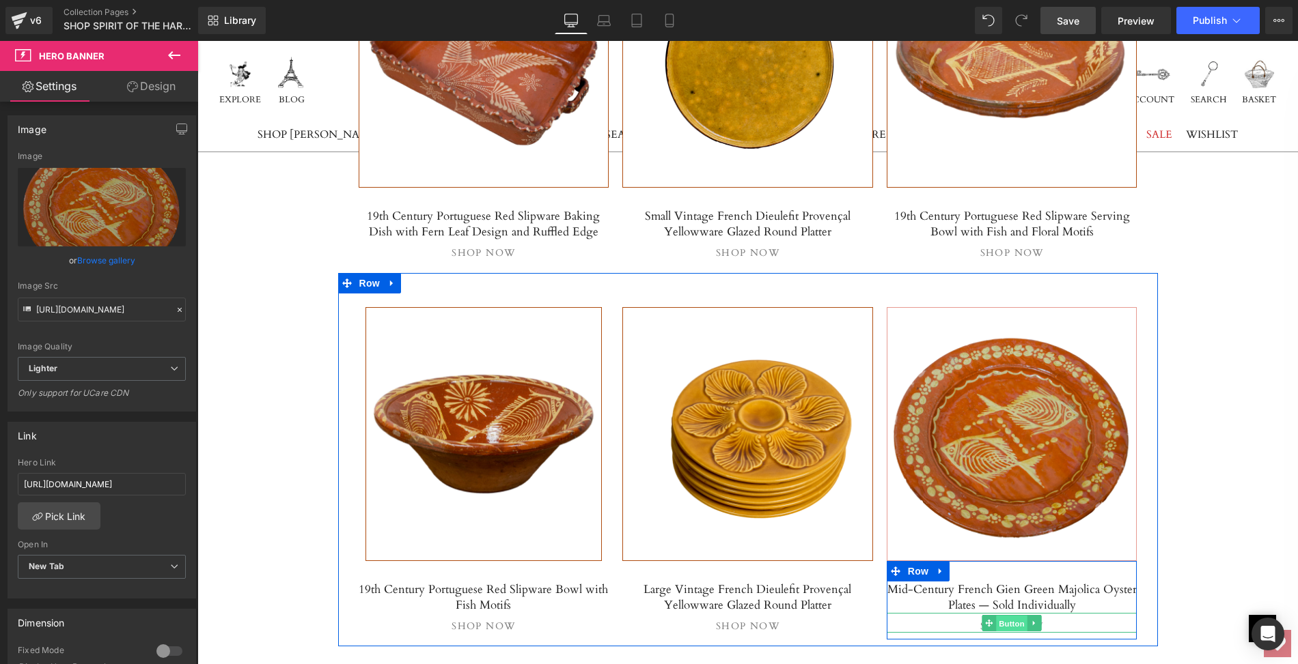
click at [1005, 615] on span "Button" at bounding box center [1011, 623] width 31 height 16
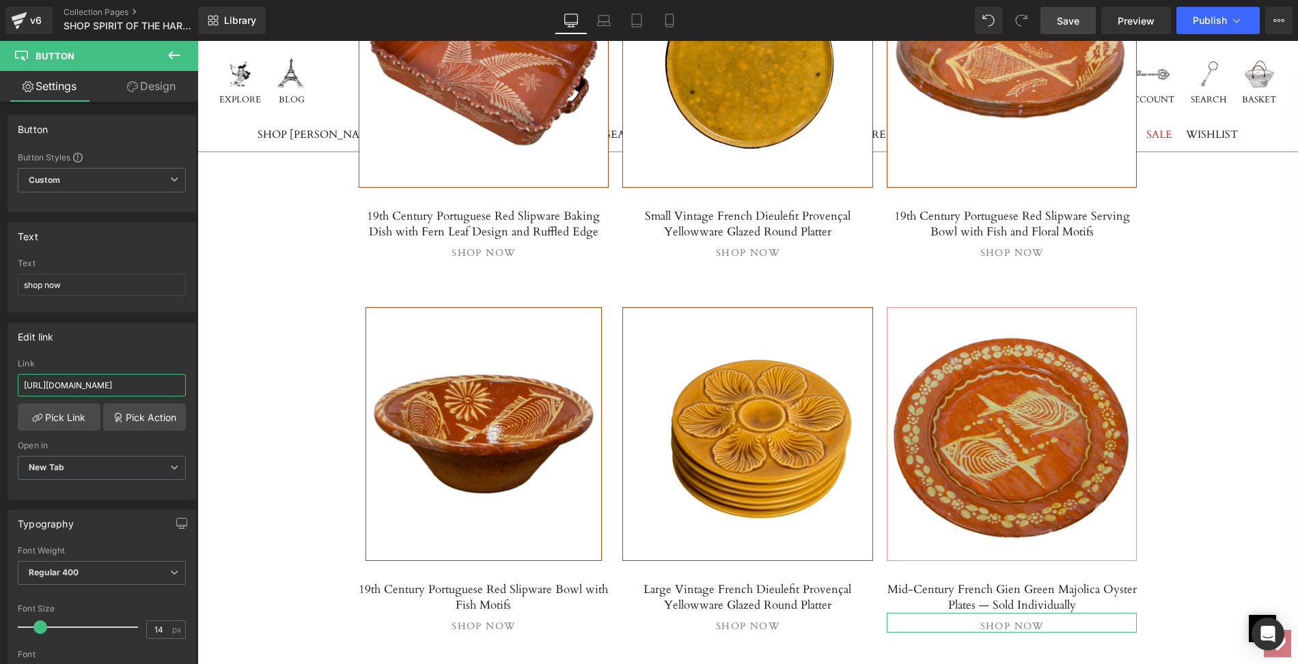
scroll to position [0, 288]
drag, startPoint x: 217, startPoint y: 421, endPoint x: 202, endPoint y: 381, distance: 43.0
paste input "19th-century-round-portuguese-red-slipware-platter-with-fish-motif"
type input "[URL][DOMAIN_NAME]"
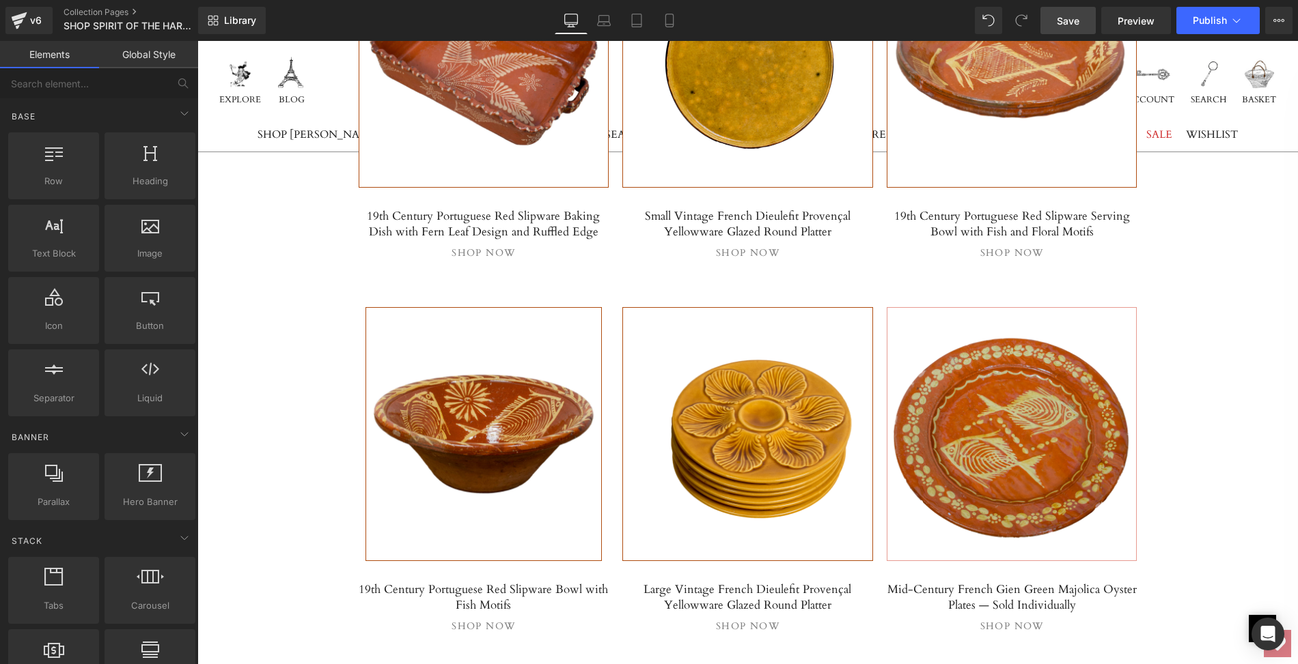
scroll to position [0, 0]
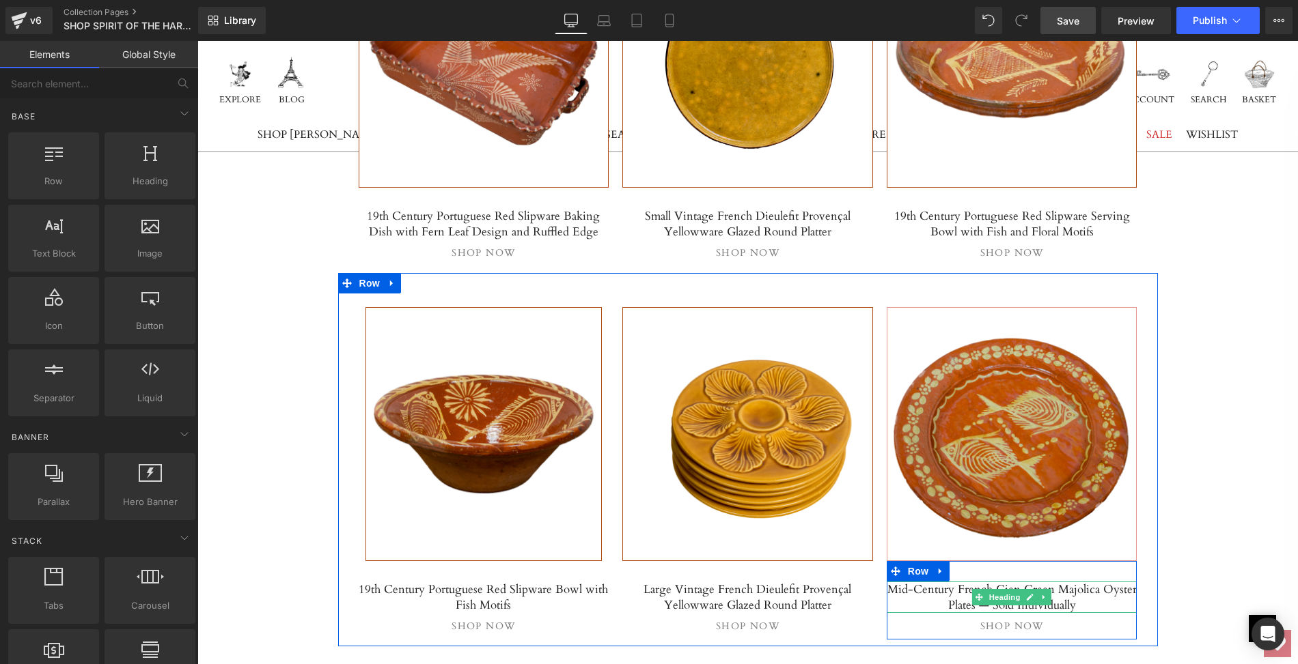
click at [929, 583] on h5 "Mid-Century French Gien Green Majolica Oyster Plates — Sold Individually" at bounding box center [1011, 597] width 251 height 31
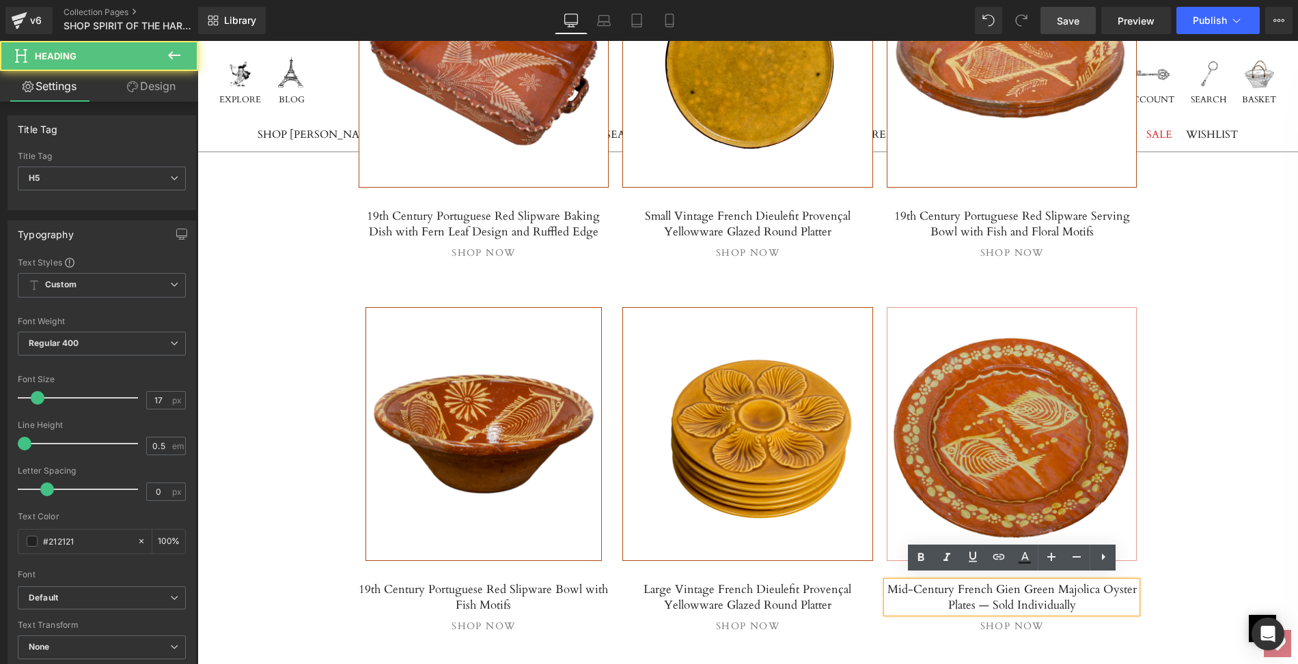
click at [894, 582] on h5 "Mid-Century French Gien Green Majolica Oyster Plates — Sold Individually" at bounding box center [1011, 597] width 251 height 31
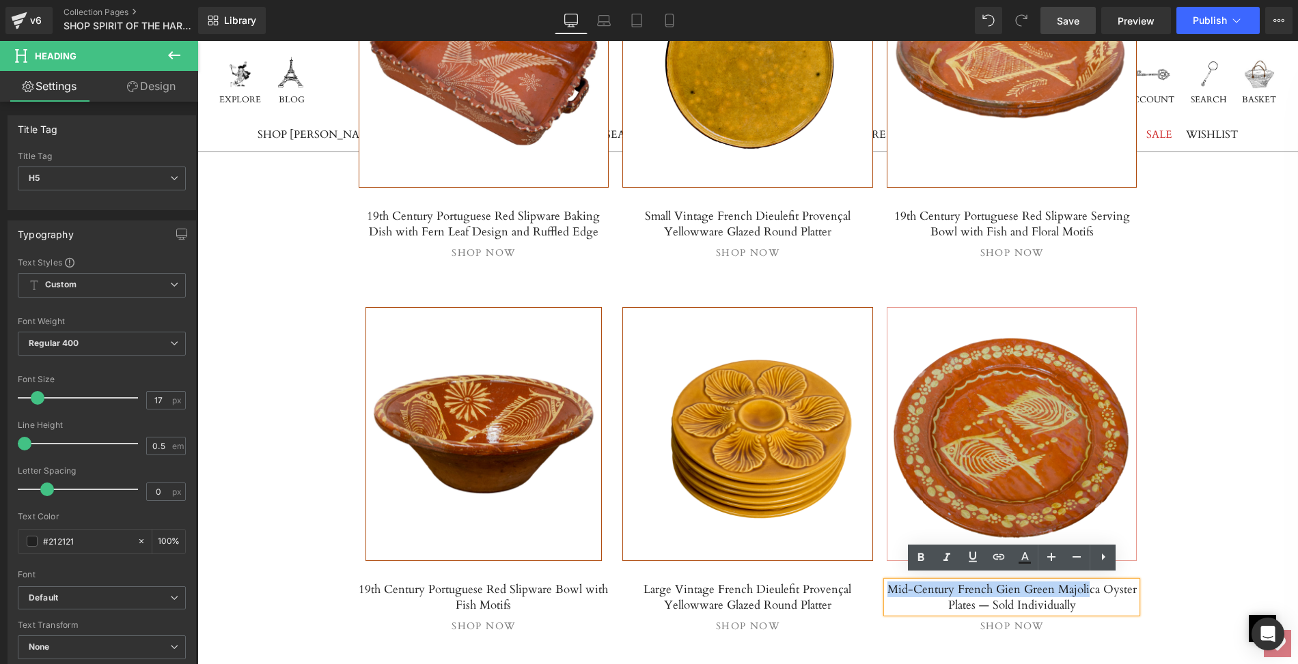
drag, startPoint x: 894, startPoint y: 581, endPoint x: 1081, endPoint y: 589, distance: 187.3
click at [1081, 589] on h5 "Mid-Century French Gien Green Majolica Oyster Plates — Sold Individually" at bounding box center [1011, 597] width 251 height 31
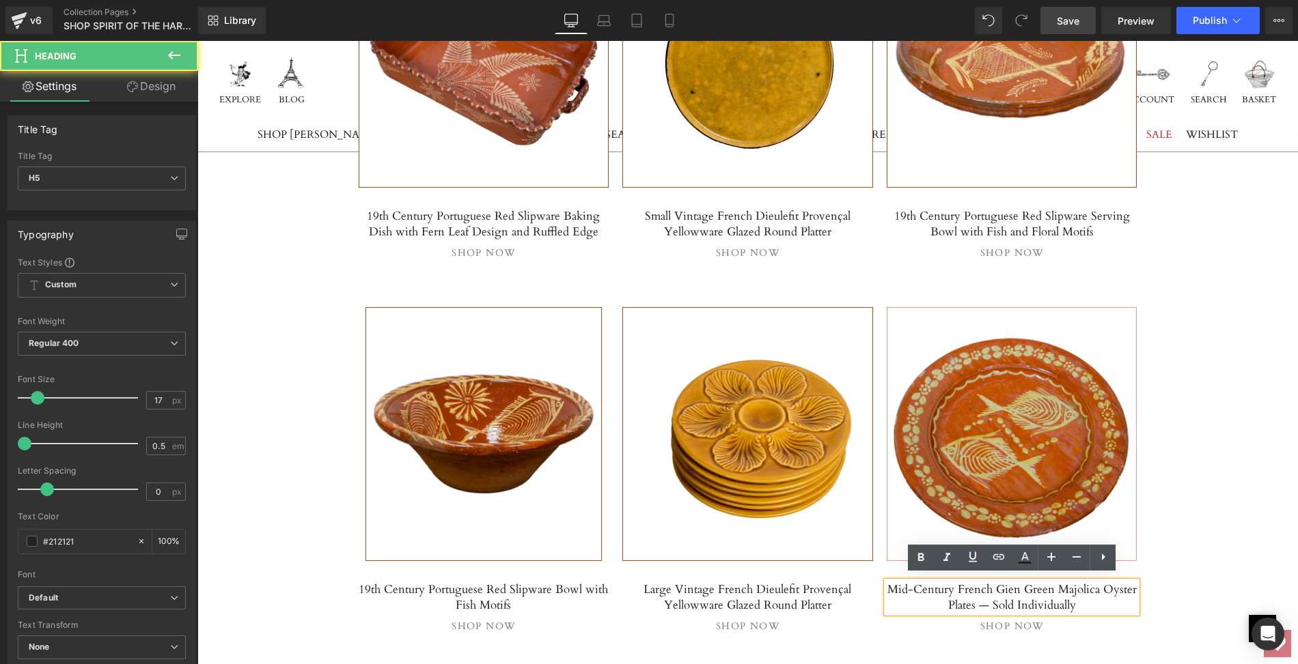
click at [1080, 596] on h5 "Mid-Century French Gien Green Majolica Oyster Plates — Sold Individually" at bounding box center [1011, 597] width 251 height 31
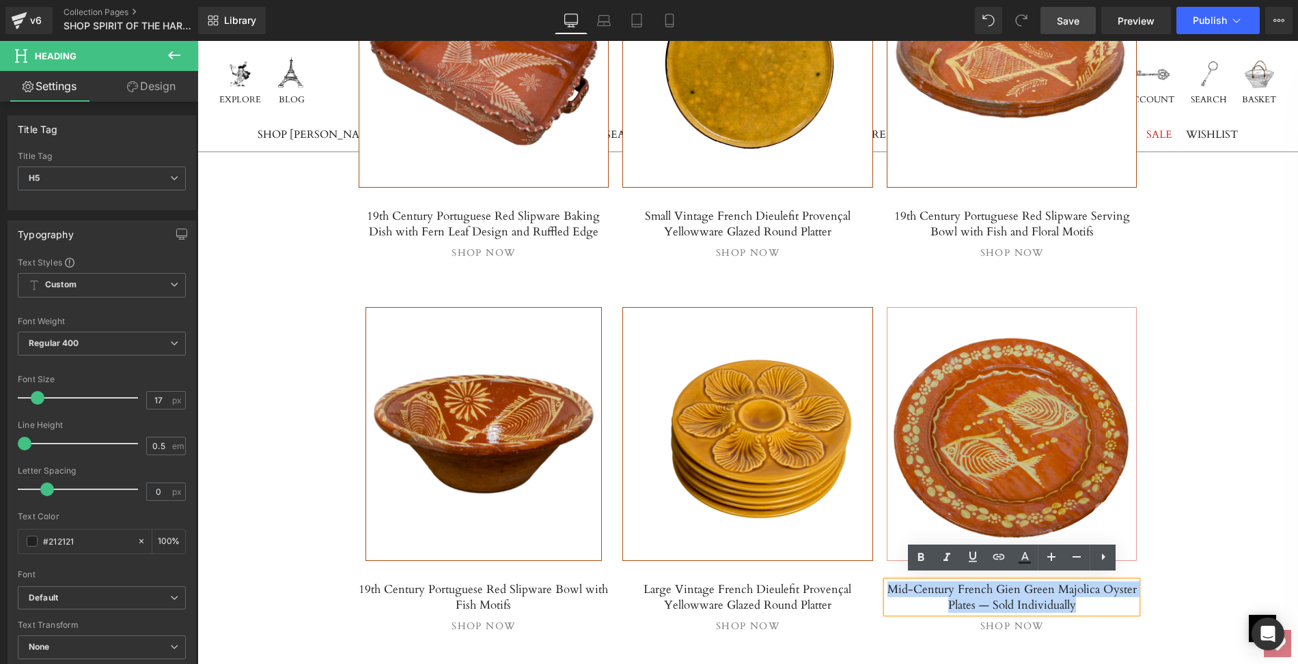
drag, startPoint x: 1080, startPoint y: 596, endPoint x: 890, endPoint y: 584, distance: 190.9
click at [890, 584] on h5 "Mid-Century French Gien Green Majolica Oyster Plates — Sold Individually" at bounding box center [1011, 597] width 251 height 31
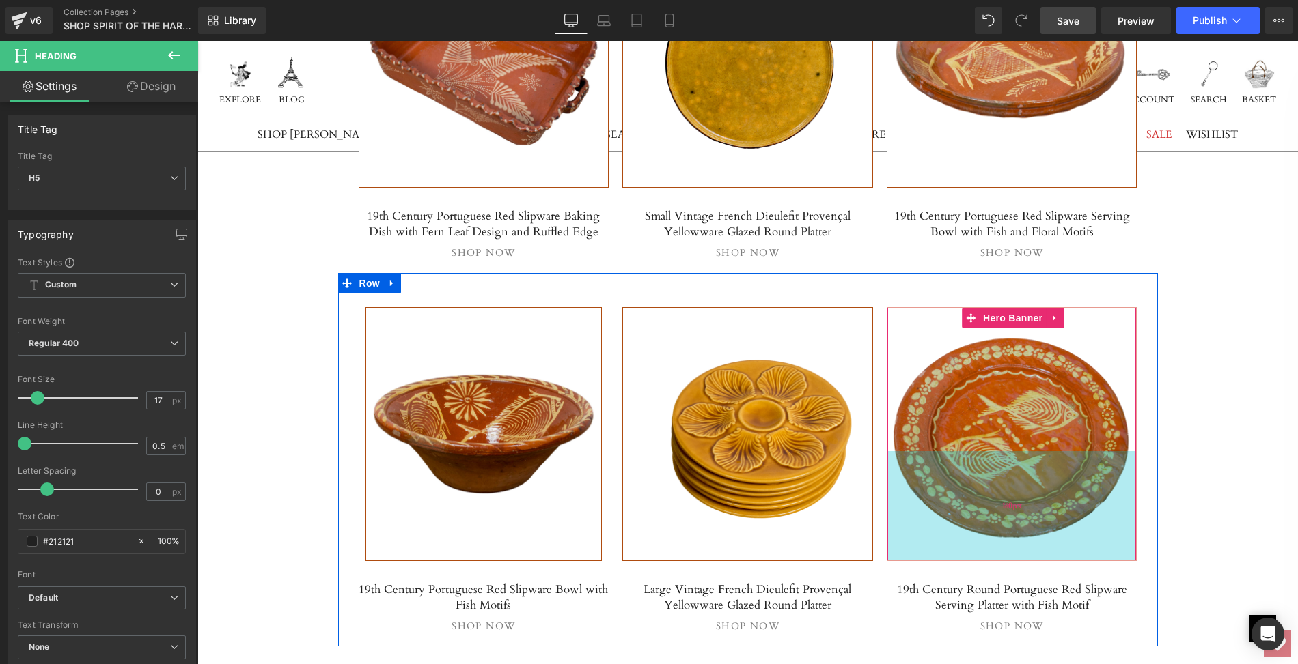
click at [998, 482] on div "160px" at bounding box center [1011, 505] width 249 height 109
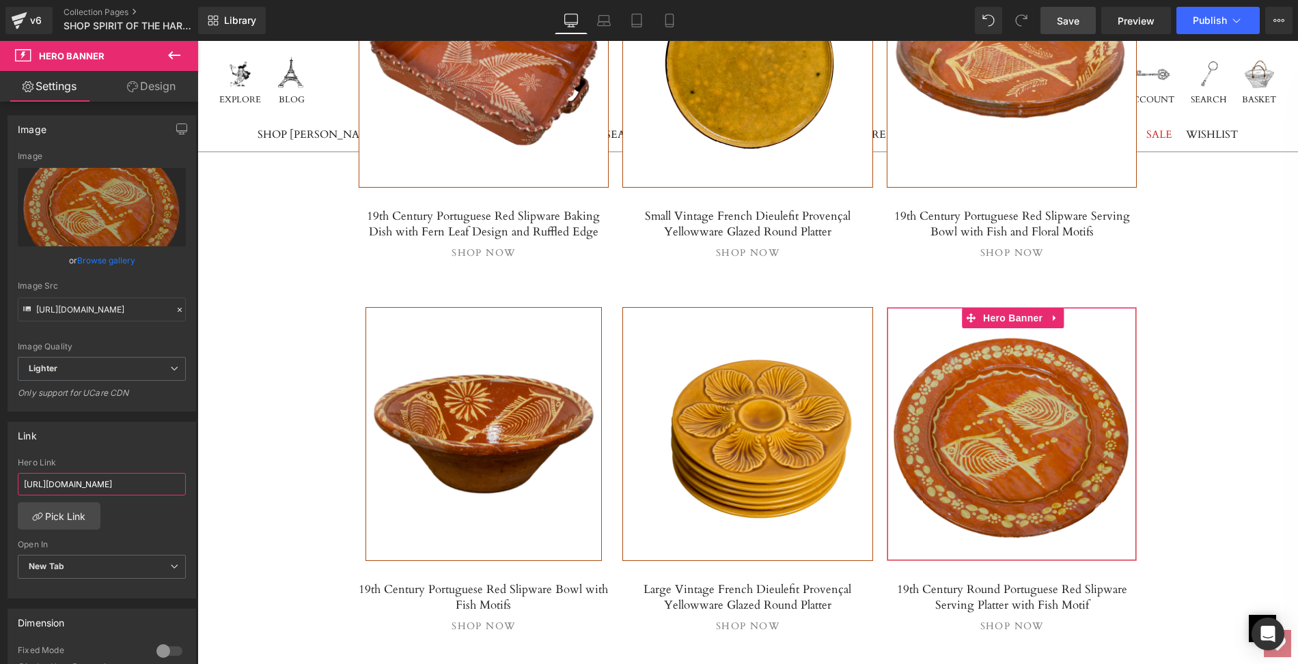
scroll to position [0, 274]
drag, startPoint x: 20, startPoint y: 480, endPoint x: 192, endPoint y: 483, distance: 171.4
click at [192, 483] on div "Link [URL][DOMAIN_NAME] Hero Link [URL][DOMAIN_NAME] Pick Link Current Tab New …" at bounding box center [102, 505] width 204 height 187
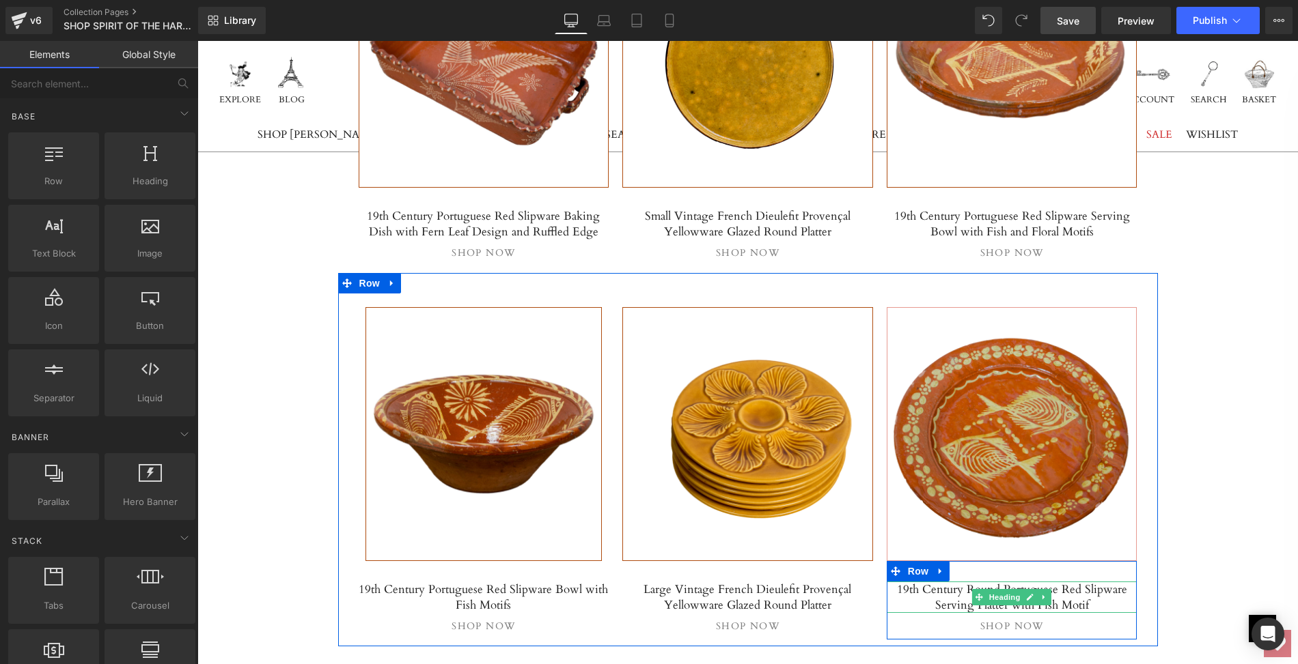
click at [957, 588] on h5 "19th Century Round Portuguese Red Slipware Serving Platter with Fish Motif" at bounding box center [1011, 597] width 251 height 31
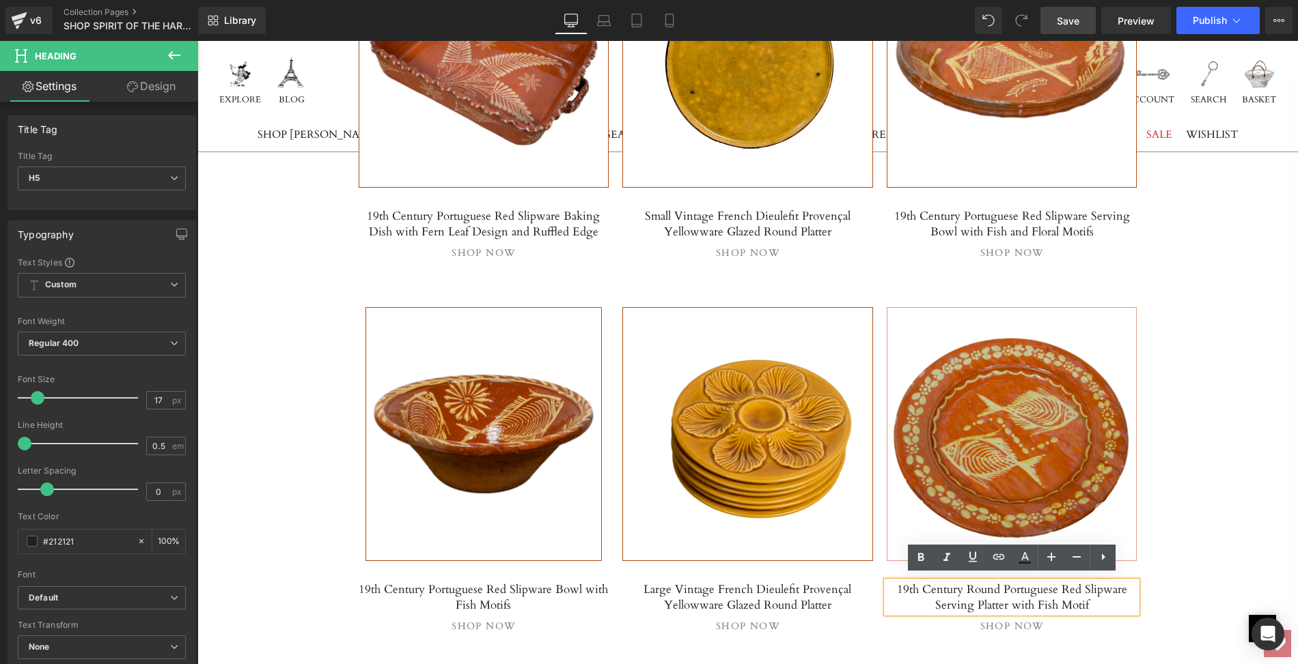
click at [903, 582] on h5 "19th Century Round Portuguese Red Slipware Serving Platter with Fish Motif" at bounding box center [1011, 597] width 251 height 31
drag, startPoint x: 903, startPoint y: 580, endPoint x: 1101, endPoint y: 590, distance: 197.6
click at [1101, 590] on h5 "19th Century Round Portuguese Red Slipware Serving Platter with Fish Motif" at bounding box center [1011, 597] width 251 height 31
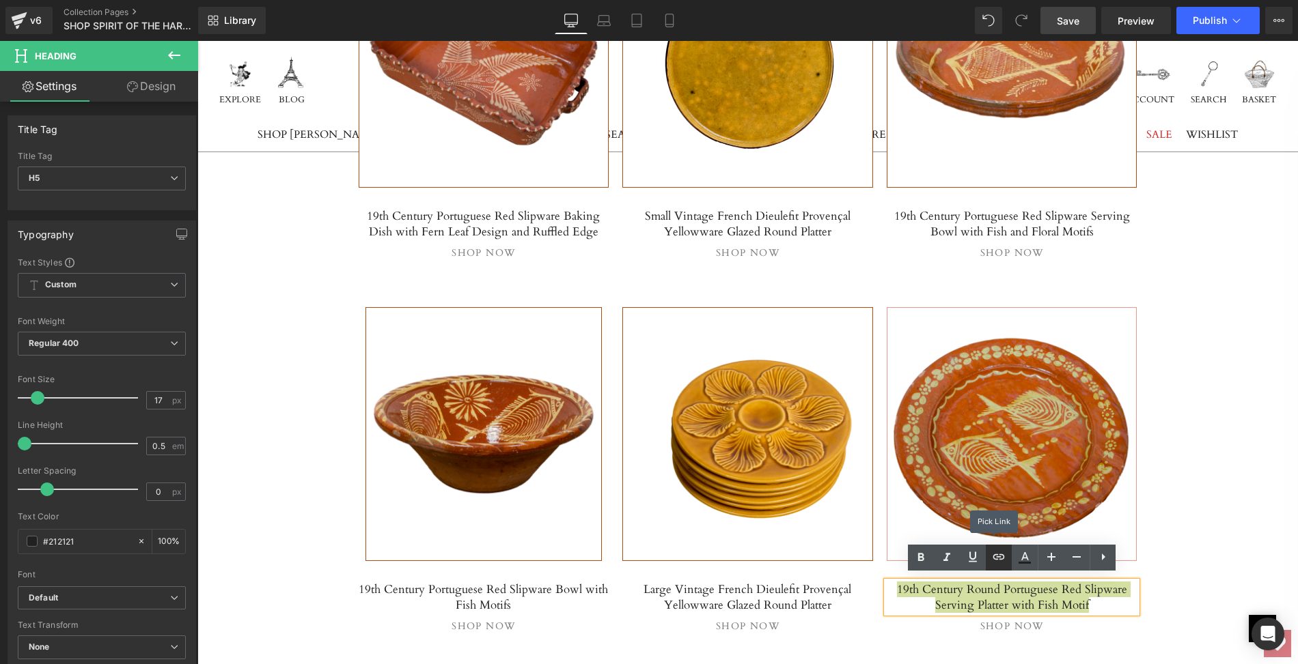
click at [1003, 557] on icon at bounding box center [998, 557] width 16 height 16
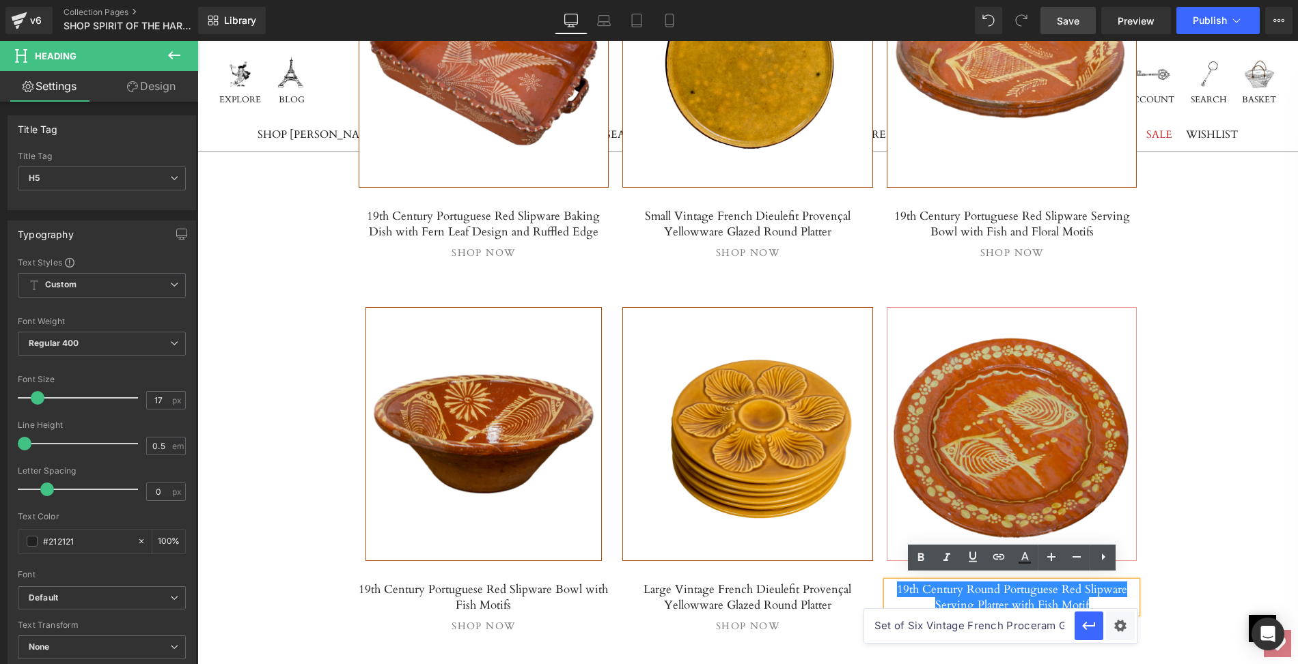
click at [905, 621] on input "Set of Six Vintage French Proceram Gold Oyster Plates, Signed" at bounding box center [969, 626] width 210 height 34
paste input "[URL][DOMAIN_NAME]"
type input "[URL][DOMAIN_NAME]"
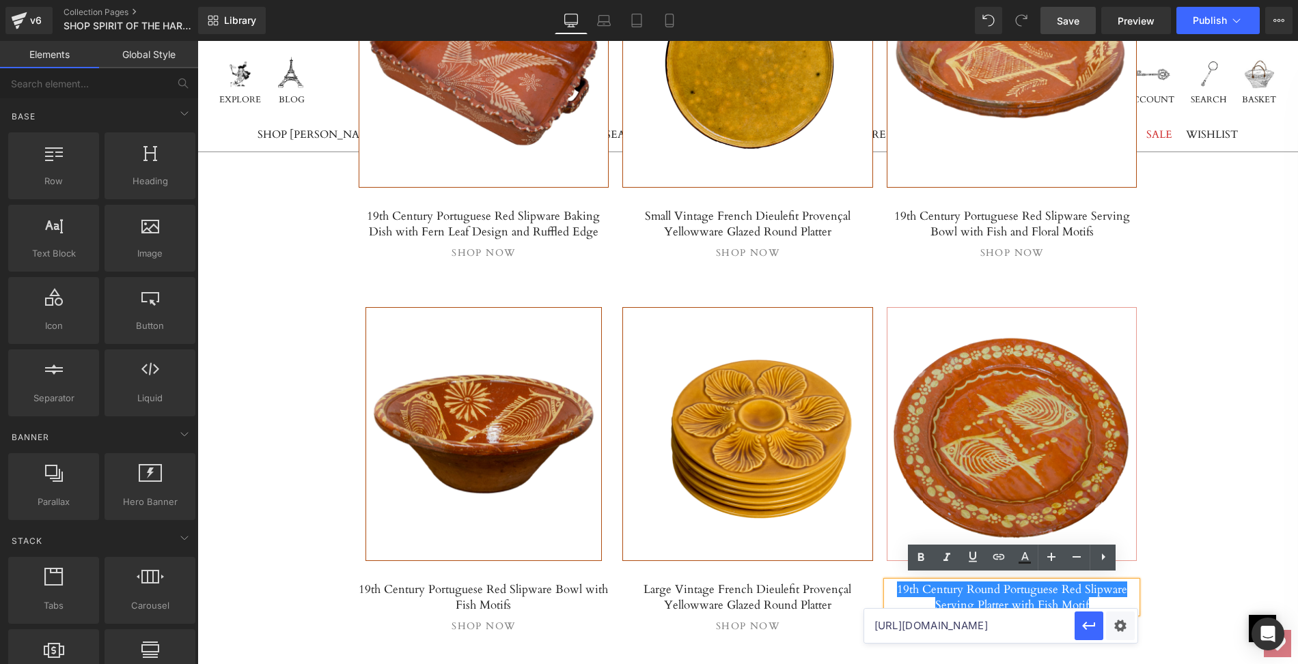
scroll to position [0, 0]
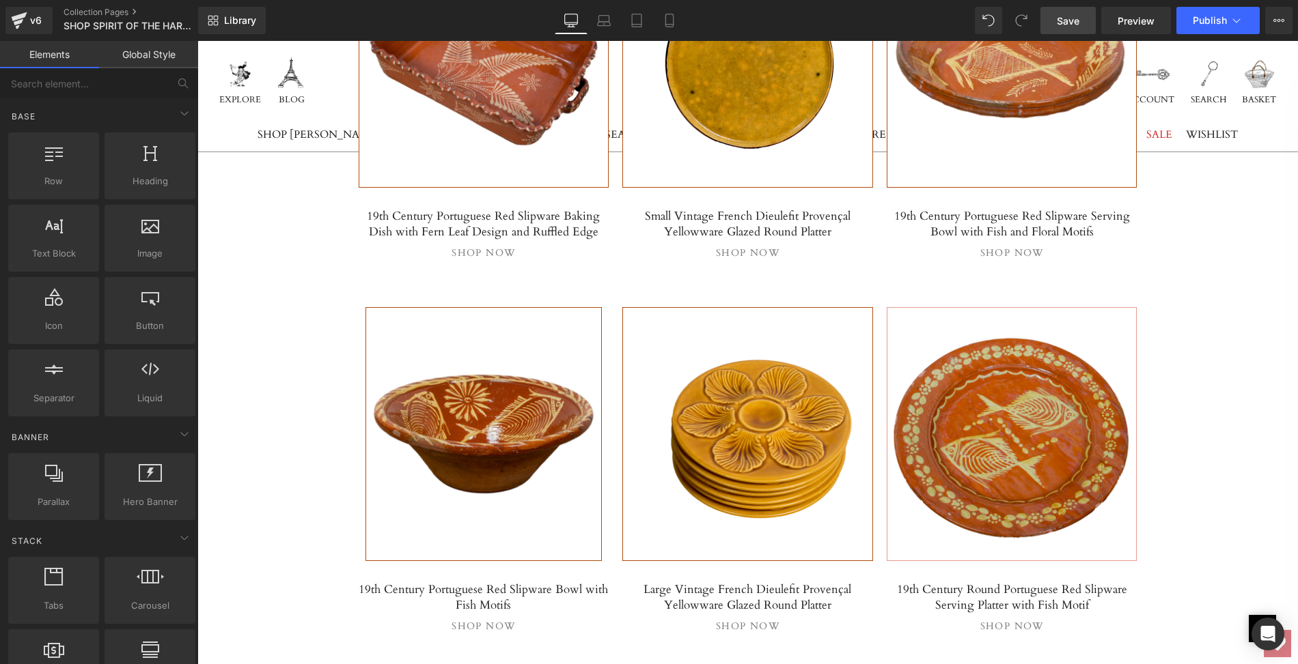
click at [1066, 21] on span "Save" at bounding box center [1067, 21] width 23 height 14
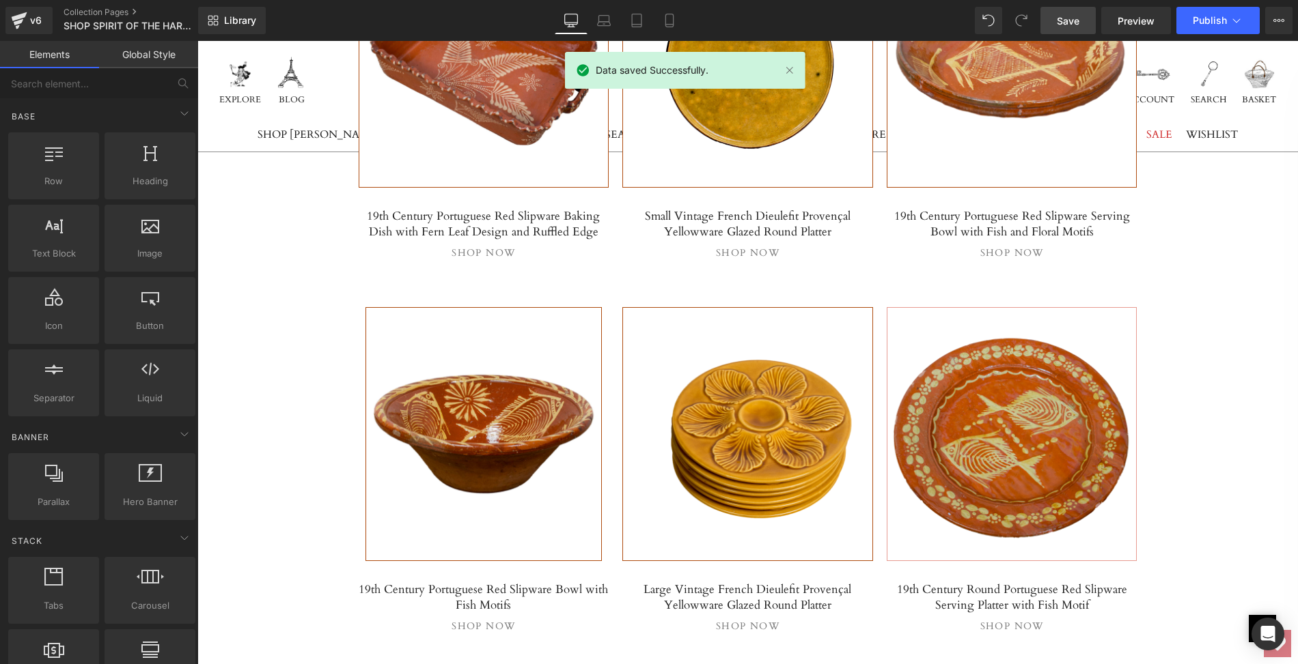
click at [1144, 20] on span "Preview" at bounding box center [1135, 21] width 37 height 14
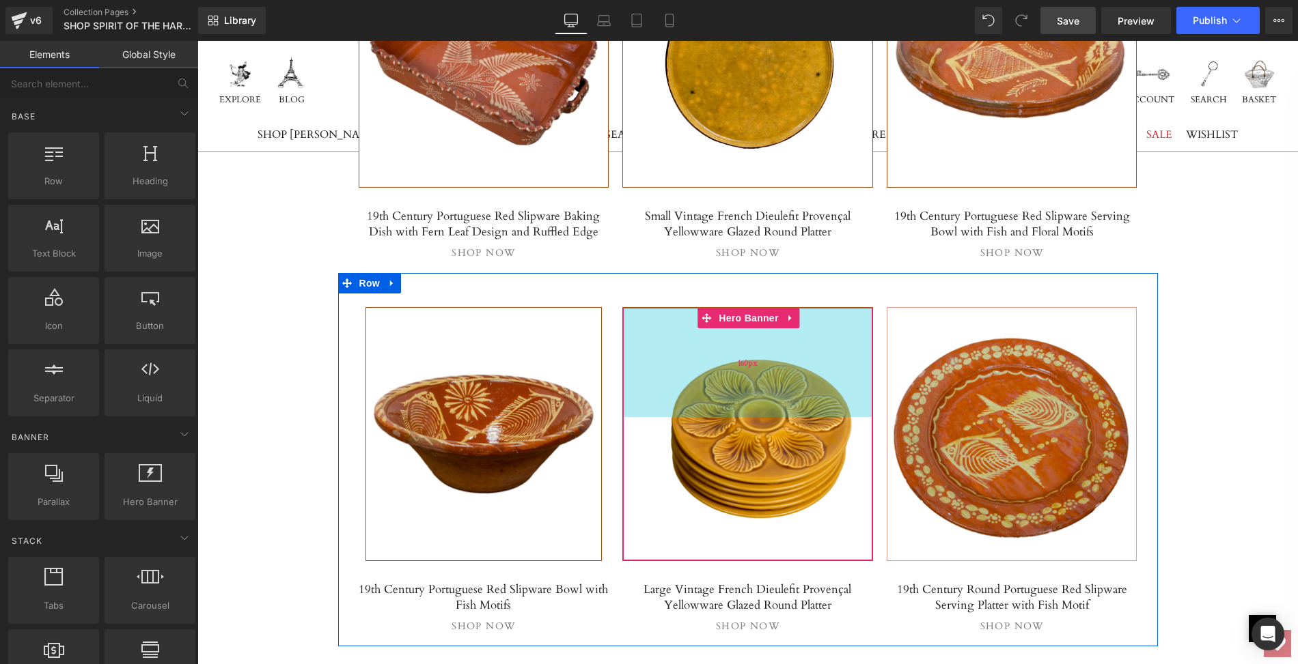
click at [641, 308] on div "160px" at bounding box center [747, 362] width 249 height 109
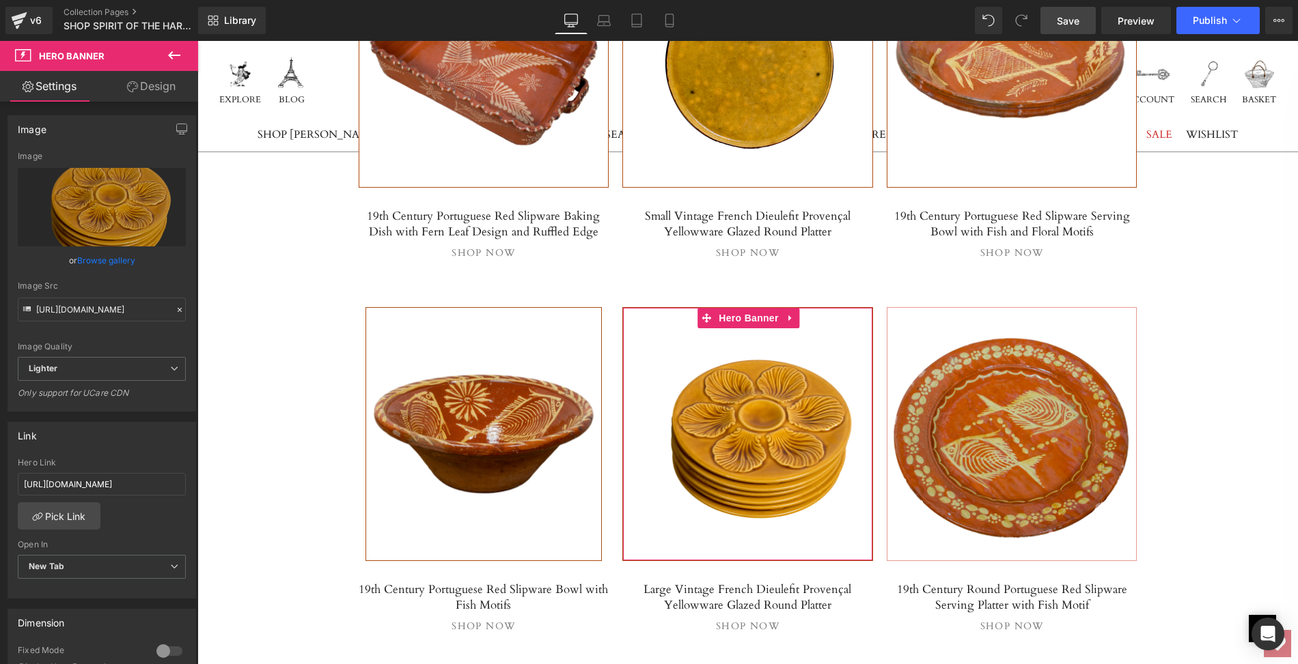
click at [159, 82] on link "Design" at bounding box center [151, 86] width 99 height 31
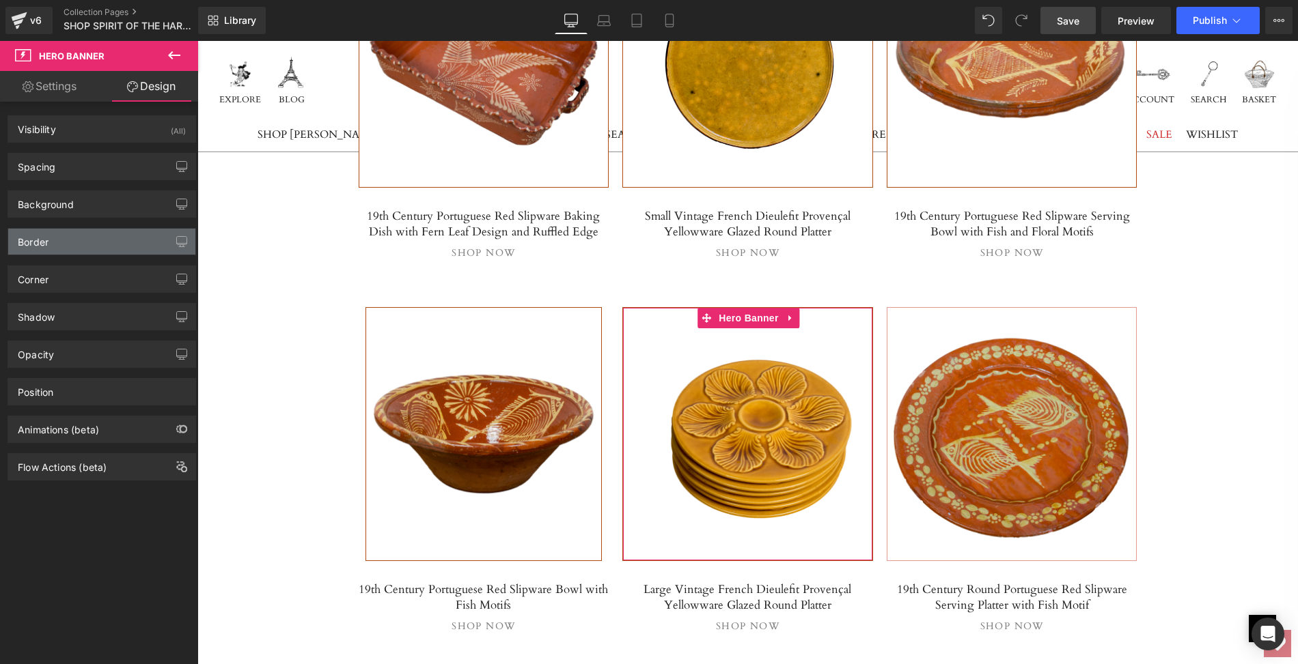
click at [25, 238] on div "Border" at bounding box center [33, 238] width 31 height 19
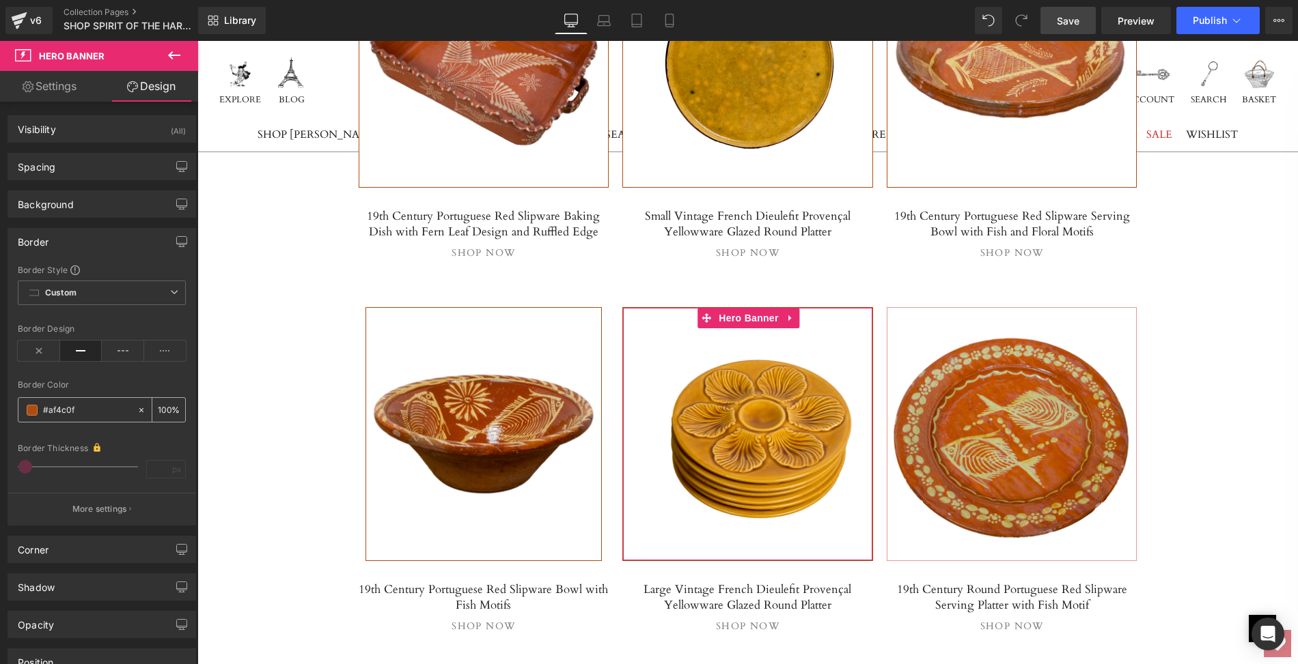
click at [79, 406] on input "text" at bounding box center [86, 410] width 87 height 15
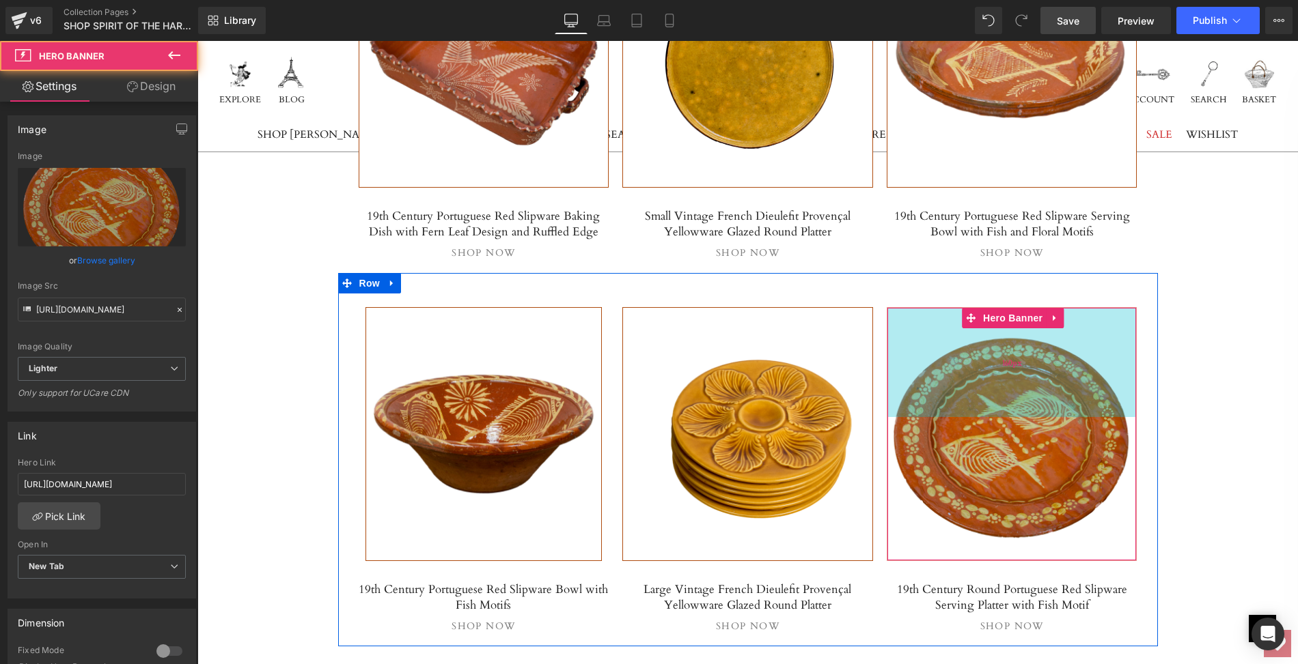
click at [929, 308] on div "160px" at bounding box center [1011, 362] width 249 height 109
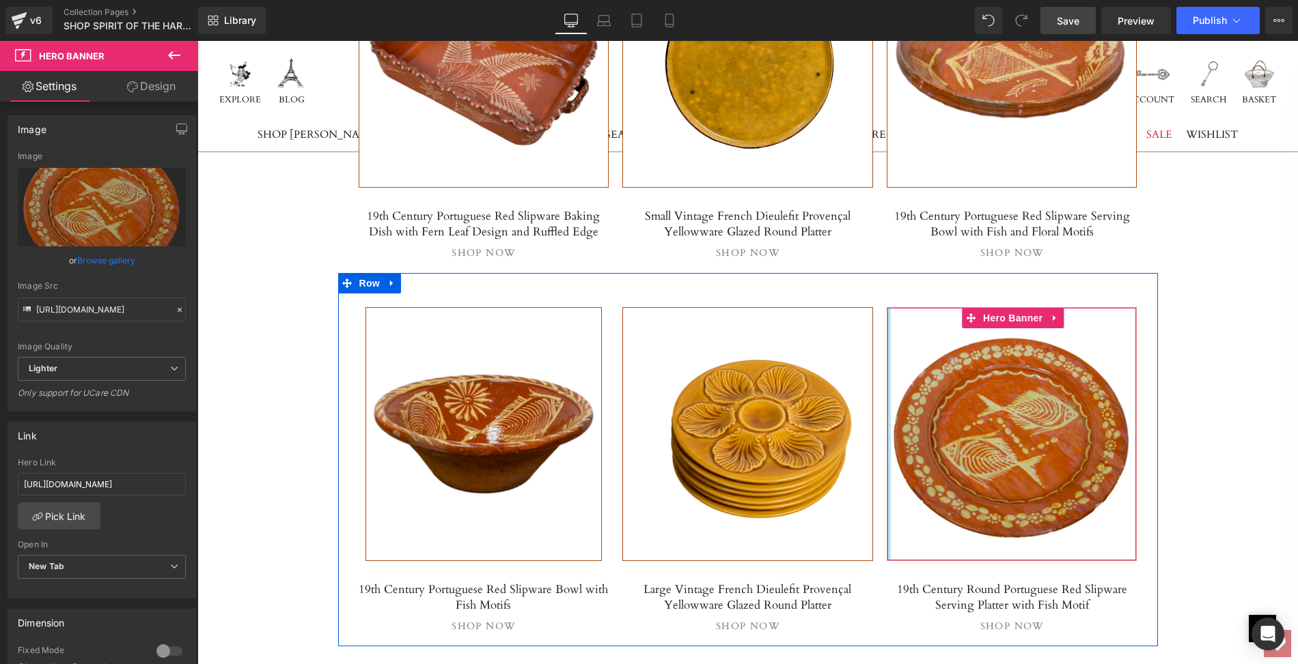
click at [887, 359] on div at bounding box center [888, 434] width 3 height 253
click at [887, 316] on div at bounding box center [888, 434] width 3 height 253
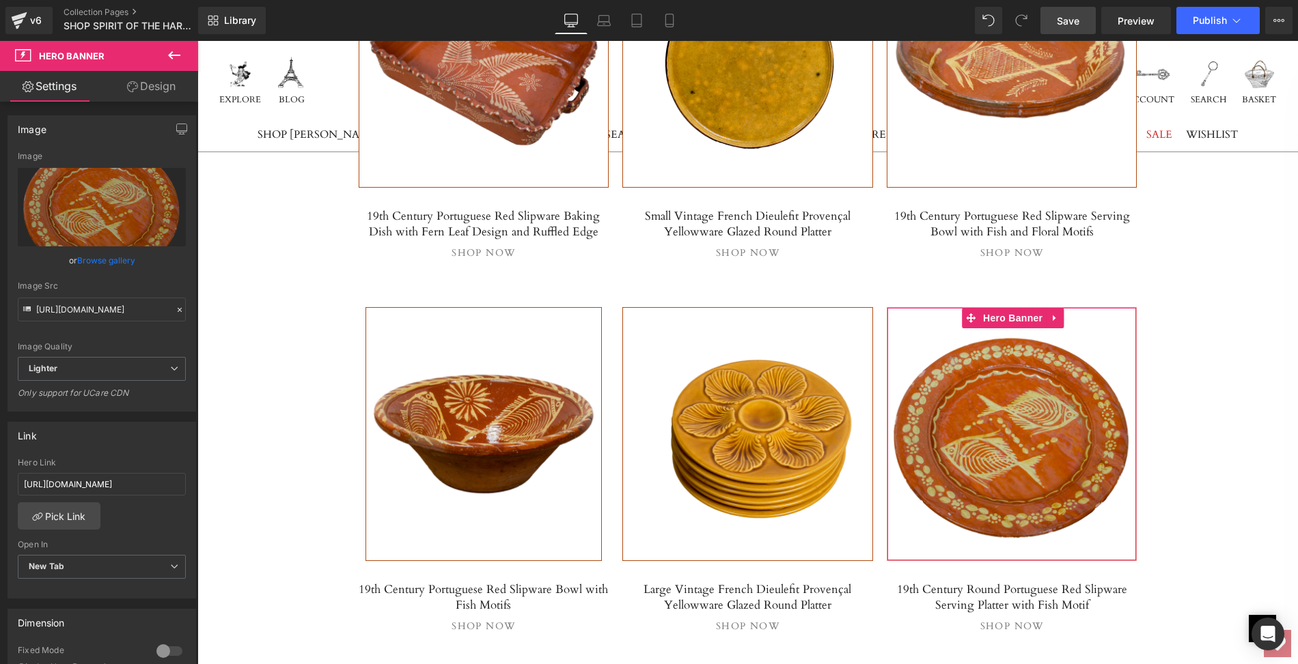
click at [168, 84] on link "Design" at bounding box center [151, 86] width 99 height 31
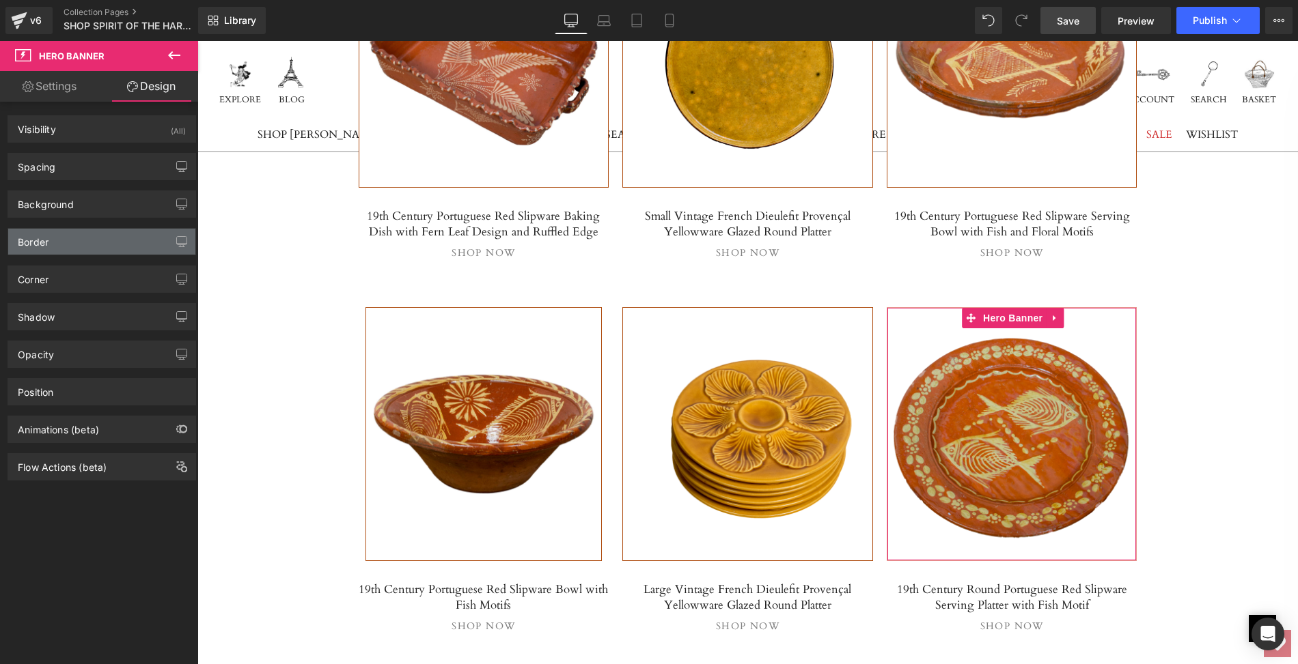
click at [54, 236] on div "Border" at bounding box center [101, 242] width 187 height 26
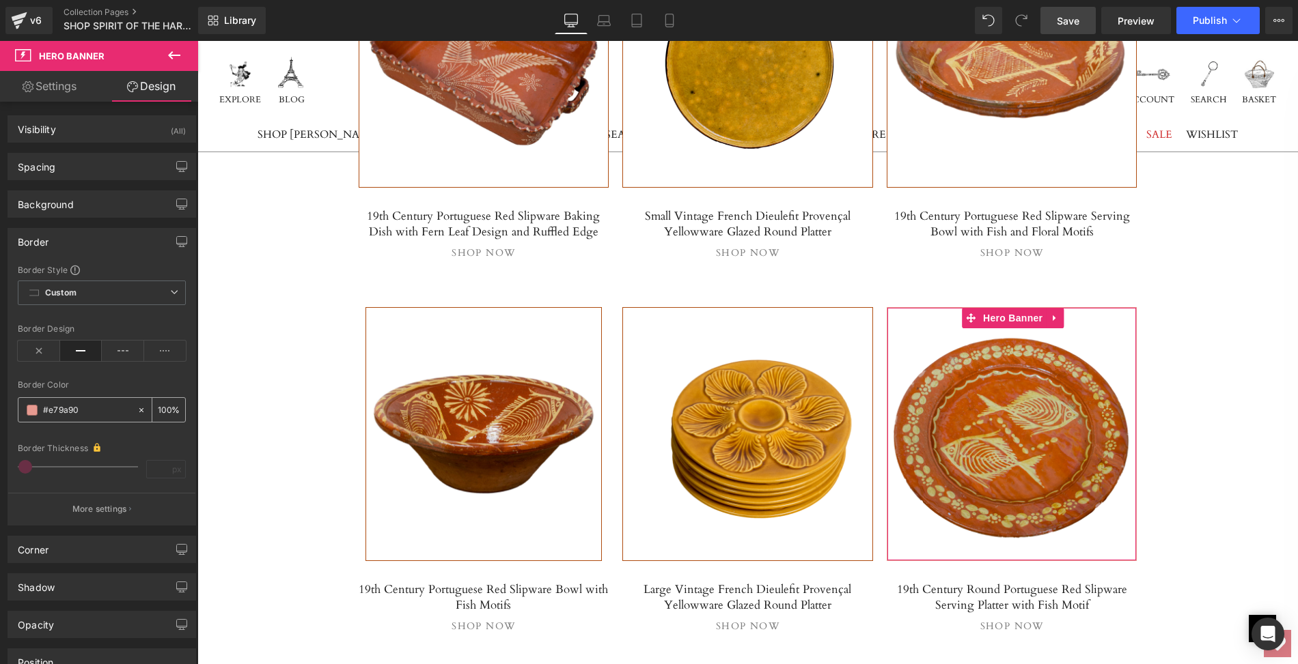
click at [59, 403] on input "text" at bounding box center [86, 410] width 87 height 15
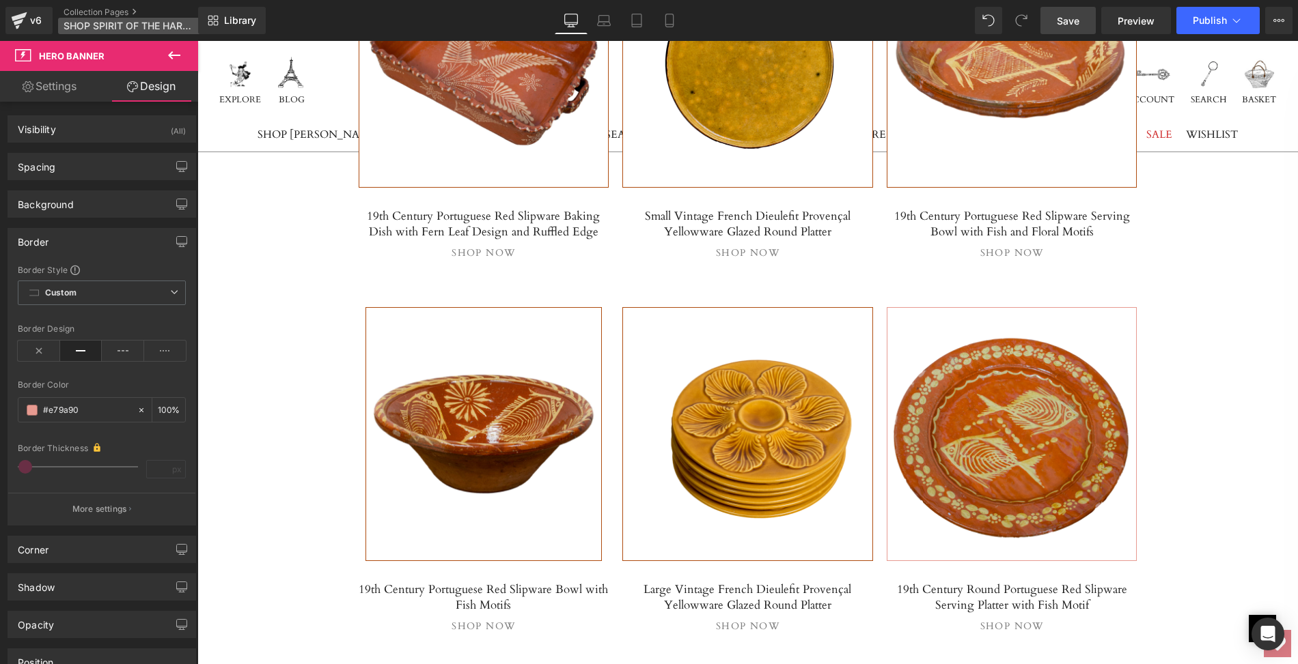
paste input "#af4c0f"
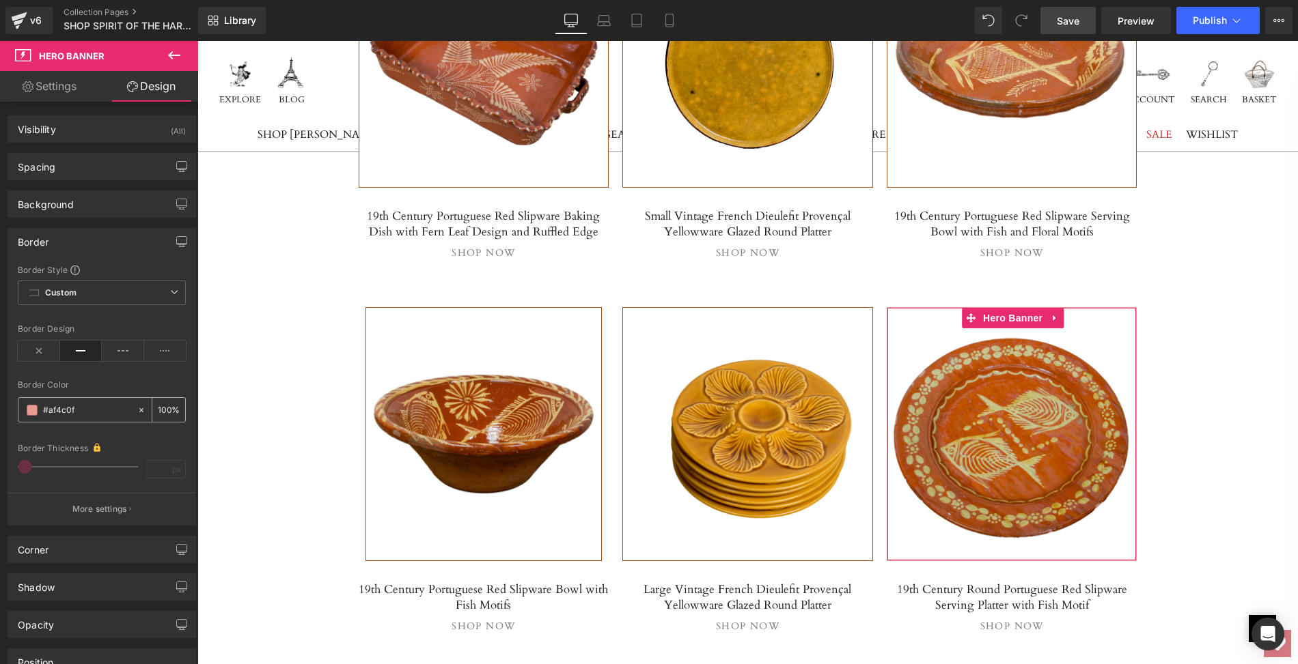
type input "#af4c0f"
click at [31, 410] on span at bounding box center [32, 410] width 11 height 11
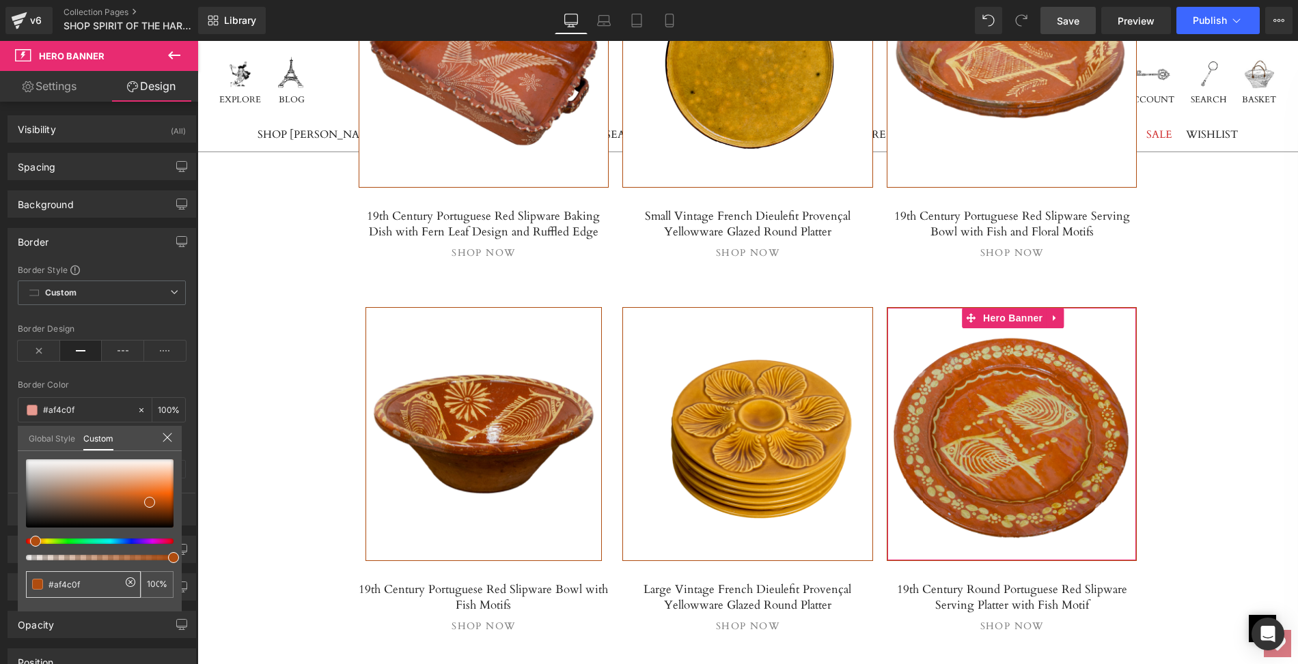
click at [37, 583] on span at bounding box center [37, 584] width 11 height 11
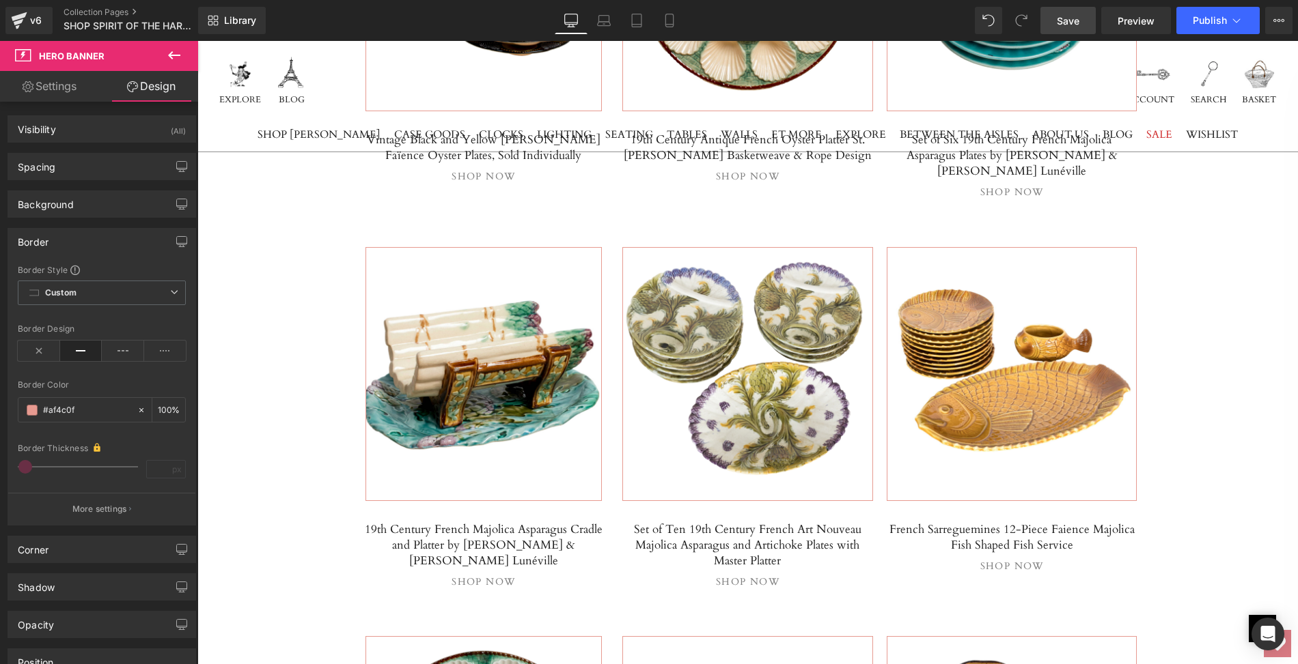
scroll to position [1889, 0]
